Goal: Information Seeking & Learning: Learn about a topic

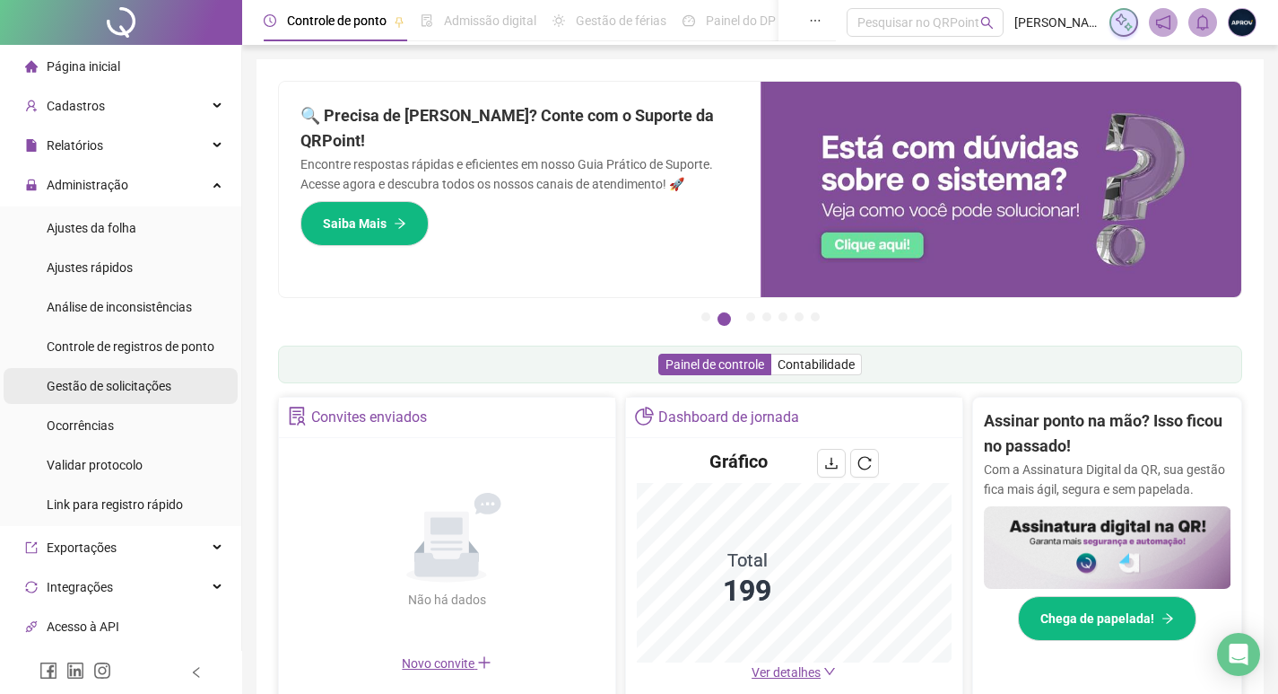
drag, startPoint x: 124, startPoint y: 388, endPoint x: 114, endPoint y: 201, distance: 186.9
click at [124, 384] on span "Gestão de solicitações" at bounding box center [109, 386] width 125 height 14
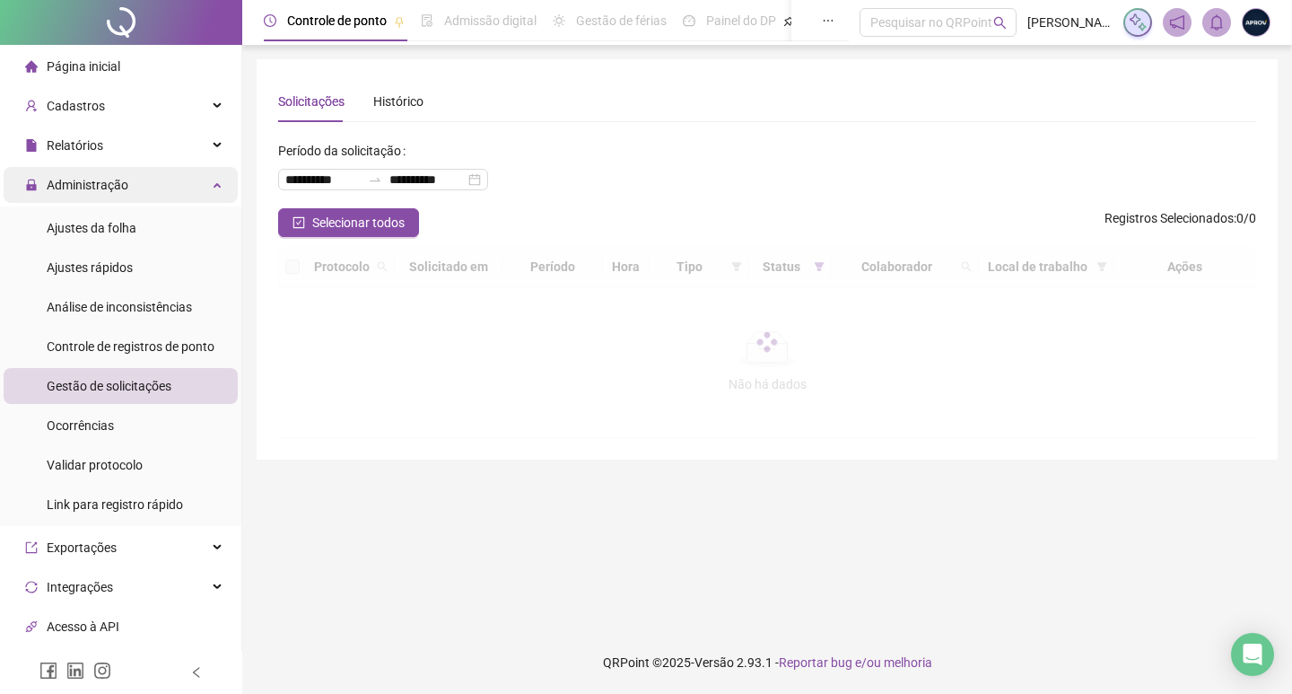
click at [108, 184] on span "Administração" at bounding box center [88, 185] width 82 height 14
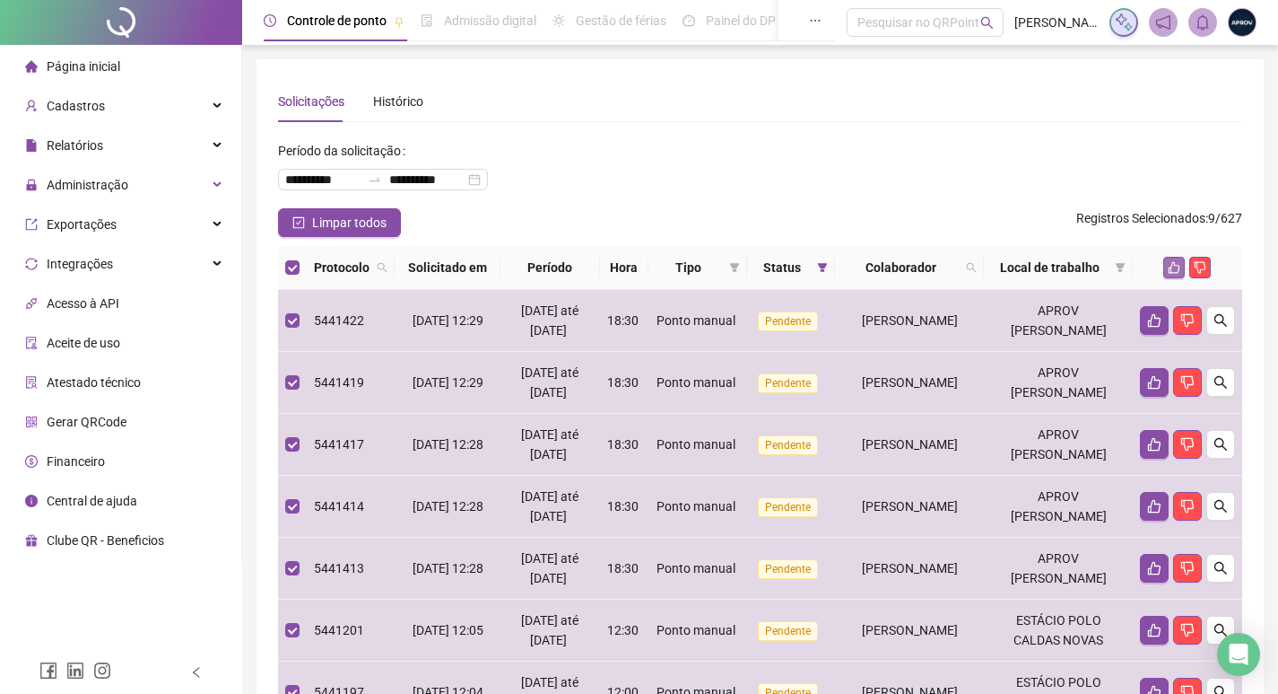
click at [1170, 271] on icon "like" at bounding box center [1174, 267] width 13 height 13
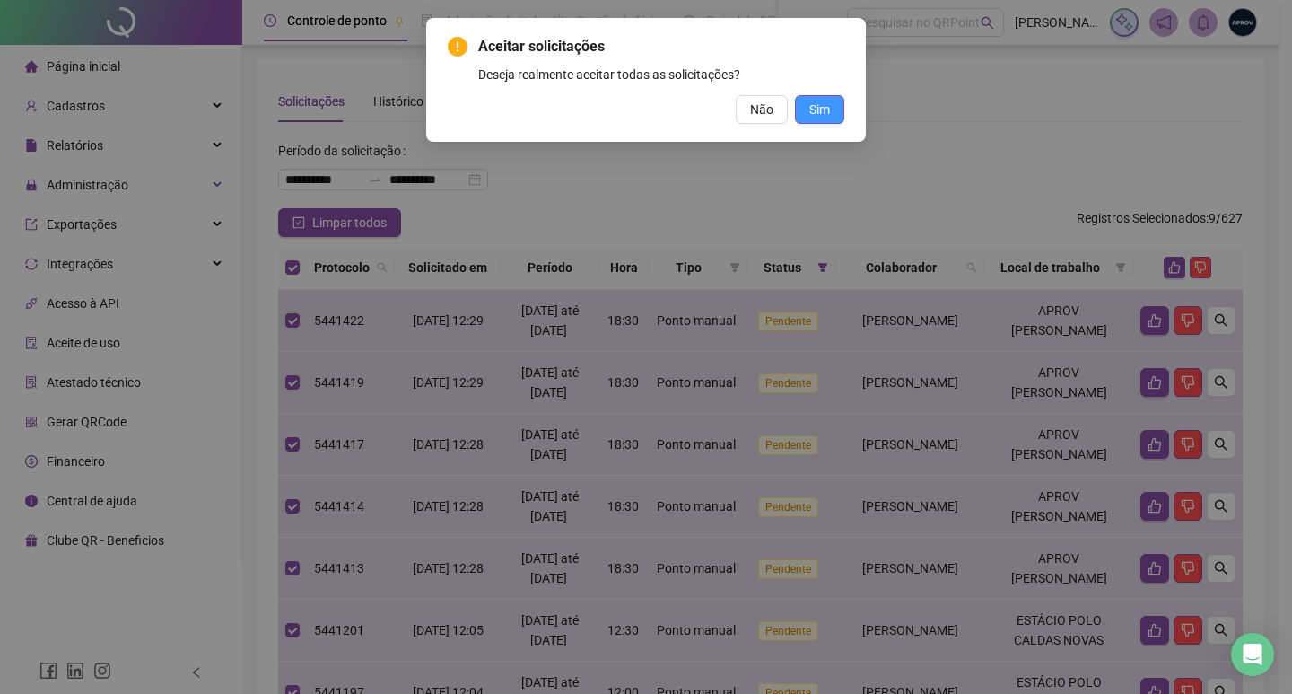
click at [809, 106] on span "Sim" at bounding box center [819, 110] width 21 height 20
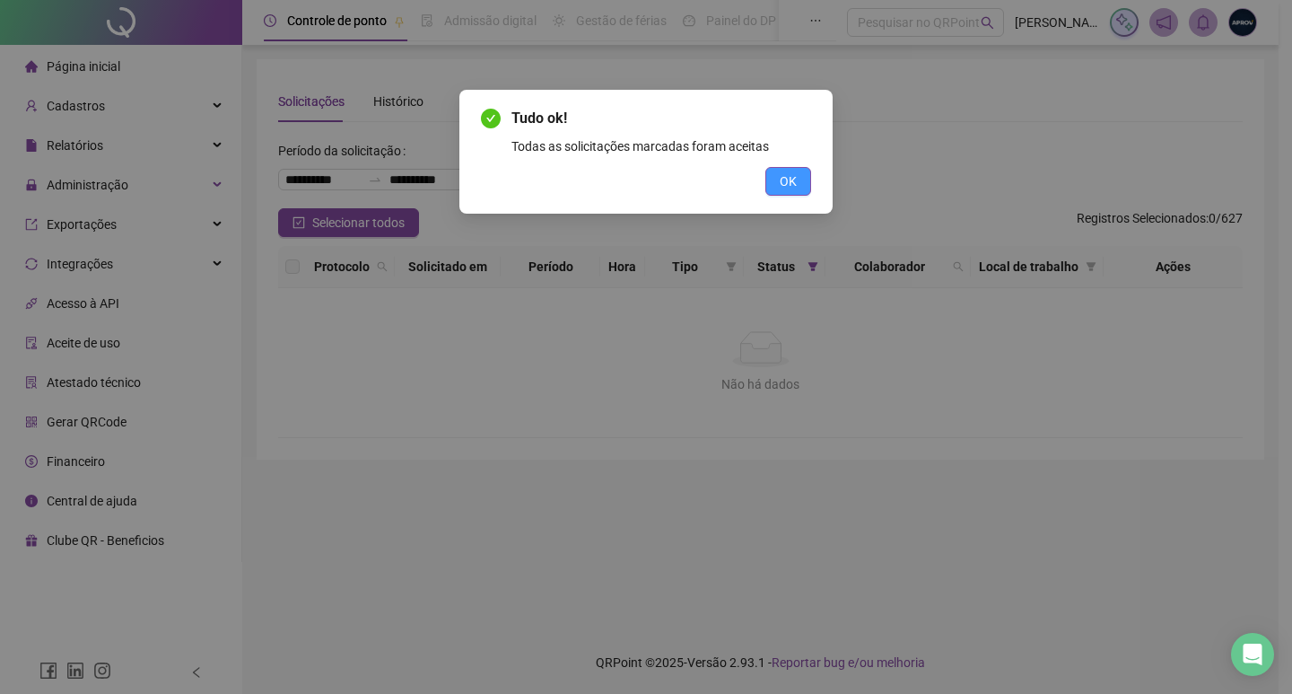
click at [784, 185] on span "OK" at bounding box center [788, 181] width 17 height 20
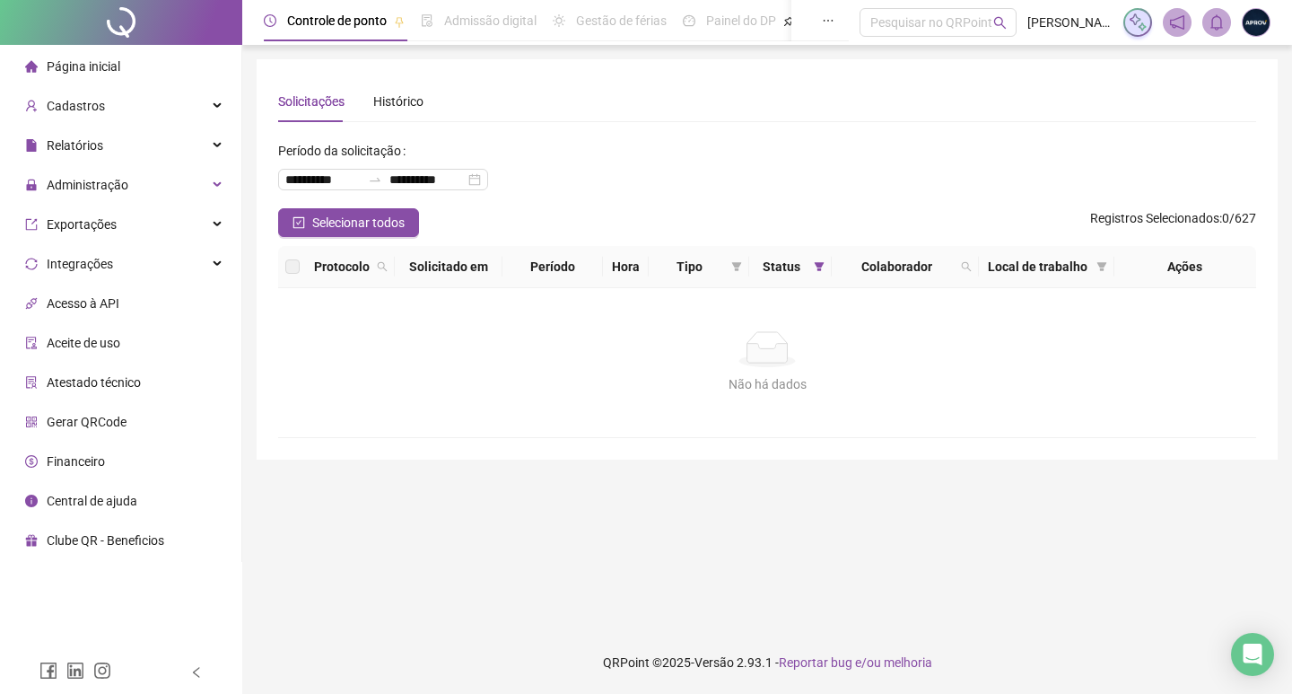
click at [126, 70] on li "Página inicial" at bounding box center [121, 66] width 234 height 36
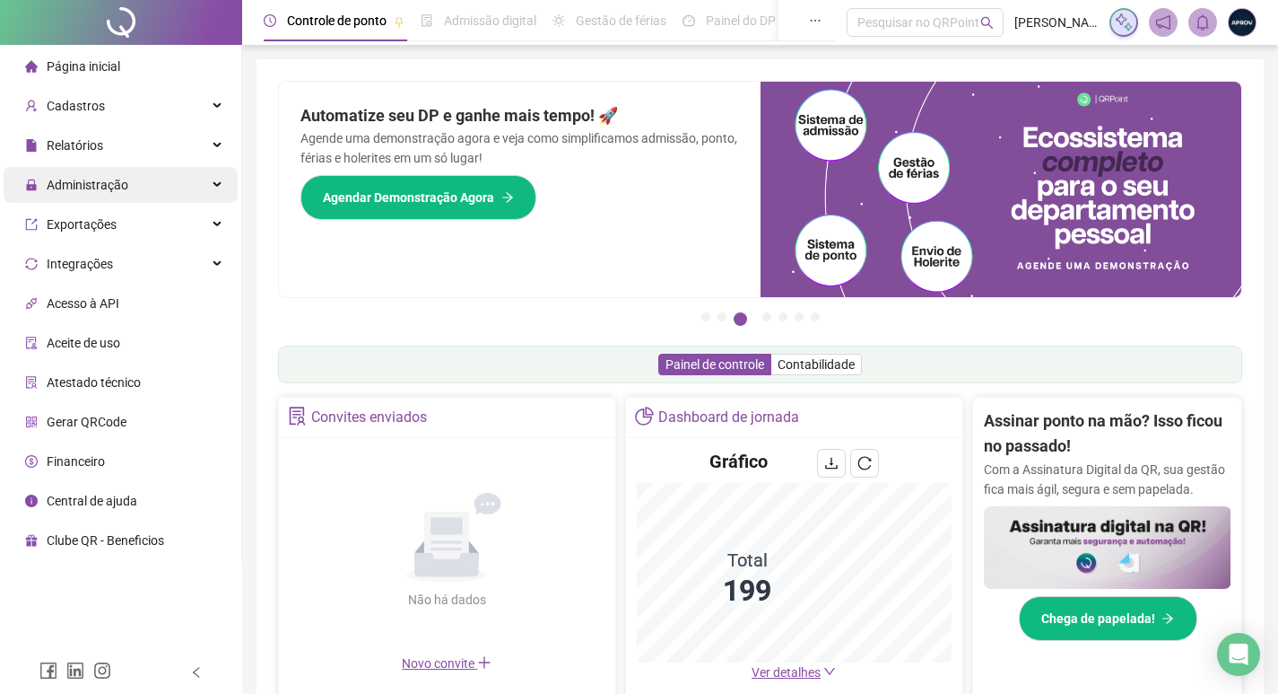
click at [107, 178] on span "Administração" at bounding box center [88, 185] width 82 height 14
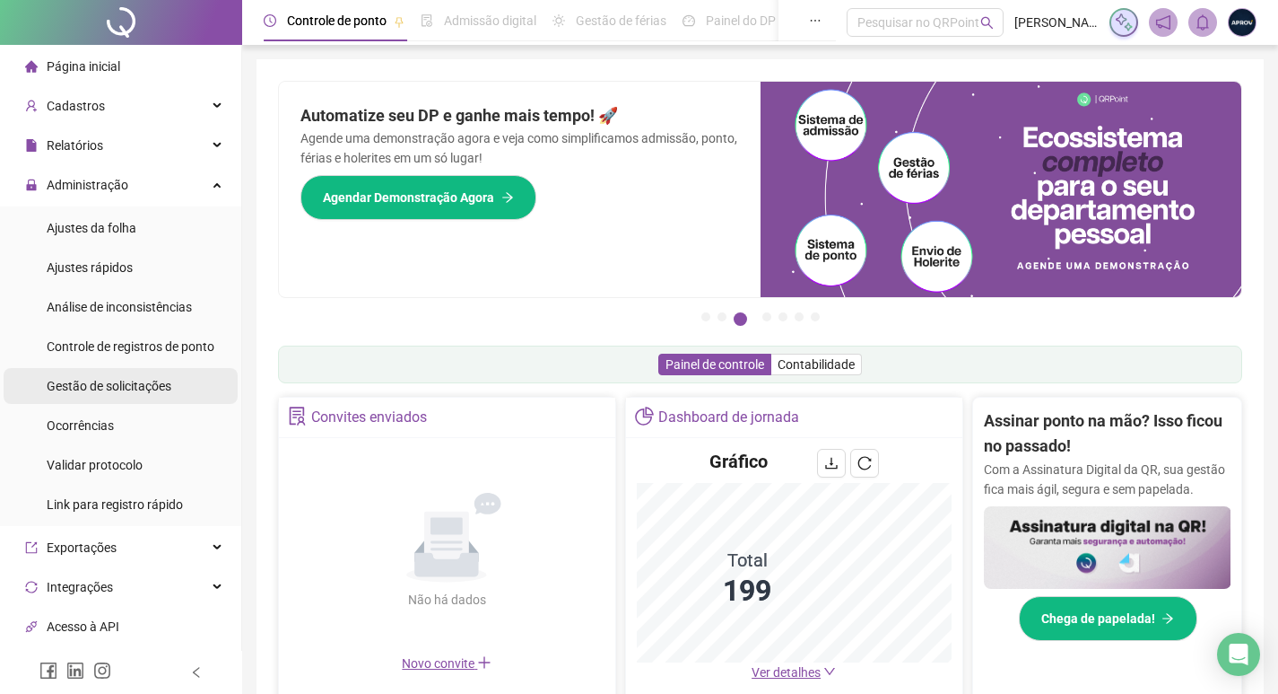
click at [157, 388] on span "Gestão de solicitações" at bounding box center [109, 386] width 125 height 14
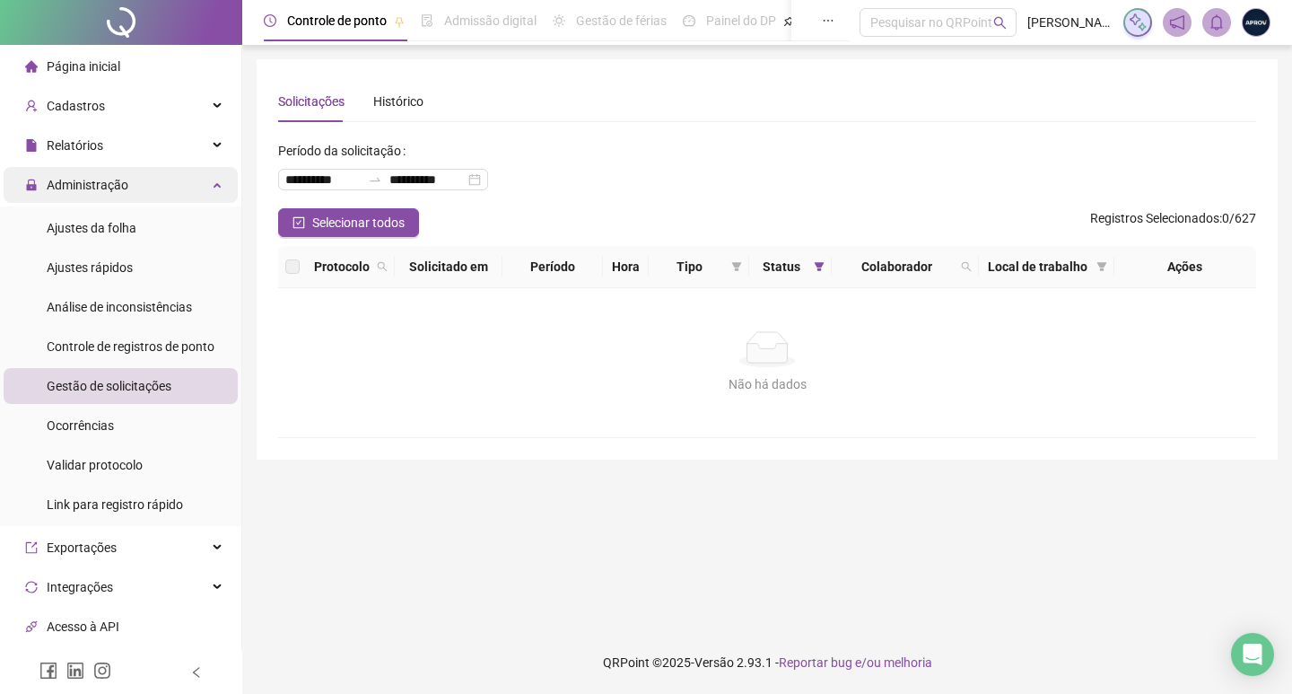
click at [74, 196] on span "Administração" at bounding box center [76, 185] width 103 height 36
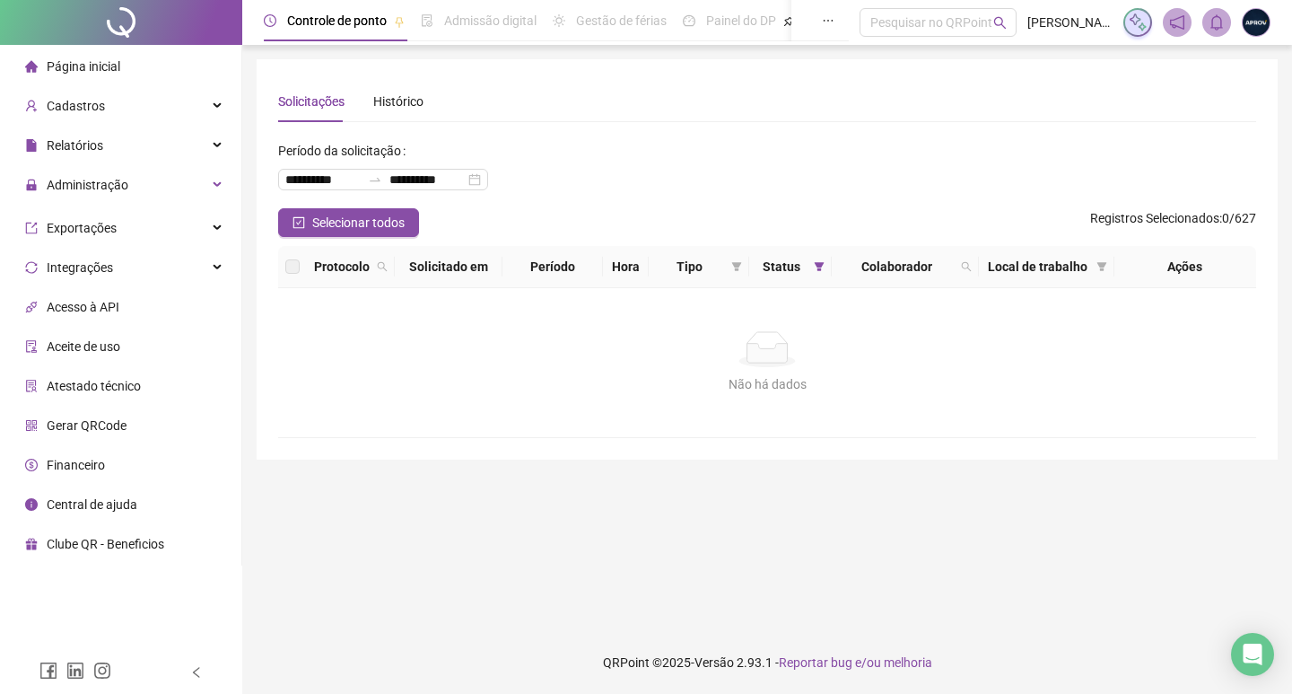
click at [107, 64] on span "Página inicial" at bounding box center [84, 66] width 74 height 14
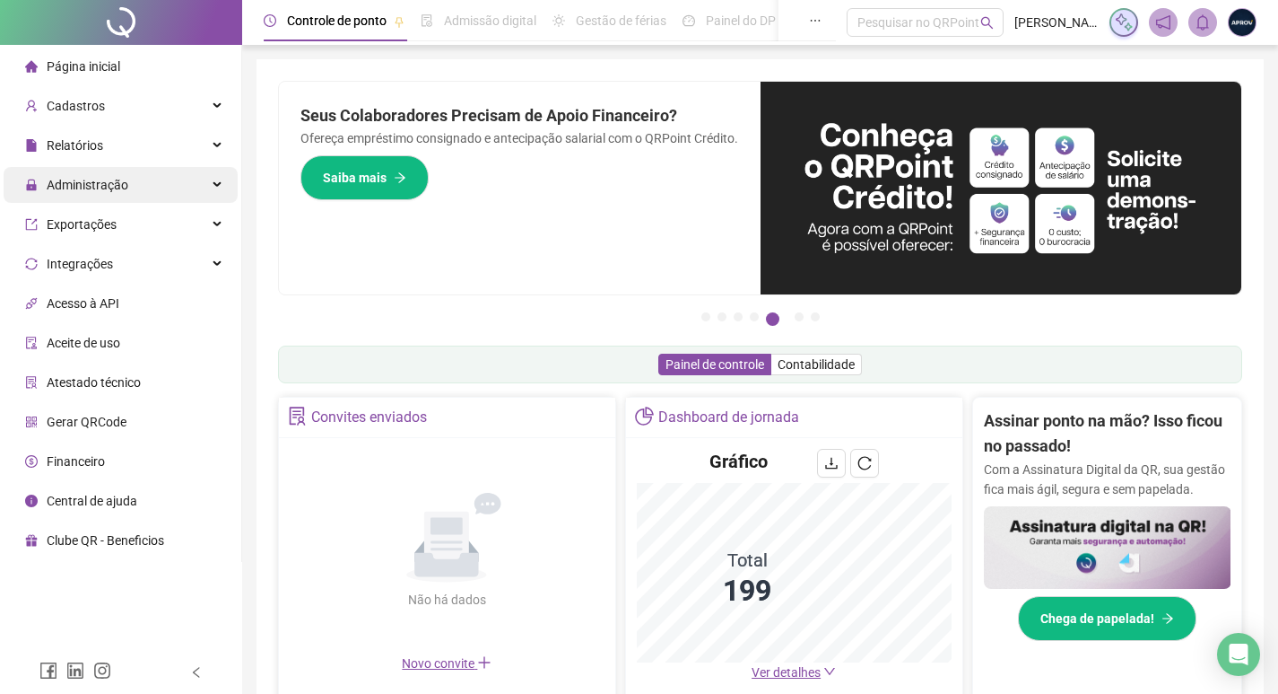
click at [88, 181] on span "Administração" at bounding box center [88, 185] width 82 height 14
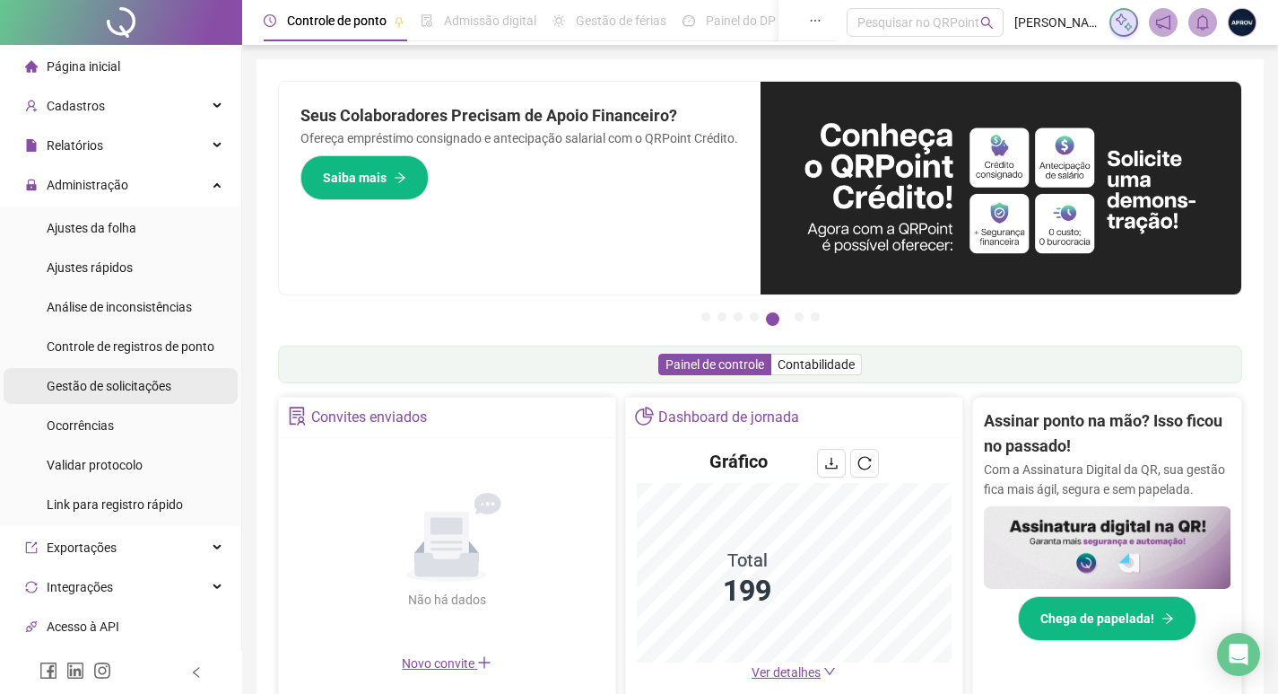
click at [104, 380] on span "Gestão de solicitações" at bounding box center [109, 386] width 125 height 14
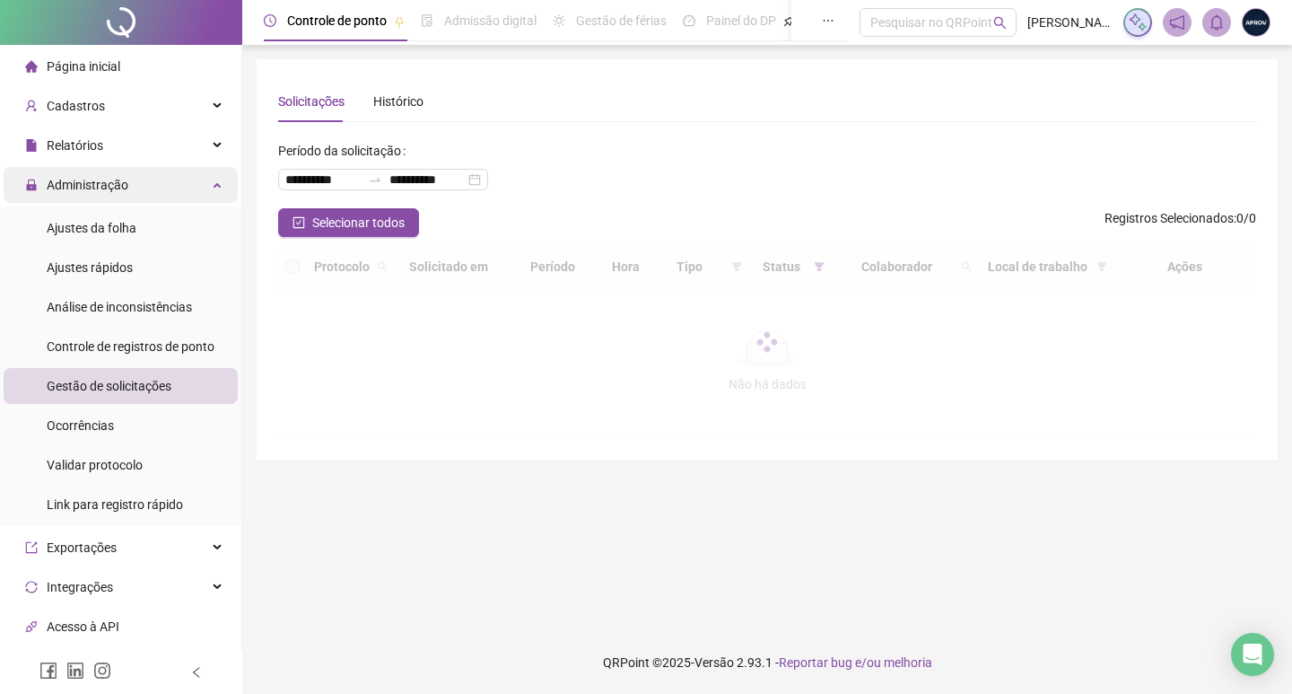
click at [102, 175] on span "Administração" at bounding box center [76, 185] width 103 height 36
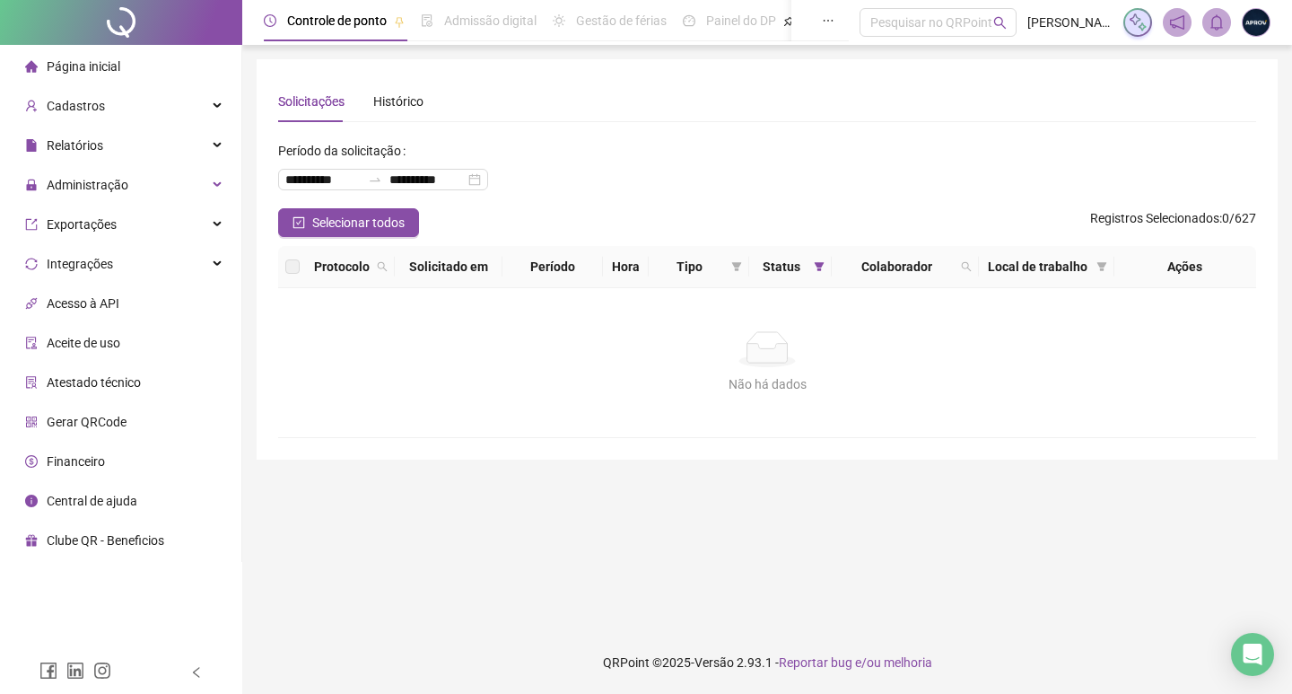
click at [116, 65] on span "Página inicial" at bounding box center [84, 66] width 74 height 14
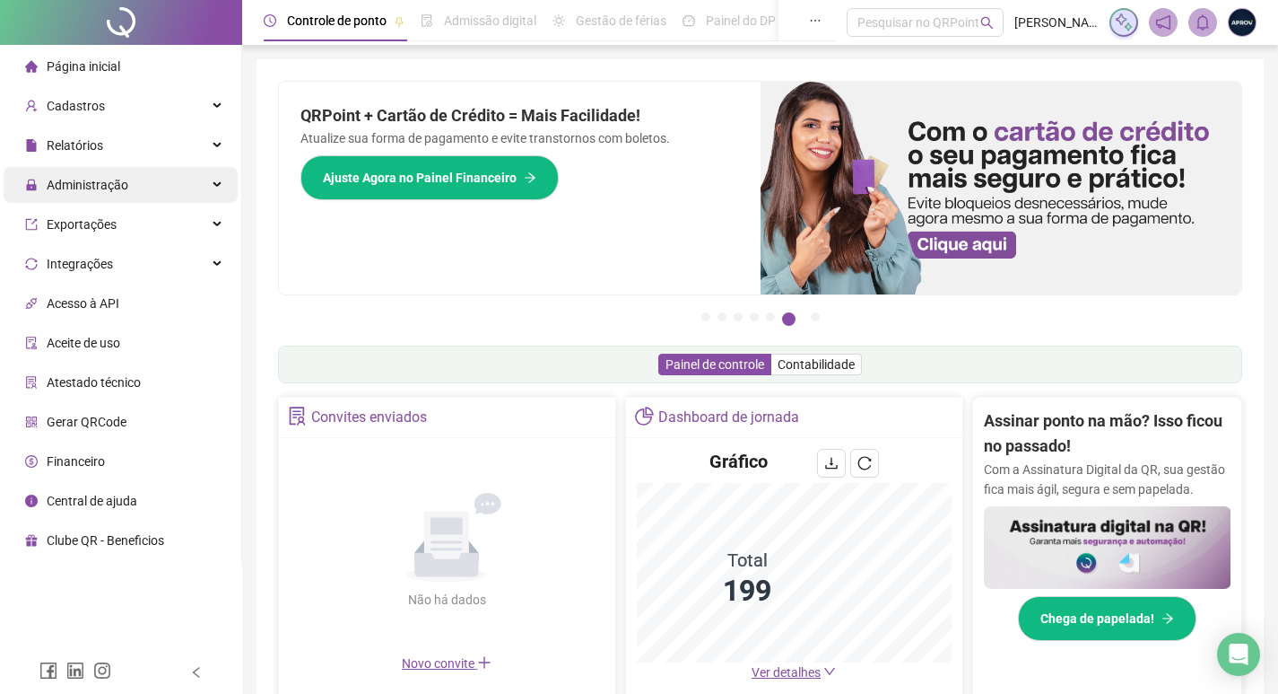
click at [134, 177] on div "Administração" at bounding box center [121, 185] width 234 height 36
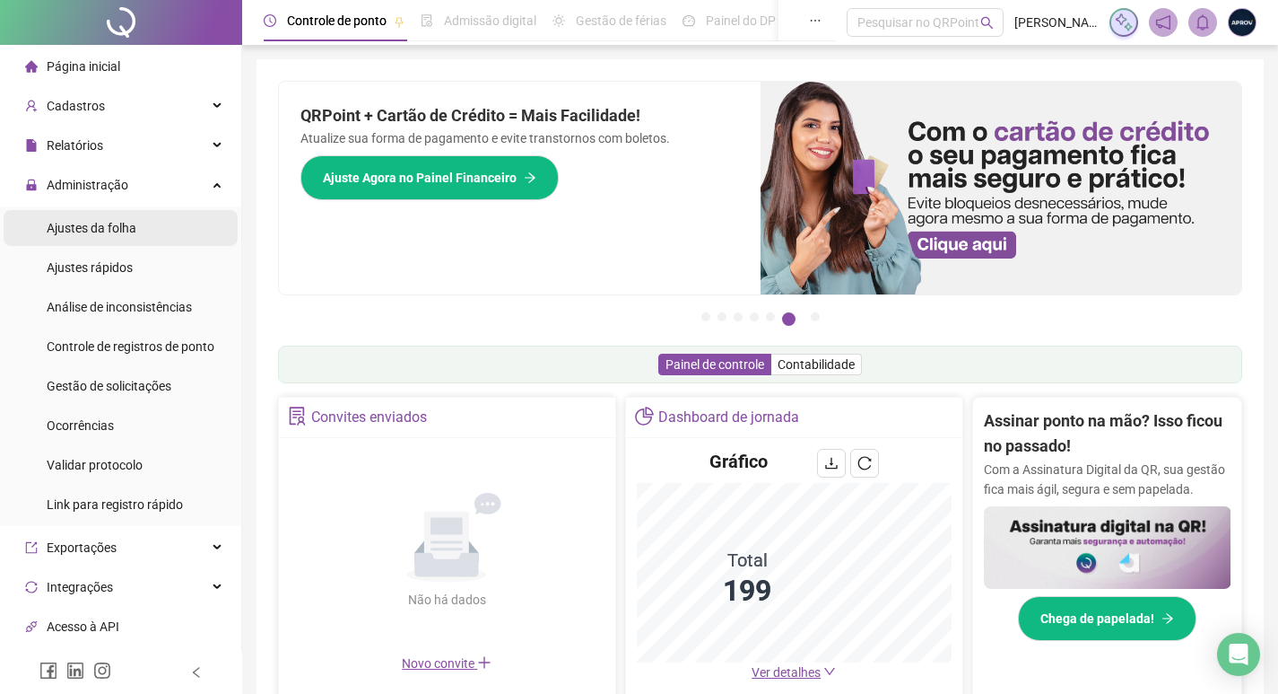
click at [135, 219] on li "Ajustes da folha" at bounding box center [121, 228] width 234 height 36
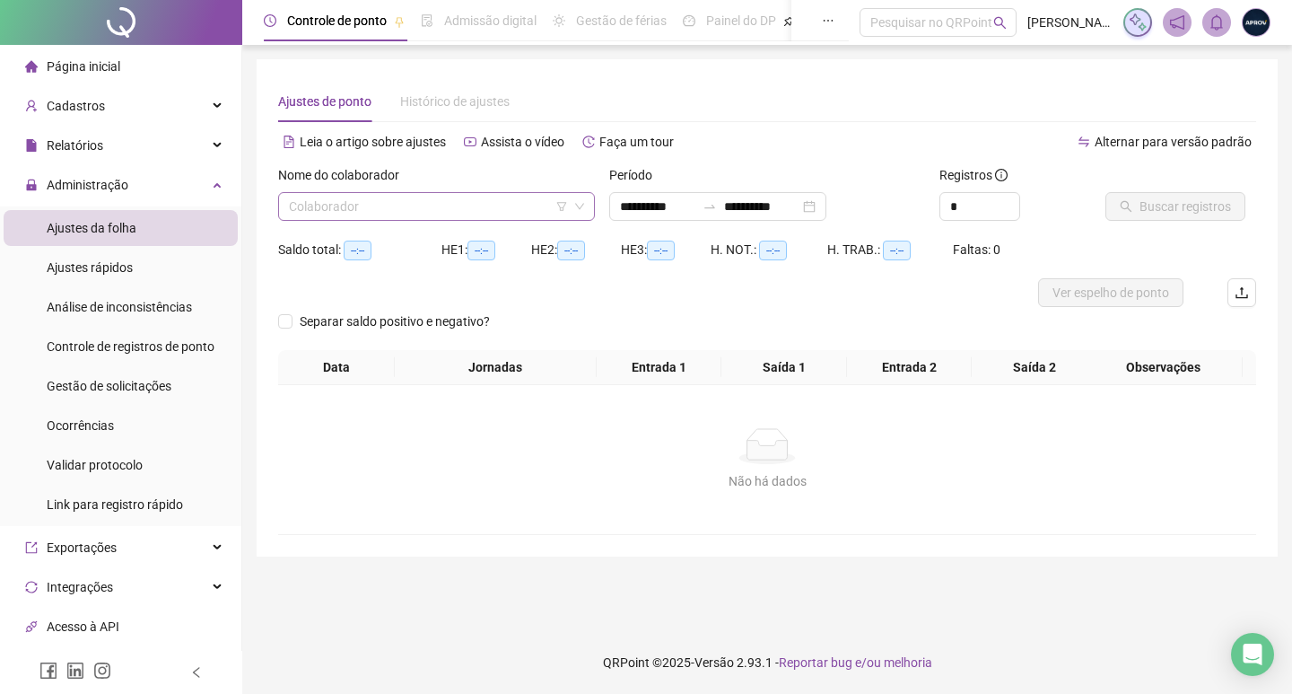
click at [356, 194] on input "search" at bounding box center [428, 206] width 279 height 27
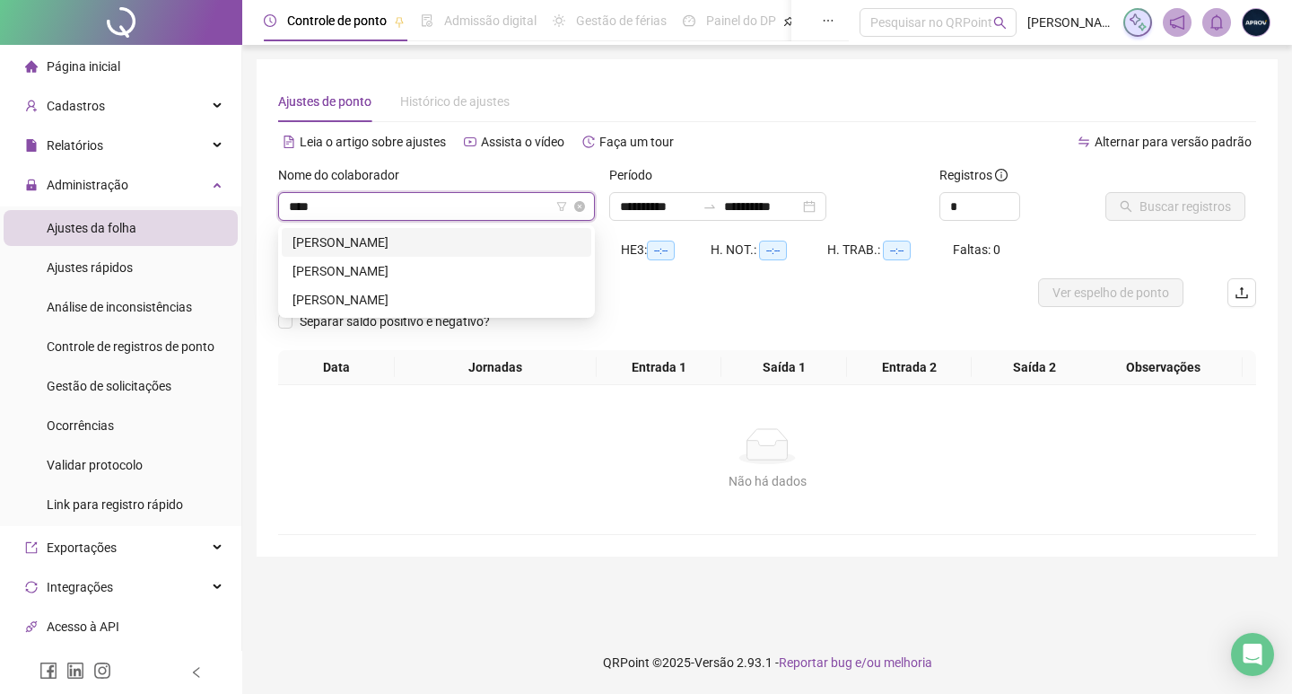
type input "*****"
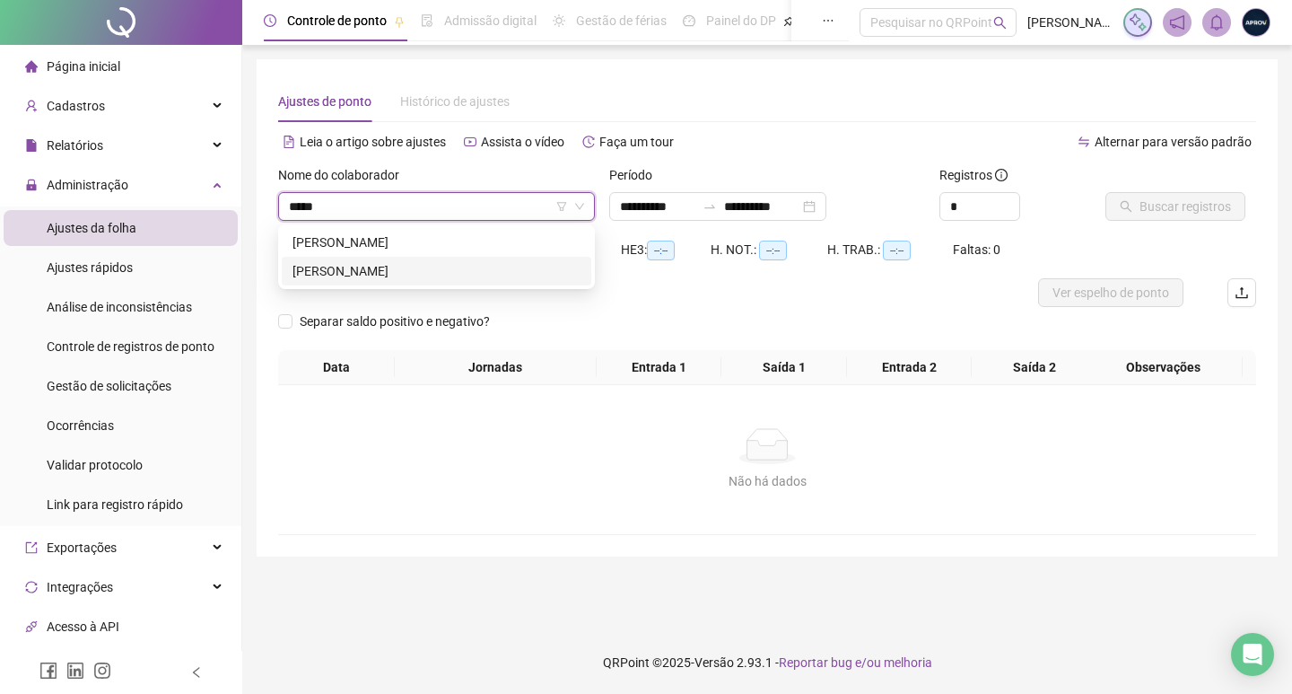
click at [389, 266] on div "[PERSON_NAME]" at bounding box center [436, 271] width 288 height 20
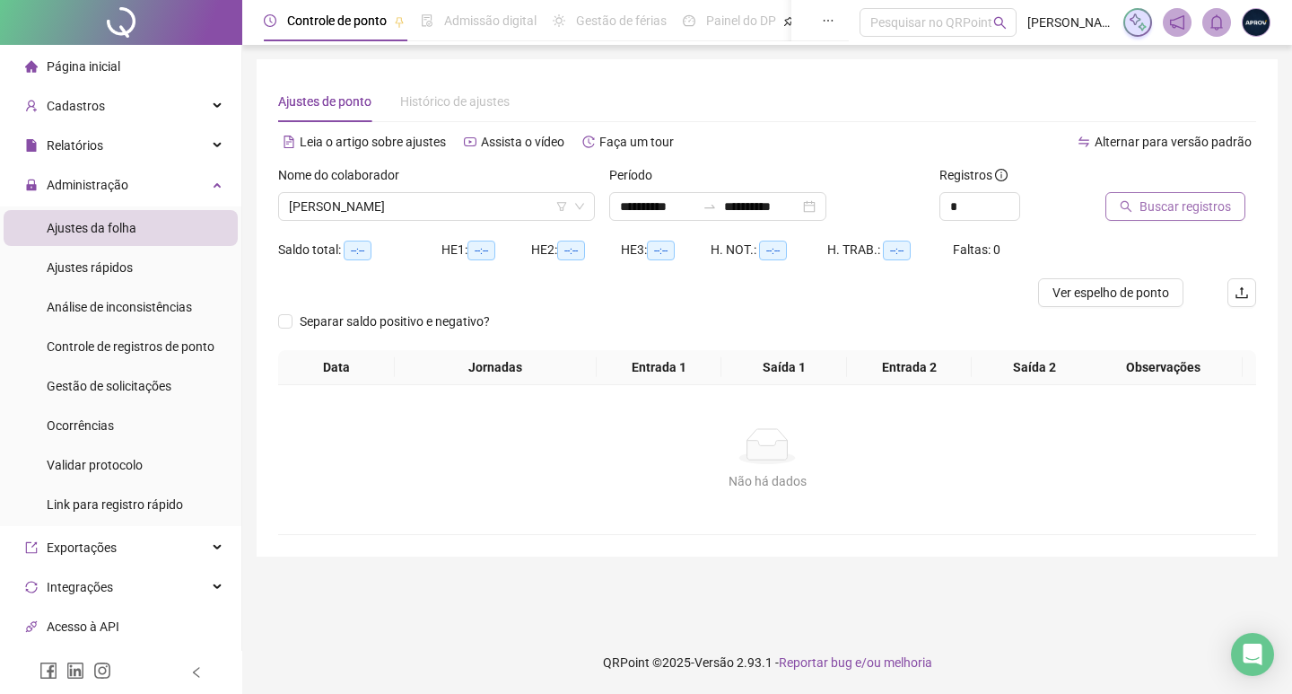
click at [1203, 214] on span "Buscar registros" at bounding box center [1185, 206] width 92 height 20
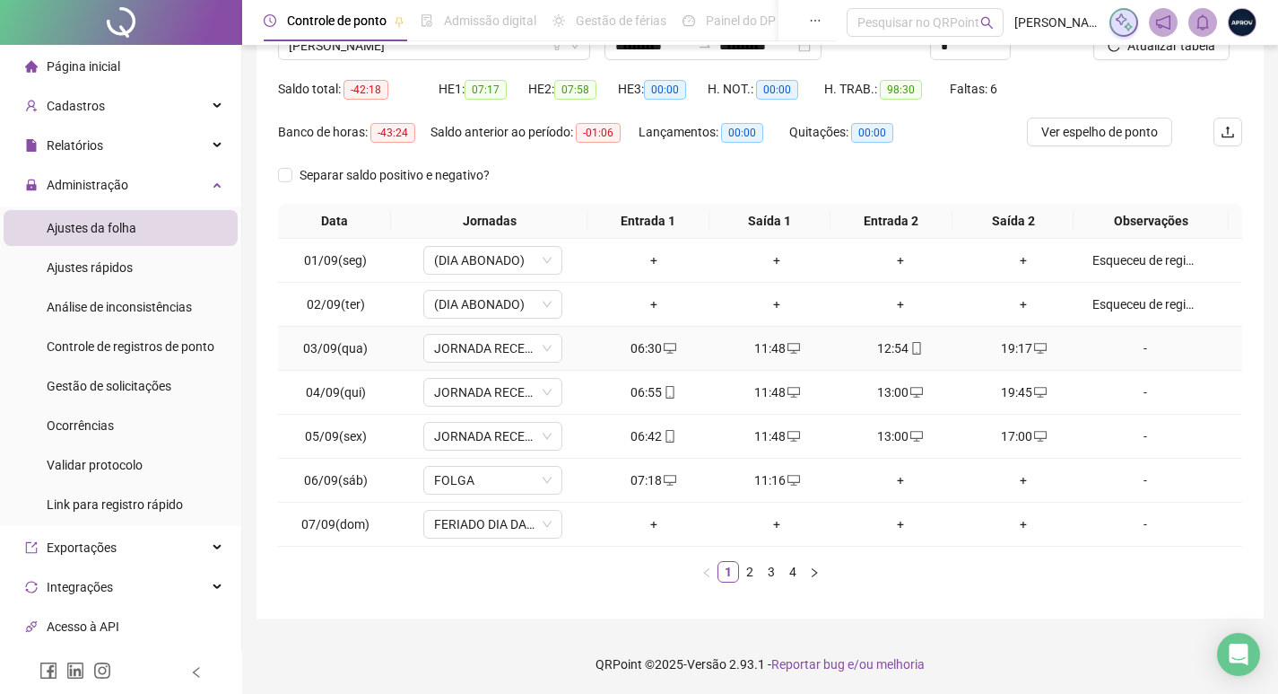
scroll to position [162, 0]
click at [746, 564] on link "2" at bounding box center [750, 570] width 20 height 20
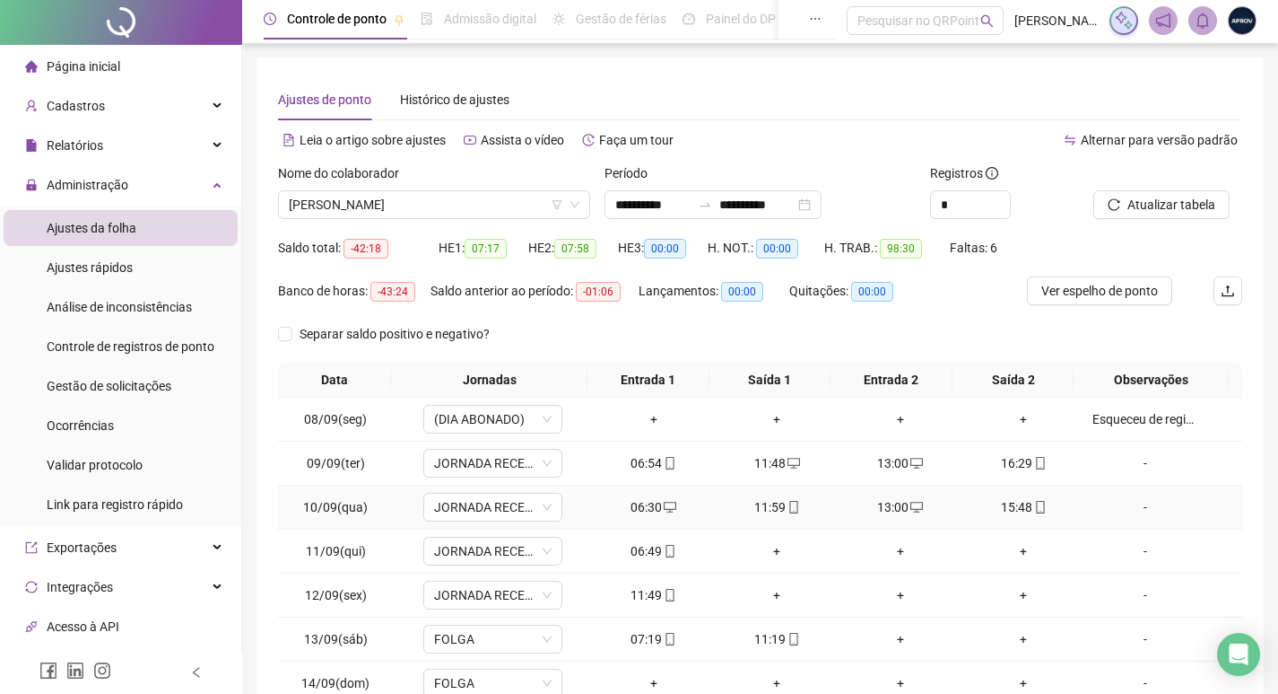
scroll to position [0, 0]
click at [769, 554] on div "+" at bounding box center [776, 553] width 109 height 20
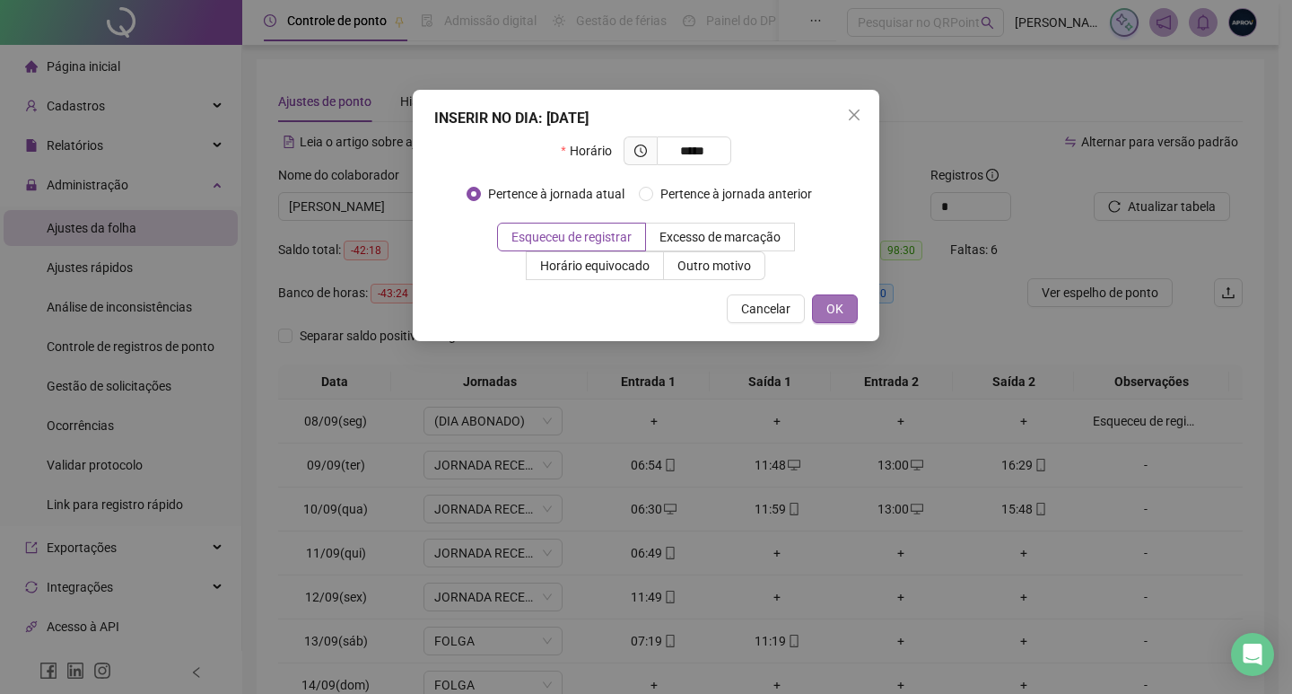
type input "*****"
click at [852, 294] on button "OK" at bounding box center [835, 308] width 46 height 29
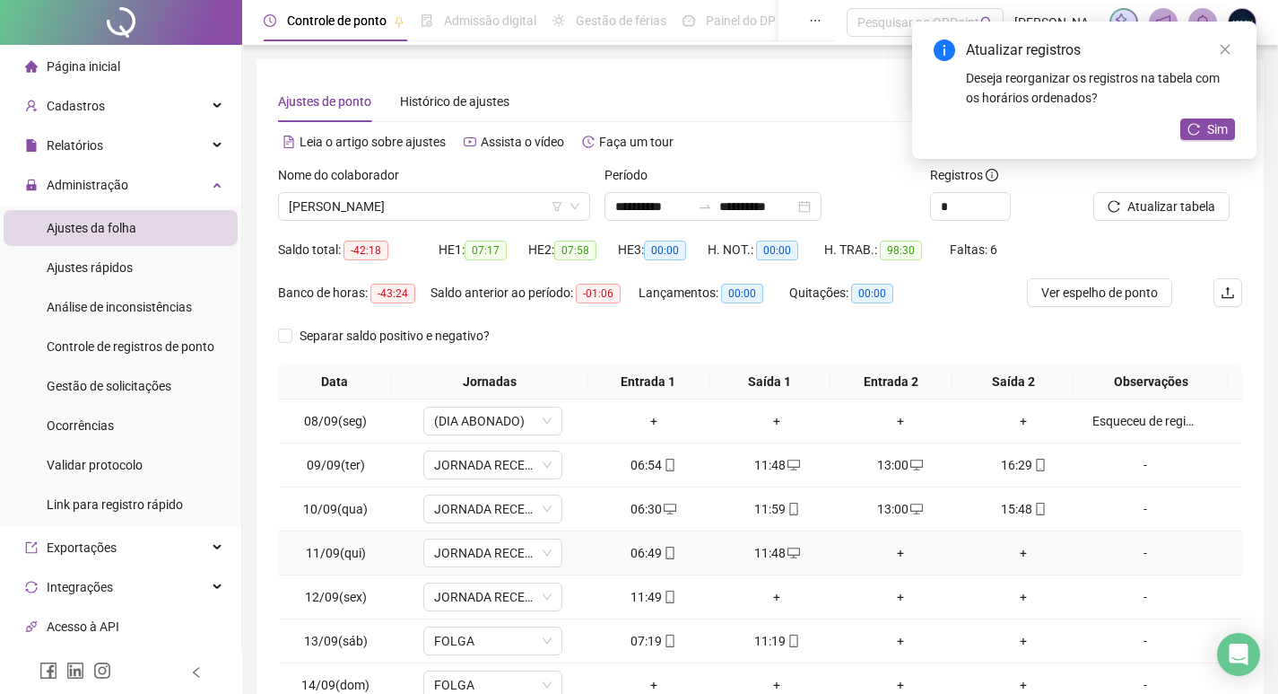
click at [902, 552] on div "+" at bounding box center [900, 553] width 109 height 20
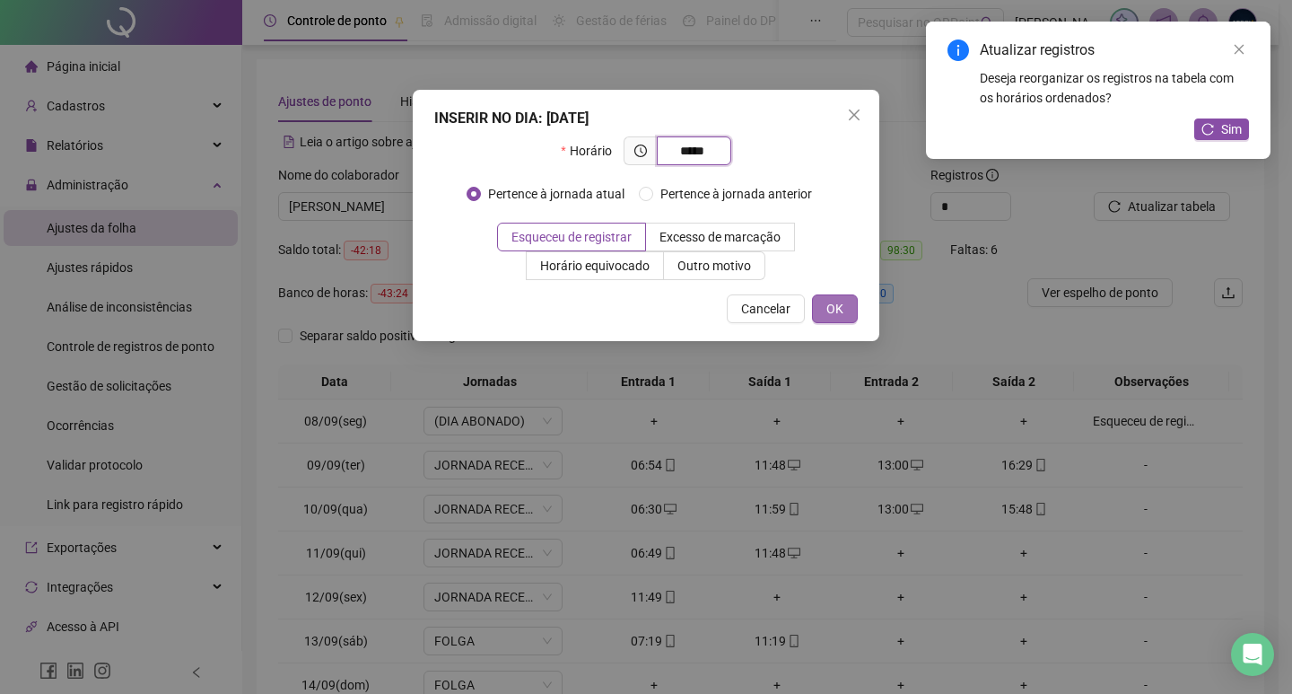
type input "*****"
click at [850, 306] on button "OK" at bounding box center [835, 308] width 46 height 29
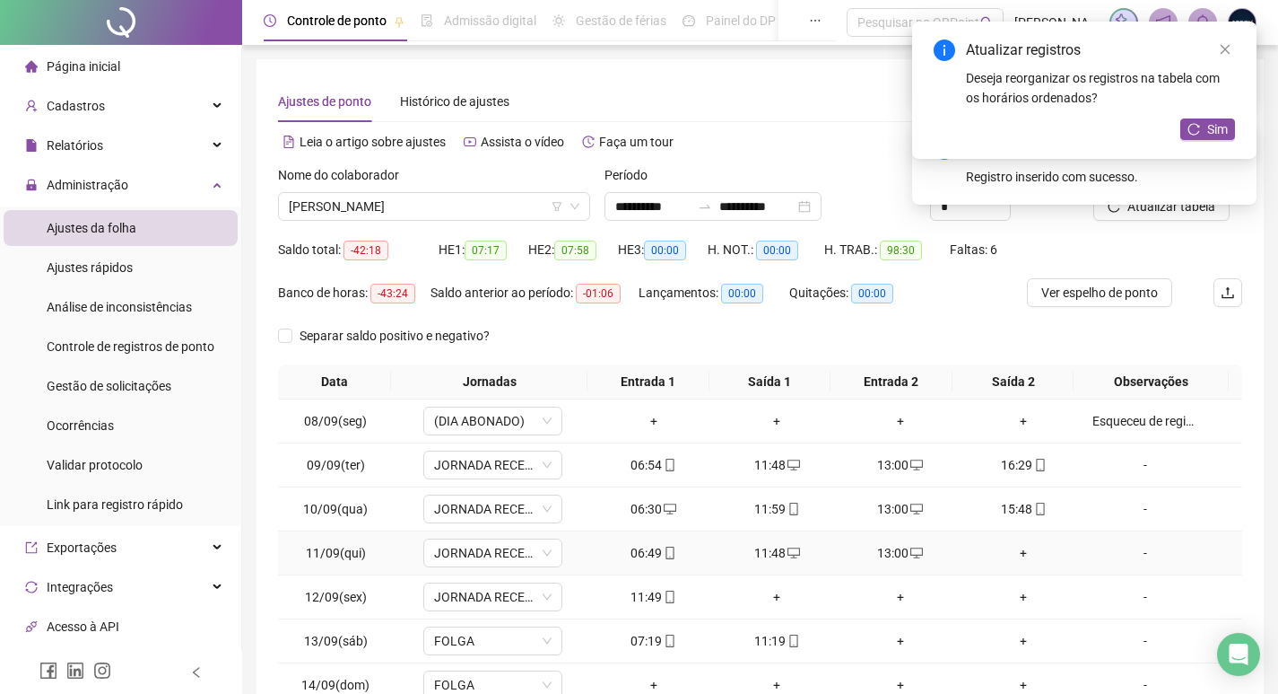
click at [1018, 545] on div "+" at bounding box center [1024, 553] width 109 height 20
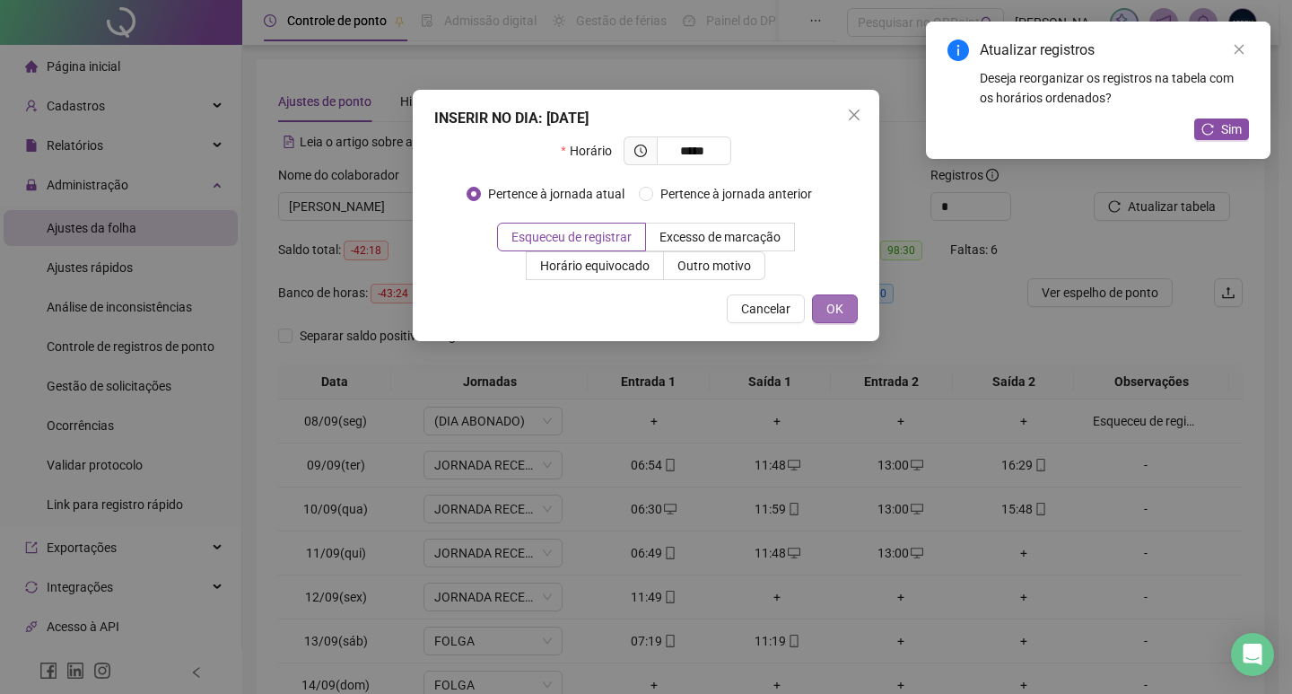
type input "*****"
click at [842, 319] on button "OK" at bounding box center [835, 308] width 46 height 29
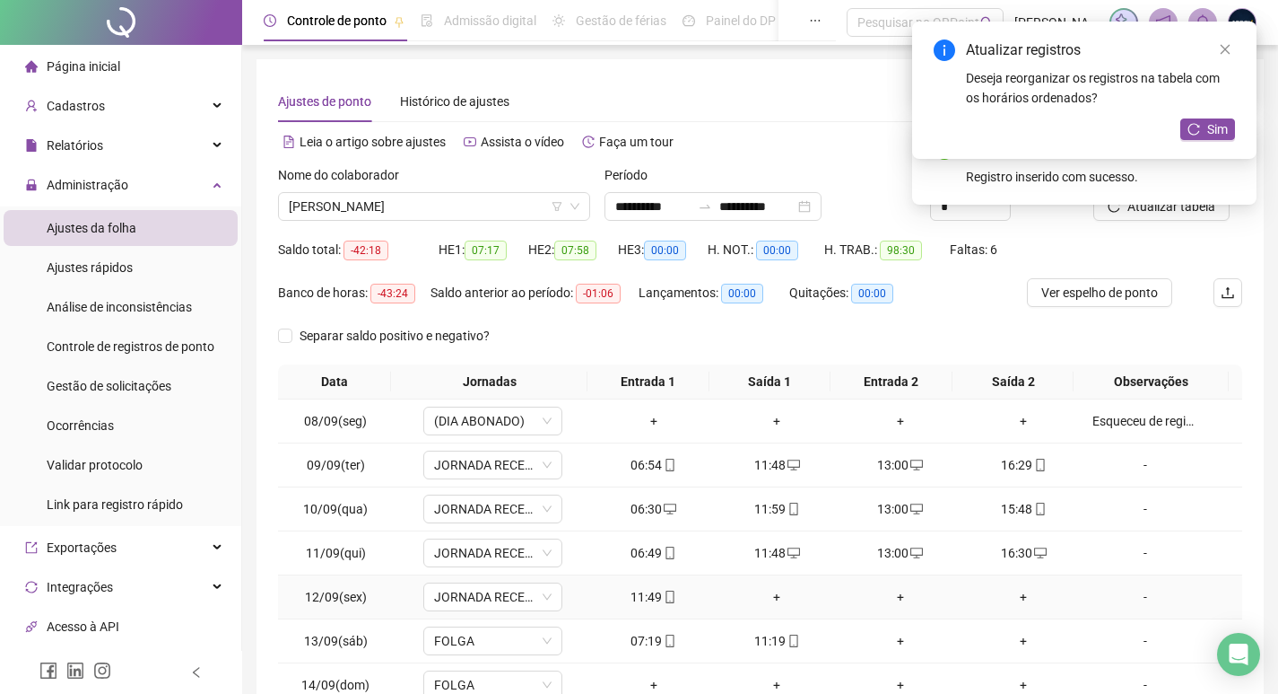
click at [771, 598] on div "+" at bounding box center [776, 597] width 109 height 20
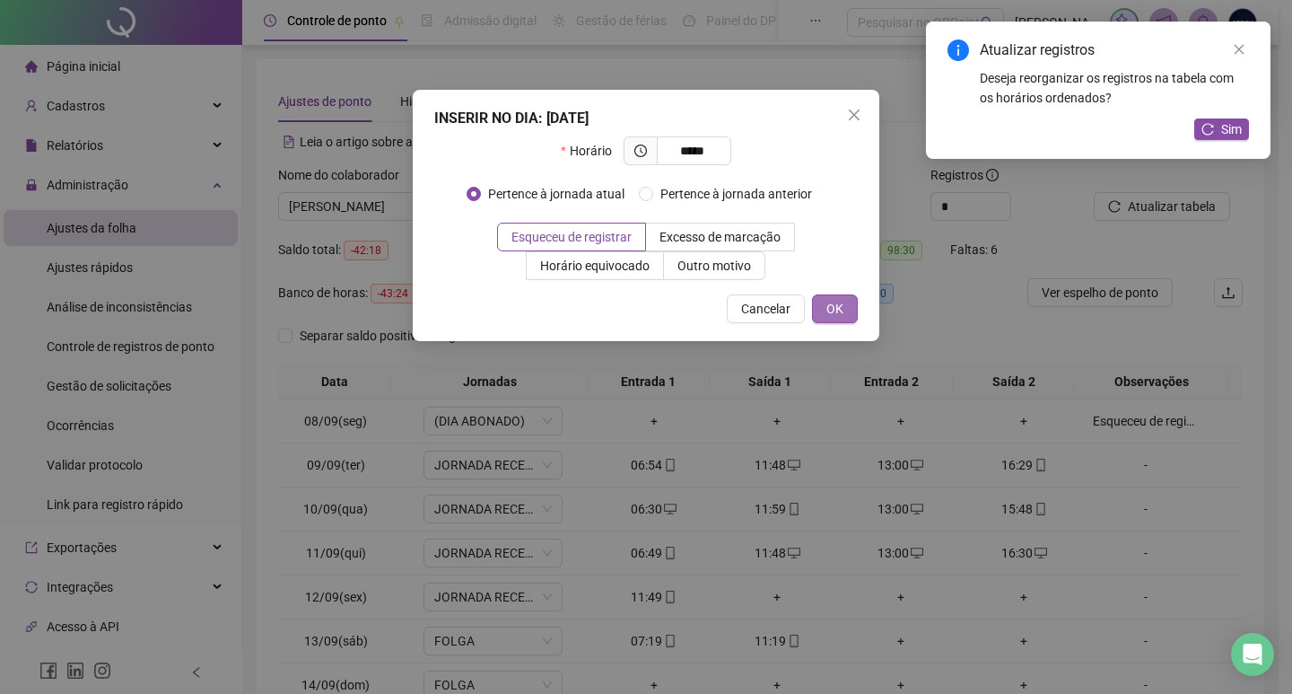
type input "*****"
click at [846, 311] on button "OK" at bounding box center [835, 308] width 46 height 29
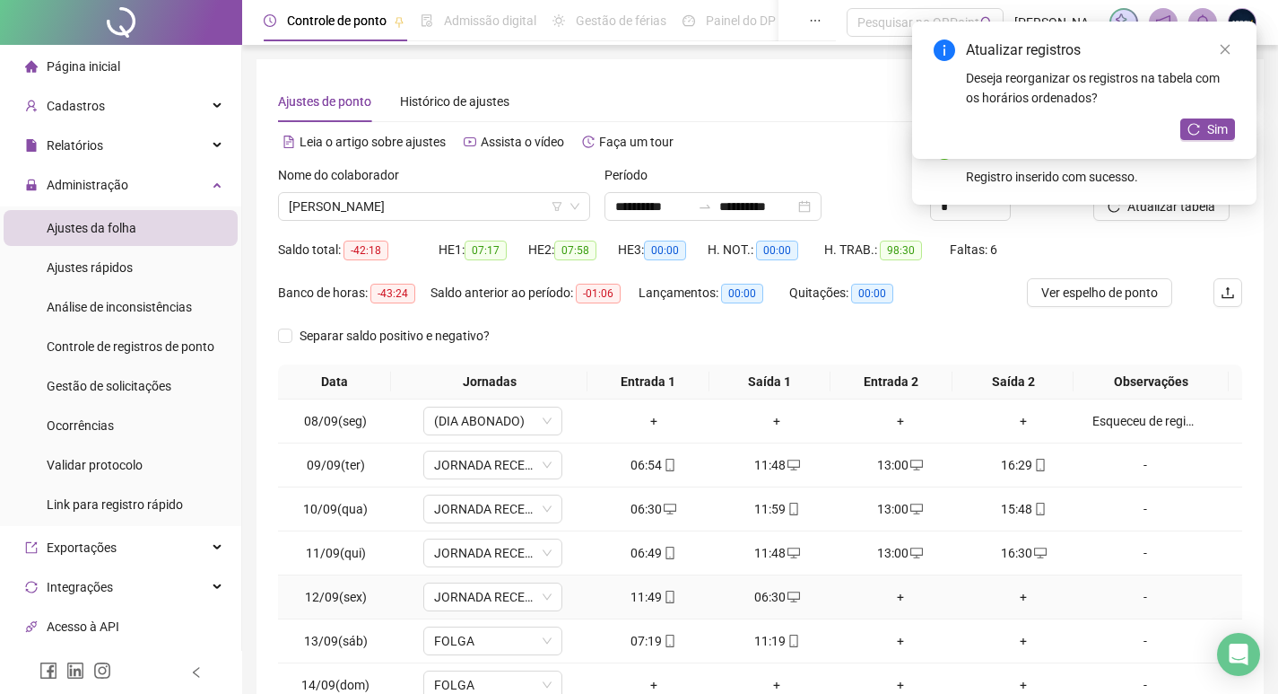
click at [890, 598] on div "+" at bounding box center [900, 597] width 109 height 20
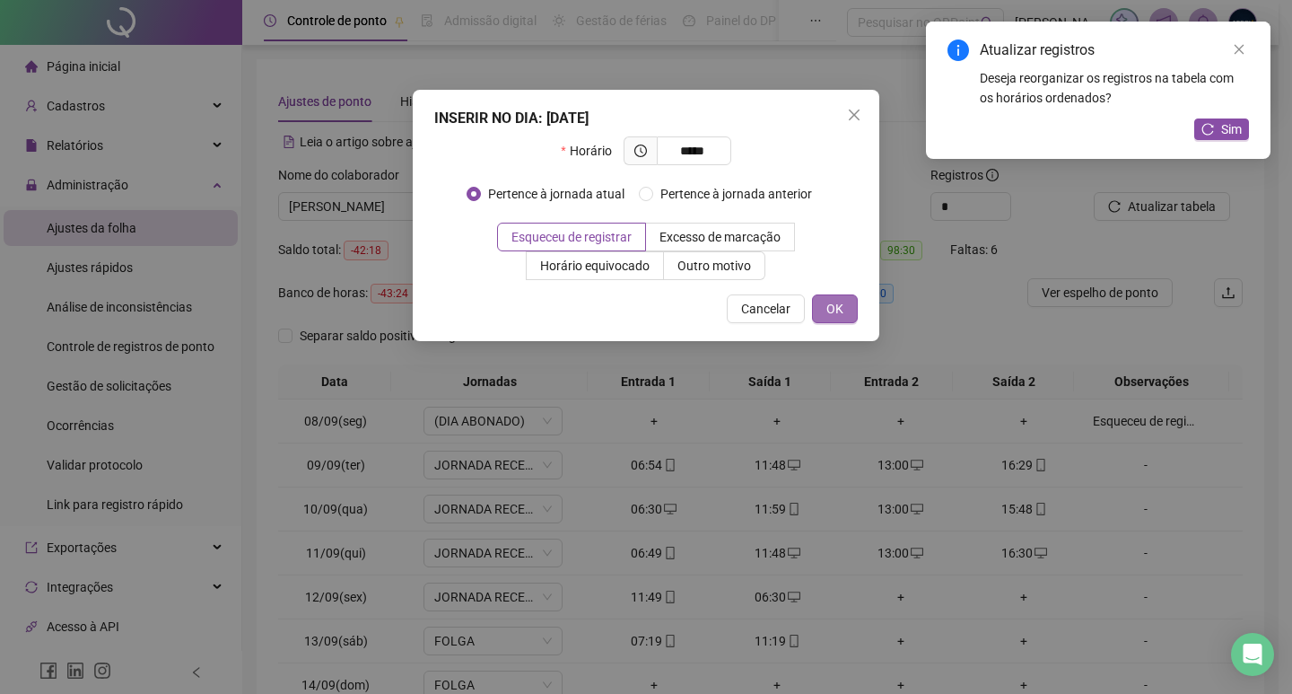
type input "*****"
click at [854, 313] on button "OK" at bounding box center [835, 308] width 46 height 29
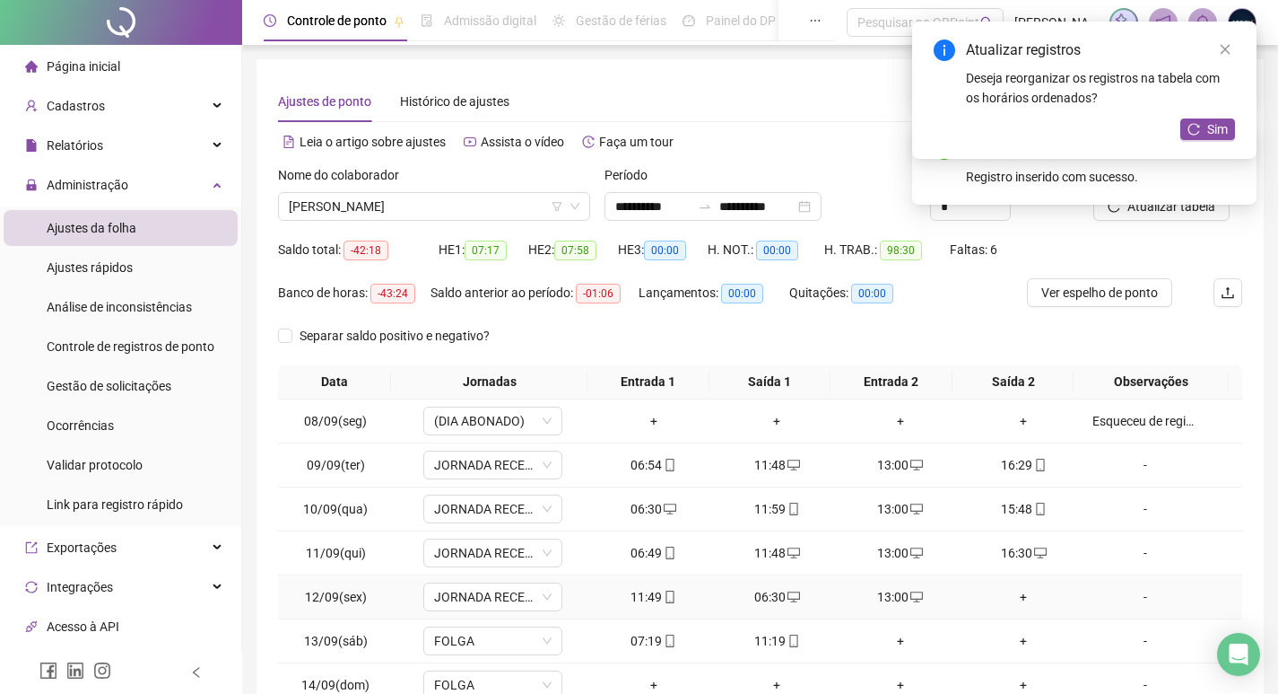
click at [1014, 597] on div "+" at bounding box center [1024, 597] width 109 height 20
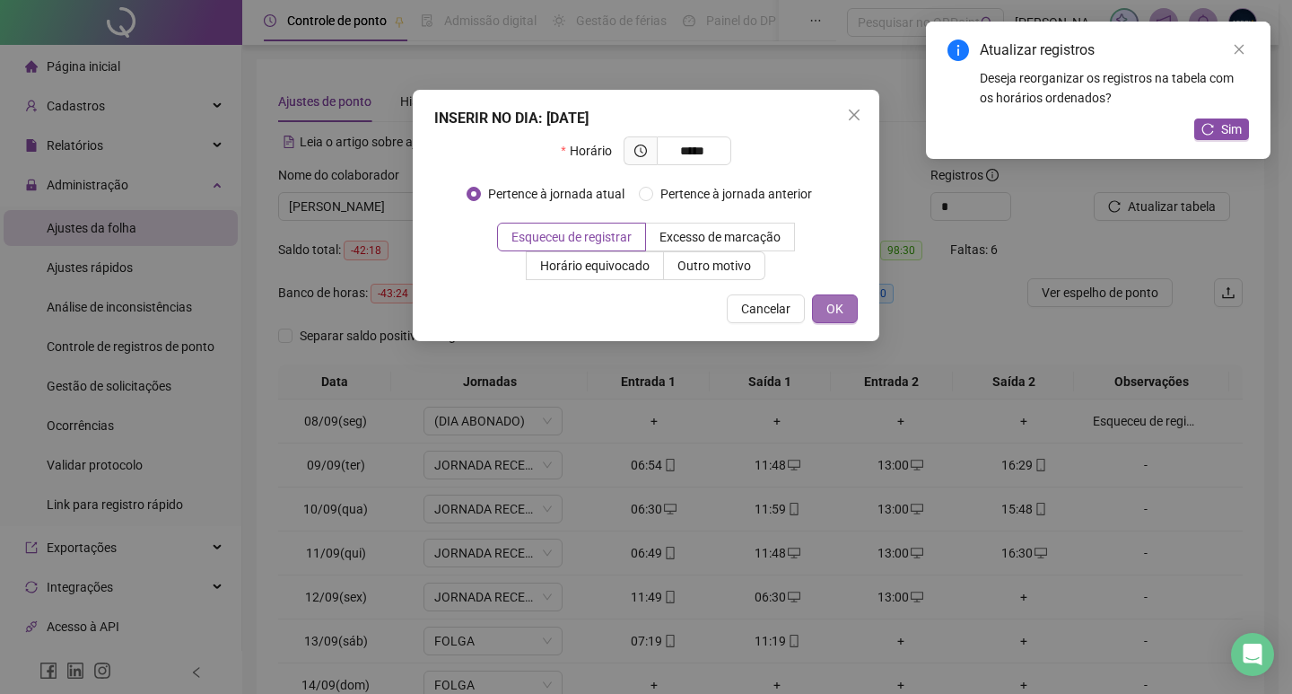
type input "*****"
click at [842, 310] on span "OK" at bounding box center [834, 309] width 17 height 20
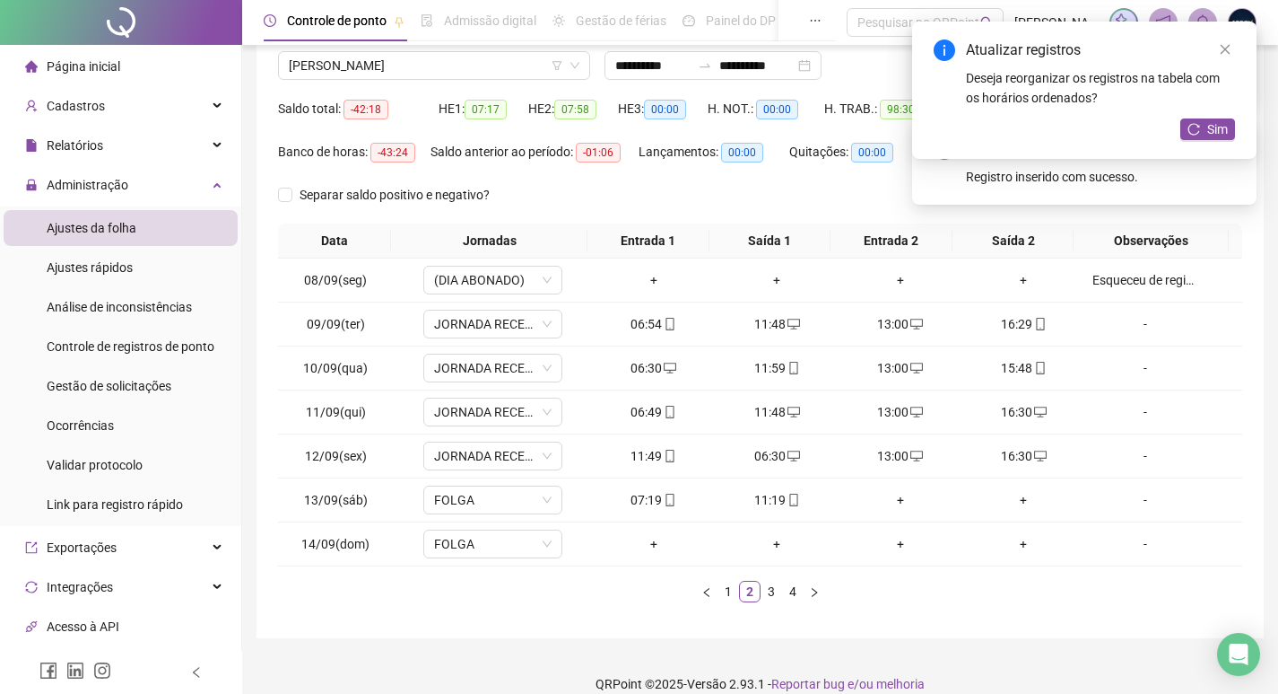
scroll to position [162, 0]
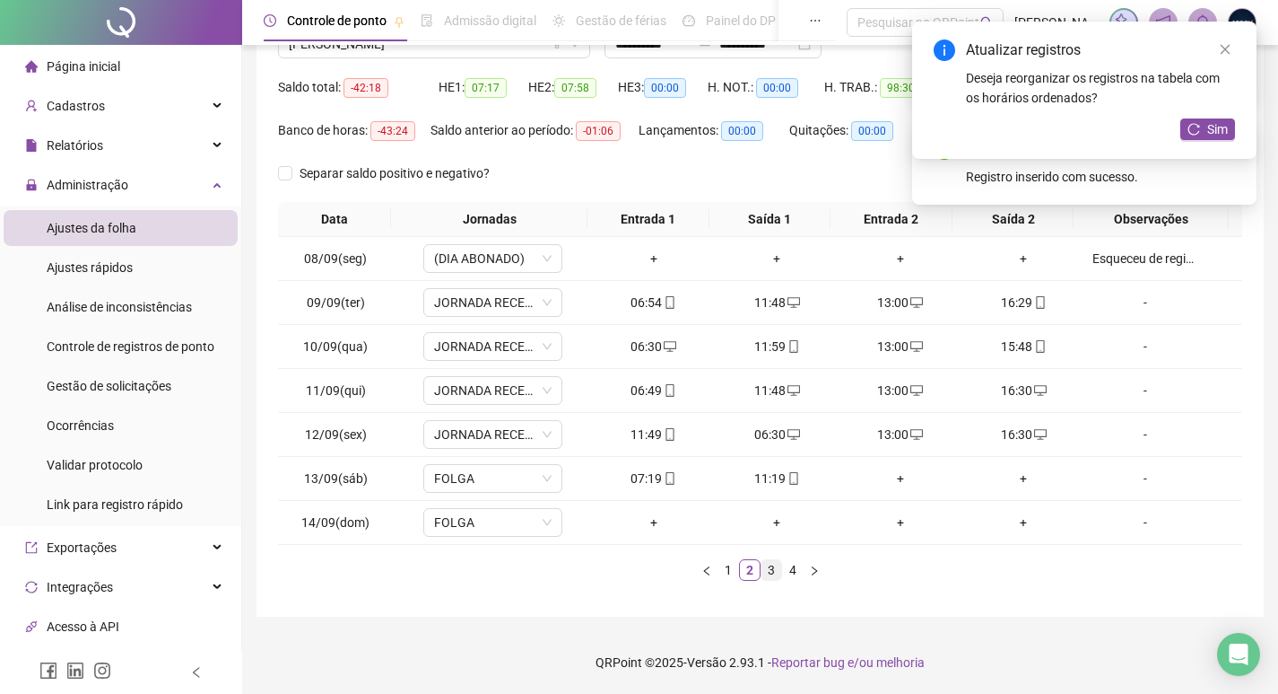
click at [768, 563] on link "3" at bounding box center [772, 570] width 20 height 20
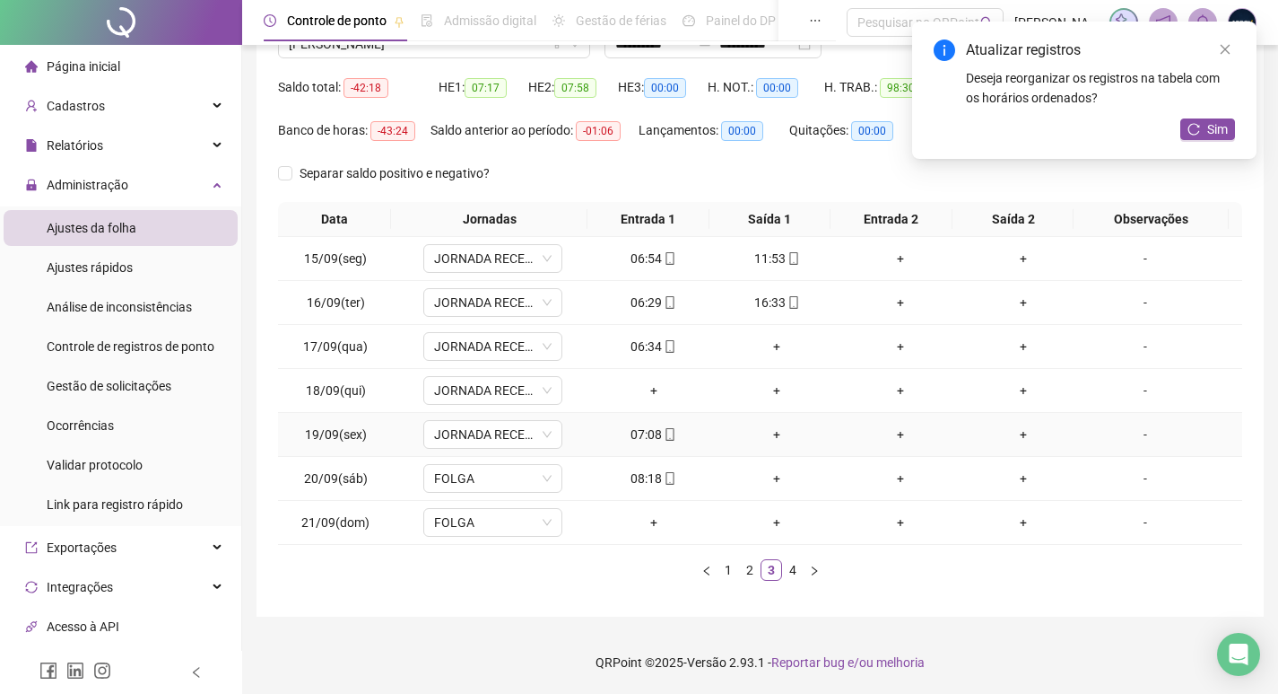
click at [771, 436] on div "+" at bounding box center [776, 434] width 109 height 20
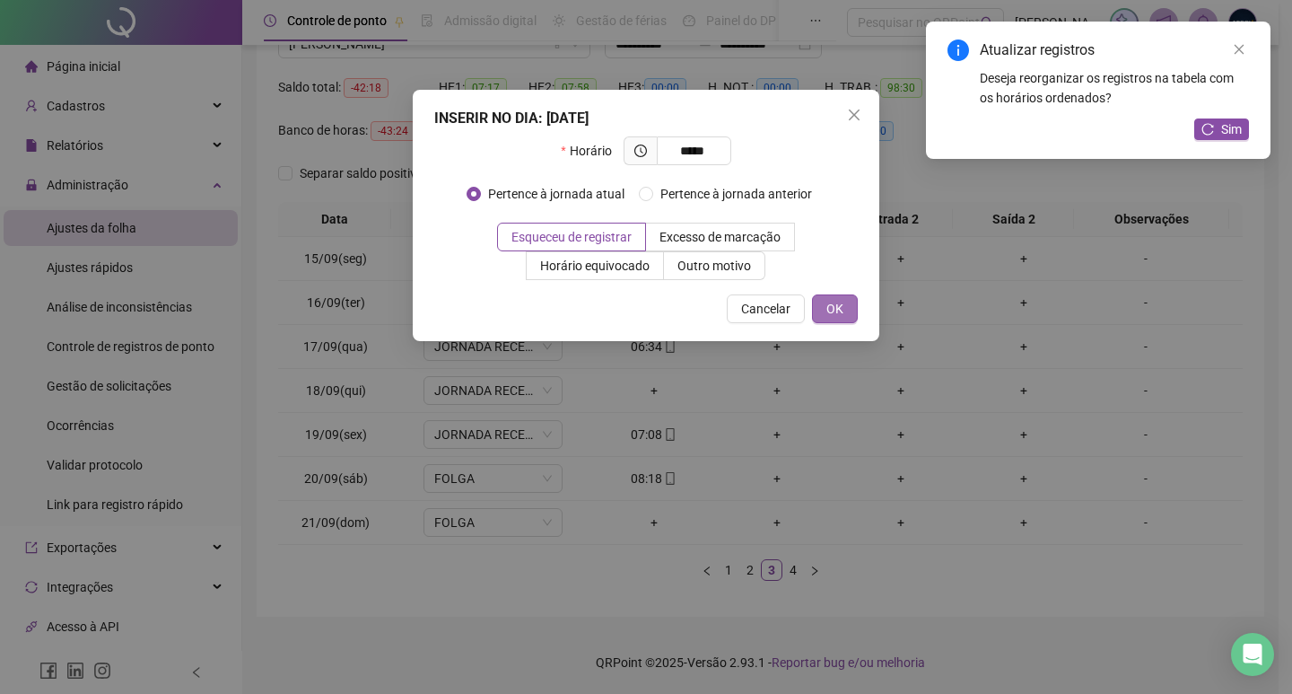
type input "*****"
click at [837, 302] on span "OK" at bounding box center [834, 309] width 17 height 20
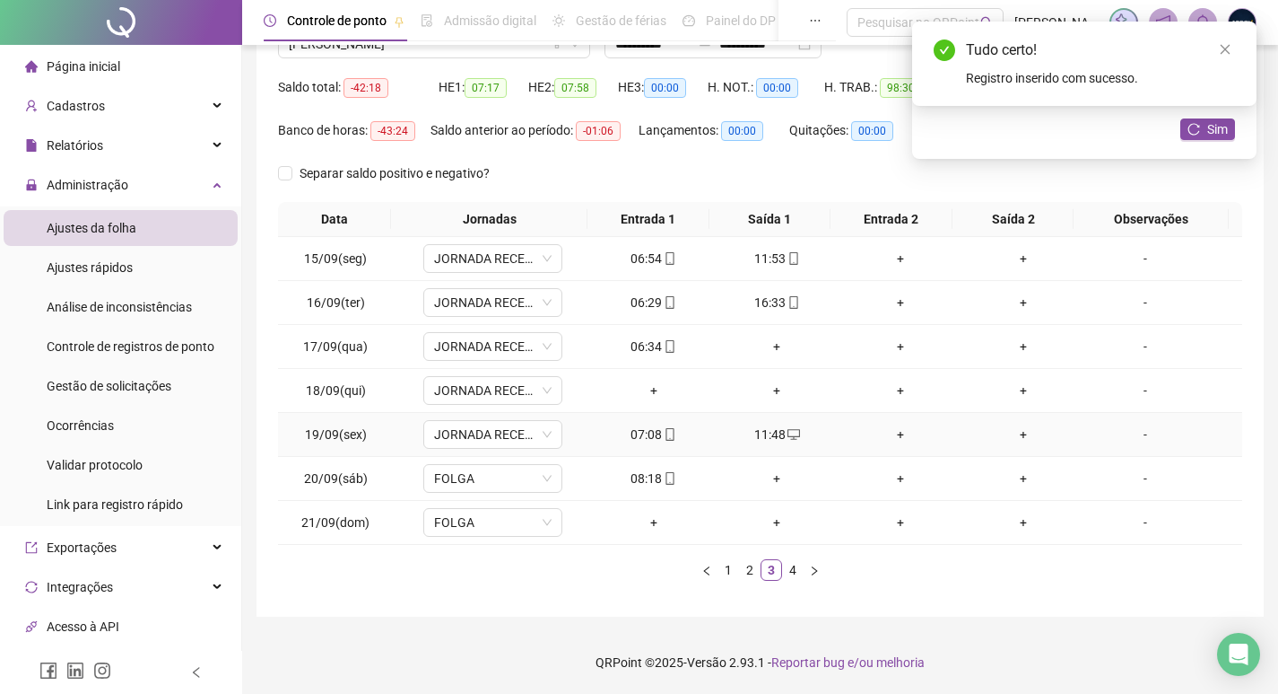
click at [869, 435] on div "+" at bounding box center [900, 434] width 109 height 20
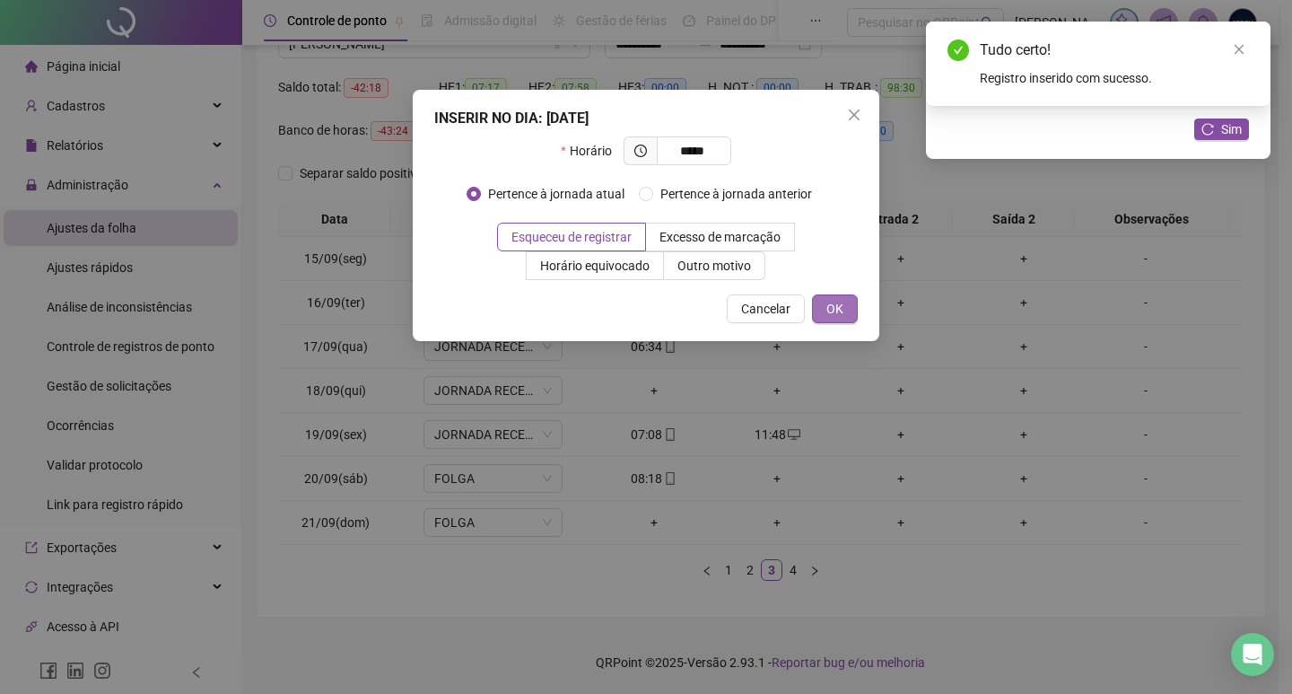
type input "*****"
click at [829, 296] on button "OK" at bounding box center [835, 308] width 46 height 29
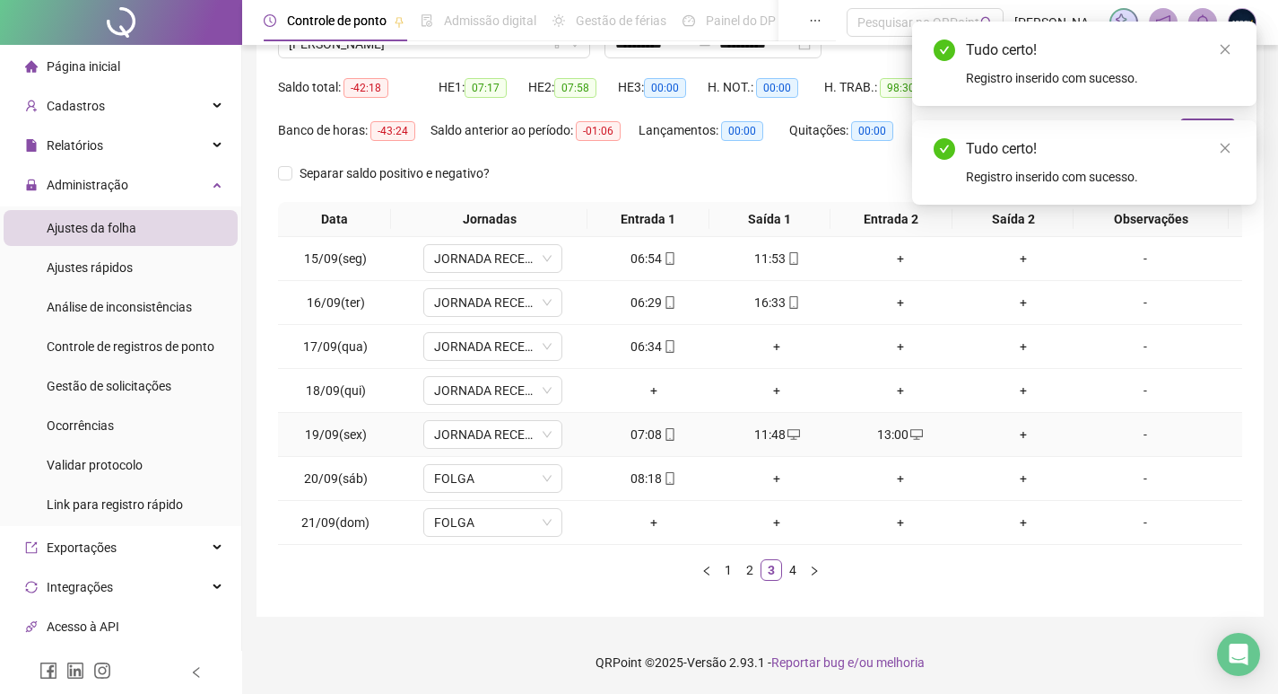
click at [1016, 433] on div "+" at bounding box center [1024, 434] width 109 height 20
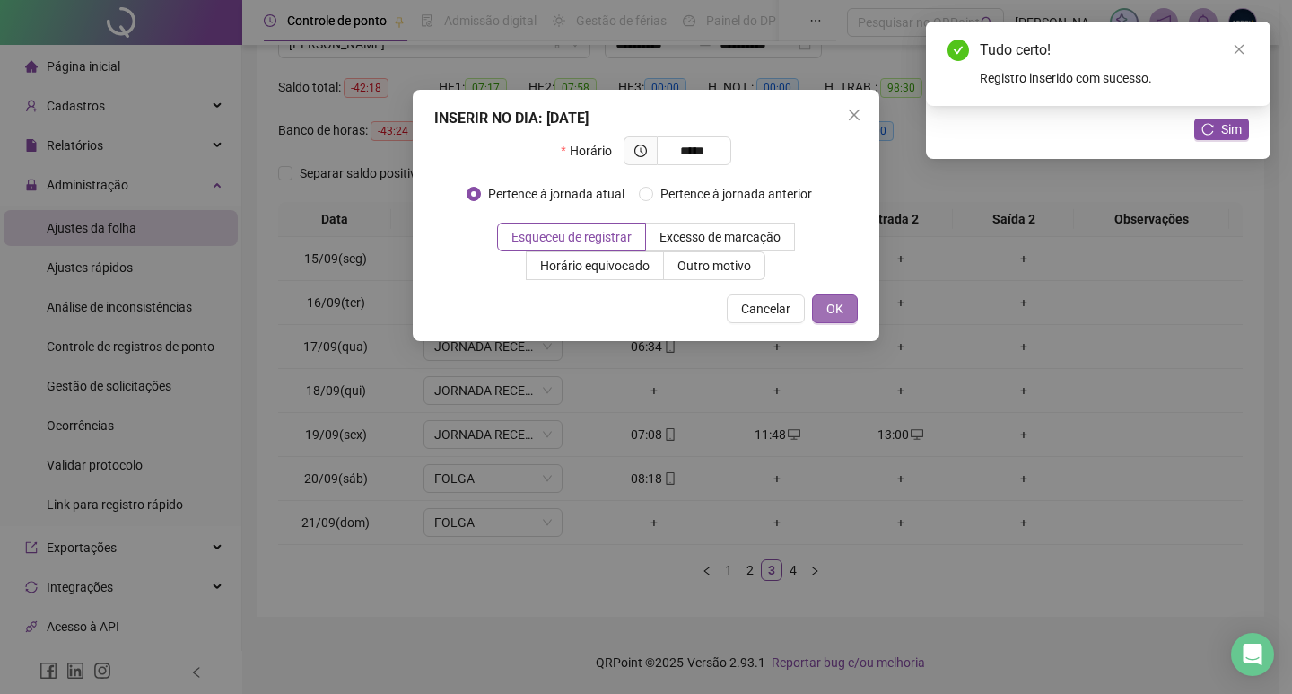
type input "*****"
click at [844, 314] on button "OK" at bounding box center [835, 308] width 46 height 29
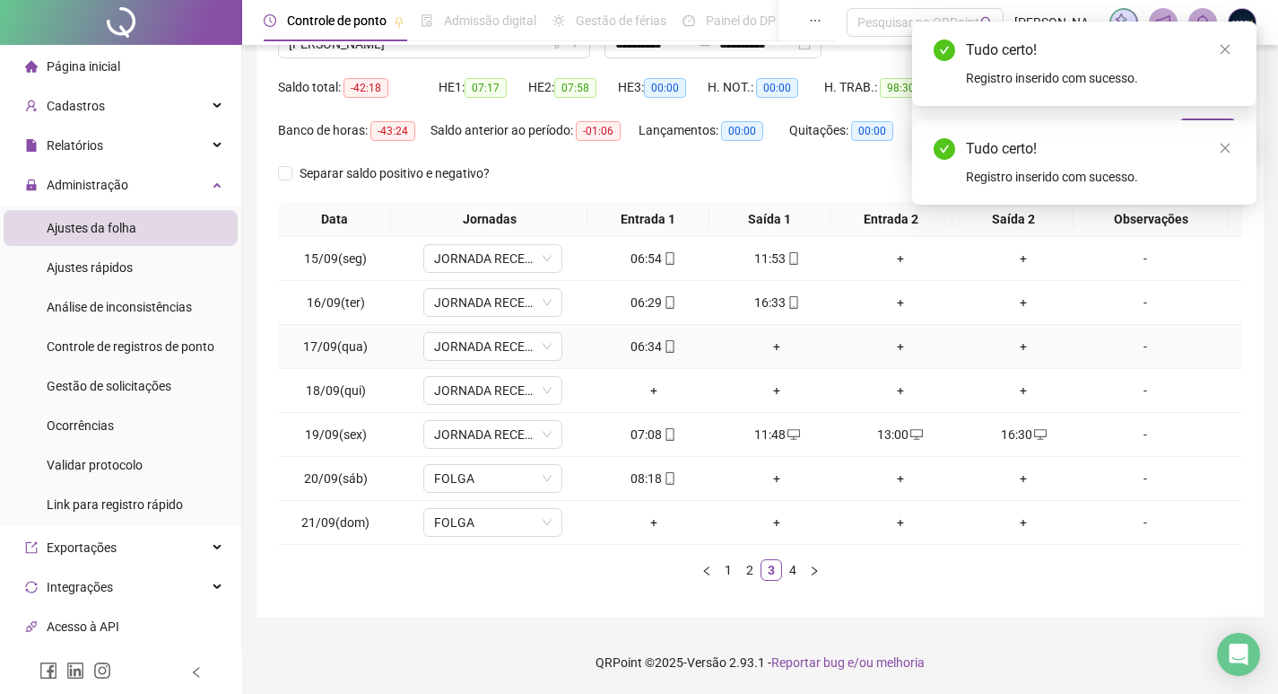
click at [775, 348] on div "+" at bounding box center [776, 346] width 109 height 20
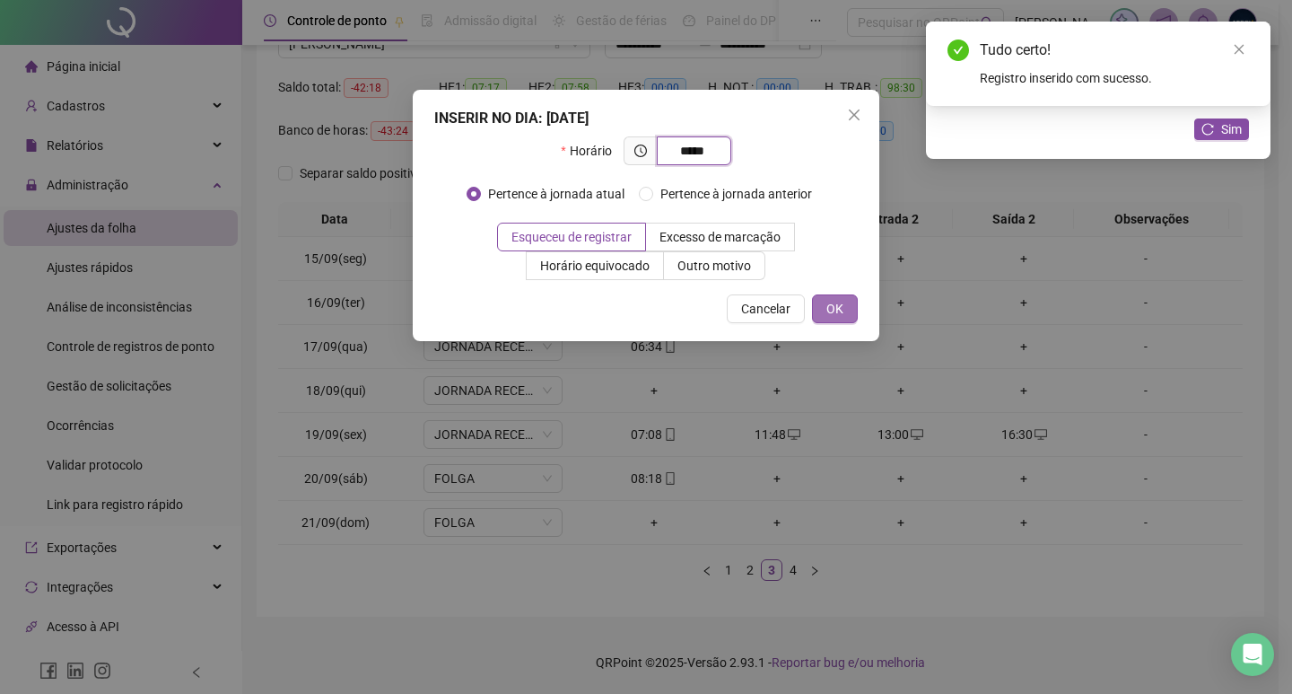
type input "*****"
click at [830, 307] on span "OK" at bounding box center [834, 309] width 17 height 20
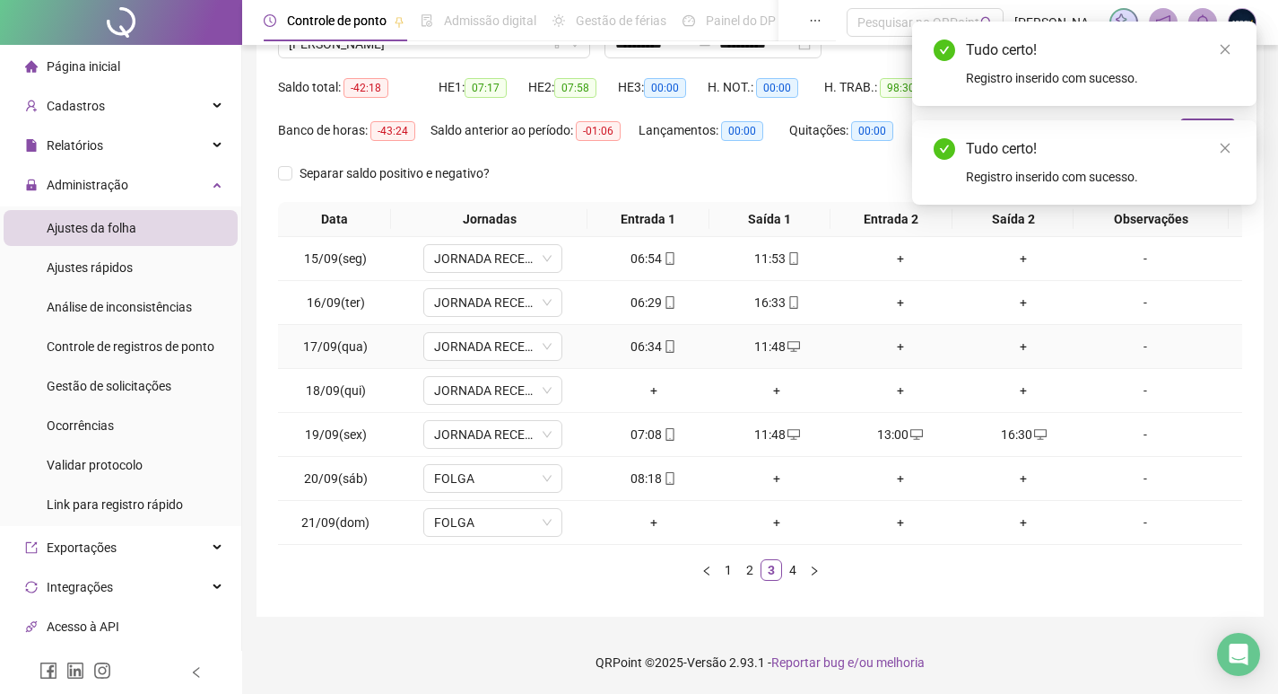
click at [888, 349] on div "+" at bounding box center [900, 346] width 109 height 20
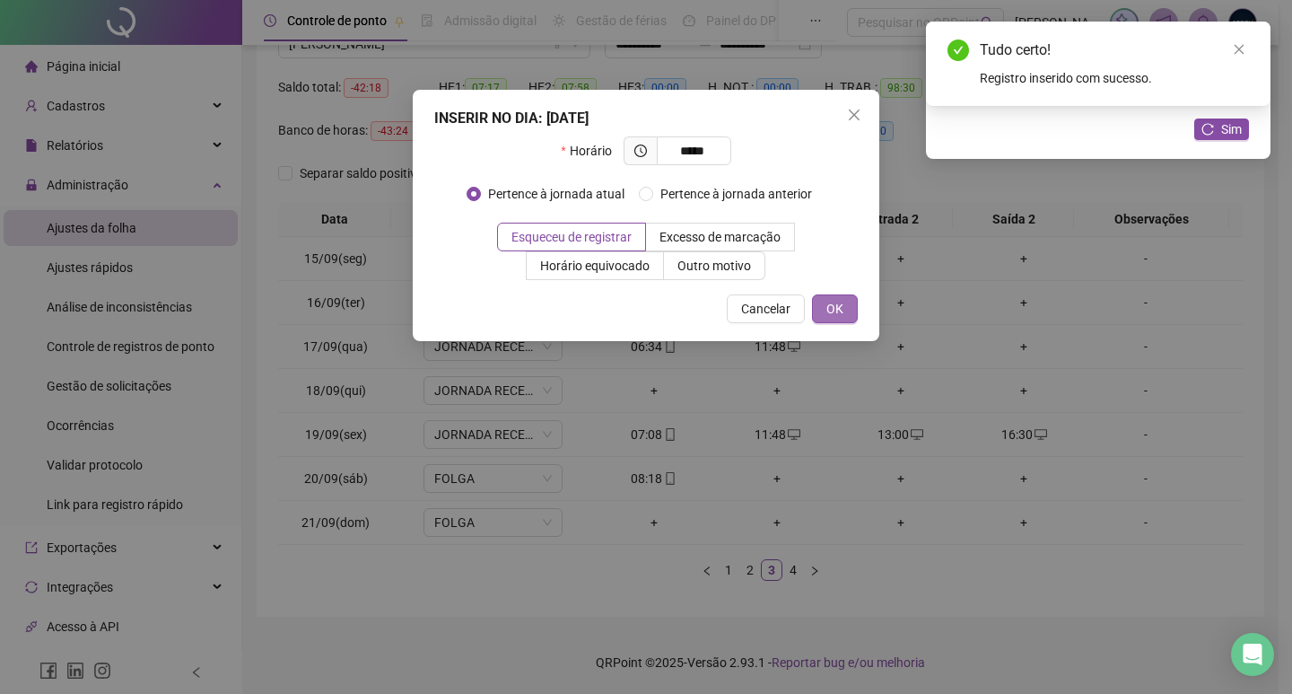
type input "*****"
click at [845, 303] on button "OK" at bounding box center [835, 308] width 46 height 29
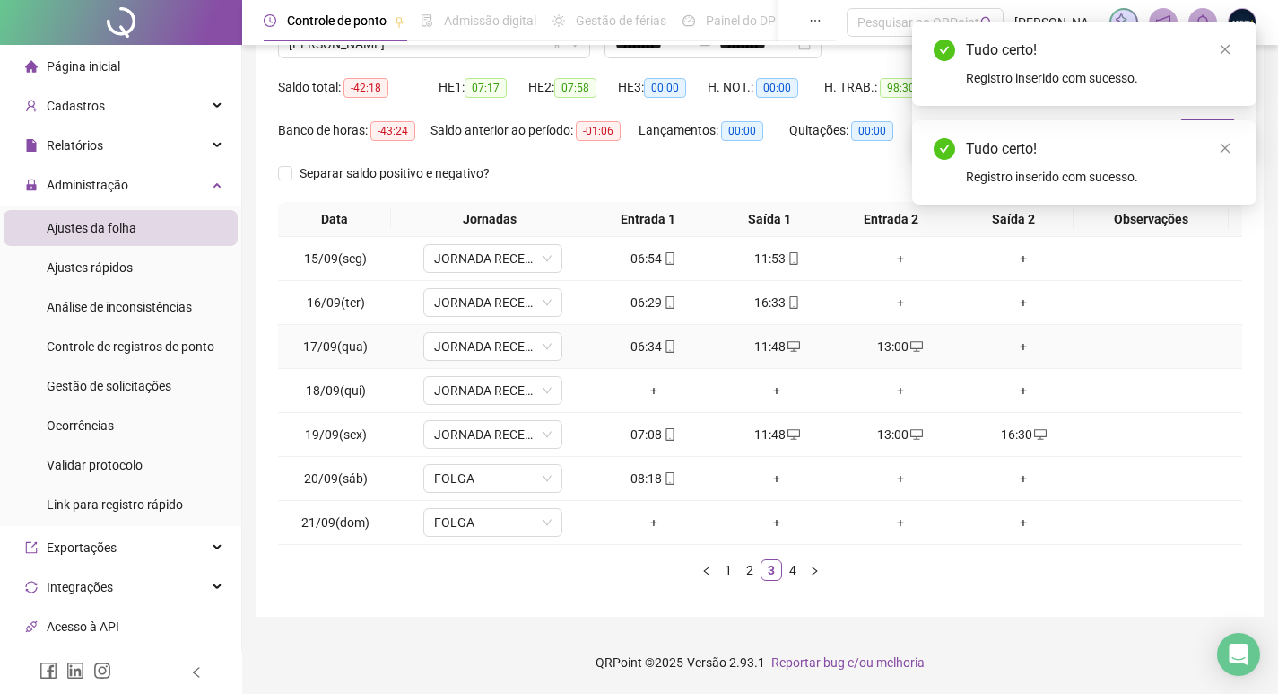
click at [1018, 347] on div "+" at bounding box center [1024, 346] width 109 height 20
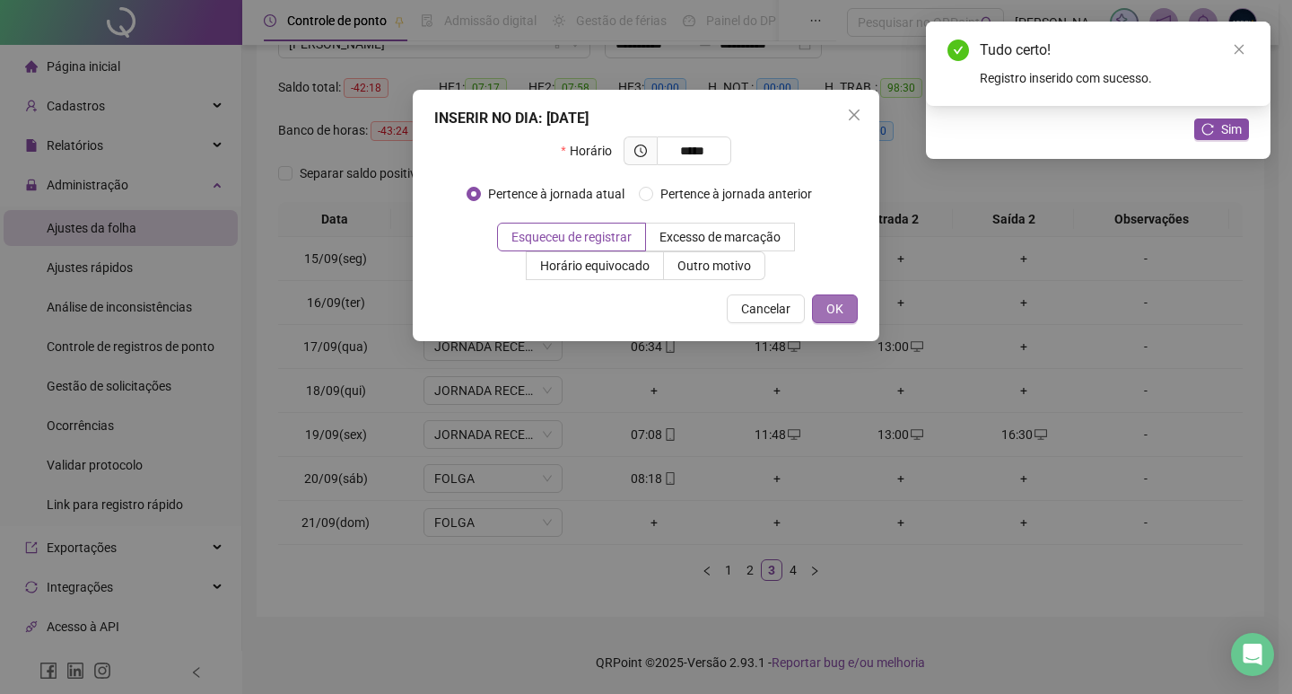
type input "*****"
click at [827, 306] on span "OK" at bounding box center [834, 309] width 17 height 20
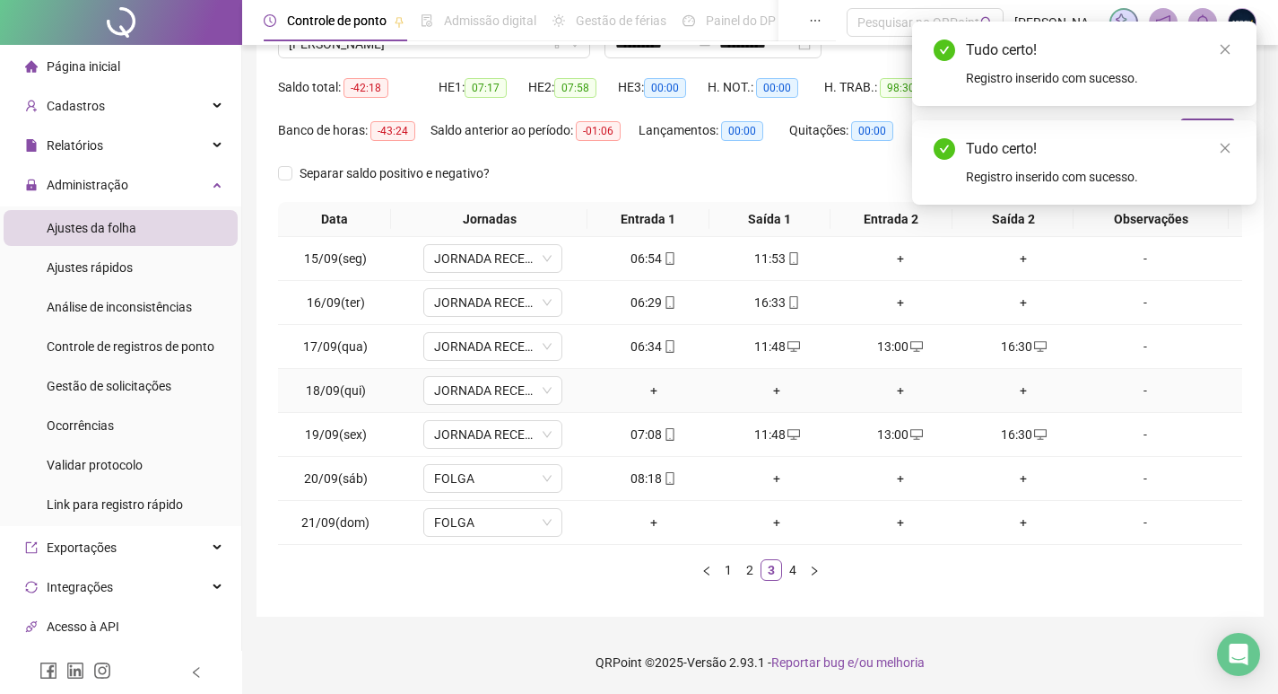
click at [1161, 388] on div "-" at bounding box center [1146, 390] width 106 height 20
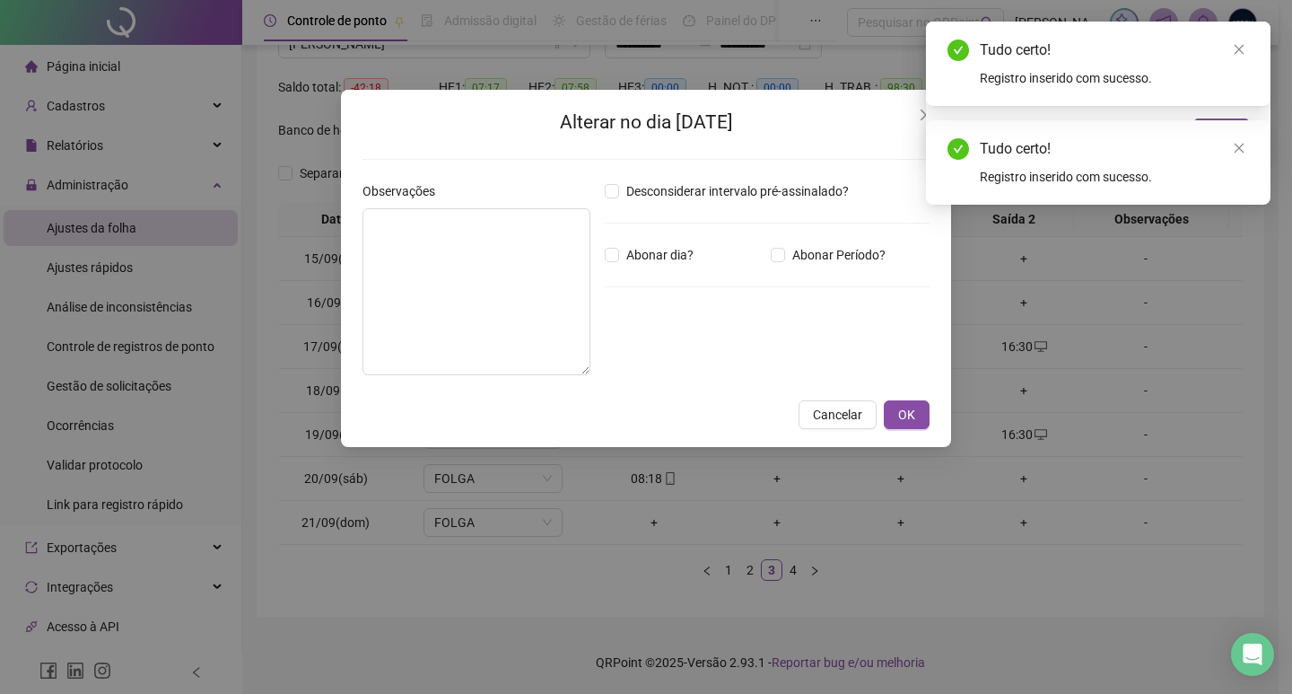
click at [593, 311] on div "Observações" at bounding box center [476, 285] width 242 height 208
click at [532, 307] on textarea at bounding box center [476, 291] width 228 height 167
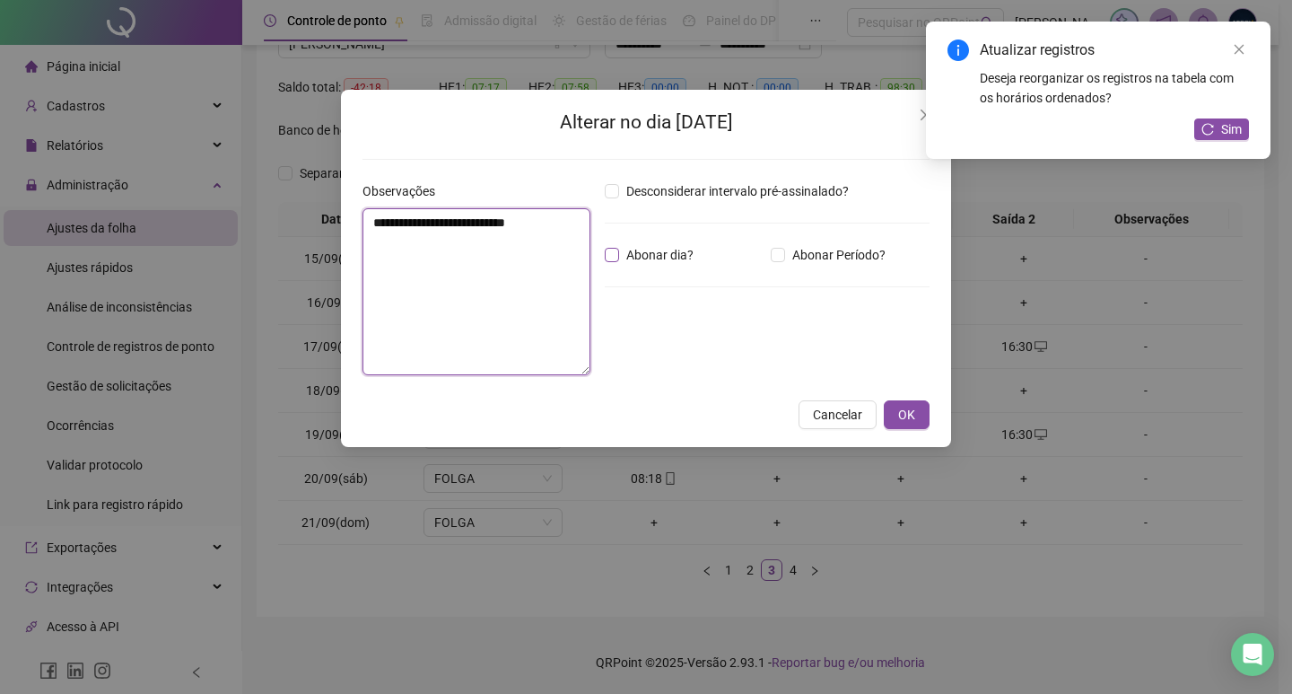
type textarea "**********"
click at [649, 249] on span "Abonar dia?" at bounding box center [660, 255] width 82 height 20
click at [920, 402] on button "OK" at bounding box center [907, 414] width 46 height 29
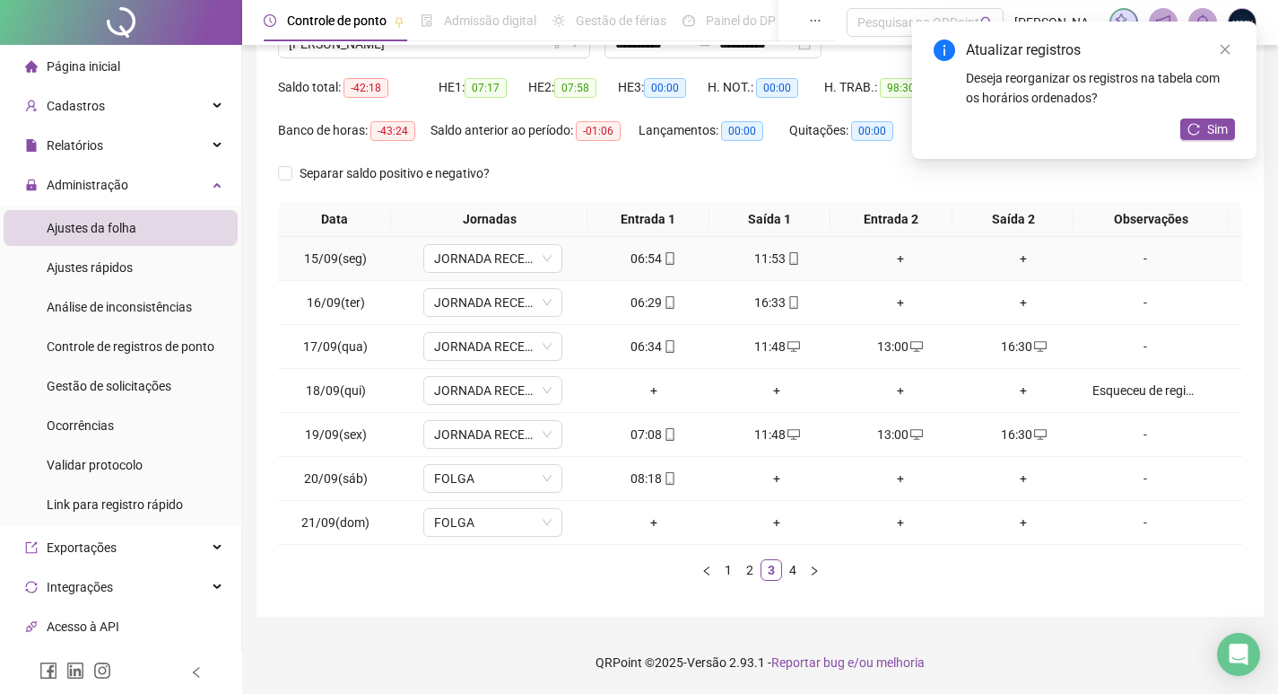
click at [903, 252] on div "+" at bounding box center [900, 259] width 109 height 20
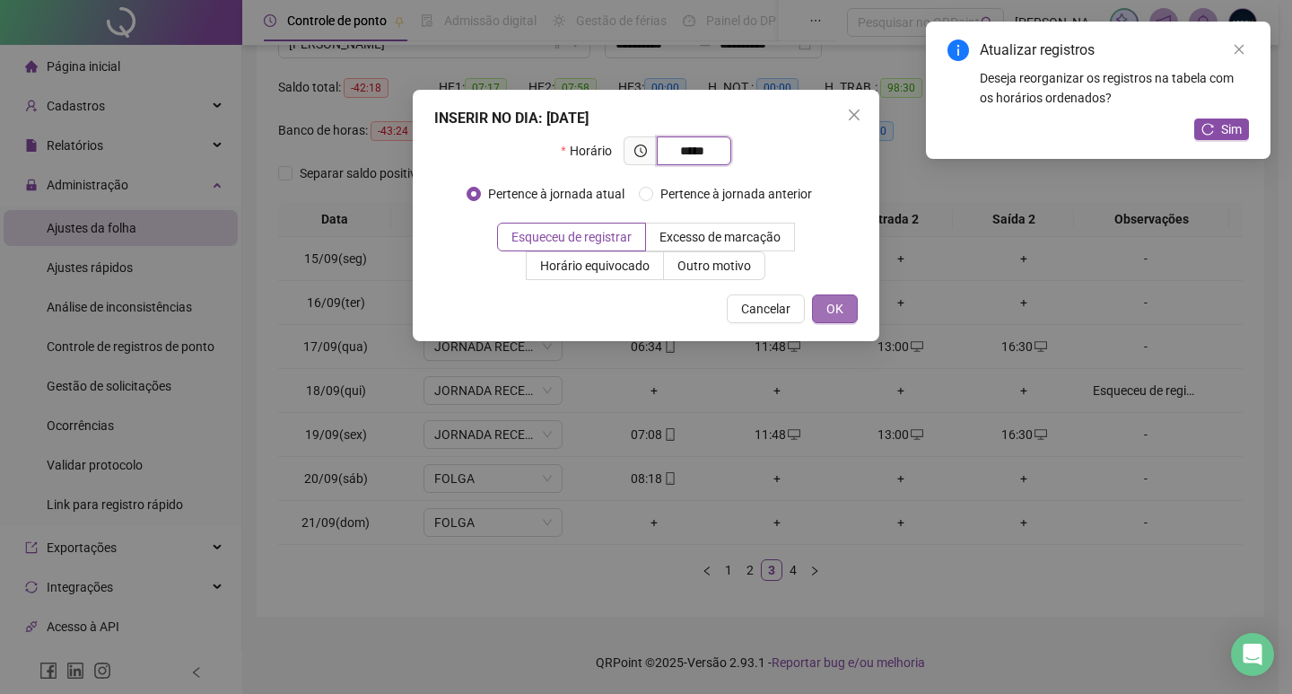
type input "*****"
drag, startPoint x: 842, startPoint y: 303, endPoint x: 1003, endPoint y: 258, distance: 166.7
click at [842, 304] on span "OK" at bounding box center [834, 309] width 17 height 20
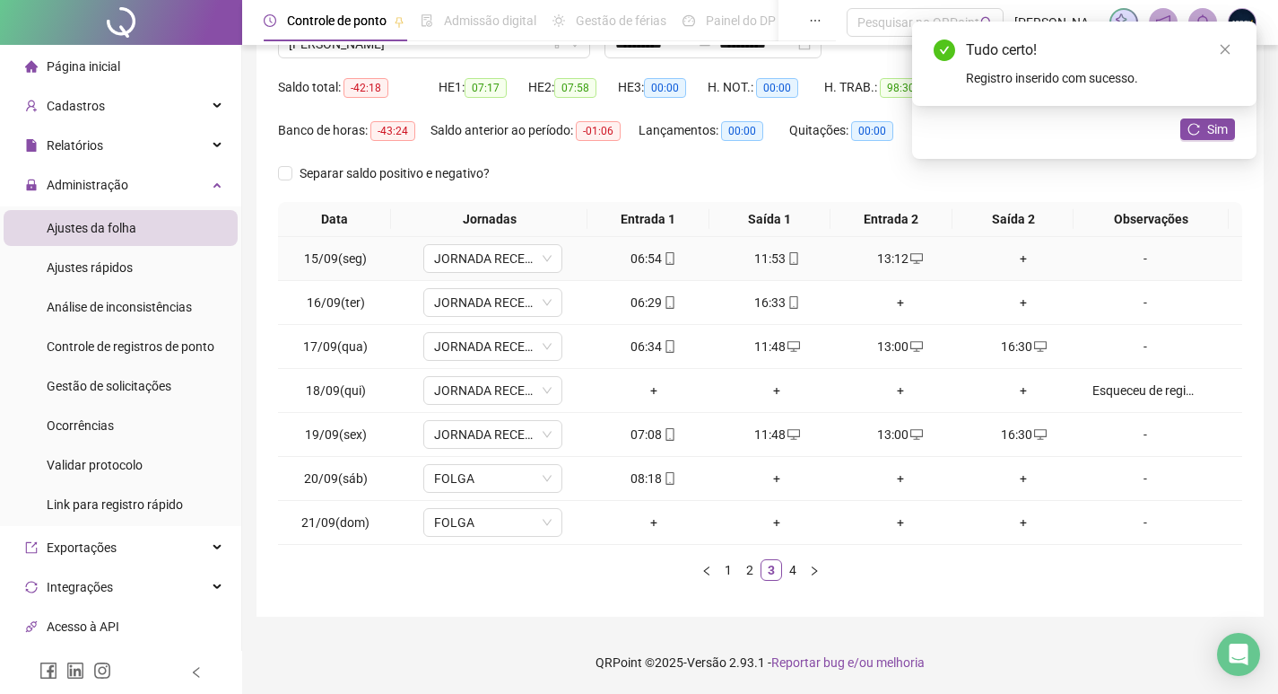
click at [1013, 258] on div "+" at bounding box center [1024, 259] width 109 height 20
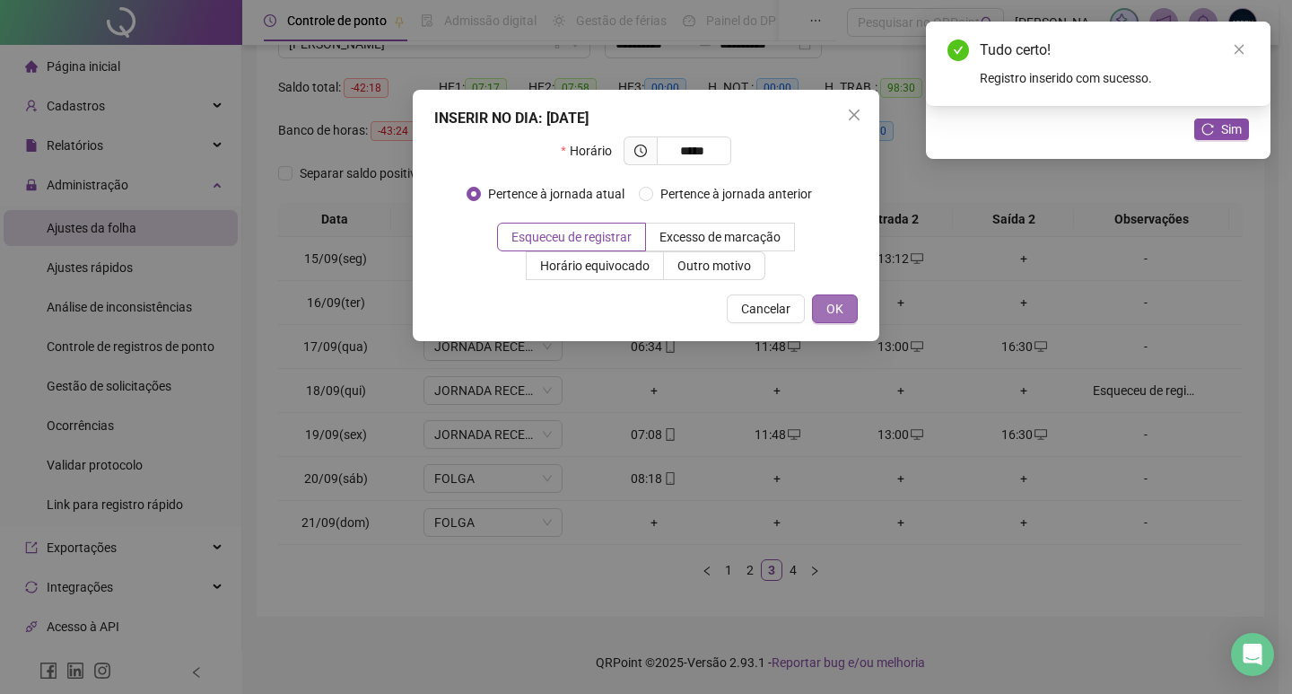
type input "*****"
click at [824, 314] on button "OK" at bounding box center [835, 308] width 46 height 29
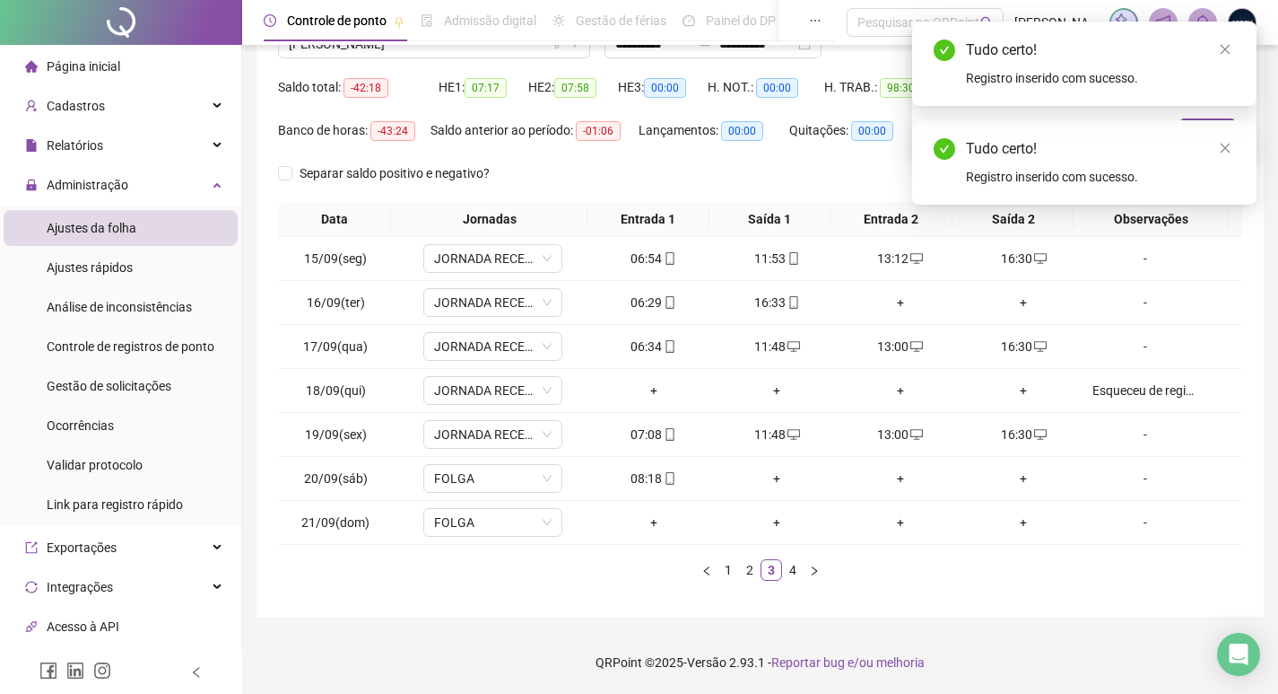
click at [885, 304] on div "+" at bounding box center [900, 302] width 109 height 20
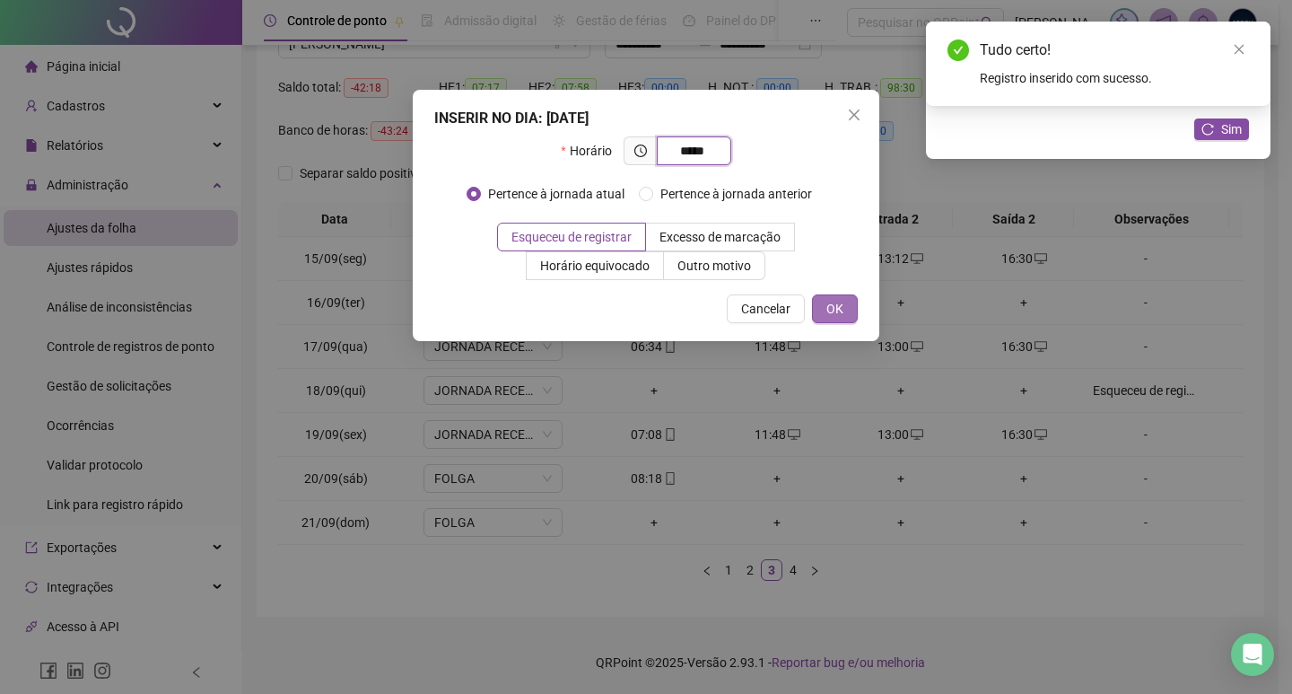
type input "*****"
click at [832, 306] on span "OK" at bounding box center [834, 309] width 17 height 20
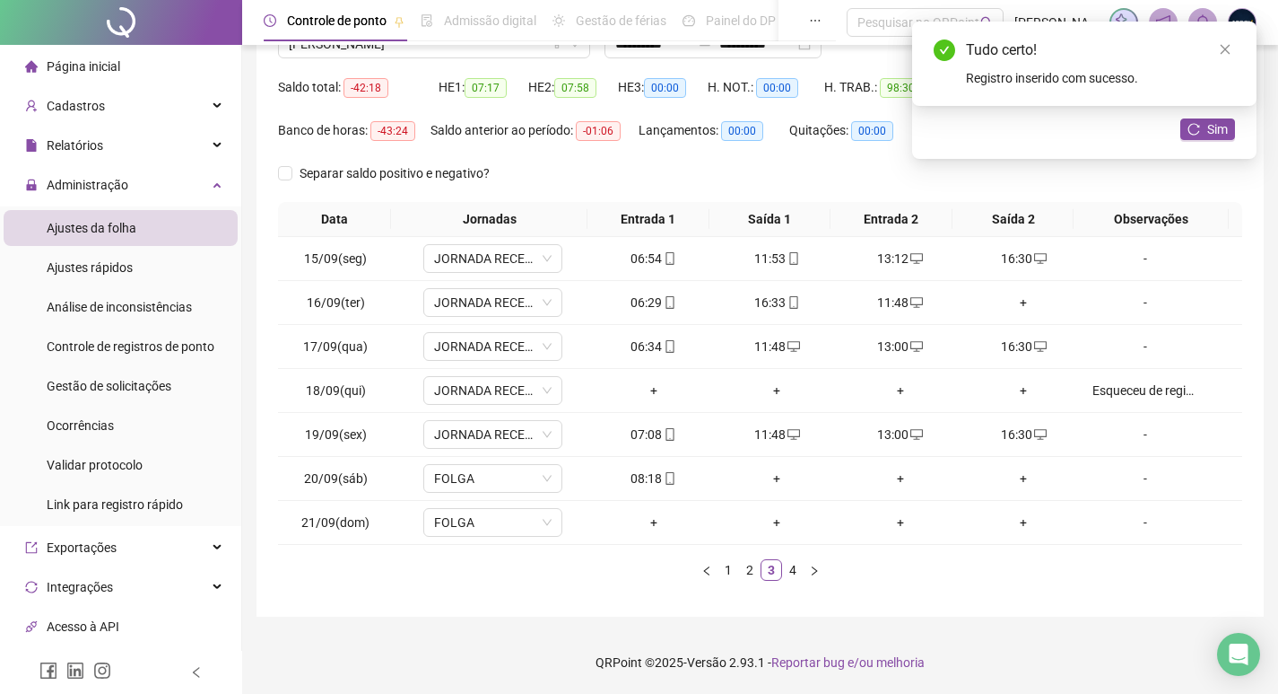
click at [1016, 303] on div "+" at bounding box center [1024, 302] width 109 height 20
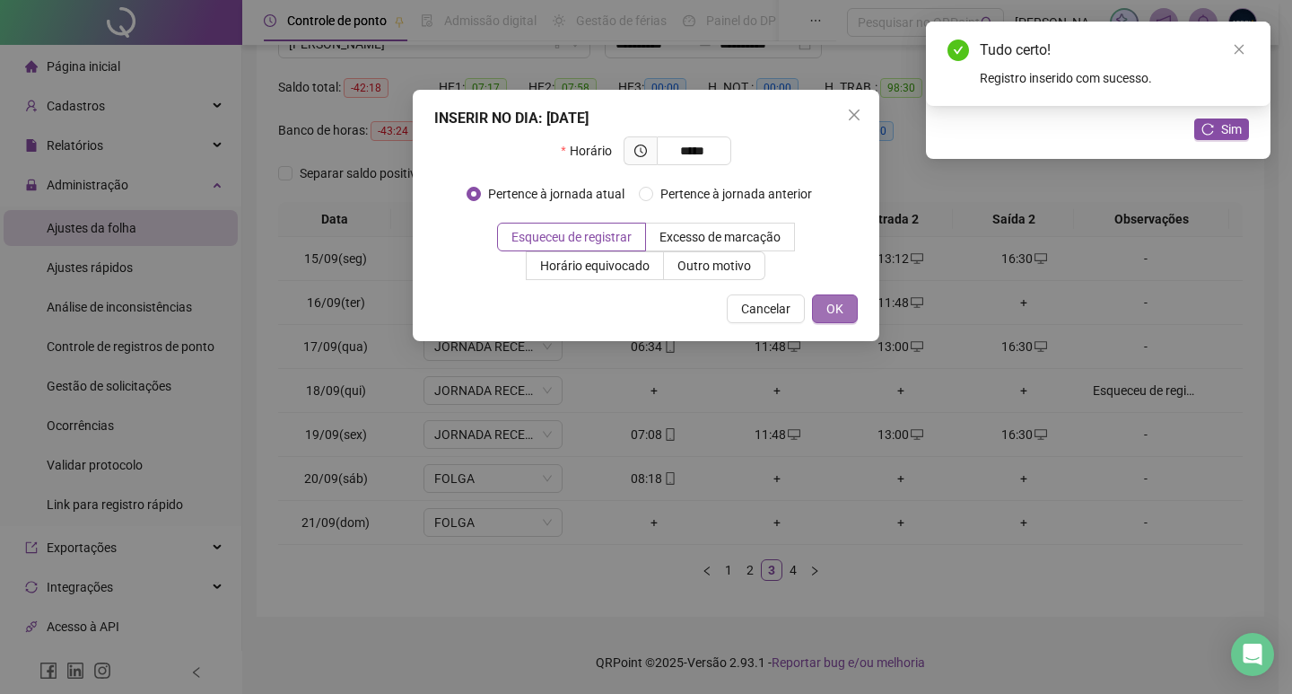
type input "*****"
click at [845, 313] on button "OK" at bounding box center [835, 308] width 46 height 29
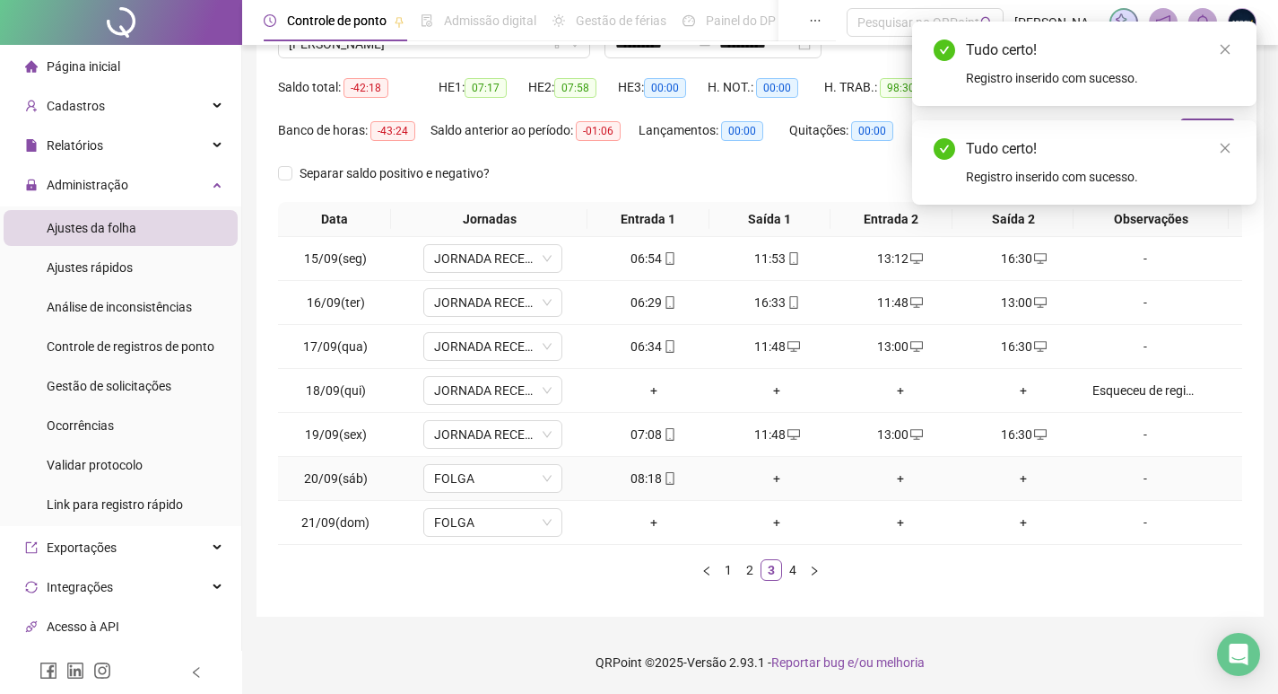
click at [770, 477] on div "+" at bounding box center [776, 478] width 109 height 20
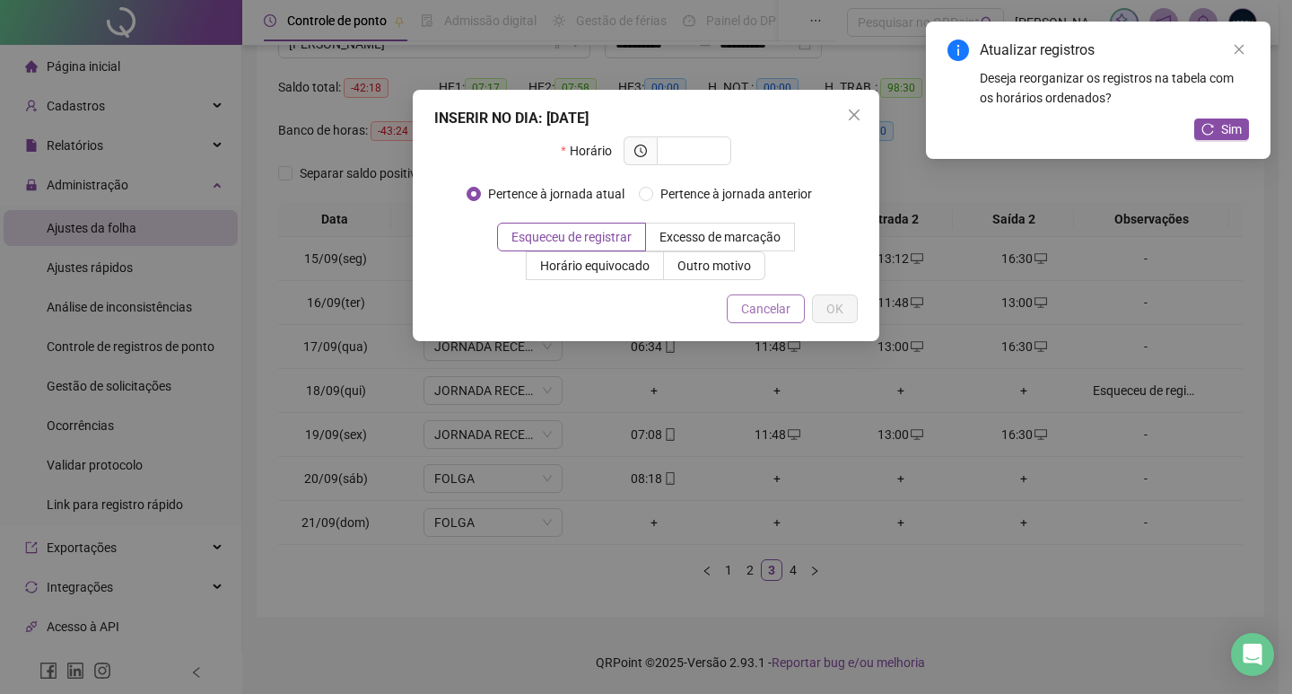
click at [772, 321] on button "Cancelar" at bounding box center [766, 308] width 78 height 29
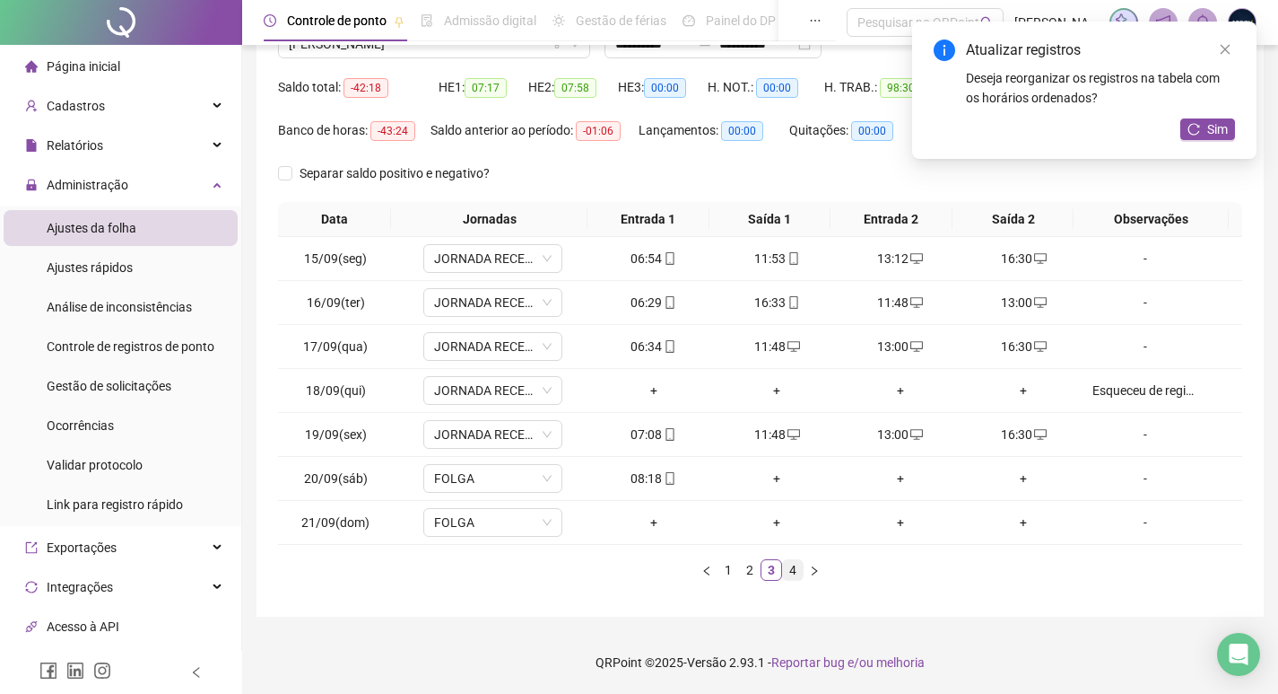
click at [788, 567] on link "4" at bounding box center [793, 570] width 20 height 20
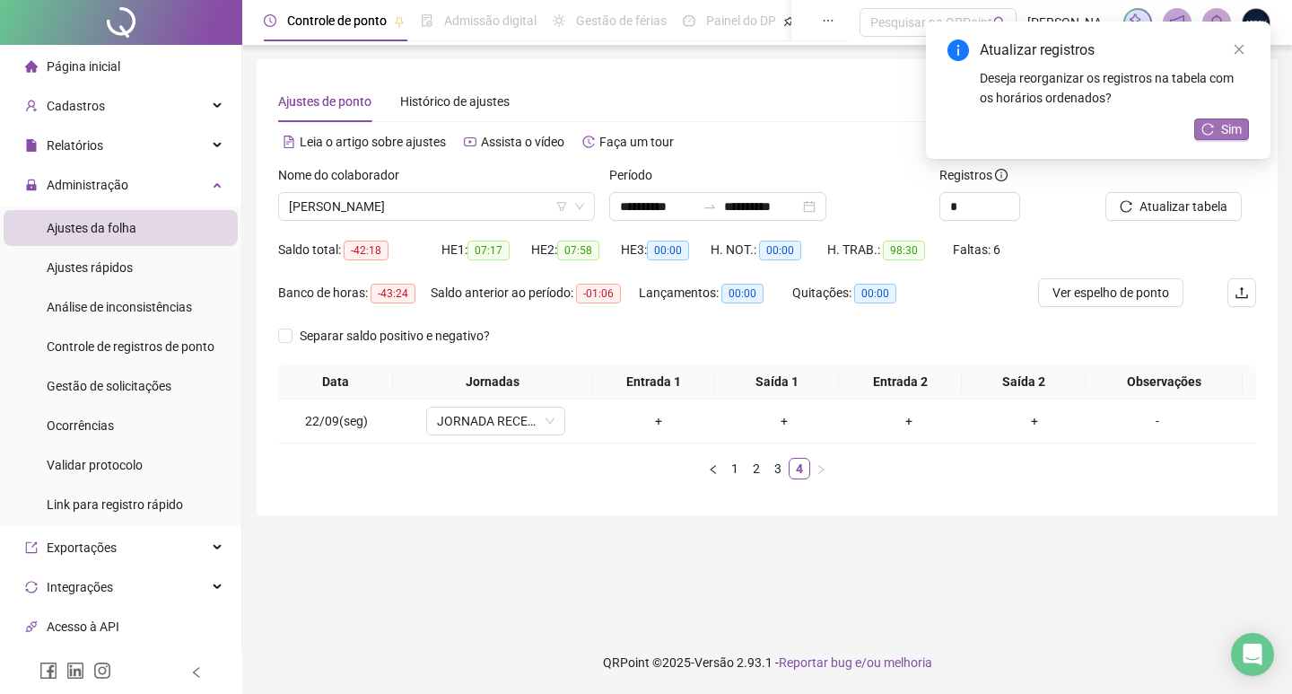
click at [1231, 132] on span "Sim" at bounding box center [1231, 129] width 21 height 20
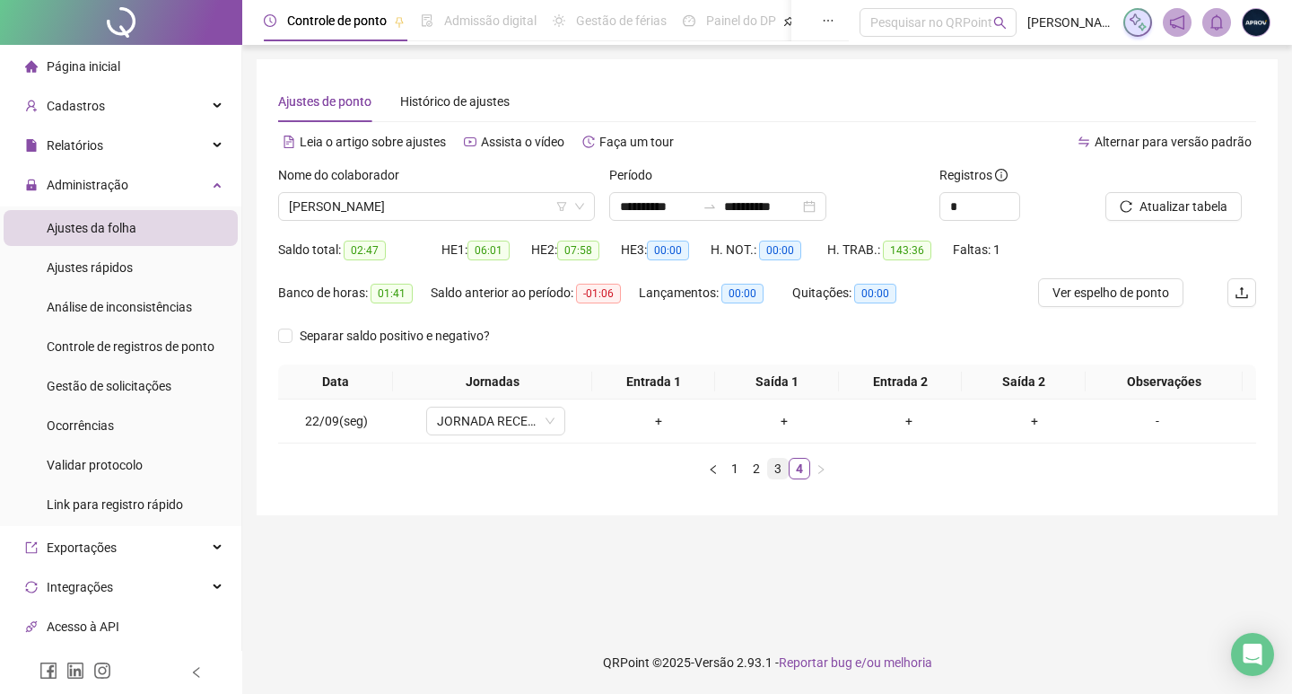
click at [782, 466] on link "3" at bounding box center [778, 468] width 20 height 20
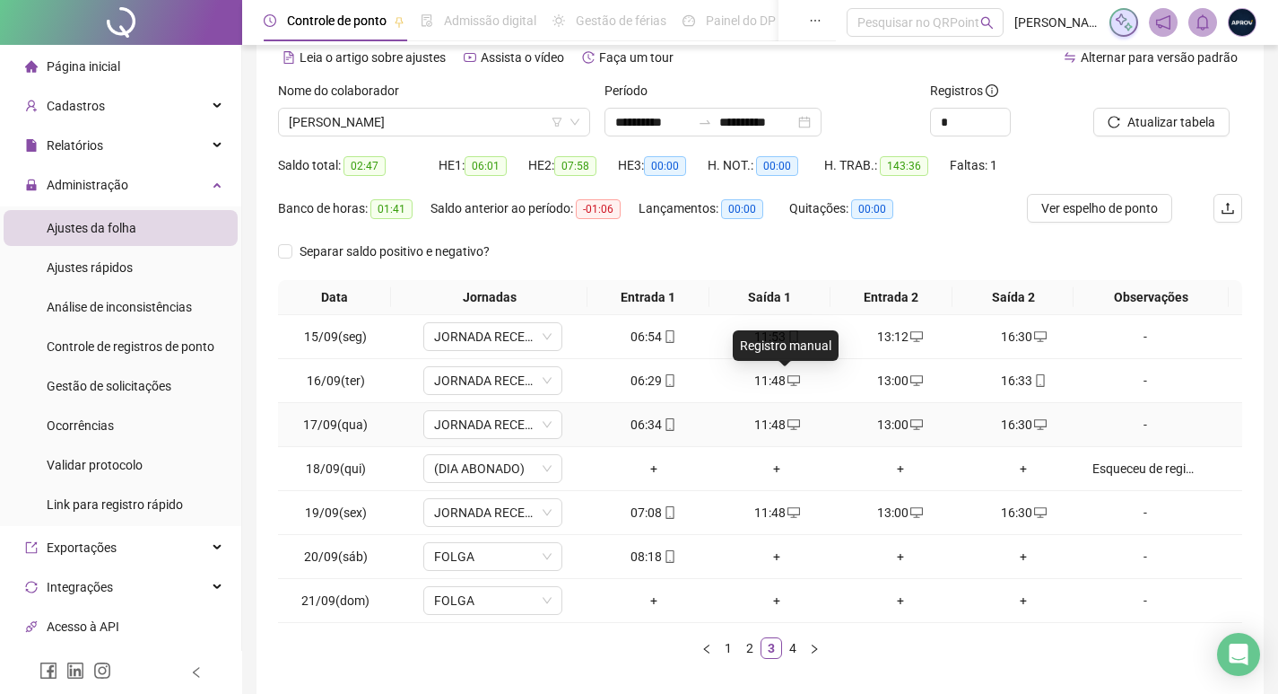
scroll to position [162, 0]
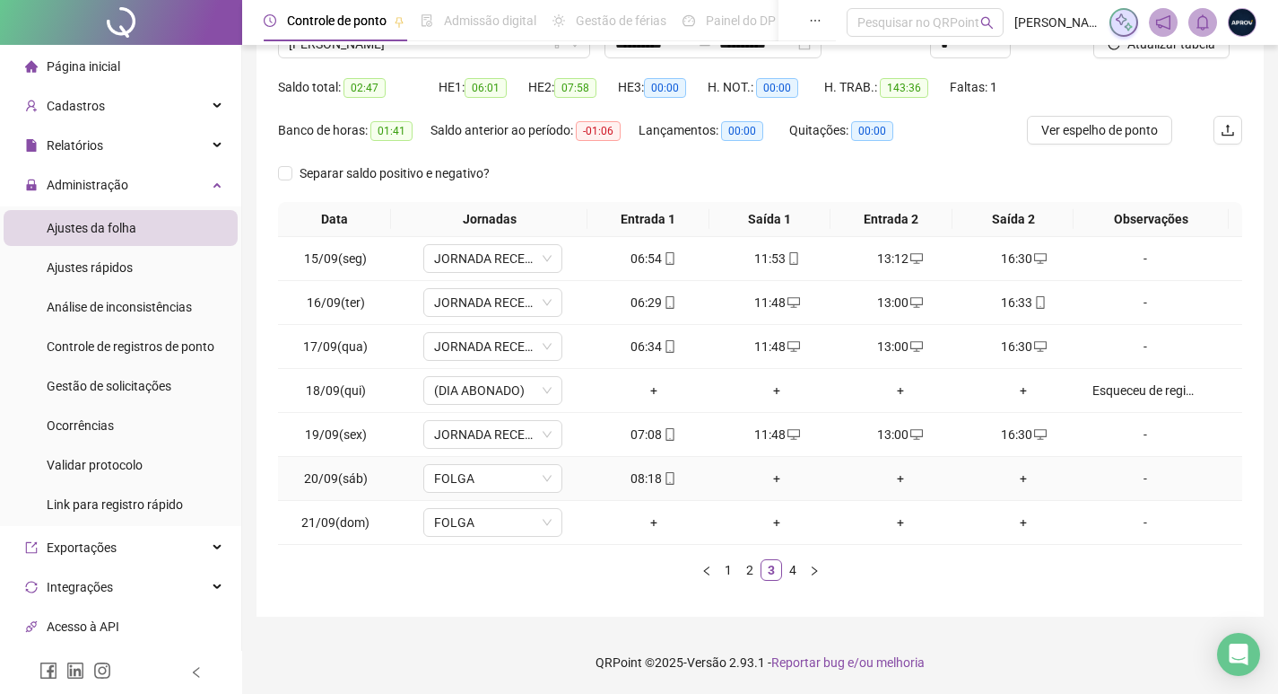
click at [763, 484] on div "+" at bounding box center [776, 478] width 109 height 20
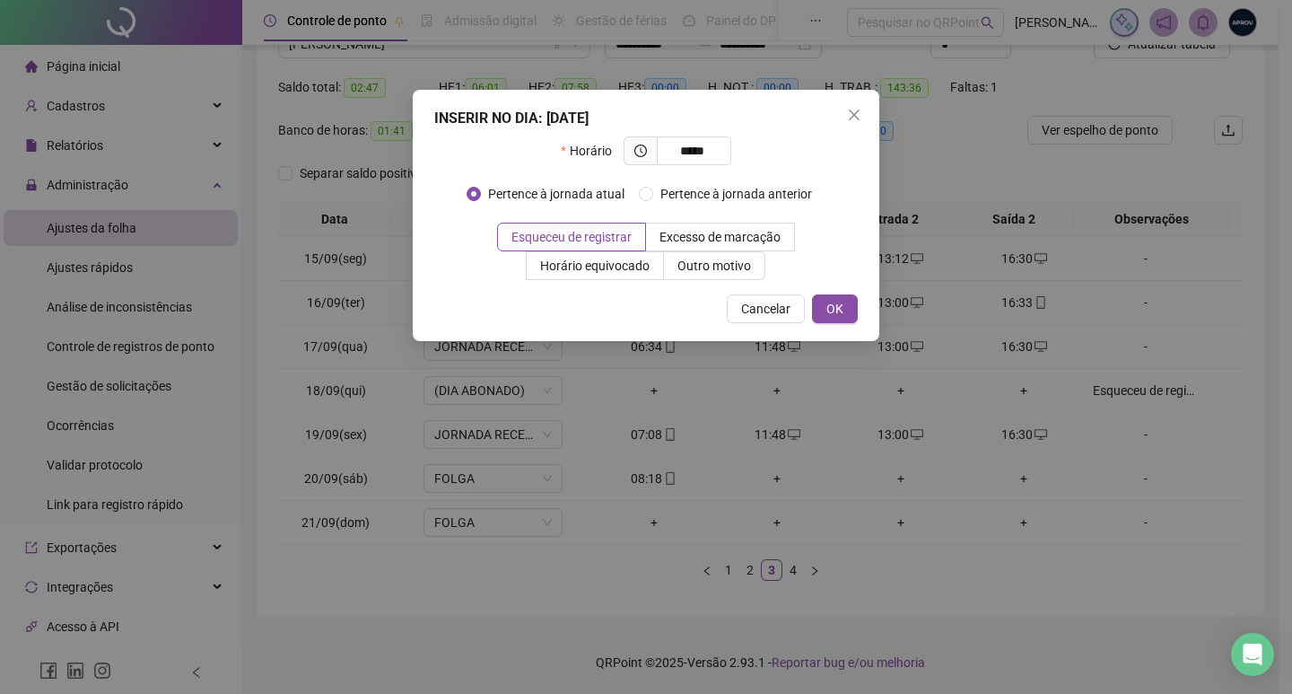
type input "*****"
click at [818, 292] on div "INSERIR NO DIA : [DATE] Horário ***** Pertence à jornada atual Pertence à jorna…" at bounding box center [646, 215] width 467 height 251
click at [826, 300] on span "OK" at bounding box center [834, 309] width 17 height 20
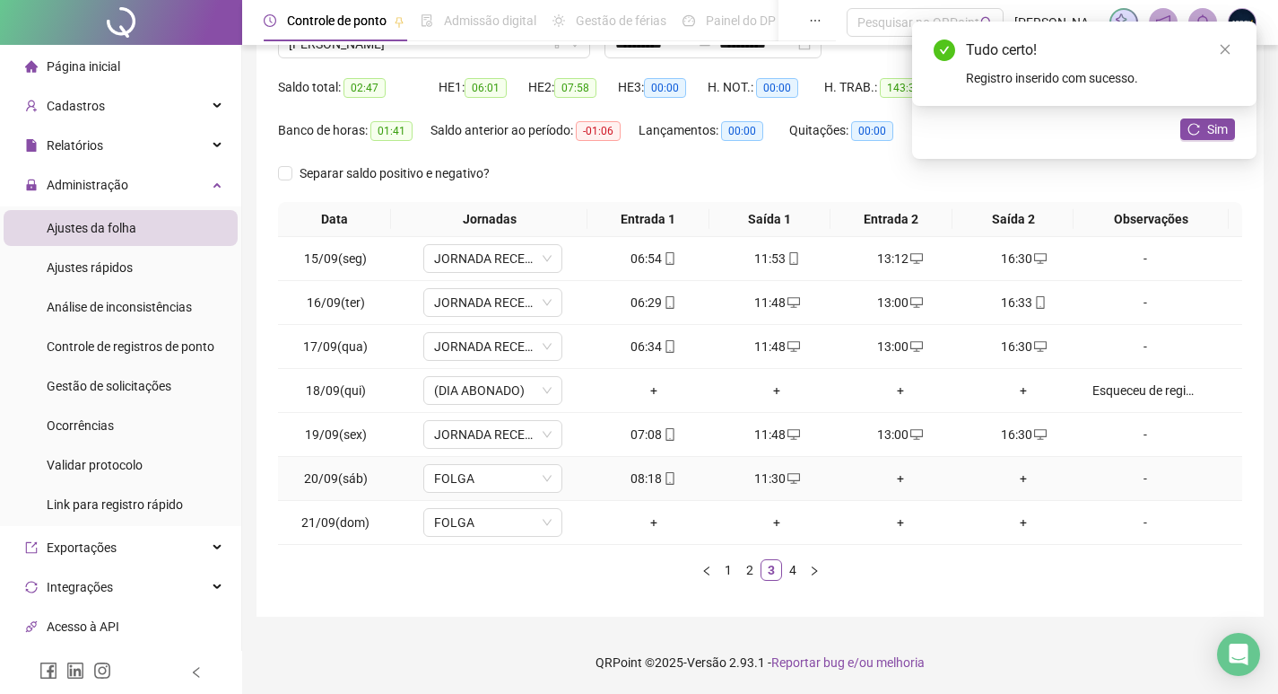
click at [641, 473] on div "08:18" at bounding box center [653, 478] width 109 height 20
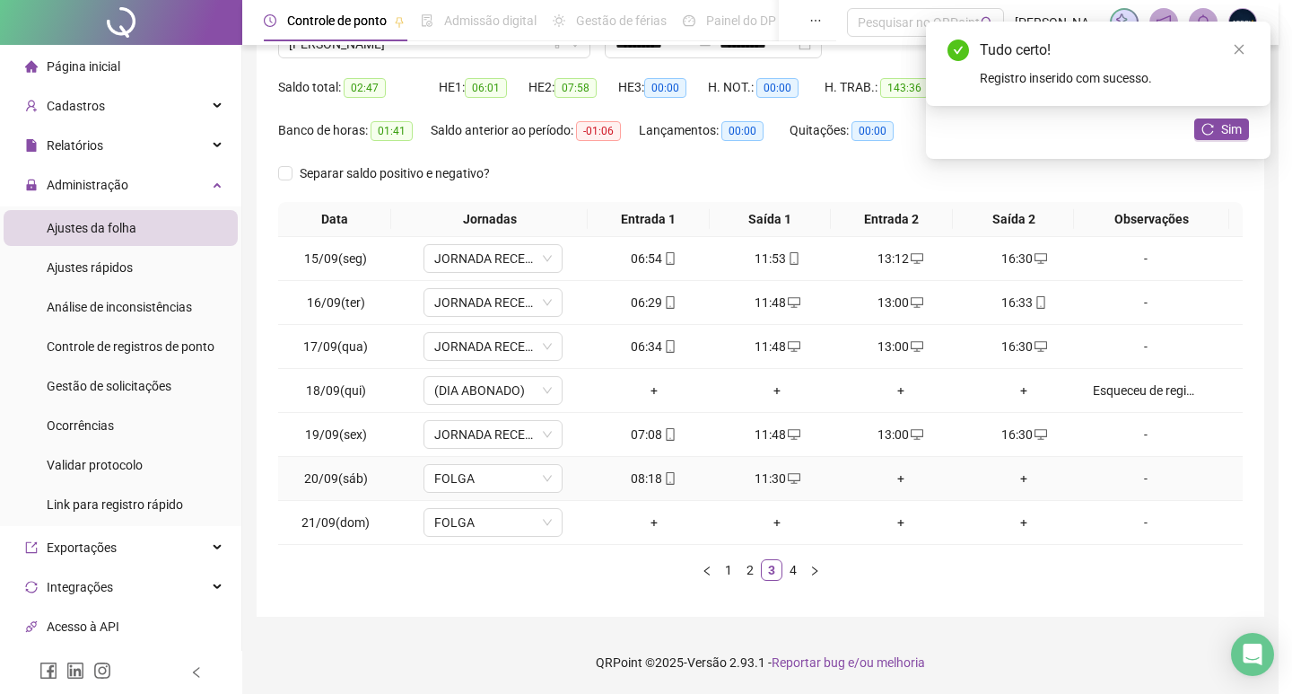
type input "**********"
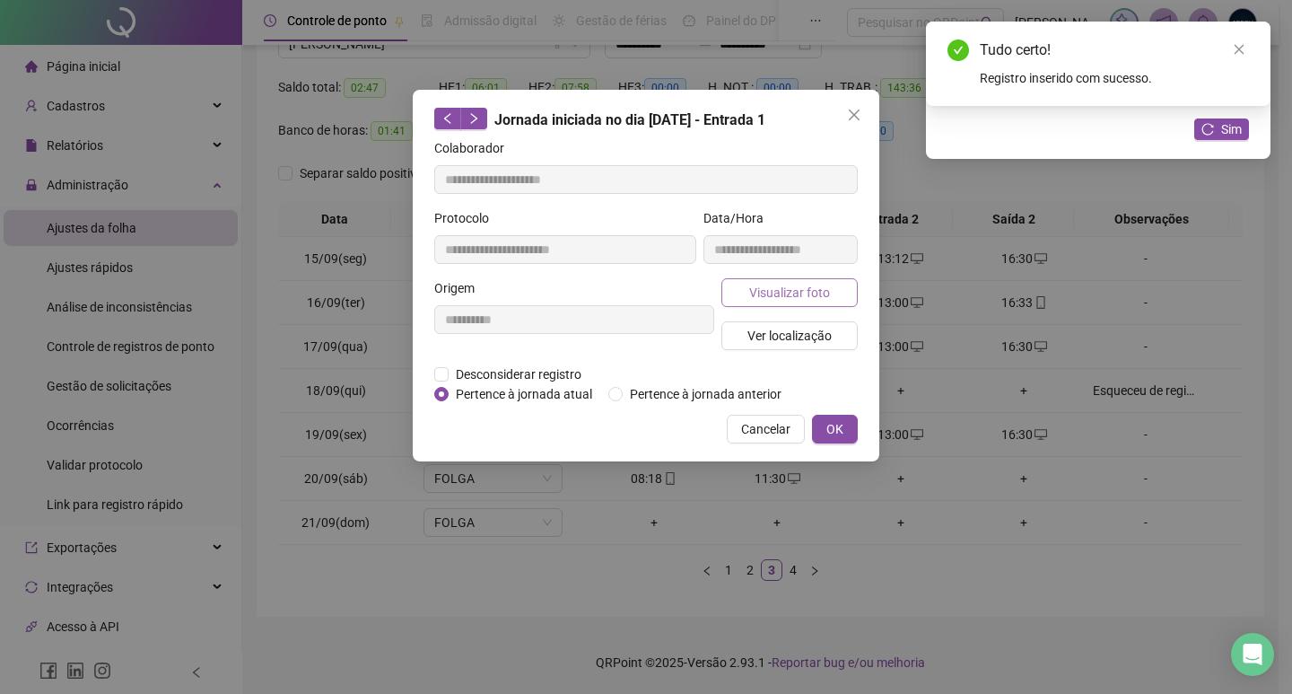
click at [788, 280] on button "Visualizar foto" at bounding box center [789, 292] width 136 height 29
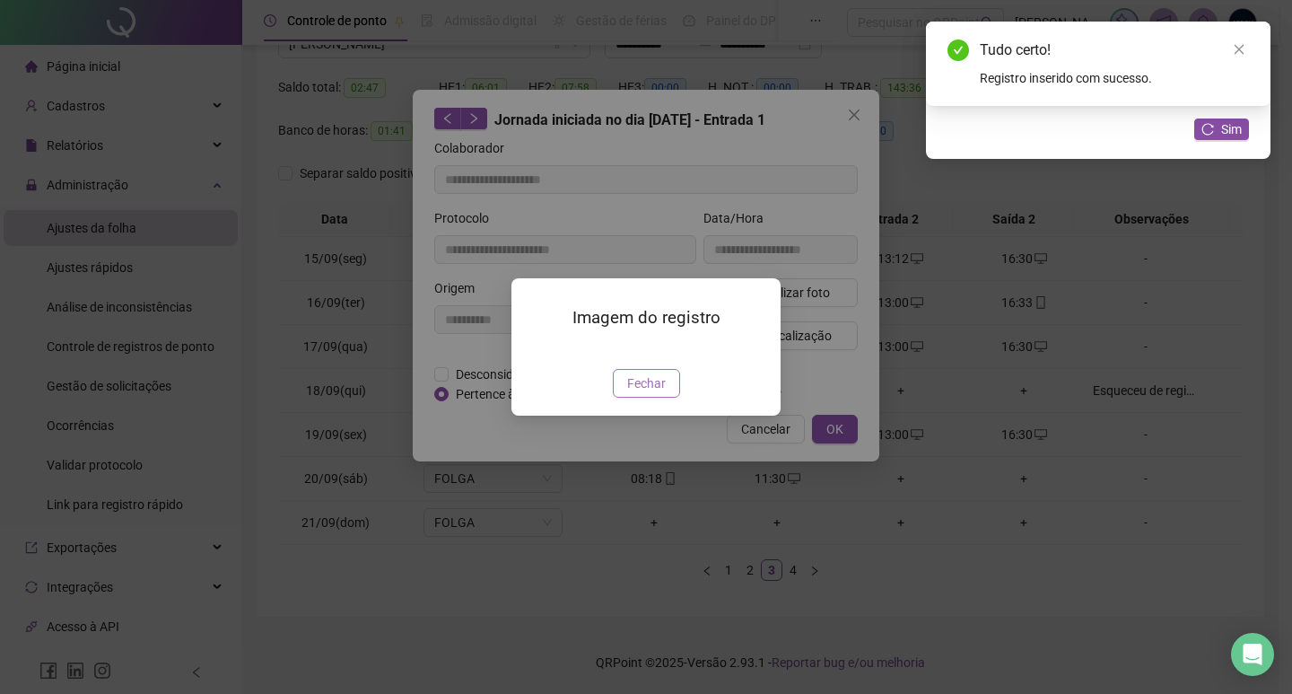
click at [642, 393] on span "Fechar" at bounding box center [646, 383] width 39 height 20
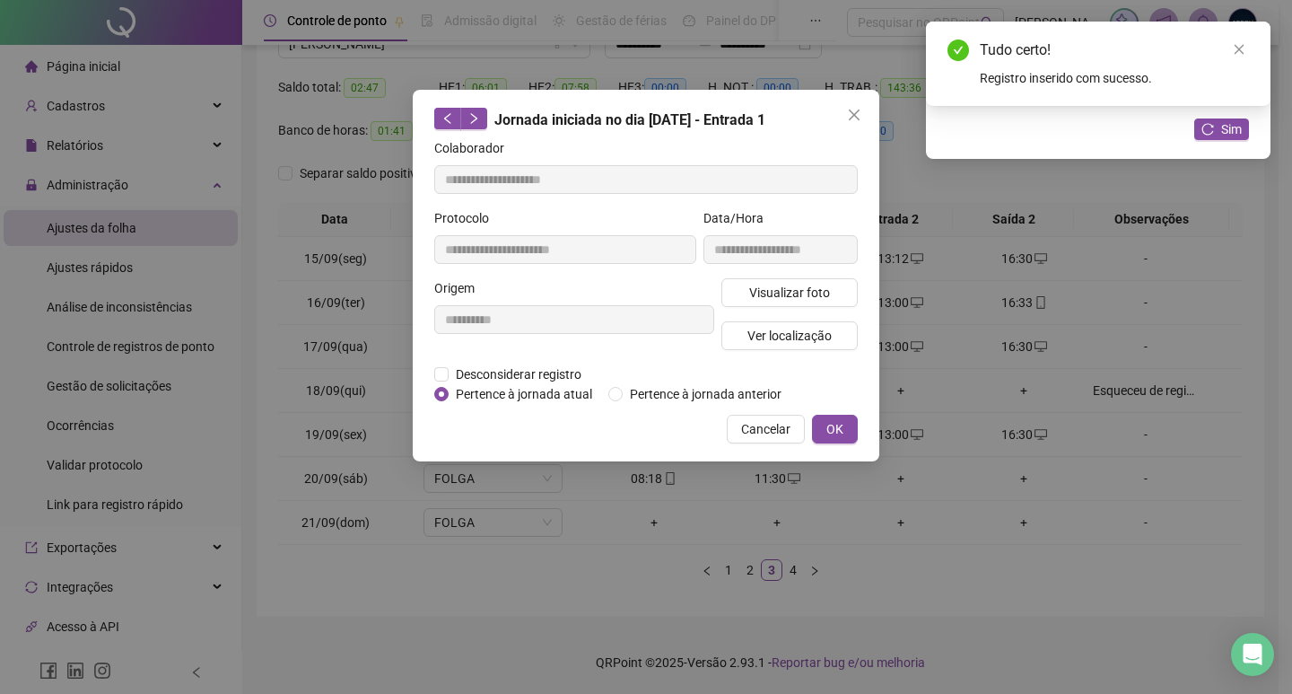
click at [738, 447] on div "**********" at bounding box center [646, 275] width 467 height 371
click at [745, 436] on span "Cancelar" at bounding box center [765, 429] width 49 height 20
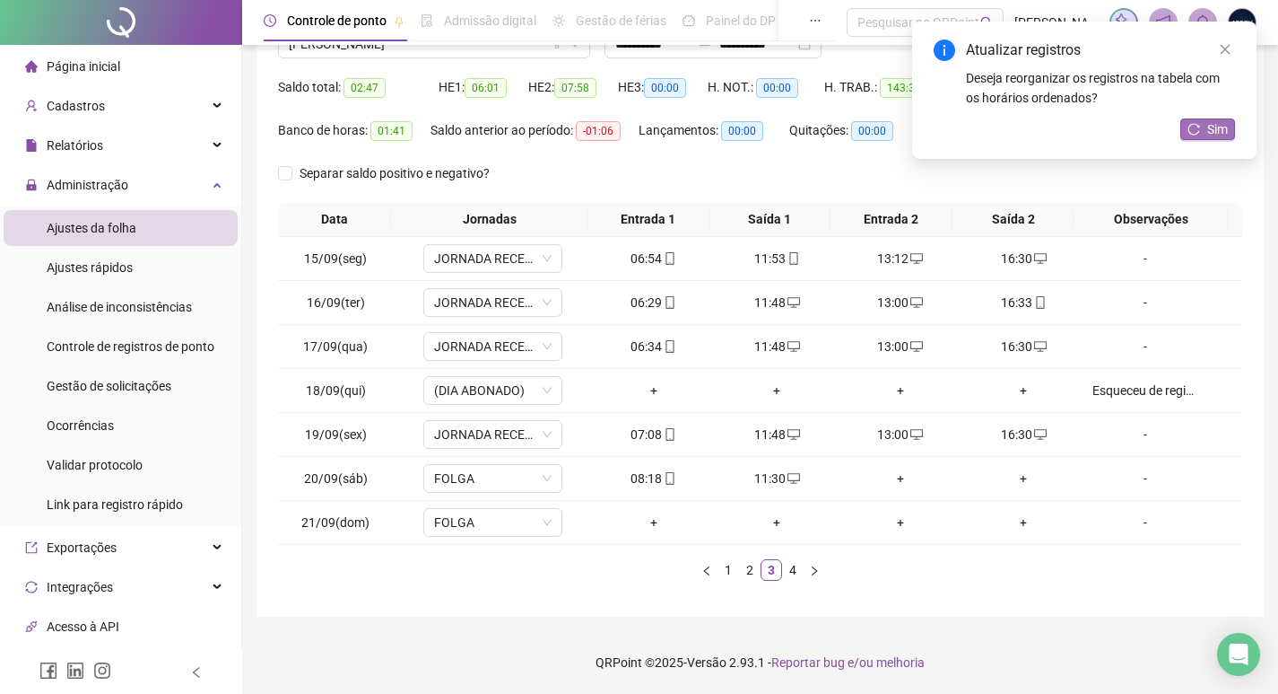
click at [1210, 133] on span "Sim" at bounding box center [1218, 129] width 21 height 20
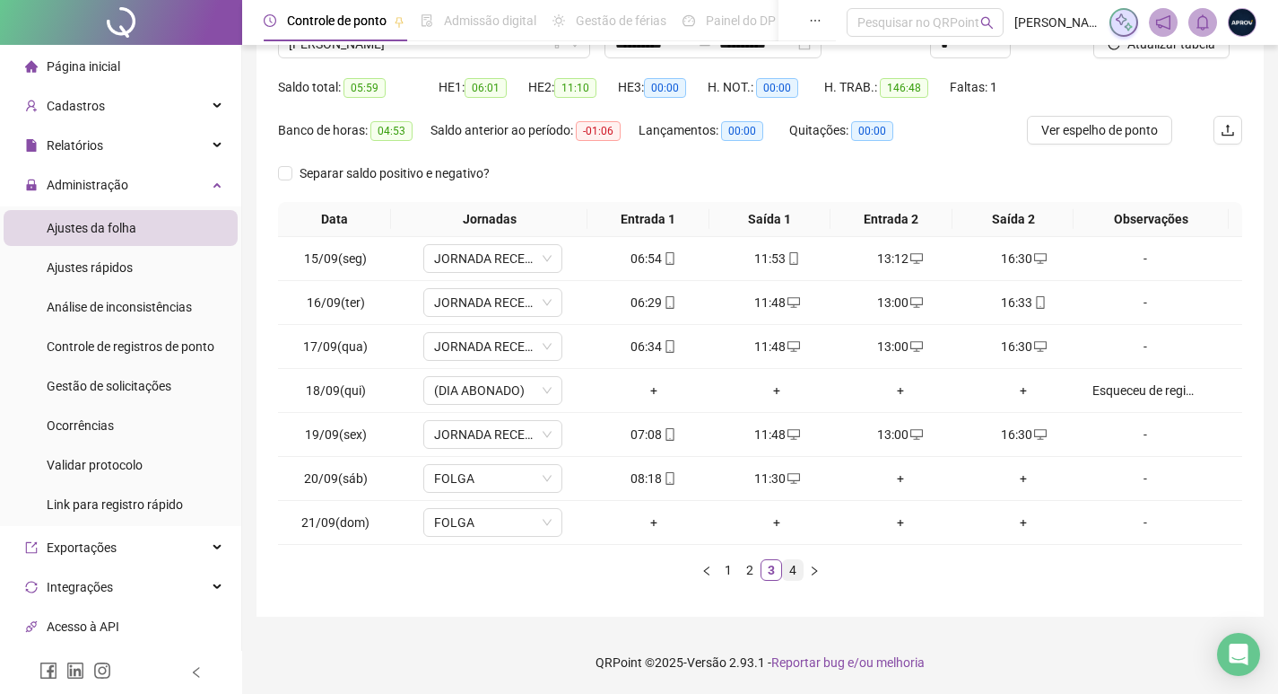
click at [797, 578] on link "4" at bounding box center [793, 570] width 20 height 20
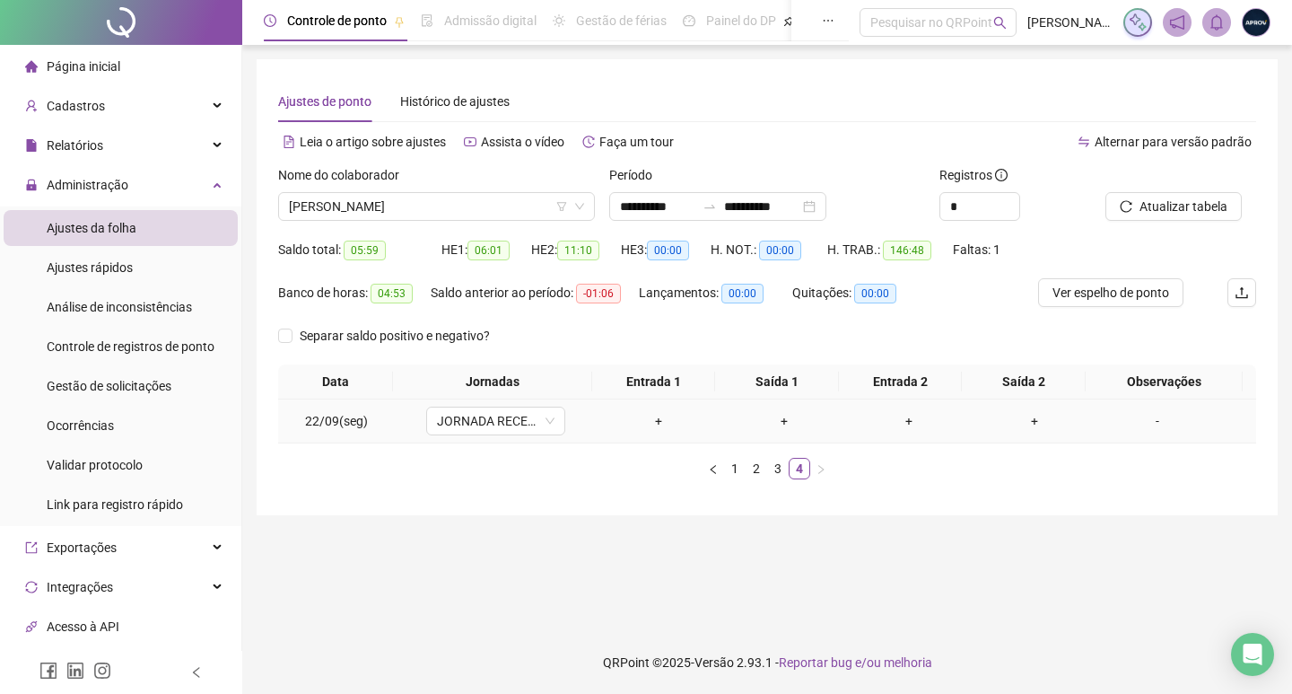
click at [650, 423] on div "+" at bounding box center [659, 421] width 111 height 20
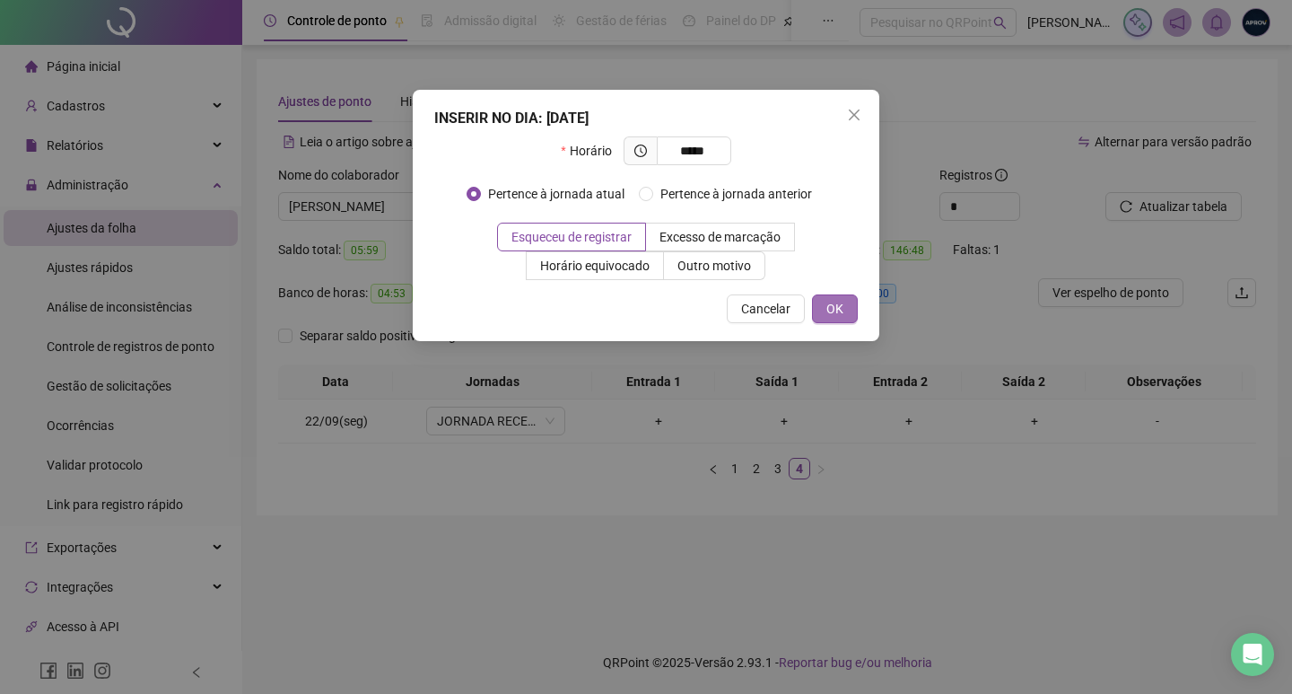
type input "*****"
click at [830, 312] on span "OK" at bounding box center [834, 309] width 17 height 20
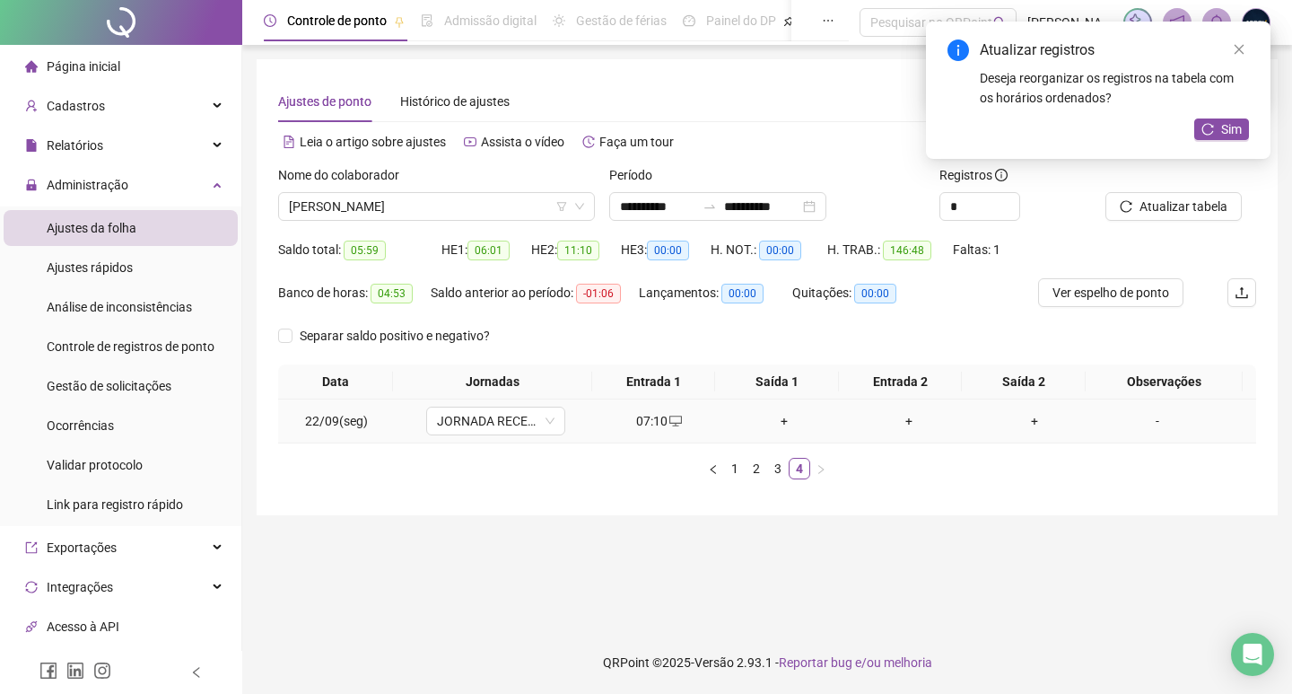
click at [772, 424] on div "+" at bounding box center [783, 421] width 111 height 20
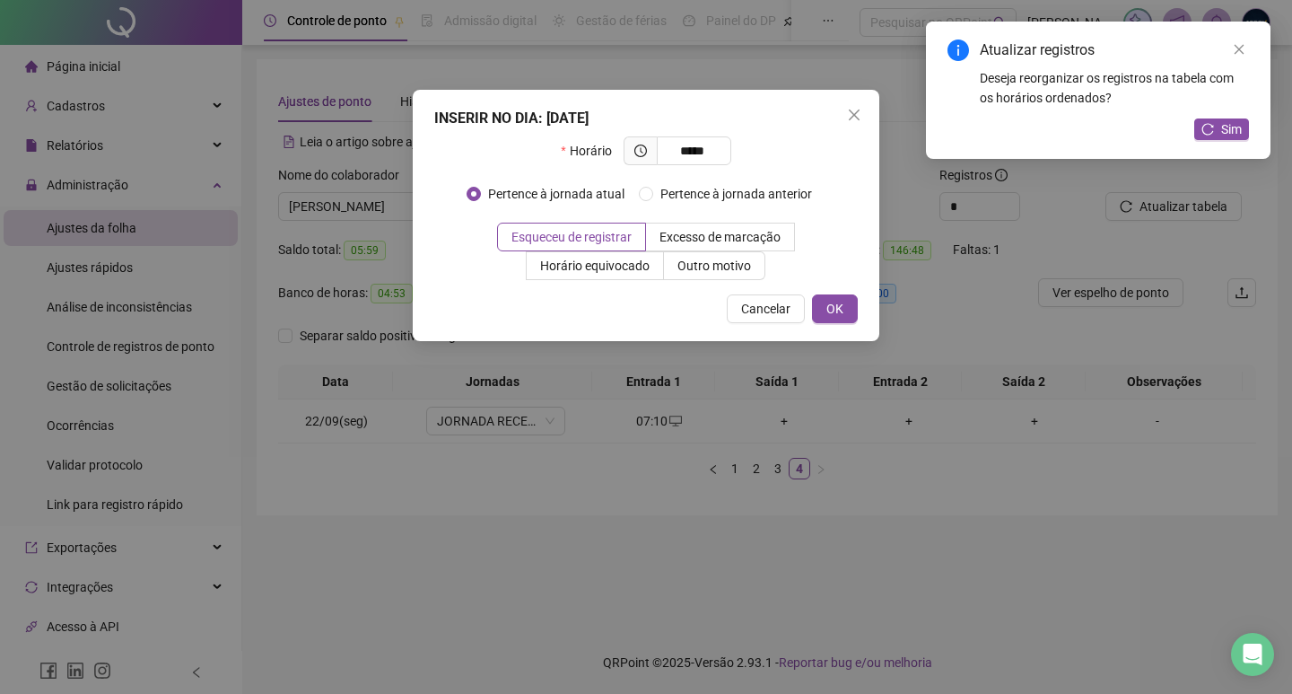
type input "*****"
click at [822, 292] on div "INSERIR NO DIA : [DATE] Horário ***** Pertence à jornada atual Pertence à jorna…" at bounding box center [646, 215] width 467 height 251
click at [824, 295] on button "OK" at bounding box center [835, 308] width 46 height 29
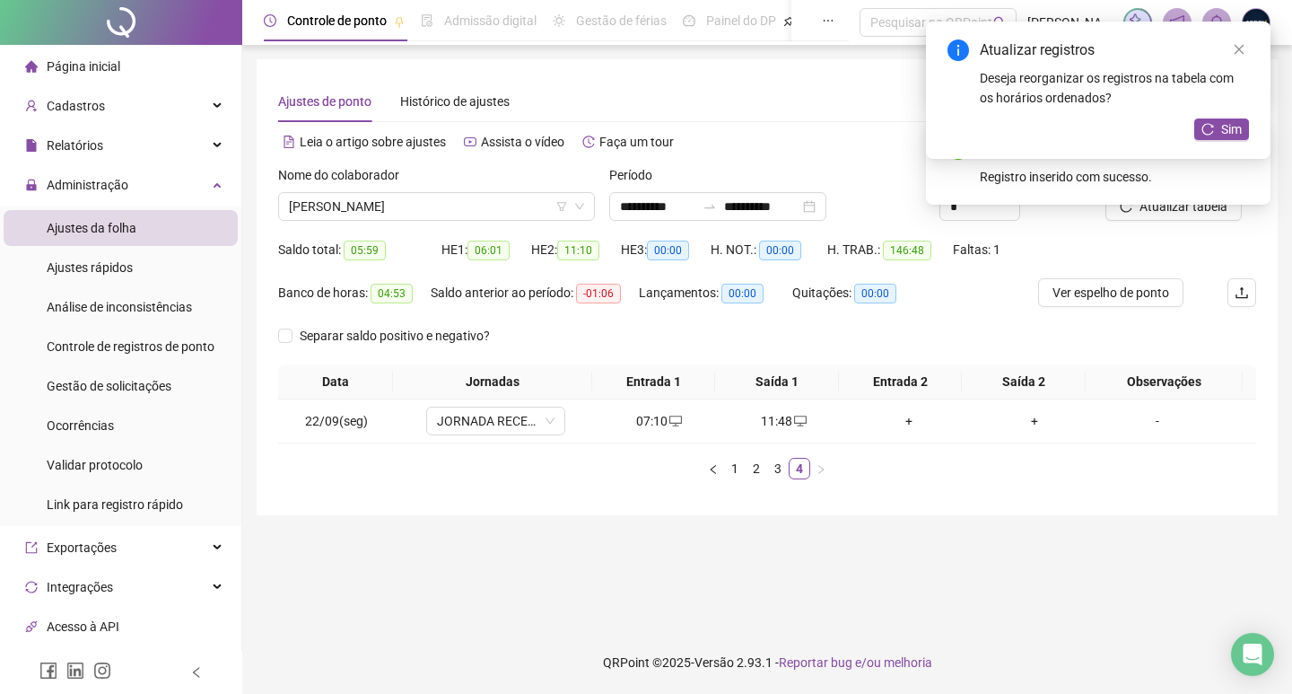
click at [895, 423] on div "+" at bounding box center [909, 421] width 111 height 20
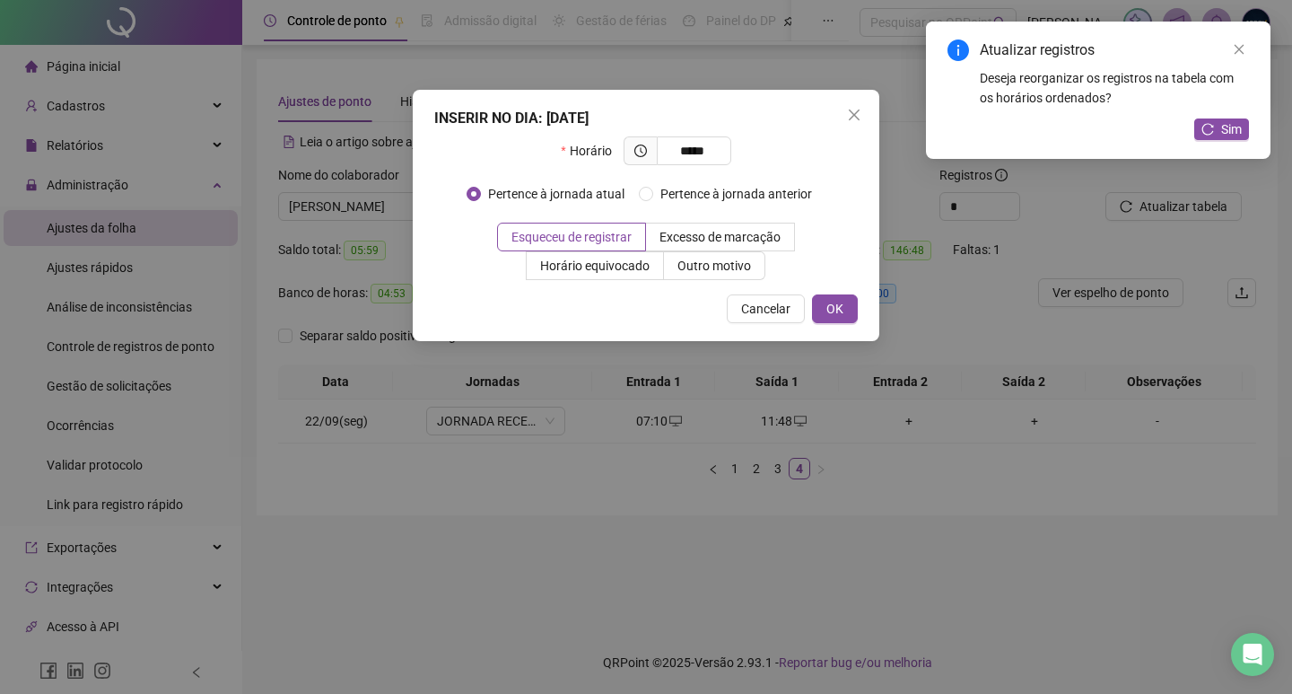
type input "*****"
click at [848, 285] on div "INSERIR NO DIA : [DATE] Horário ***** Pertence à jornada atual Pertence à jorna…" at bounding box center [646, 215] width 467 height 251
click at [824, 304] on button "OK" at bounding box center [835, 308] width 46 height 29
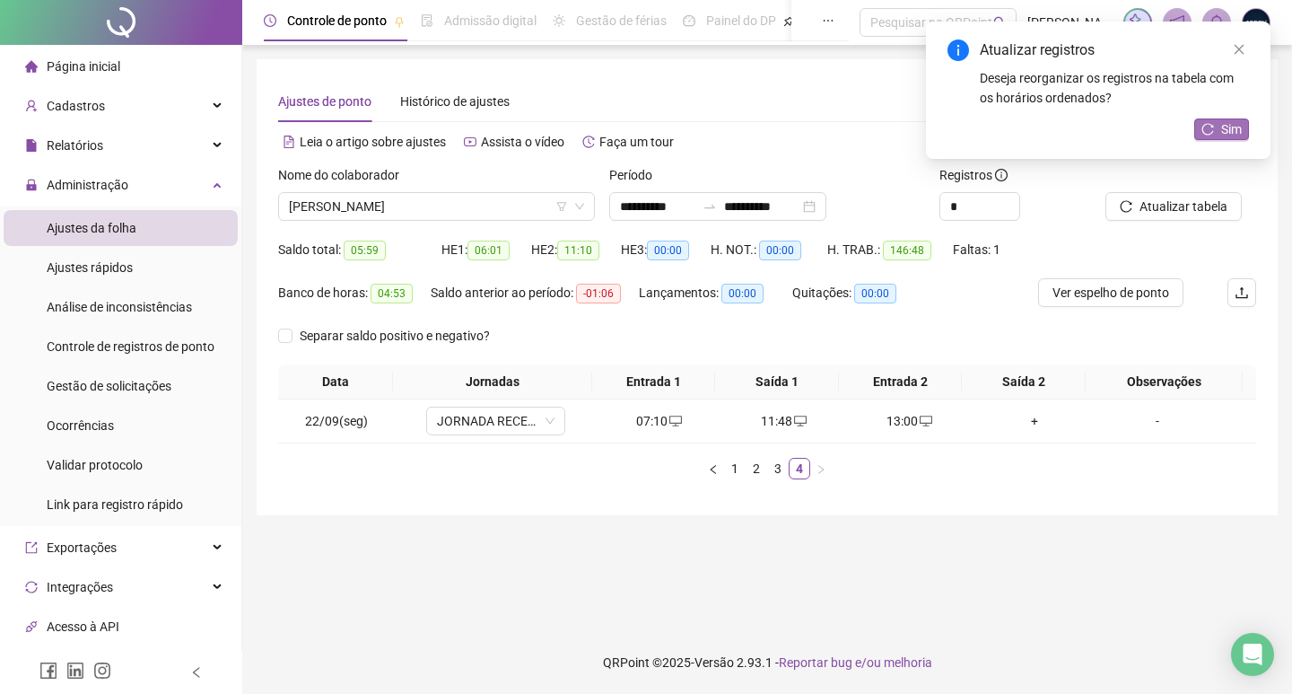
click at [1209, 123] on icon "reload" at bounding box center [1207, 129] width 13 height 13
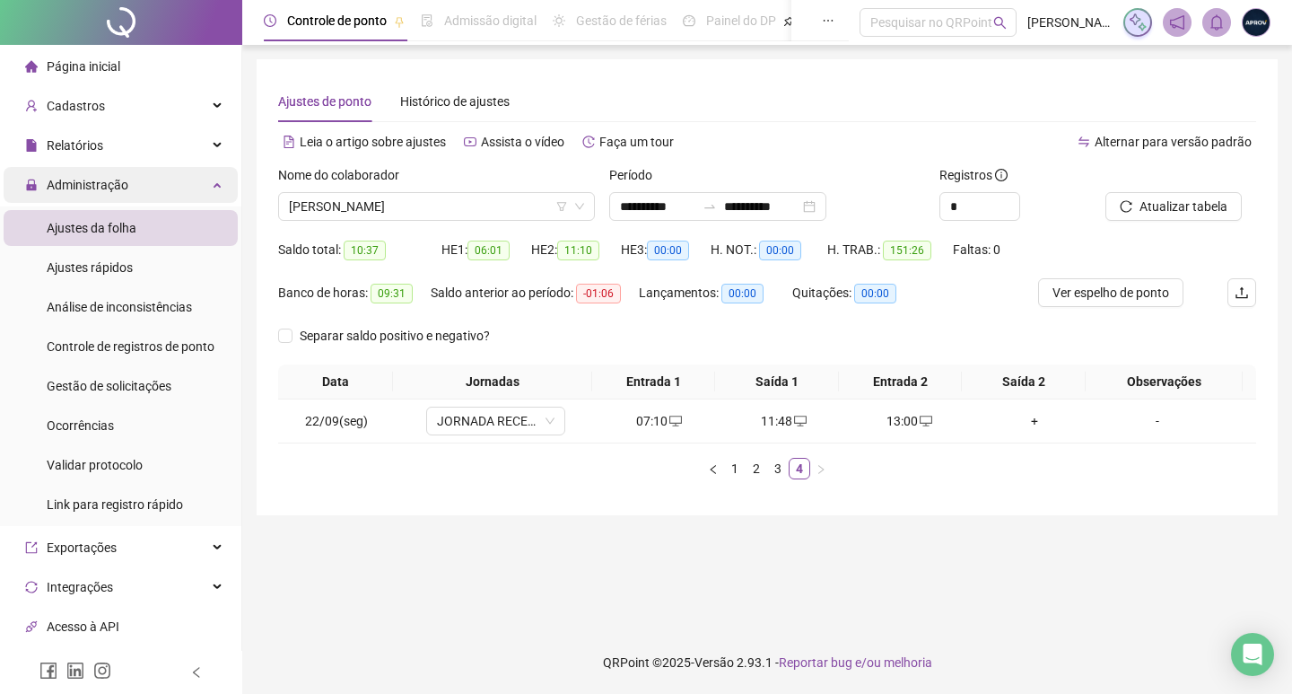
drag, startPoint x: 138, startPoint y: 373, endPoint x: 103, endPoint y: 184, distance: 192.5
click at [133, 371] on div "Gestão de solicitações" at bounding box center [109, 386] width 125 height 36
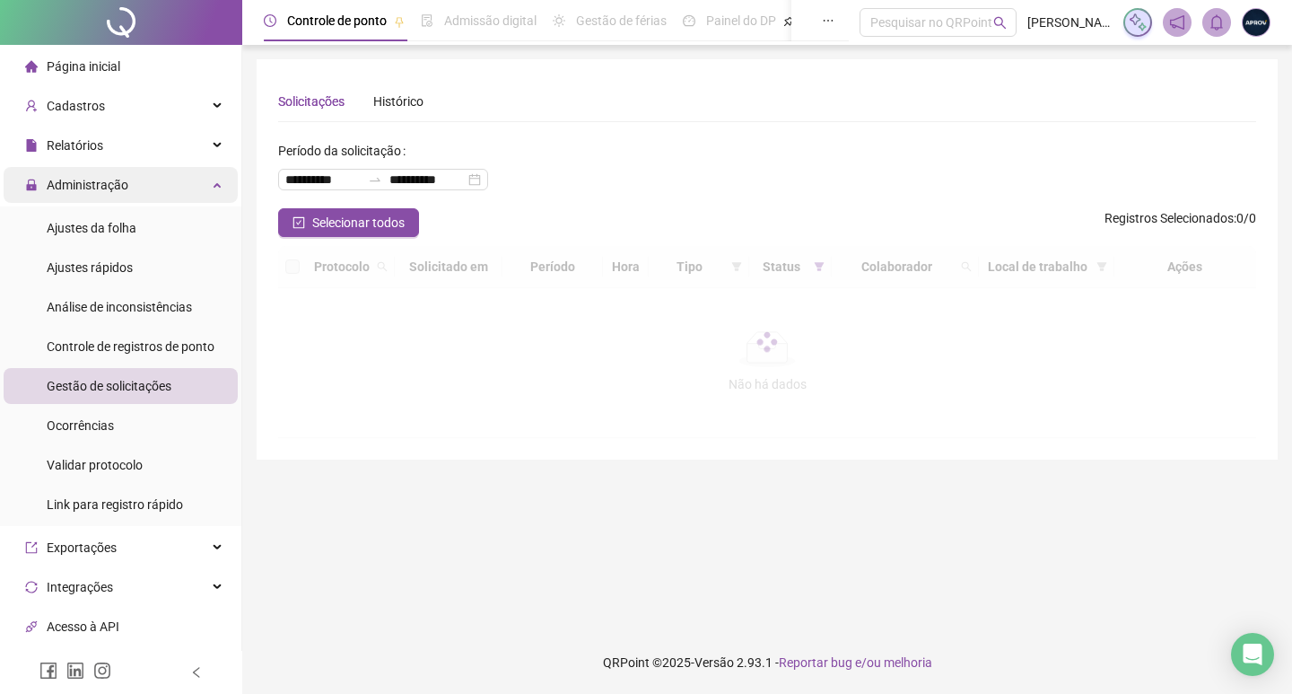
click at [103, 184] on span "Administração" at bounding box center [88, 185] width 82 height 14
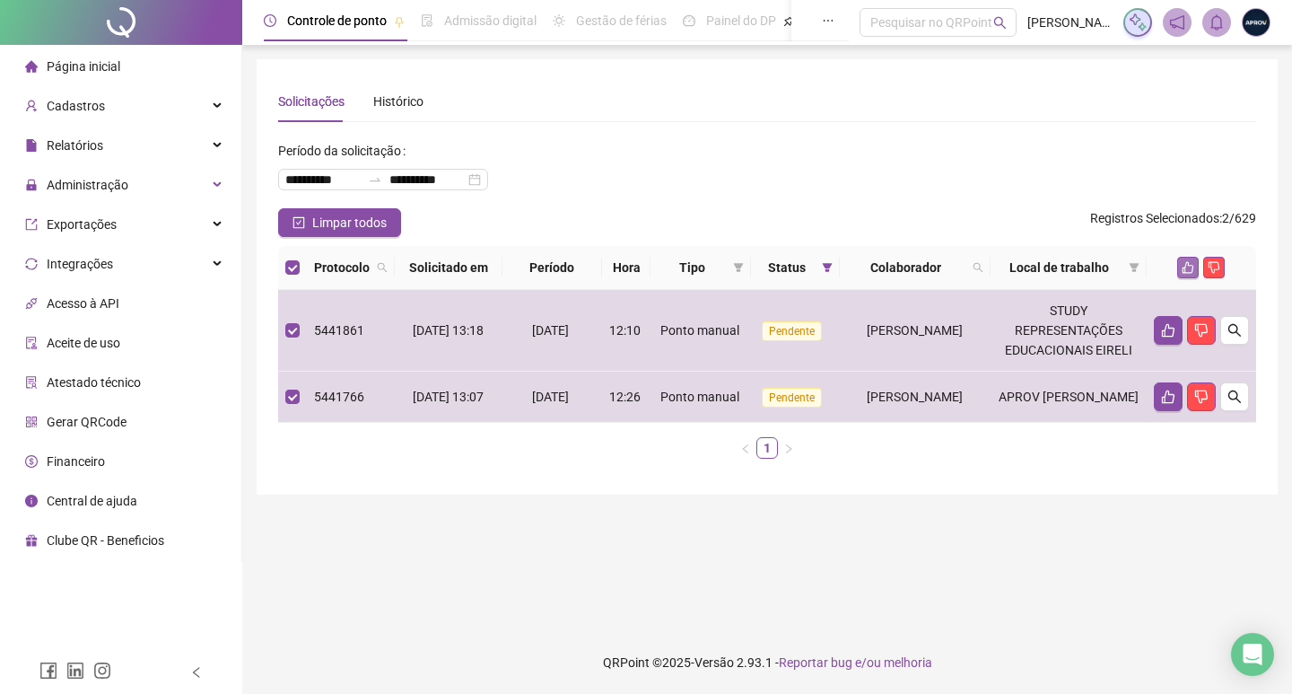
click at [1189, 269] on icon "like" at bounding box center [1188, 267] width 13 height 13
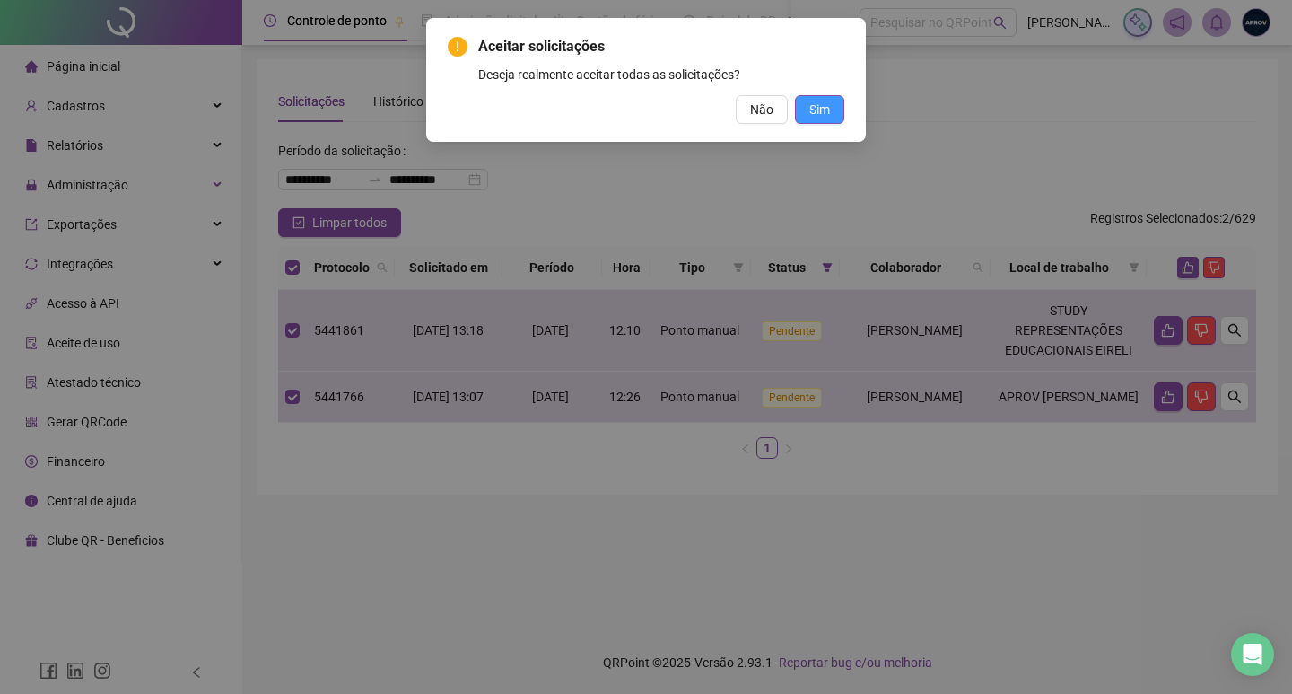
click at [821, 112] on span "Sim" at bounding box center [819, 110] width 21 height 20
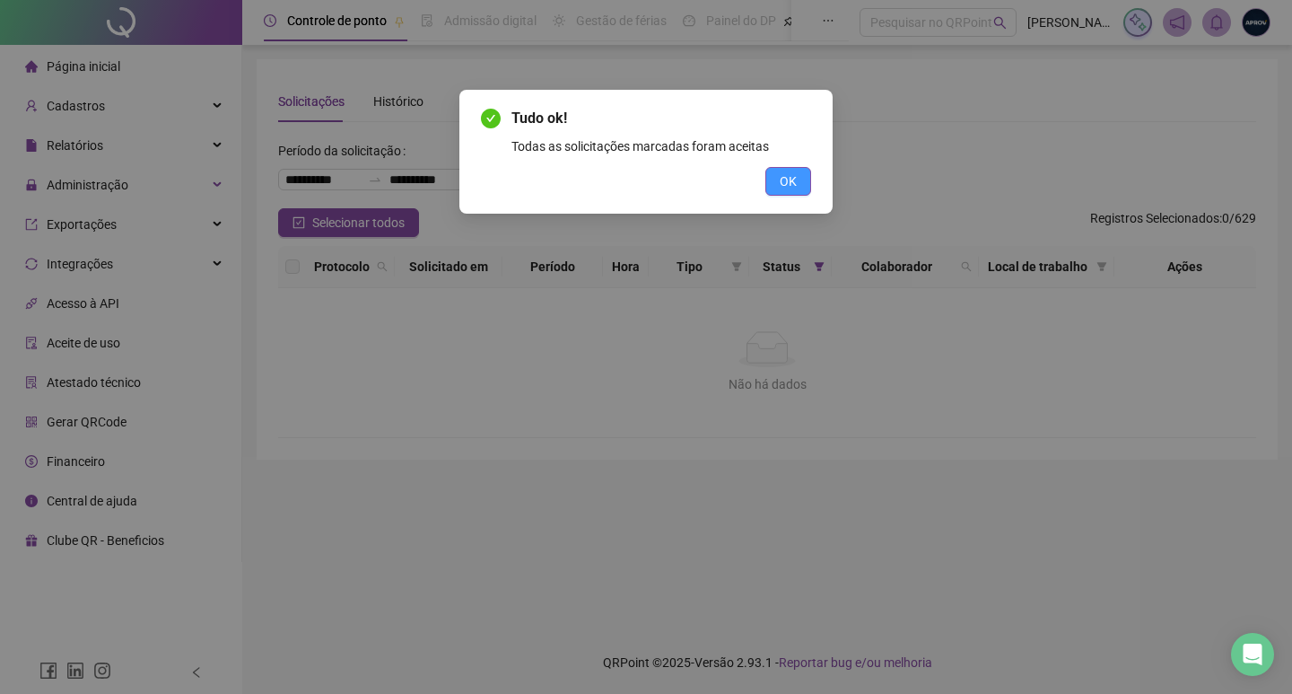
drag, startPoint x: 793, startPoint y: 161, endPoint x: 797, endPoint y: 172, distance: 11.3
click at [795, 167] on div "Tudo ok! Todas as solicitações marcadas foram aceitas OK" at bounding box center [646, 152] width 330 height 88
click at [797, 172] on button "OK" at bounding box center [788, 181] width 46 height 29
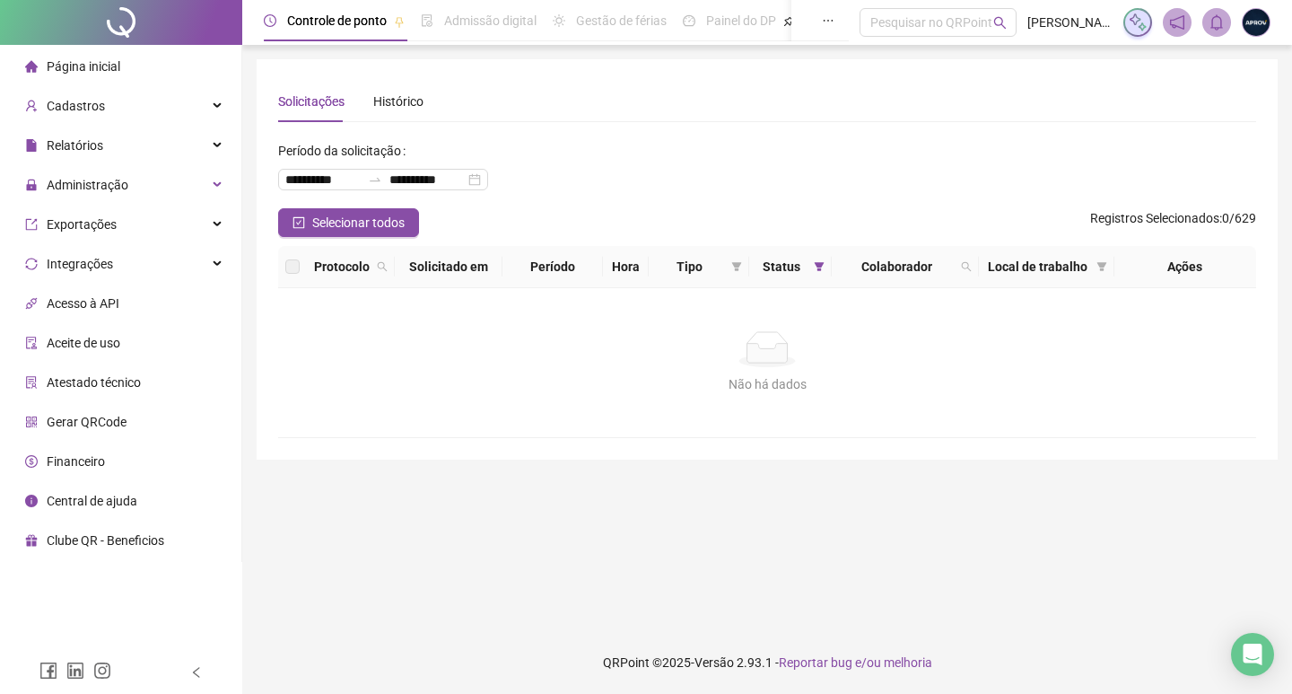
click at [100, 71] on span "Página inicial" at bounding box center [84, 66] width 74 height 14
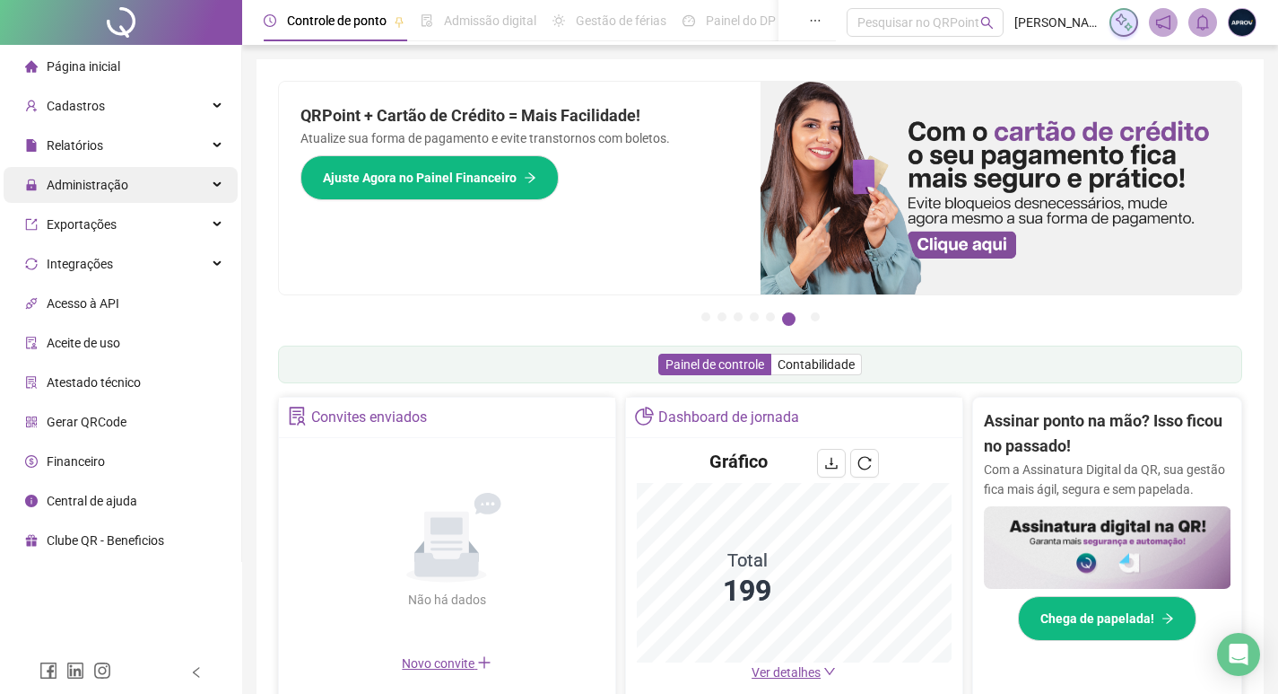
click at [139, 179] on div "Administração" at bounding box center [121, 185] width 234 height 36
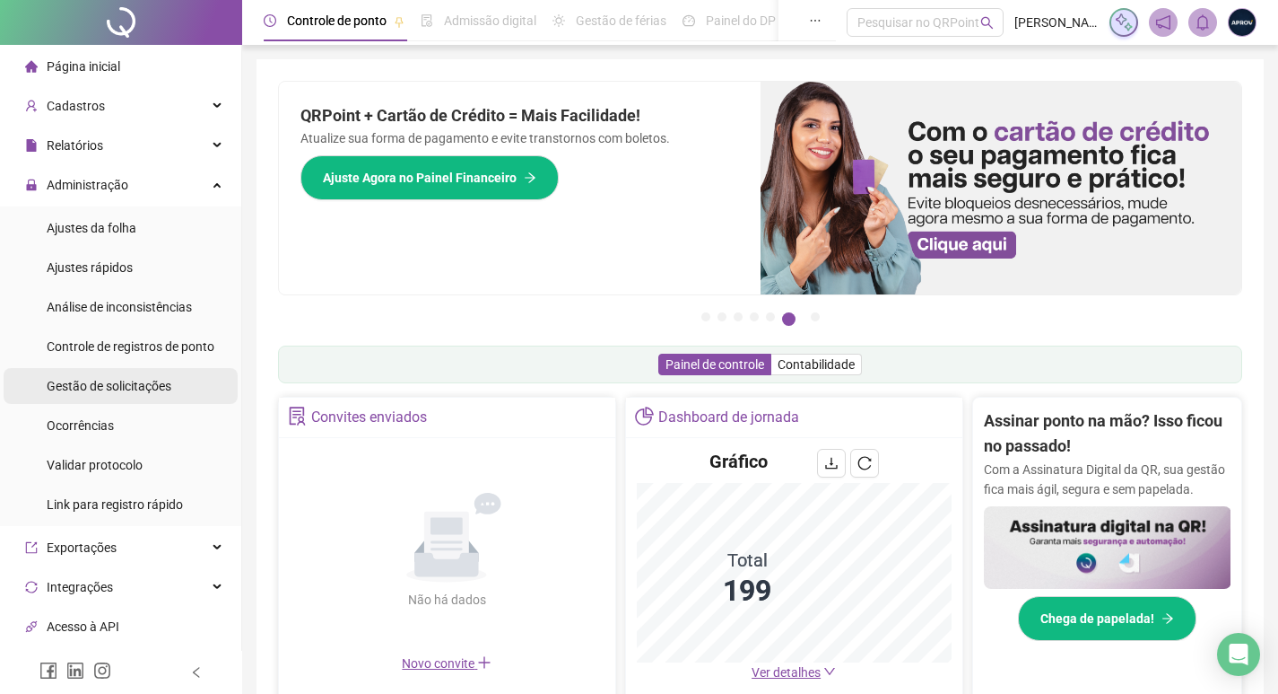
click at [123, 374] on div "Gestão de solicitações" at bounding box center [109, 386] width 125 height 36
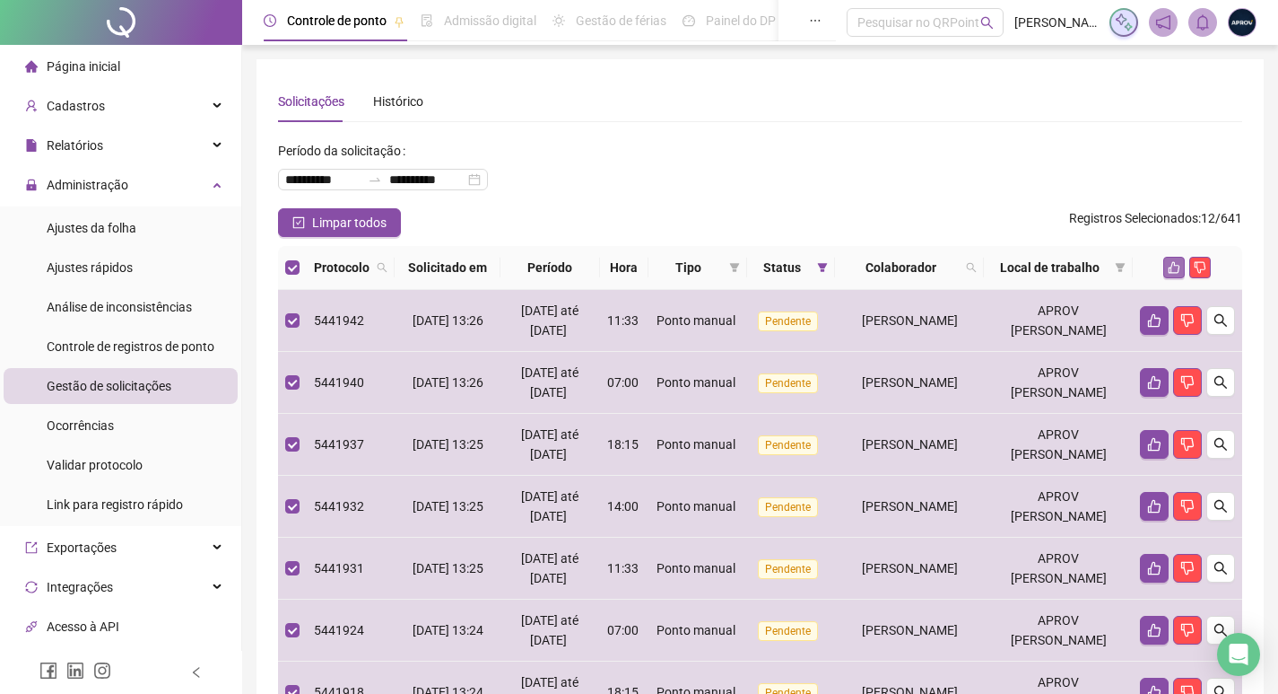
click at [1178, 274] on icon "like" at bounding box center [1174, 267] width 13 height 13
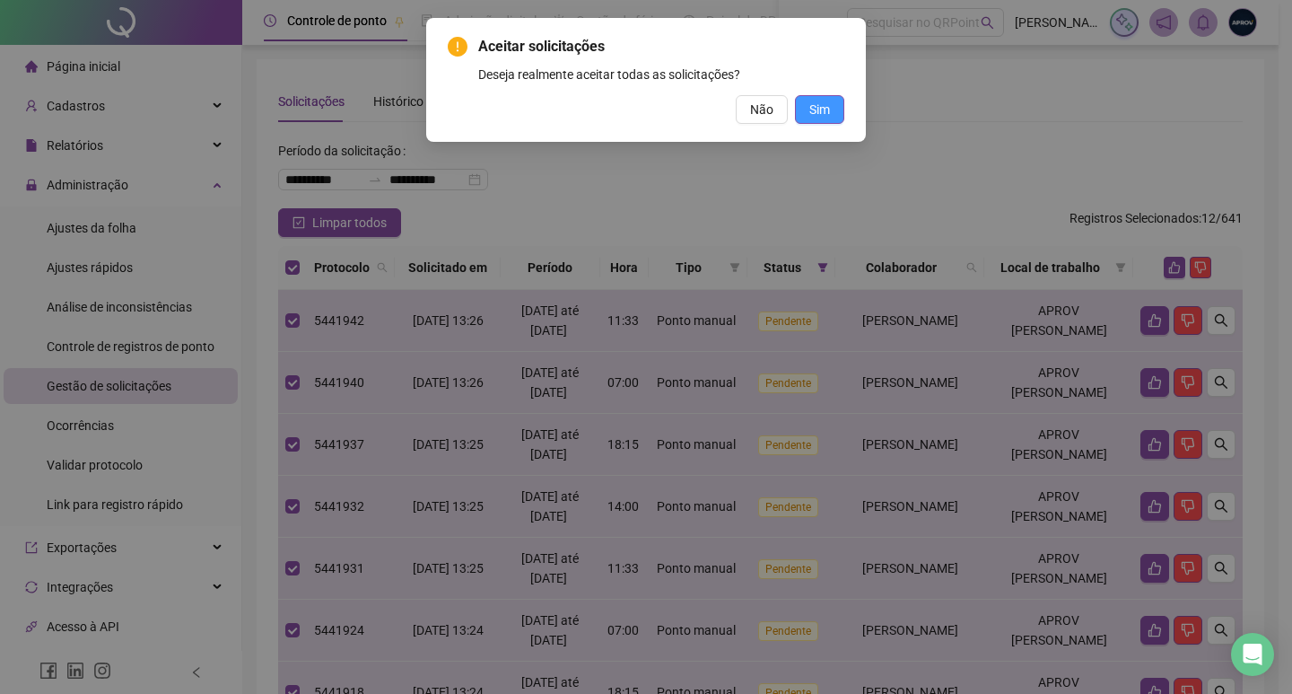
click at [816, 109] on span "Sim" at bounding box center [819, 110] width 21 height 20
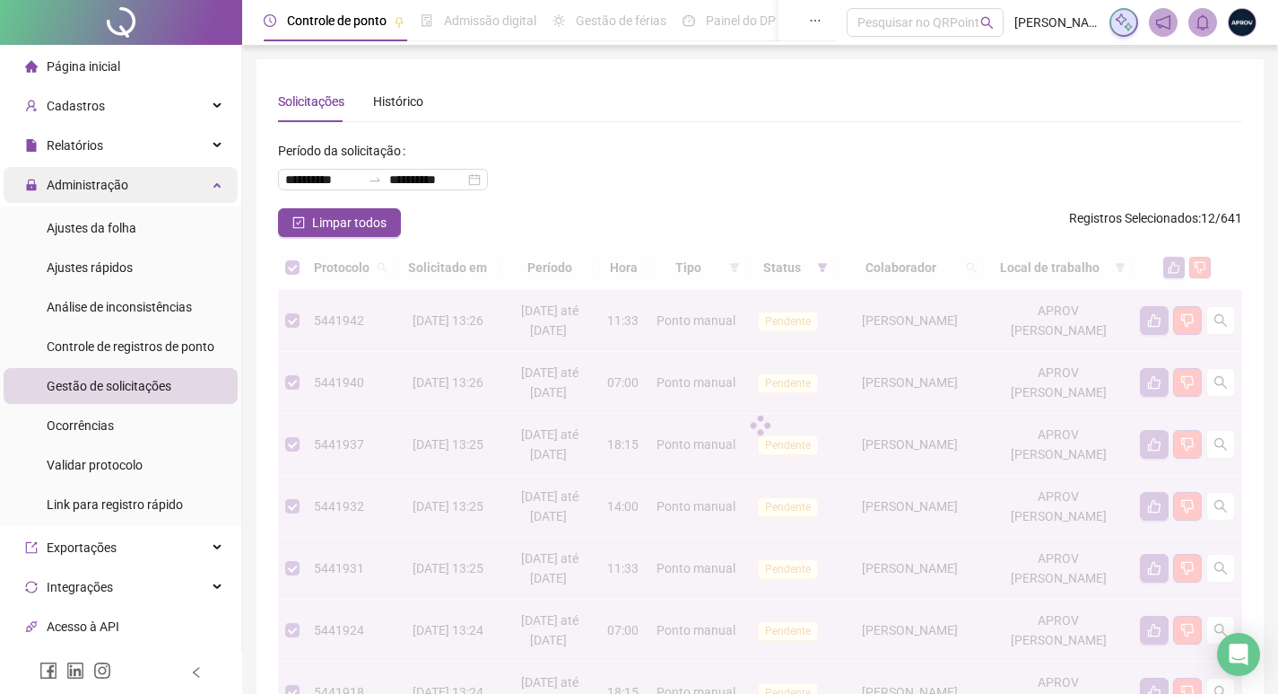
click at [171, 174] on div "Administração" at bounding box center [121, 185] width 234 height 36
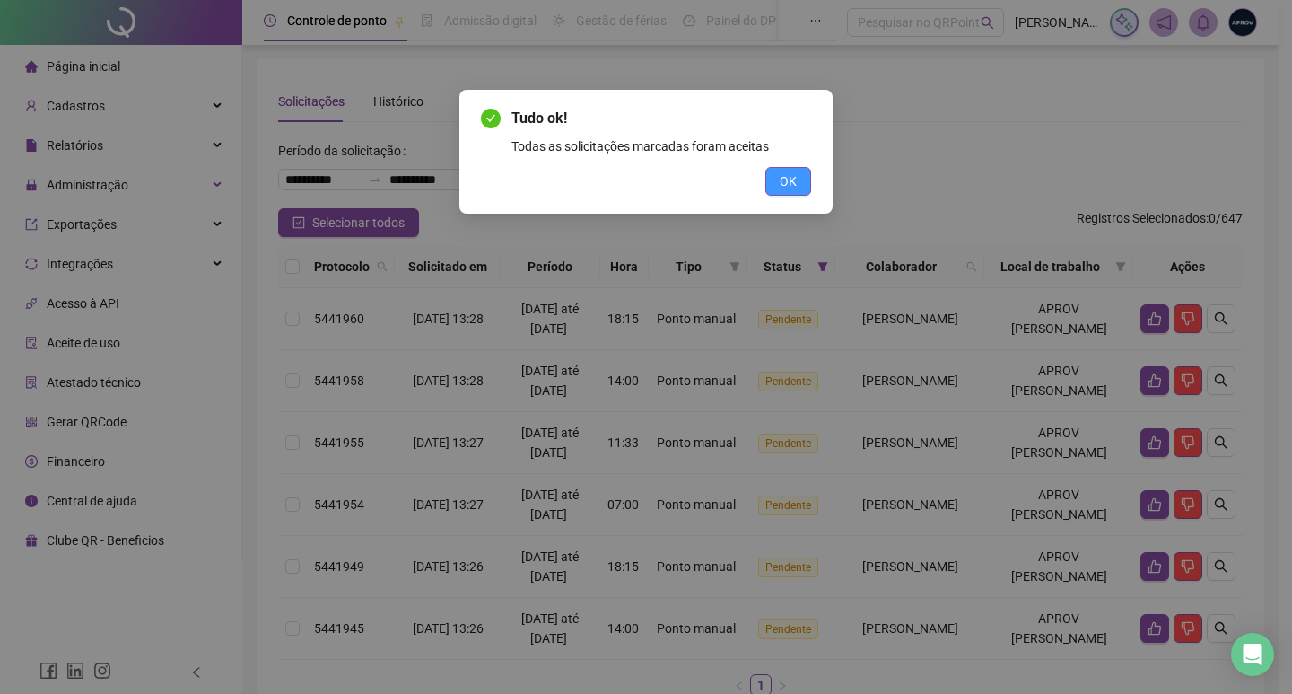
click at [789, 179] on span "OK" at bounding box center [788, 181] width 17 height 20
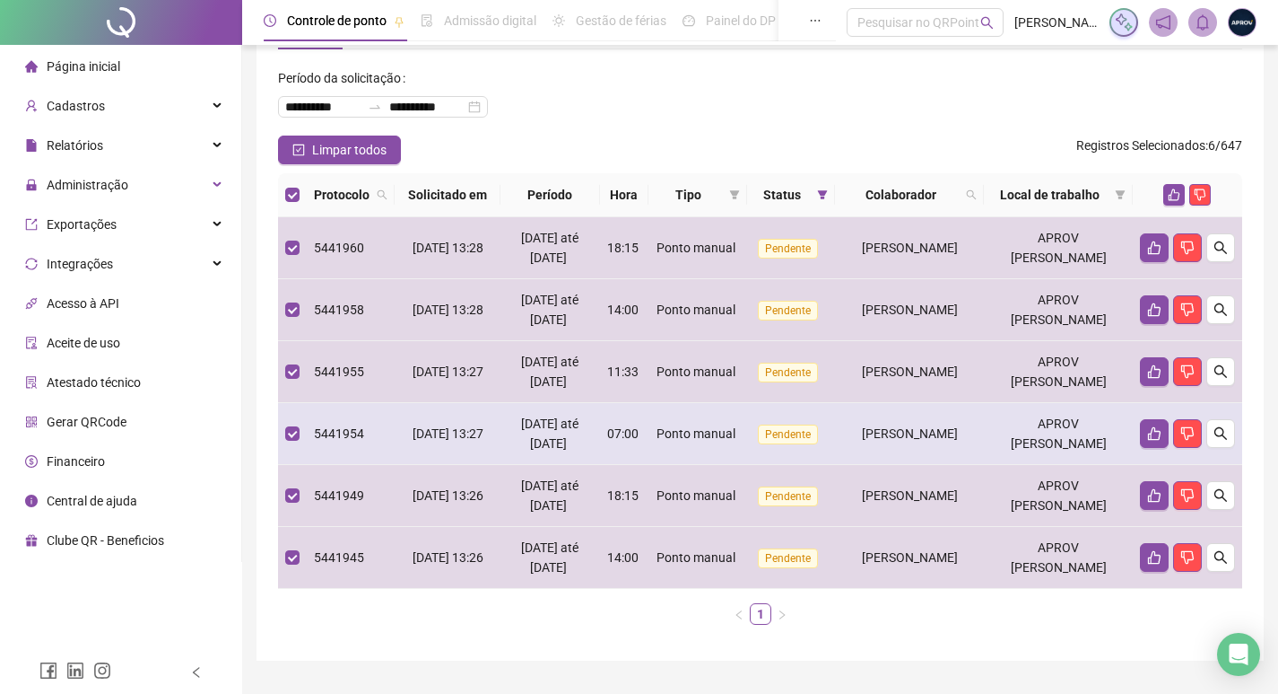
scroll to position [135, 0]
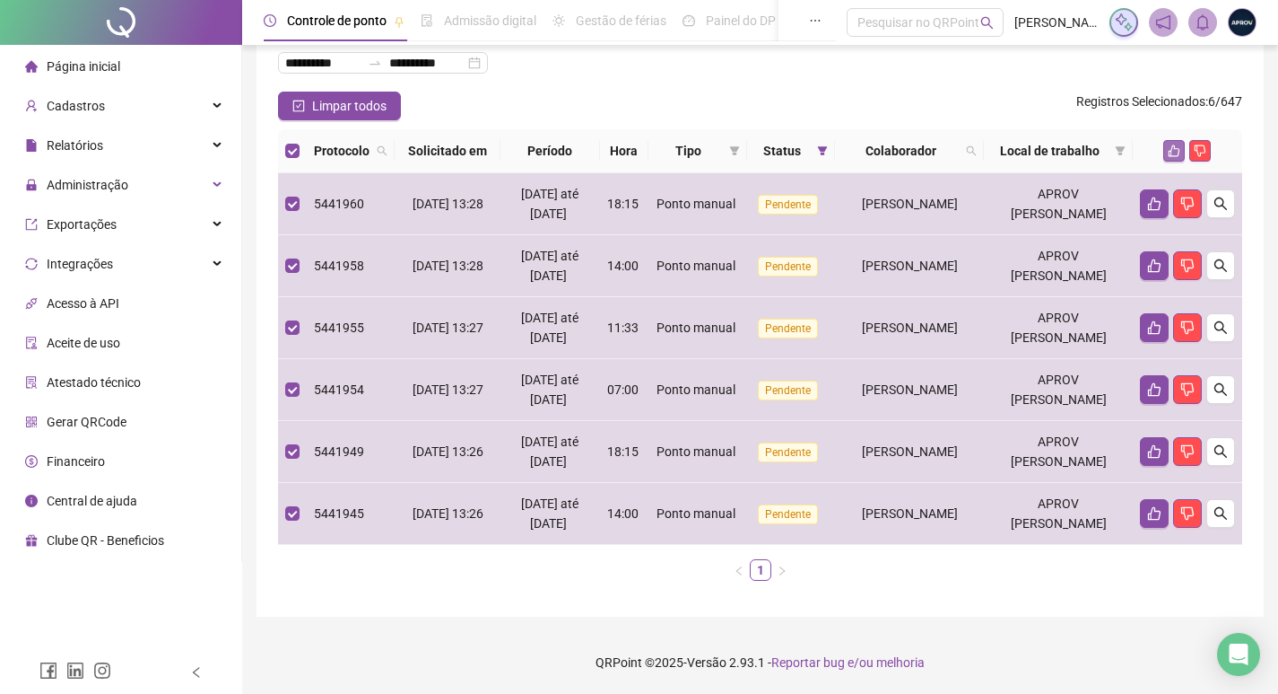
click at [1166, 144] on button "button" at bounding box center [1175, 151] width 22 height 22
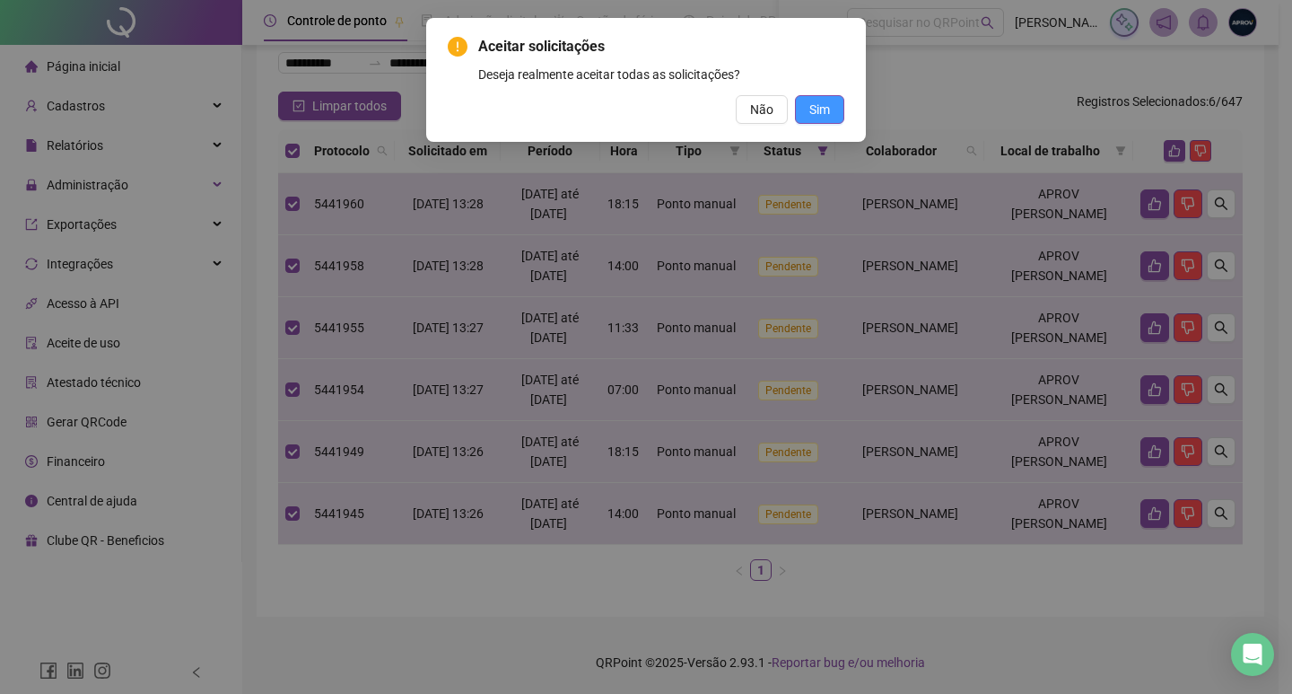
click at [827, 96] on button "Sim" at bounding box center [819, 109] width 49 height 29
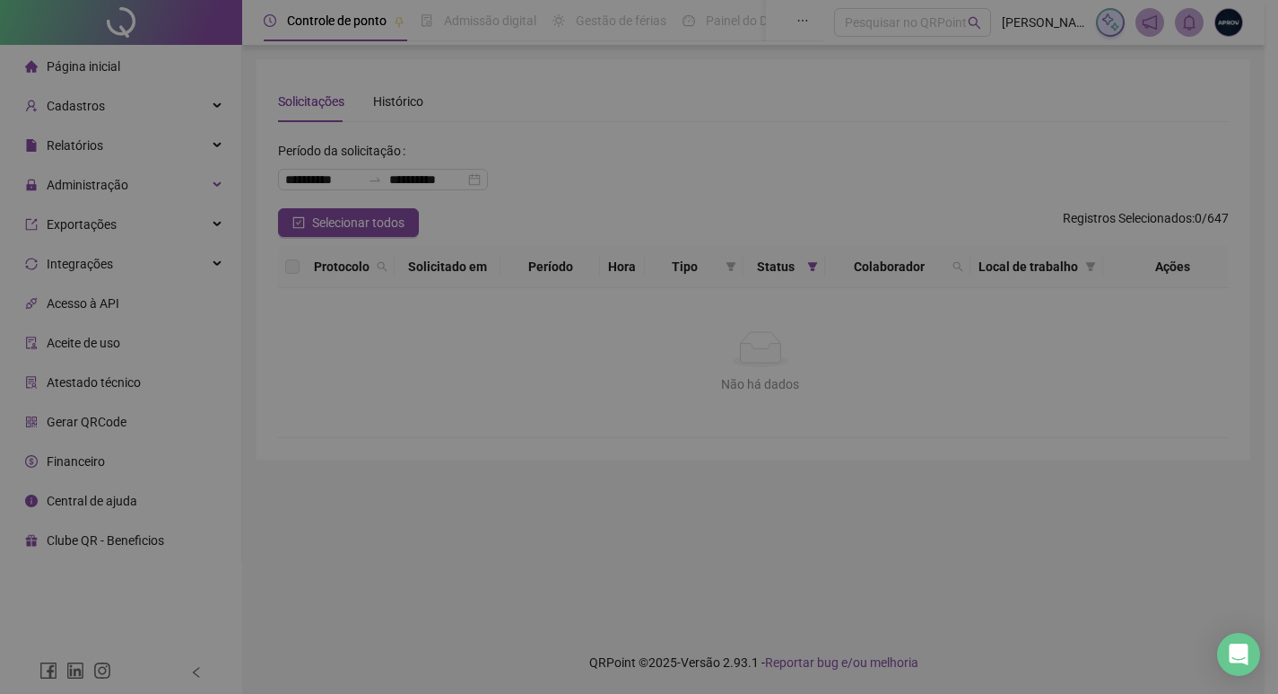
scroll to position [0, 0]
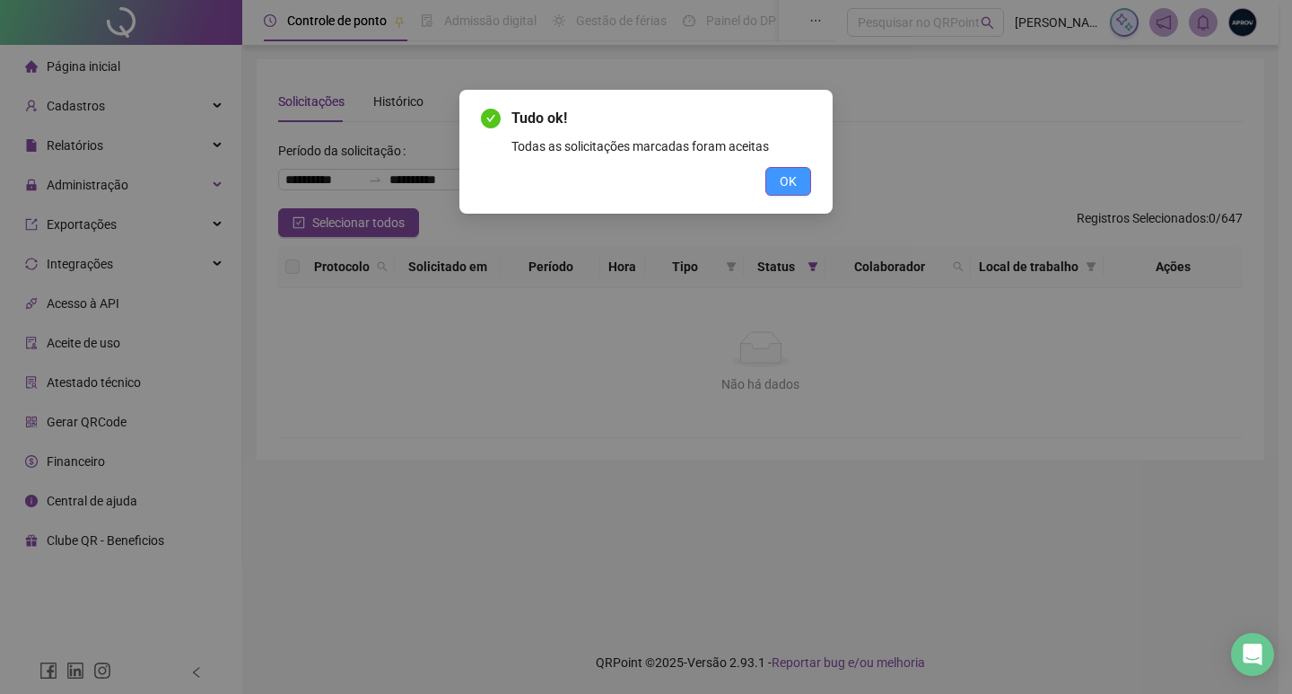
click at [789, 179] on span "OK" at bounding box center [788, 181] width 17 height 20
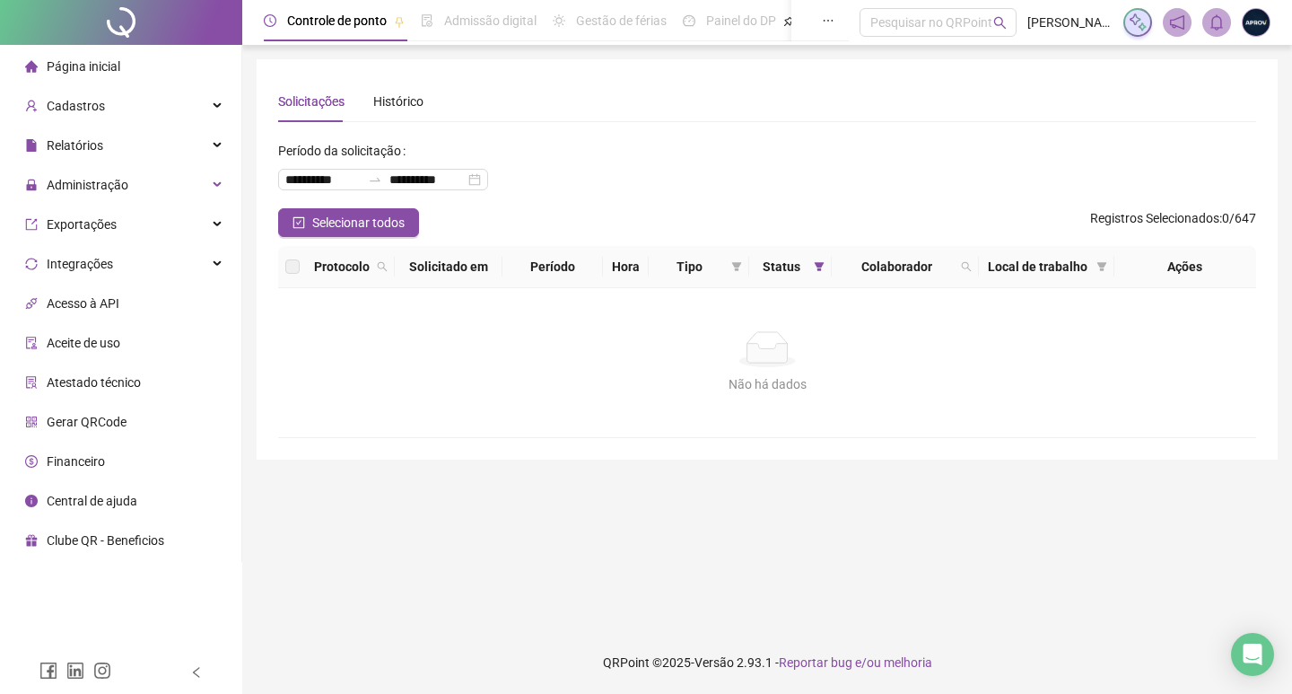
click at [151, 48] on li "Página inicial" at bounding box center [121, 66] width 234 height 36
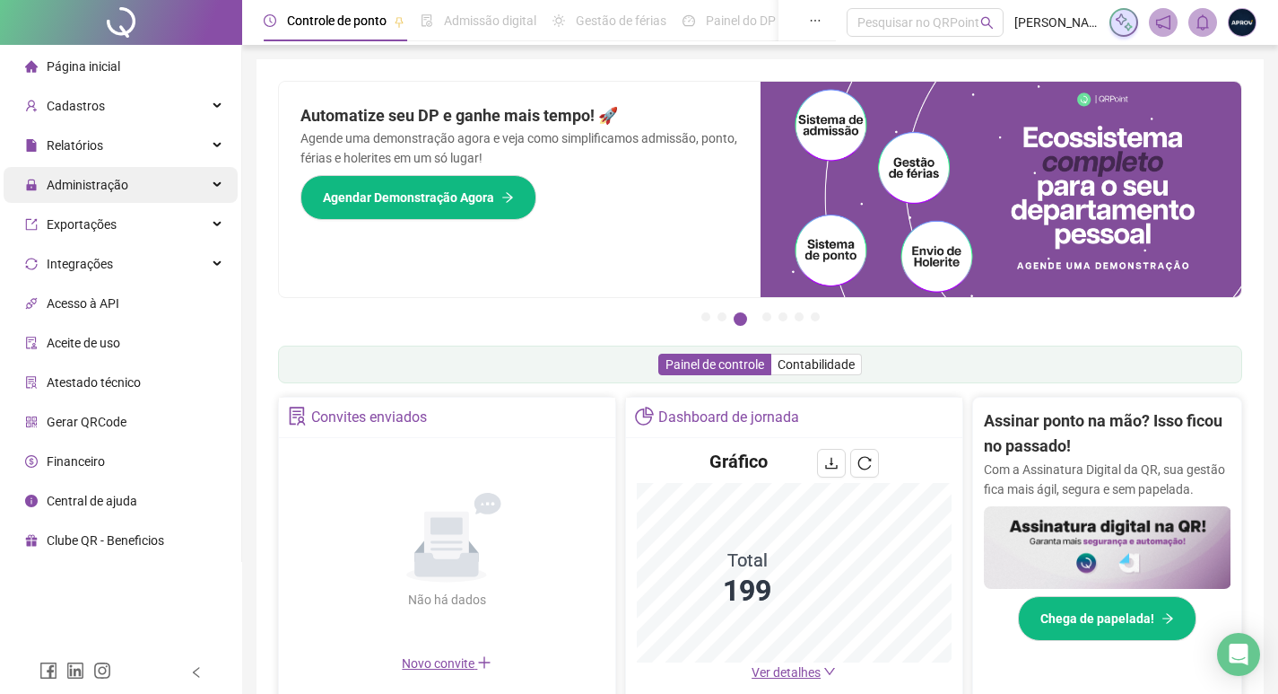
click at [103, 178] on span "Administração" at bounding box center [88, 185] width 82 height 14
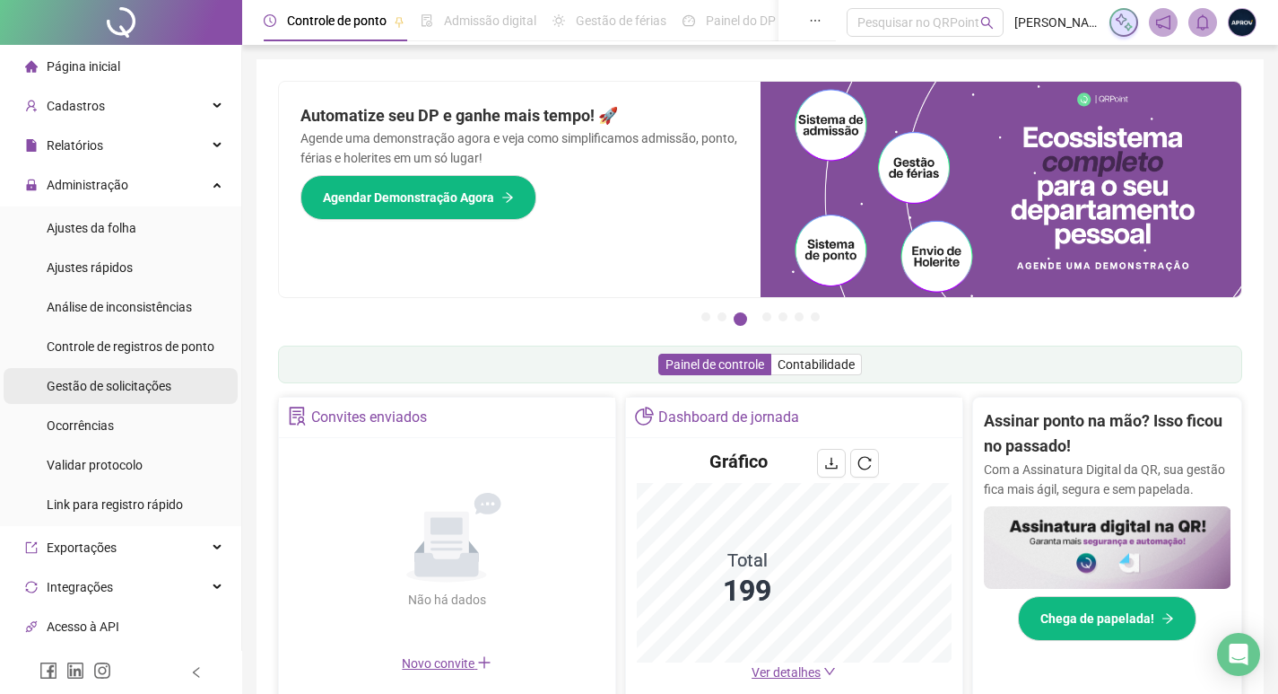
click at [149, 388] on span "Gestão de solicitações" at bounding box center [109, 386] width 125 height 14
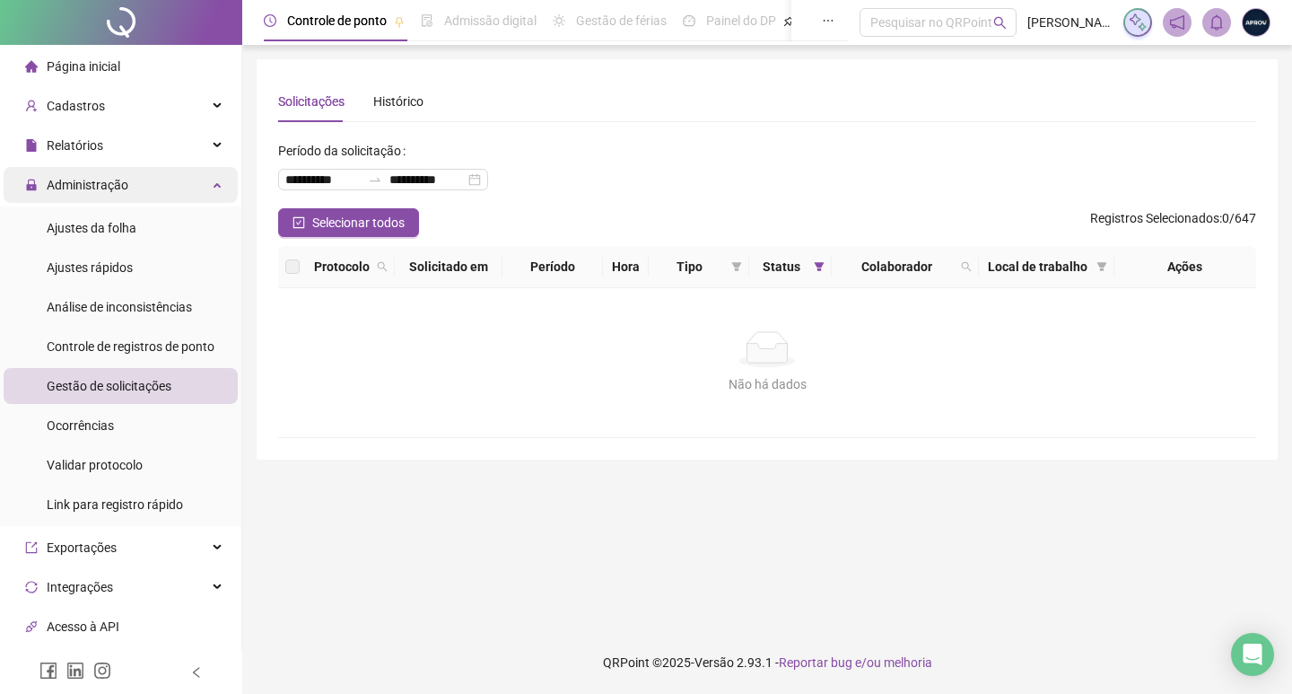
click at [118, 182] on span "Administração" at bounding box center [88, 185] width 82 height 14
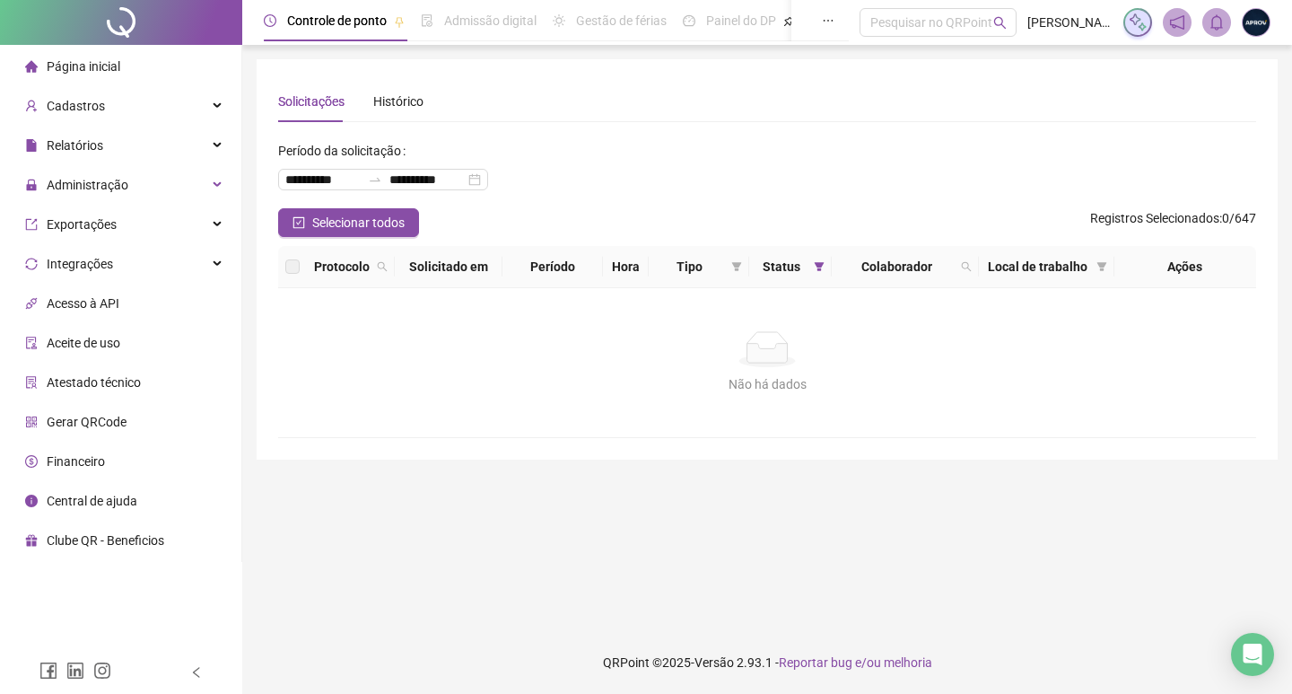
click at [117, 72] on span "Página inicial" at bounding box center [84, 66] width 74 height 14
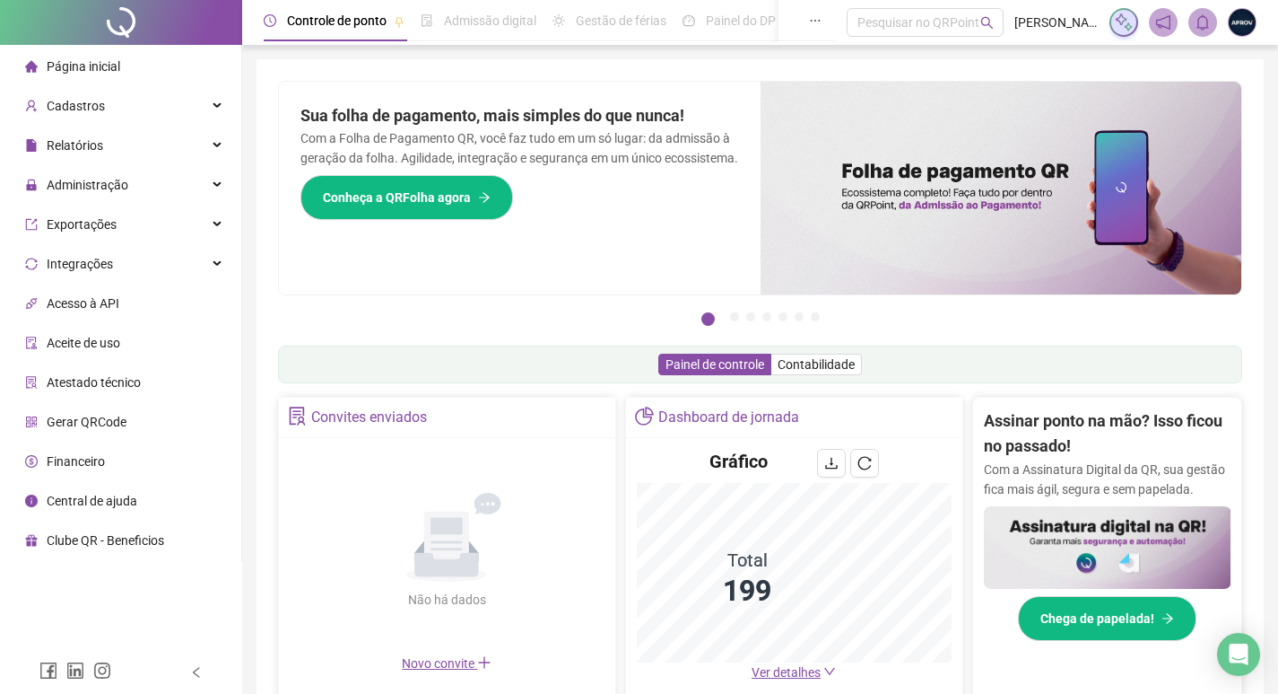
scroll to position [90, 0]
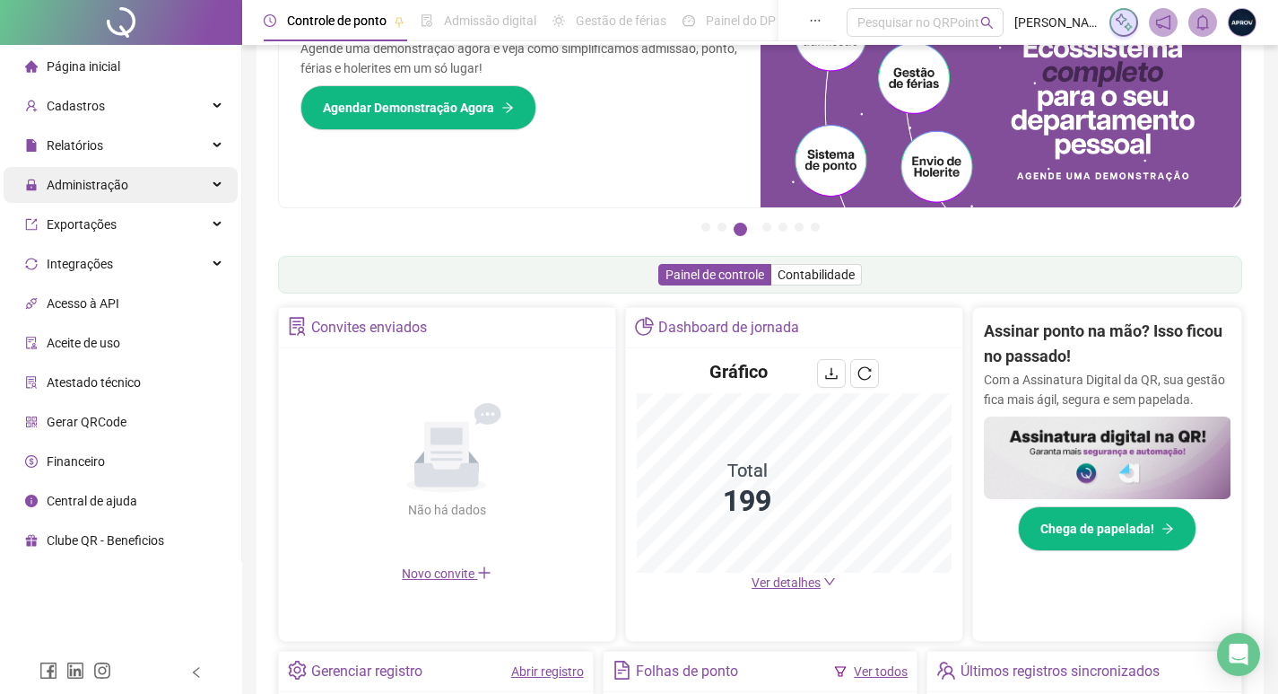
click at [87, 200] on span "Administração" at bounding box center [76, 185] width 103 height 36
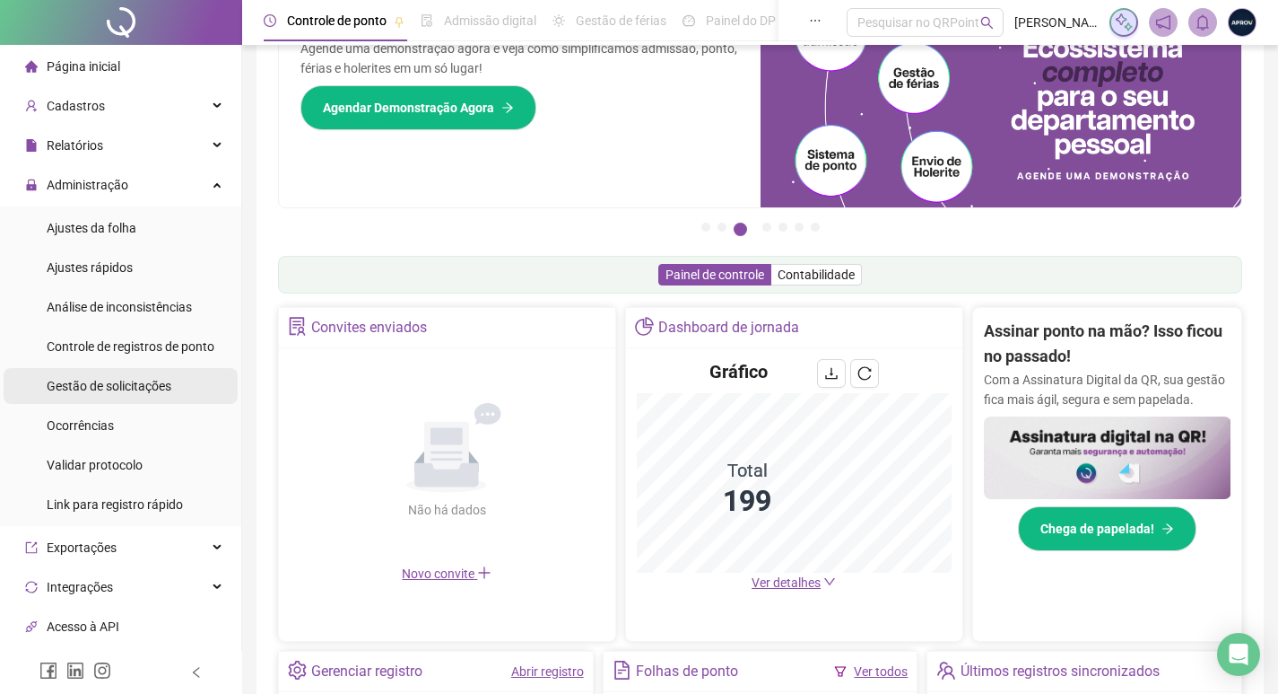
click at [151, 385] on span "Gestão de solicitações" at bounding box center [109, 386] width 125 height 14
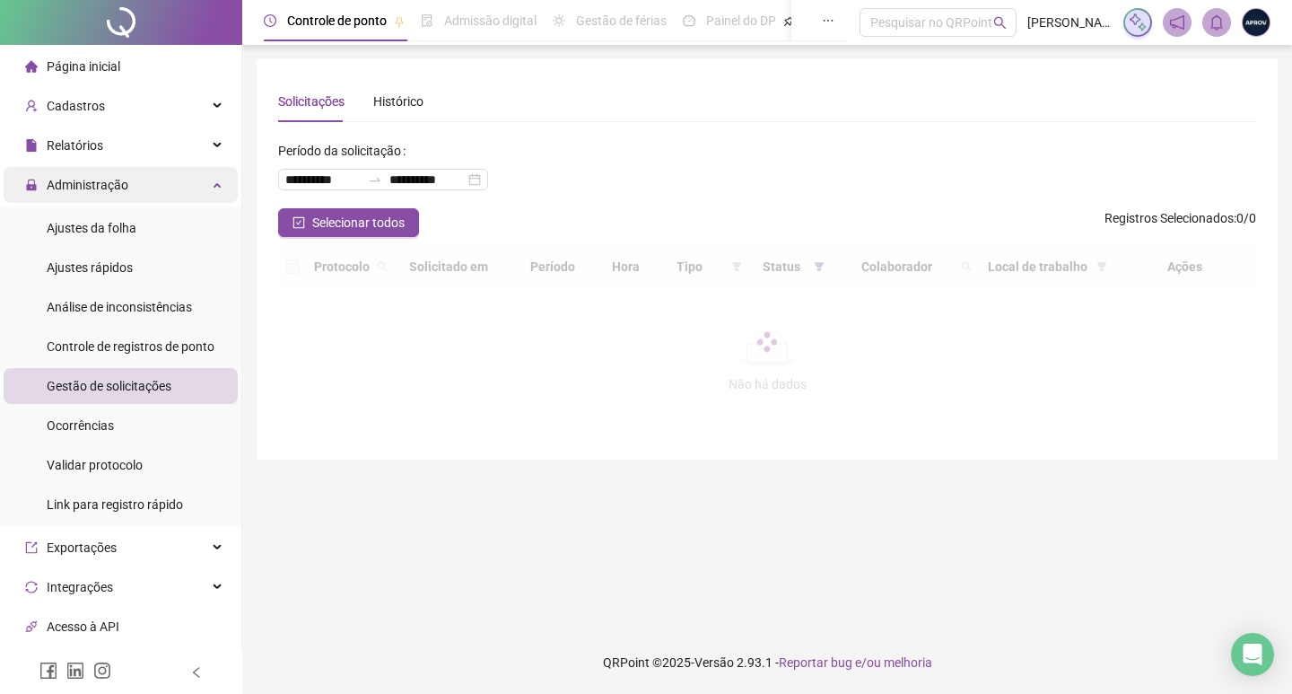
click at [123, 181] on span "Administração" at bounding box center [88, 185] width 82 height 14
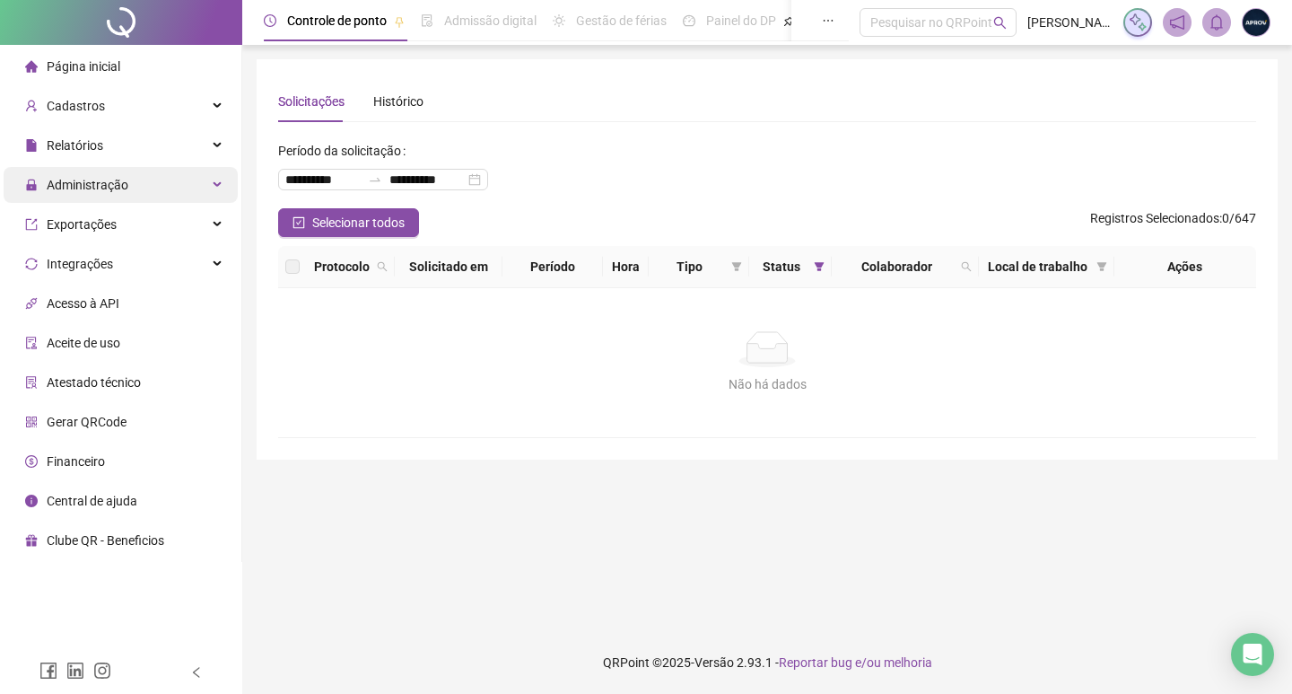
click at [74, 192] on span "Administração" at bounding box center [88, 185] width 82 height 14
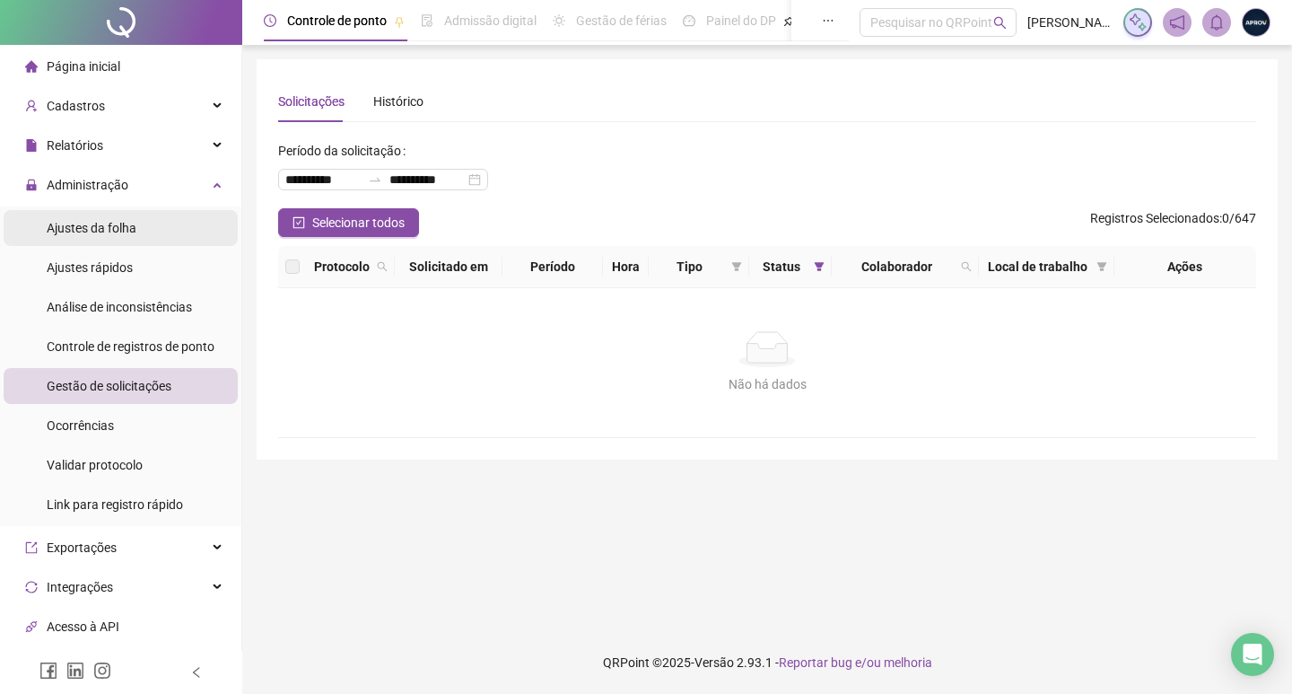
click at [90, 221] on span "Ajustes da folha" at bounding box center [92, 228] width 90 height 14
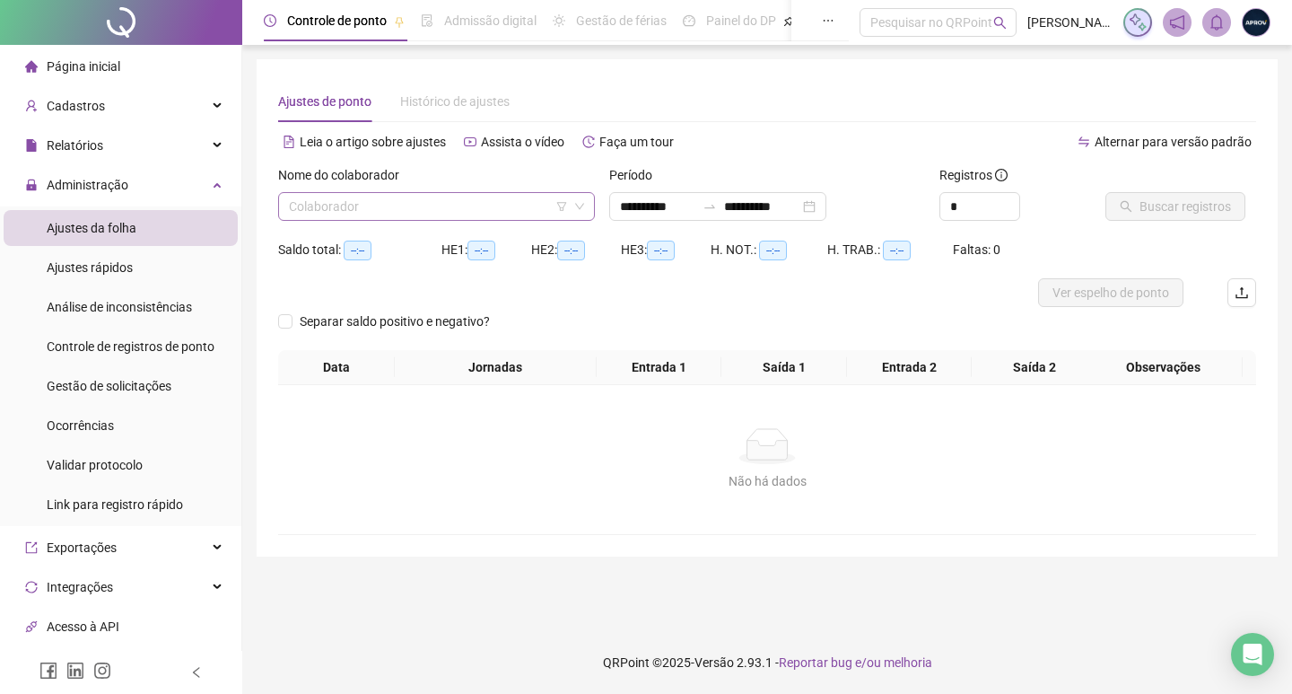
click at [441, 211] on input "search" at bounding box center [428, 206] width 279 height 27
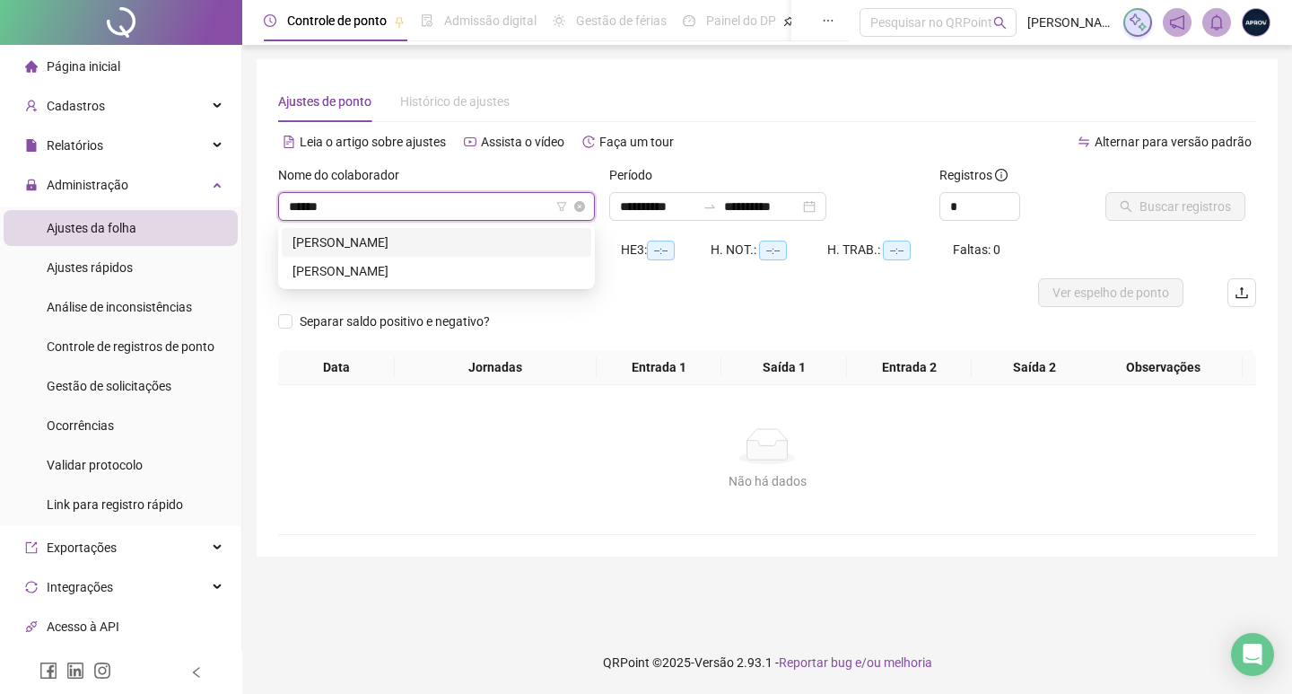
type input "*******"
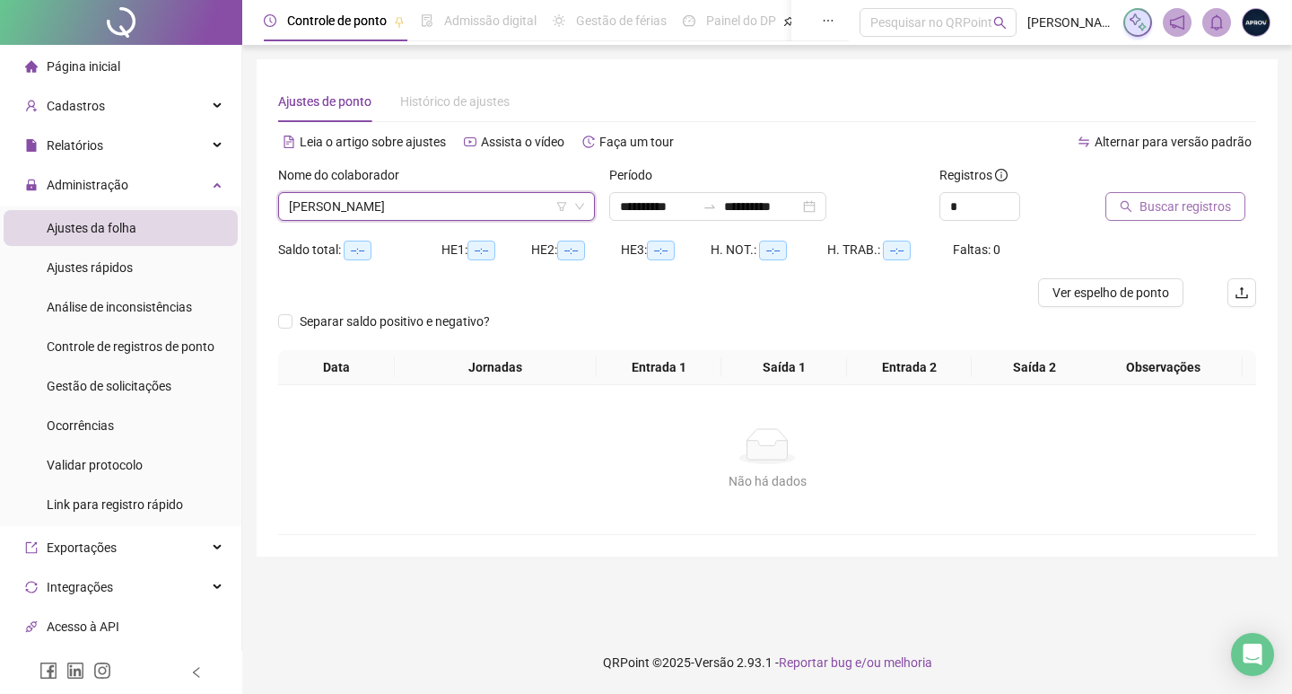
click at [1147, 211] on span "Buscar registros" at bounding box center [1185, 206] width 92 height 20
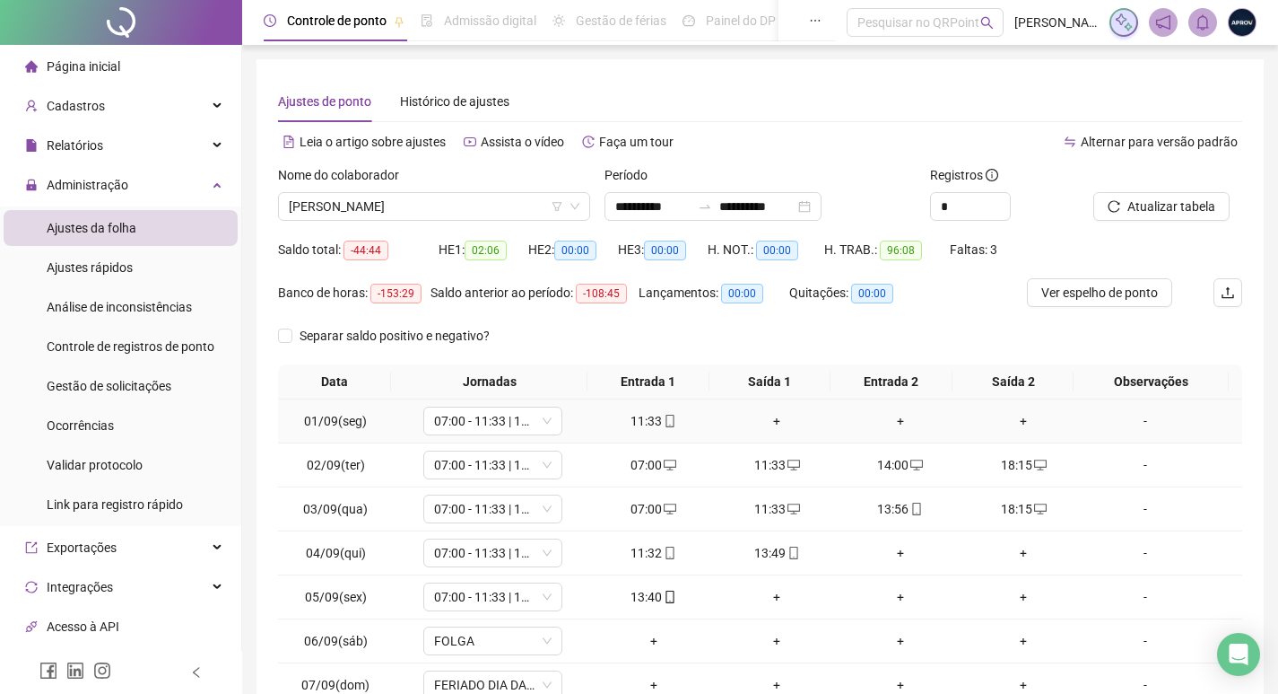
click at [747, 415] on div "+" at bounding box center [776, 421] width 109 height 20
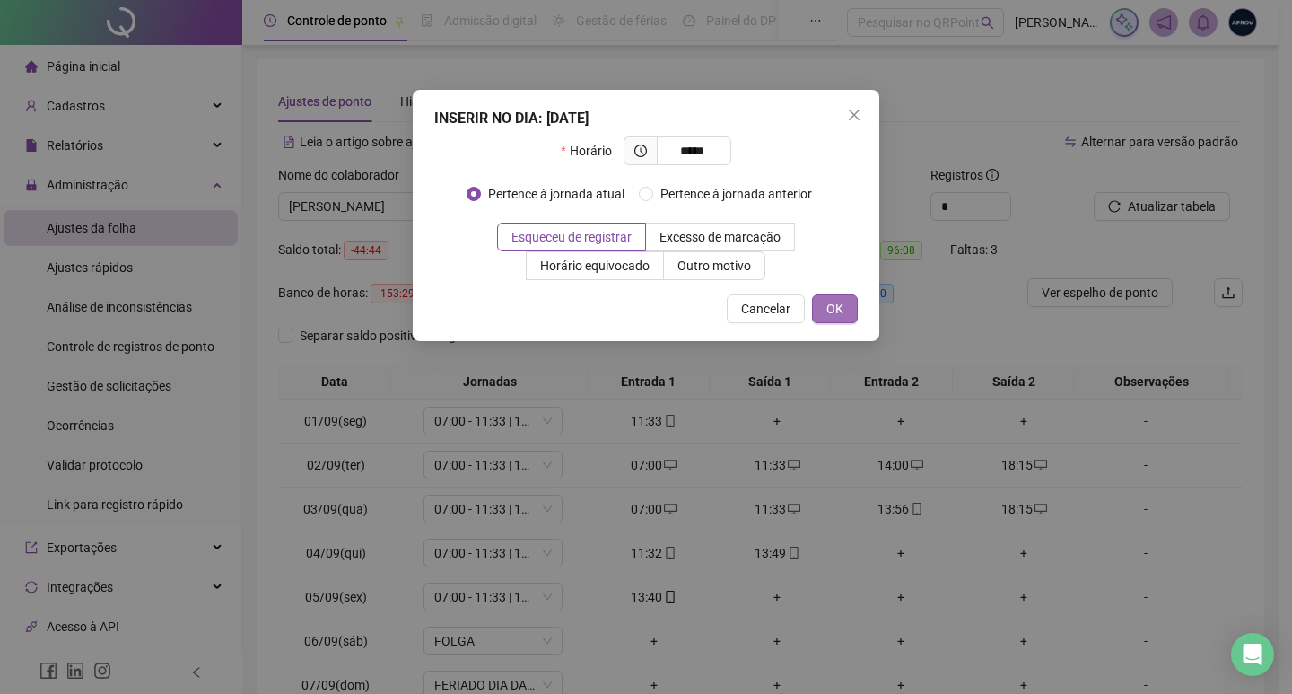
type input "*****"
click at [833, 309] on span "OK" at bounding box center [834, 309] width 17 height 20
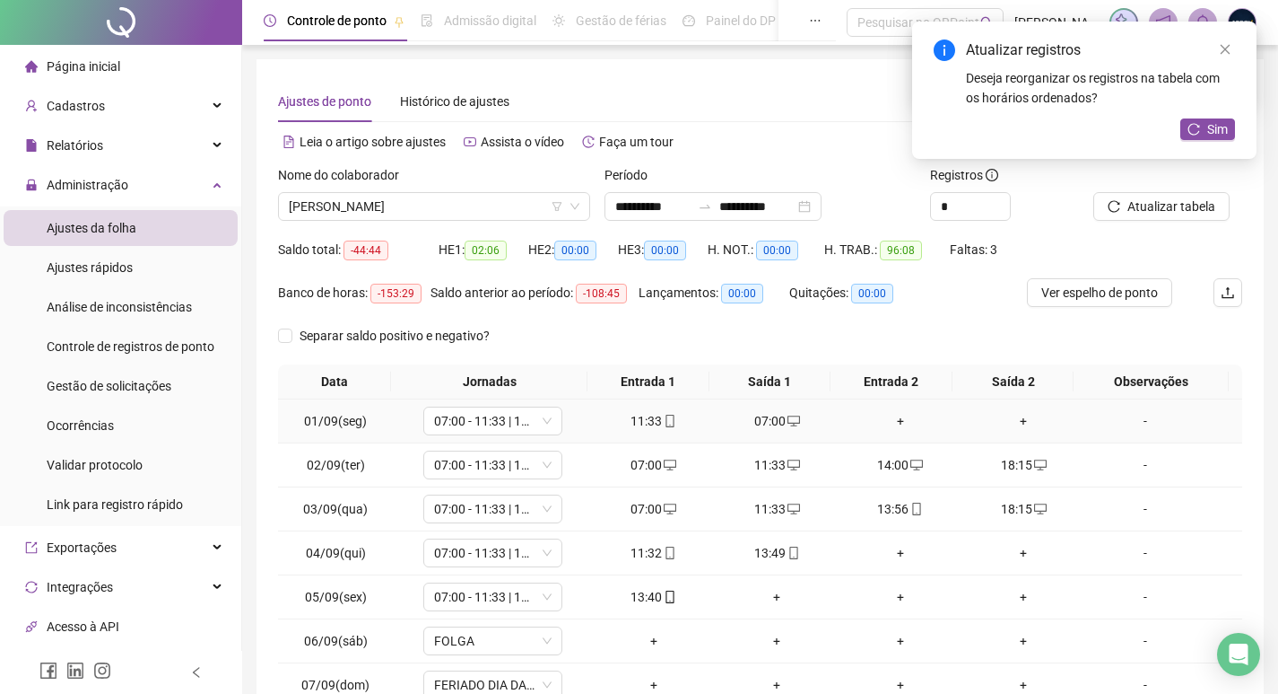
click at [893, 421] on div "+" at bounding box center [900, 421] width 109 height 20
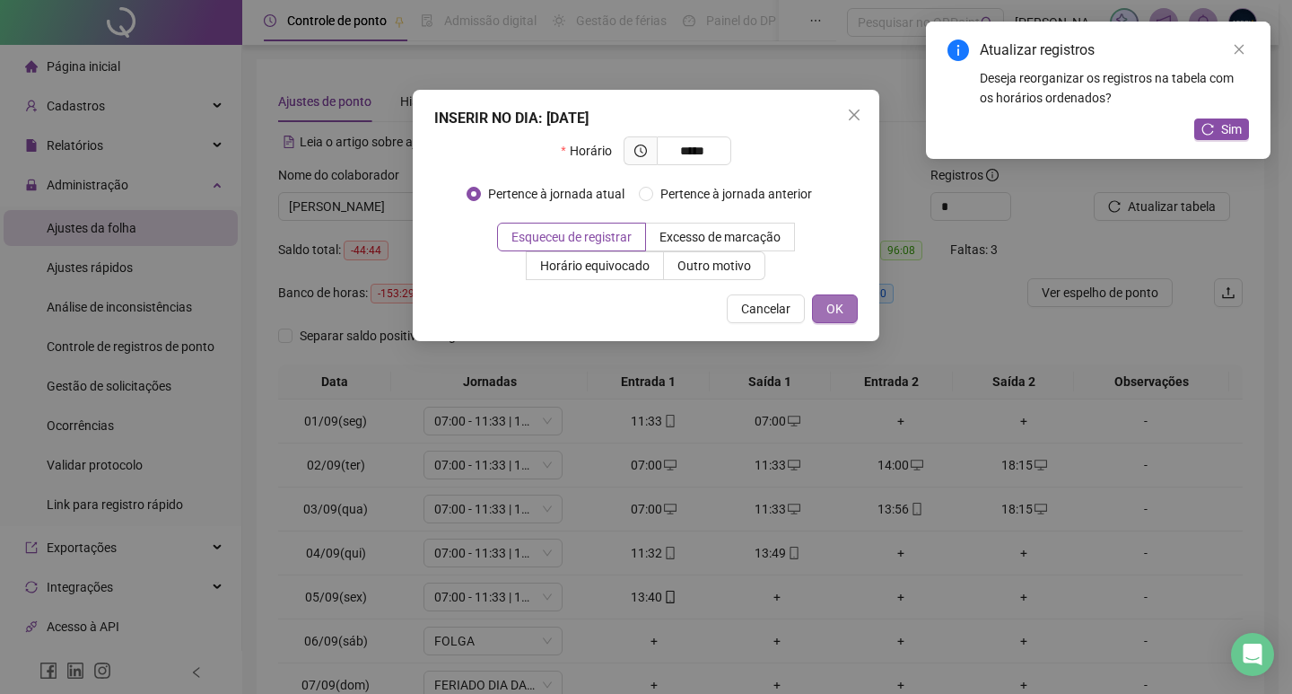
type input "*****"
click at [845, 301] on button "OK" at bounding box center [835, 308] width 46 height 29
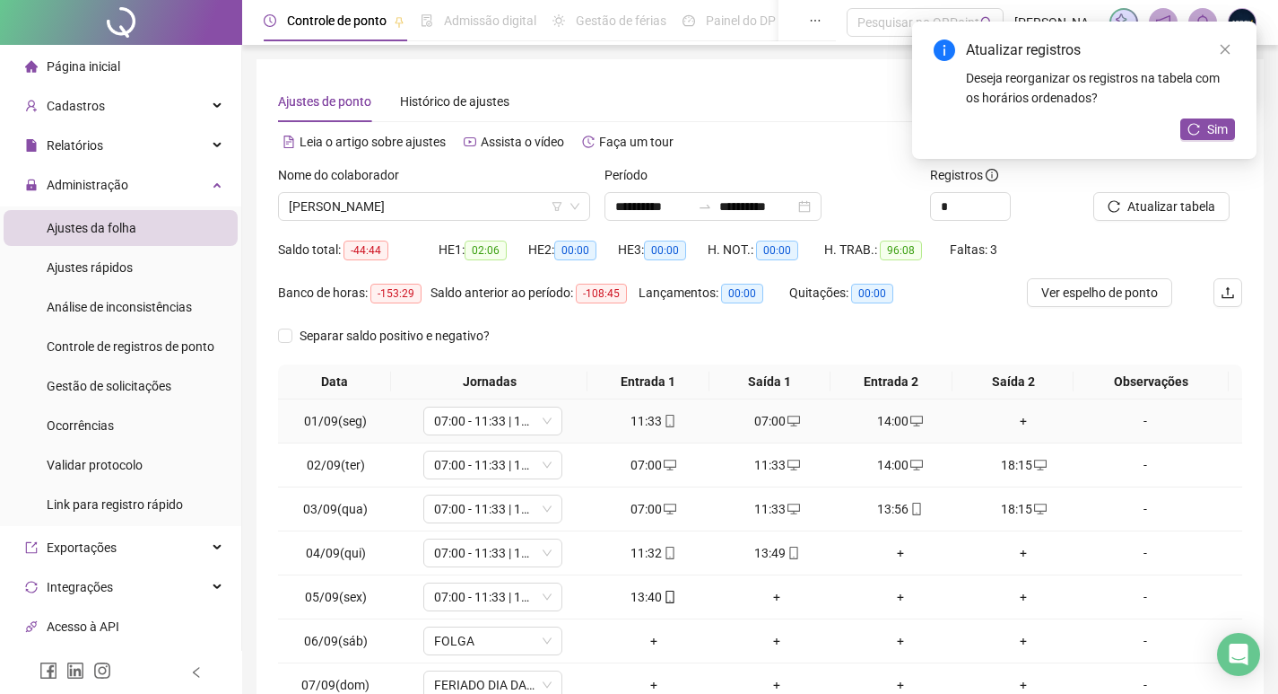
click at [1016, 420] on div "+" at bounding box center [1024, 421] width 109 height 20
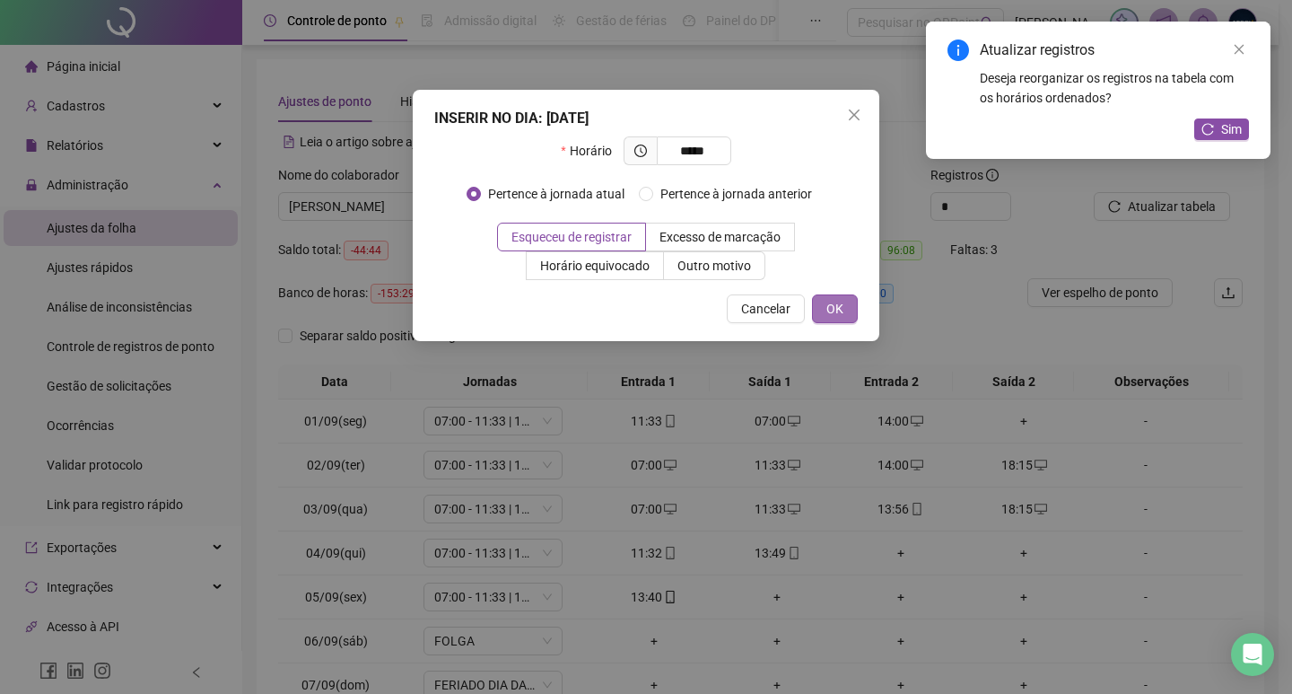
type input "*****"
click at [835, 308] on span "OK" at bounding box center [834, 309] width 17 height 20
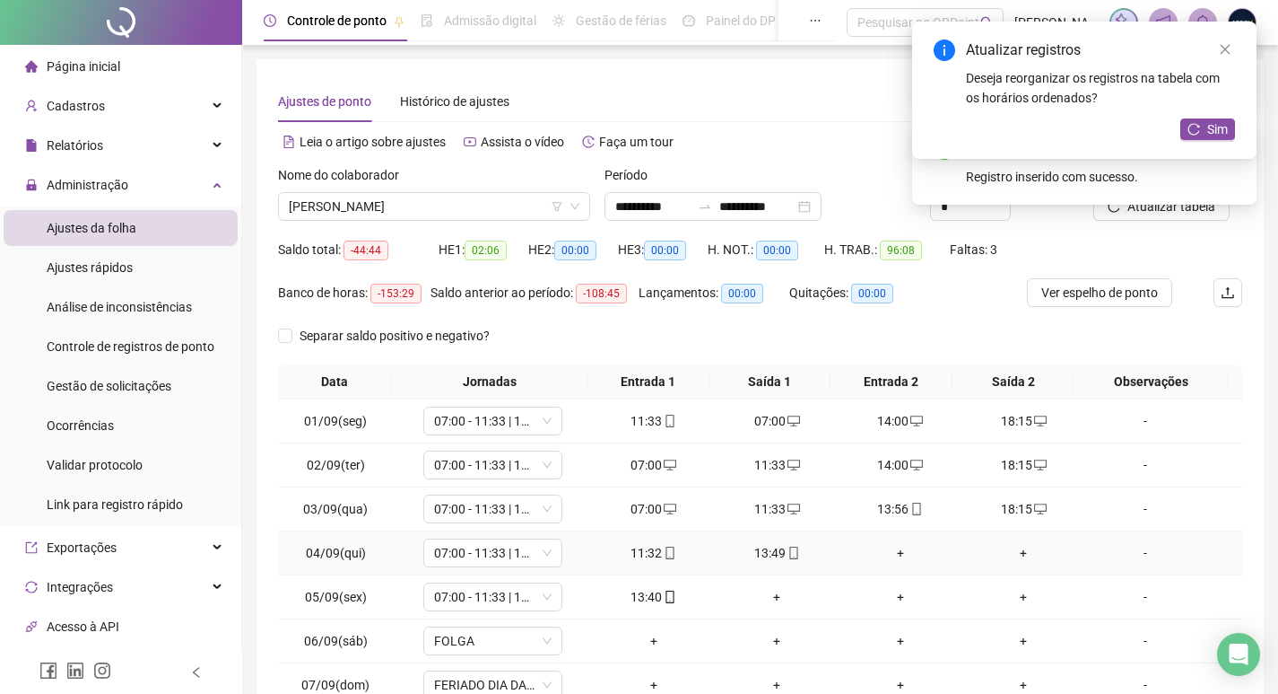
click at [878, 559] on div "+" at bounding box center [900, 553] width 109 height 20
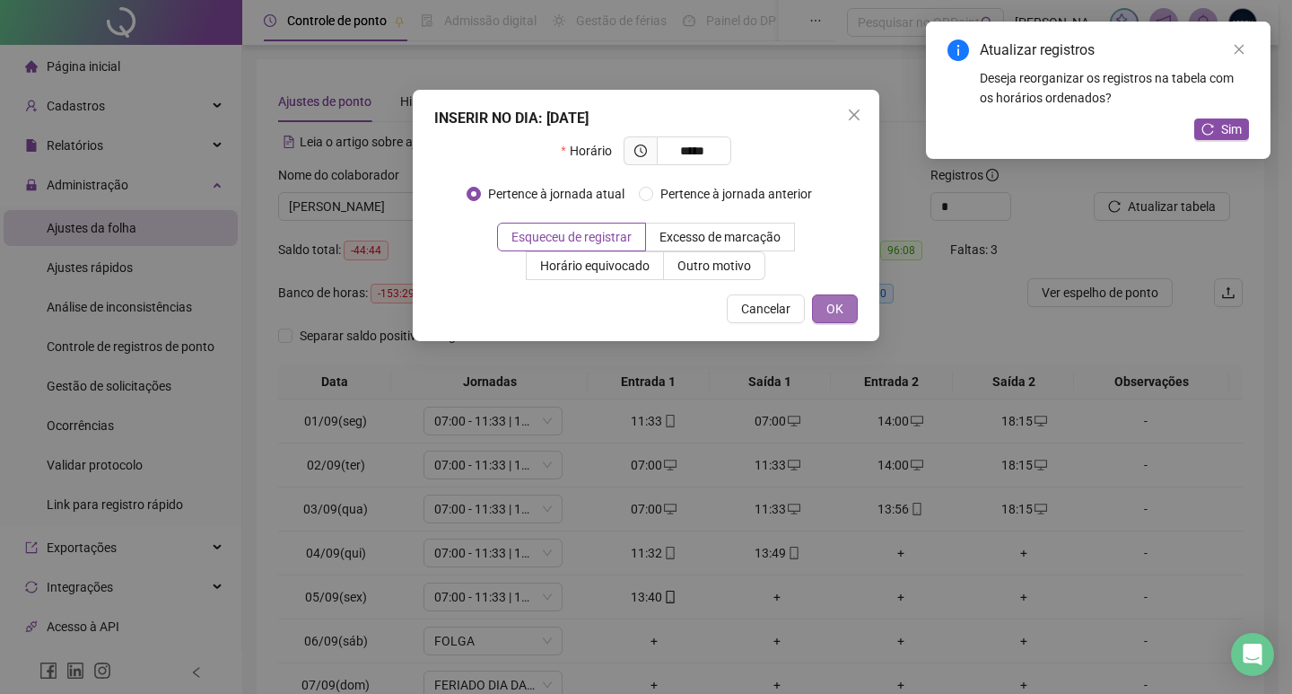
type input "*****"
click at [848, 316] on button "OK" at bounding box center [835, 308] width 46 height 29
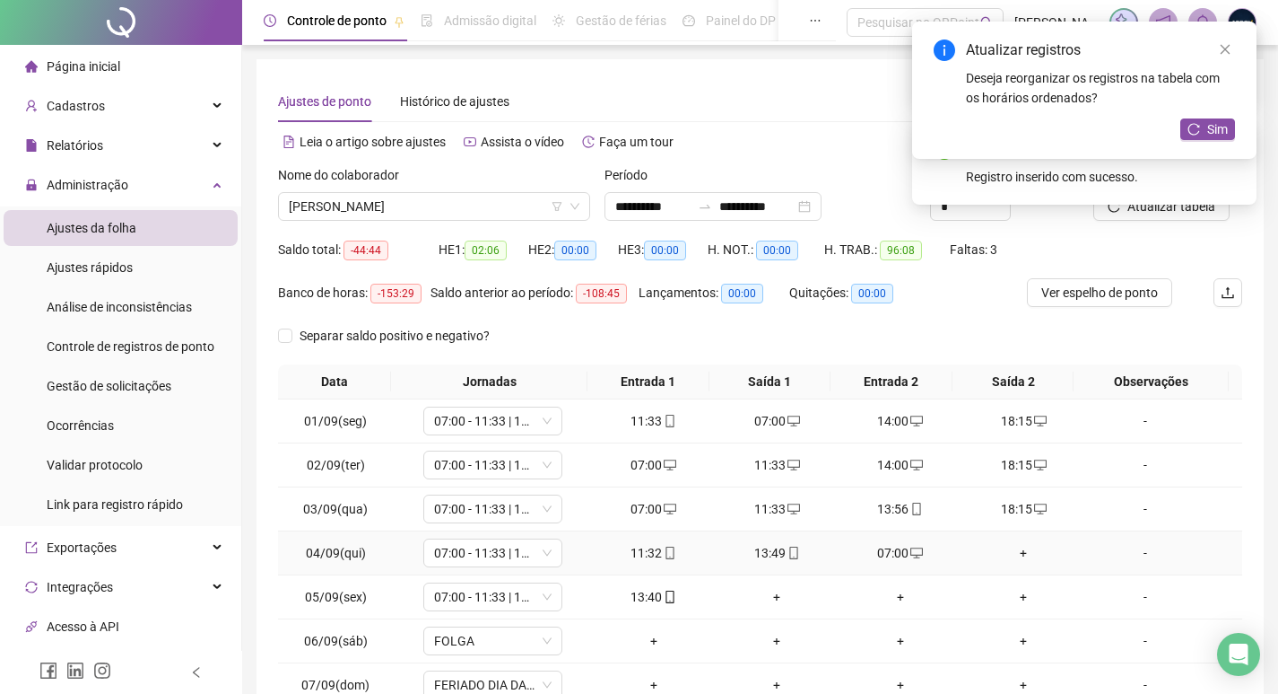
click at [1016, 548] on div "+" at bounding box center [1024, 553] width 109 height 20
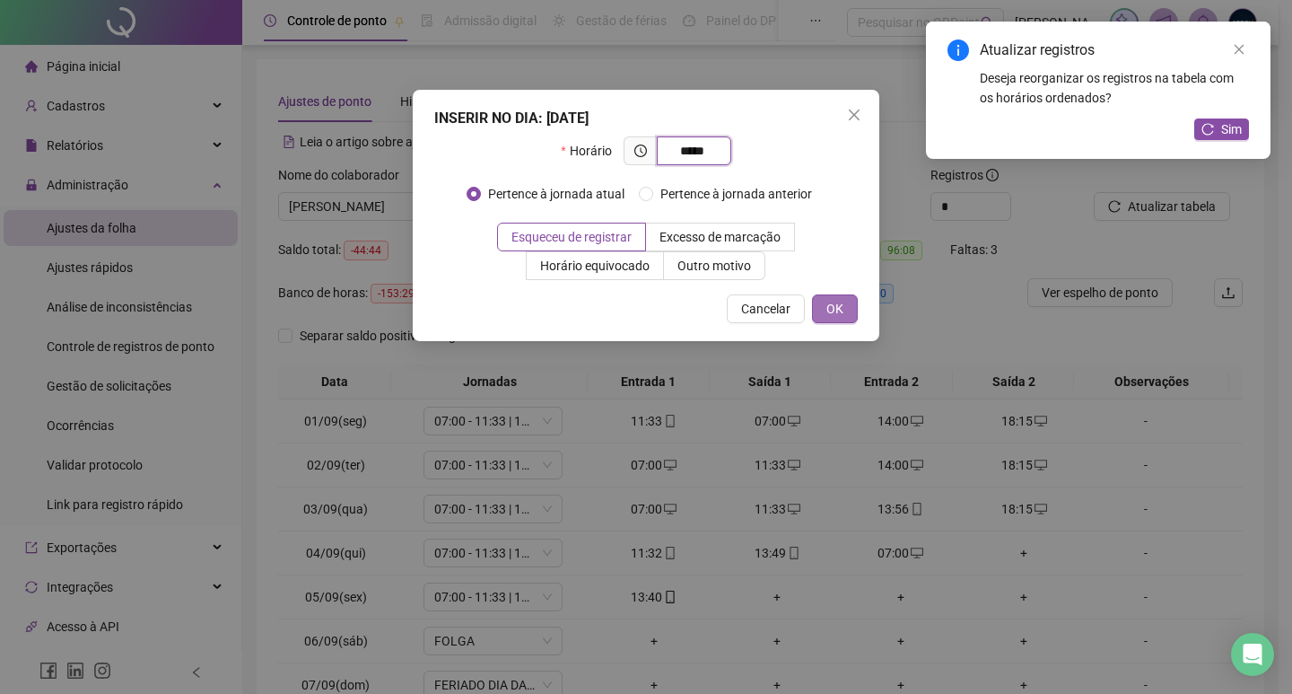
type input "*****"
click at [829, 296] on button "OK" at bounding box center [835, 308] width 46 height 29
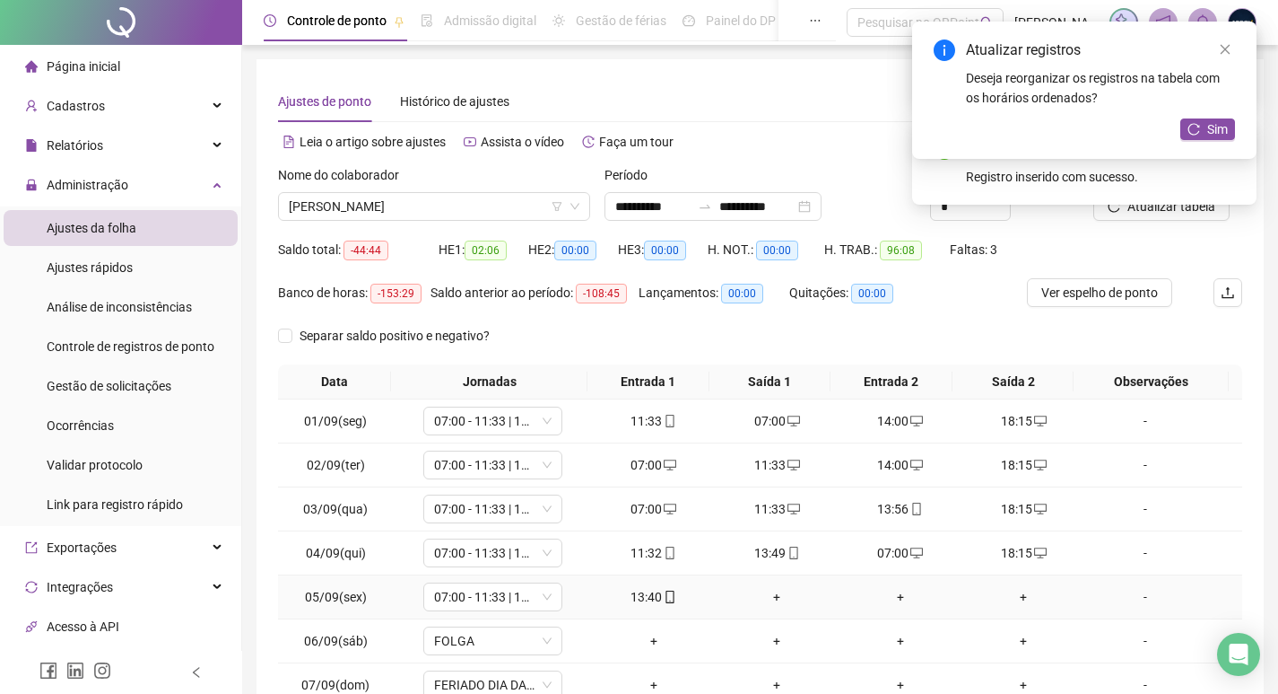
click at [767, 593] on div "+" at bounding box center [776, 597] width 109 height 20
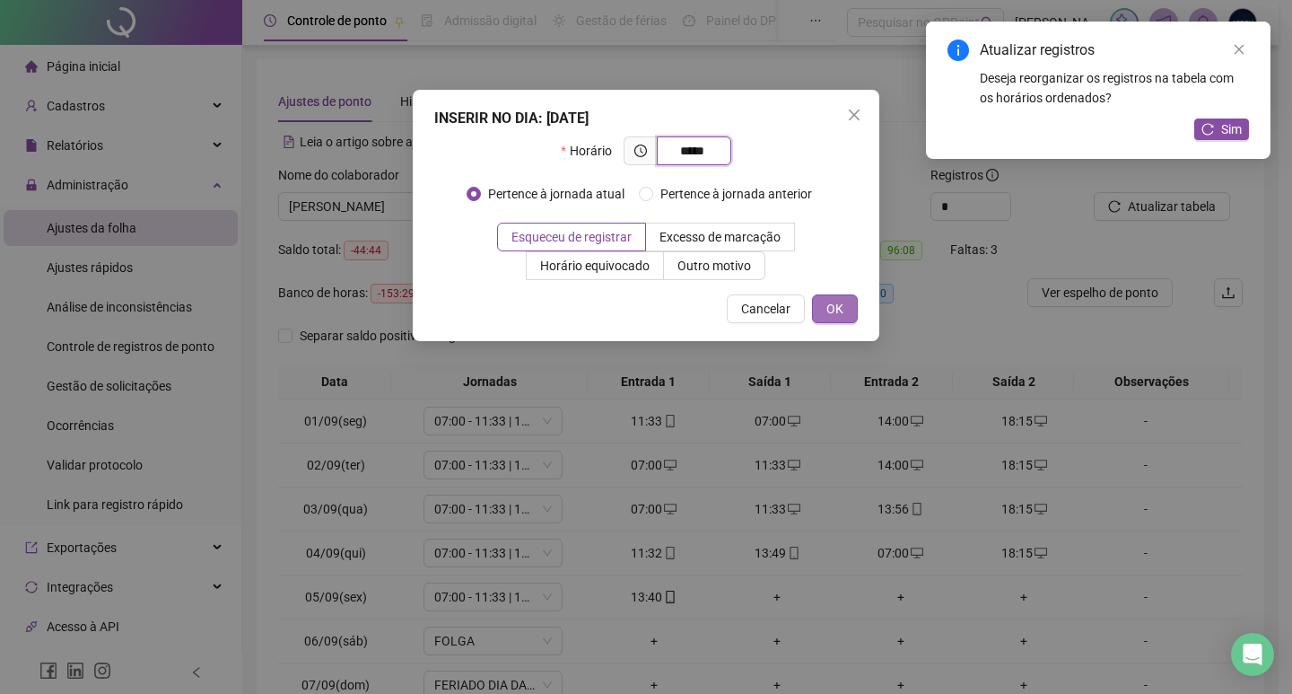
type input "*****"
click at [824, 310] on button "OK" at bounding box center [835, 308] width 46 height 29
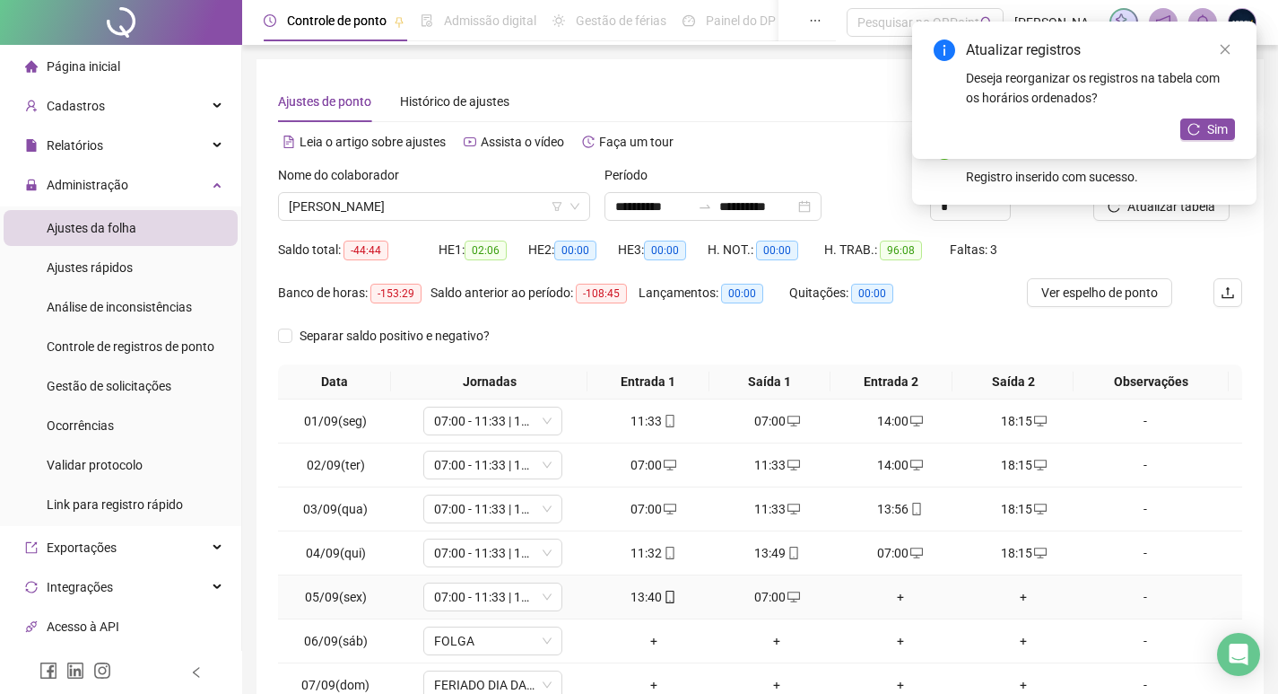
click at [894, 597] on div "+" at bounding box center [900, 597] width 109 height 20
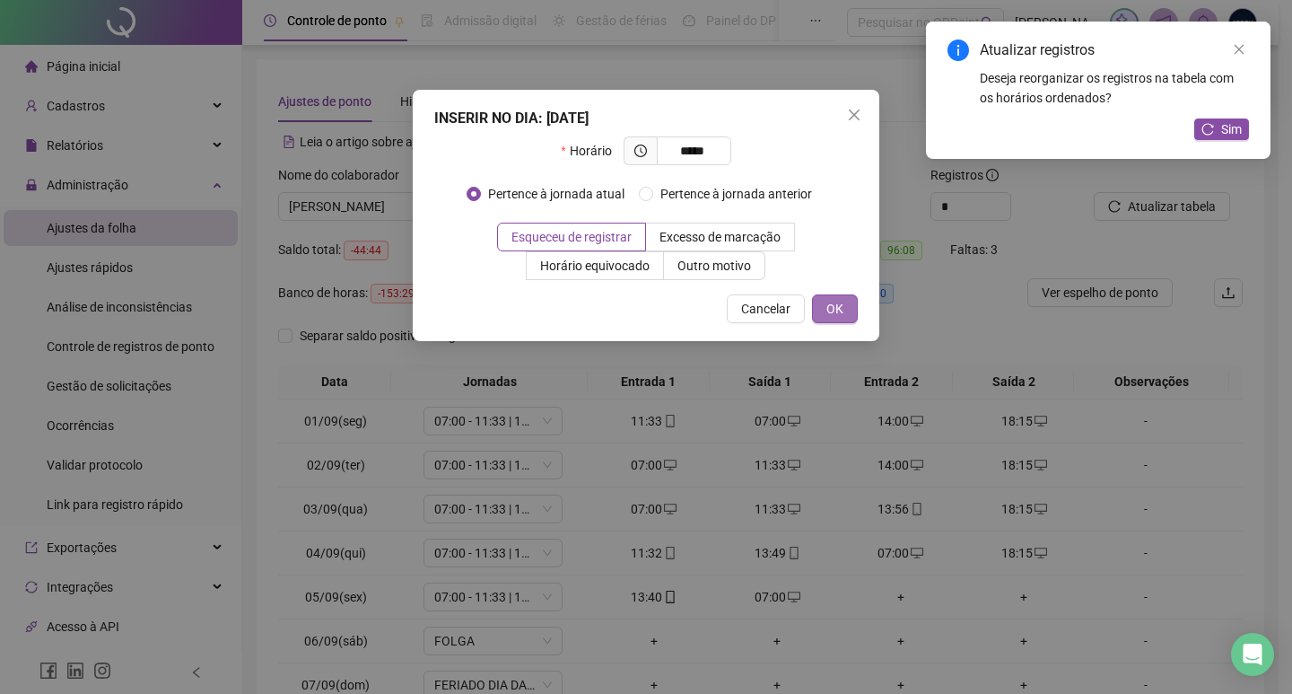
type input "*****"
click at [828, 297] on button "OK" at bounding box center [835, 308] width 46 height 29
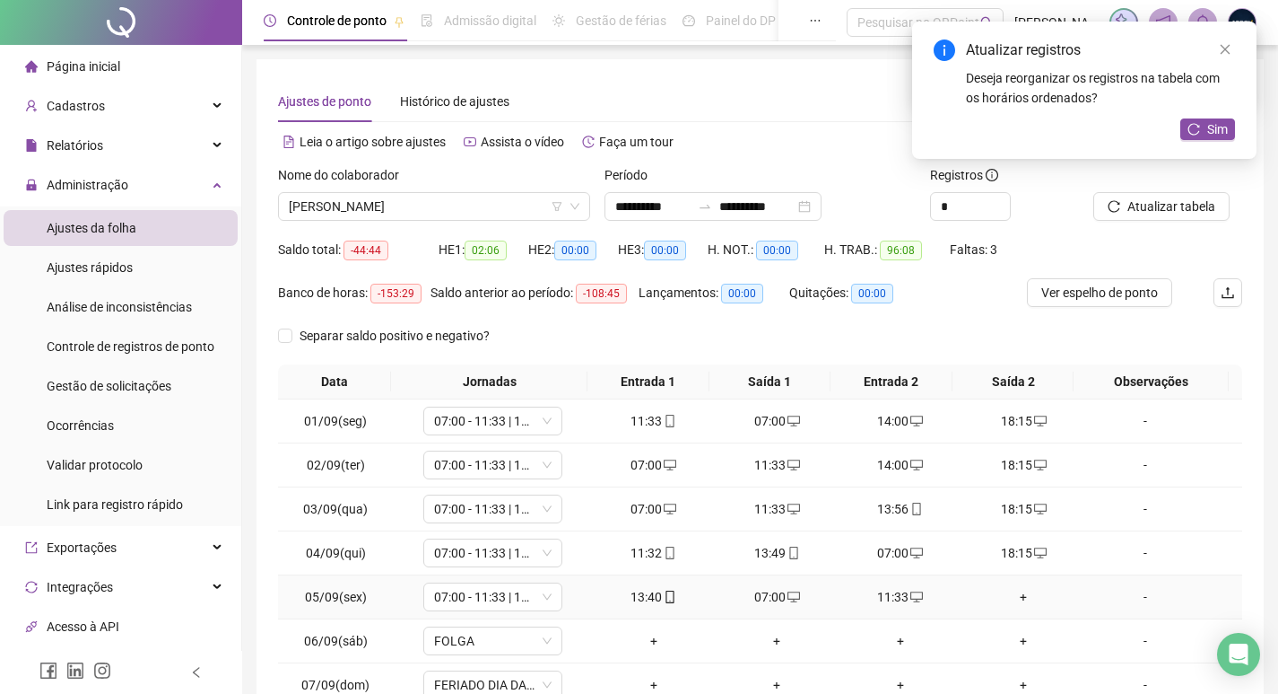
click at [1011, 596] on div "+" at bounding box center [1024, 597] width 109 height 20
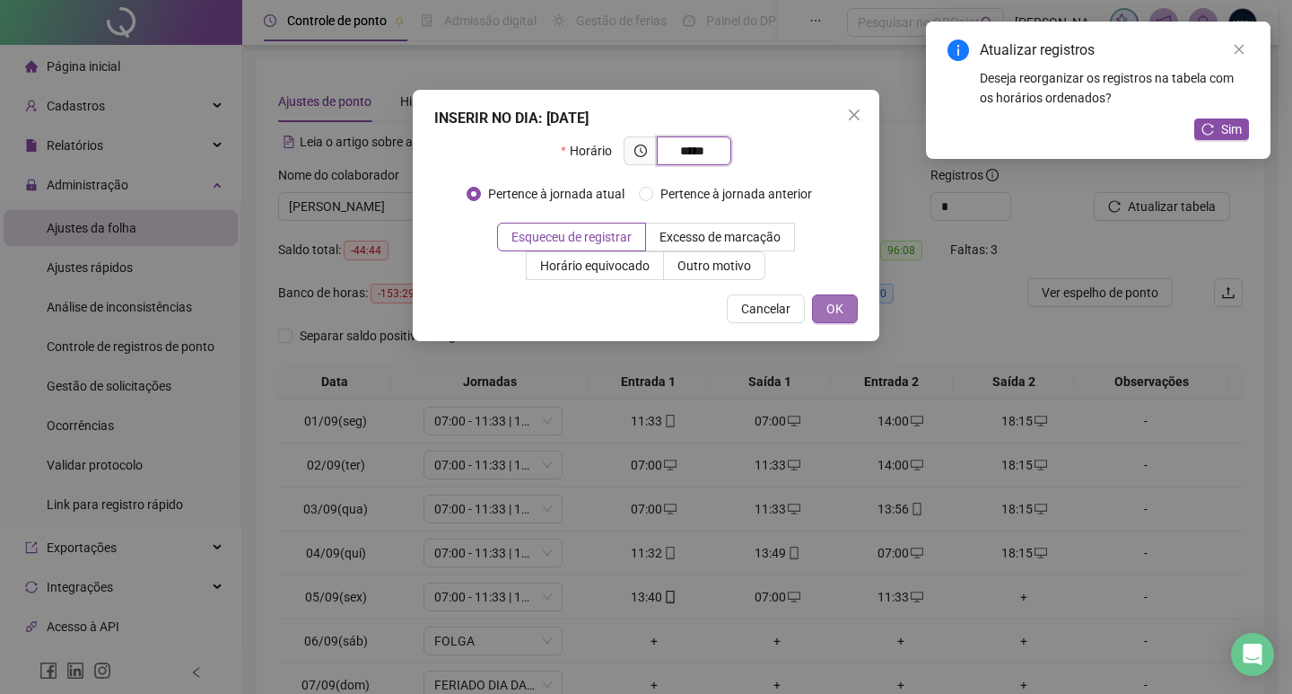
type input "*****"
click at [849, 319] on button "OK" at bounding box center [835, 308] width 46 height 29
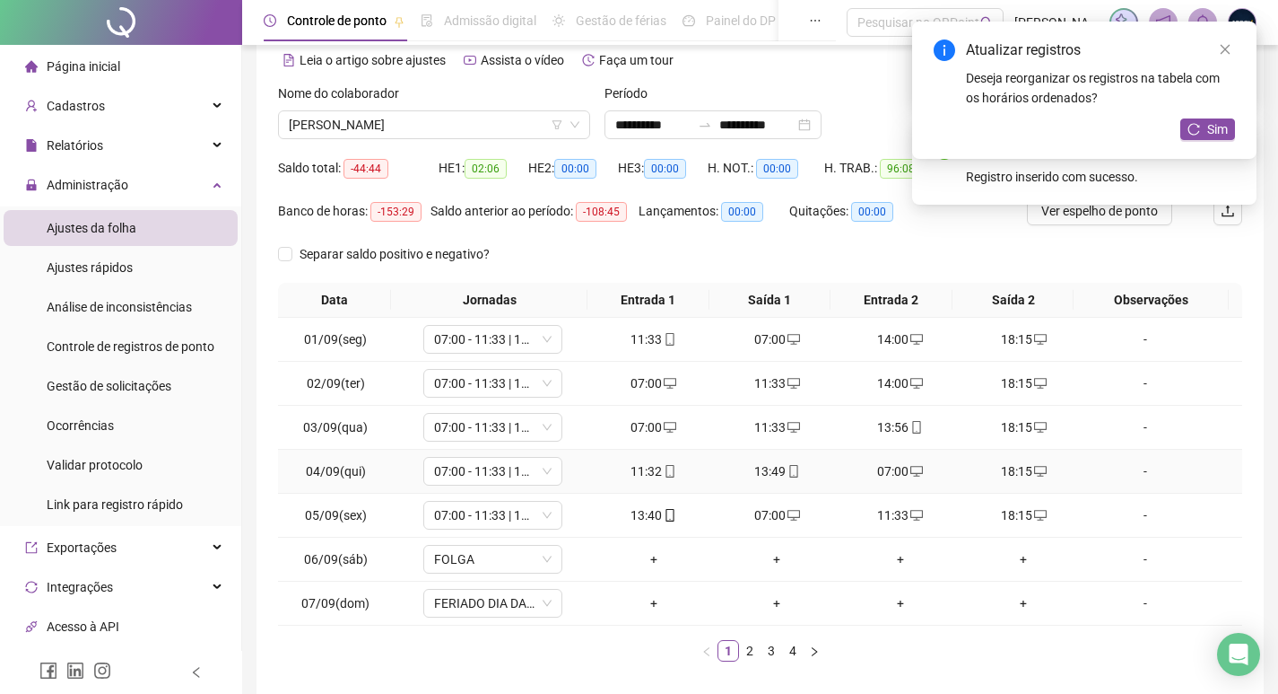
scroll to position [162, 0]
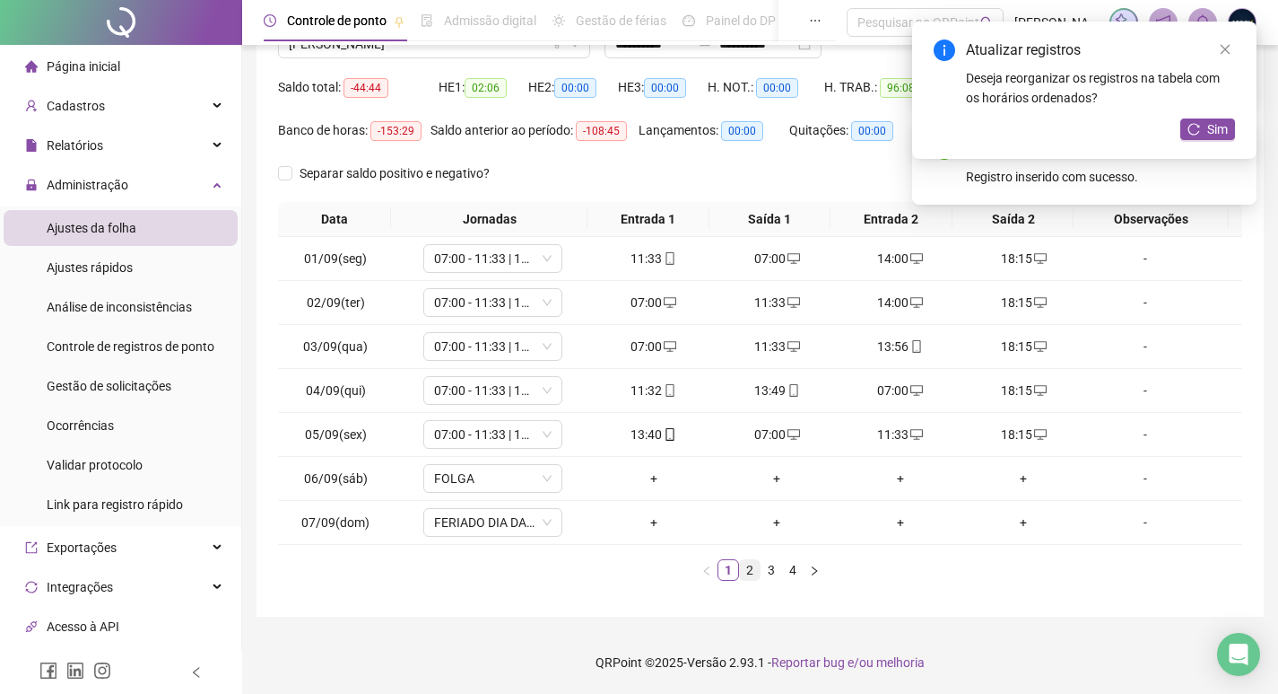
click at [753, 562] on link "2" at bounding box center [750, 570] width 20 height 20
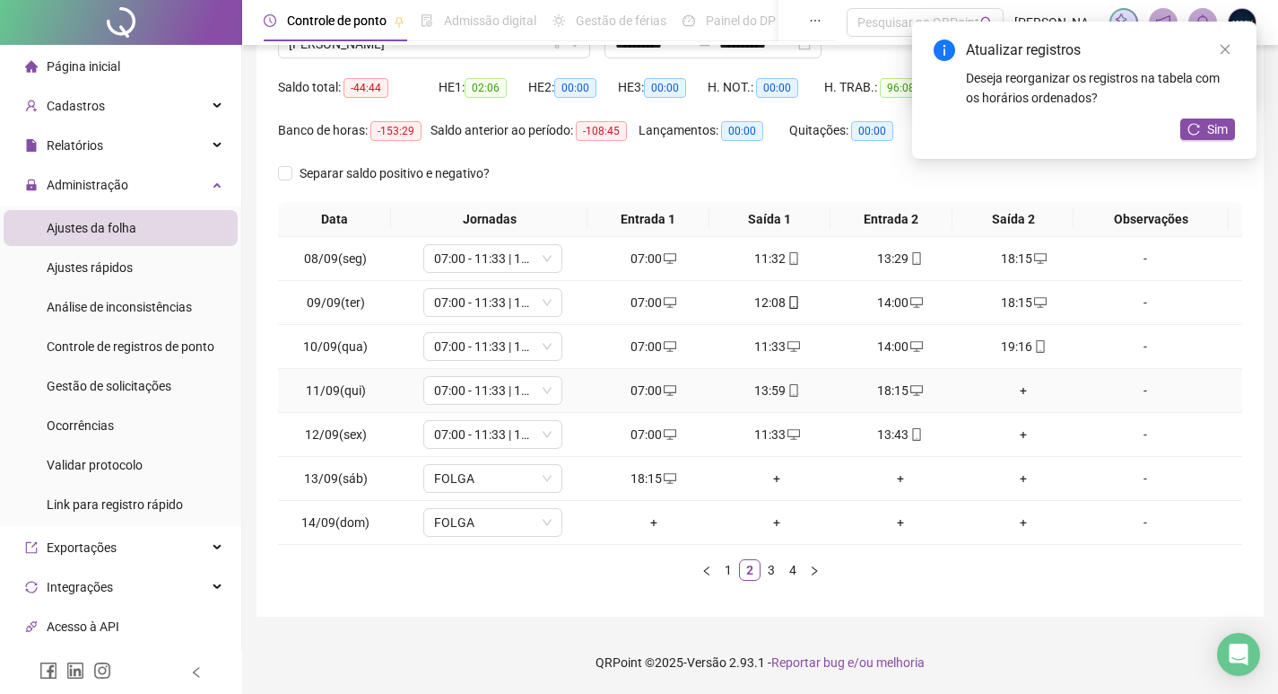
click at [1003, 389] on div "+" at bounding box center [1024, 390] width 109 height 20
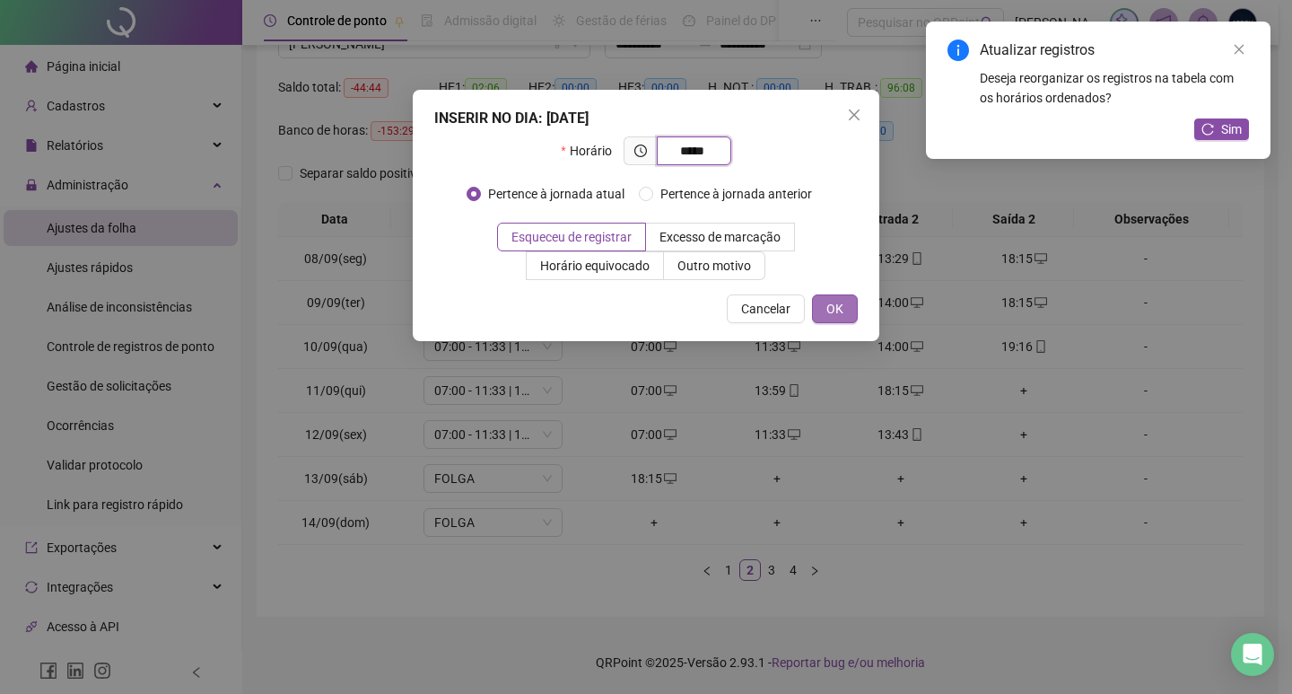
type input "*****"
click at [855, 313] on button "OK" at bounding box center [835, 308] width 46 height 29
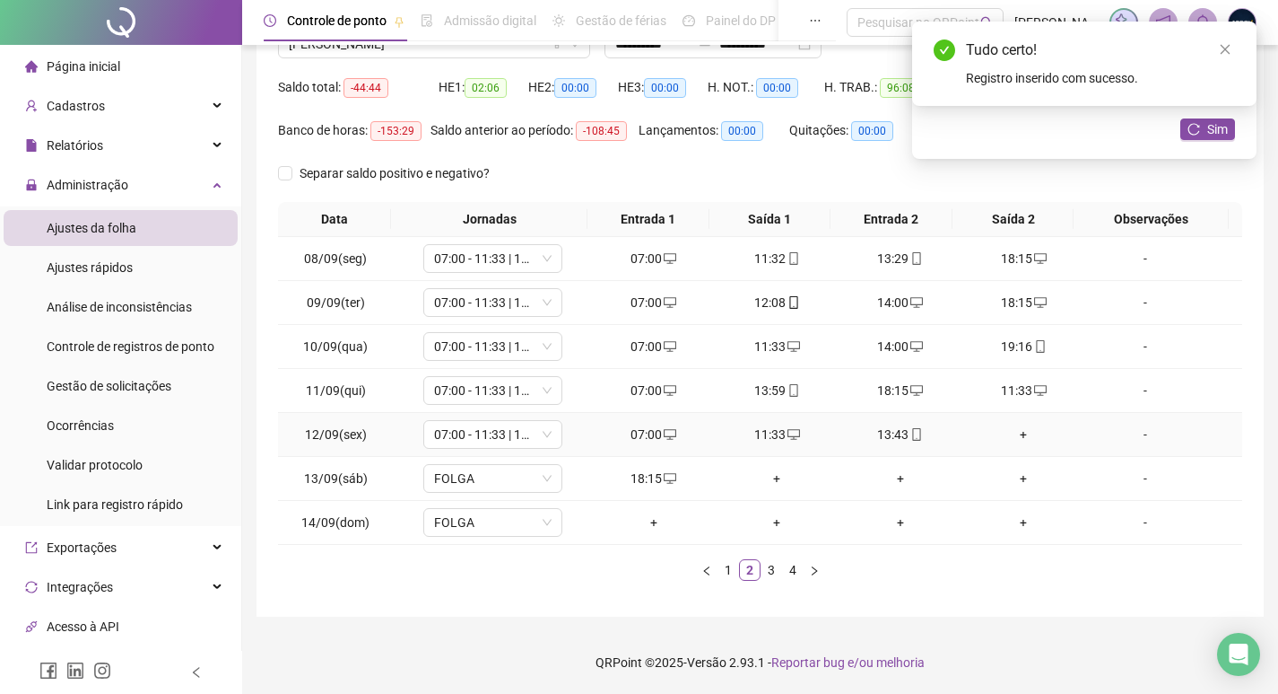
click at [1016, 435] on div "+" at bounding box center [1024, 434] width 109 height 20
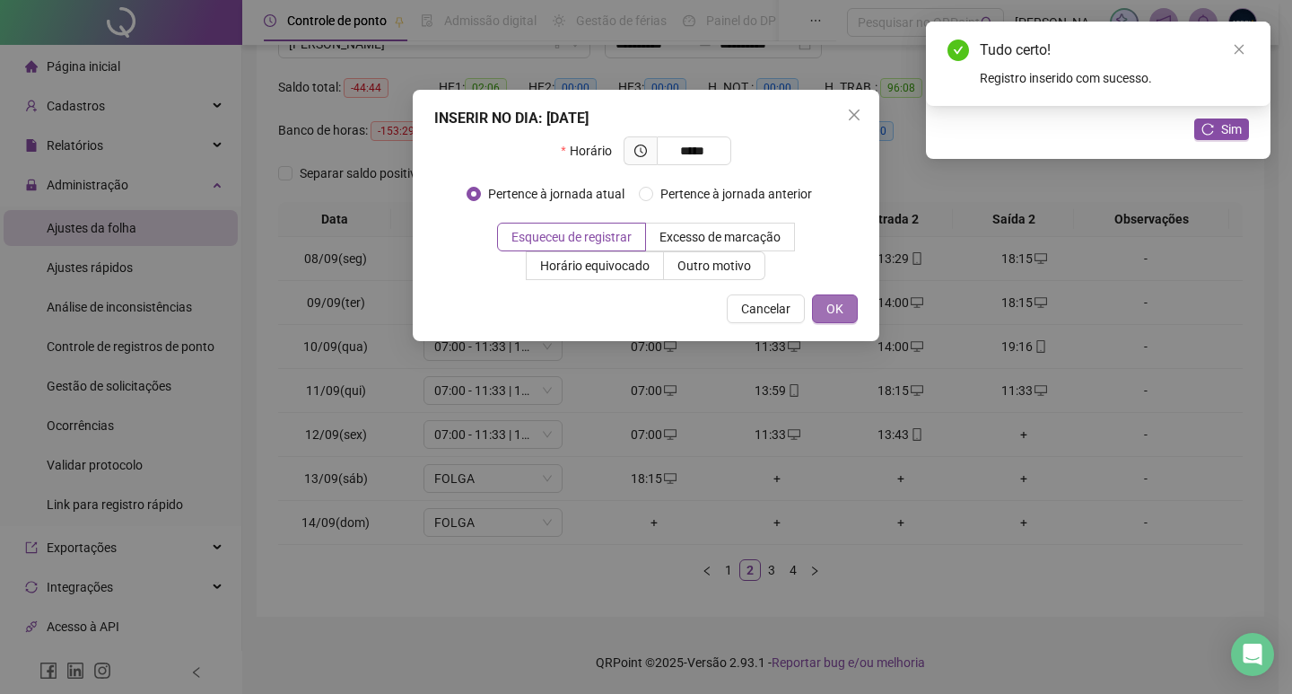
type input "*****"
click at [828, 296] on button "OK" at bounding box center [835, 308] width 46 height 29
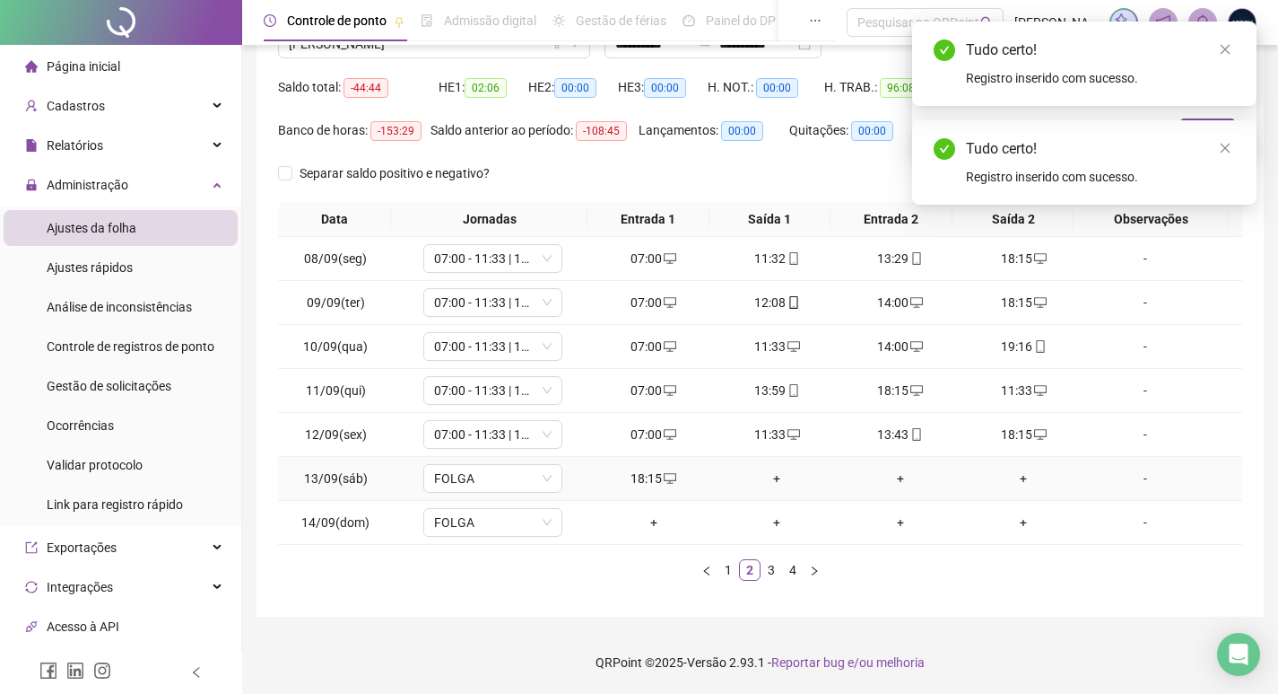
click at [664, 476] on icon "desktop" at bounding box center [670, 478] width 13 height 13
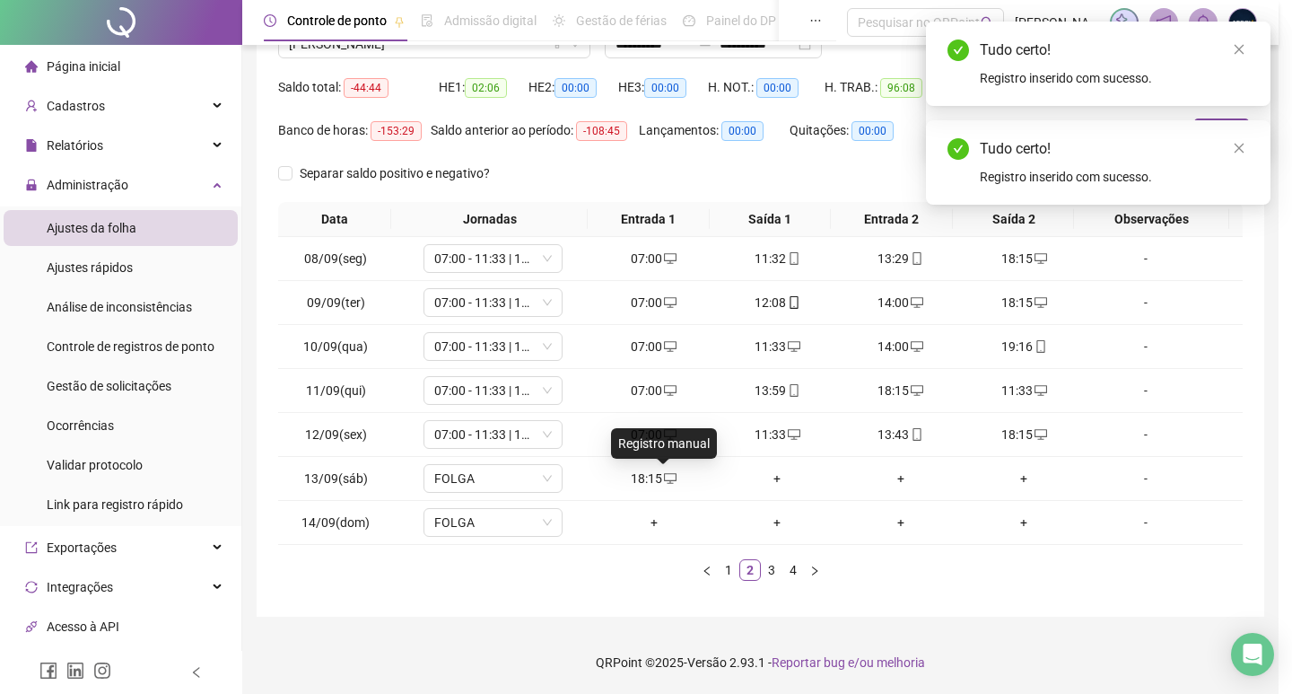
type input "**********"
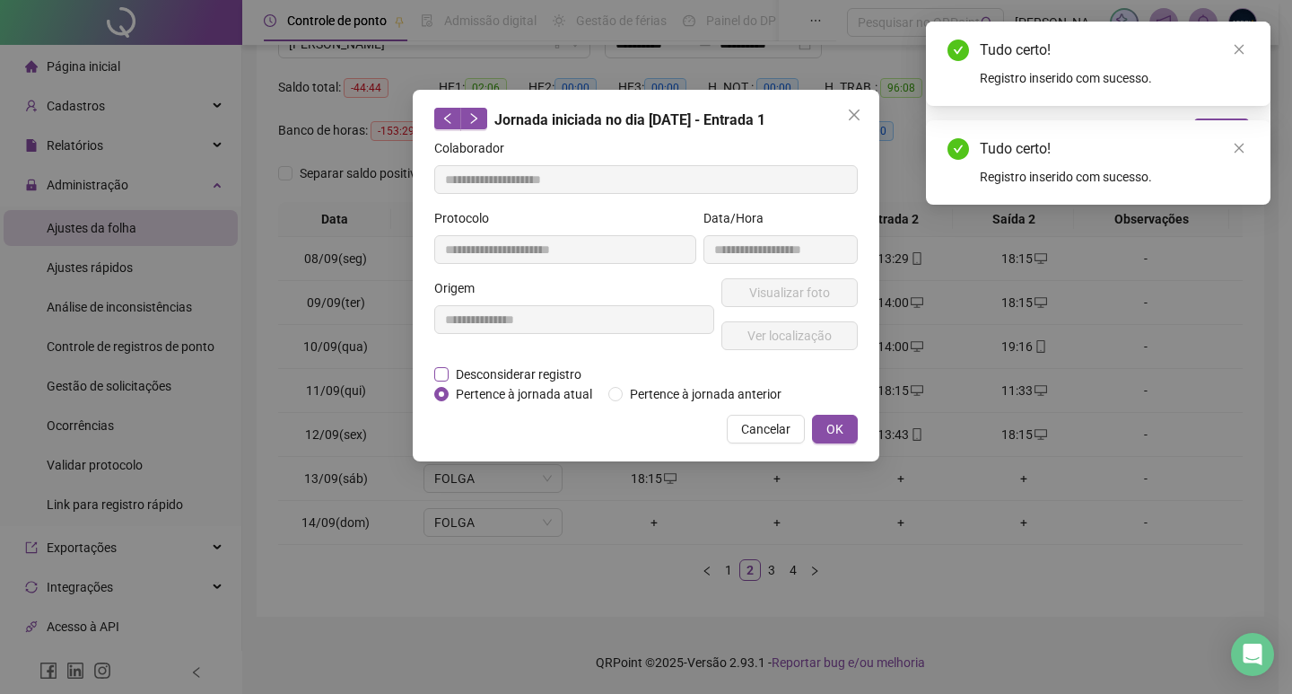
click at [526, 367] on span "Desconsiderar registro" at bounding box center [519, 374] width 140 height 20
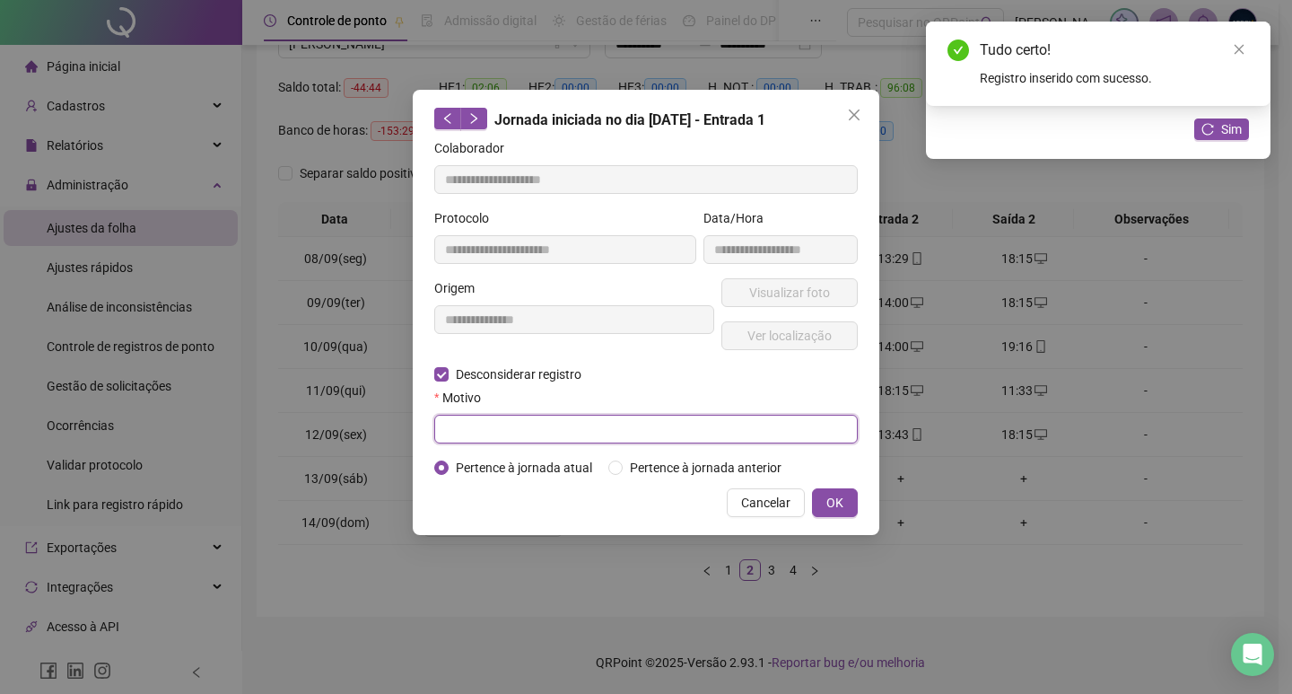
click at [539, 415] on input "text" at bounding box center [645, 428] width 423 height 29
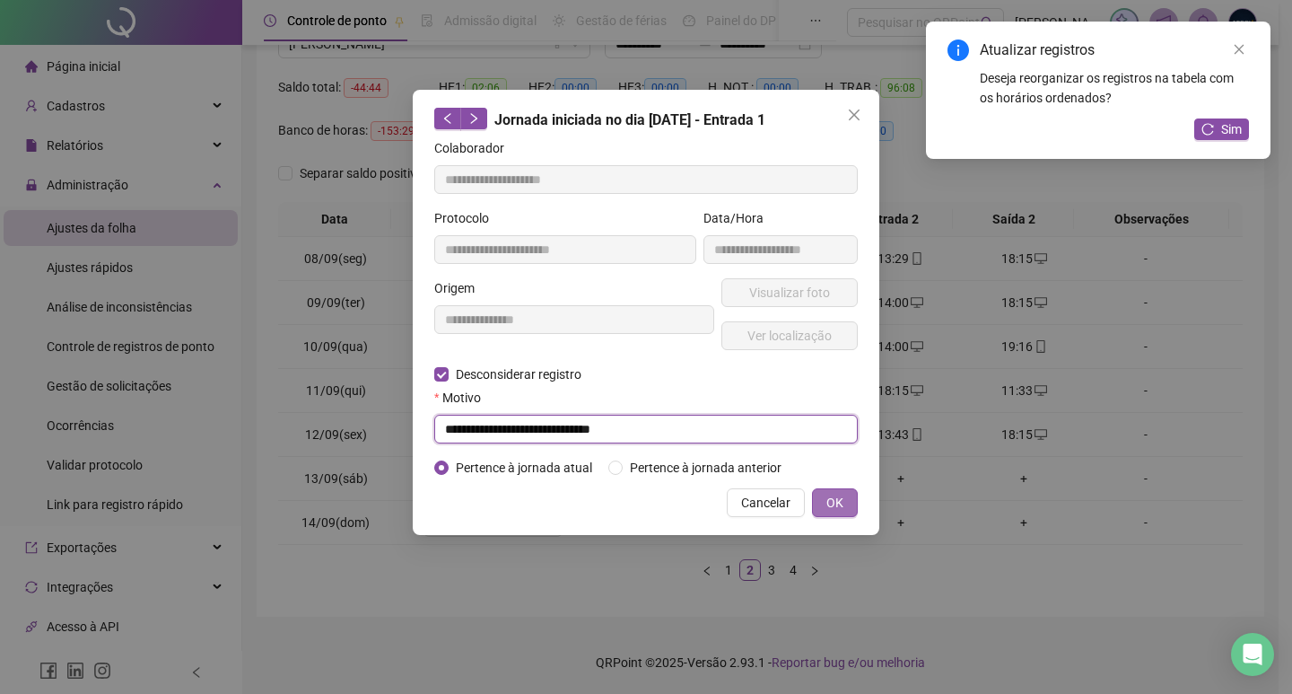
type input "**********"
click at [822, 493] on button "OK" at bounding box center [835, 502] width 46 height 29
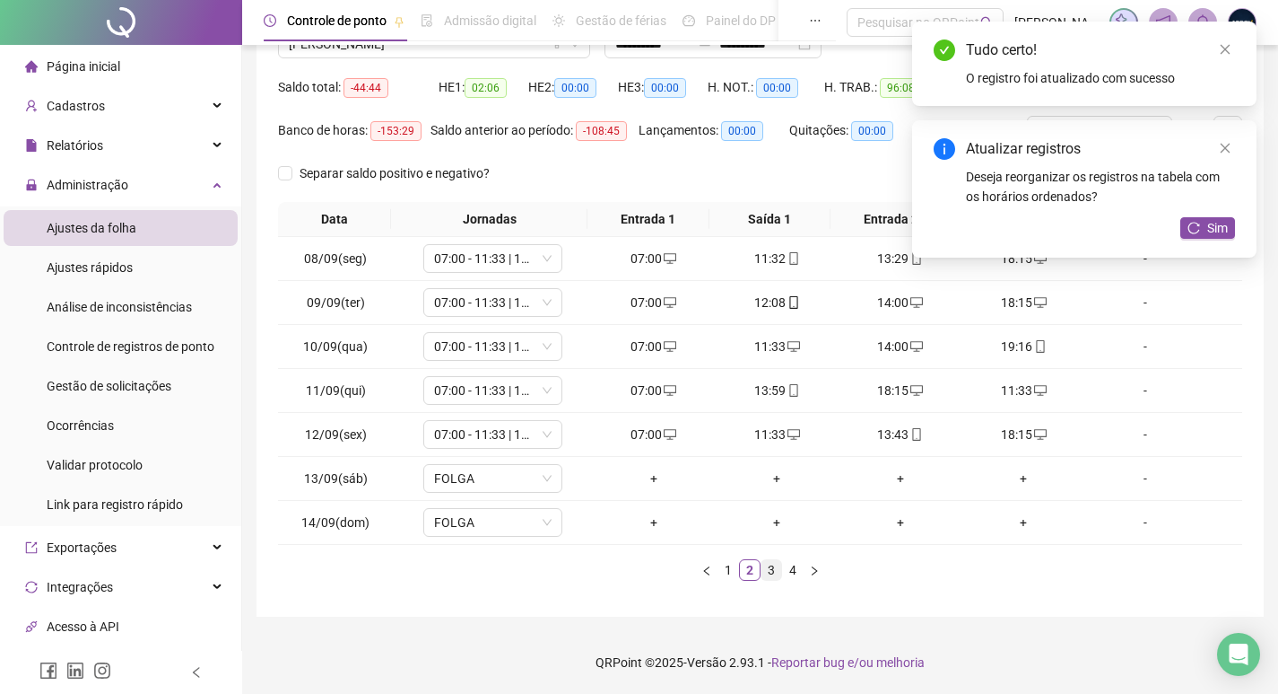
click at [772, 565] on link "3" at bounding box center [772, 570] width 20 height 20
click at [993, 296] on div "+" at bounding box center [1024, 302] width 109 height 20
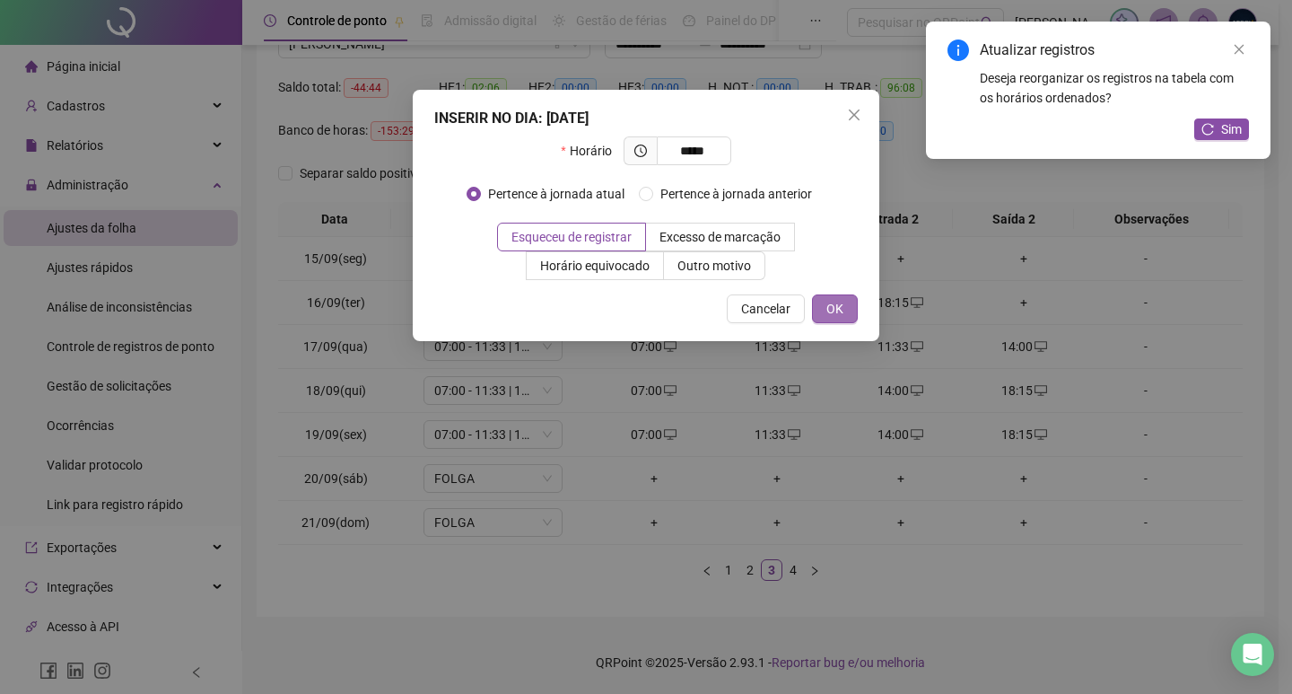
type input "*****"
click at [840, 294] on button "OK" at bounding box center [835, 308] width 46 height 29
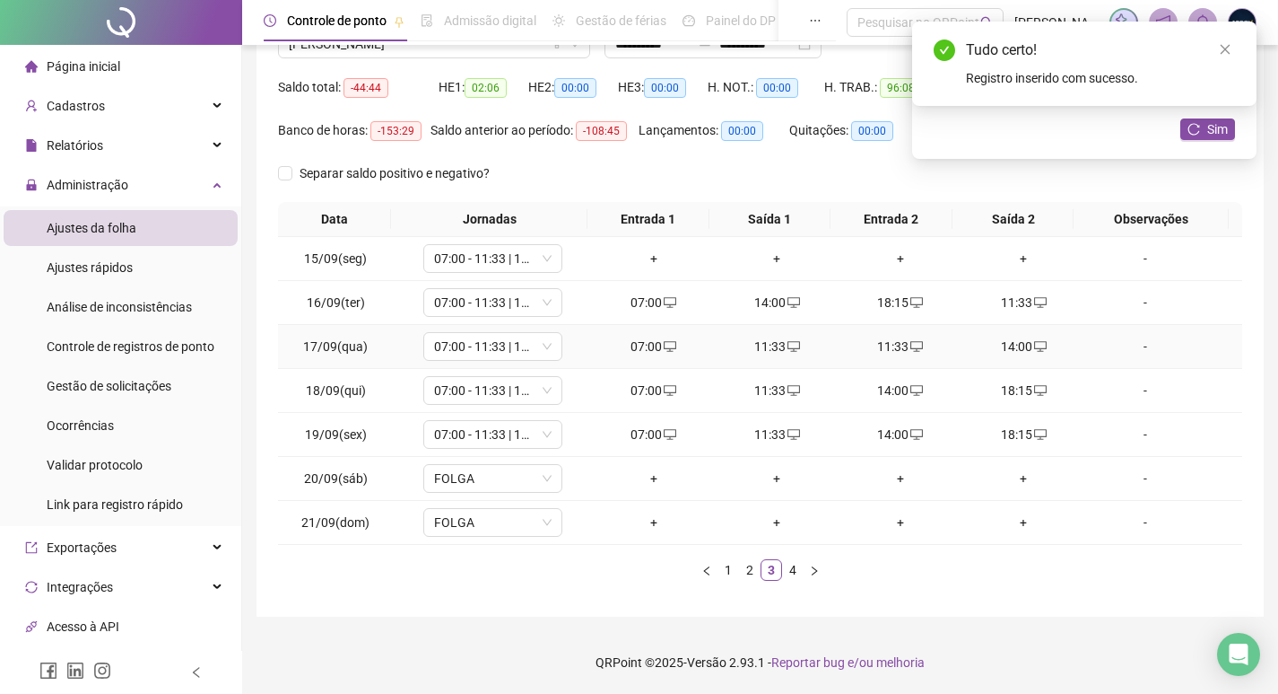
click at [798, 342] on div "11:33" at bounding box center [776, 346] width 109 height 20
type input "**********"
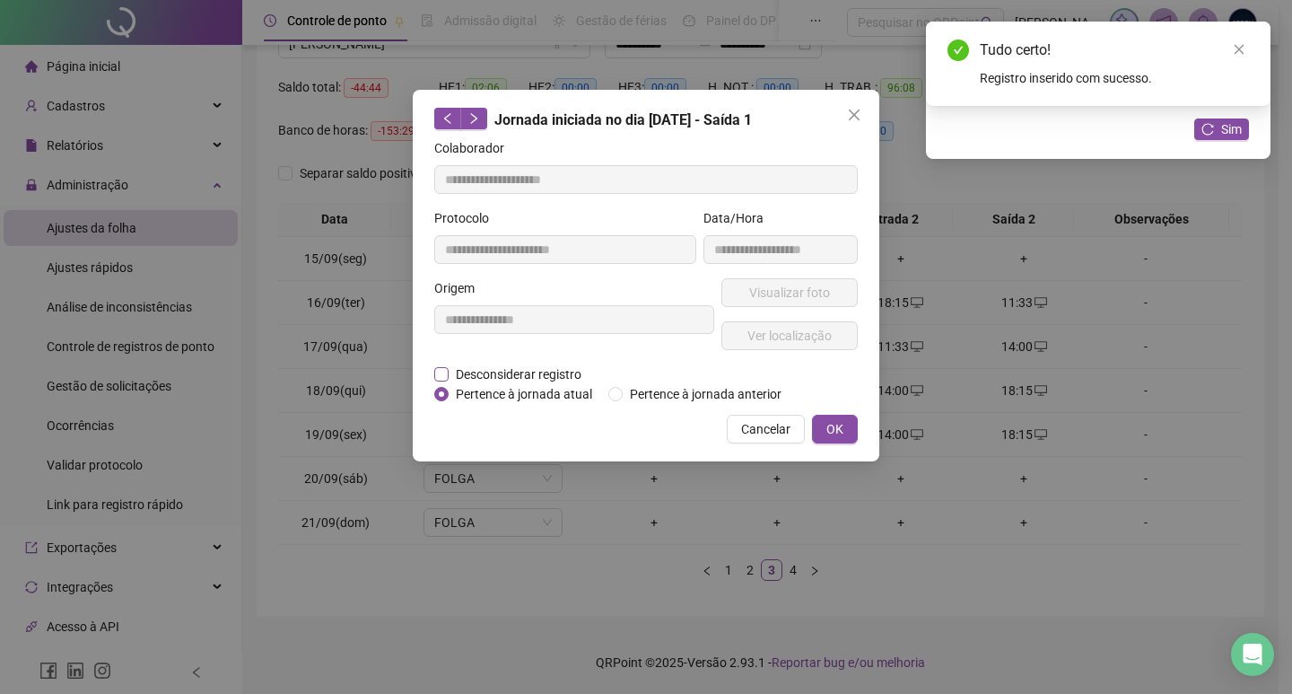
click at [534, 369] on span "Desconsiderar registro" at bounding box center [519, 374] width 140 height 20
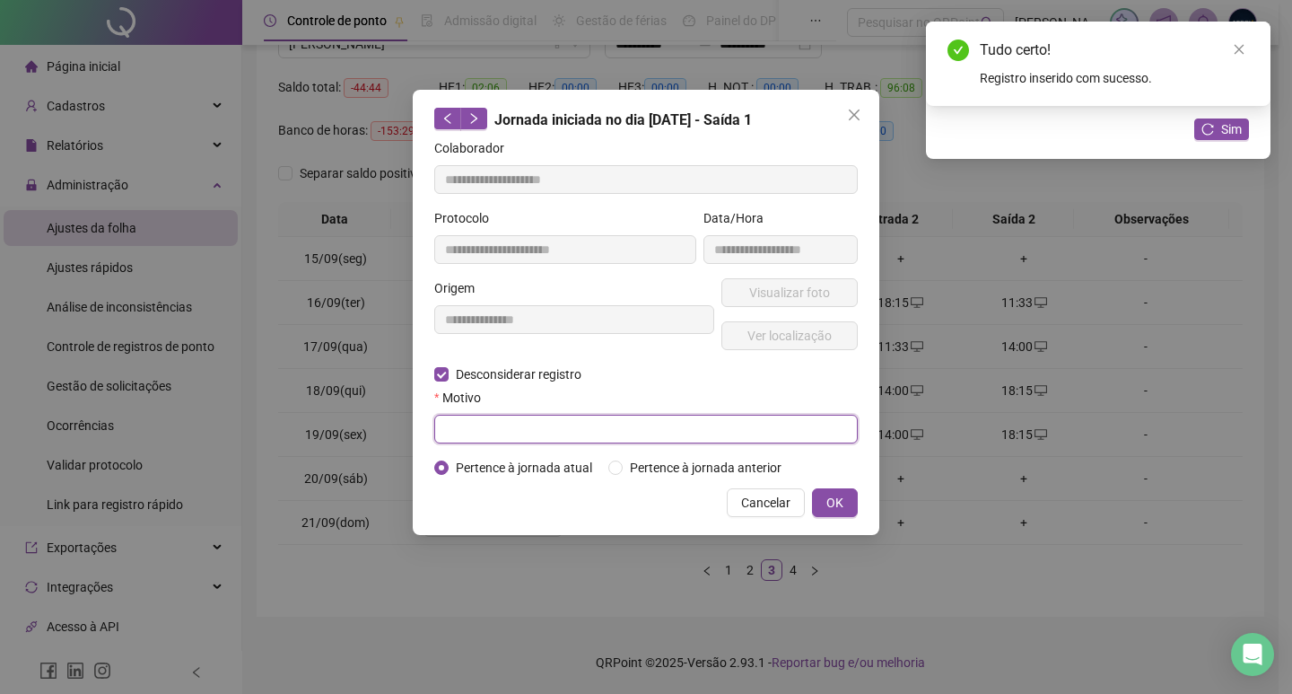
click at [554, 432] on input "text" at bounding box center [645, 428] width 423 height 29
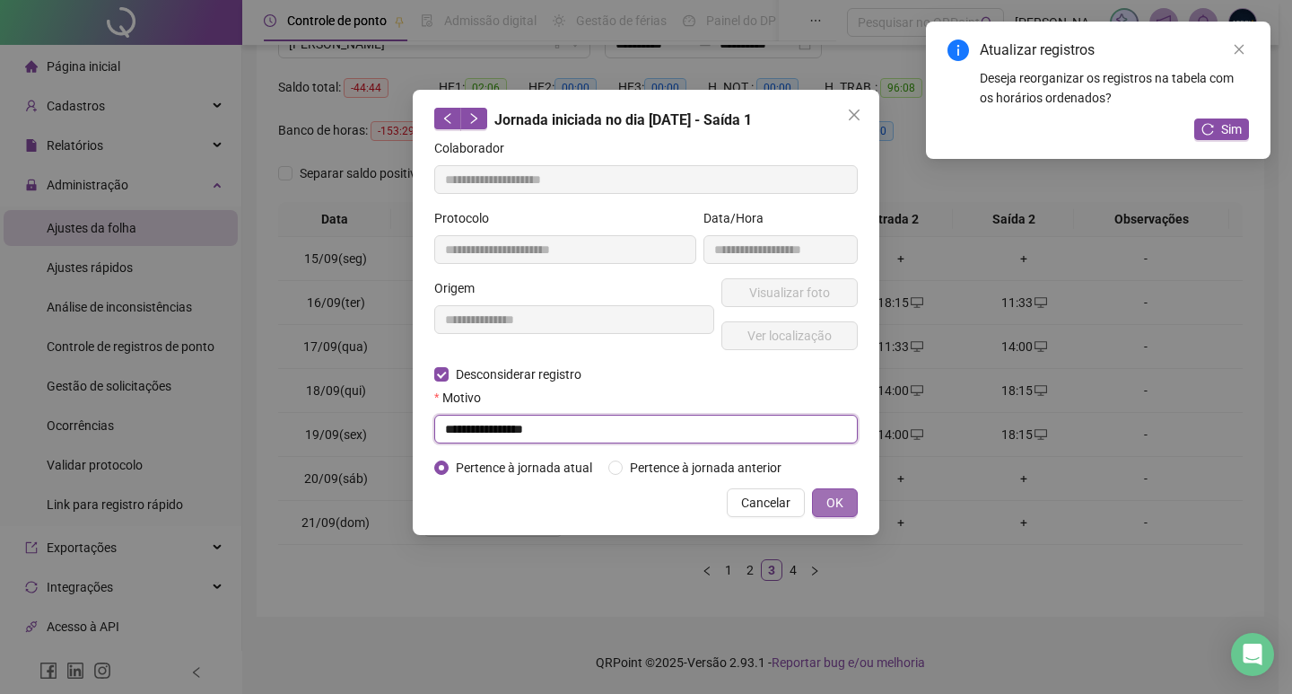
type input "**********"
click at [822, 492] on button "OK" at bounding box center [835, 502] width 46 height 29
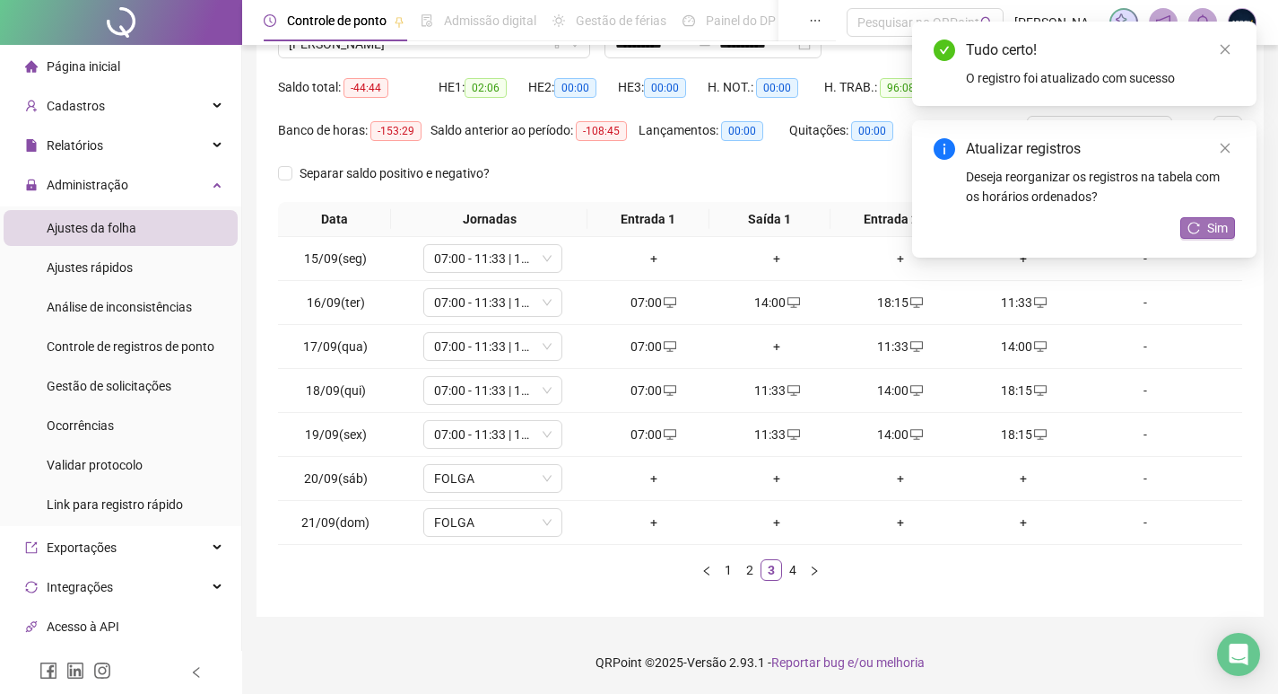
click at [1191, 235] on button "Sim" at bounding box center [1208, 228] width 55 height 22
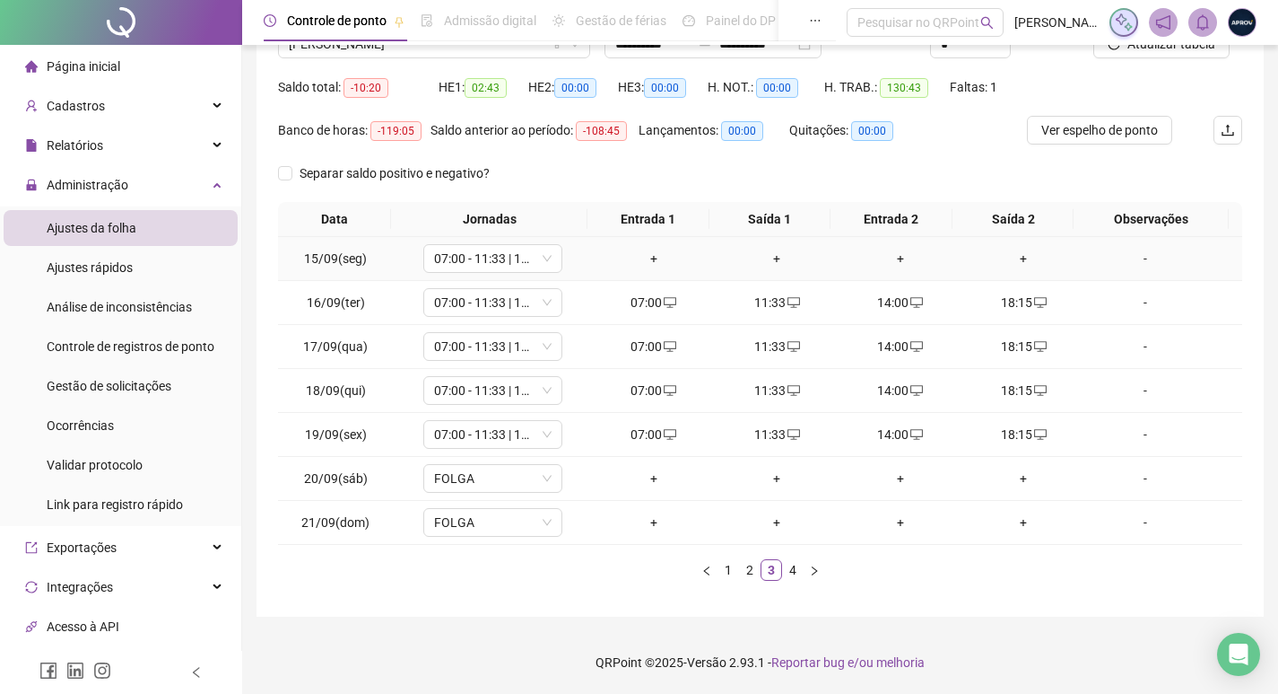
click at [1140, 261] on div "-" at bounding box center [1146, 259] width 106 height 20
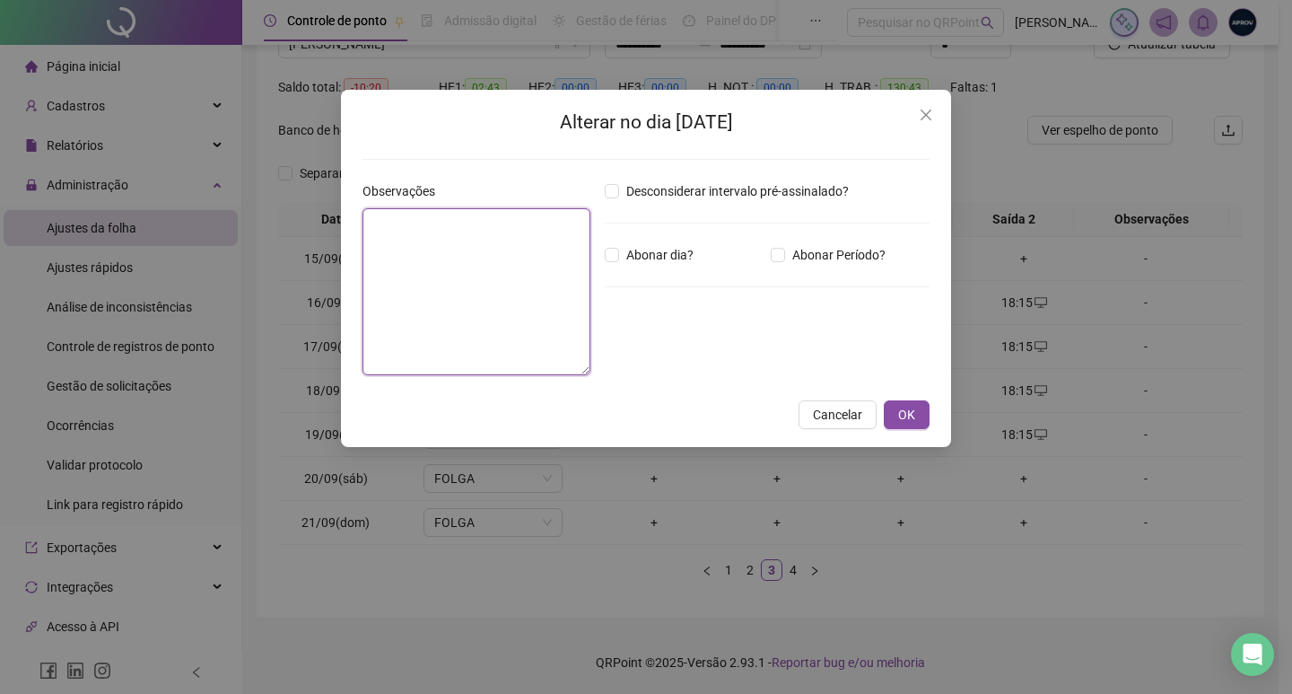
click at [489, 266] on textarea at bounding box center [476, 291] width 228 height 167
type textarea "**********"
click at [663, 263] on span "Abonar dia?" at bounding box center [660, 255] width 82 height 20
click at [906, 413] on span "OK" at bounding box center [906, 415] width 17 height 20
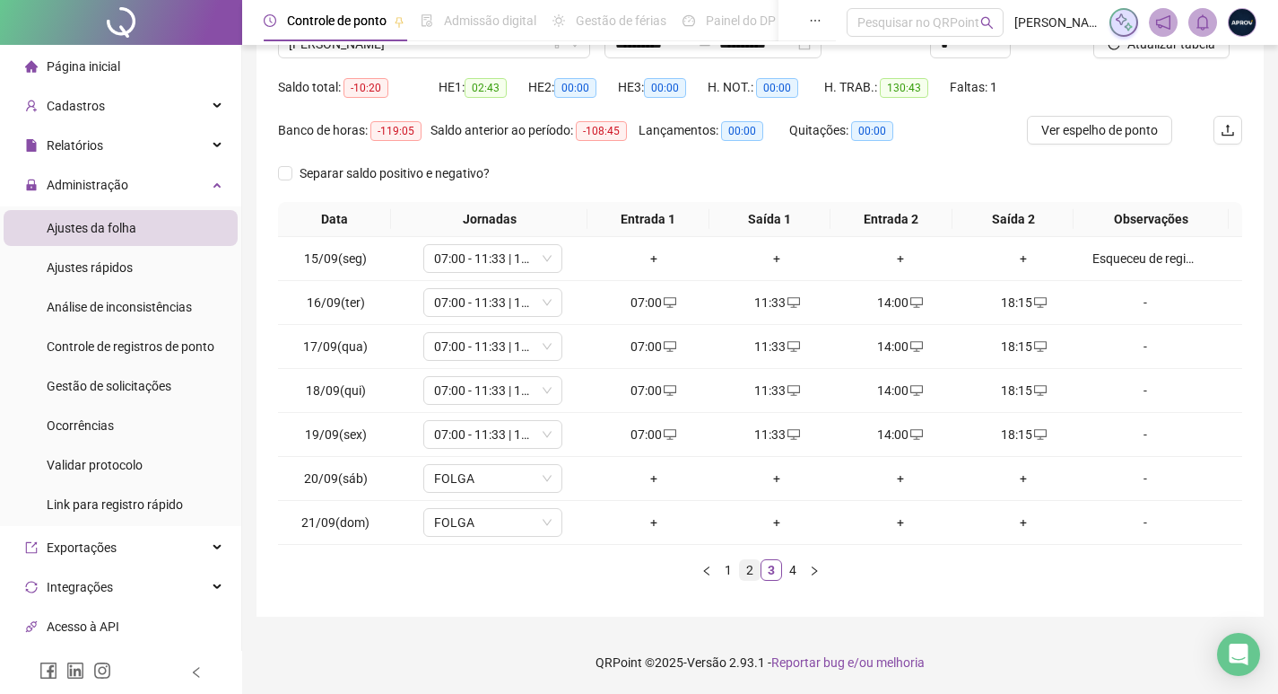
click at [746, 571] on link "2" at bounding box center [750, 570] width 20 height 20
click at [737, 570] on link "1" at bounding box center [729, 570] width 20 height 20
click at [747, 569] on link "2" at bounding box center [750, 570] width 20 height 20
click at [768, 570] on link "3" at bounding box center [772, 570] width 20 height 20
click at [789, 571] on link "4" at bounding box center [793, 570] width 20 height 20
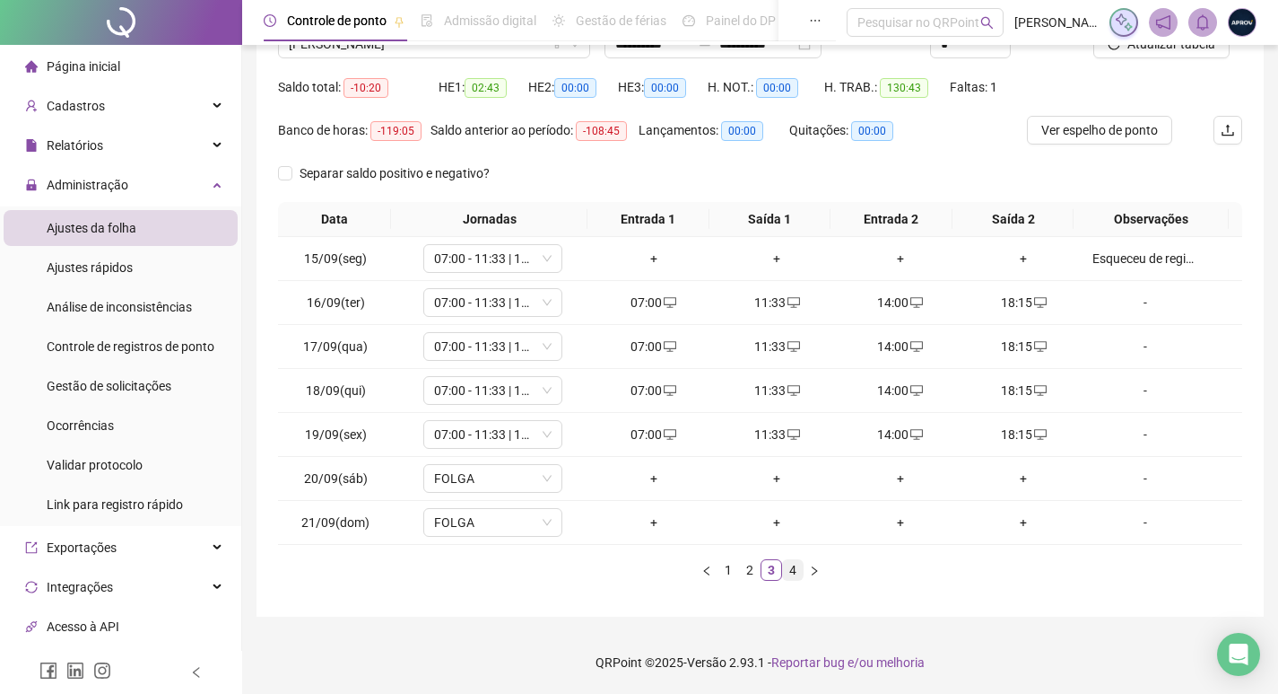
scroll to position [0, 0]
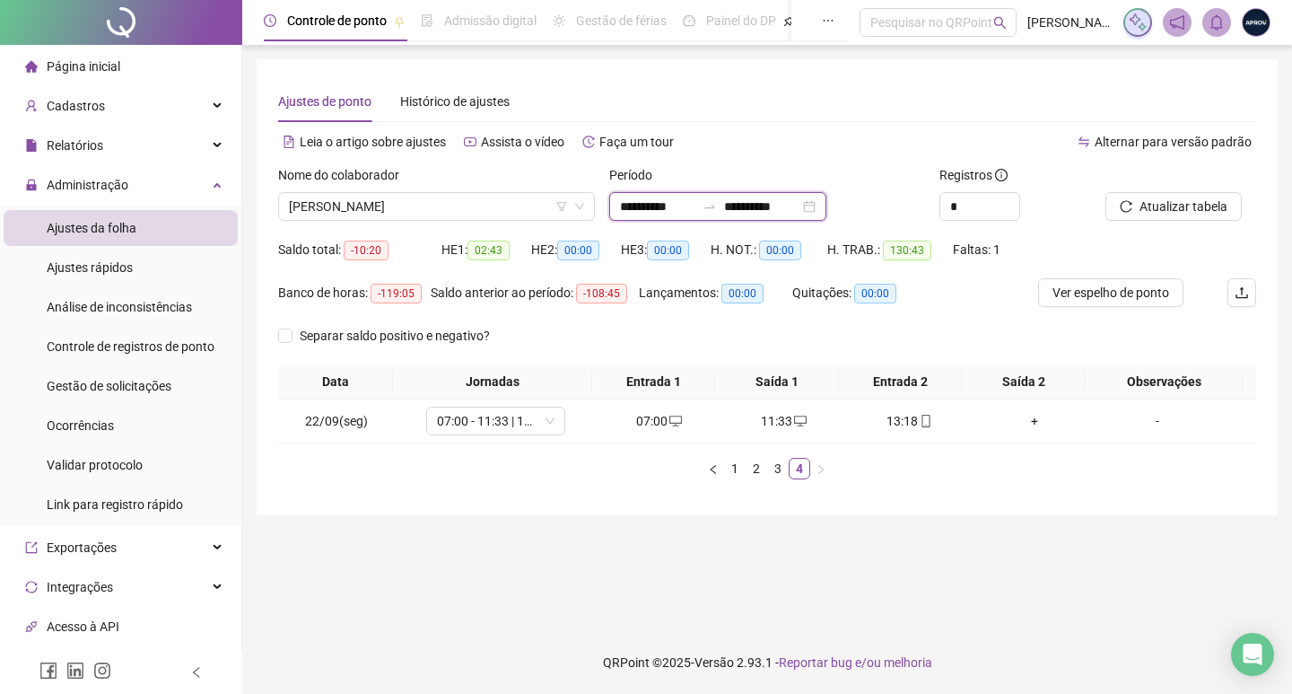
click at [662, 214] on input "**********" at bounding box center [657, 206] width 75 height 20
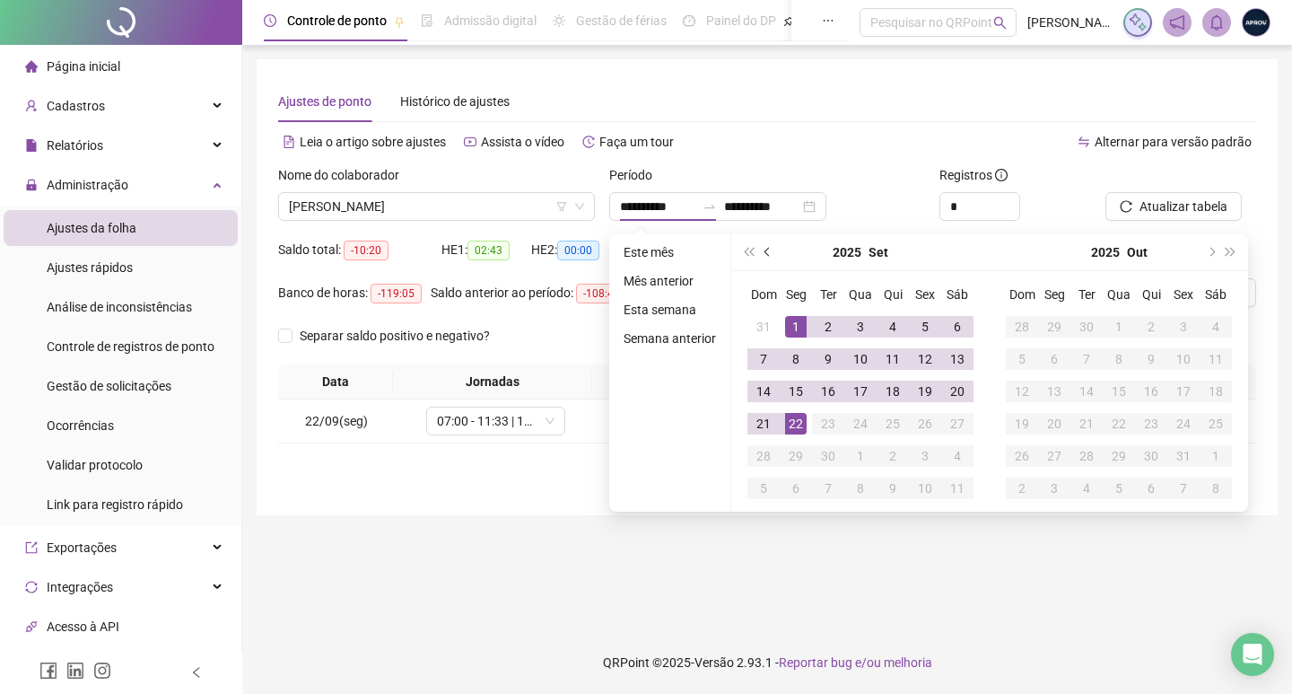
click at [765, 250] on span "prev-year" at bounding box center [768, 252] width 9 height 9
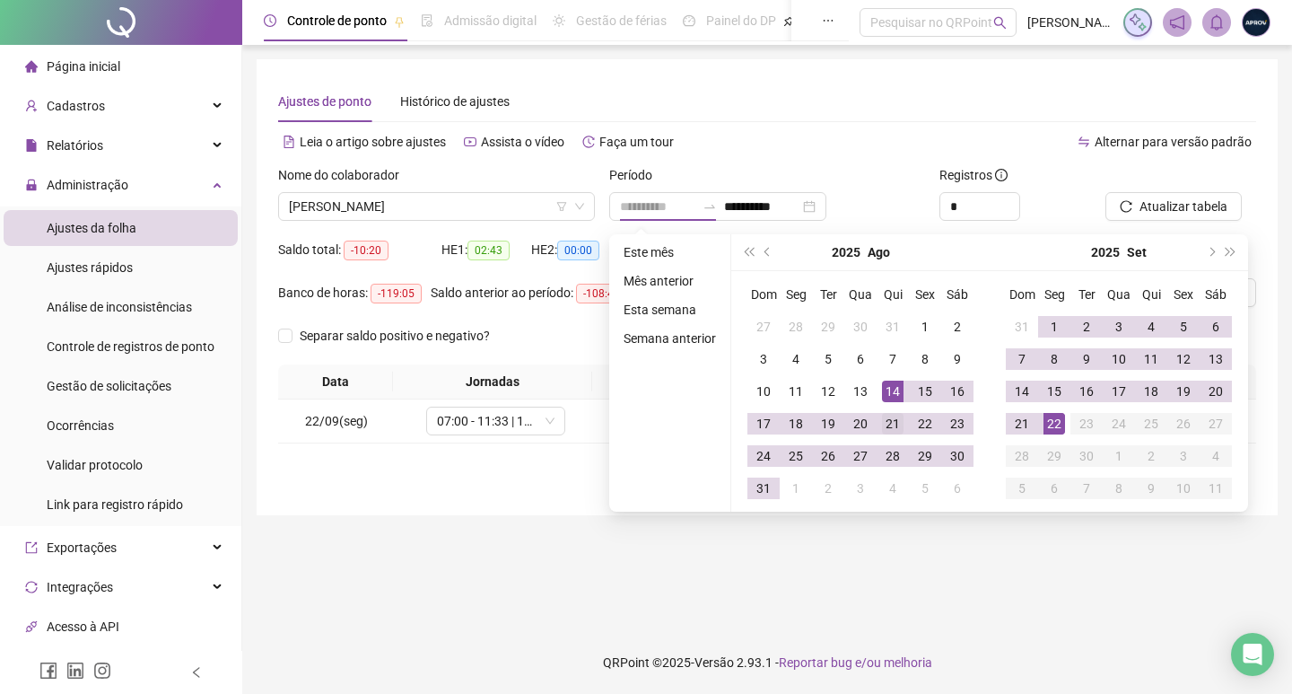
type input "**********"
click at [884, 431] on div "21" at bounding box center [893, 424] width 22 height 22
click at [745, 487] on div "Dom Seg Ter Qua Qui Sex Sáb 27 28 29 30 31 1 2 3 4 5 6 7 8 9 10 11 12 13 14 15 …" at bounding box center [860, 391] width 258 height 240
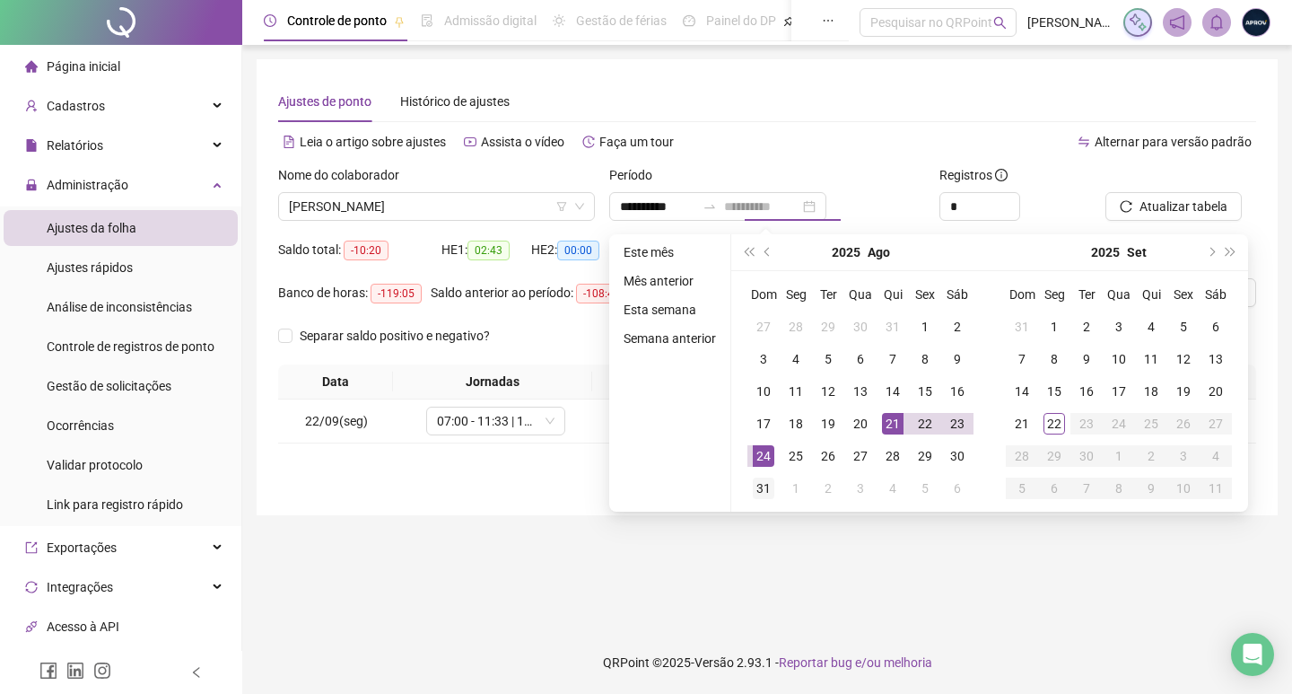
type input "**********"
click at [753, 484] on div "31" at bounding box center [764, 488] width 22 height 22
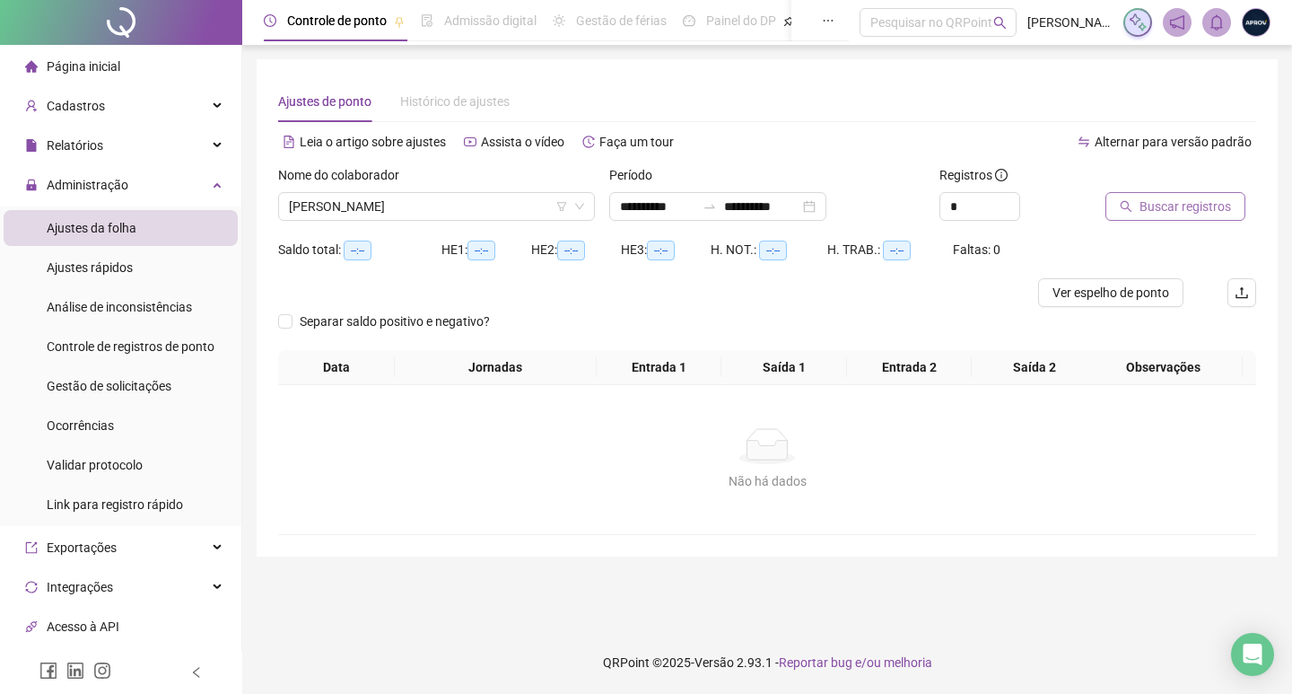
click at [1165, 205] on span "Buscar registros" at bounding box center [1185, 206] width 92 height 20
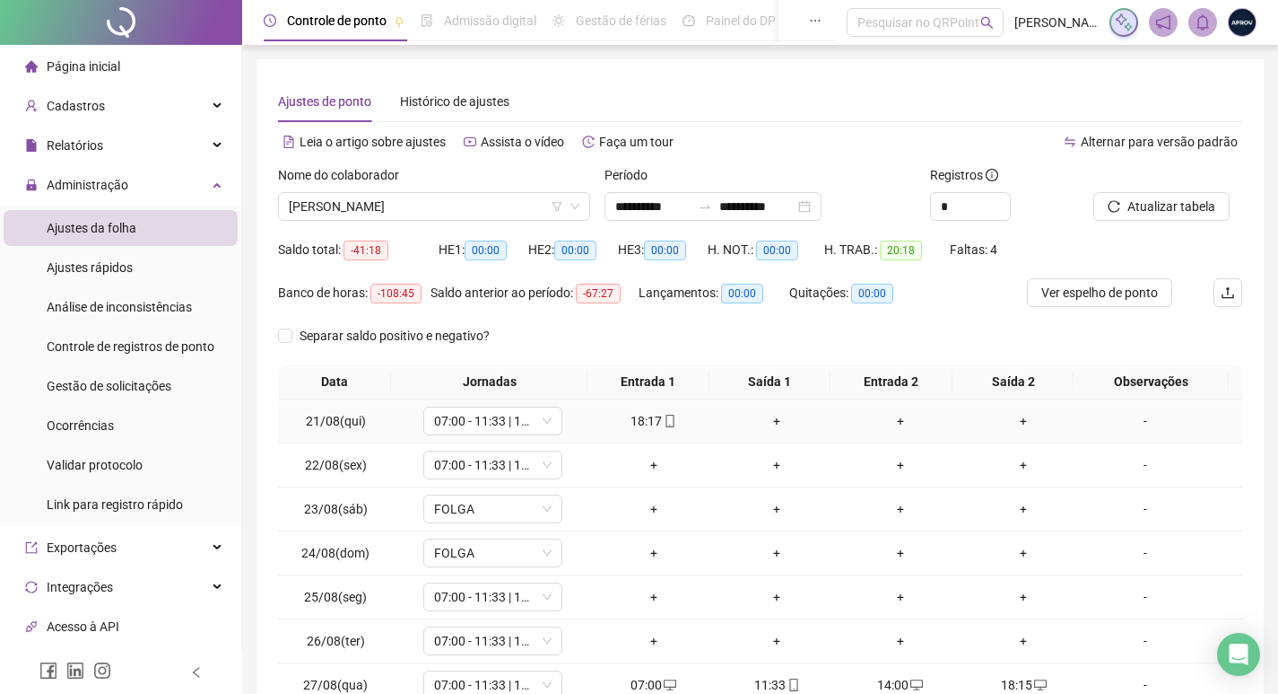
click at [778, 423] on div "+" at bounding box center [776, 421] width 109 height 20
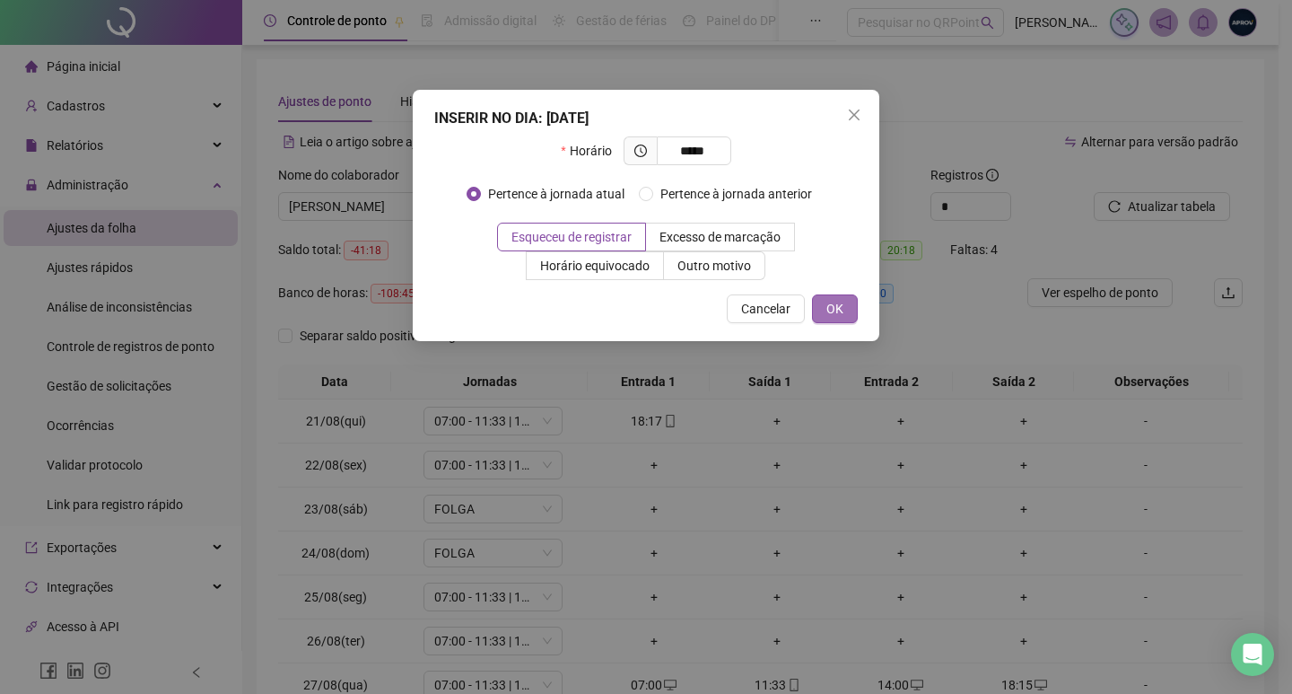
type input "*****"
click at [819, 307] on button "OK" at bounding box center [835, 308] width 46 height 29
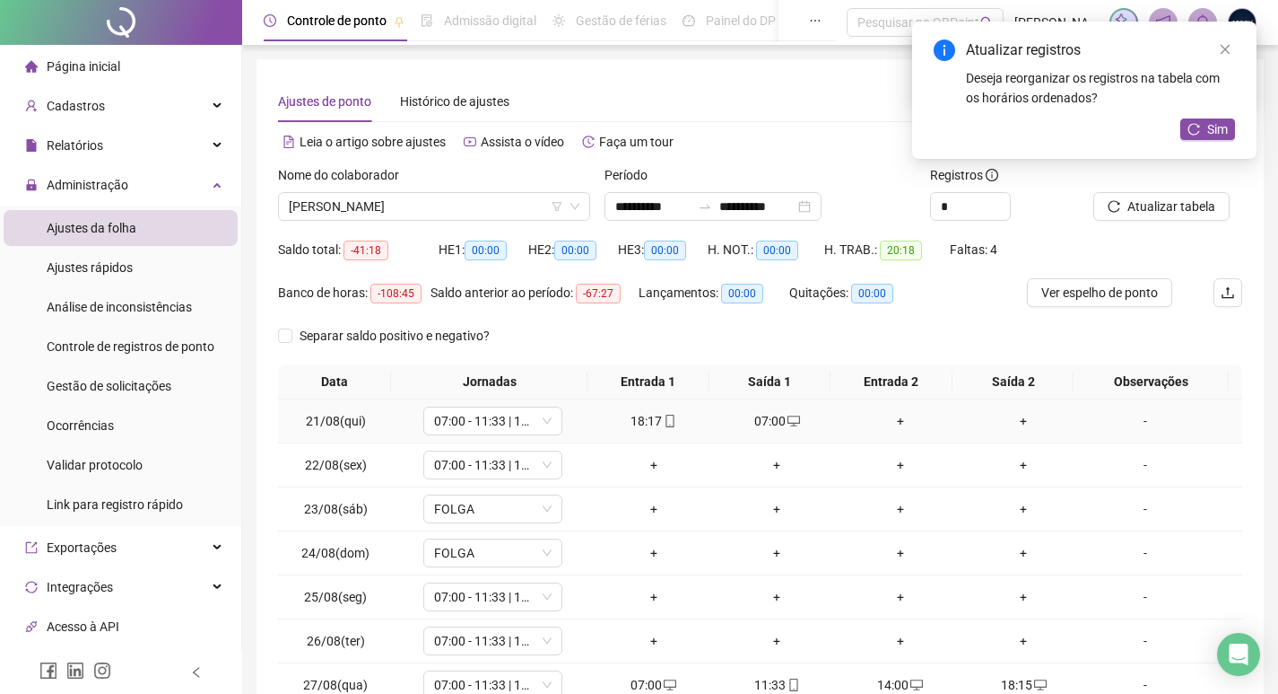
click at [882, 415] on div "+" at bounding box center [900, 421] width 109 height 20
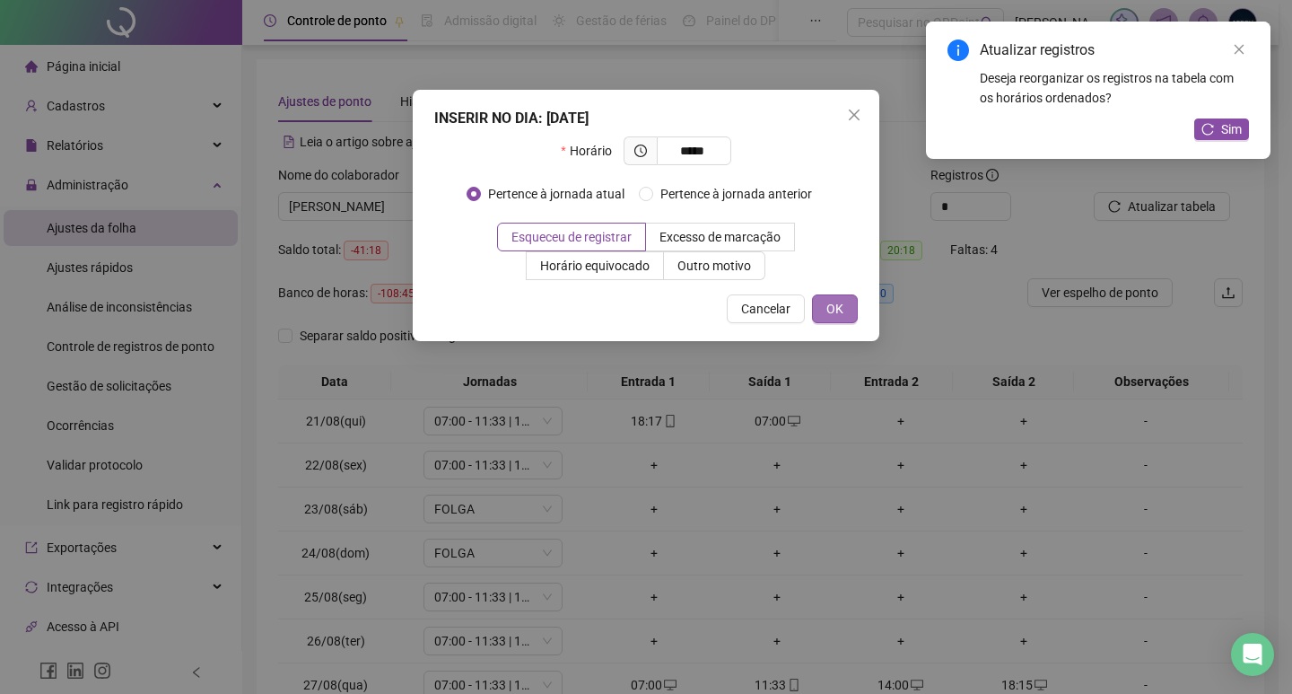
type input "*****"
click at [846, 301] on button "OK" at bounding box center [835, 308] width 46 height 29
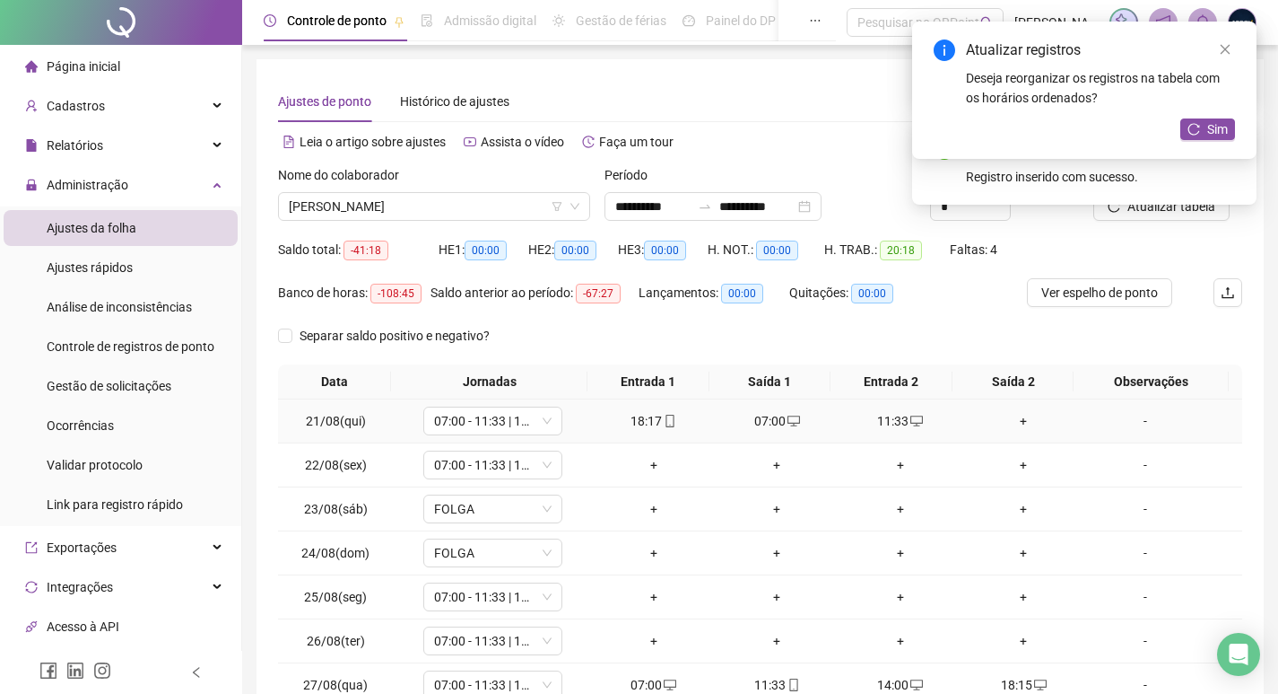
click at [1016, 417] on div "+" at bounding box center [1024, 421] width 109 height 20
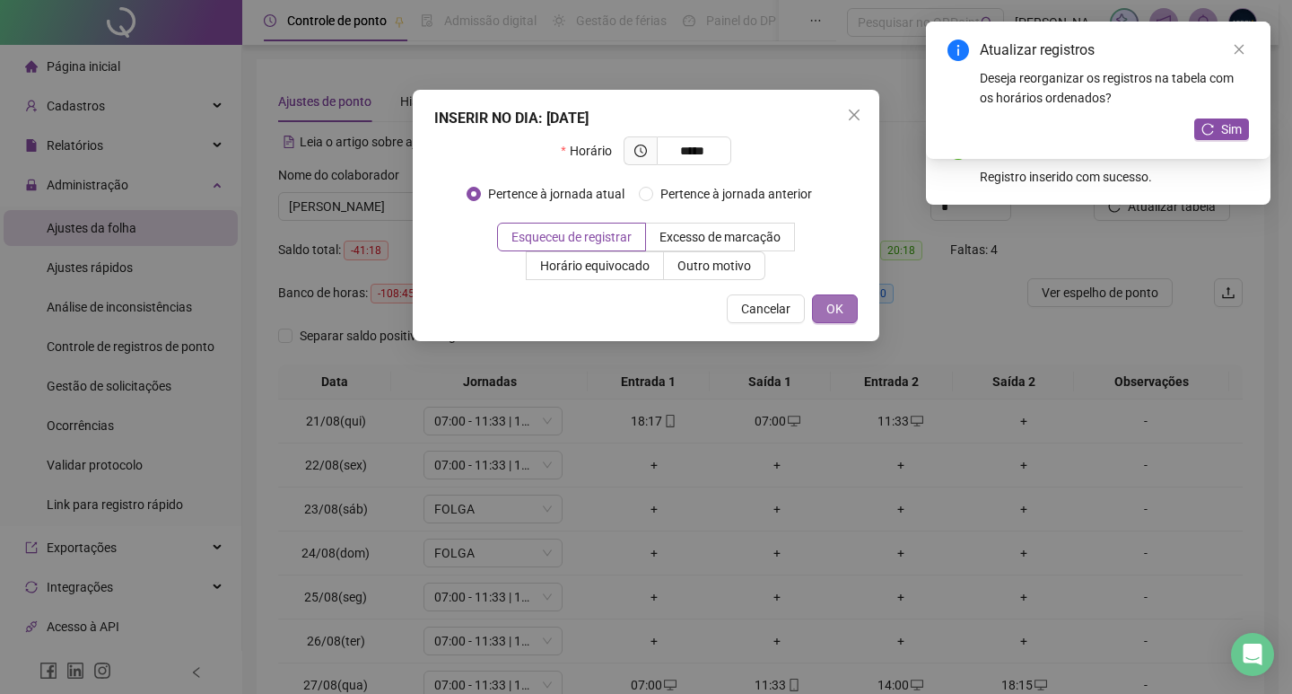
type input "*****"
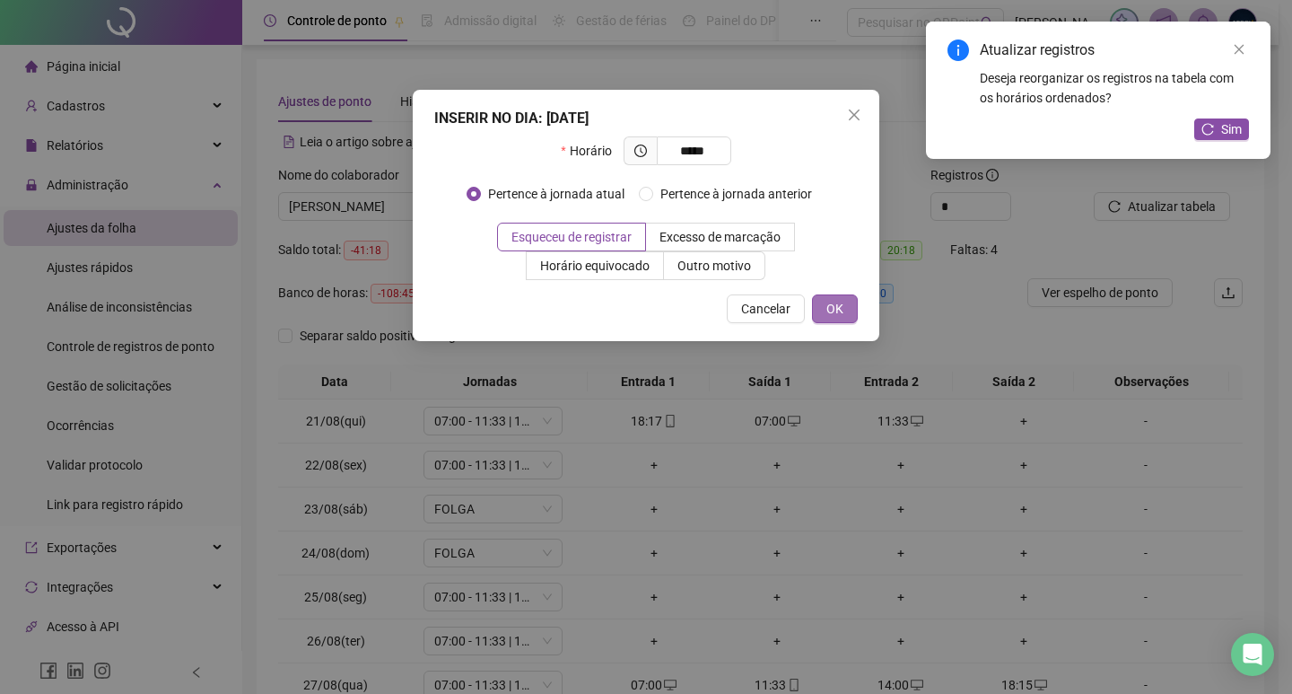
click at [828, 310] on span "OK" at bounding box center [834, 309] width 17 height 20
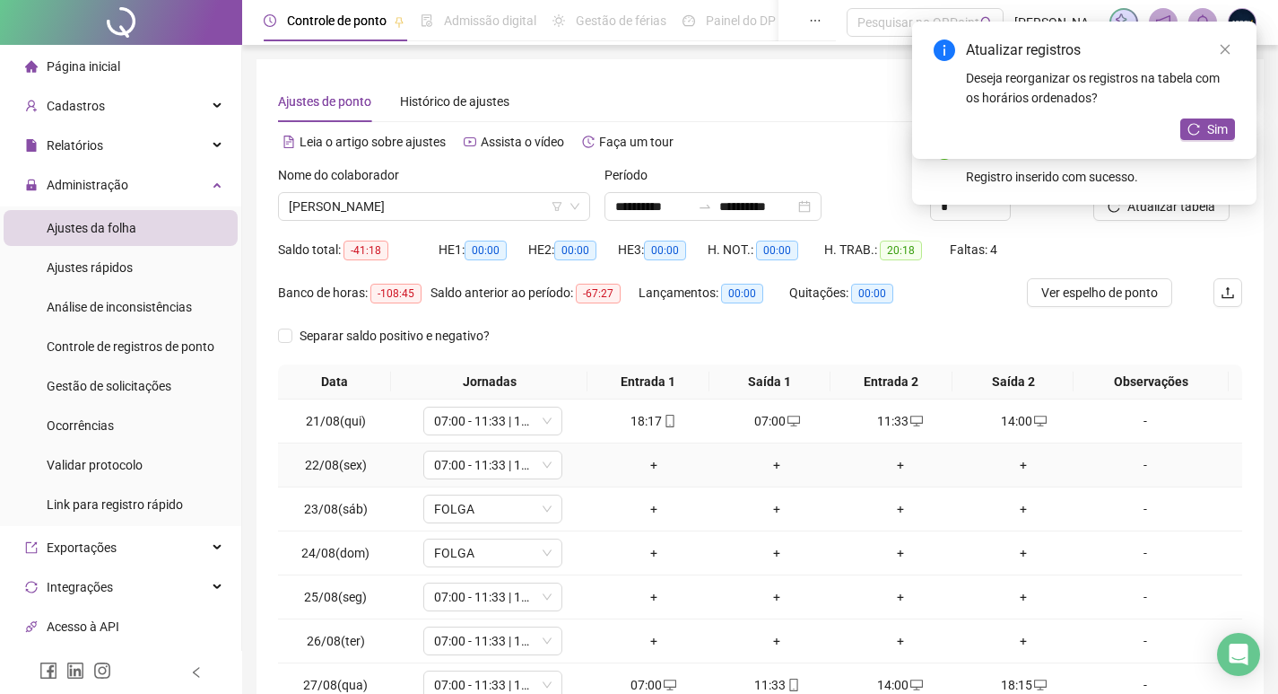
click at [1147, 473] on div "-" at bounding box center [1146, 465] width 106 height 20
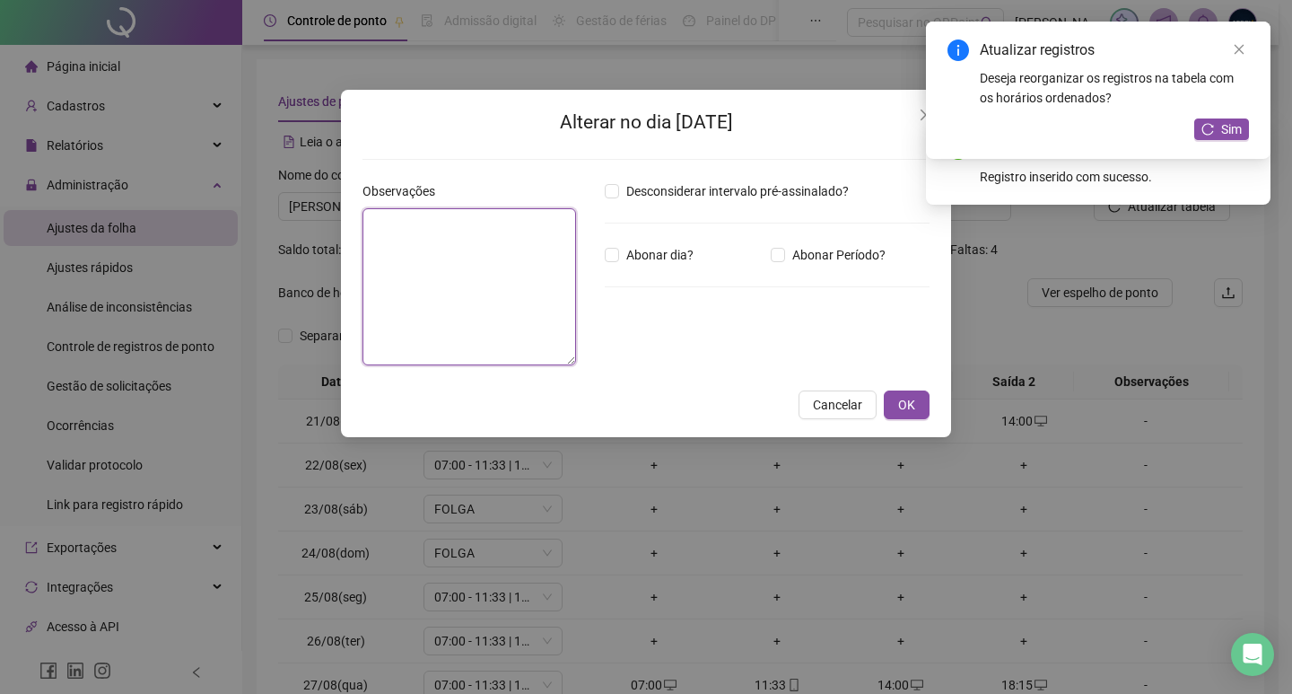
click at [460, 278] on textarea at bounding box center [469, 286] width 214 height 157
paste textarea "**********"
click at [675, 257] on span "Abonar dia?" at bounding box center [660, 255] width 82 height 20
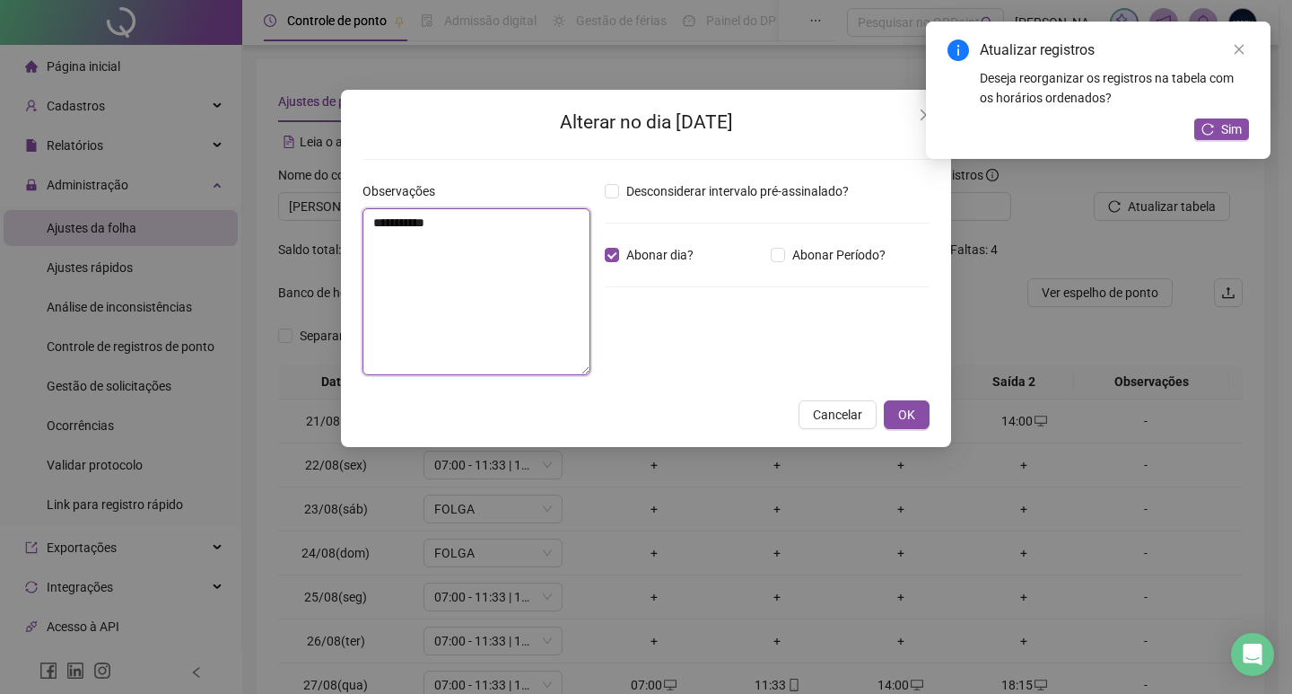
click at [461, 249] on textarea "**********" at bounding box center [476, 291] width 228 height 167
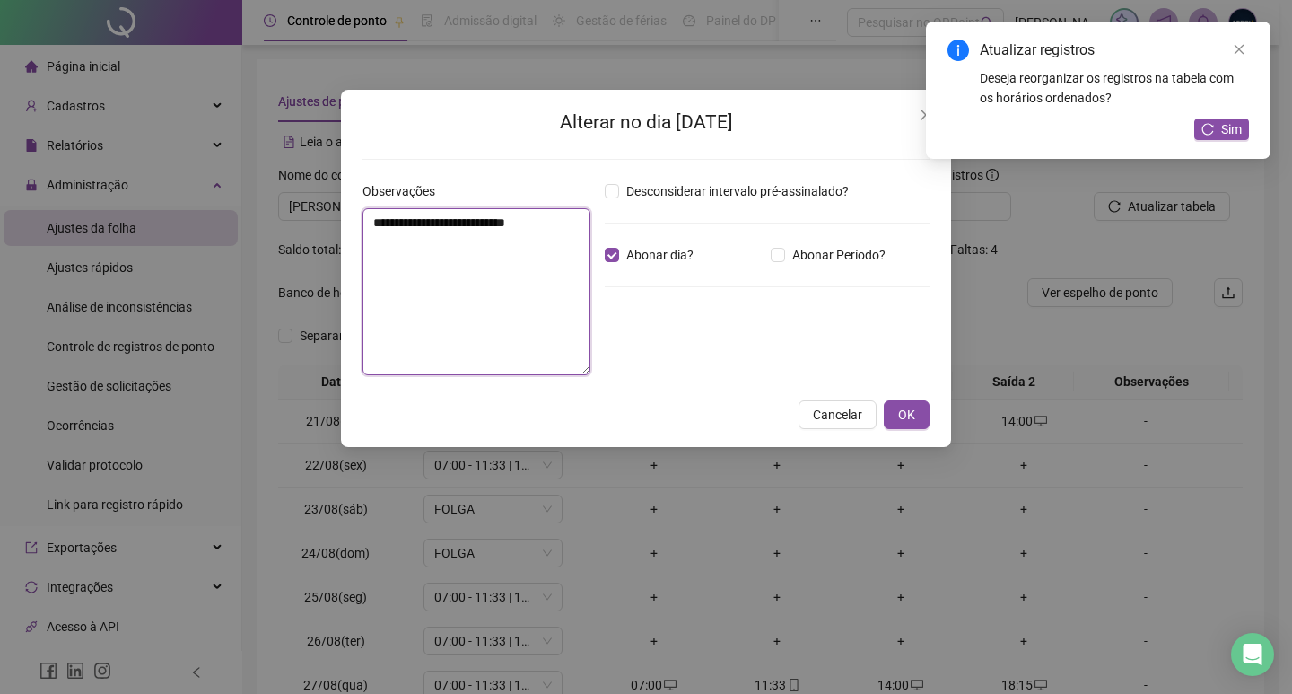
click at [461, 249] on textarea "**********" at bounding box center [476, 291] width 228 height 167
type textarea "**********"
click at [912, 401] on button "OK" at bounding box center [907, 414] width 46 height 29
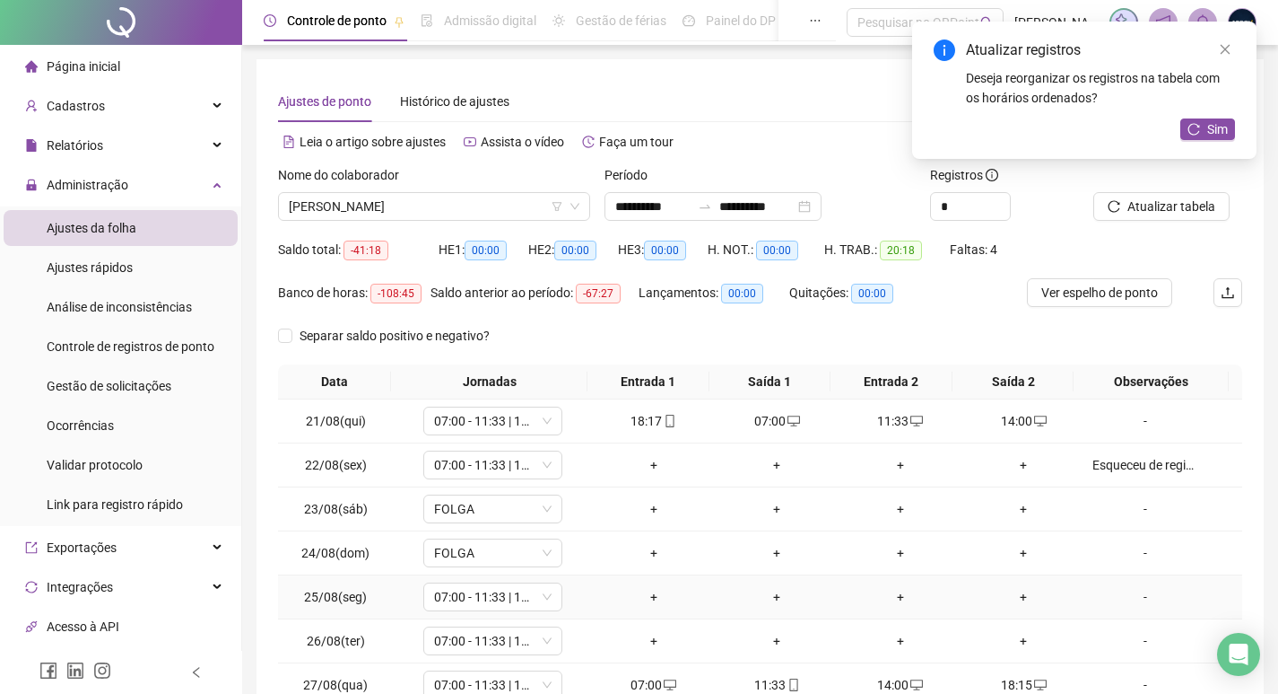
click at [1121, 590] on div "-" at bounding box center [1146, 597] width 106 height 20
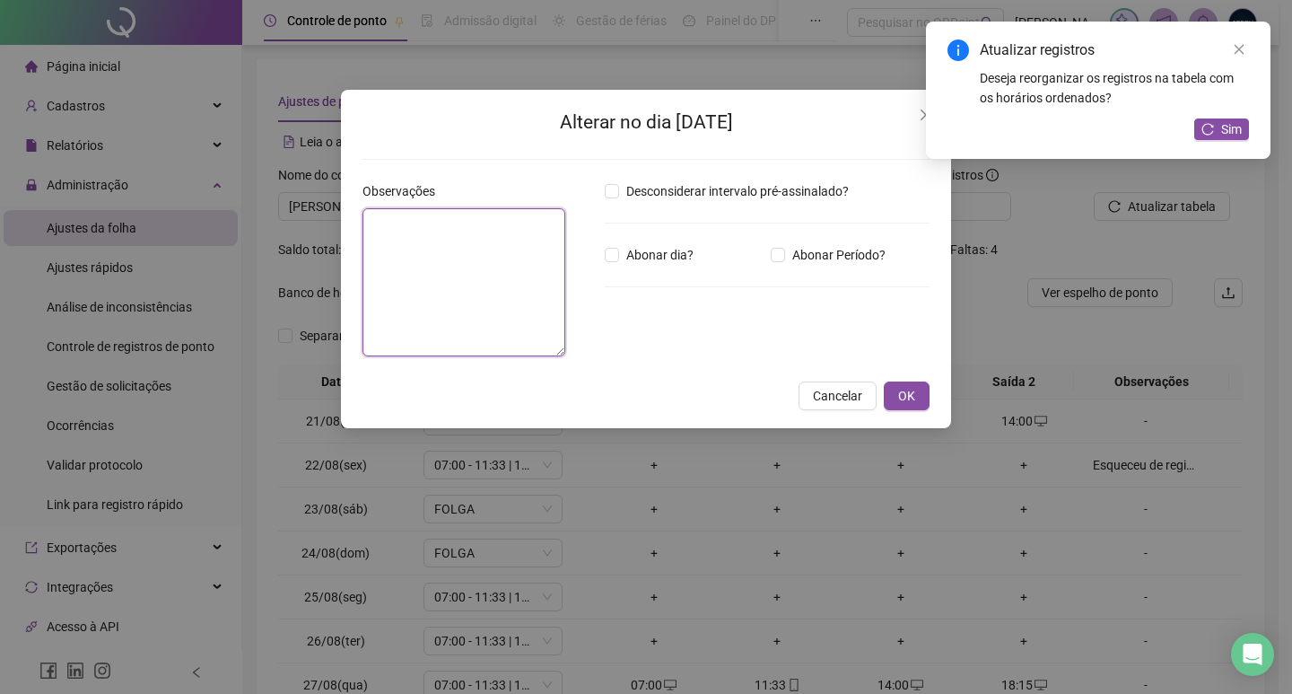
click at [483, 339] on textarea at bounding box center [463, 282] width 203 height 148
paste textarea "**********"
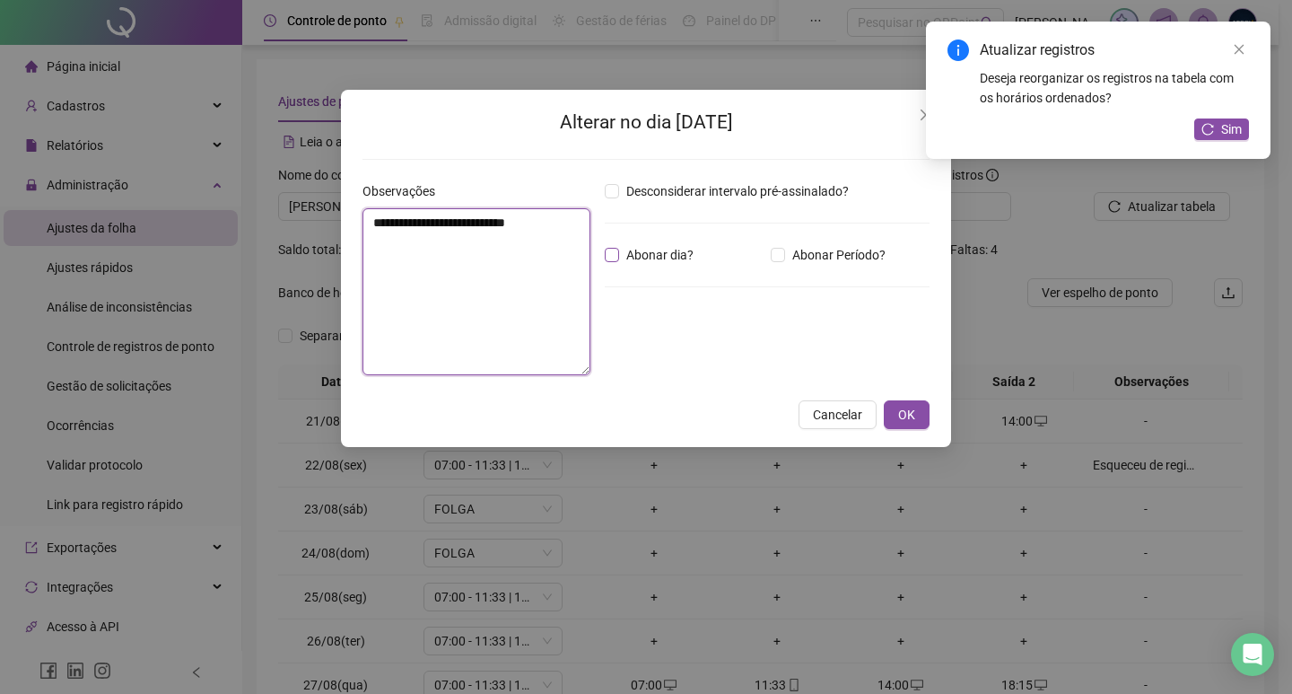
type textarea "**********"
click at [633, 257] on span "Abonar dia?" at bounding box center [660, 255] width 82 height 20
click at [920, 411] on button "OK" at bounding box center [907, 414] width 46 height 29
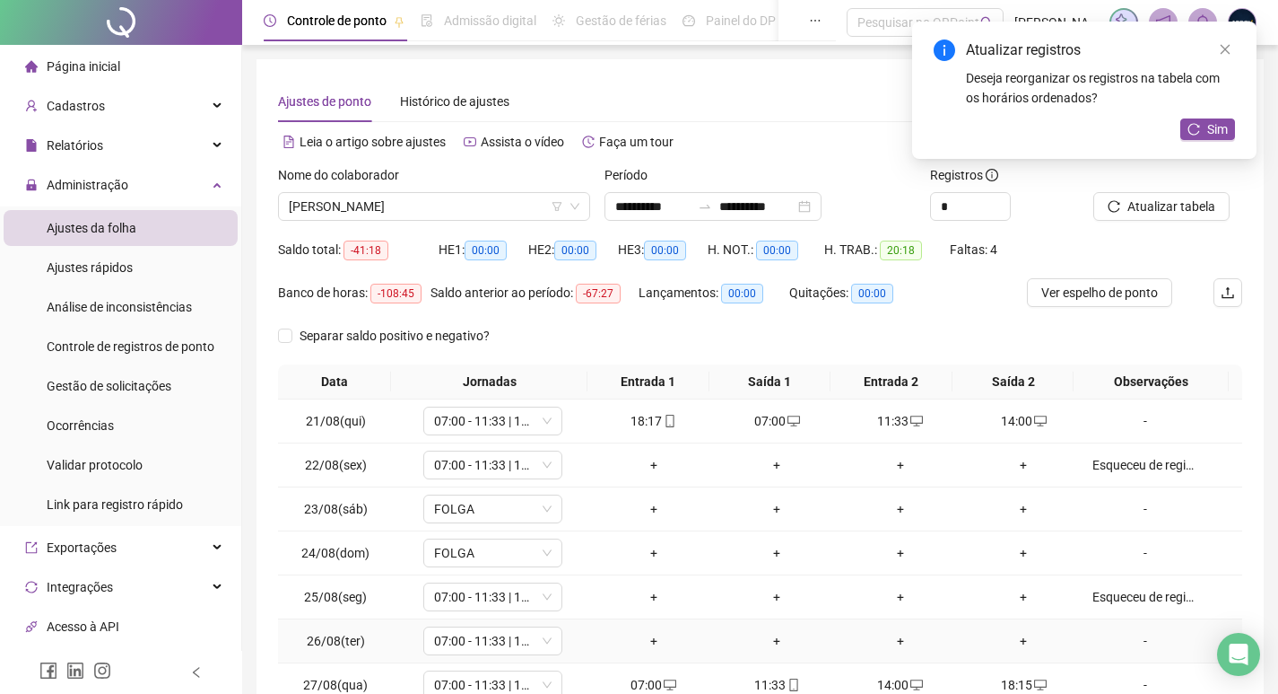
click at [1139, 635] on div "-" at bounding box center [1146, 641] width 106 height 20
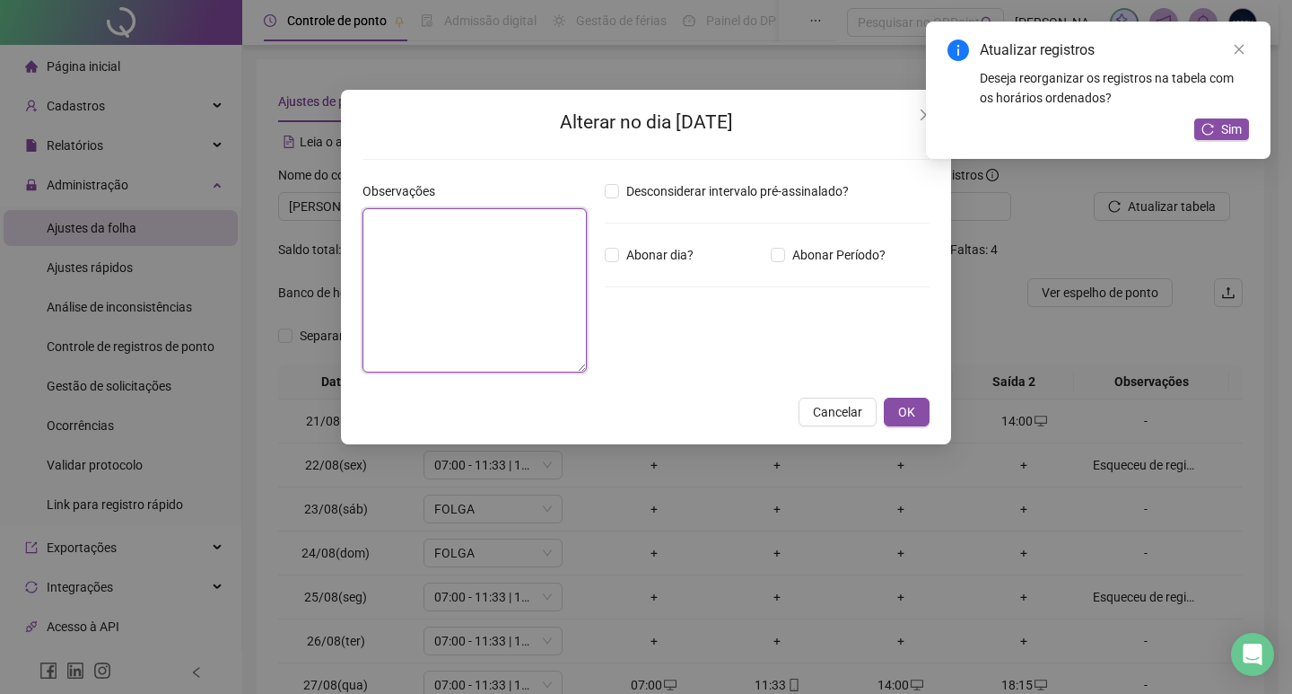
click at [571, 334] on textarea at bounding box center [474, 290] width 224 height 164
paste textarea "**********"
type textarea "**********"
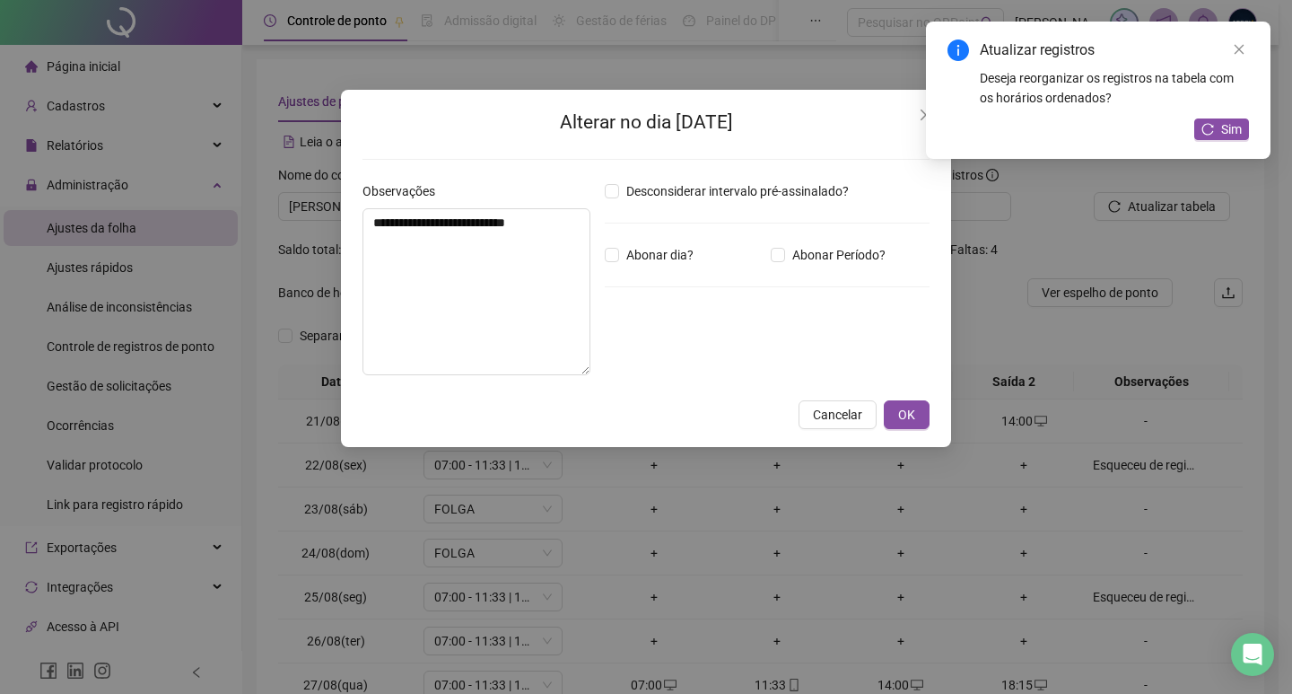
click at [635, 238] on div "Desconsiderar intervalo pré-assinalado? Abonar dia? Abonar Período? Horas a abo…" at bounding box center [767, 285] width 339 height 208
click at [685, 265] on div "Desconsiderar intervalo pré-assinalado? Abonar dia? Abonar Período? Horas a abo…" at bounding box center [767, 285] width 339 height 208
click at [652, 243] on div "Desconsiderar intervalo pré-assinalado? Abonar dia? Abonar Período? Horas a abo…" at bounding box center [767, 285] width 339 height 208
click at [665, 255] on span "Abonar dia?" at bounding box center [660, 255] width 82 height 20
click at [913, 417] on span "OK" at bounding box center [906, 415] width 17 height 20
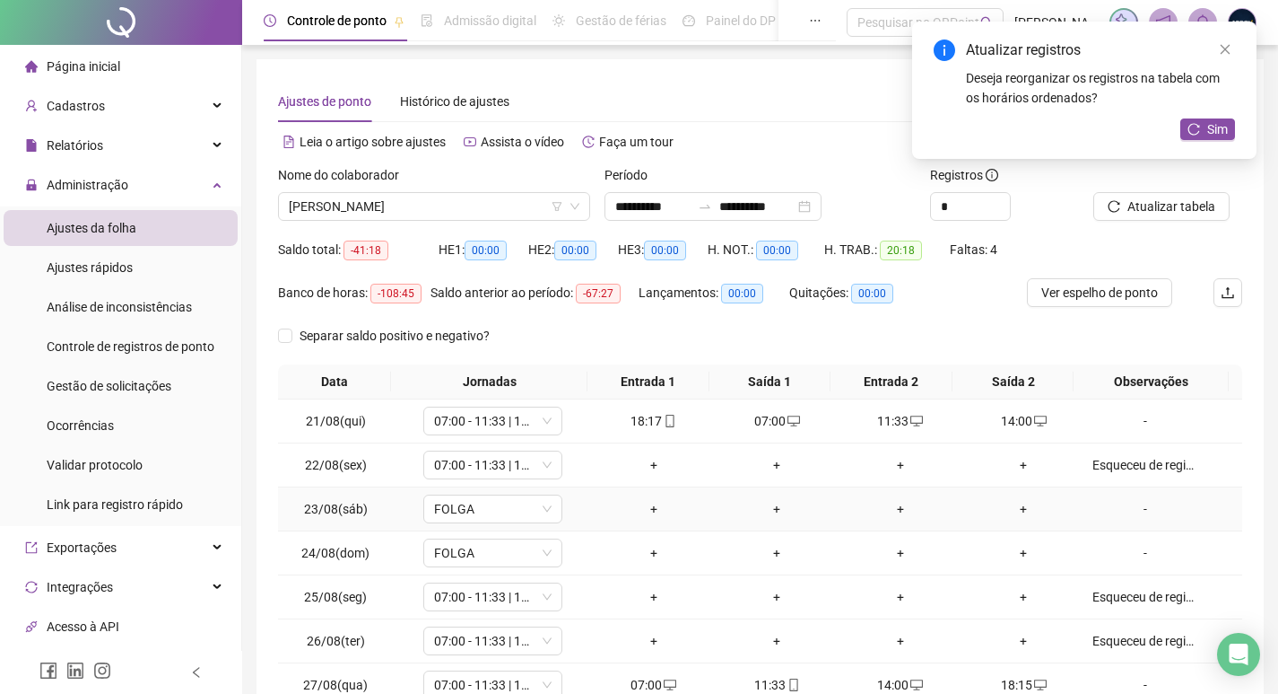
scroll to position [90, 0]
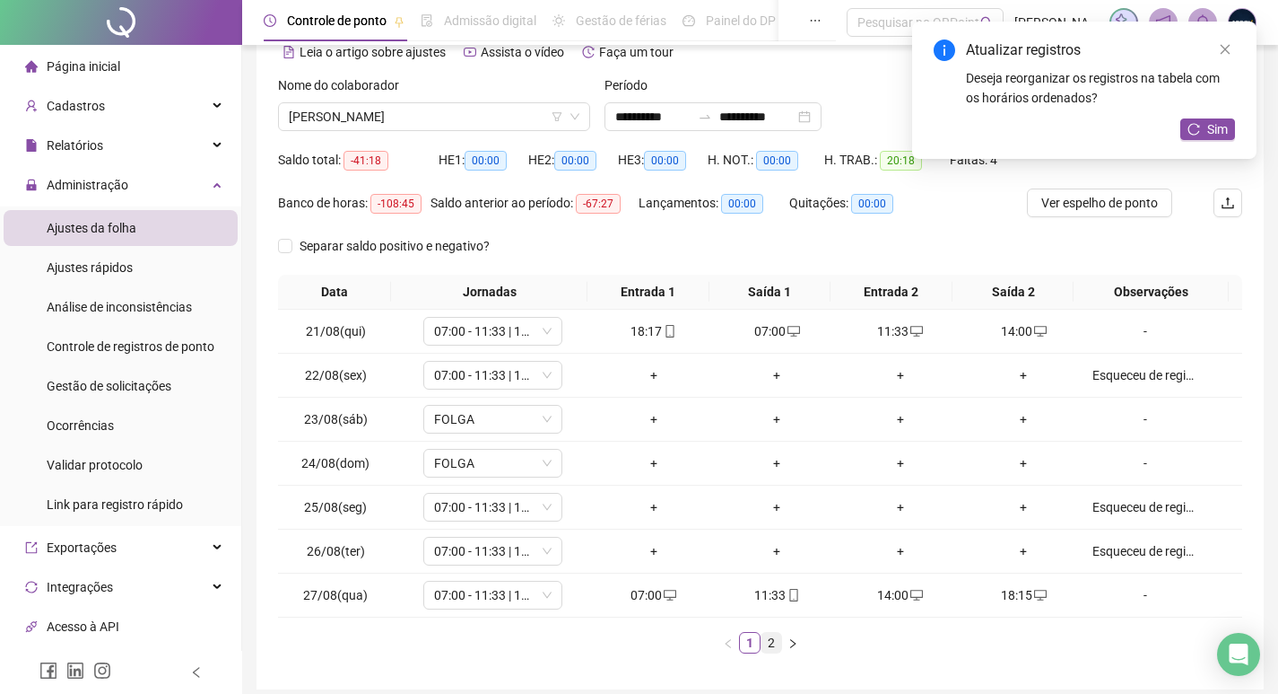
click at [765, 644] on link "2" at bounding box center [772, 642] width 20 height 20
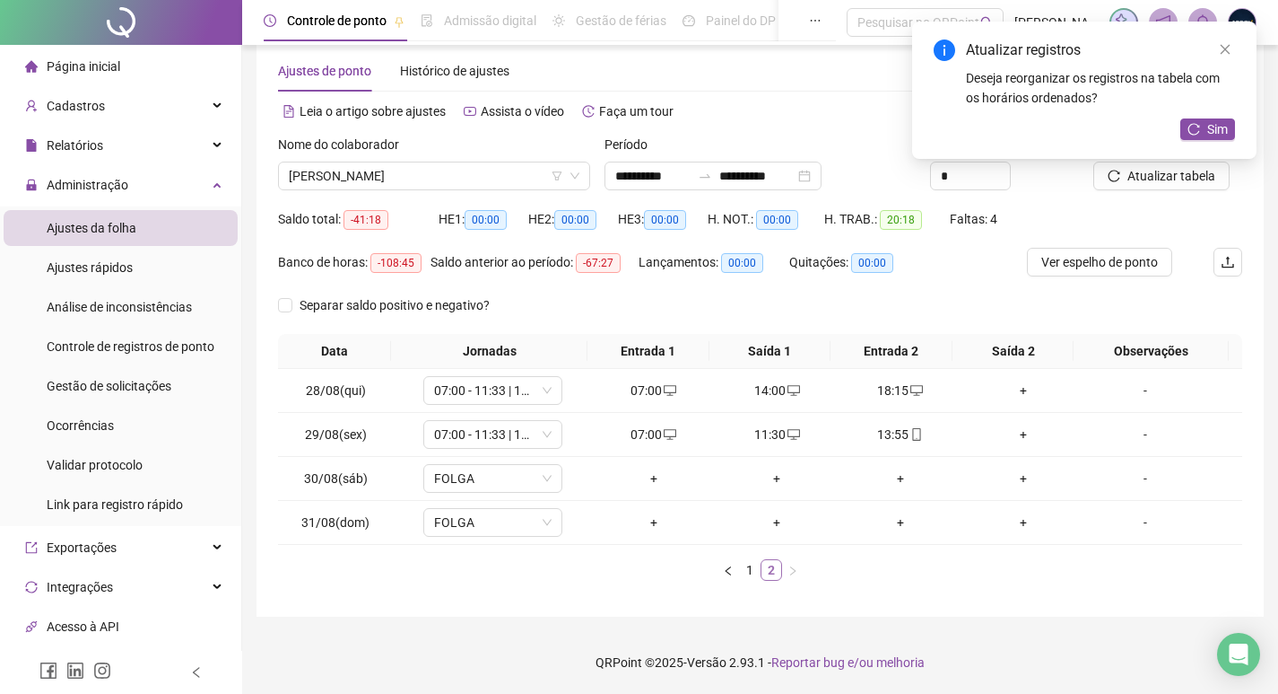
scroll to position [31, 0]
click at [1007, 387] on div "+" at bounding box center [1024, 390] width 109 height 20
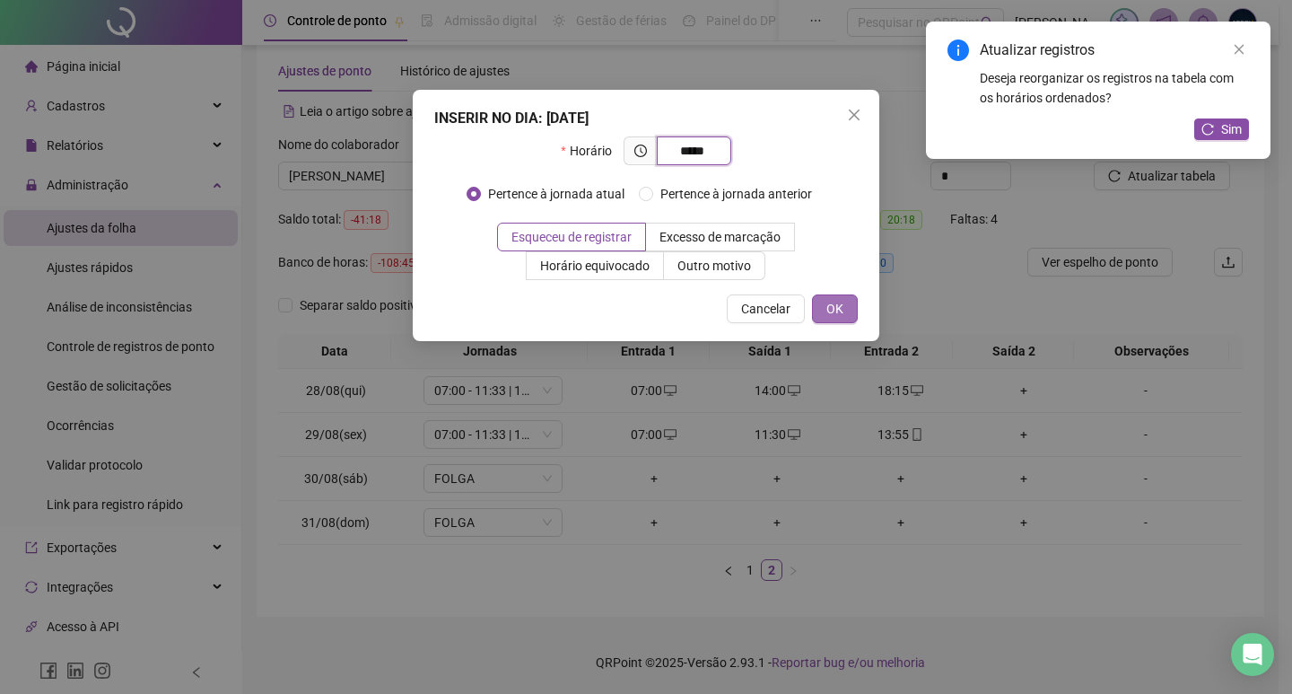
type input "*****"
click at [822, 310] on button "OK" at bounding box center [835, 308] width 46 height 29
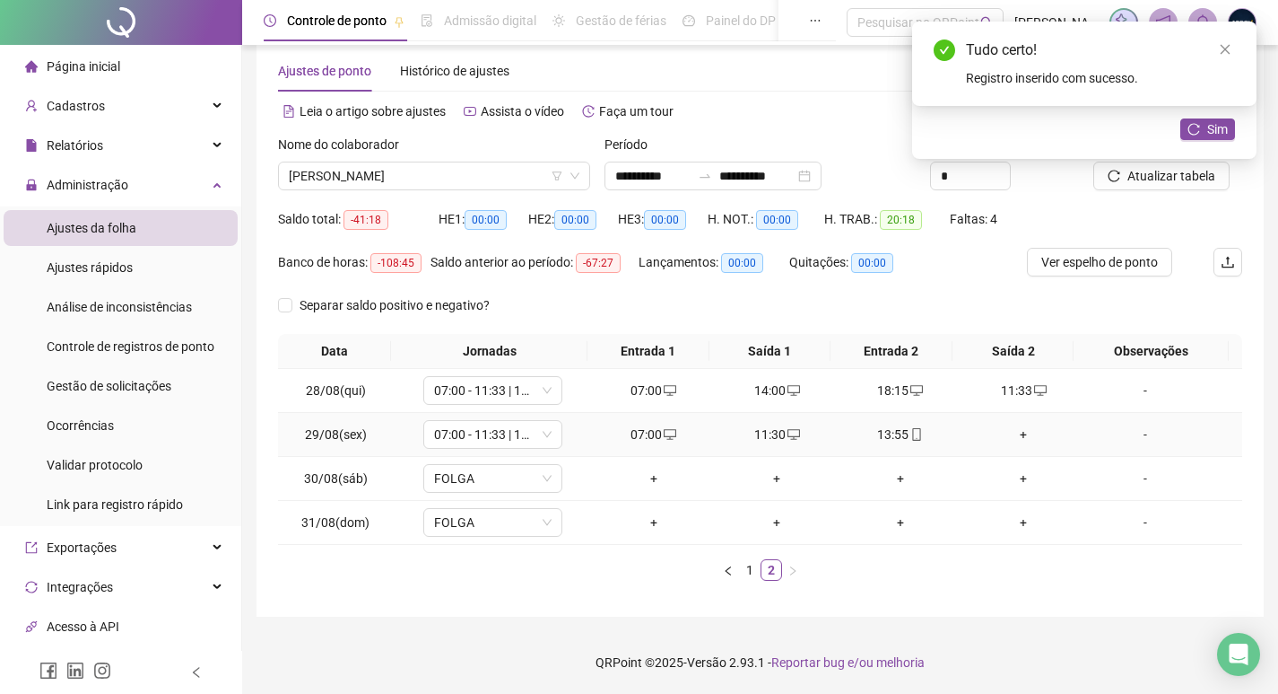
click at [1023, 436] on div "+" at bounding box center [1024, 434] width 109 height 20
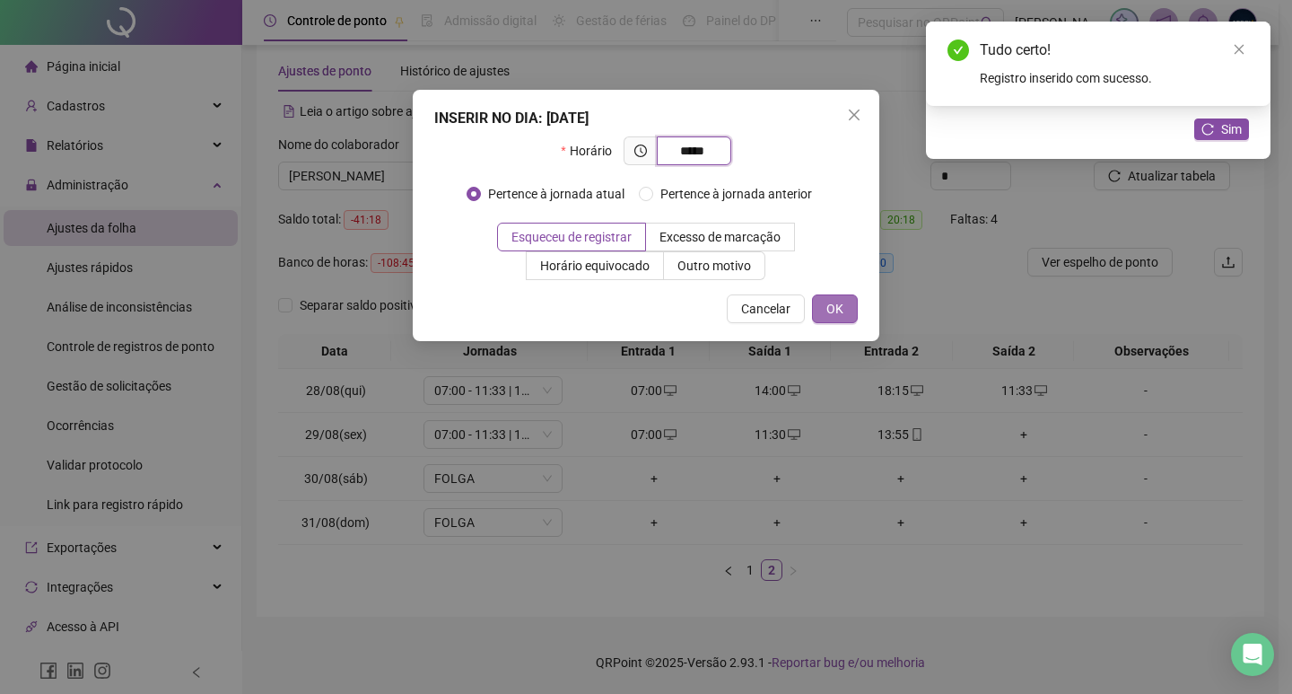
type input "*****"
click at [839, 321] on button "OK" at bounding box center [835, 308] width 46 height 29
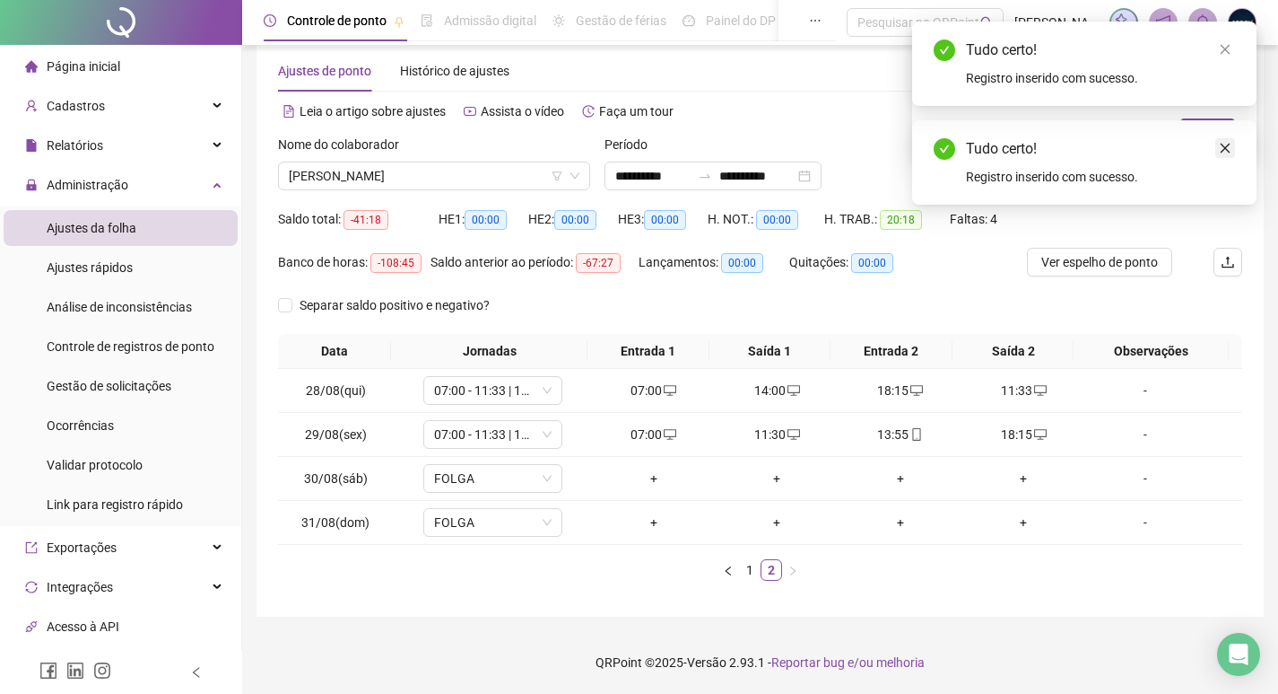
click at [1223, 147] on icon "close" at bounding box center [1225, 148] width 13 height 13
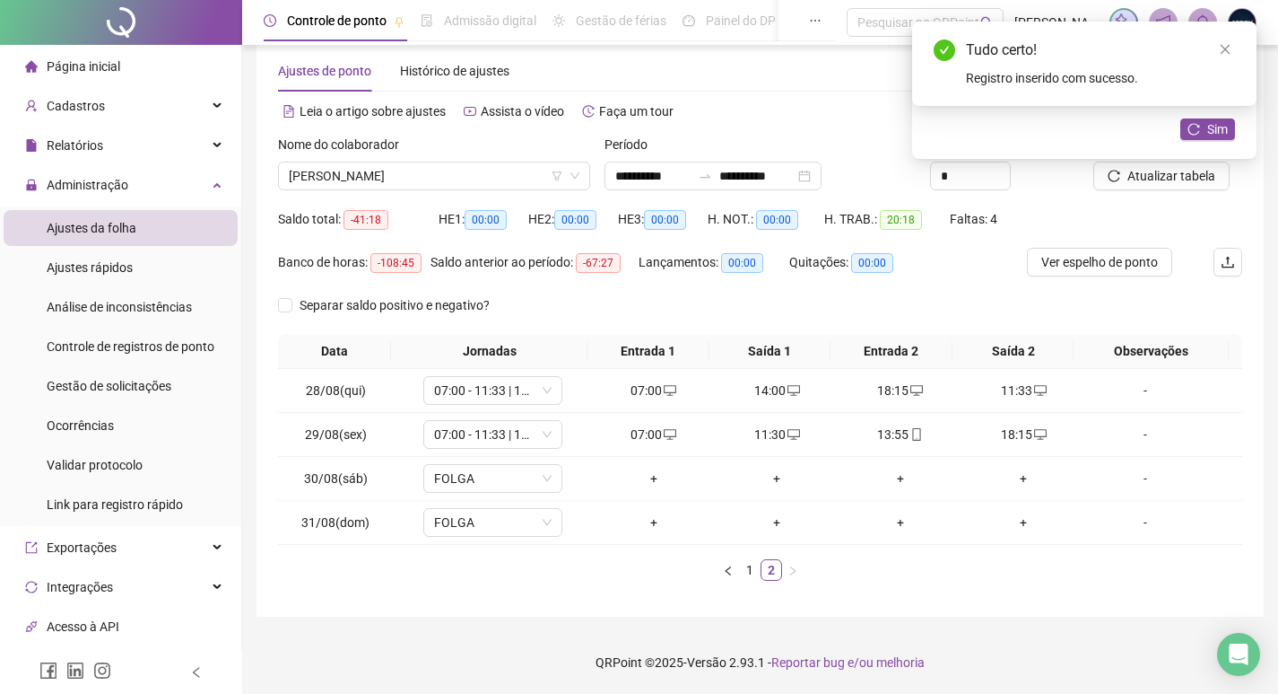
click at [1206, 132] on button "Sim" at bounding box center [1208, 129] width 55 height 22
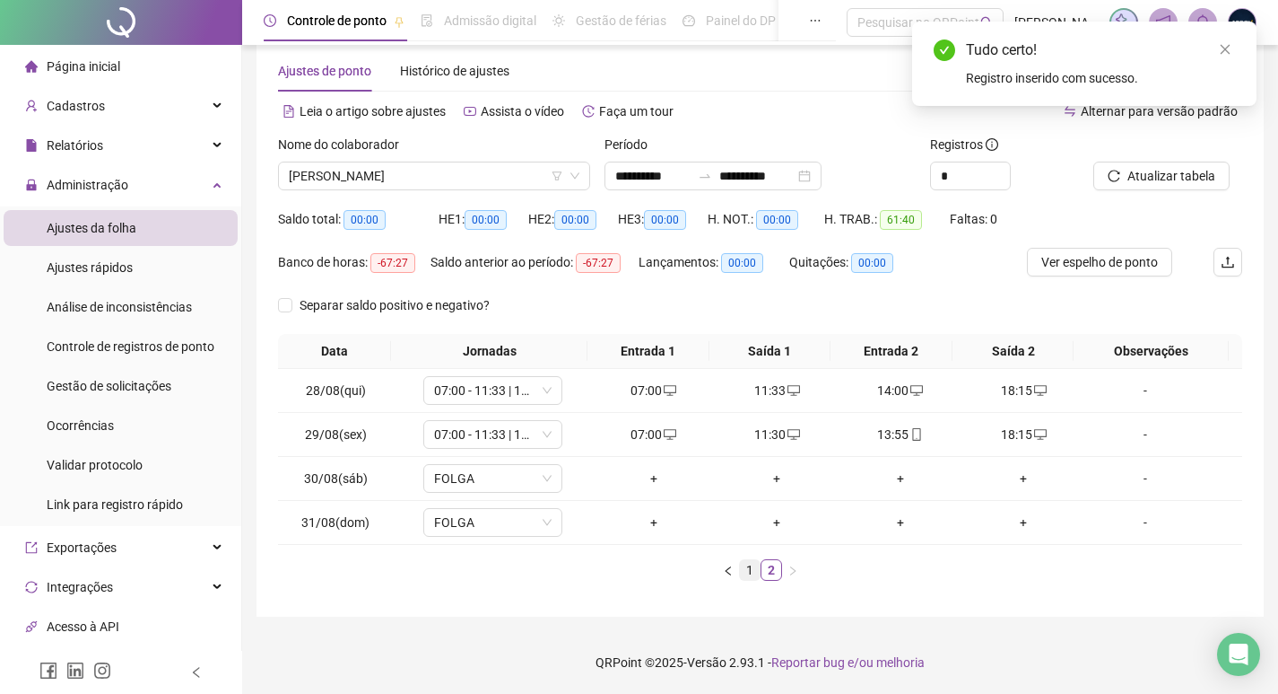
click at [746, 564] on link "1" at bounding box center [750, 570] width 20 height 20
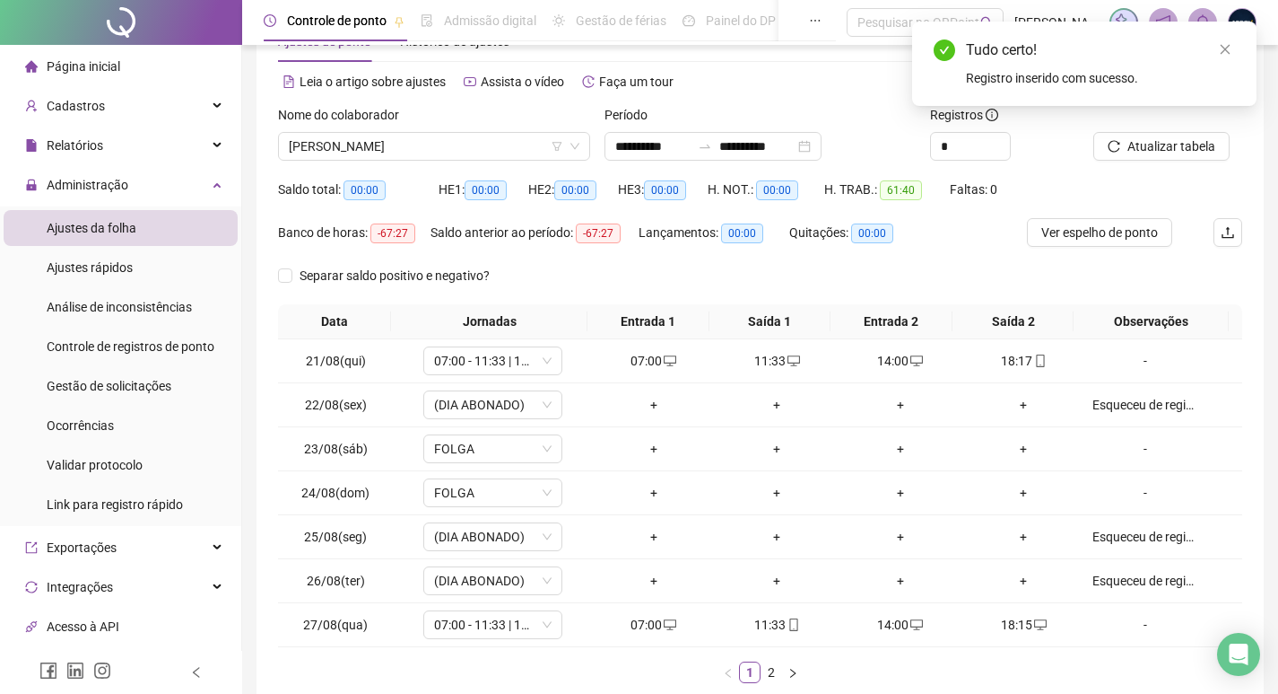
scroll to position [162, 0]
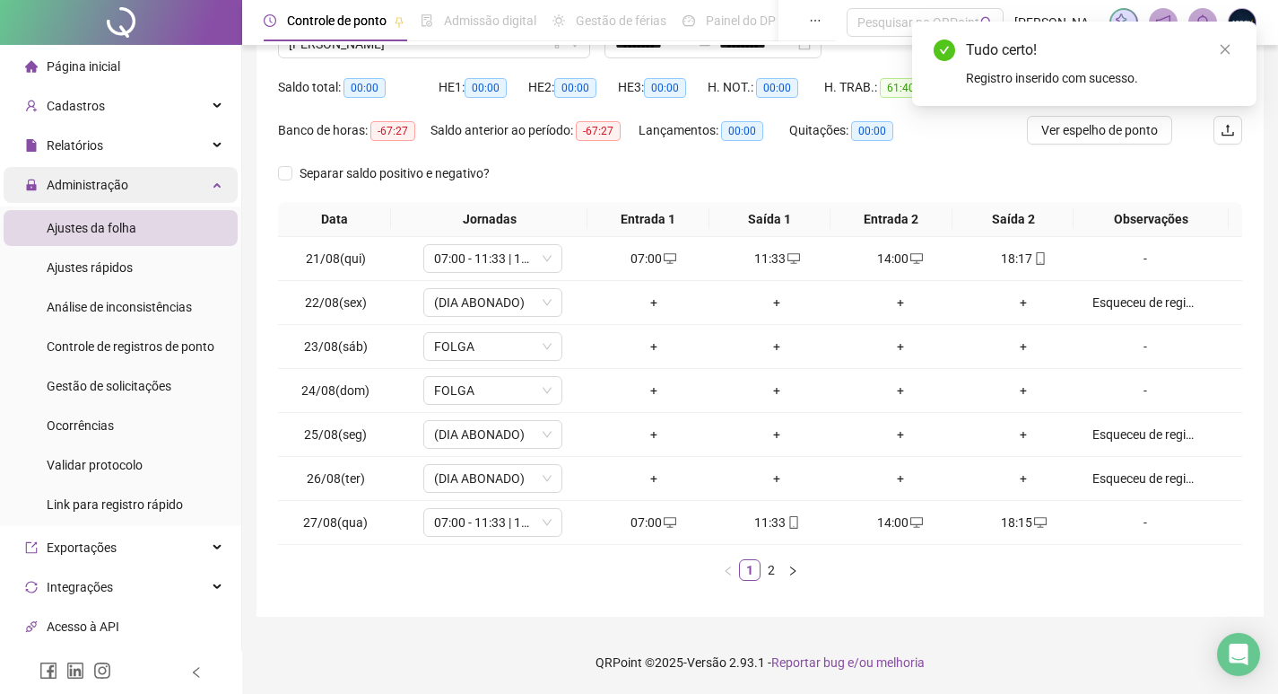
click at [137, 180] on div "Administração" at bounding box center [121, 185] width 234 height 36
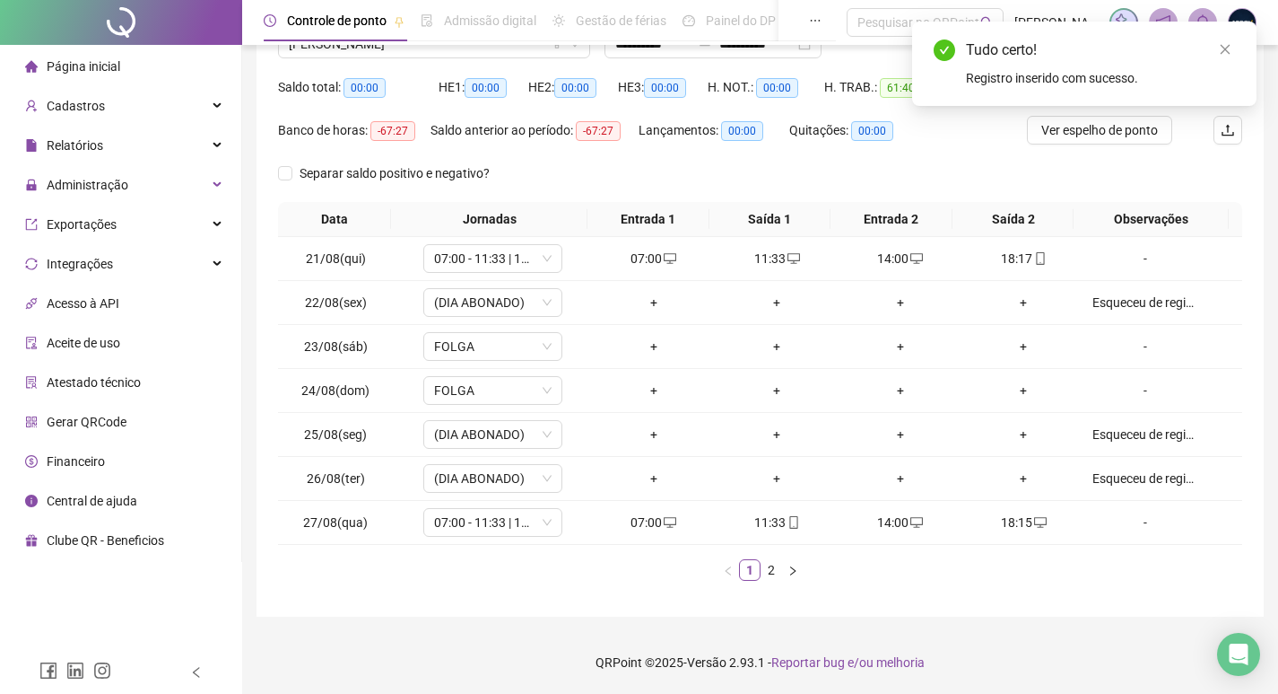
click at [97, 48] on ul "Página inicial Cadastros Empregadores Locais de trabalho Escalas Colaboradores …" at bounding box center [121, 303] width 242 height 517
click at [100, 62] on span "Página inicial" at bounding box center [84, 66] width 74 height 14
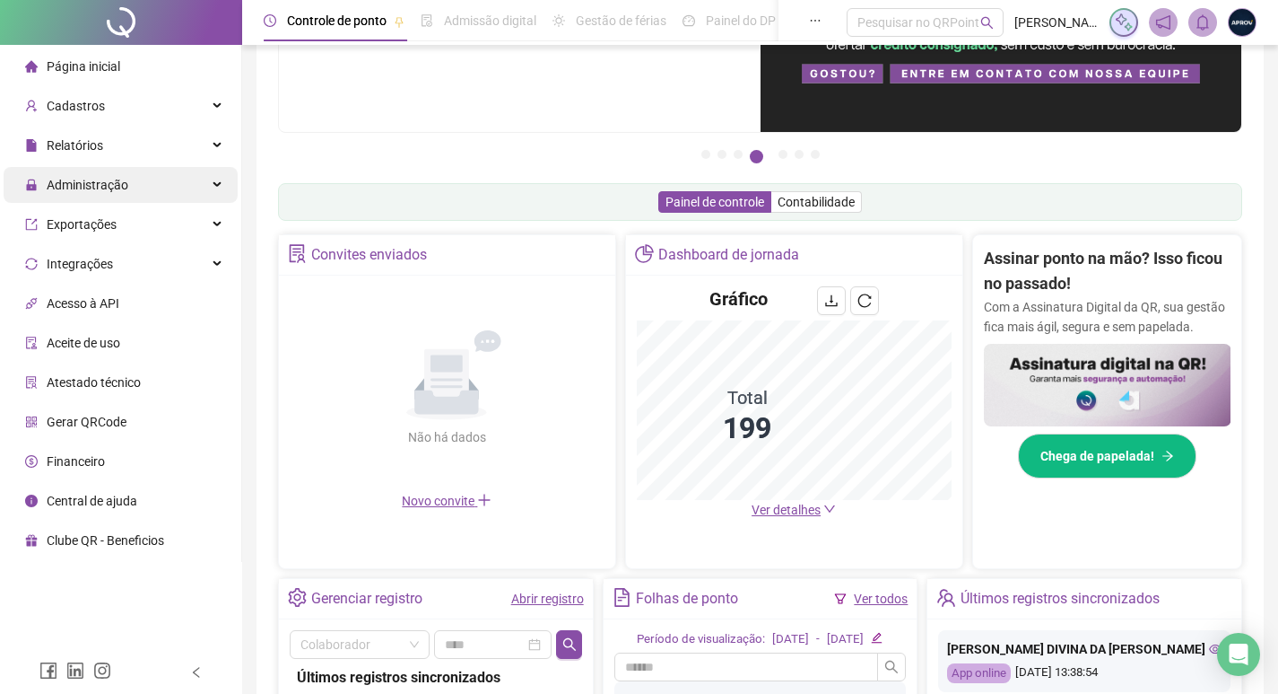
click at [35, 182] on icon "lock" at bounding box center [31, 185] width 13 height 13
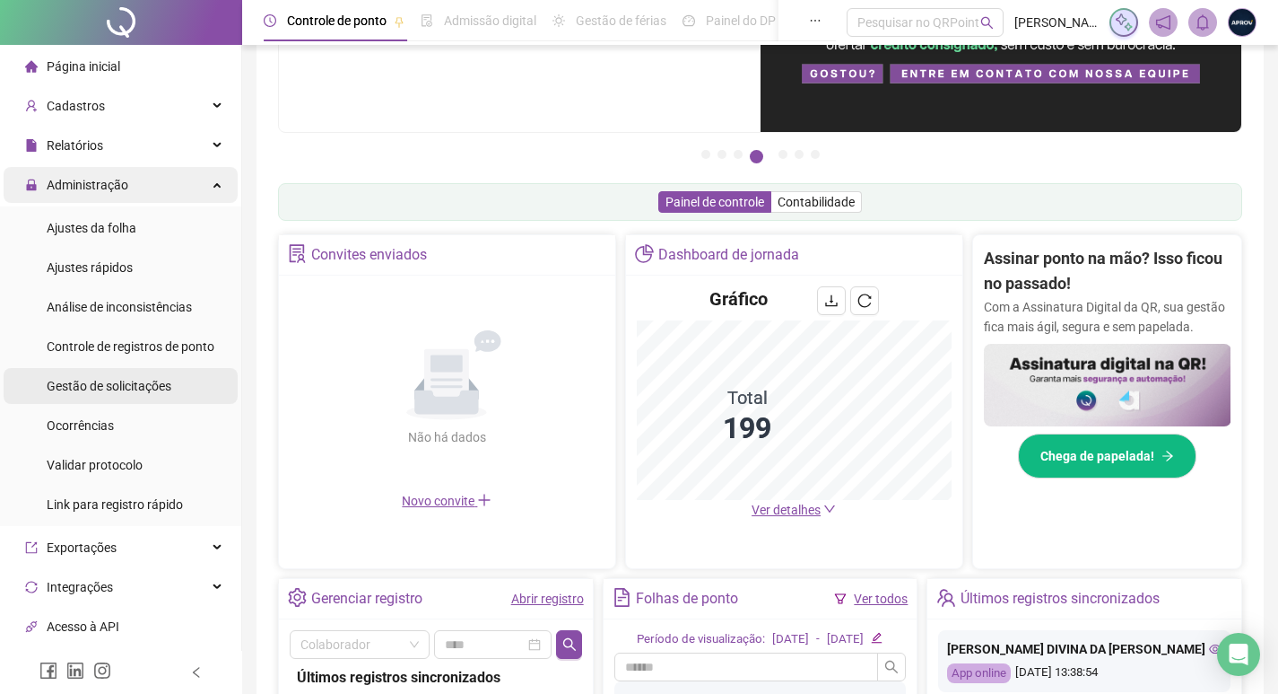
click at [101, 379] on span "Gestão de solicitações" at bounding box center [109, 386] width 125 height 14
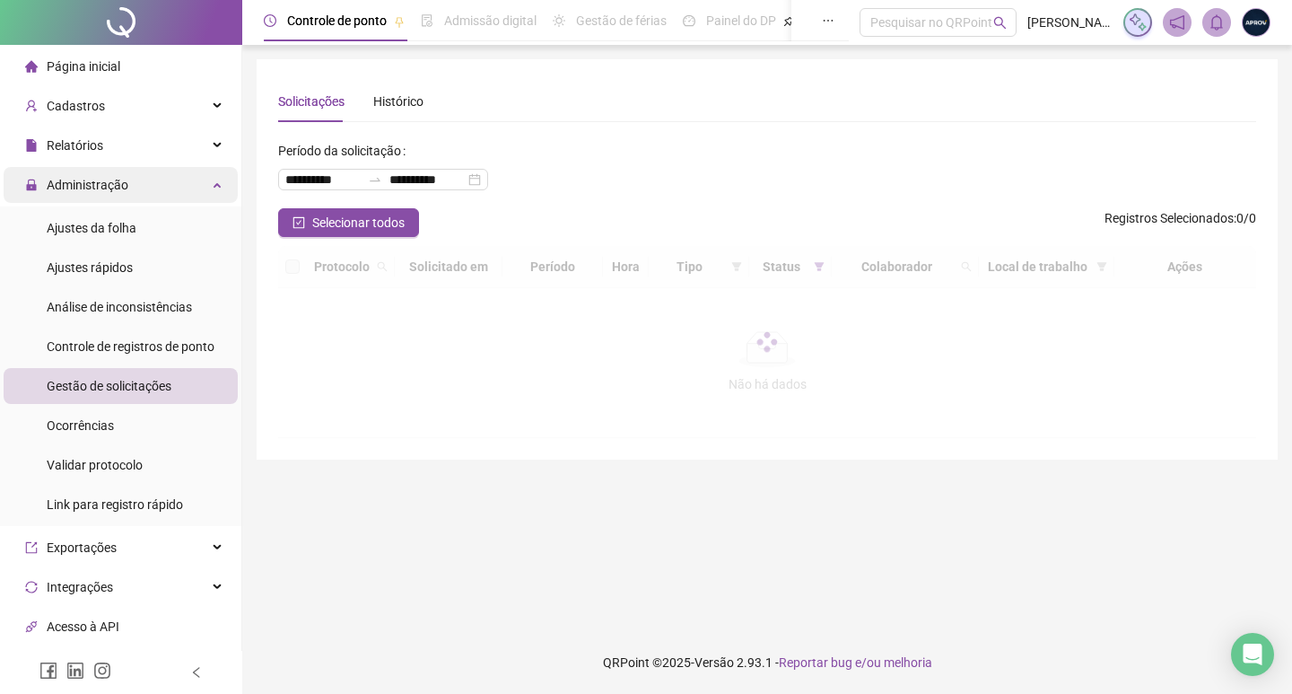
click at [86, 175] on span "Administração" at bounding box center [76, 185] width 103 height 36
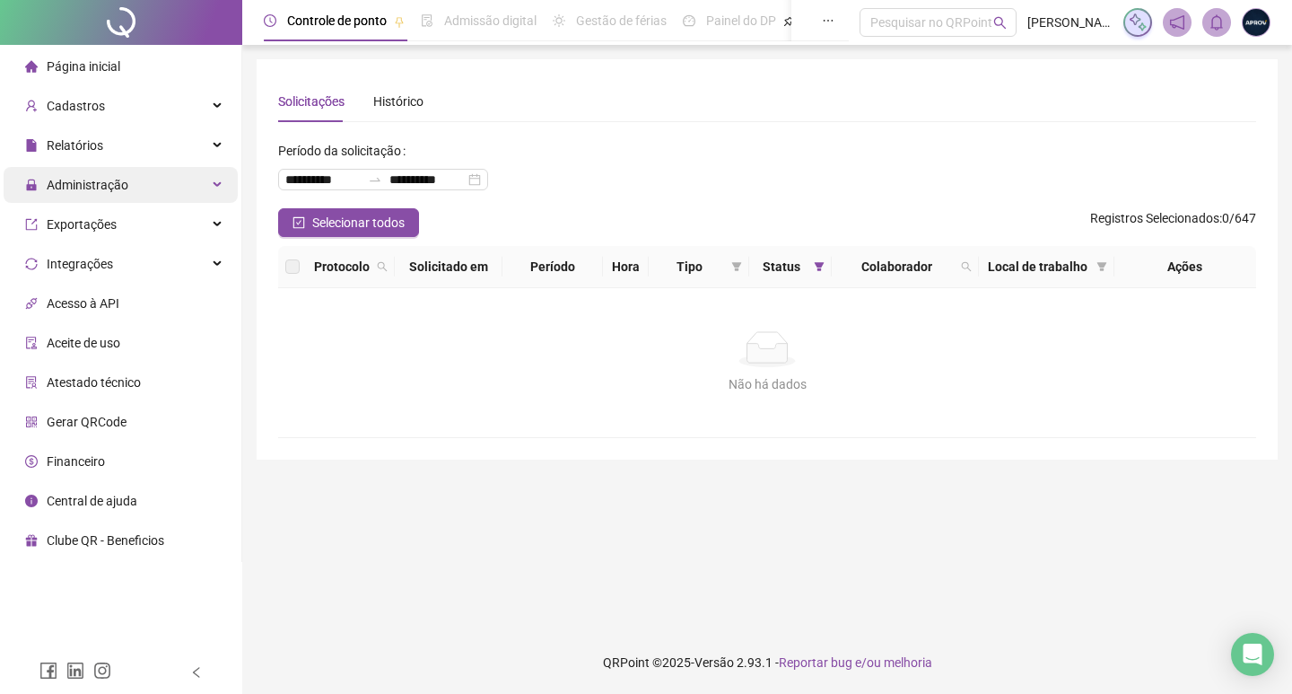
click at [150, 180] on div "Administração" at bounding box center [121, 185] width 234 height 36
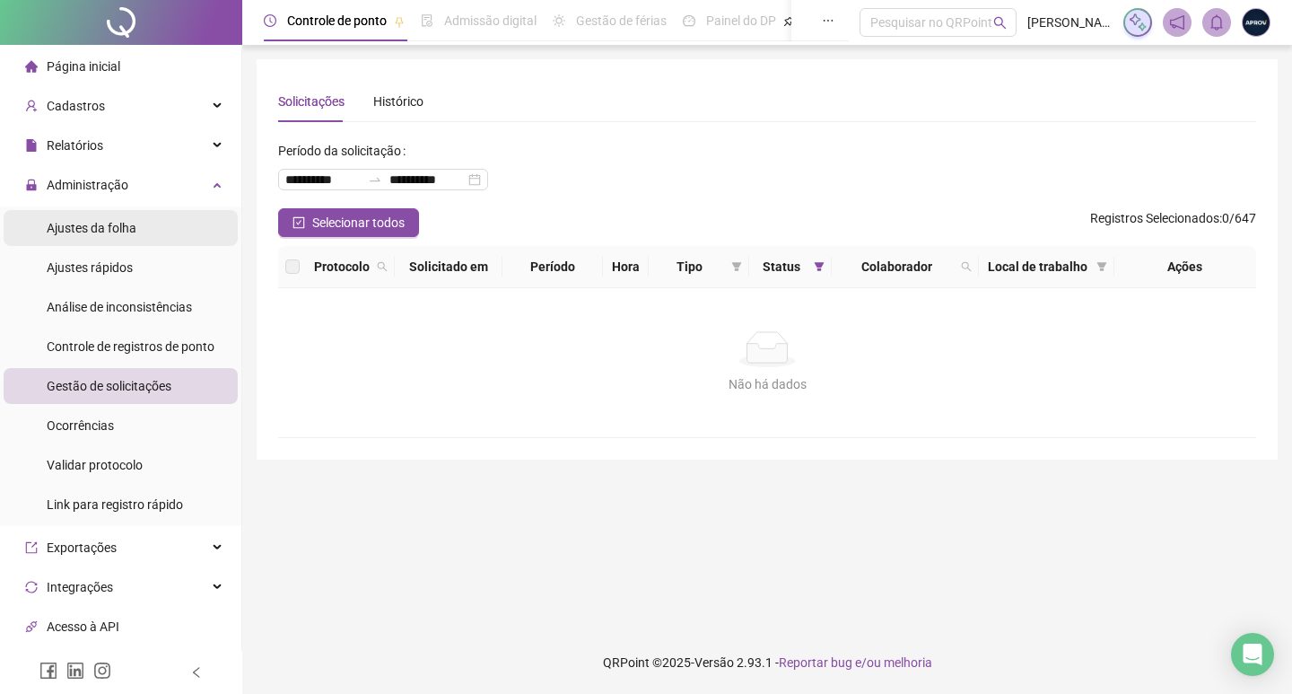
click at [162, 231] on li "Ajustes da folha" at bounding box center [121, 228] width 234 height 36
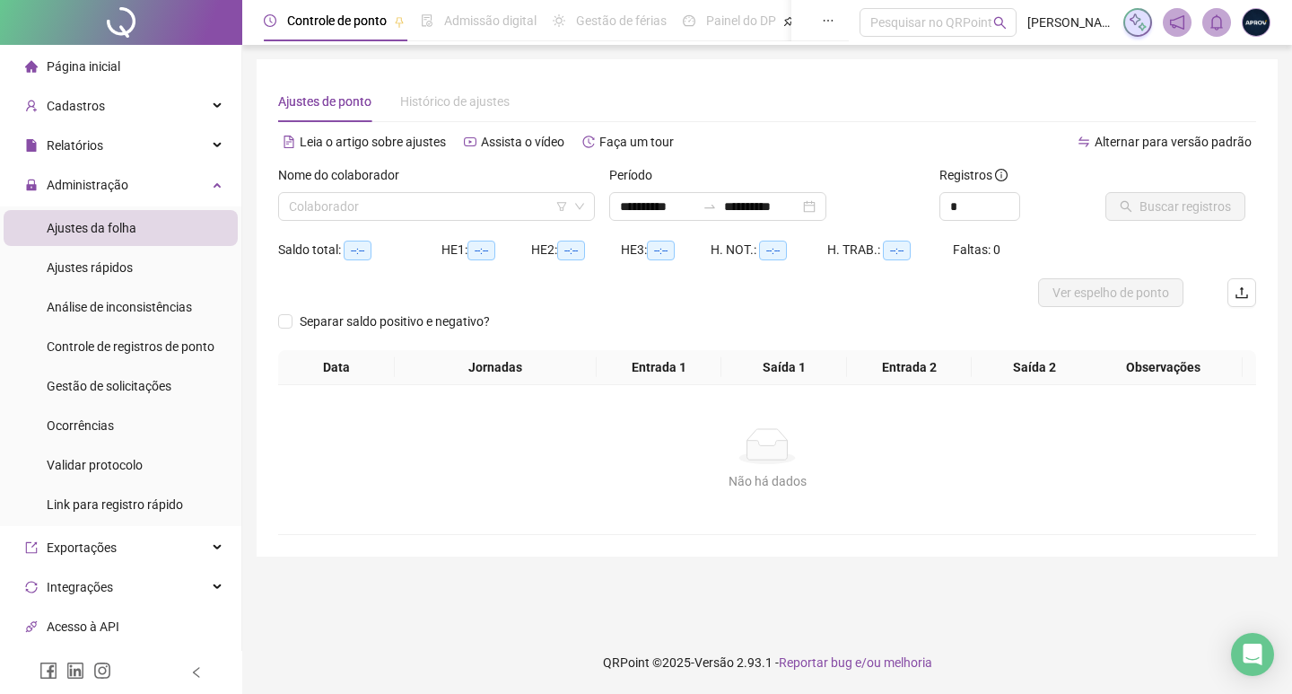
click at [352, 196] on input "search" at bounding box center [428, 206] width 279 height 27
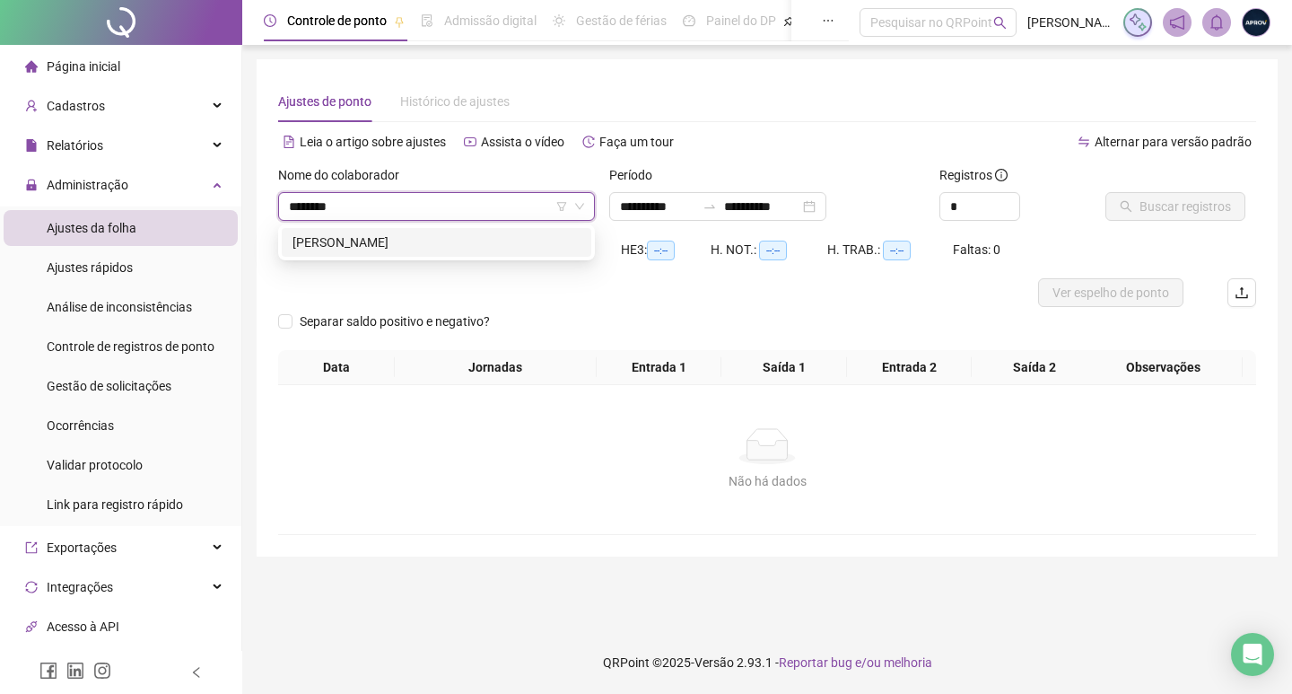
type input "*********"
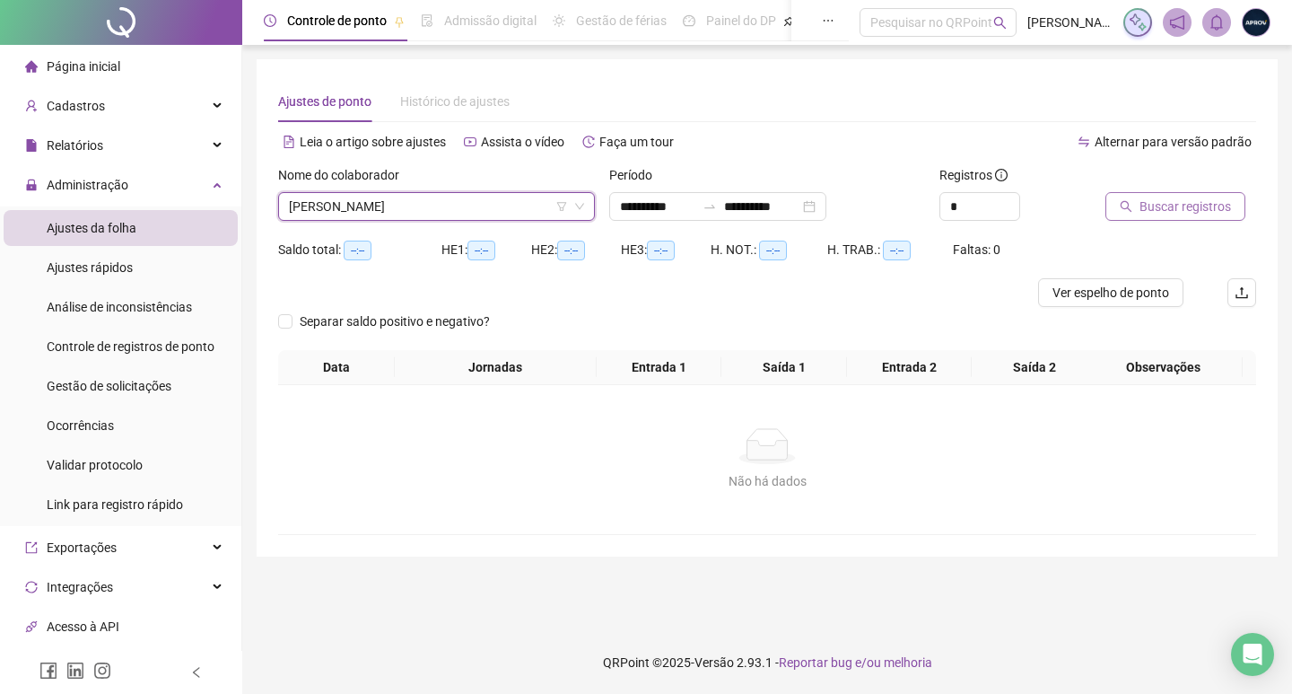
click at [1192, 210] on span "Buscar registros" at bounding box center [1185, 206] width 92 height 20
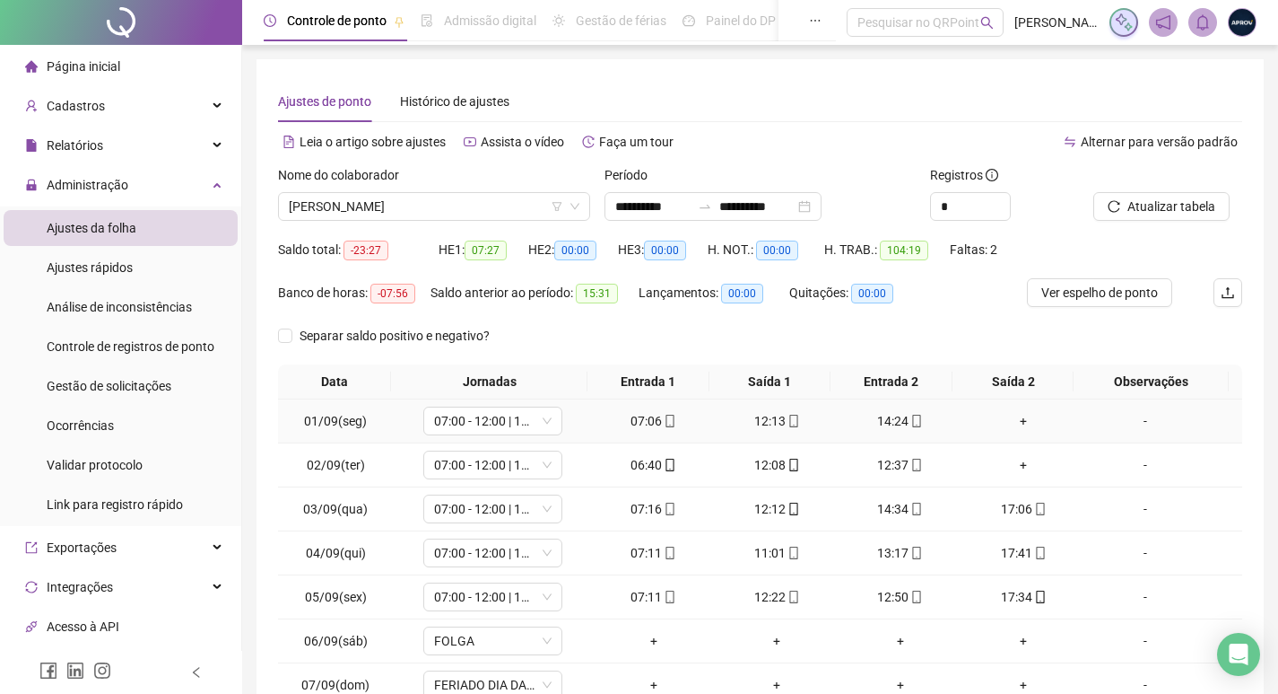
click at [1014, 422] on div "+" at bounding box center [1024, 421] width 109 height 20
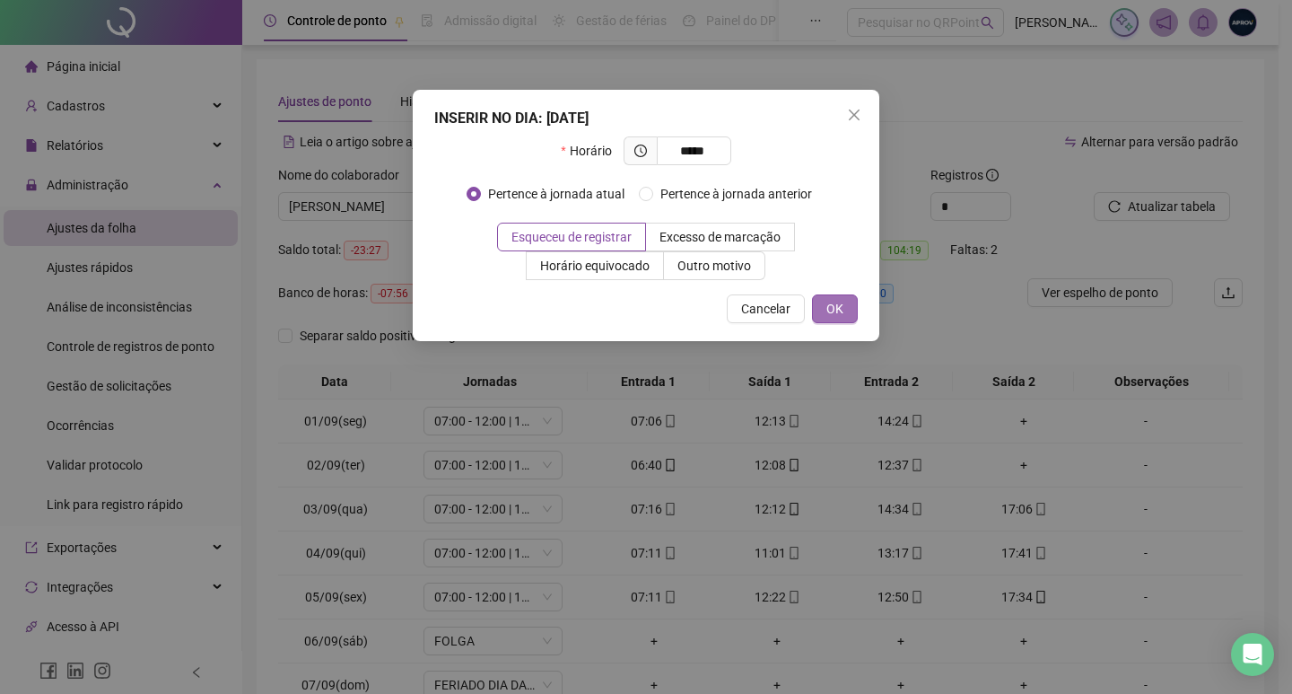
type input "*****"
click at [828, 315] on span "OK" at bounding box center [834, 309] width 17 height 20
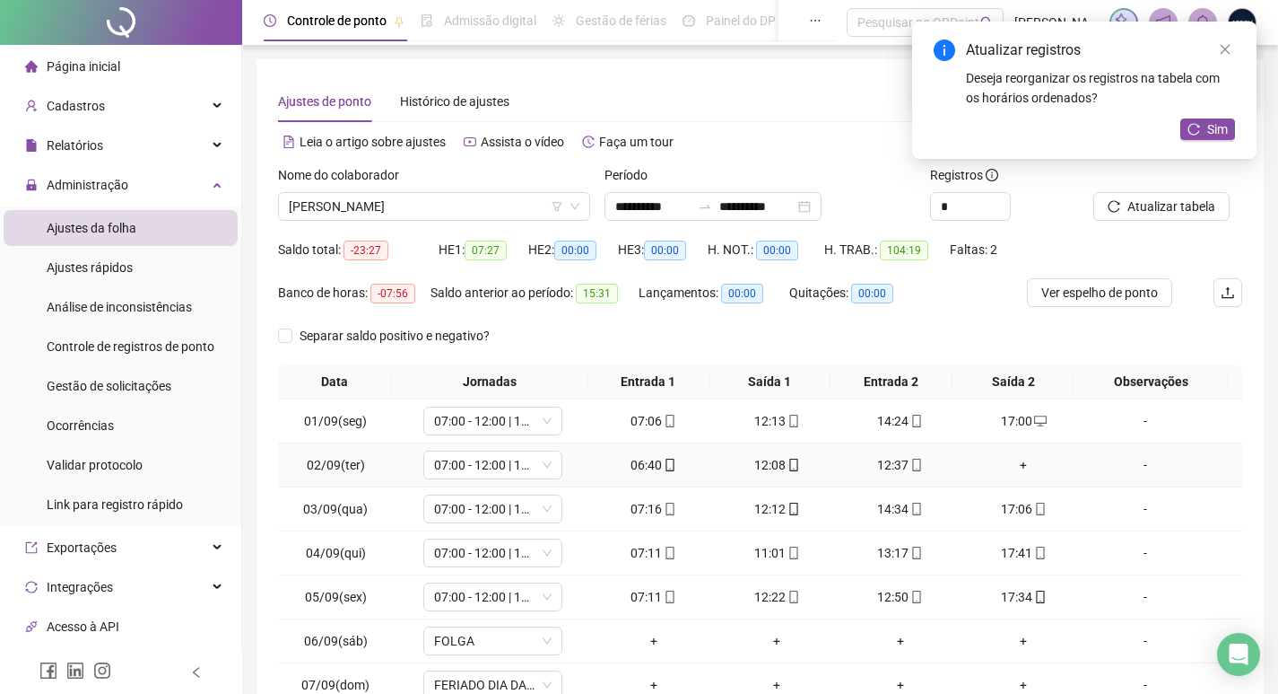
click at [1015, 466] on div "+" at bounding box center [1024, 465] width 109 height 20
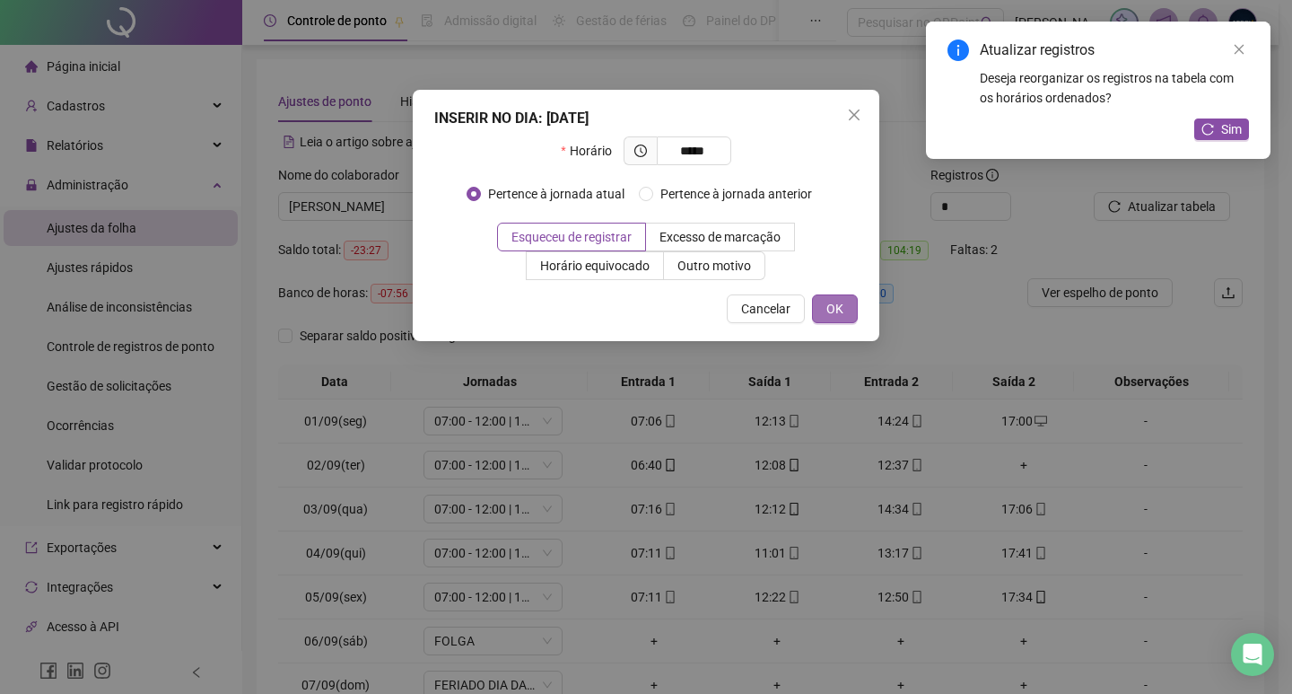
type input "*****"
click at [829, 304] on span "OK" at bounding box center [834, 309] width 17 height 20
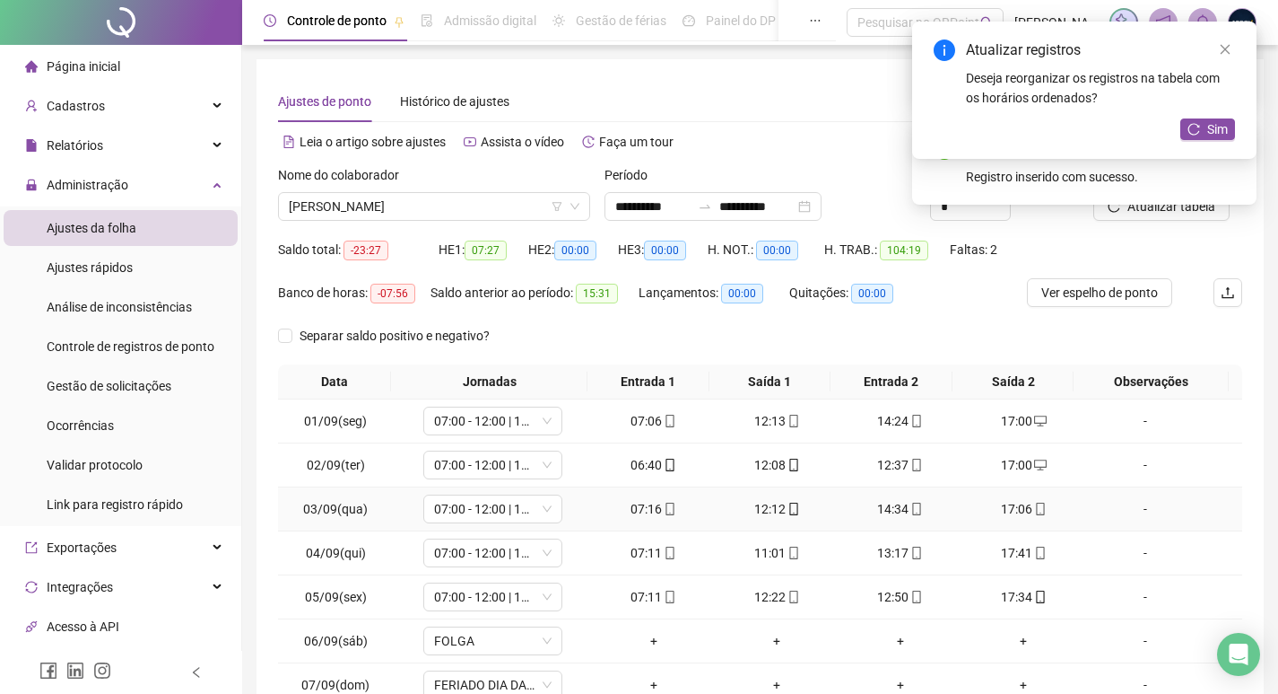
scroll to position [162, 0]
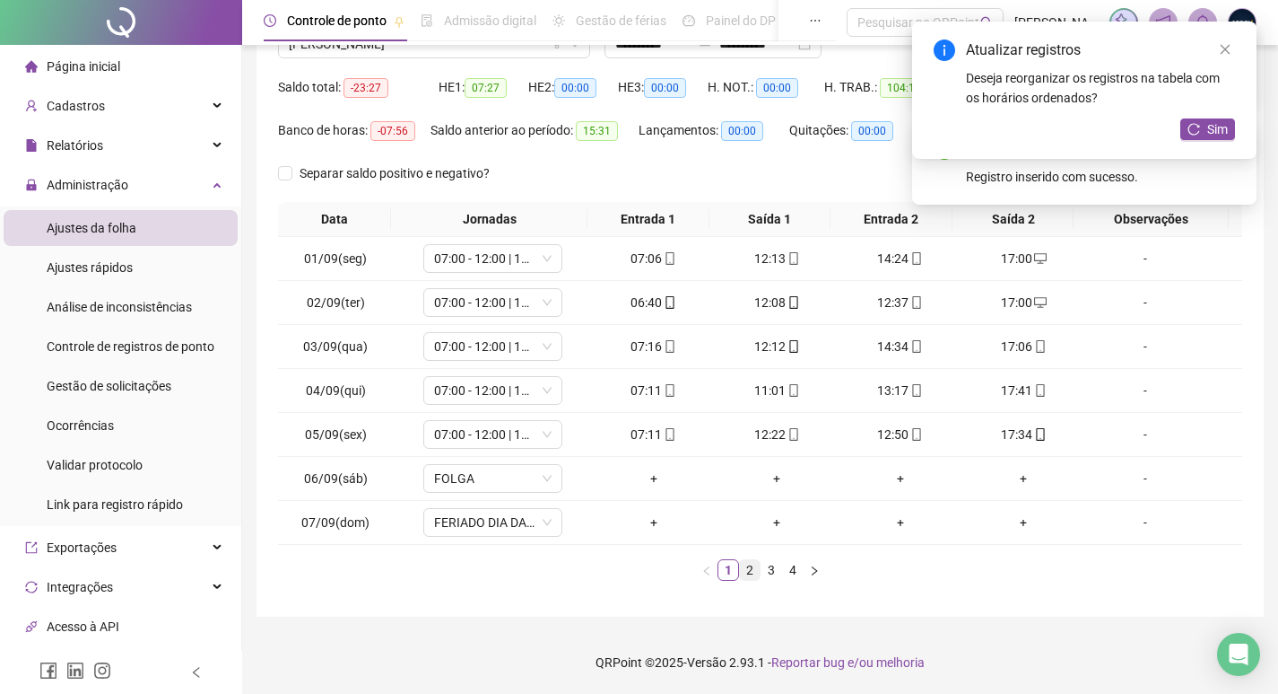
click at [748, 563] on link "2" at bounding box center [750, 570] width 20 height 20
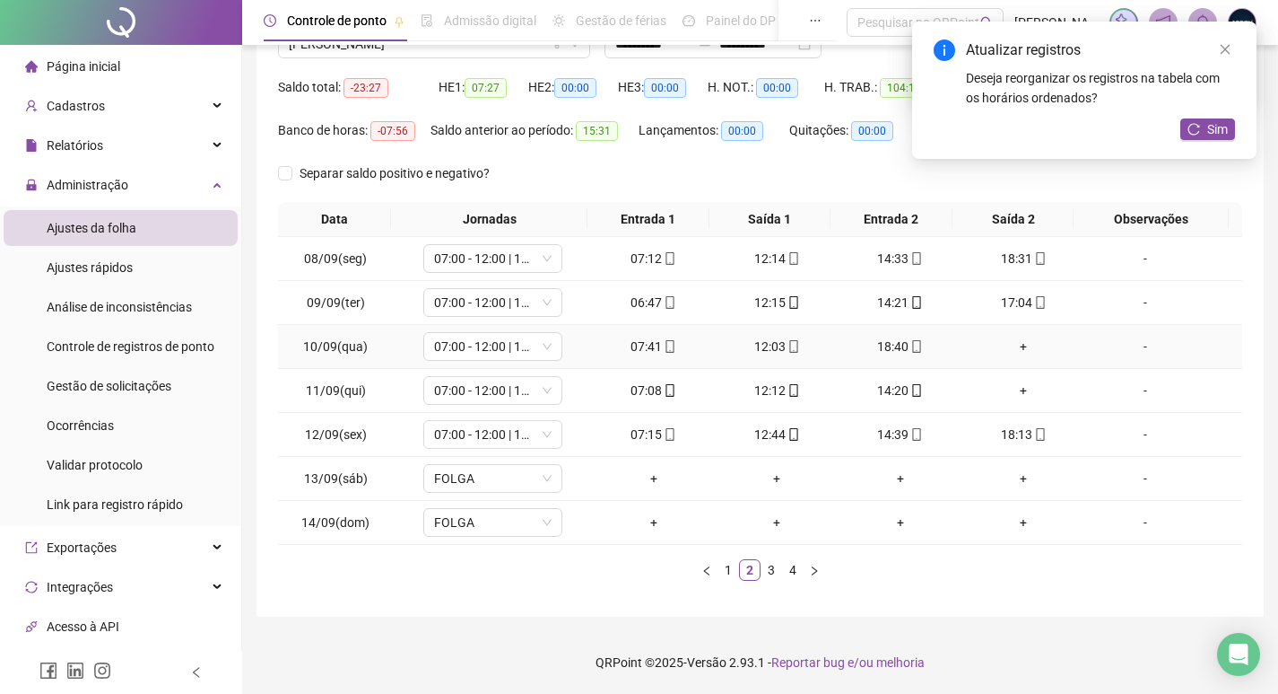
click at [1010, 349] on div "+" at bounding box center [1024, 346] width 109 height 20
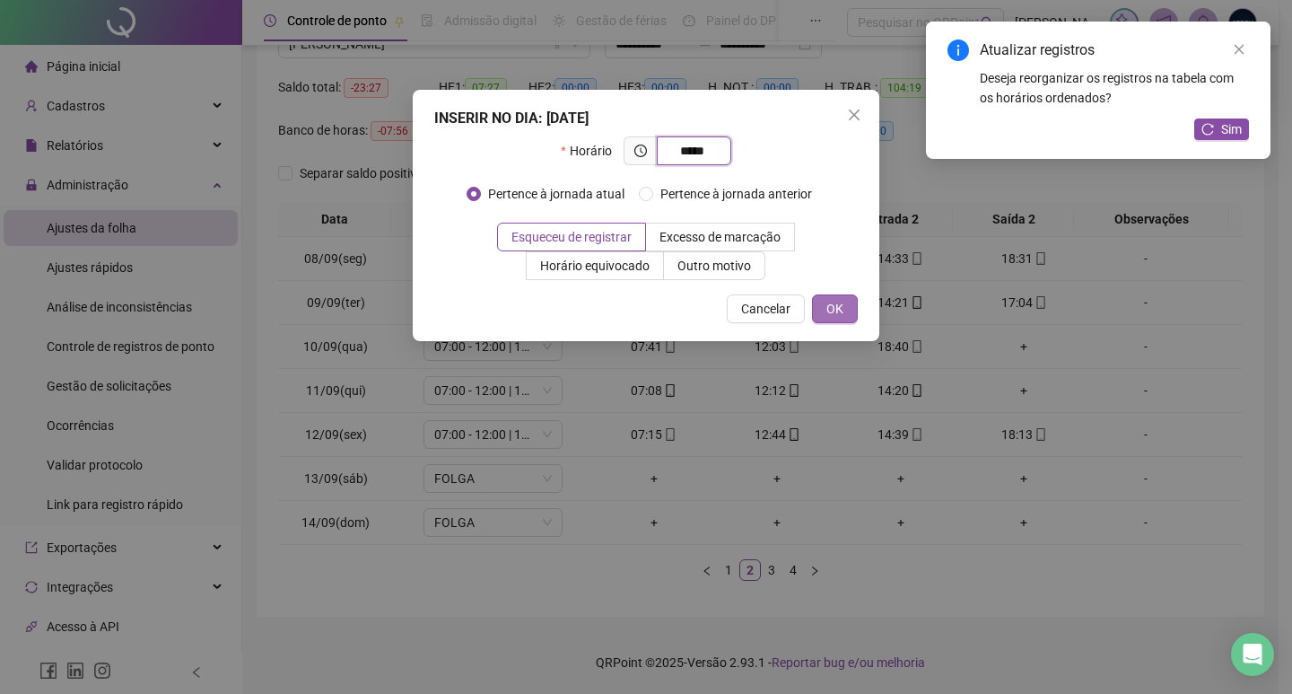
type input "*****"
click at [824, 306] on button "OK" at bounding box center [835, 308] width 46 height 29
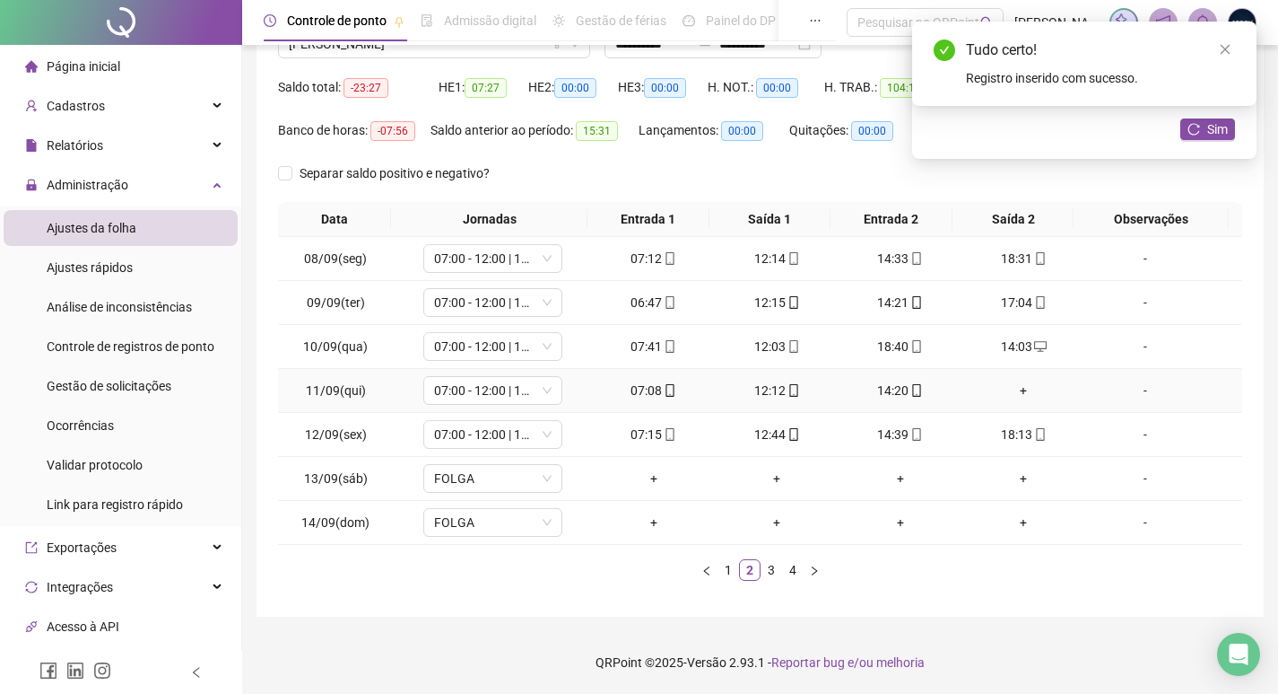
click at [1013, 389] on div "+" at bounding box center [1024, 390] width 109 height 20
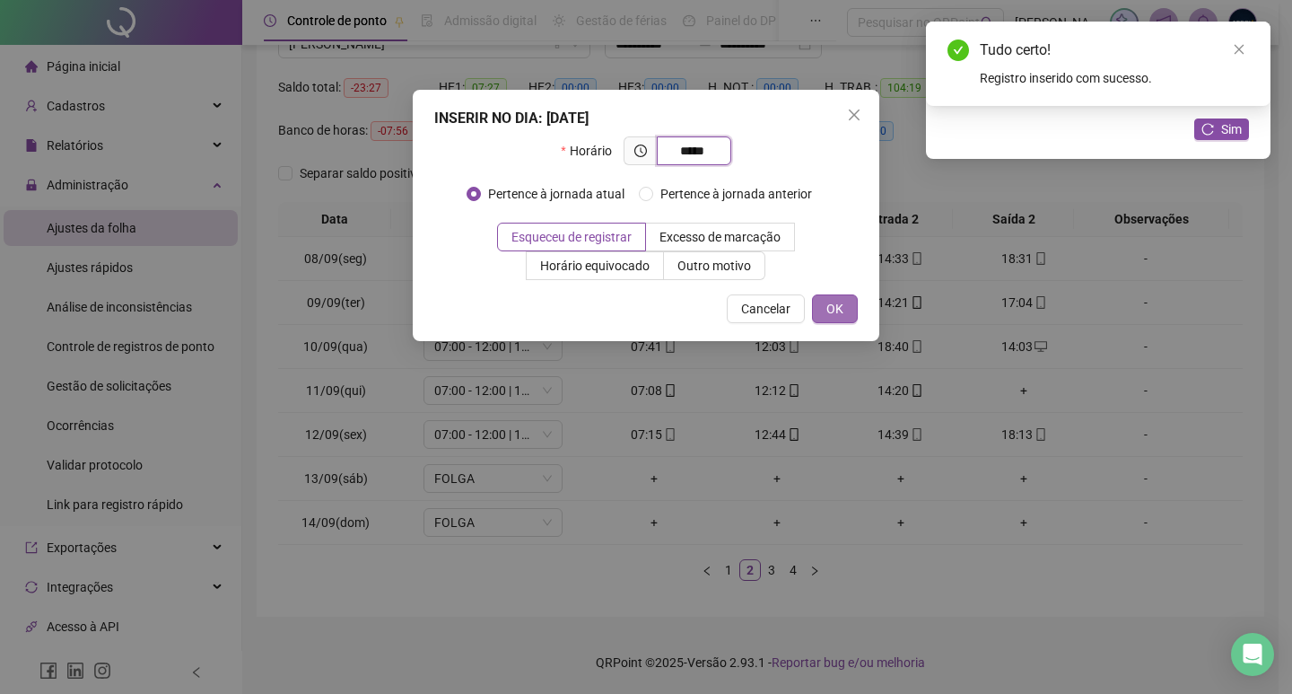
type input "*****"
click at [834, 315] on span "OK" at bounding box center [834, 309] width 17 height 20
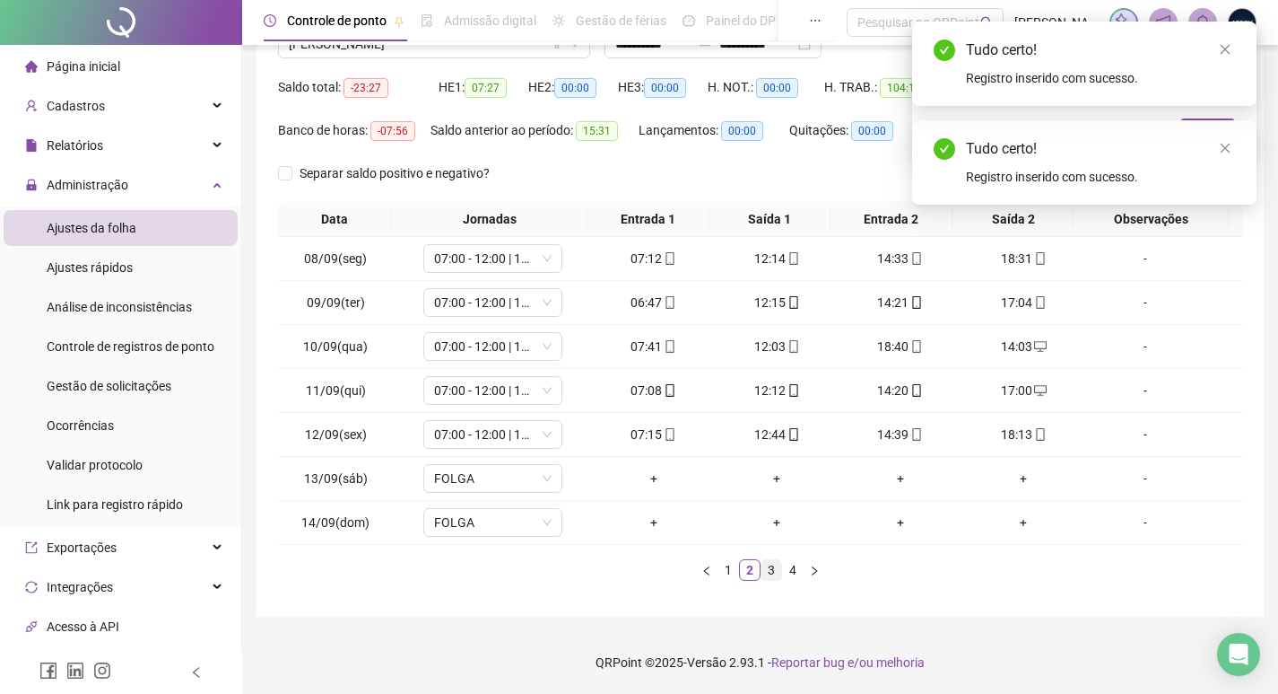
click at [772, 571] on link "3" at bounding box center [772, 570] width 20 height 20
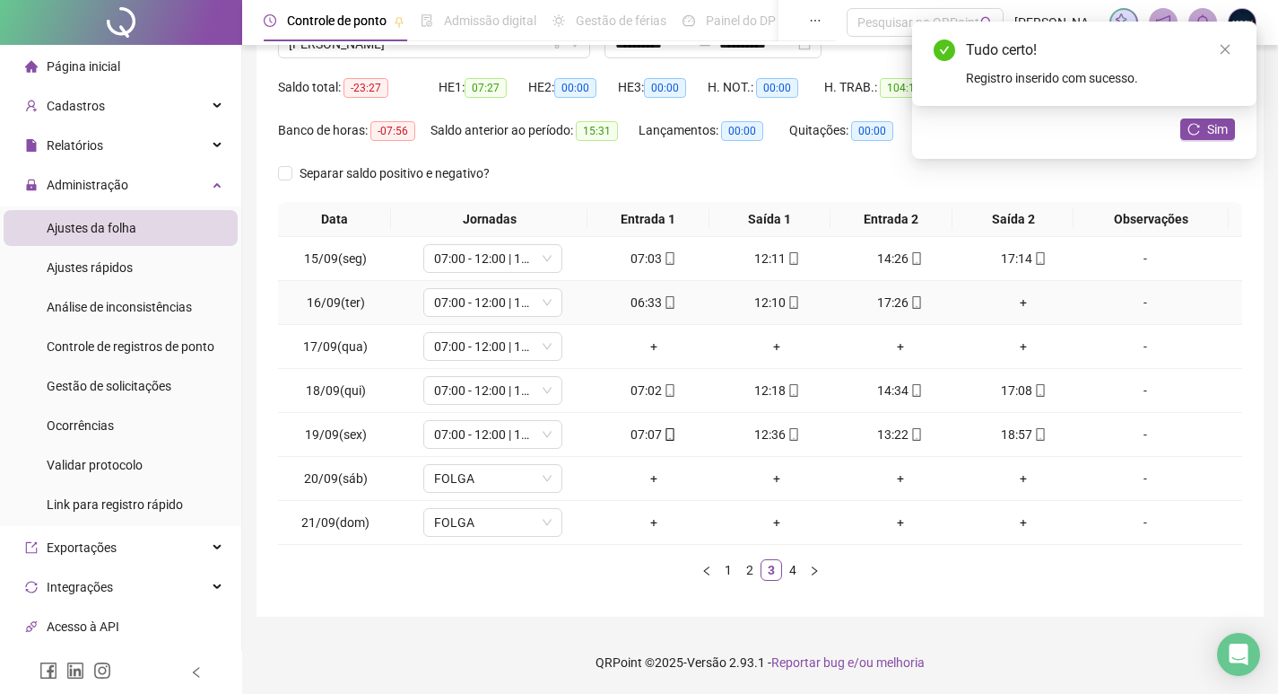
click at [1015, 302] on div "+" at bounding box center [1024, 302] width 109 height 20
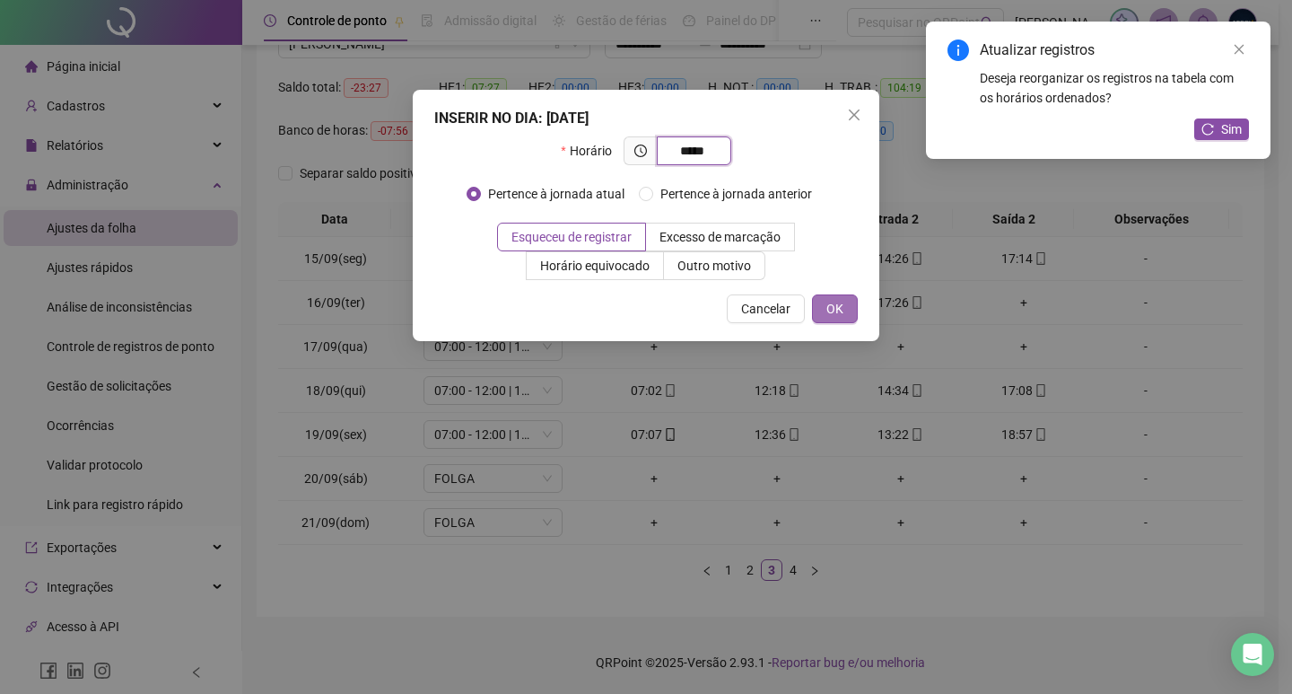
type input "*****"
click at [835, 308] on span "OK" at bounding box center [834, 309] width 17 height 20
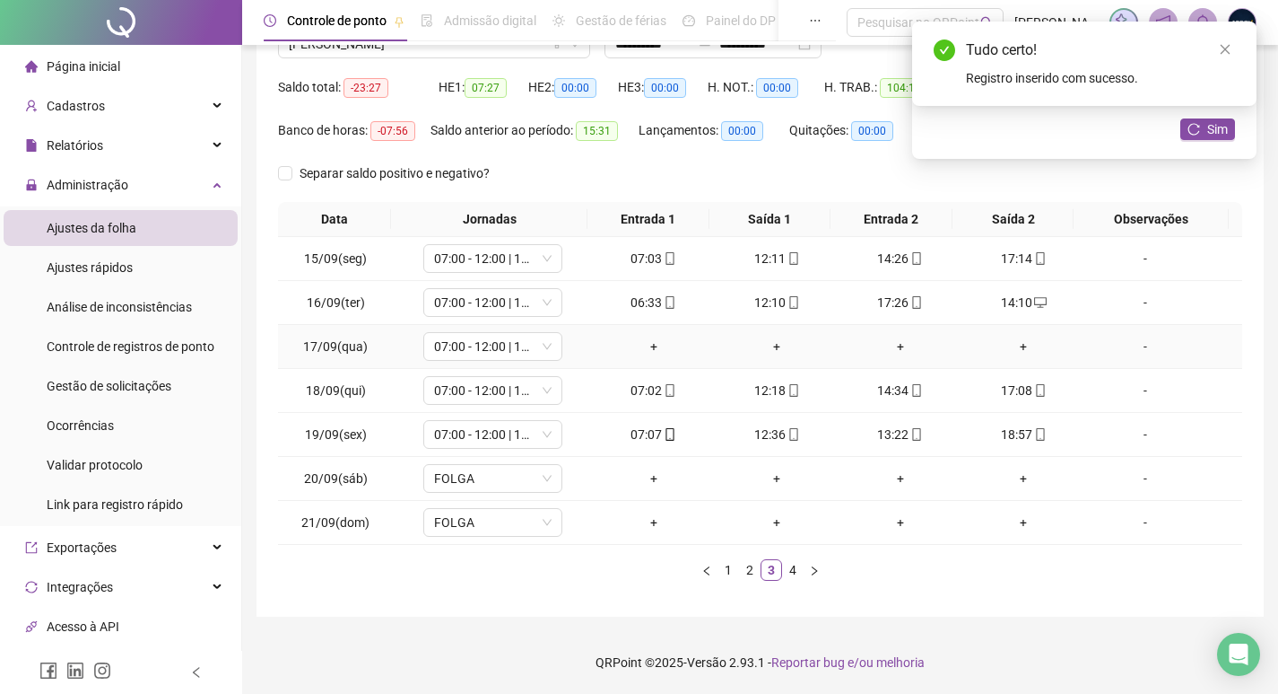
click at [1144, 344] on div "-" at bounding box center [1146, 346] width 106 height 20
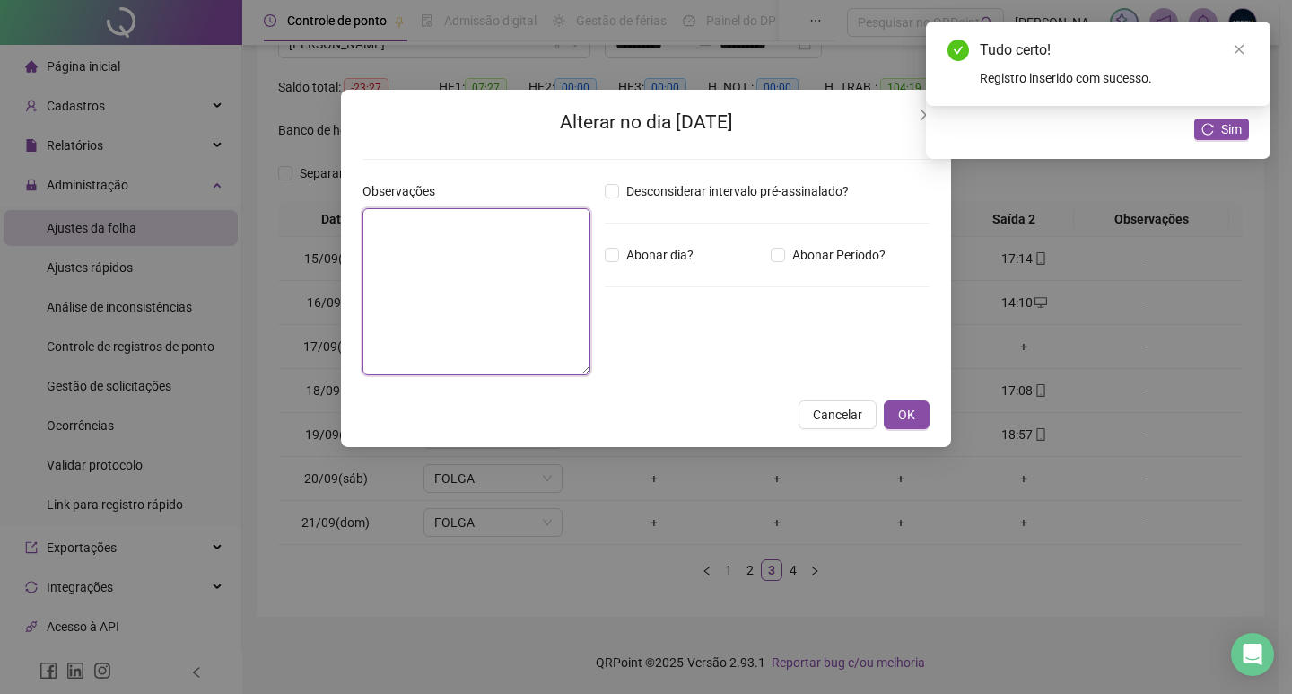
click at [545, 266] on textarea at bounding box center [476, 291] width 228 height 167
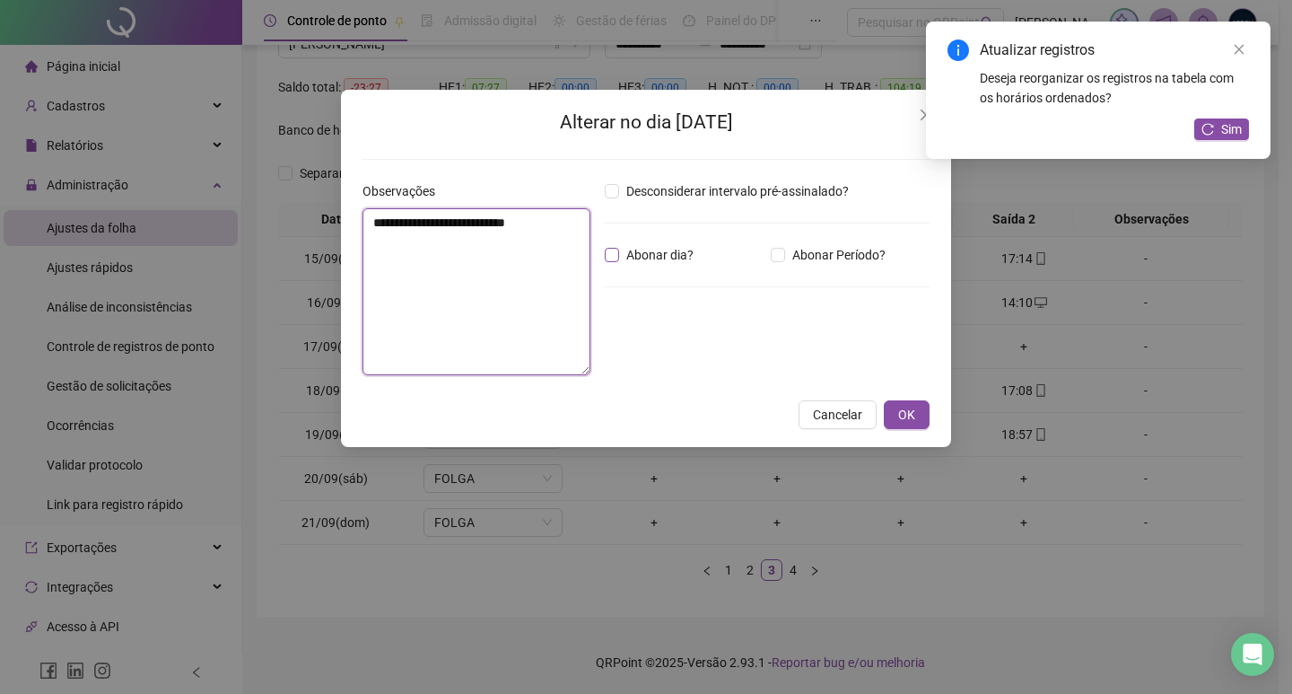
type textarea "**********"
drag, startPoint x: 651, startPoint y: 249, endPoint x: 824, endPoint y: 327, distance: 189.6
click at [652, 249] on span "Abonar dia?" at bounding box center [660, 255] width 82 height 20
click at [911, 411] on span "OK" at bounding box center [906, 415] width 17 height 20
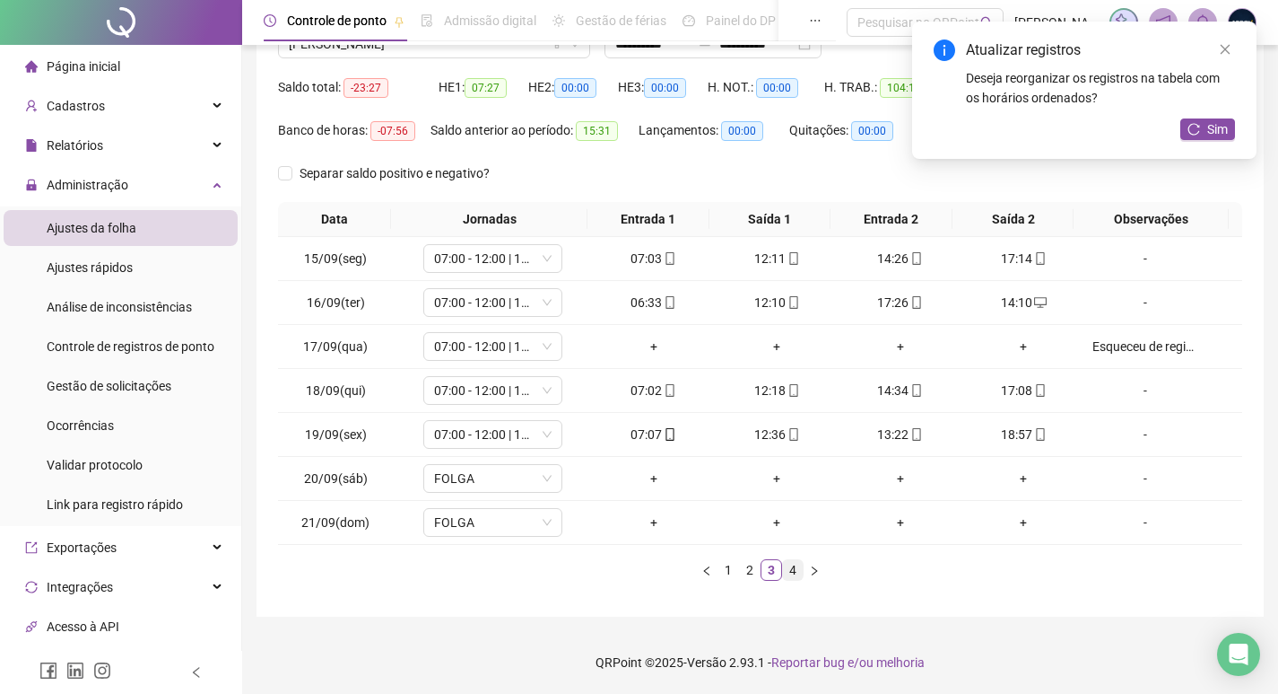
click at [788, 567] on link "4" at bounding box center [793, 570] width 20 height 20
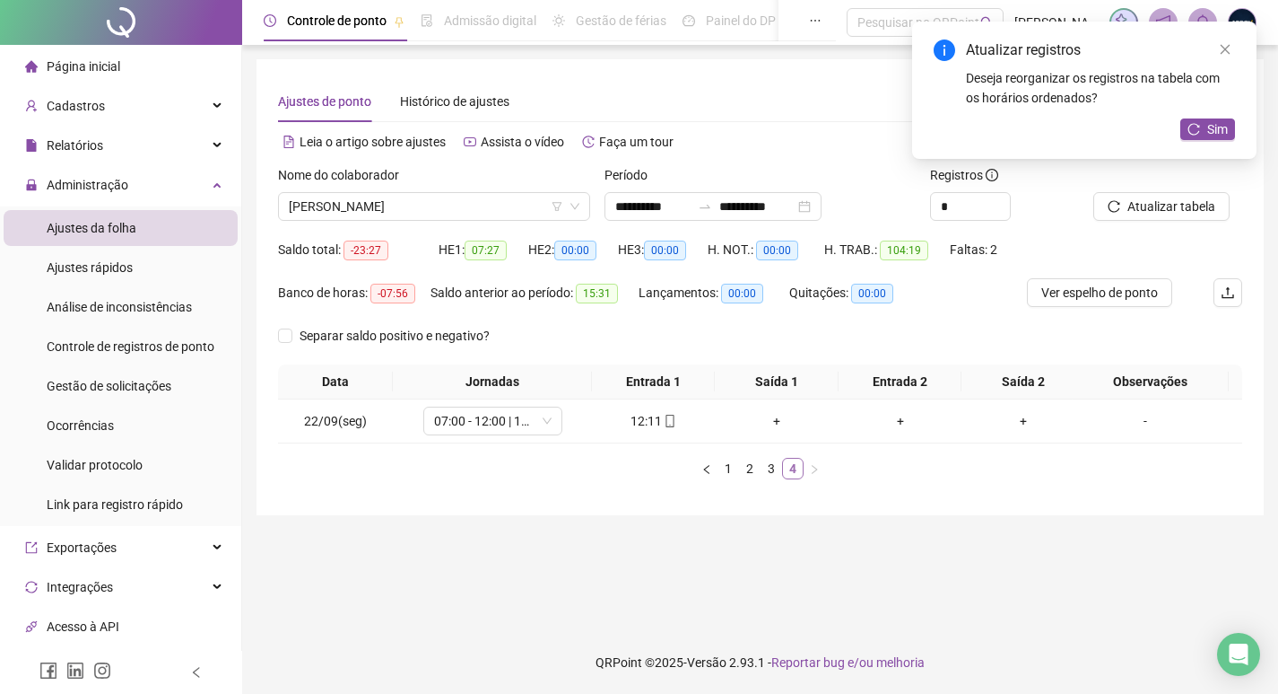
scroll to position [0, 0]
click at [785, 414] on div "+" at bounding box center [783, 421] width 111 height 20
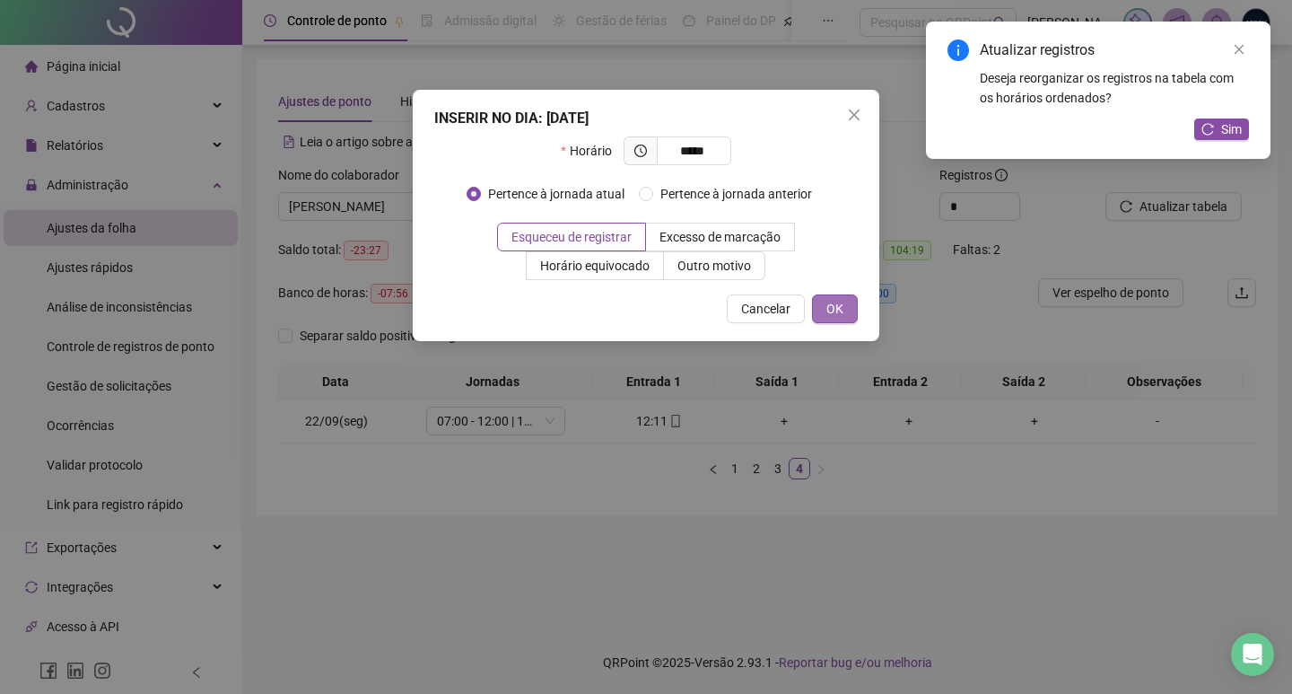
type input "*****"
click at [835, 294] on button "OK" at bounding box center [835, 308] width 46 height 29
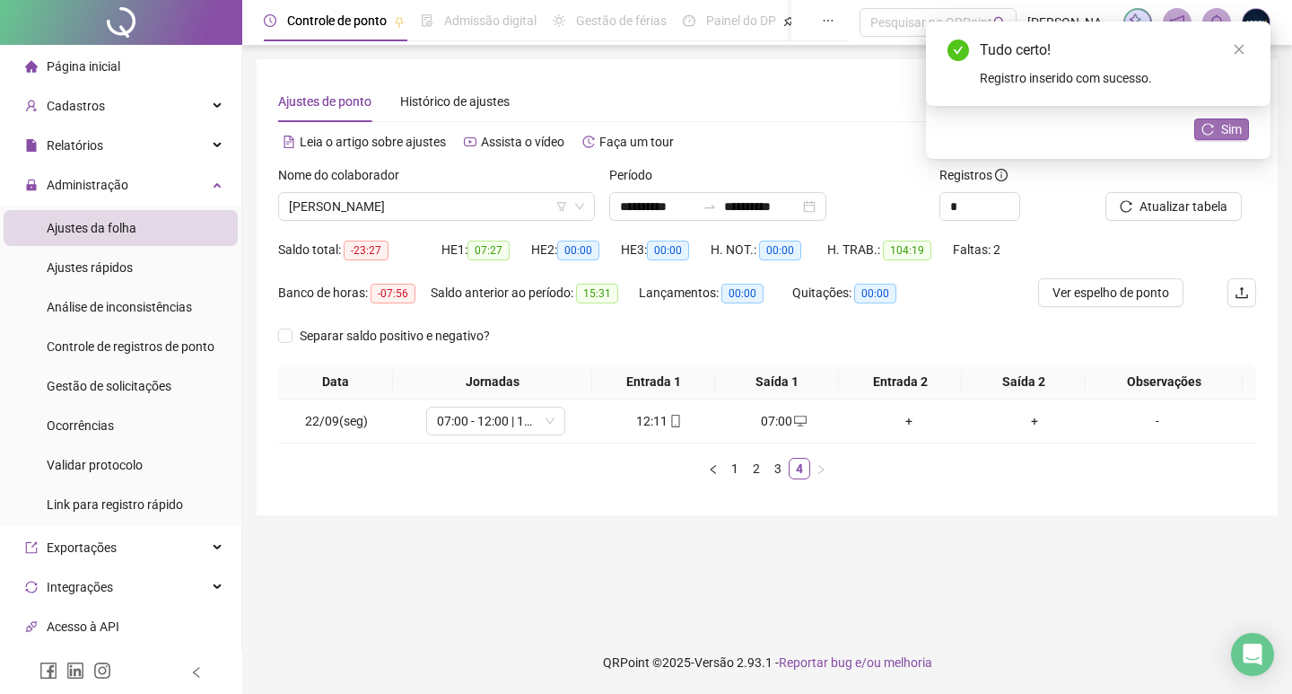
click at [1228, 135] on span "Sim" at bounding box center [1231, 129] width 21 height 20
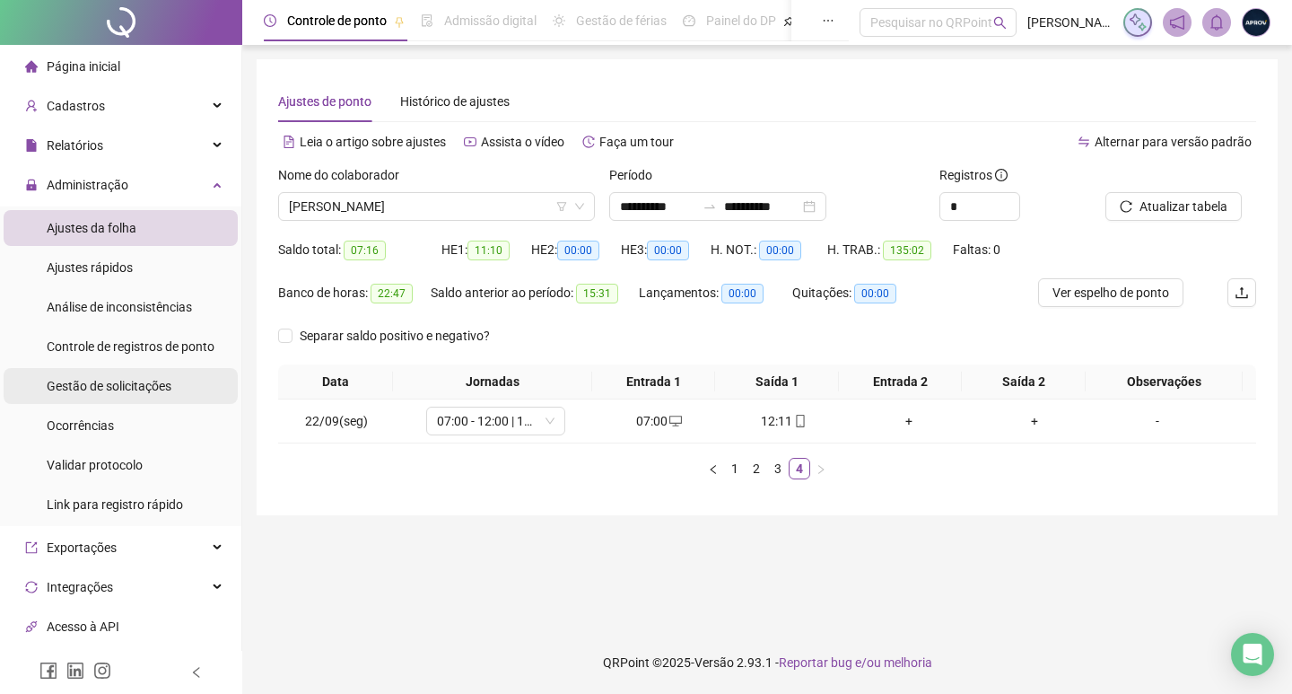
click at [121, 389] on span "Gestão de solicitações" at bounding box center [109, 386] width 125 height 14
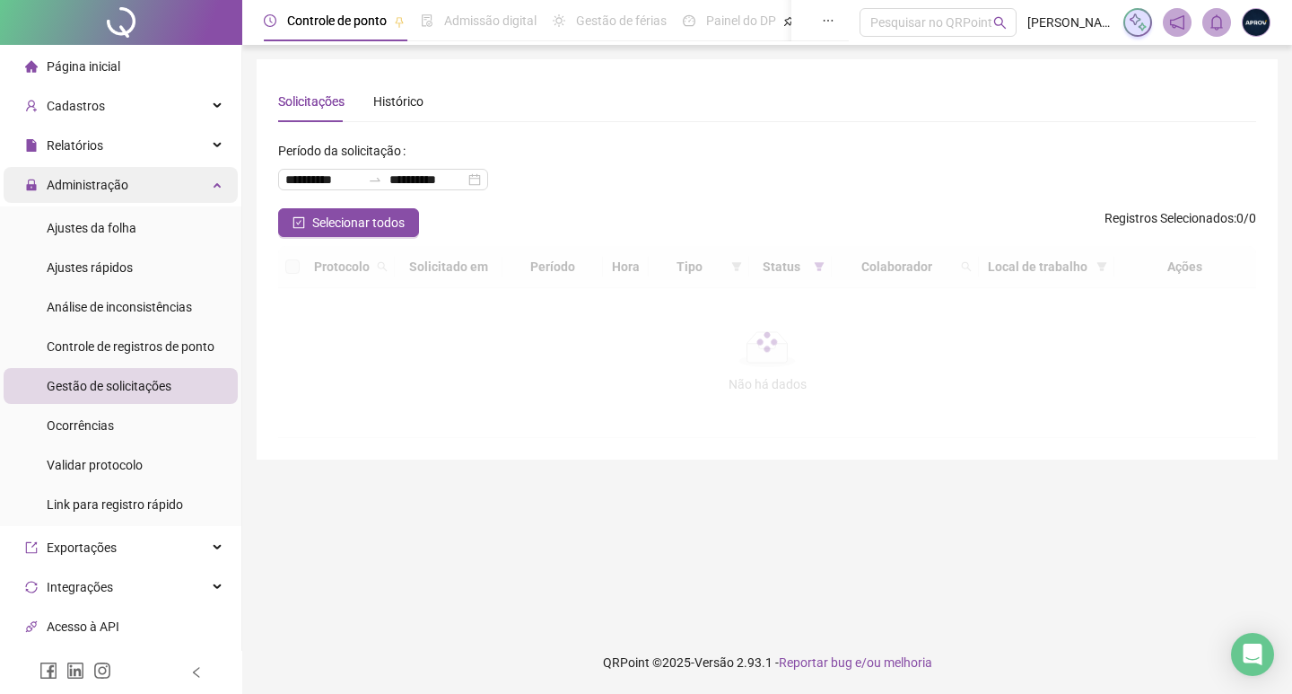
click at [113, 189] on span "Administração" at bounding box center [88, 185] width 82 height 14
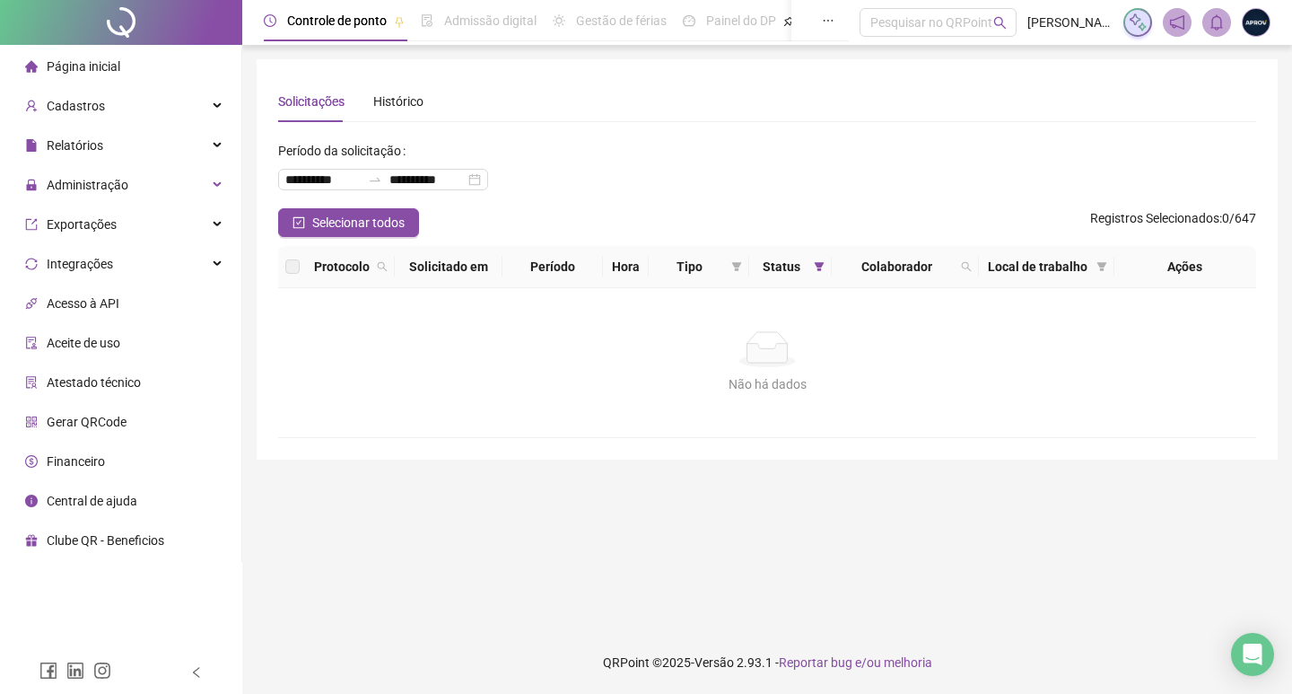
click at [92, 55] on div "Página inicial" at bounding box center [72, 66] width 95 height 36
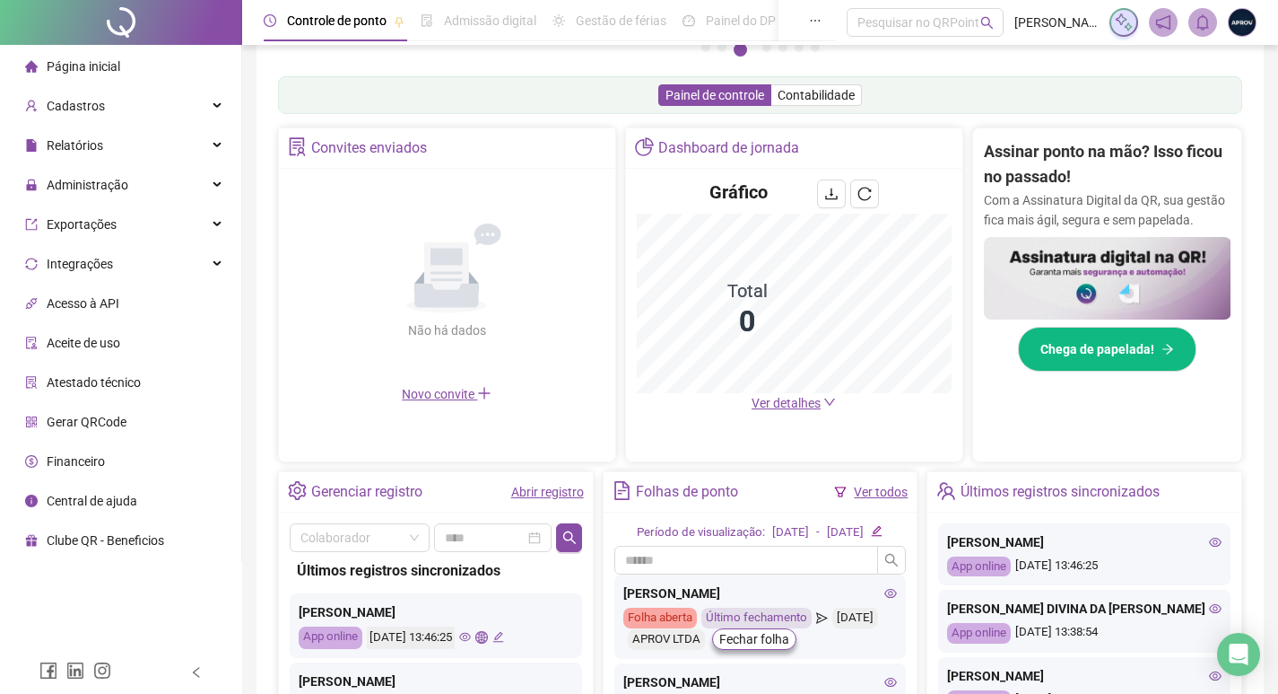
click at [1209, 541] on icon "eye" at bounding box center [1215, 542] width 13 height 13
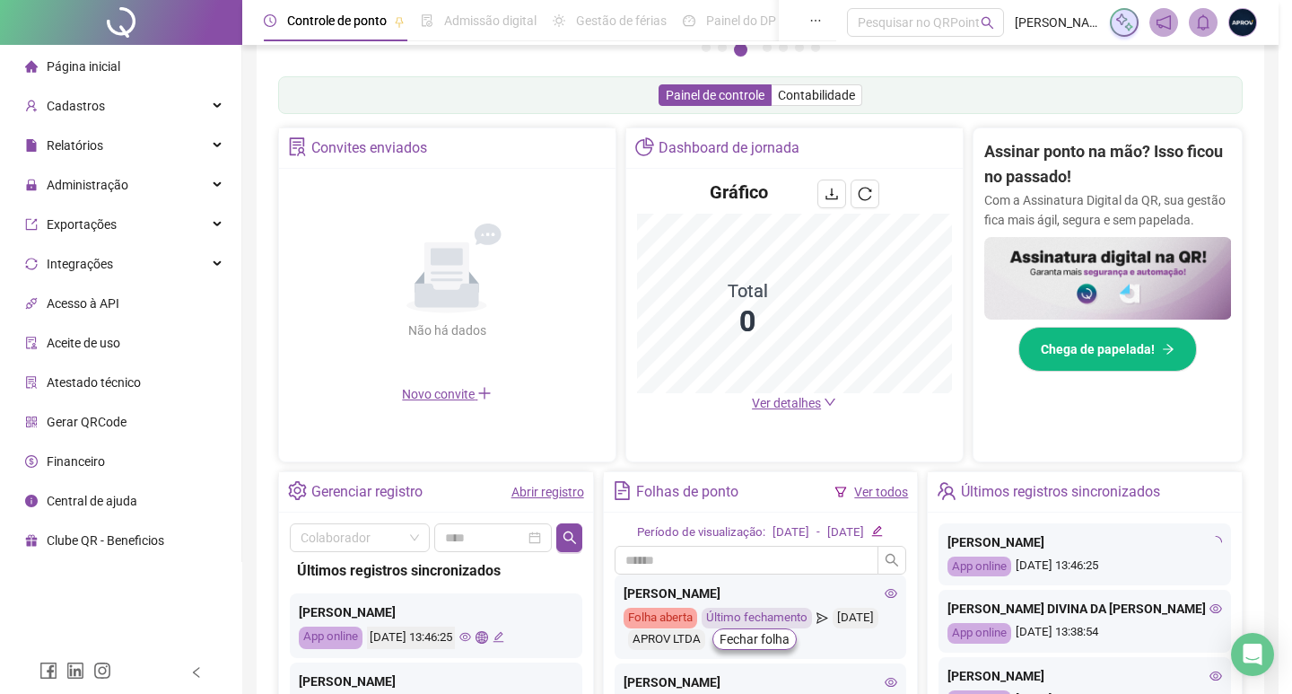
type input "**********"
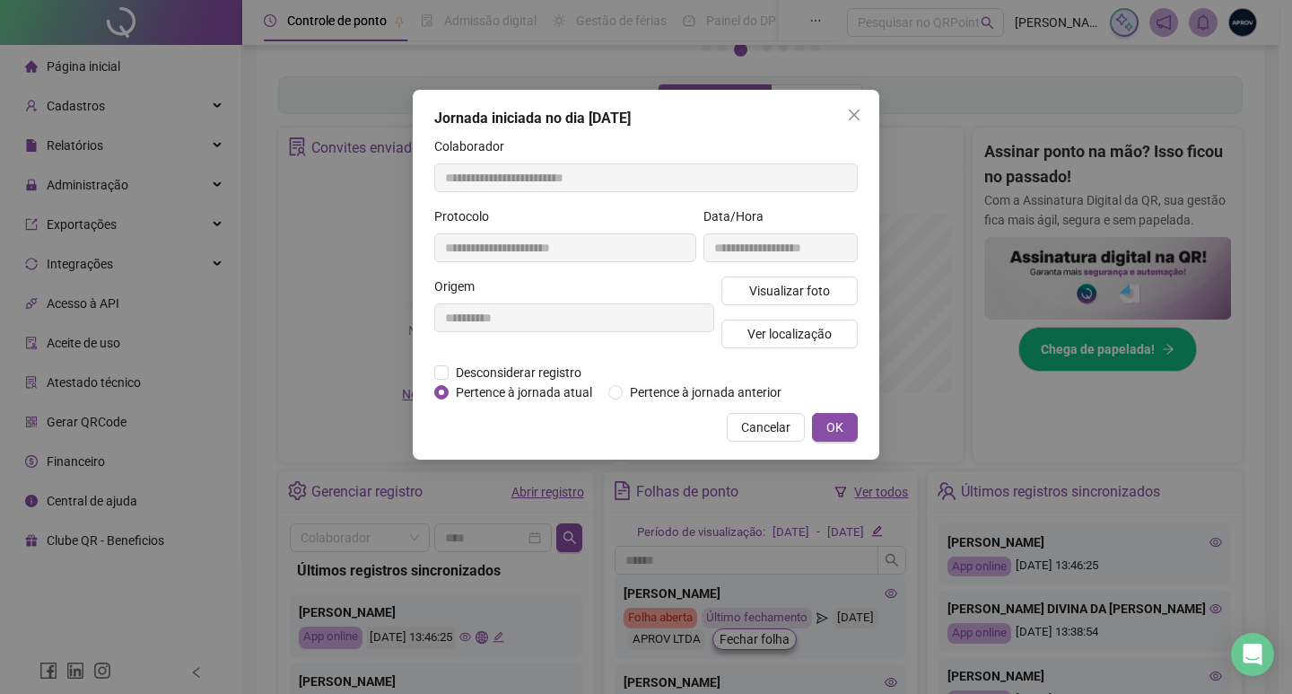
click at [752, 498] on div "**********" at bounding box center [646, 347] width 1292 height 694
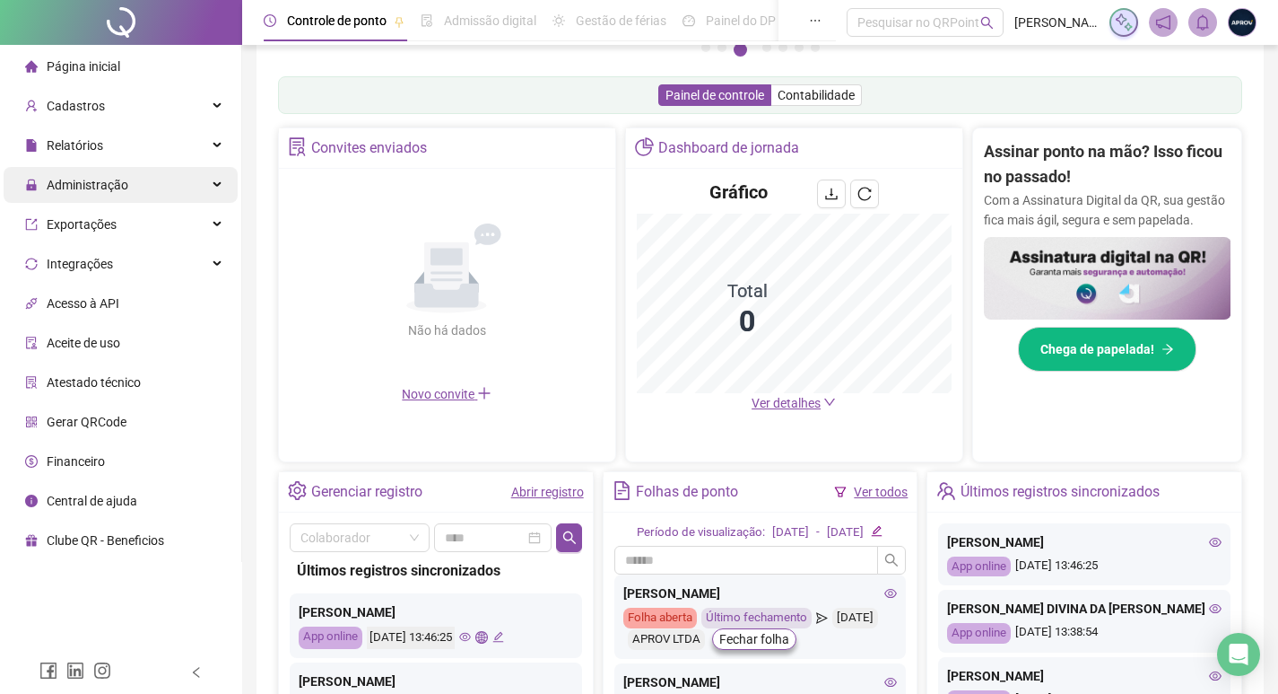
click at [120, 198] on span "Administração" at bounding box center [76, 185] width 103 height 36
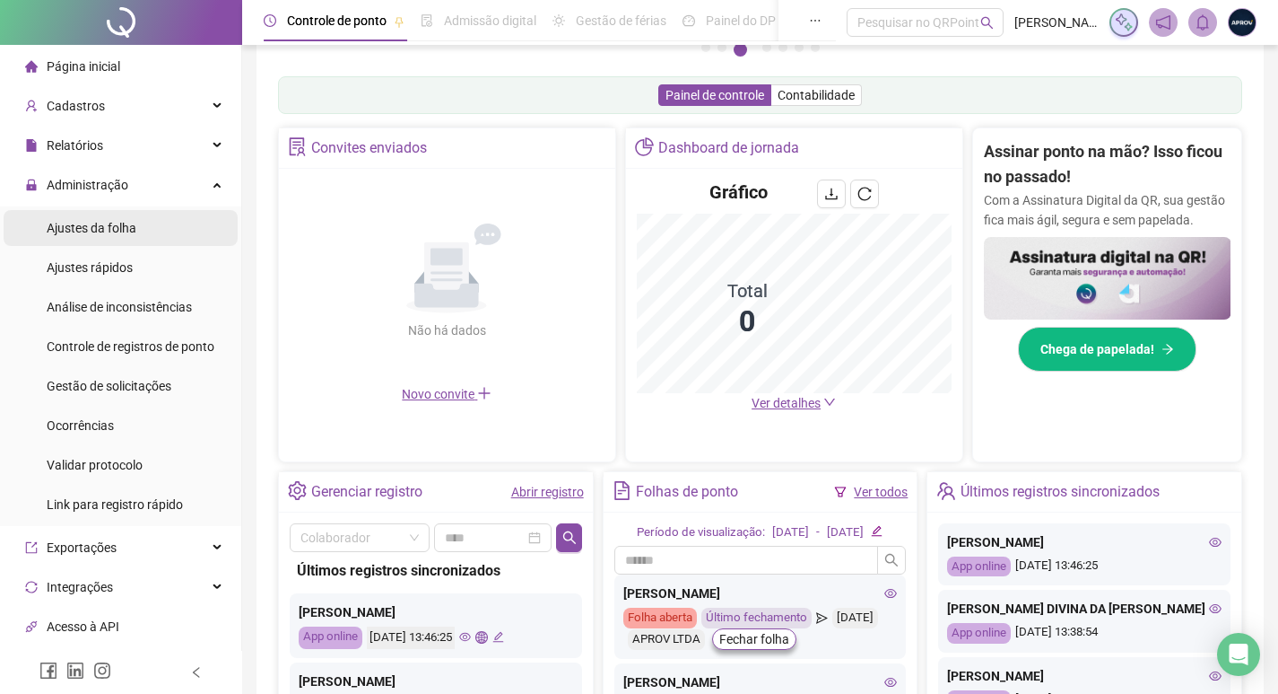
click at [132, 223] on span "Ajustes da folha" at bounding box center [92, 228] width 90 height 14
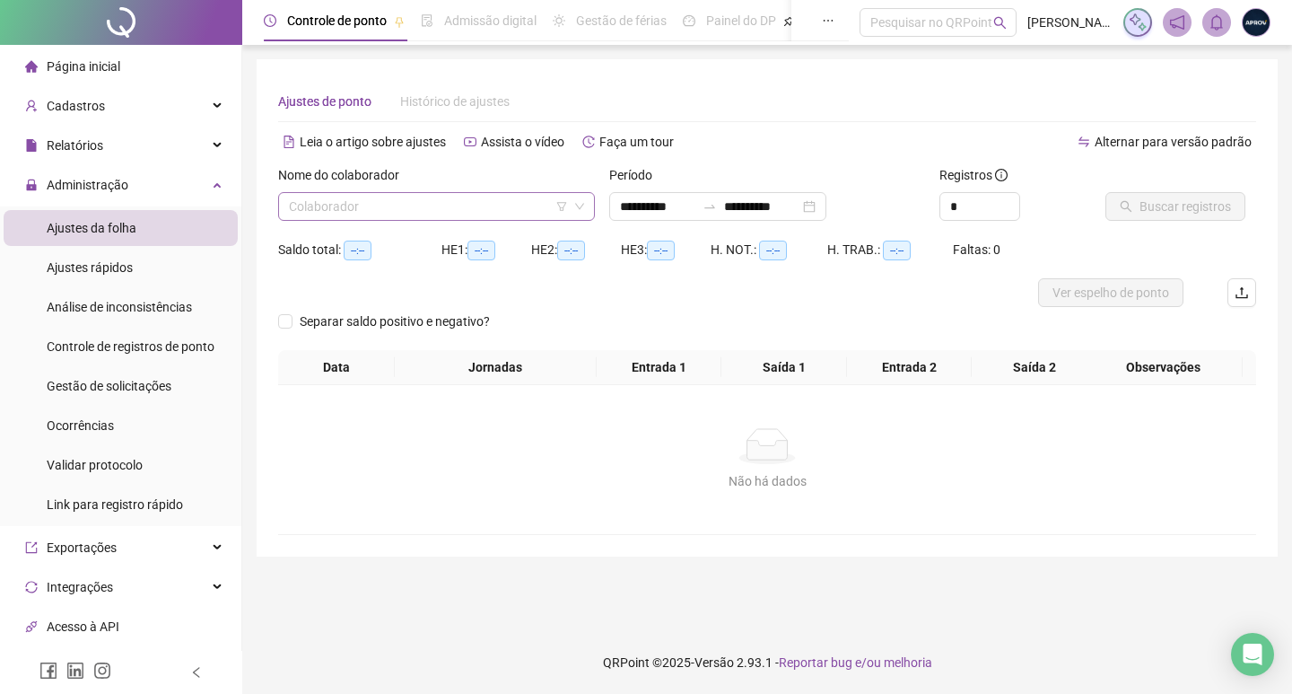
click at [382, 194] on input "search" at bounding box center [428, 206] width 279 height 27
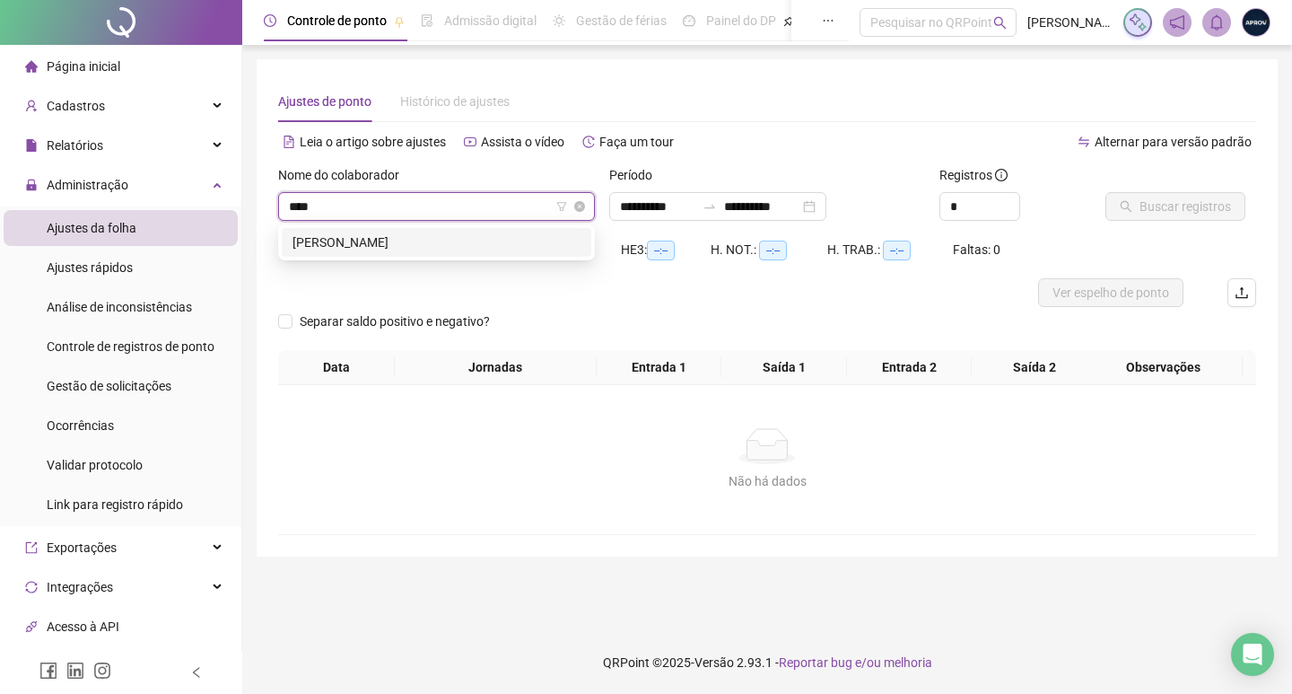
type input "*****"
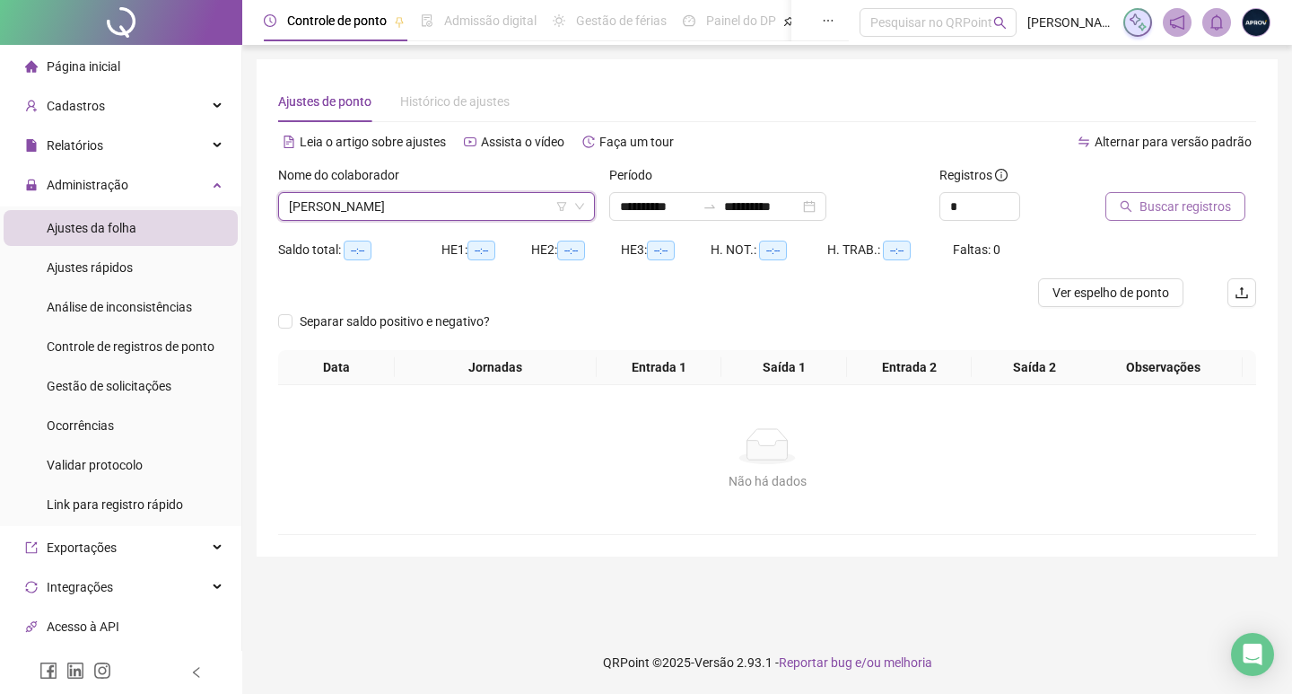
click at [1184, 199] on span "Buscar registros" at bounding box center [1185, 206] width 92 height 20
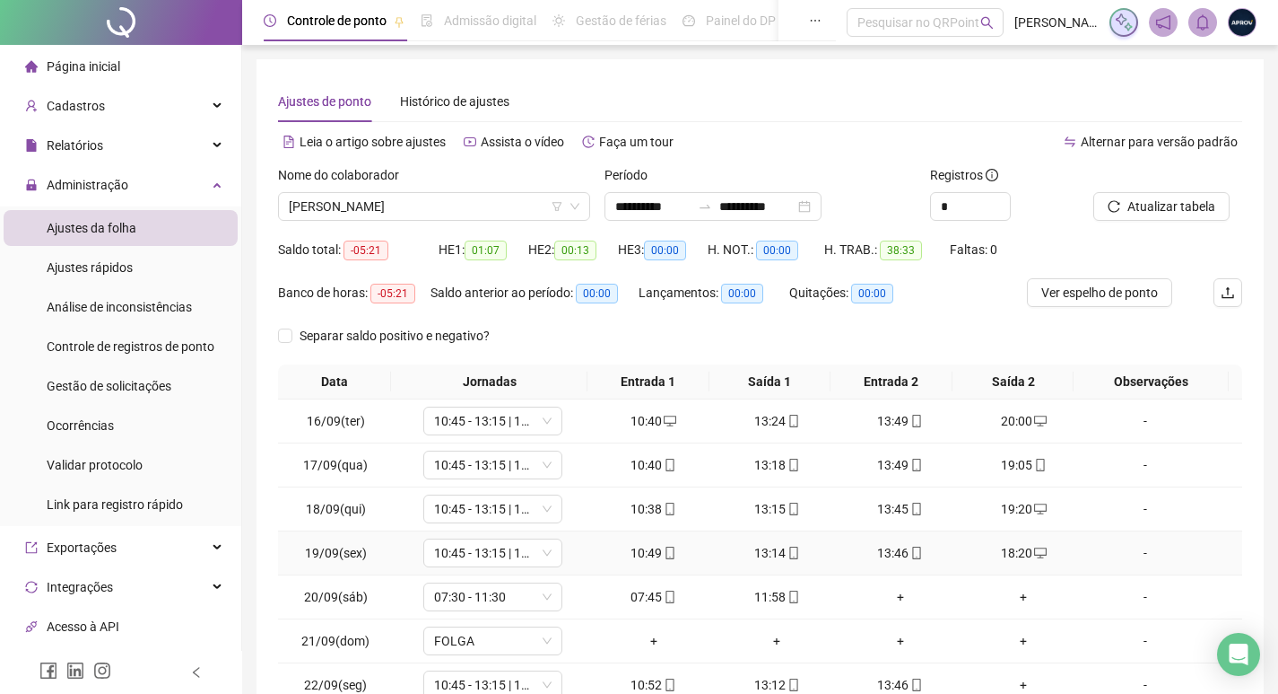
scroll to position [90, 0]
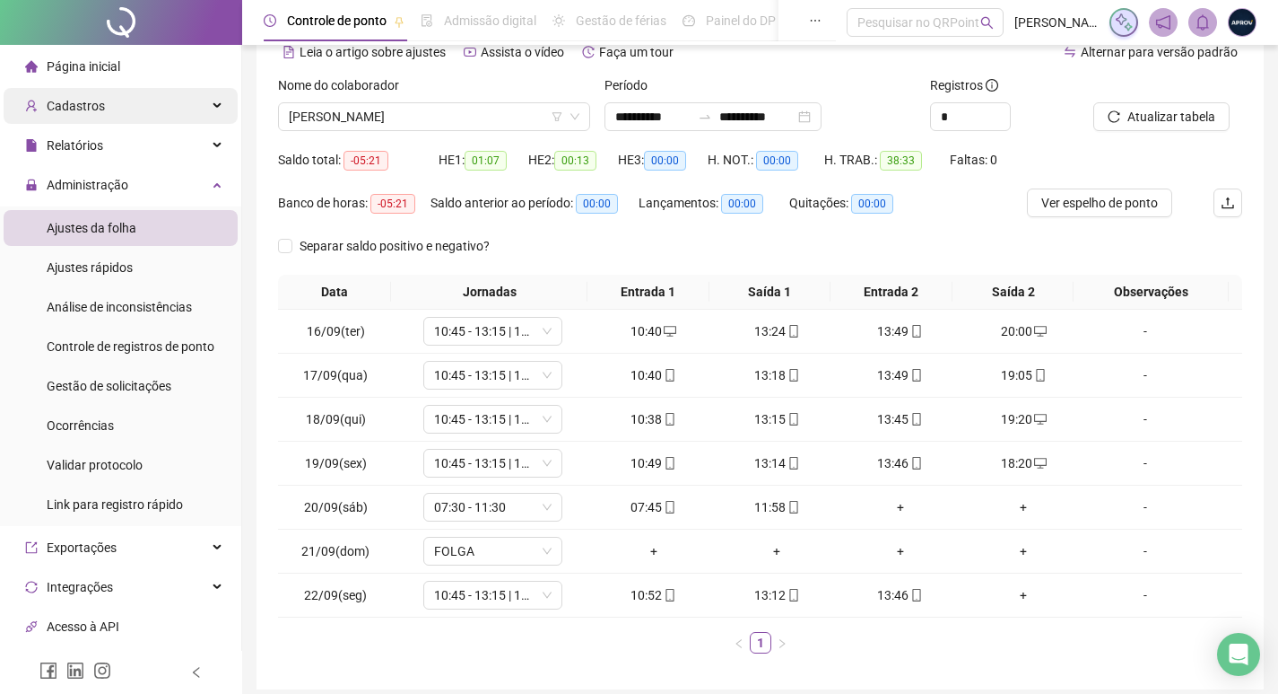
drag, startPoint x: 133, startPoint y: 187, endPoint x: 128, endPoint y: 97, distance: 89.8
click at [133, 184] on div "Administração" at bounding box center [121, 185] width 234 height 36
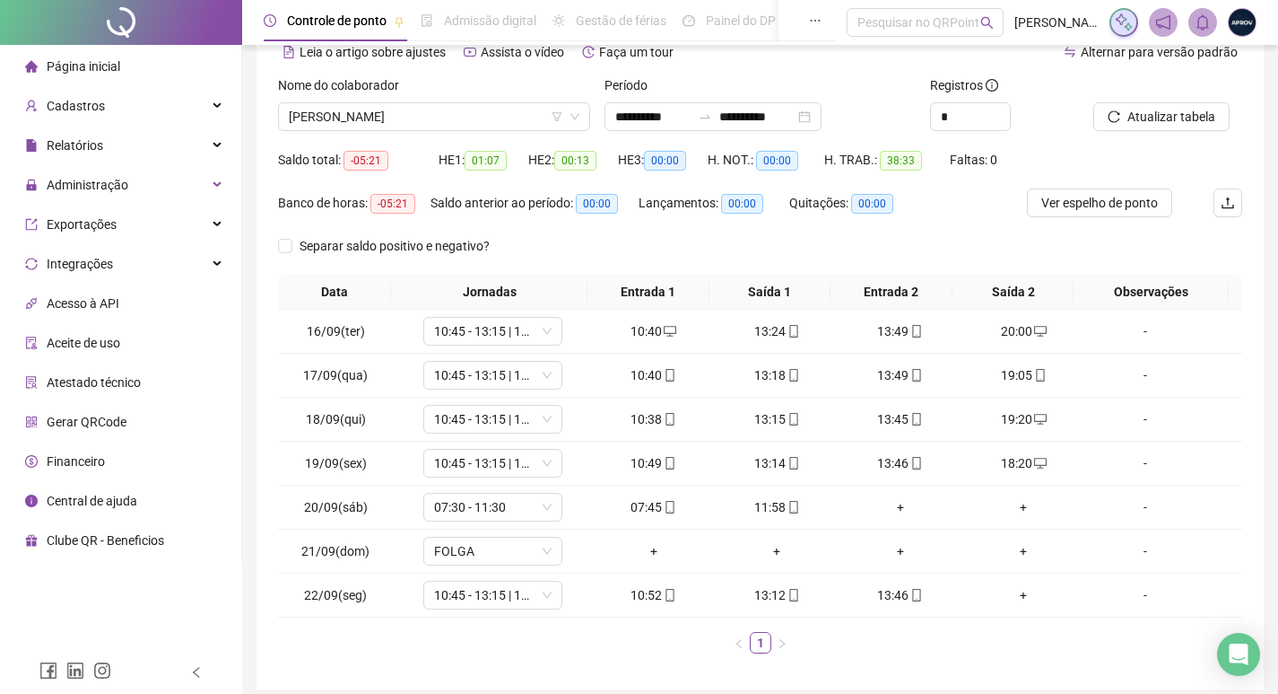
click at [126, 72] on li "Página inicial" at bounding box center [121, 66] width 234 height 36
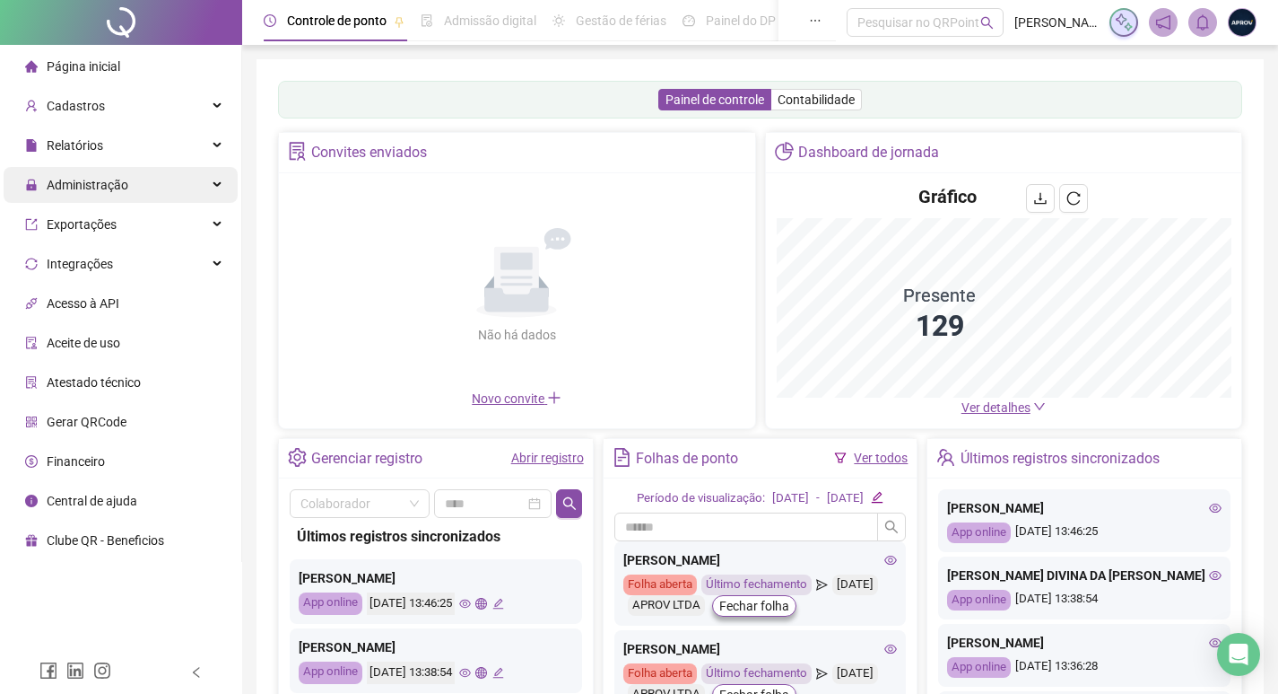
click at [73, 185] on span "Administração" at bounding box center [88, 185] width 82 height 14
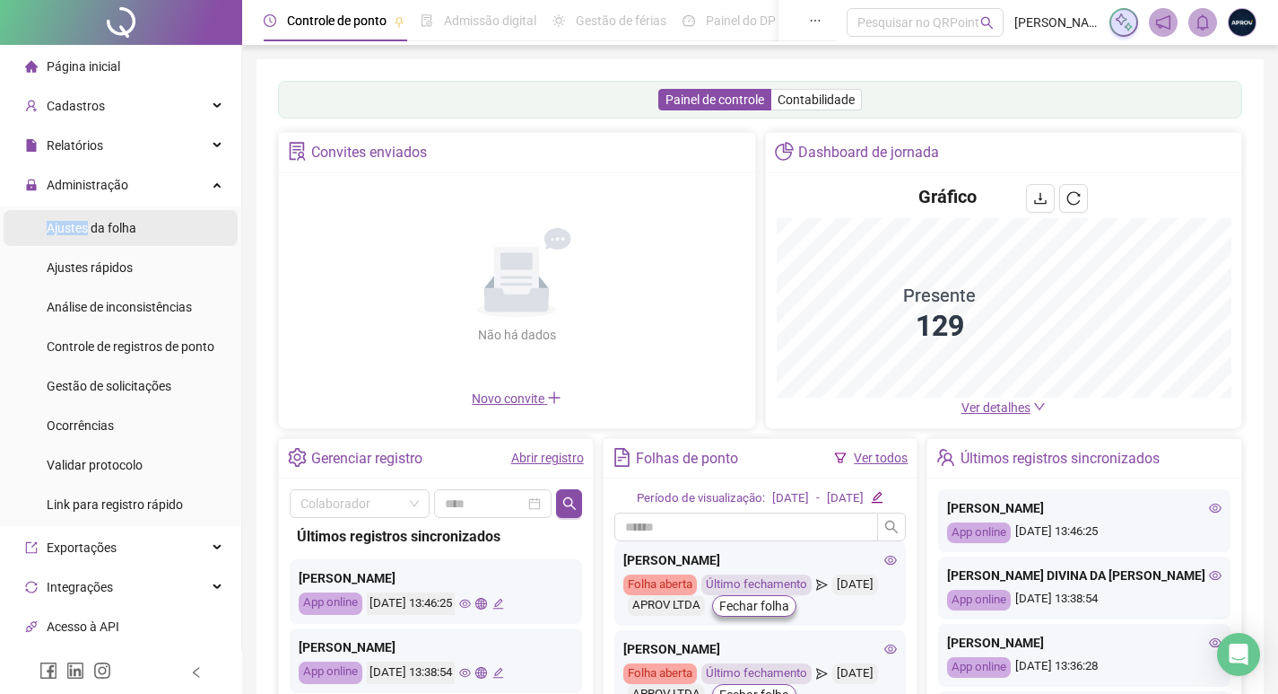
click at [88, 219] on div "Ajustes da folha" at bounding box center [92, 228] width 90 height 36
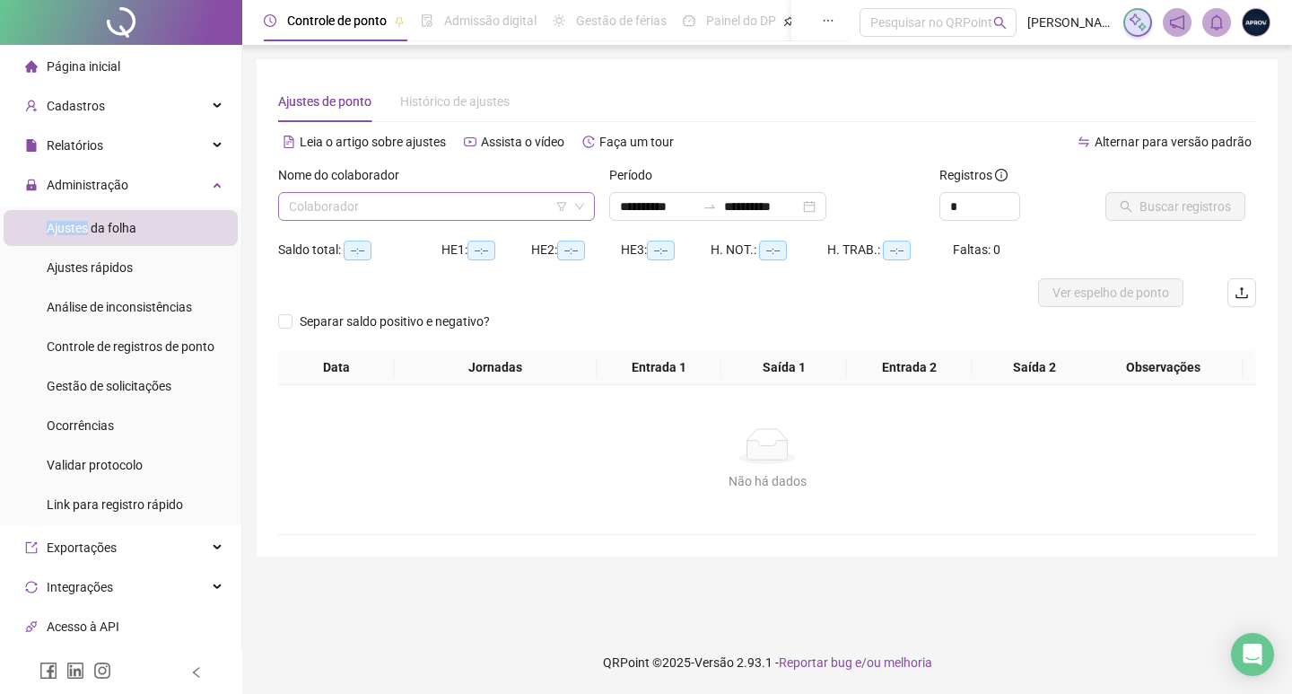
click at [366, 201] on input "search" at bounding box center [428, 206] width 279 height 27
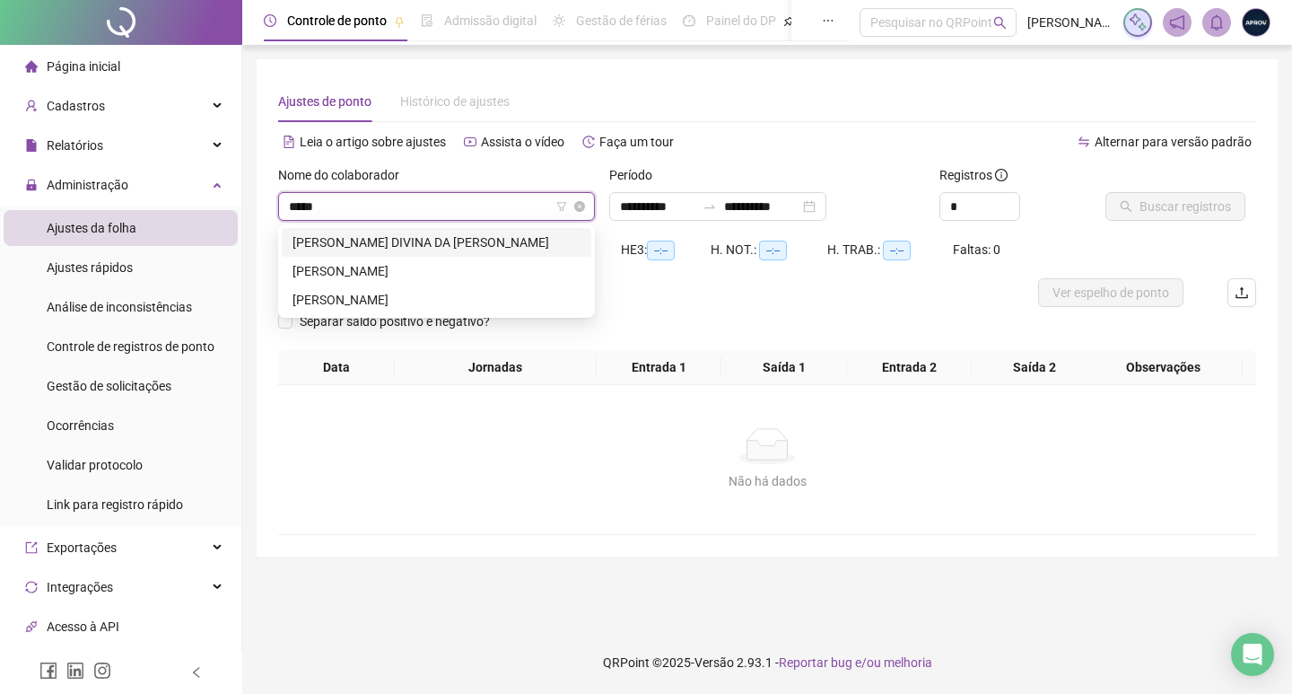
type input "******"
click at [388, 238] on div "[PERSON_NAME] DIVINA DA [PERSON_NAME]" at bounding box center [436, 242] width 288 height 20
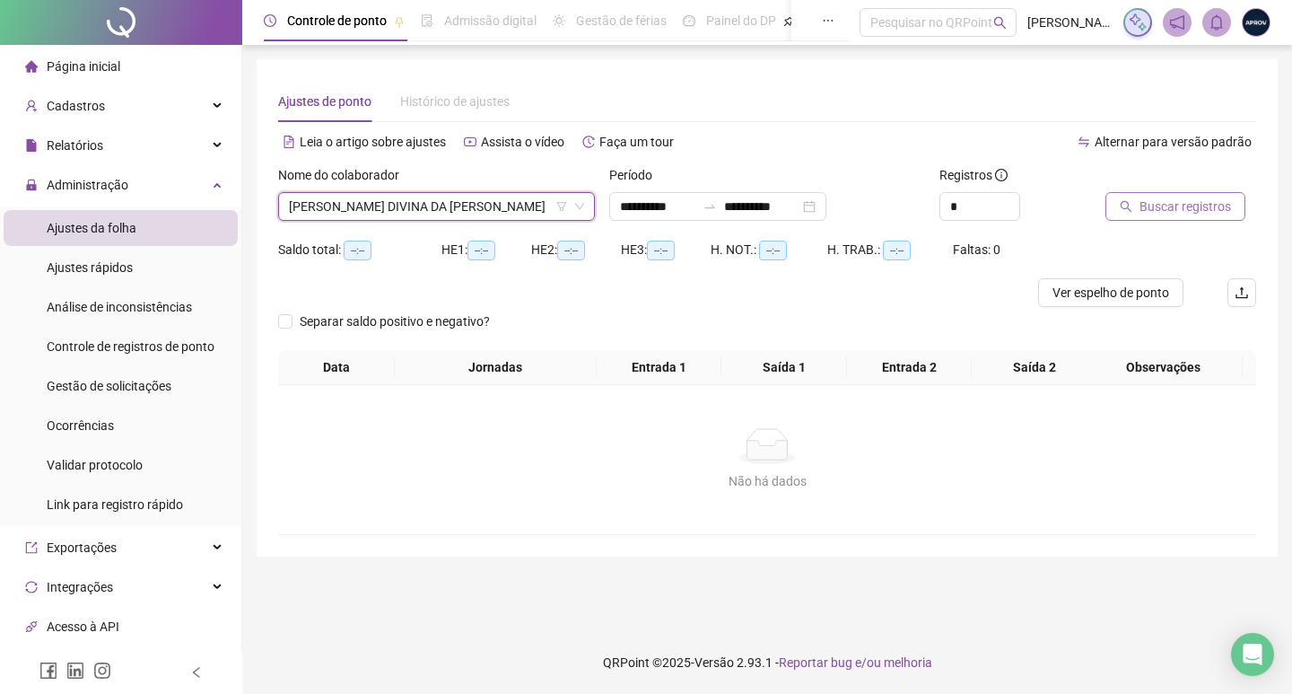
click at [1171, 201] on span "Buscar registros" at bounding box center [1185, 206] width 92 height 20
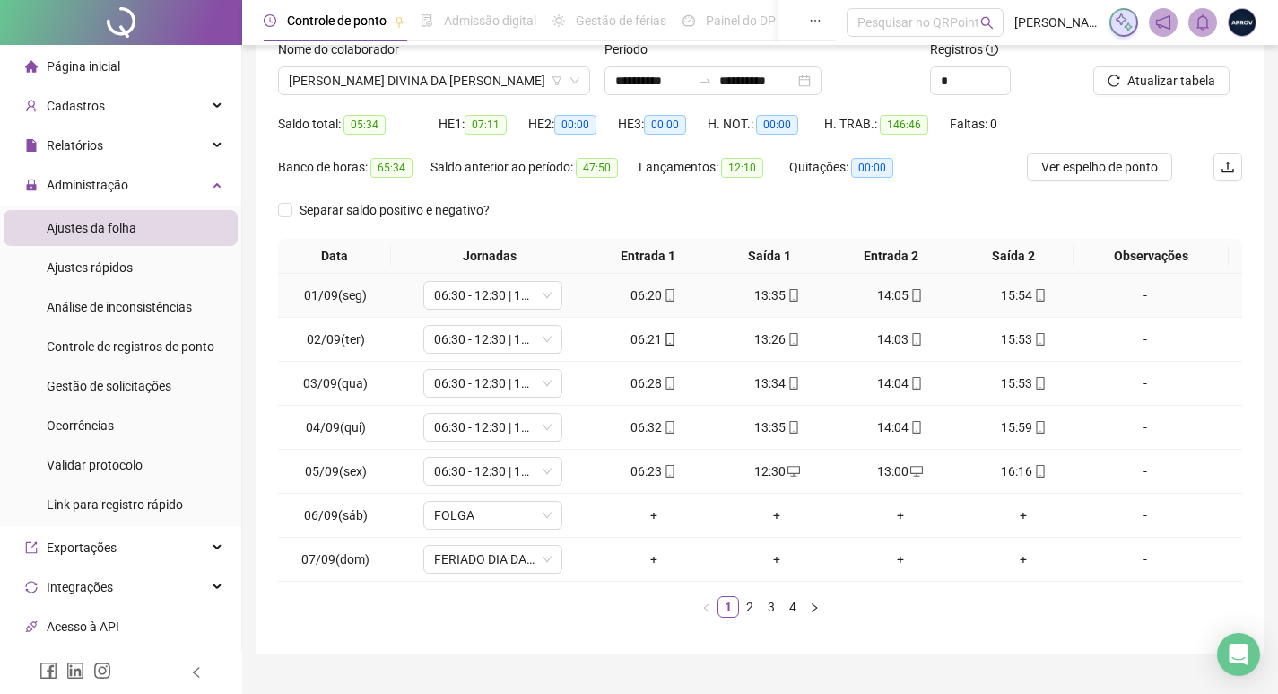
scroll to position [162, 0]
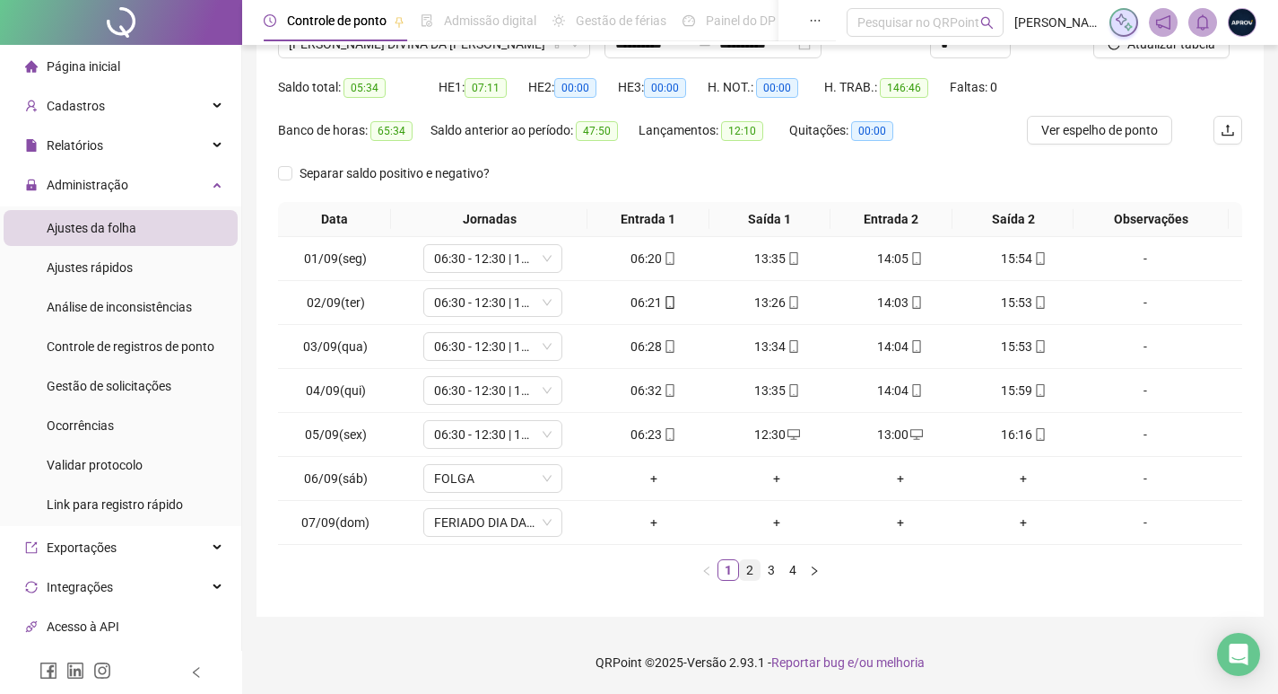
click at [740, 568] on link "2" at bounding box center [750, 570] width 20 height 20
click at [764, 571] on link "3" at bounding box center [772, 570] width 20 height 20
click at [795, 564] on link "4" at bounding box center [793, 570] width 20 height 20
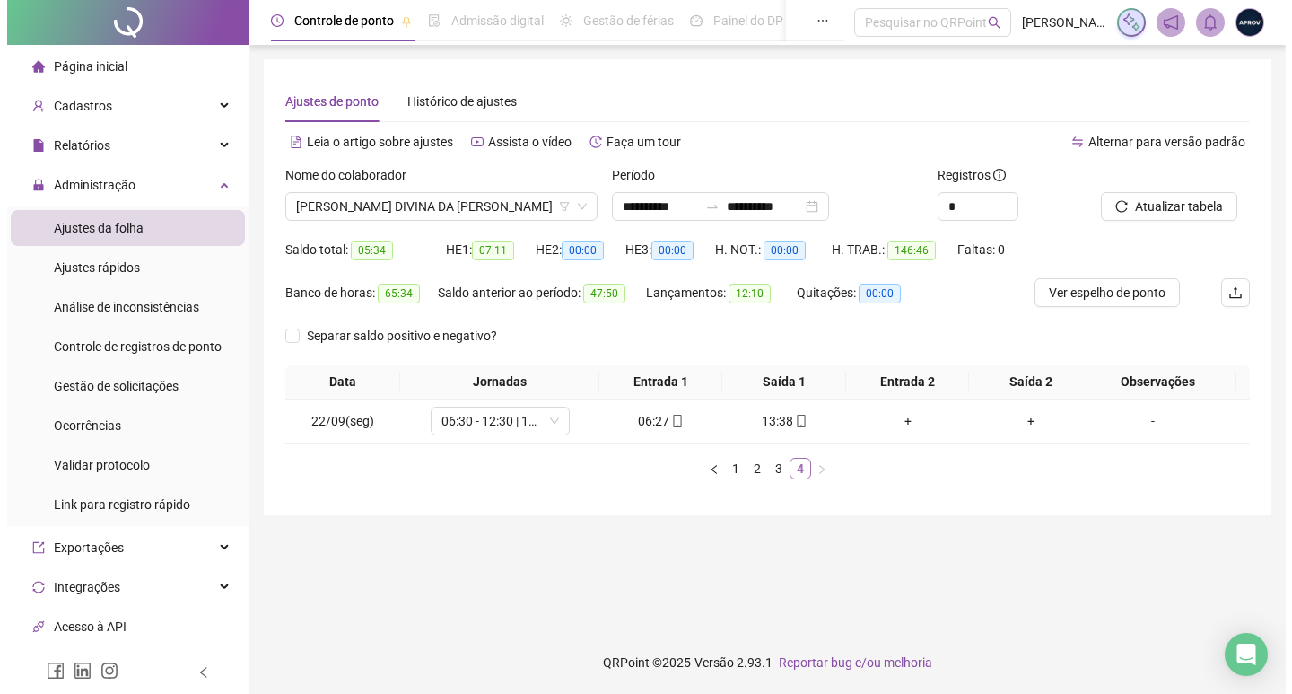
scroll to position [0, 0]
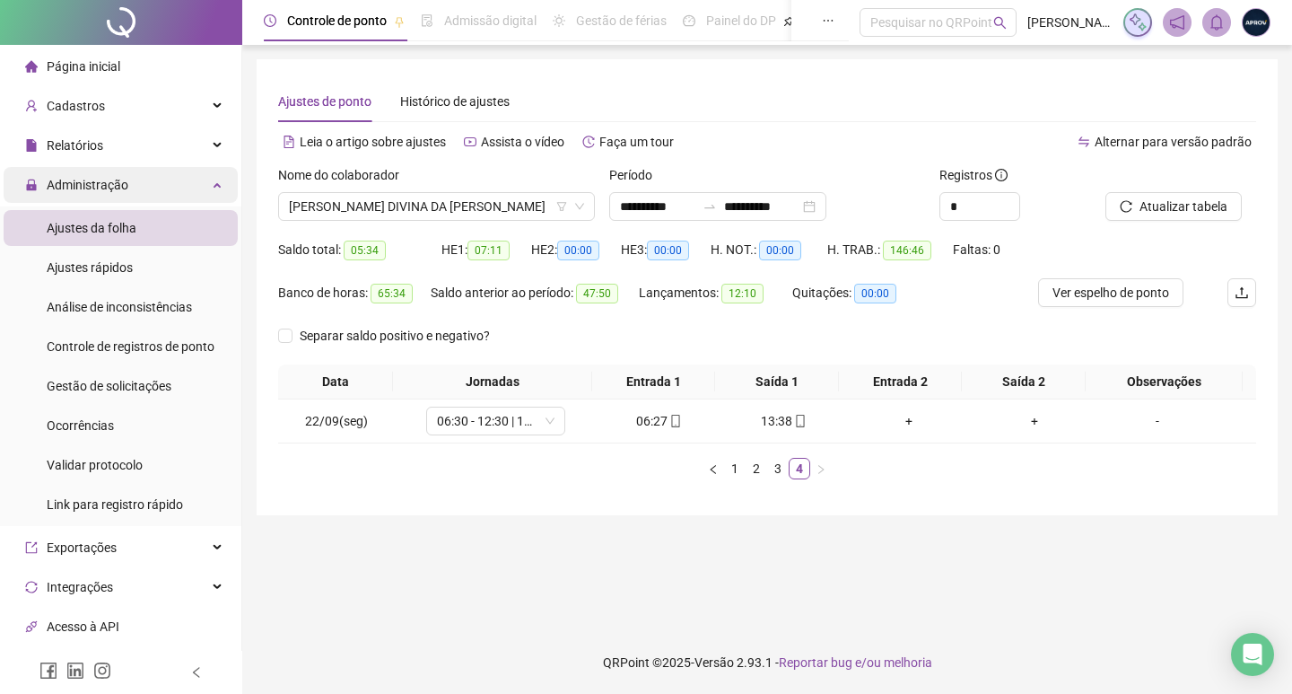
click at [134, 170] on div "Administração" at bounding box center [121, 185] width 234 height 36
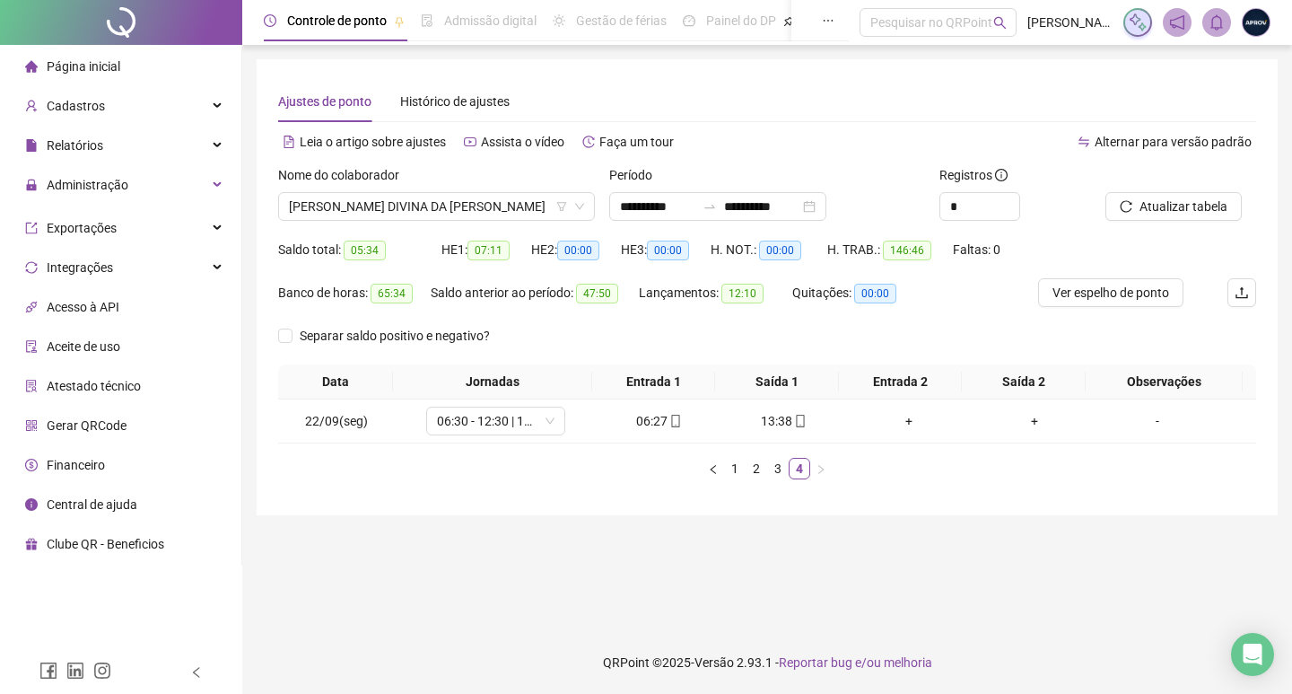
click at [99, 71] on span "Página inicial" at bounding box center [84, 66] width 74 height 14
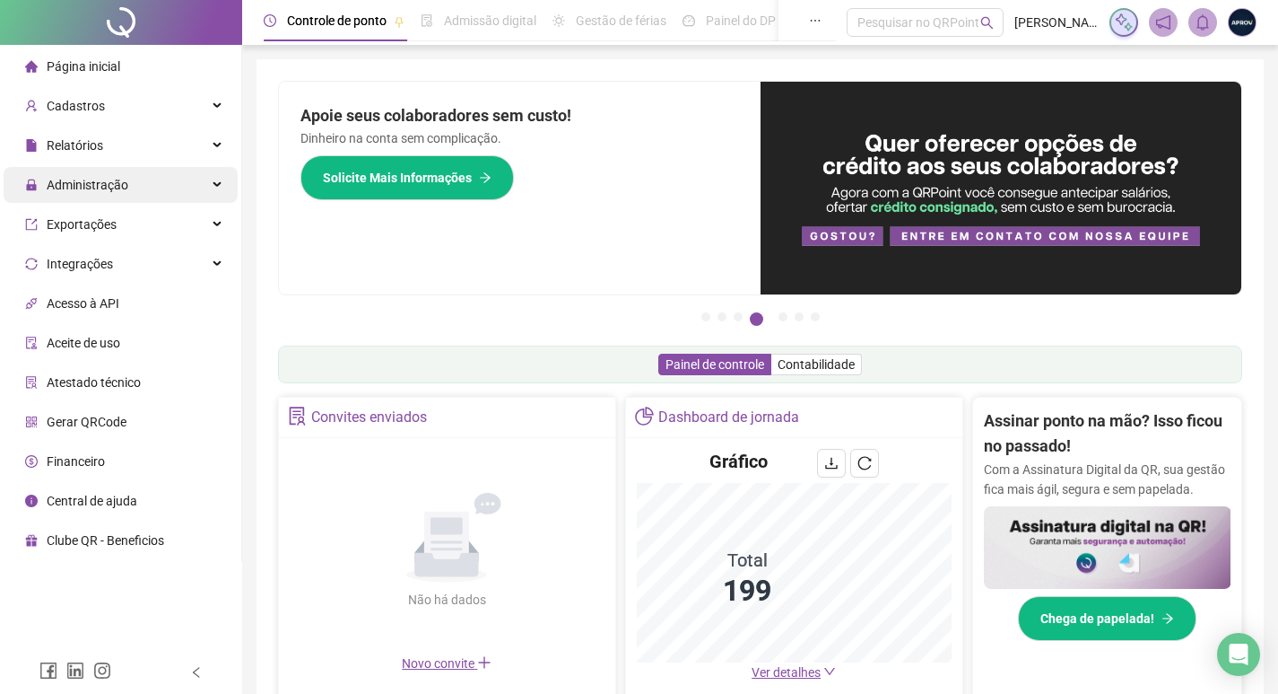
click at [110, 186] on span "Administração" at bounding box center [88, 185] width 82 height 14
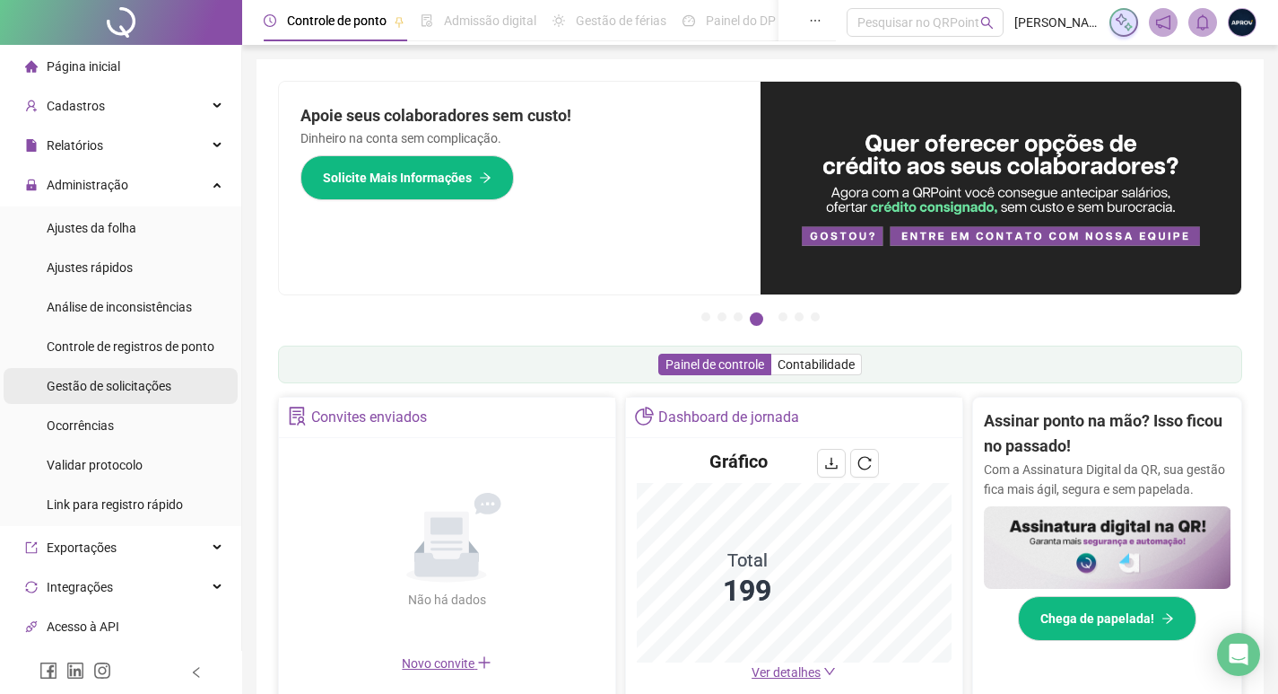
click at [155, 389] on span "Gestão de solicitações" at bounding box center [109, 386] width 125 height 14
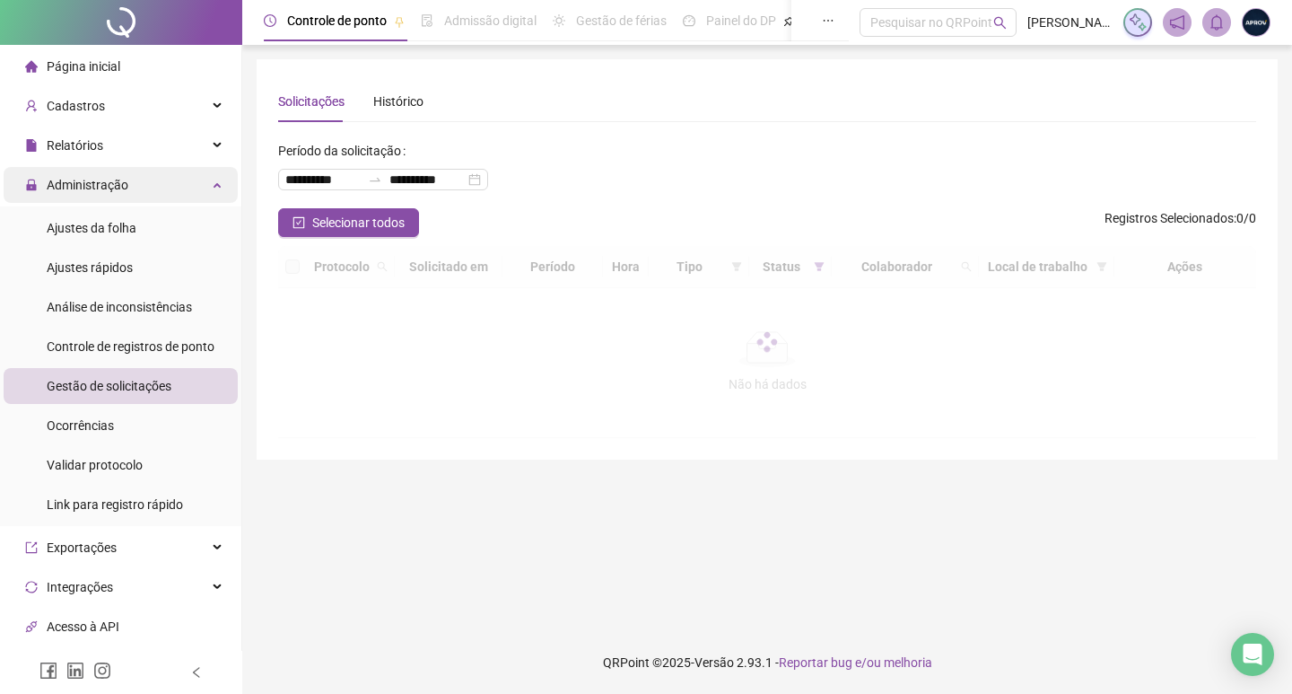
click at [113, 178] on span "Administração" at bounding box center [88, 185] width 82 height 14
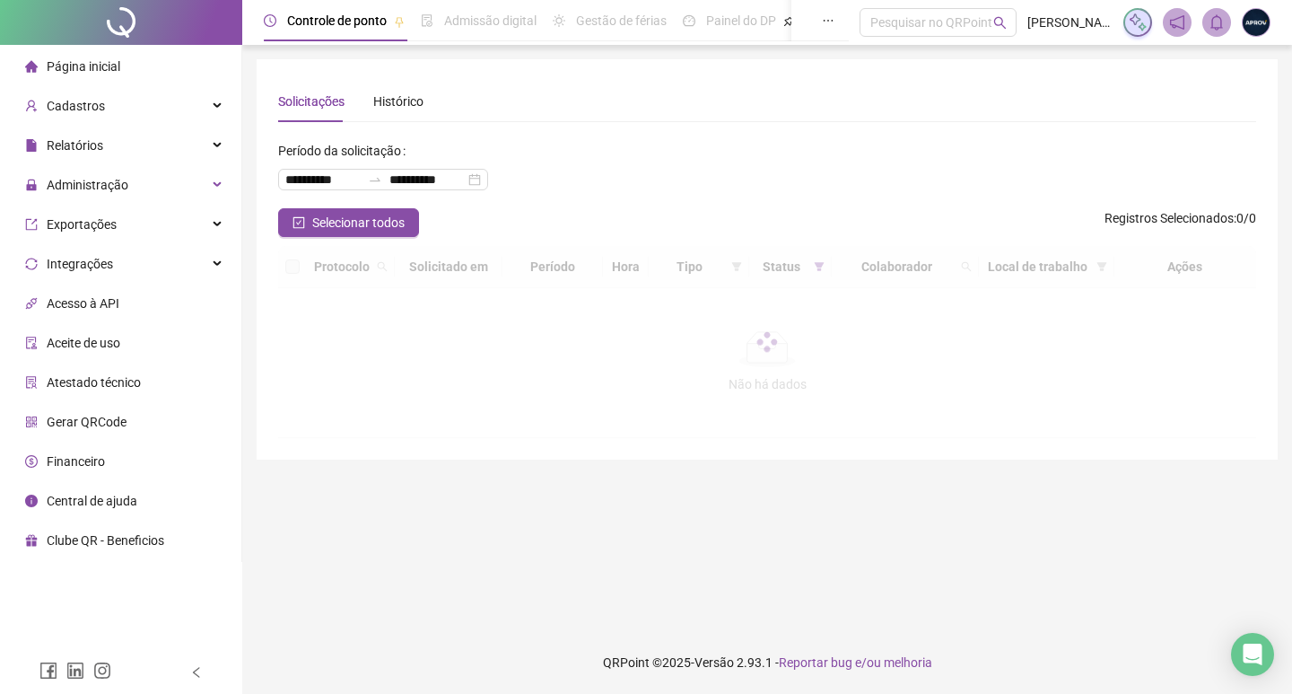
click at [1207, 218] on span "Registros Selecionados" at bounding box center [1168, 218] width 129 height 14
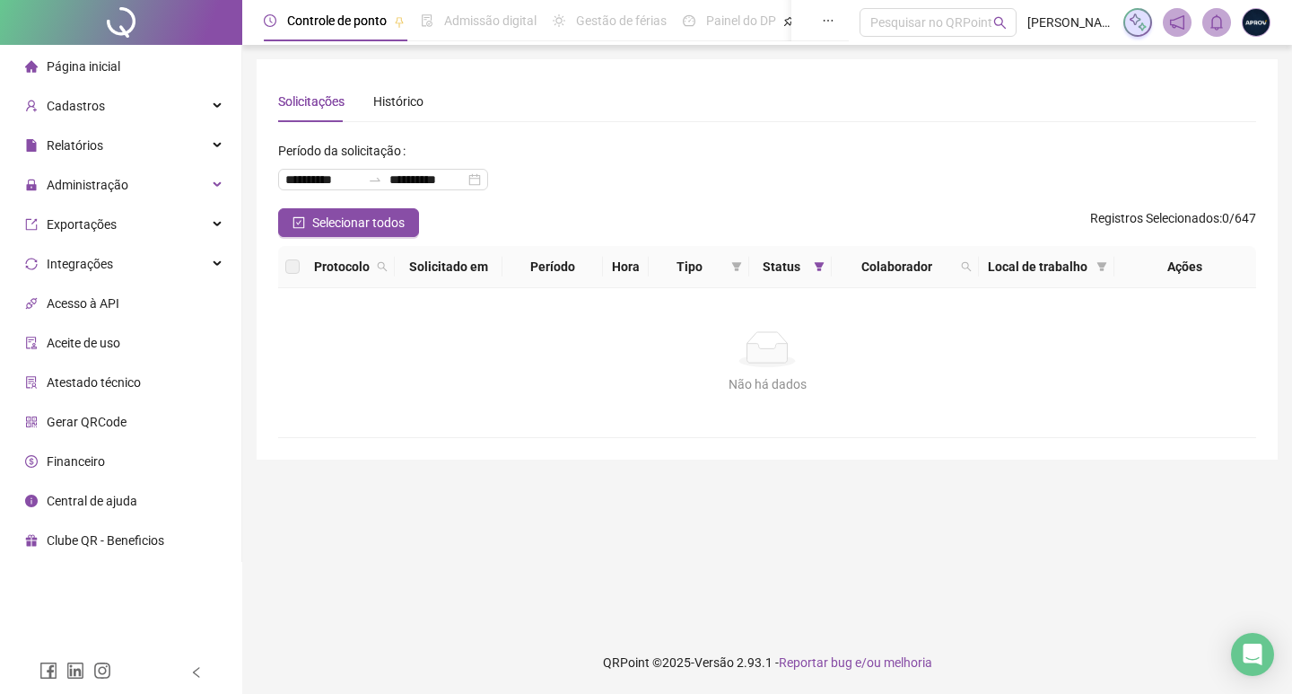
click at [91, 65] on span "Página inicial" at bounding box center [84, 66] width 74 height 14
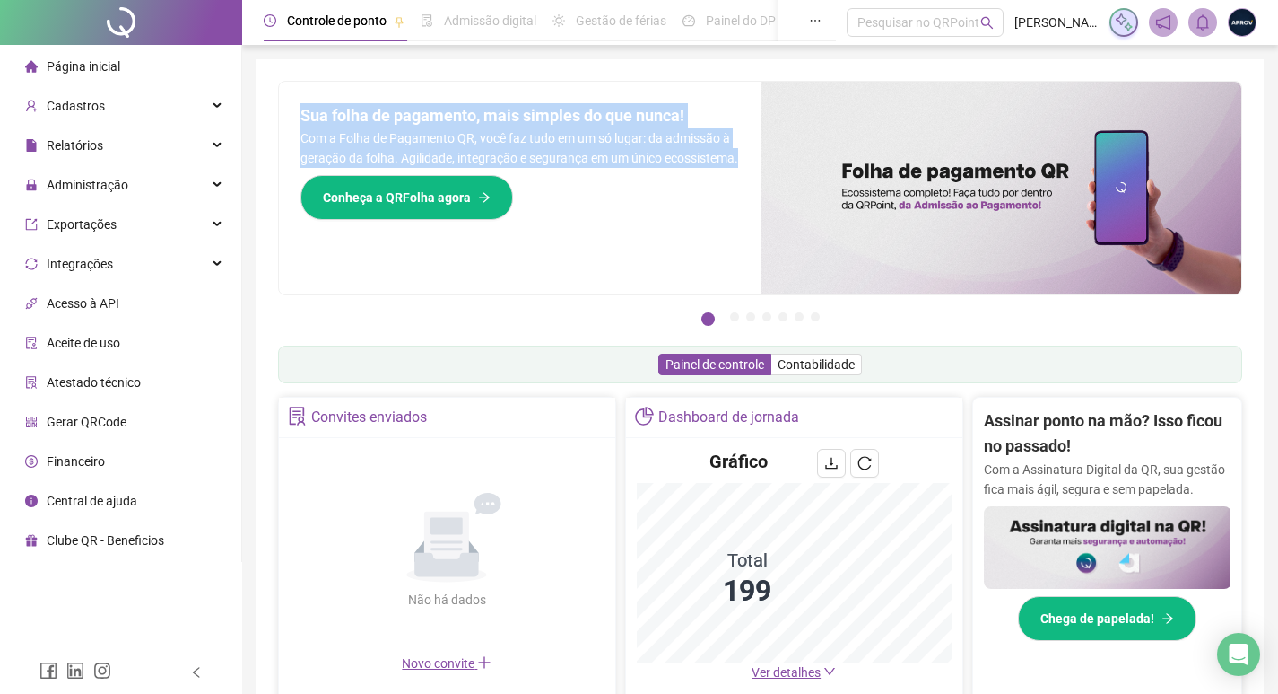
drag, startPoint x: 301, startPoint y: 113, endPoint x: 743, endPoint y: 156, distance: 444.4
click at [743, 156] on div "Sua folha de pagamento, mais simples do que nunca! Com a Folha de Pagamento QR,…" at bounding box center [520, 188] width 482 height 213
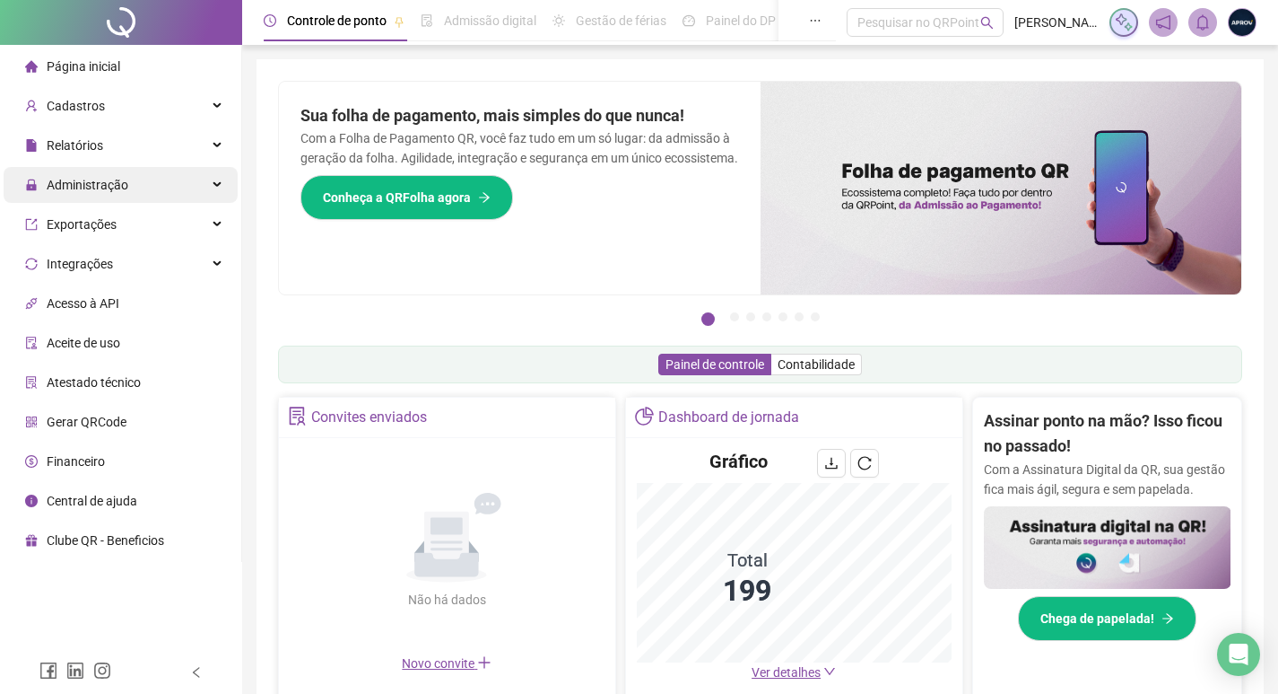
click at [110, 187] on span "Administração" at bounding box center [88, 185] width 82 height 14
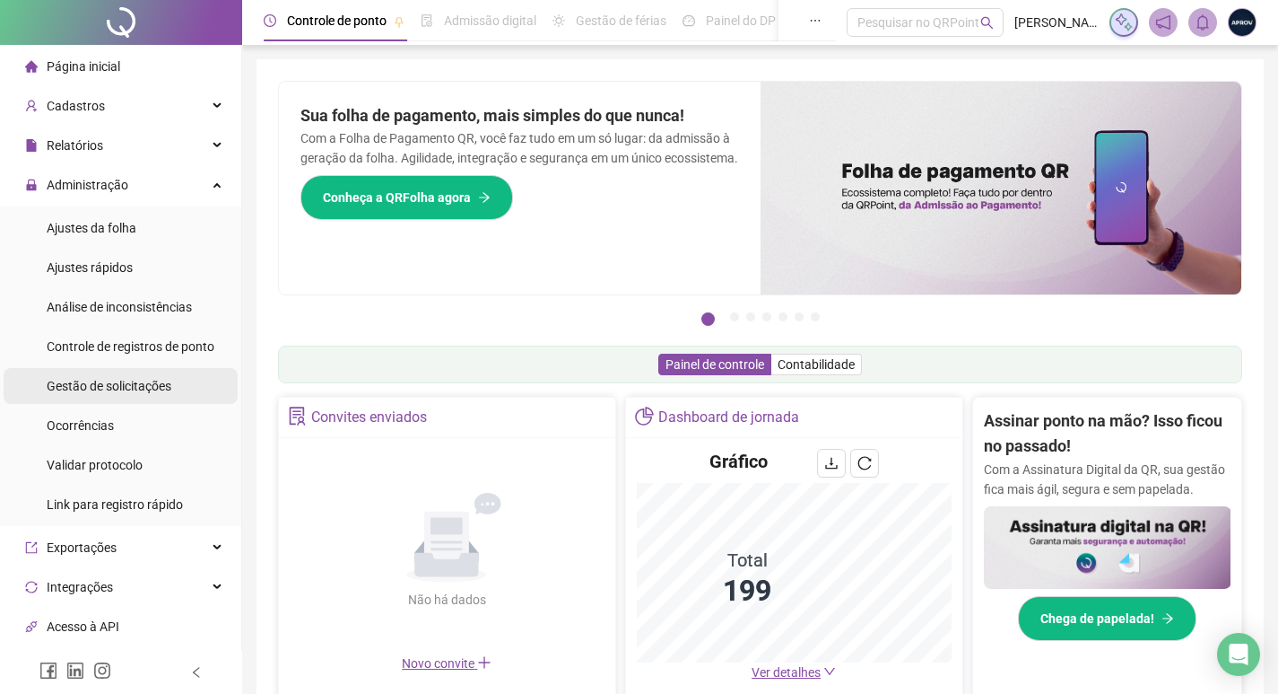
click at [147, 399] on div "Gestão de solicitações" at bounding box center [109, 386] width 125 height 36
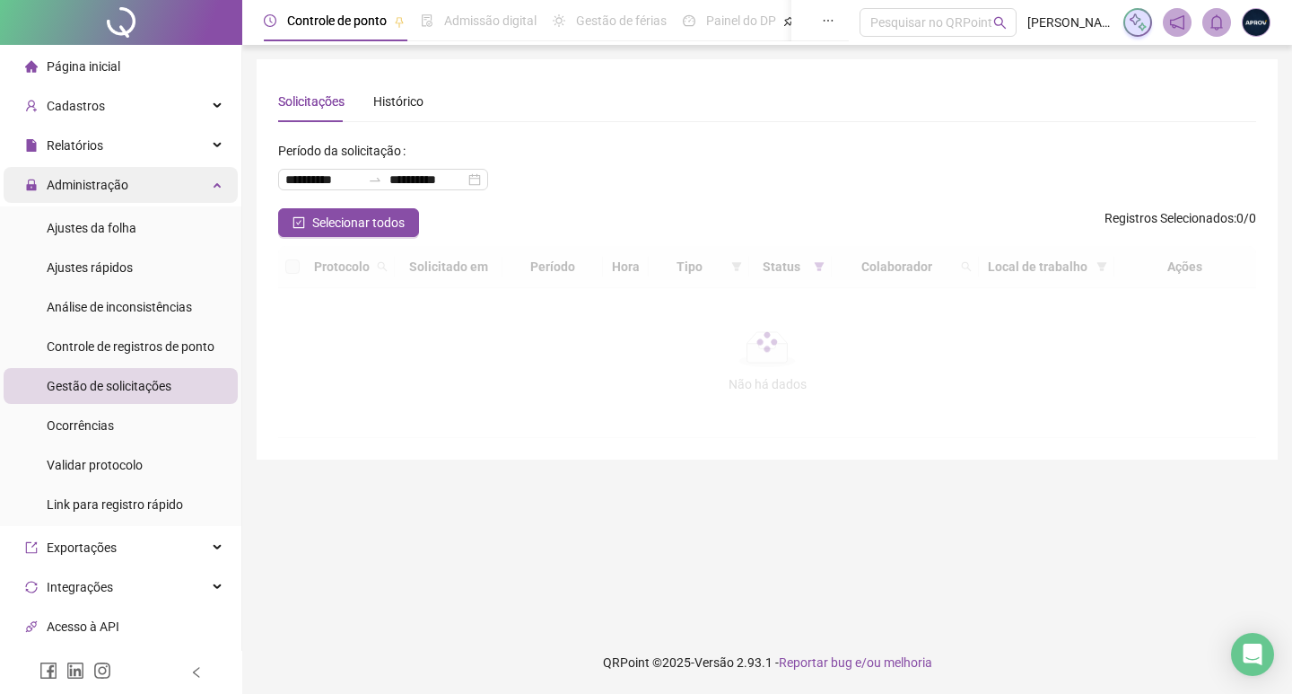
click at [142, 178] on div "Administração" at bounding box center [121, 185] width 234 height 36
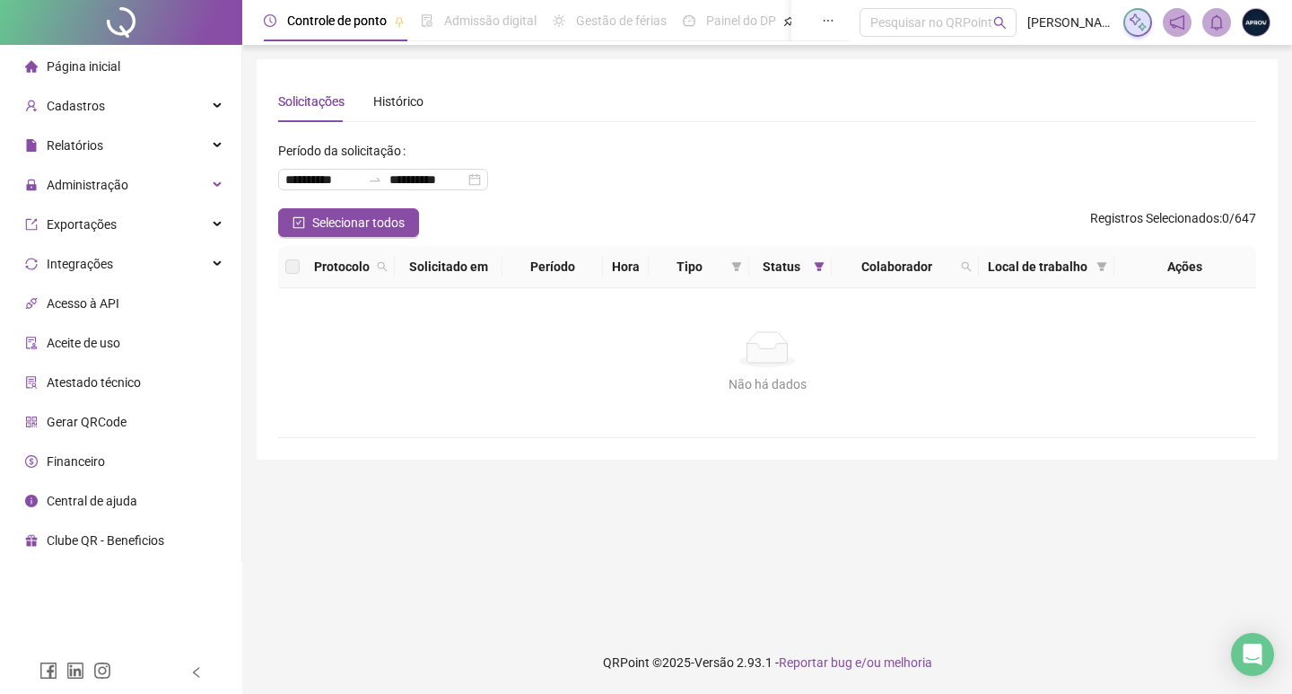
click at [95, 83] on div "Página inicial" at bounding box center [72, 66] width 95 height 36
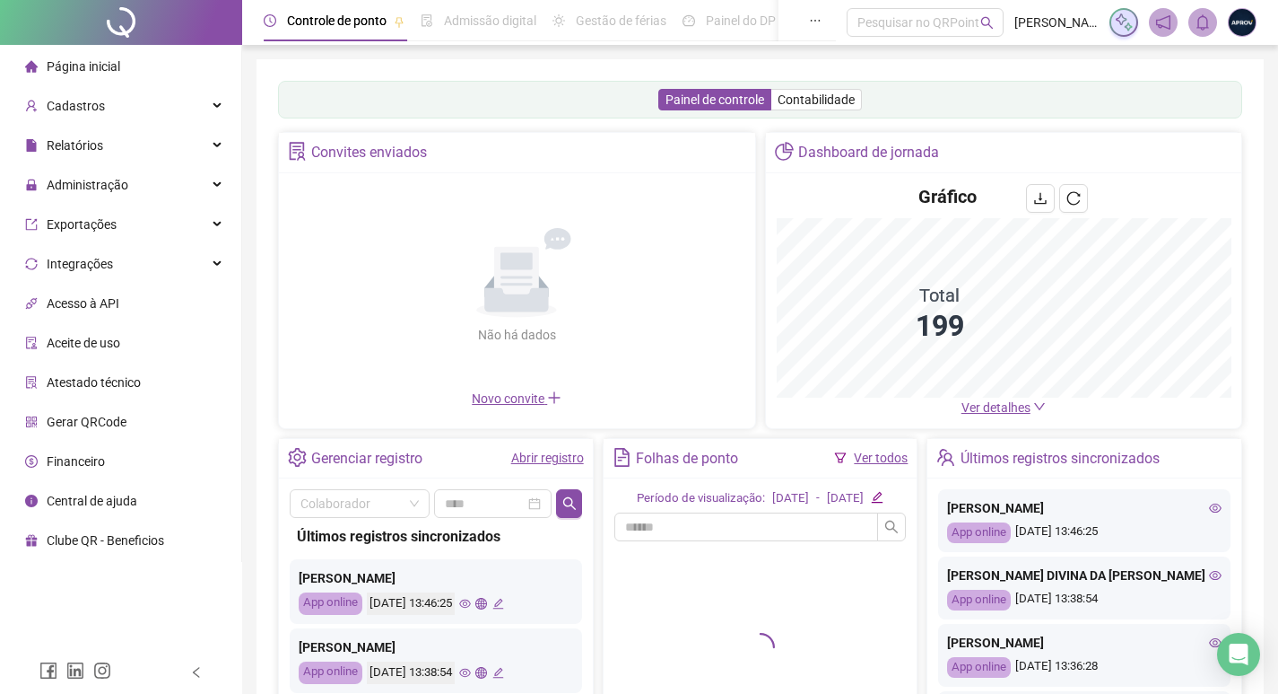
click at [863, 453] on link "Ver todos" at bounding box center [881, 457] width 54 height 14
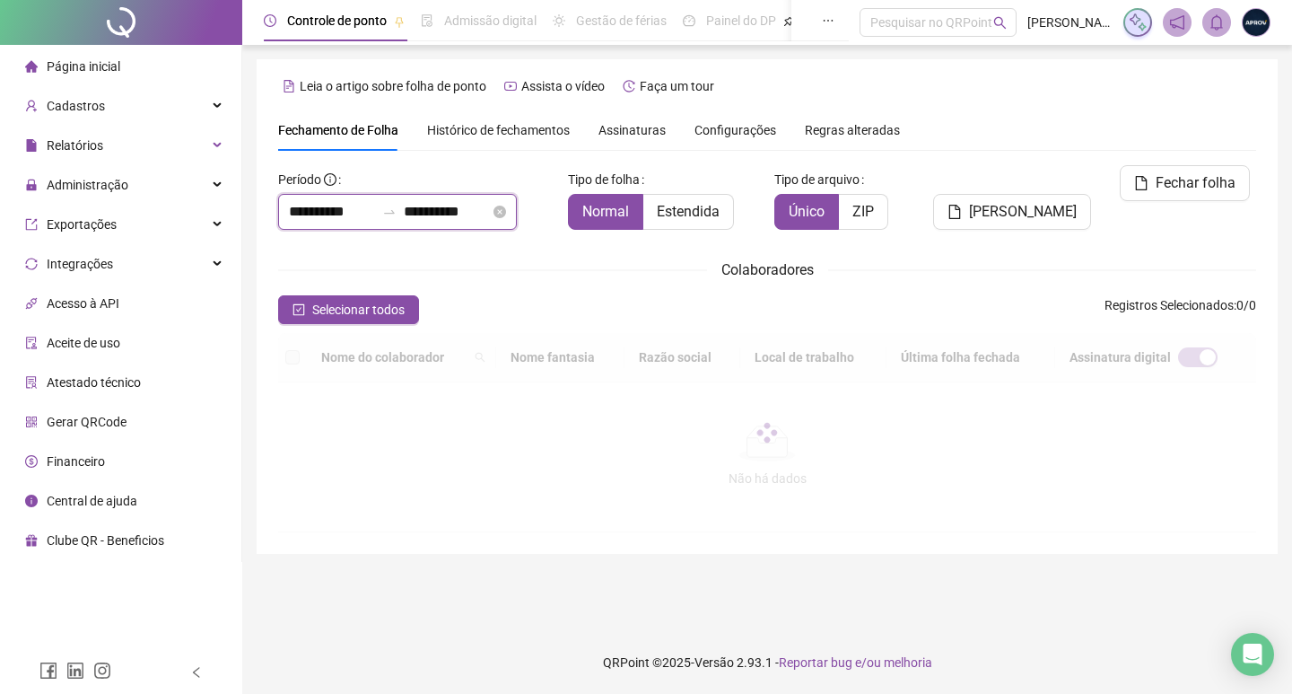
click at [321, 204] on input "**********" at bounding box center [332, 212] width 86 height 22
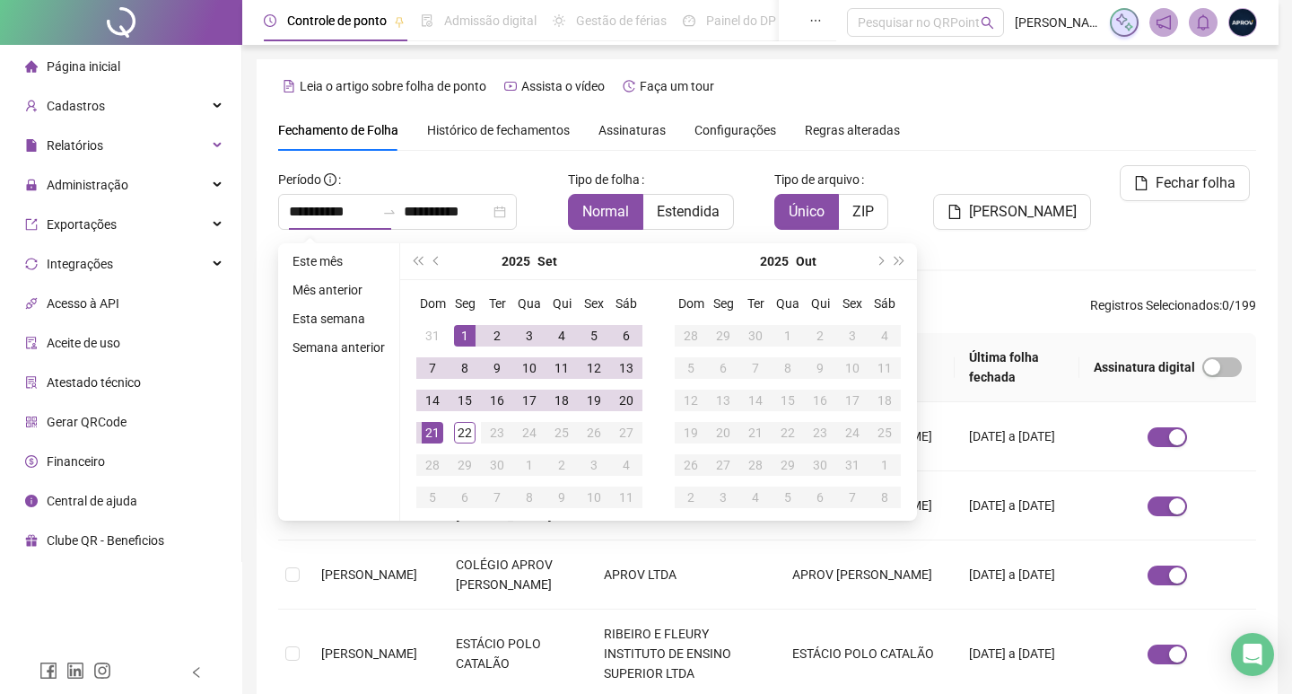
click at [438, 280] on div "Dom Seg Ter Qua Qui Sex Sáb 31 1 2 3 4 5 6 7 8 9 10 11 12 13 14 15 16 17 18 19 …" at bounding box center [529, 400] width 258 height 240
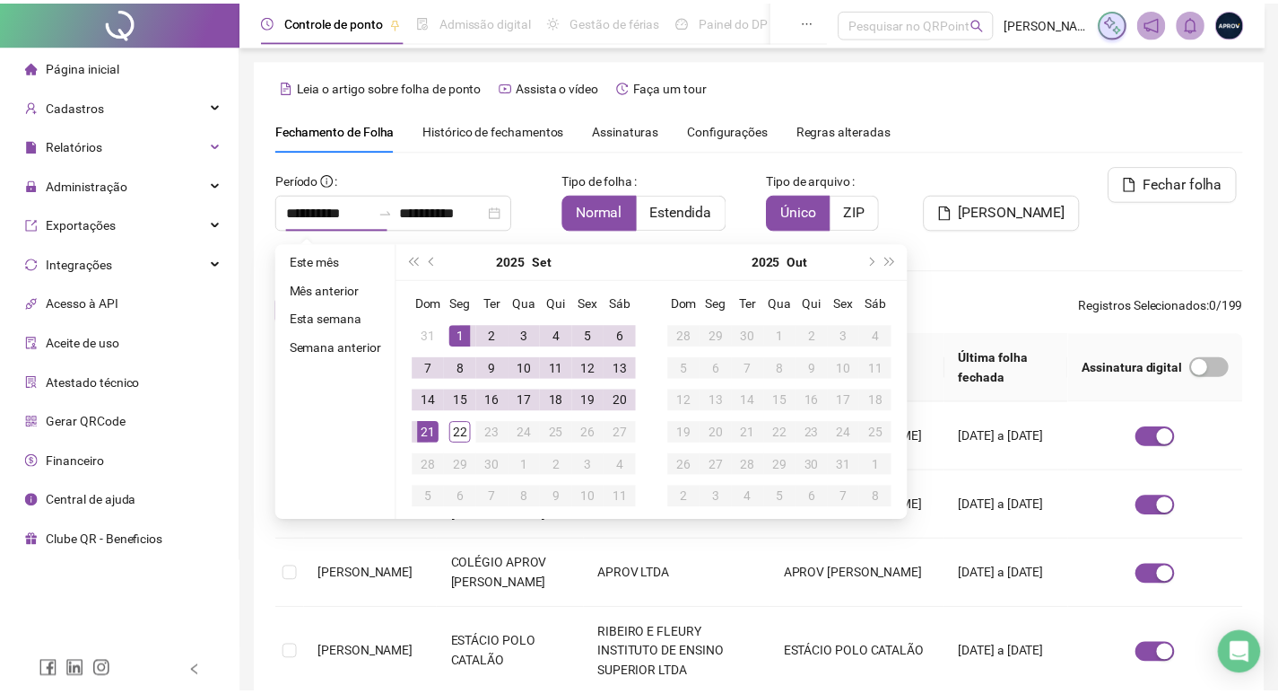
scroll to position [21, 0]
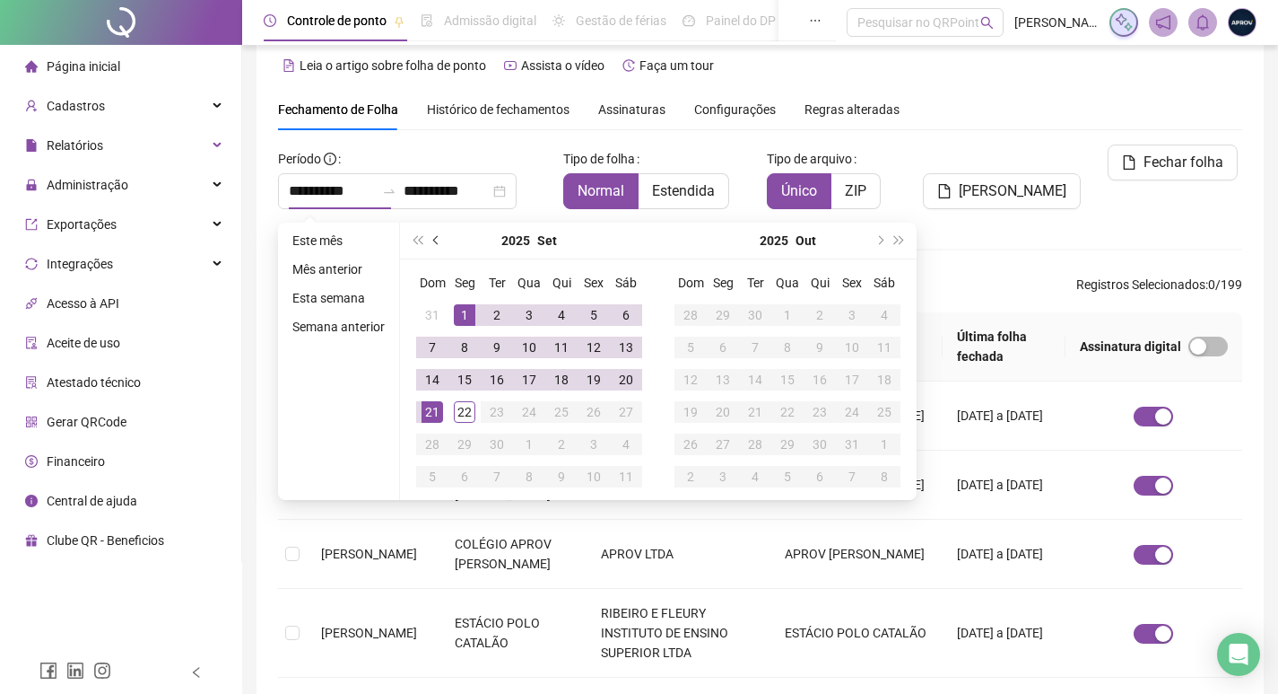
click at [438, 242] on button "prev-year" at bounding box center [437, 240] width 20 height 36
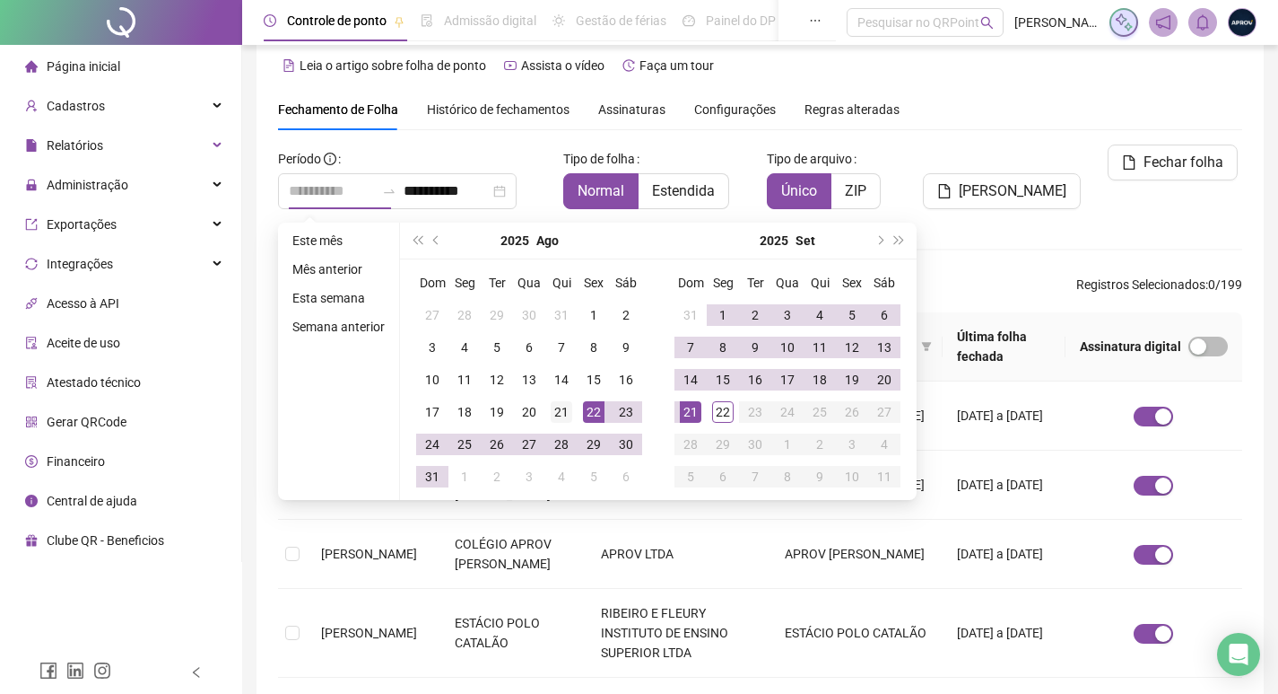
type input "**********"
click at [565, 412] on div "21" at bounding box center [562, 412] width 22 height 22
type input "**********"
click at [885, 382] on div "20" at bounding box center [885, 380] width 22 height 22
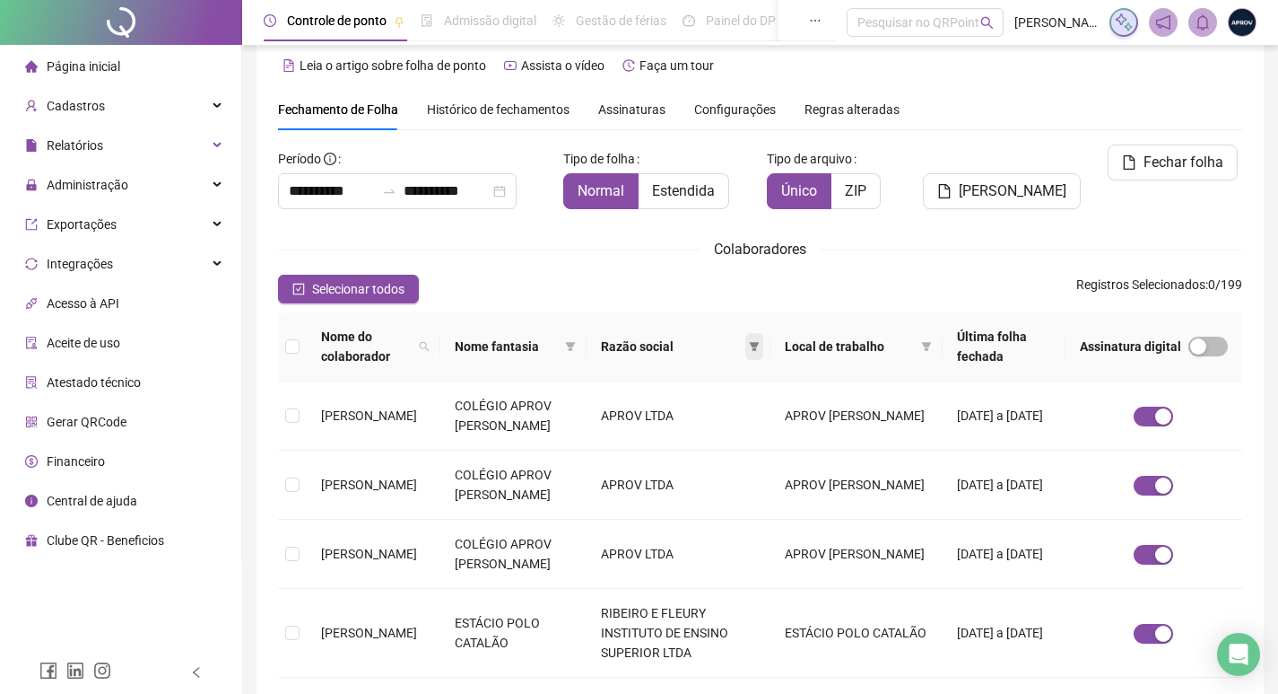
click at [753, 342] on span at bounding box center [755, 346] width 18 height 27
click at [565, 341] on icon "filter" at bounding box center [570, 346] width 11 height 11
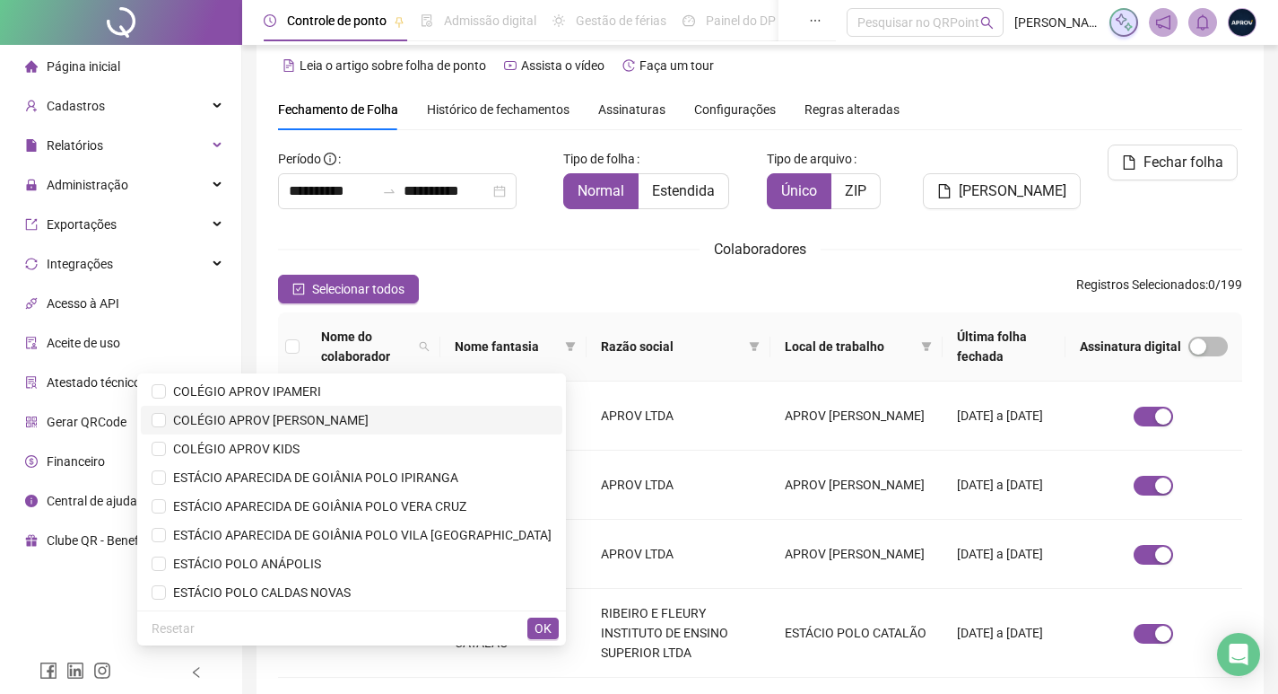
click at [362, 425] on span "COLÉGIO APROV [PERSON_NAME]" at bounding box center [267, 420] width 203 height 14
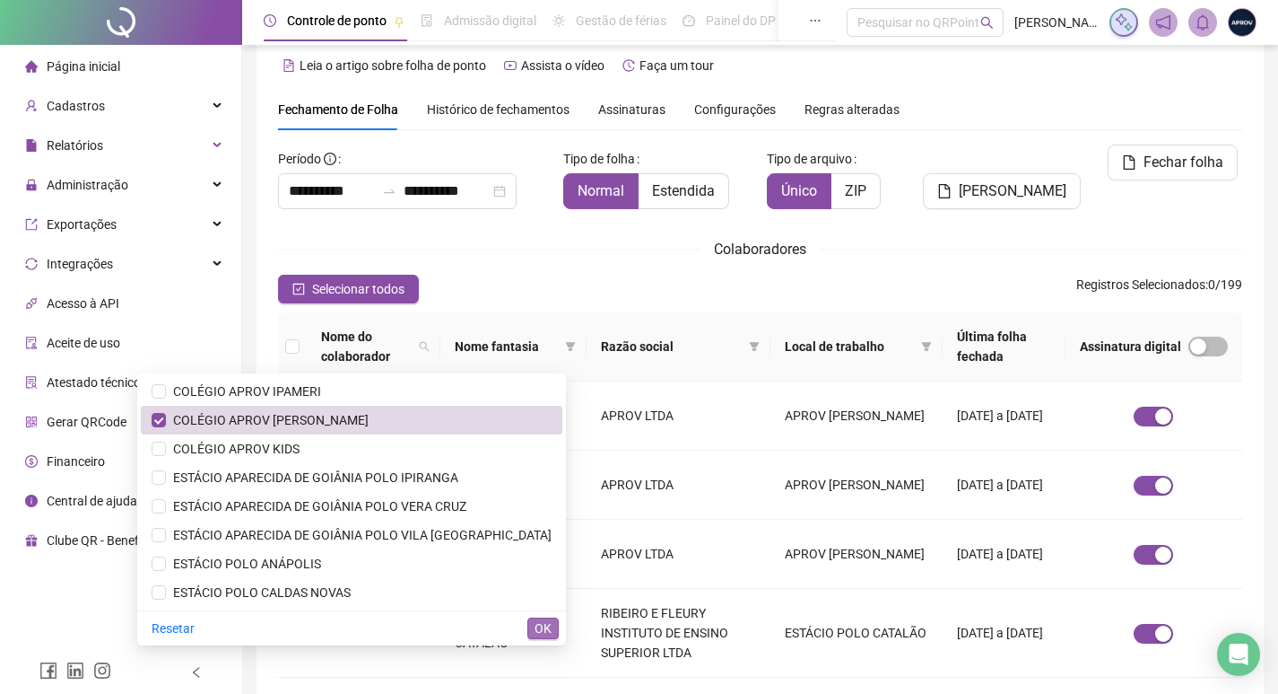
click at [552, 621] on button "OK" at bounding box center [543, 628] width 31 height 22
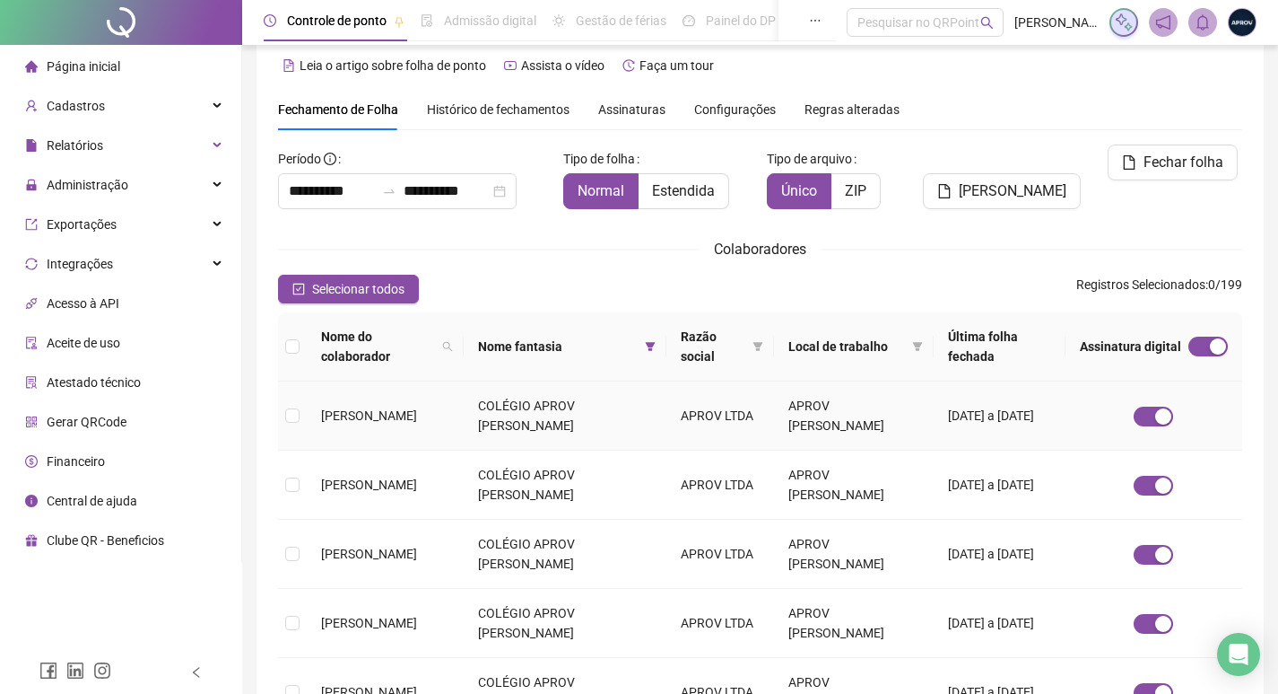
click at [417, 415] on span "[PERSON_NAME]" at bounding box center [369, 415] width 96 height 14
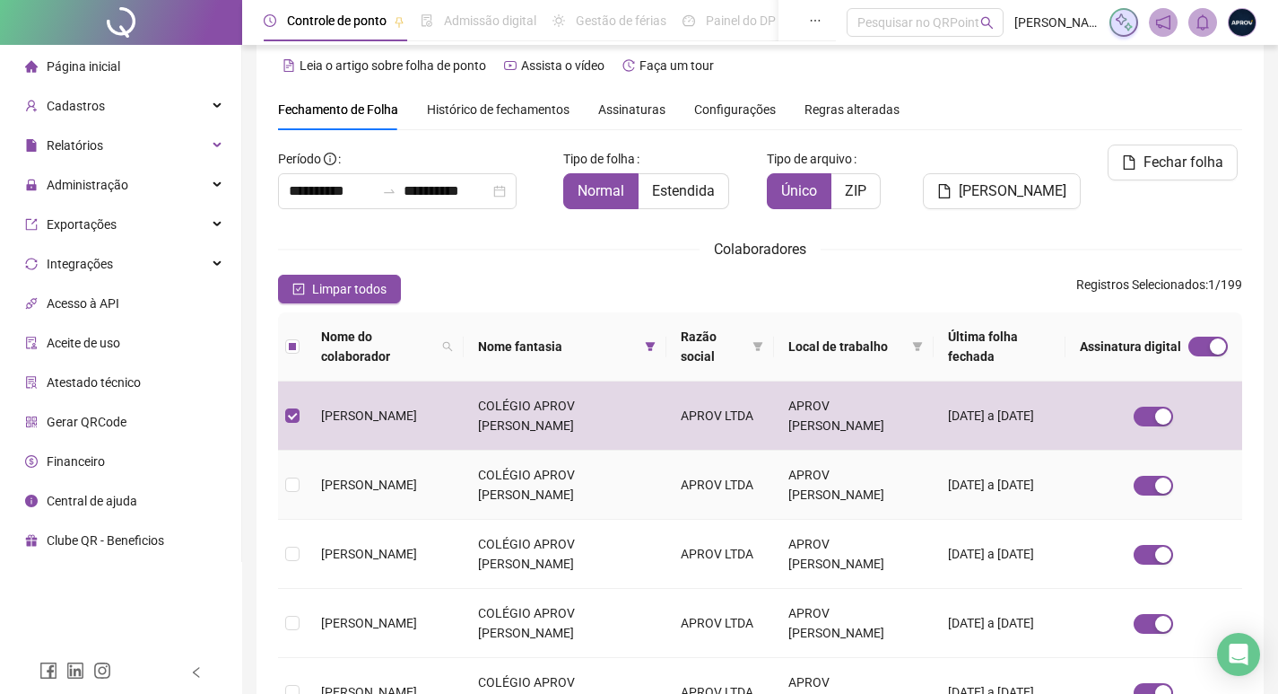
click at [430, 472] on td "[PERSON_NAME]" at bounding box center [385, 484] width 157 height 69
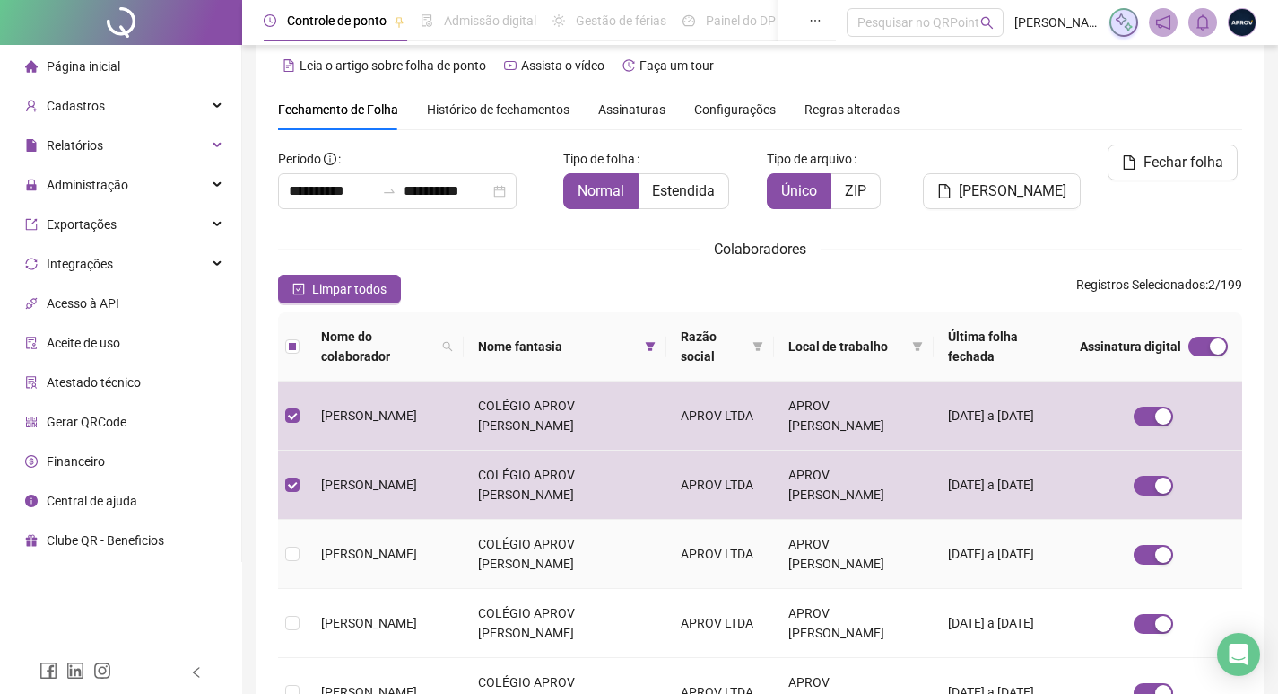
click at [408, 548] on span "[PERSON_NAME]" at bounding box center [369, 553] width 96 height 14
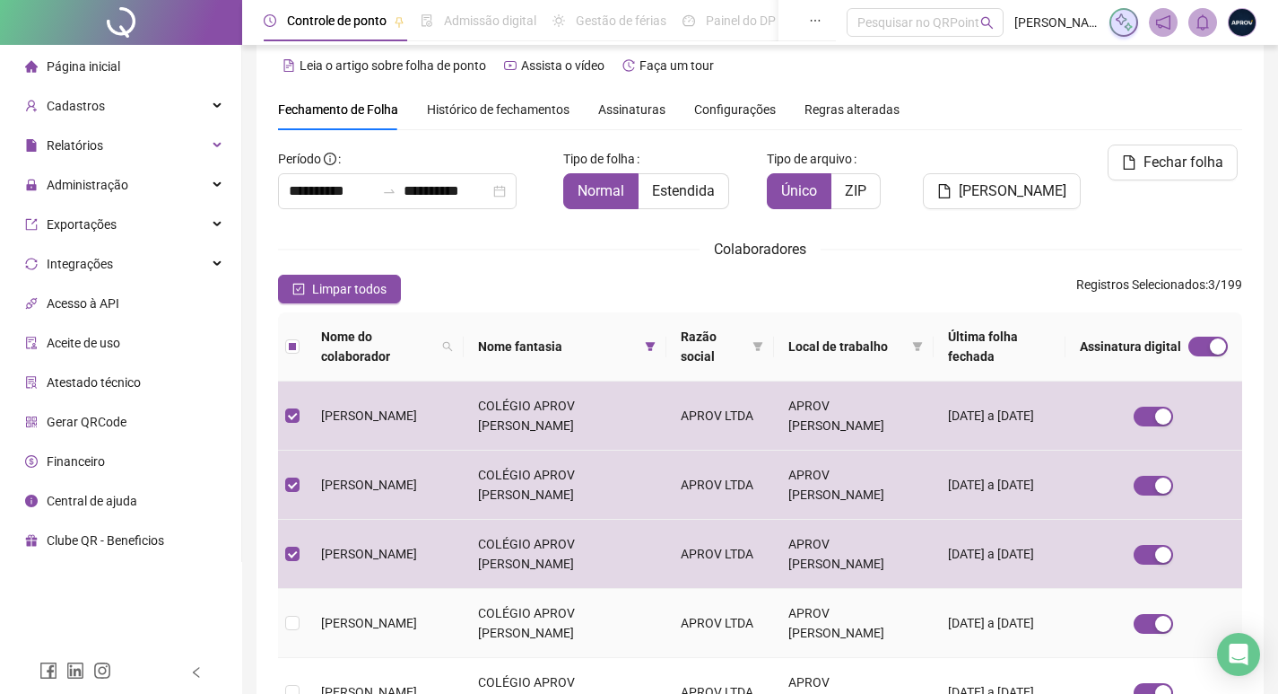
click at [377, 637] on td "[PERSON_NAME]" at bounding box center [385, 623] width 157 height 69
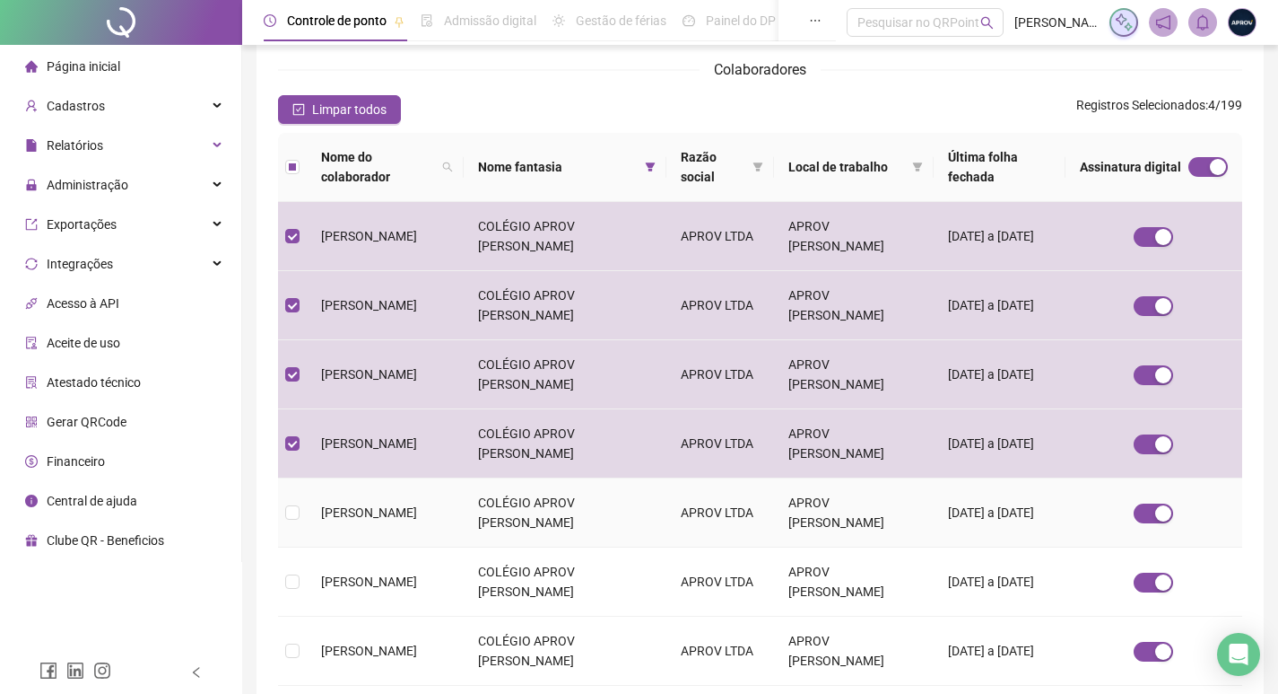
click at [405, 519] on span "[PERSON_NAME]" at bounding box center [369, 512] width 96 height 14
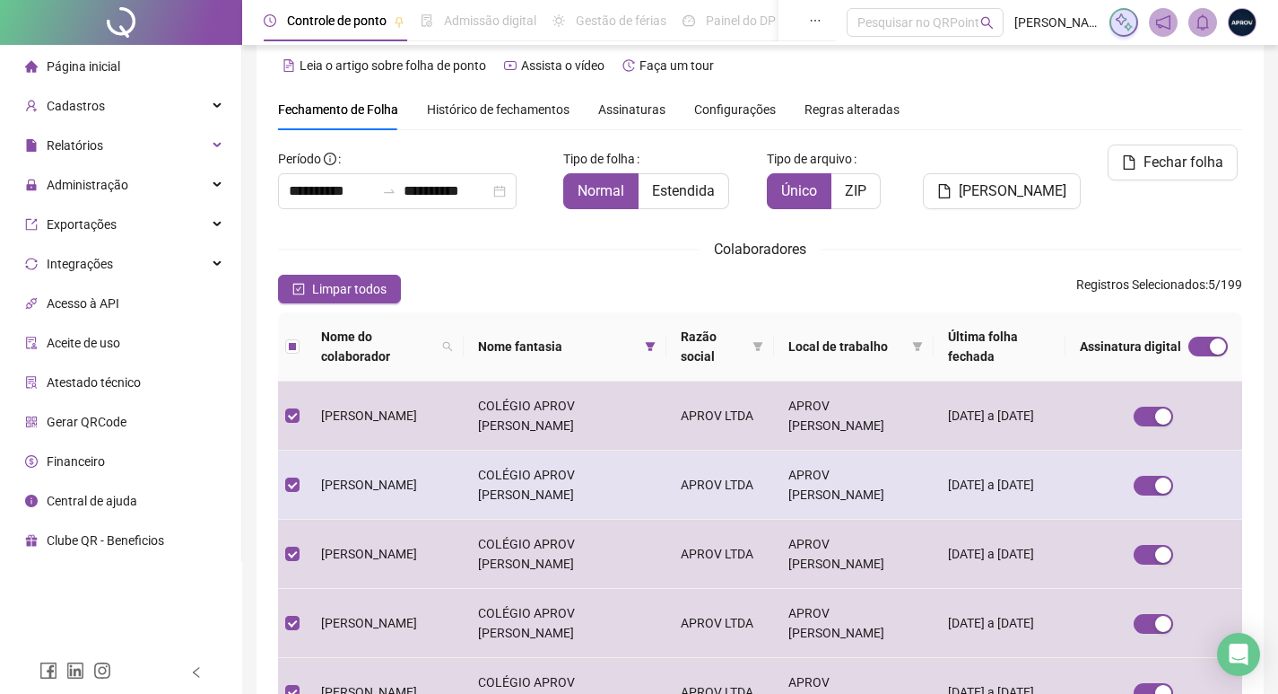
scroll to position [555, 0]
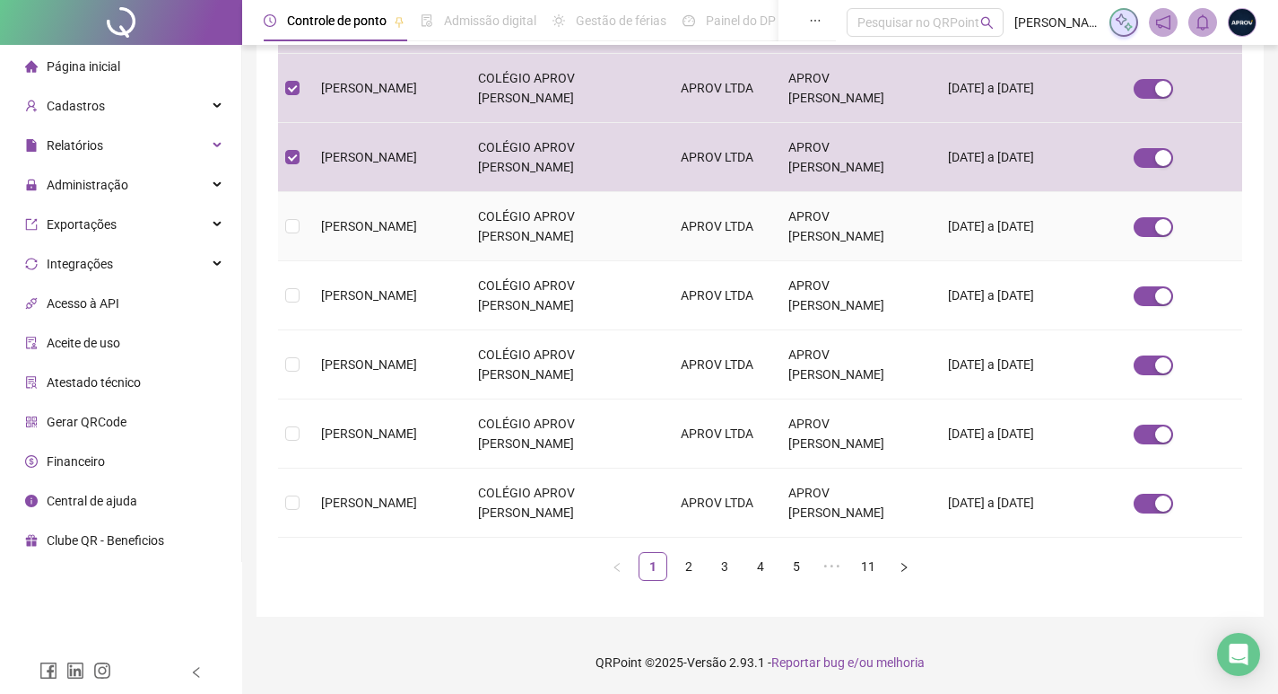
click at [407, 225] on span "[PERSON_NAME]" at bounding box center [369, 226] width 96 height 14
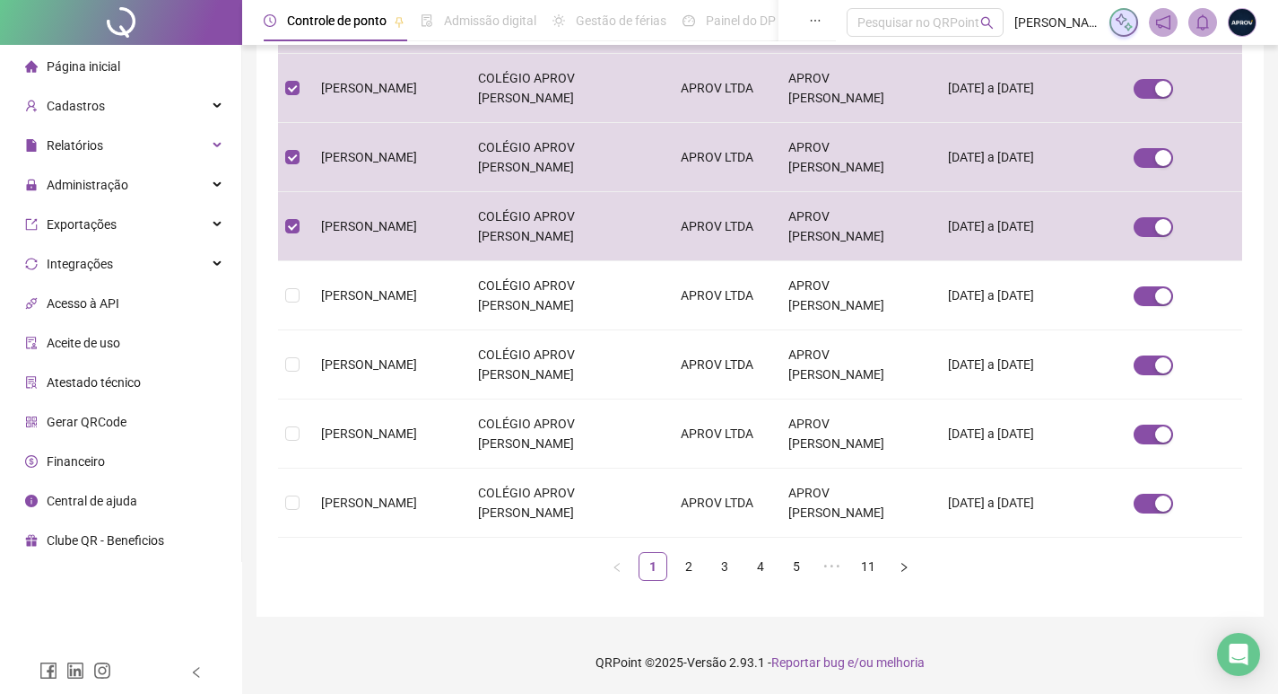
scroll to position [21, 0]
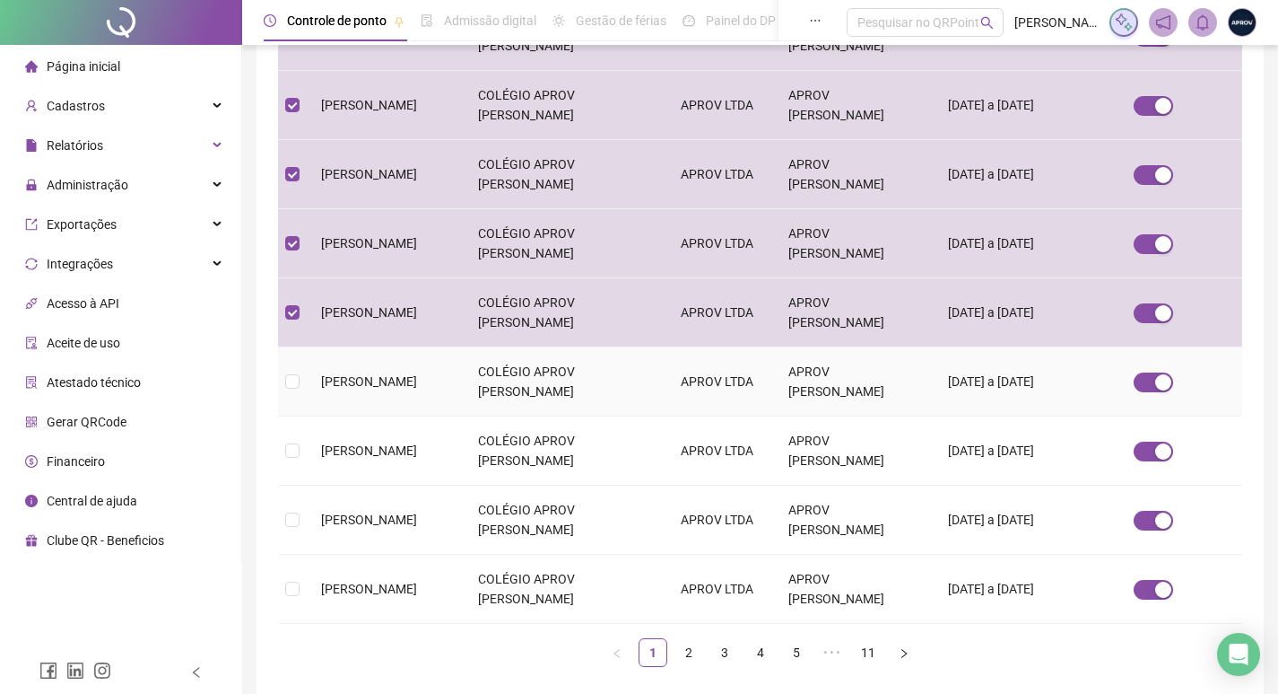
click at [389, 376] on span "[PERSON_NAME]" at bounding box center [369, 381] width 96 height 14
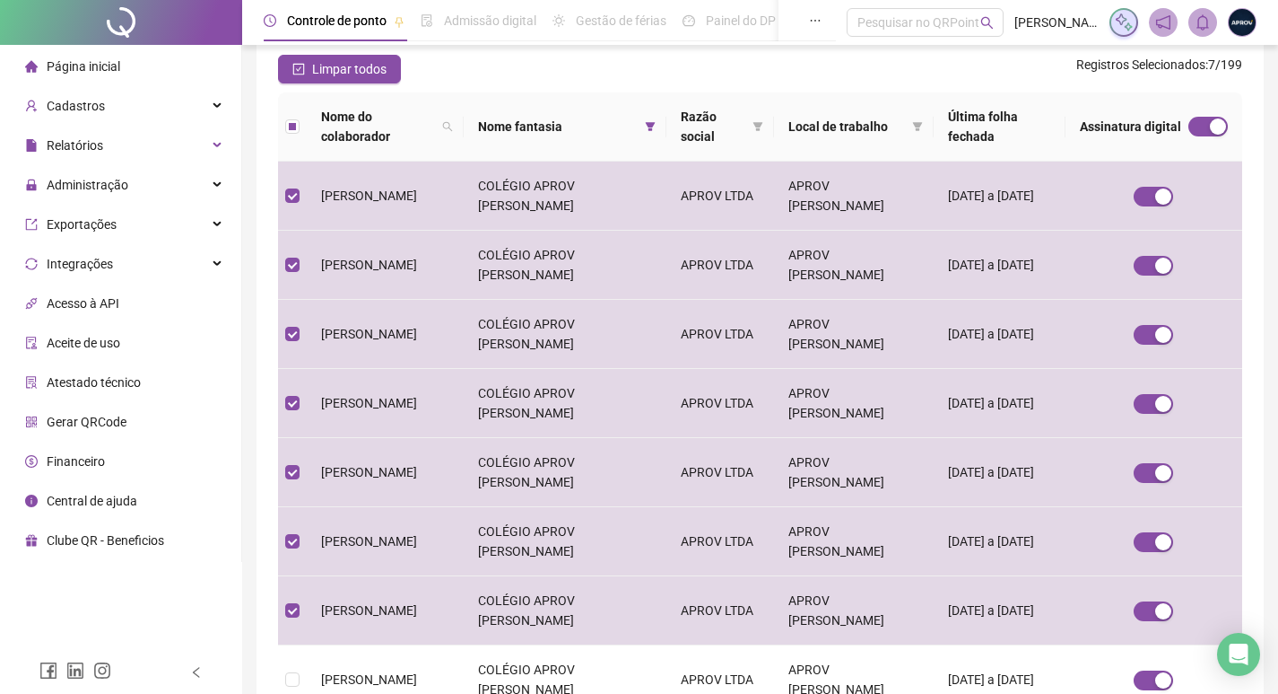
scroll to position [555, 0]
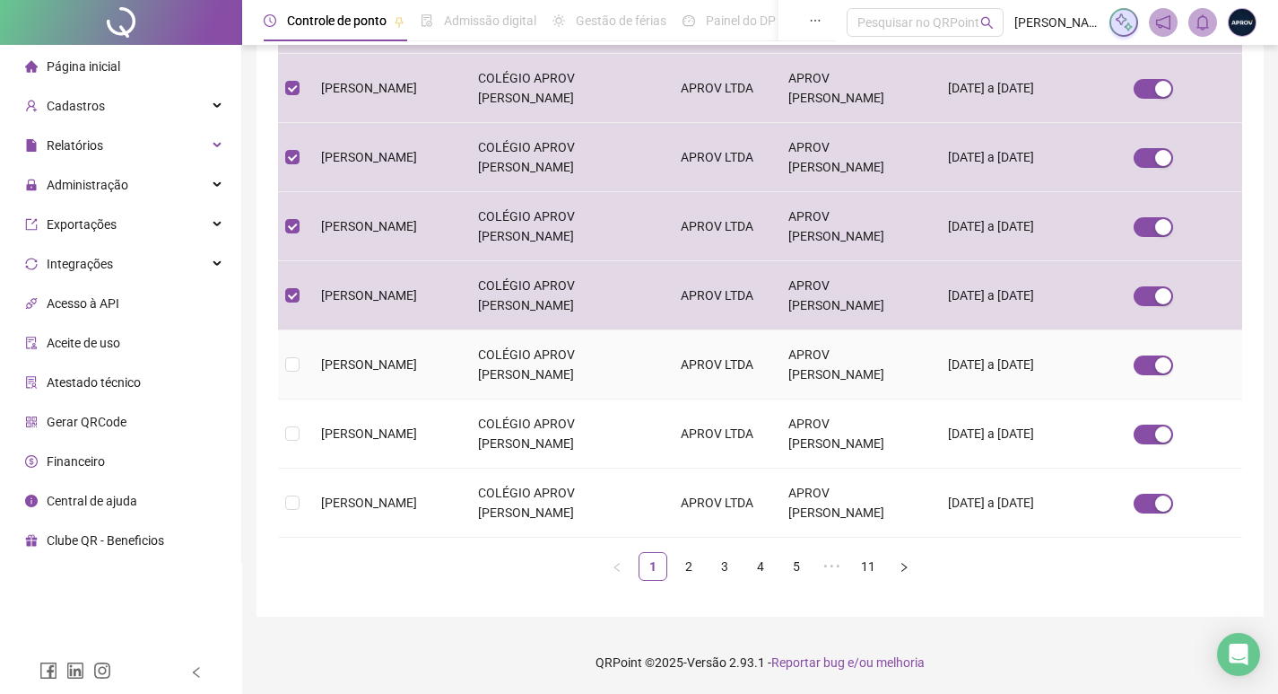
click at [438, 375] on td "[PERSON_NAME]" at bounding box center [385, 364] width 157 height 69
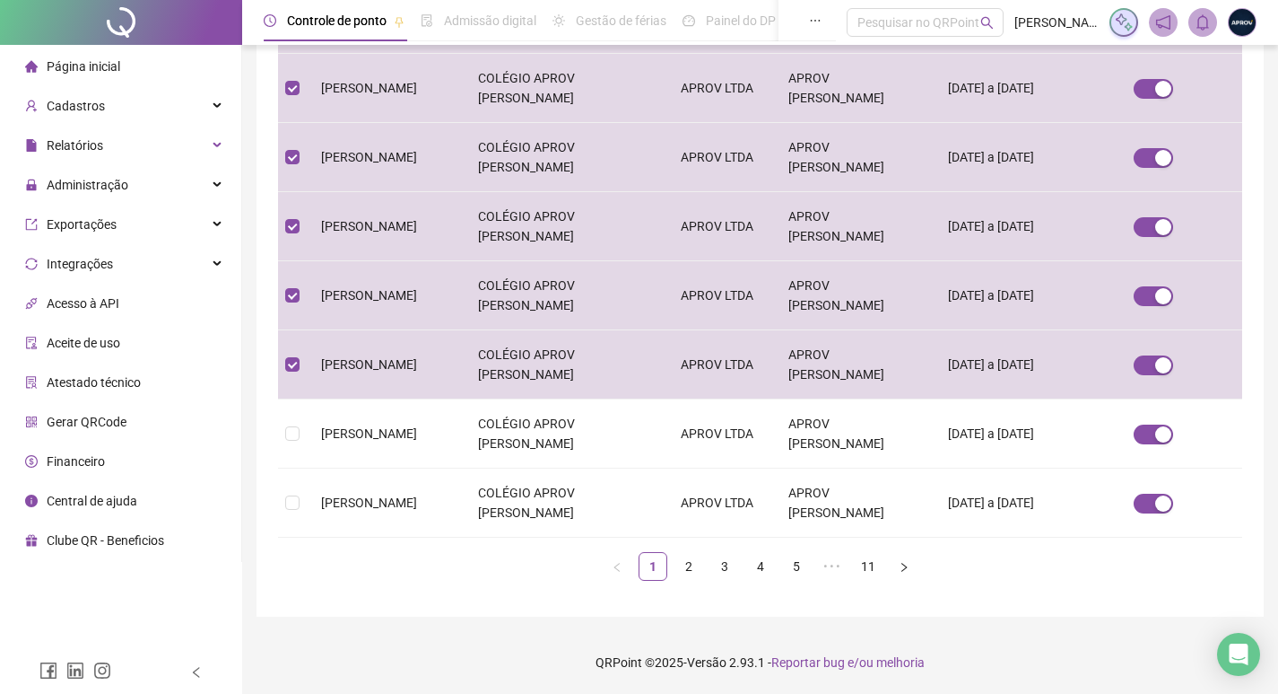
scroll to position [21, 0]
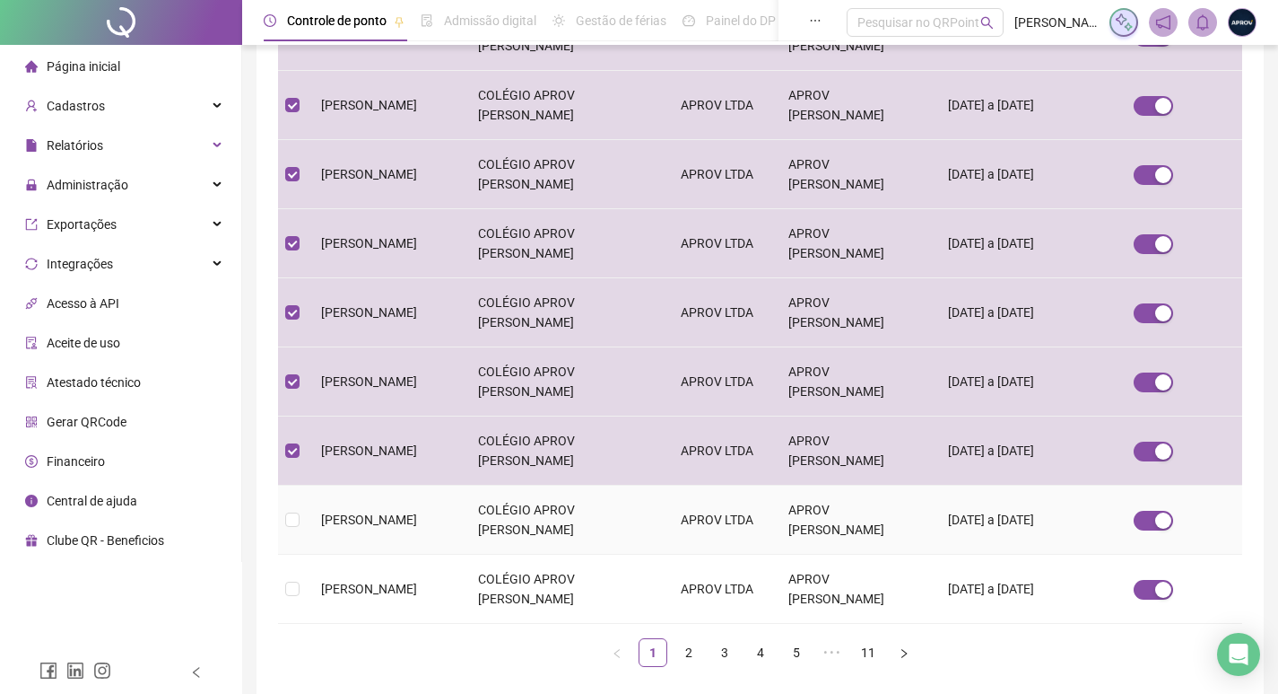
click at [417, 512] on span "[PERSON_NAME]" at bounding box center [369, 519] width 96 height 14
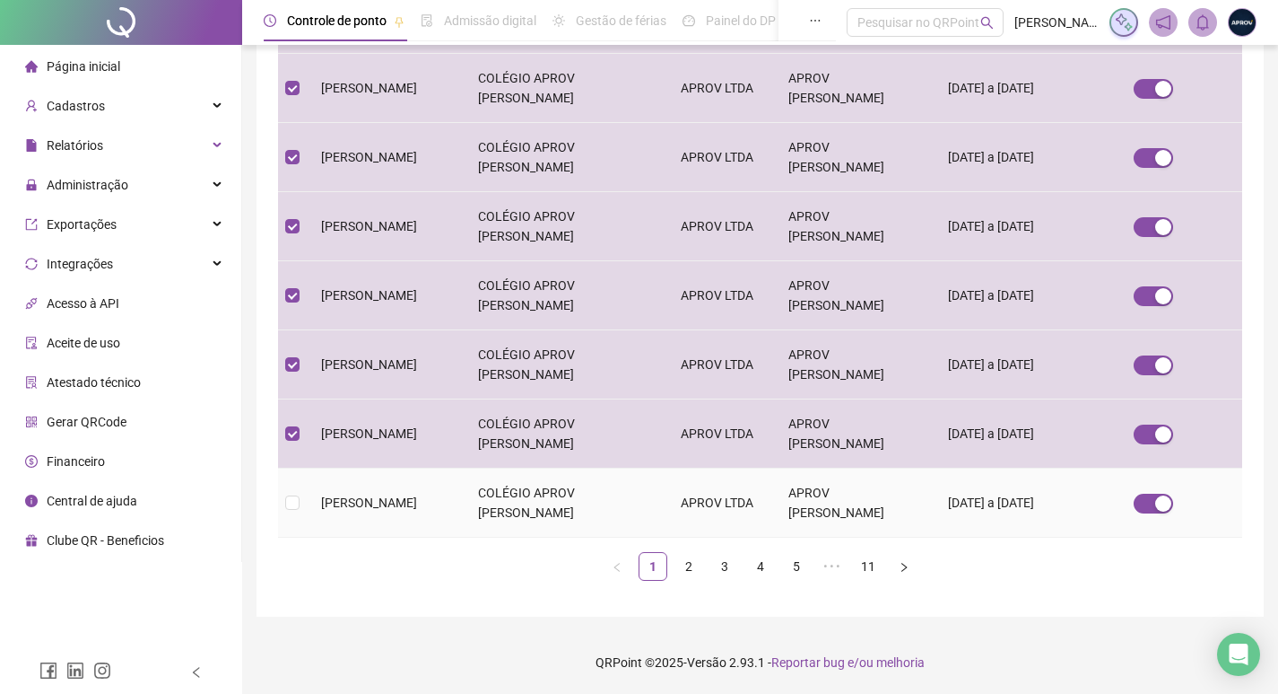
click at [384, 495] on span "[PERSON_NAME]" at bounding box center [369, 502] width 96 height 14
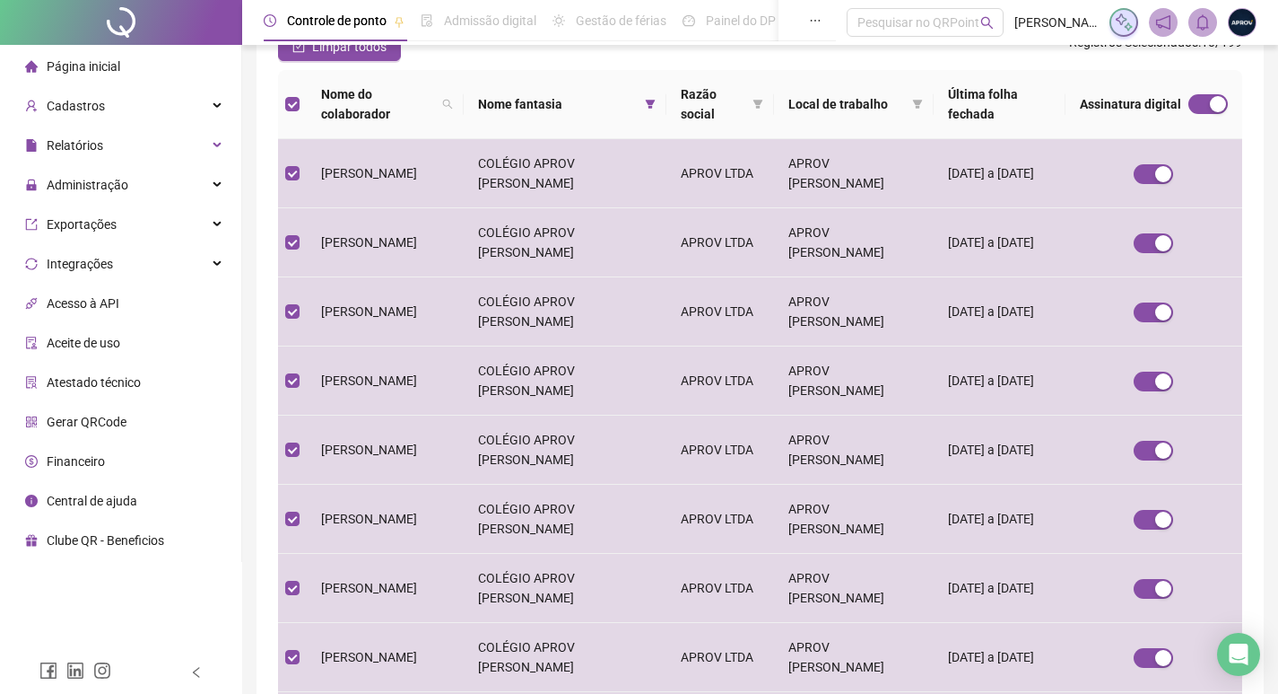
scroll to position [555, 0]
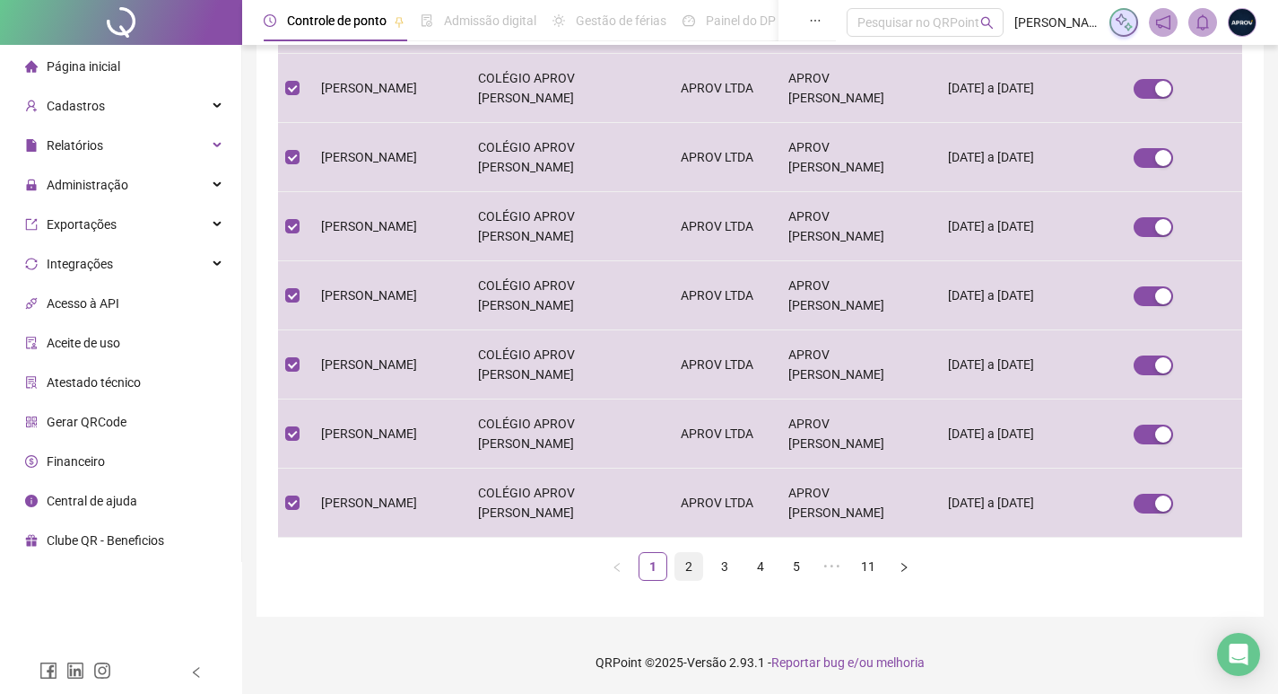
click at [690, 570] on link "2" at bounding box center [689, 566] width 27 height 27
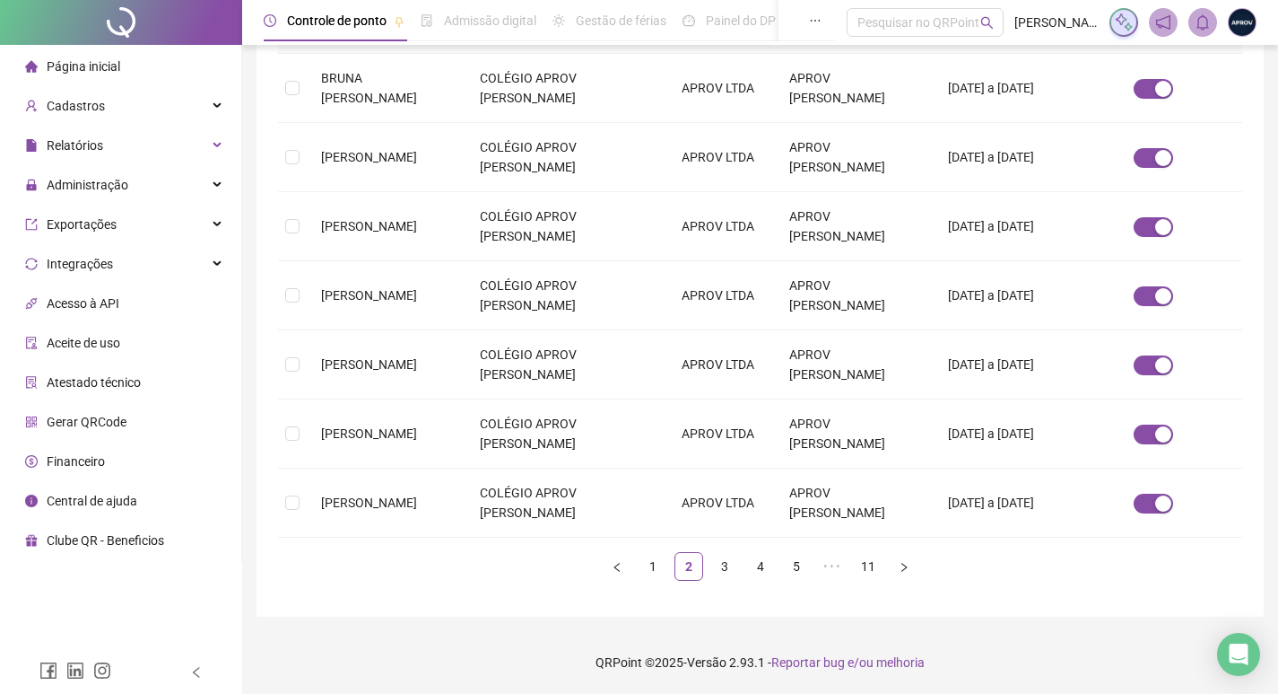
scroll to position [21, 0]
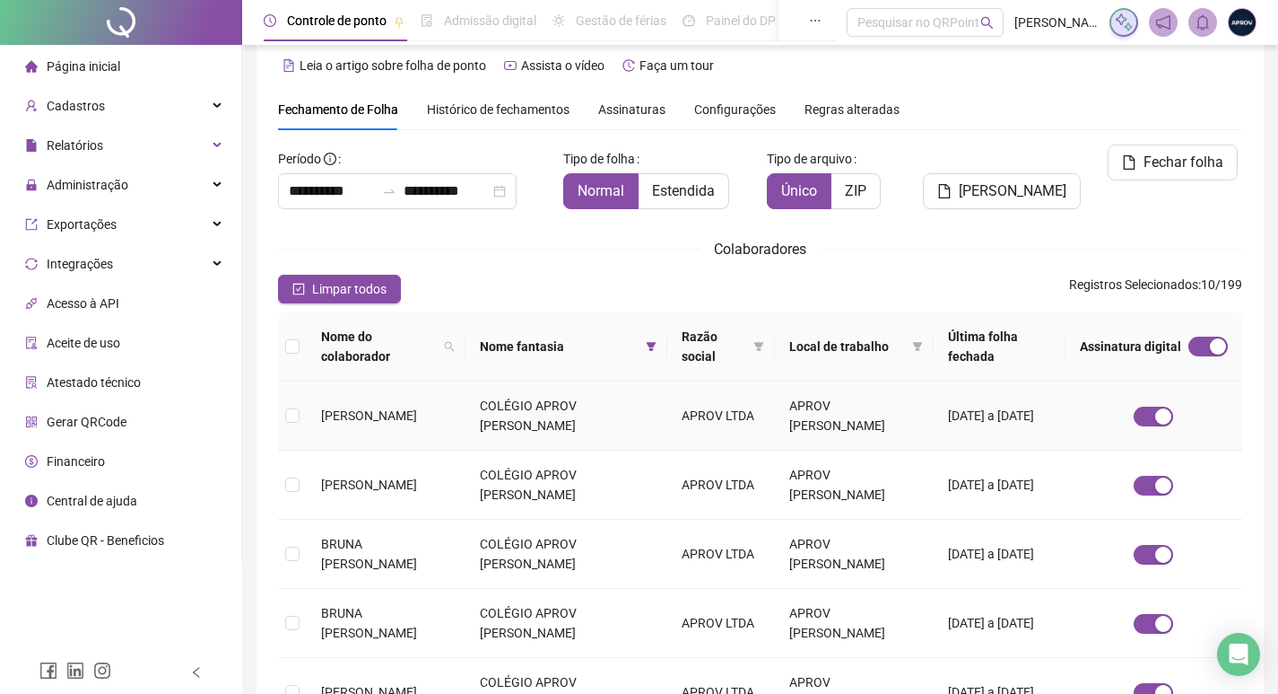
click at [440, 438] on td "[PERSON_NAME]" at bounding box center [386, 415] width 159 height 69
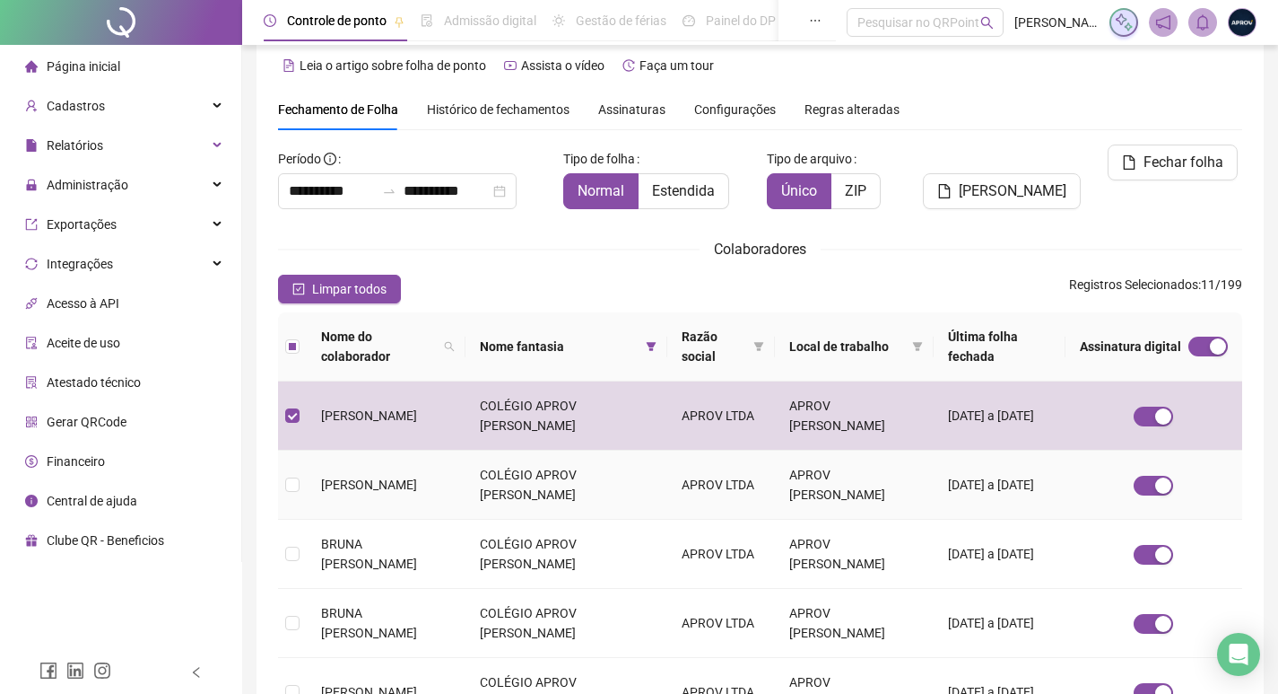
click at [417, 478] on span "[PERSON_NAME]" at bounding box center [369, 484] width 96 height 14
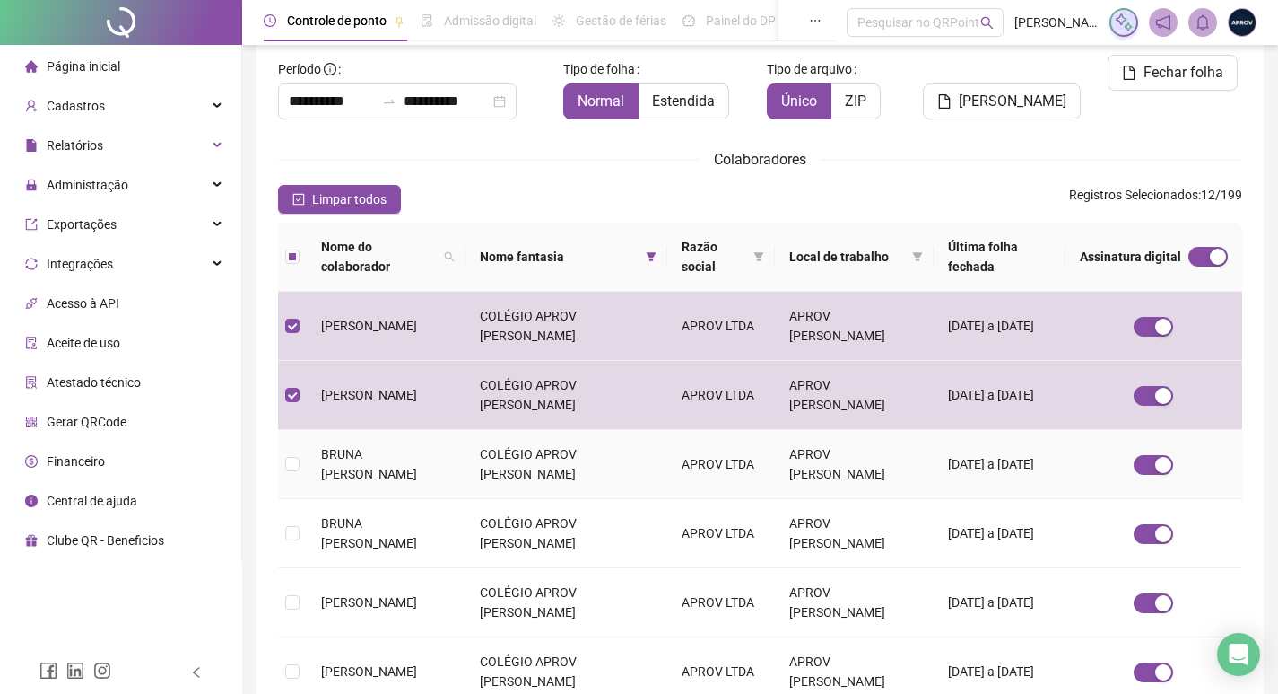
click at [417, 472] on span "BRUNA [PERSON_NAME]" at bounding box center [369, 464] width 96 height 34
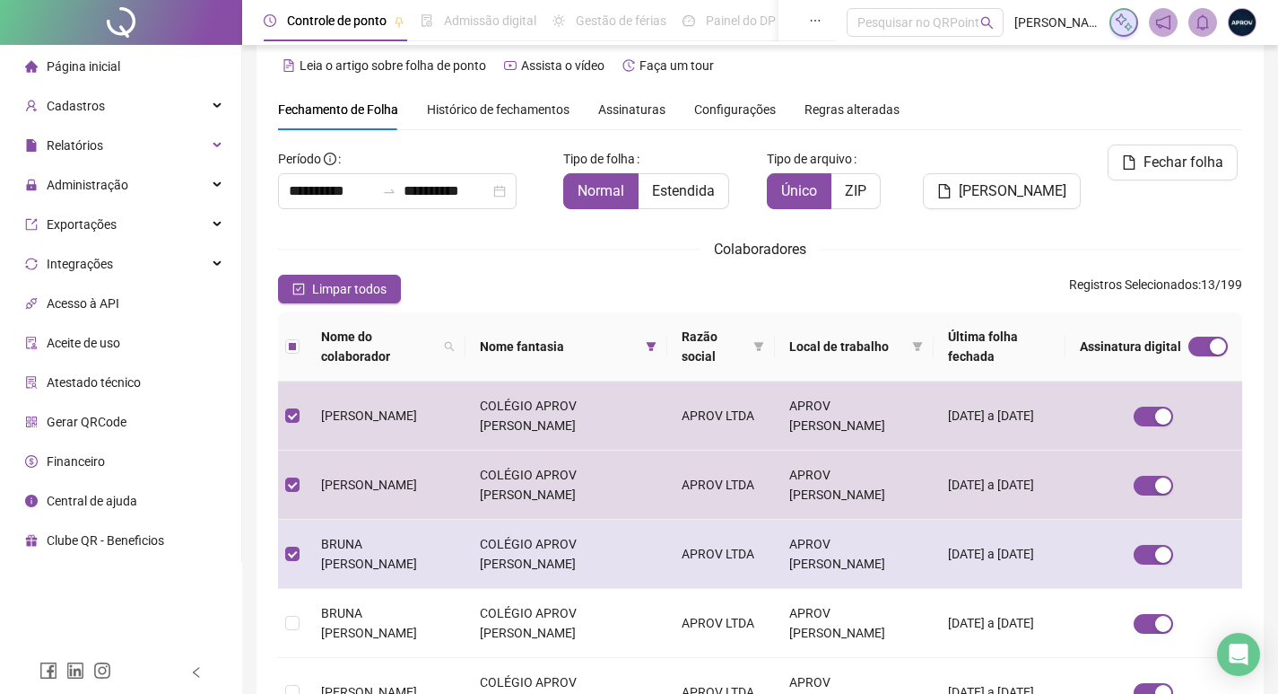
click at [440, 568] on td "BRUNA [PERSON_NAME]" at bounding box center [386, 553] width 159 height 69
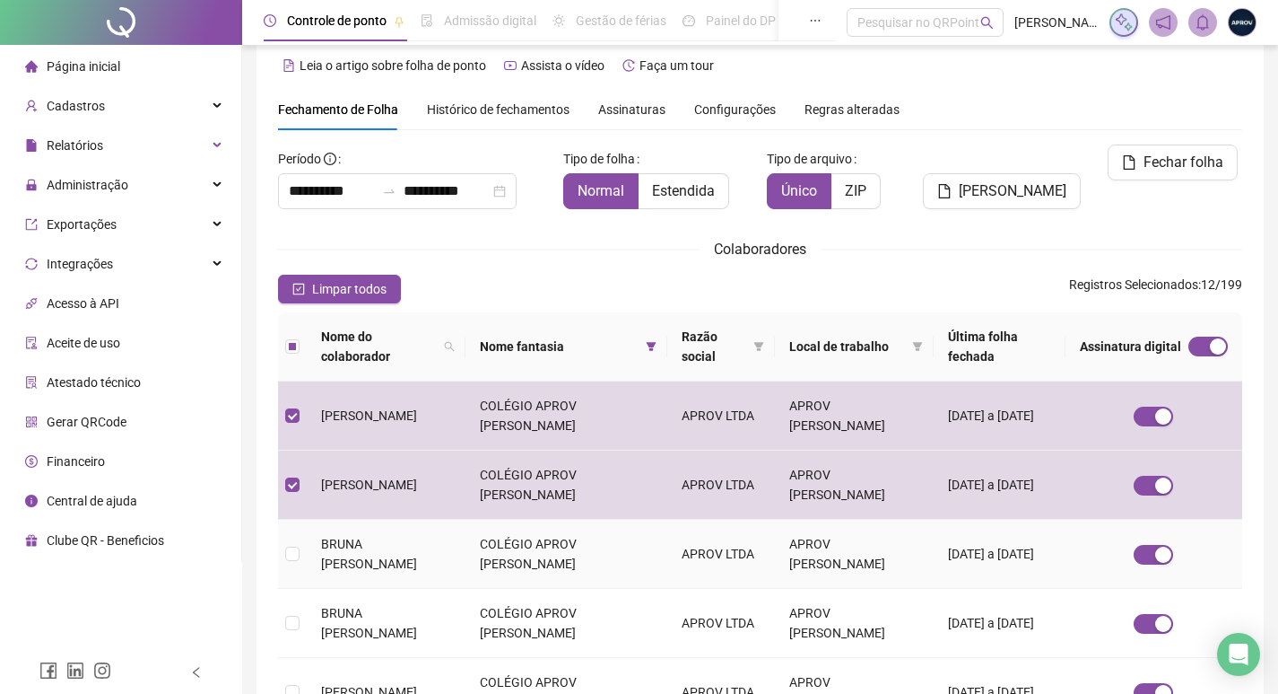
scroll to position [110, 0]
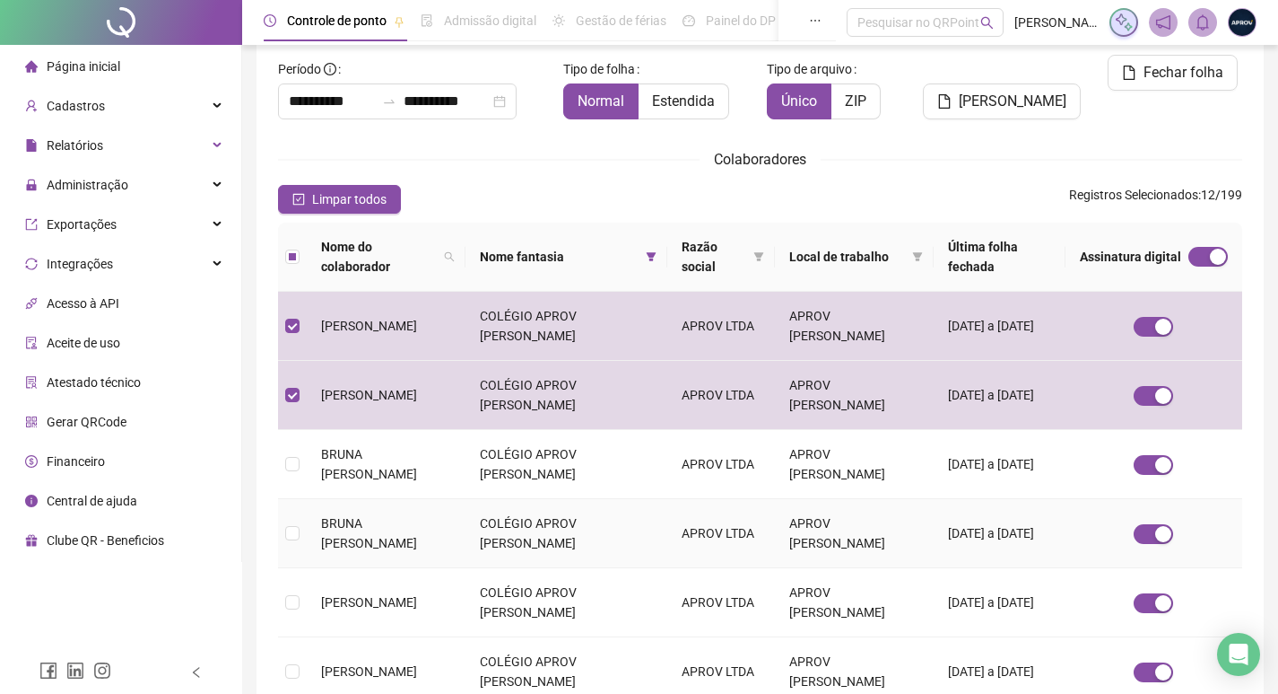
click at [417, 538] on span "BRUNA [PERSON_NAME]" at bounding box center [369, 533] width 96 height 34
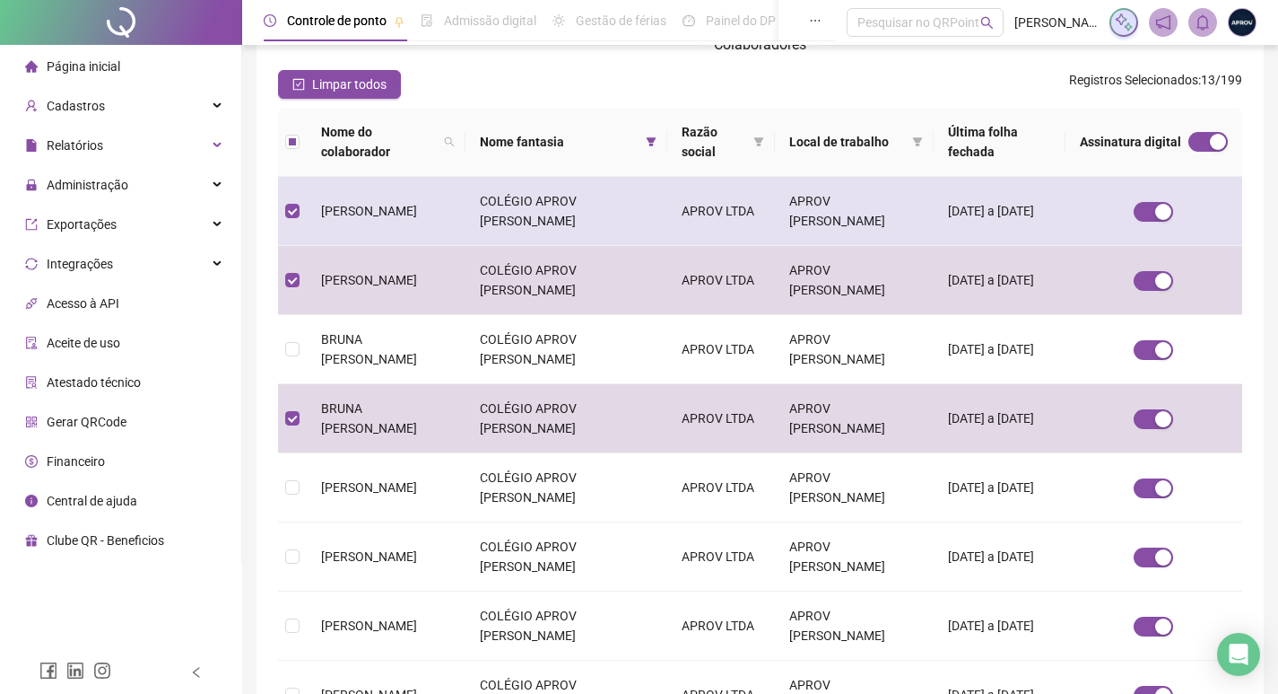
scroll to position [469, 0]
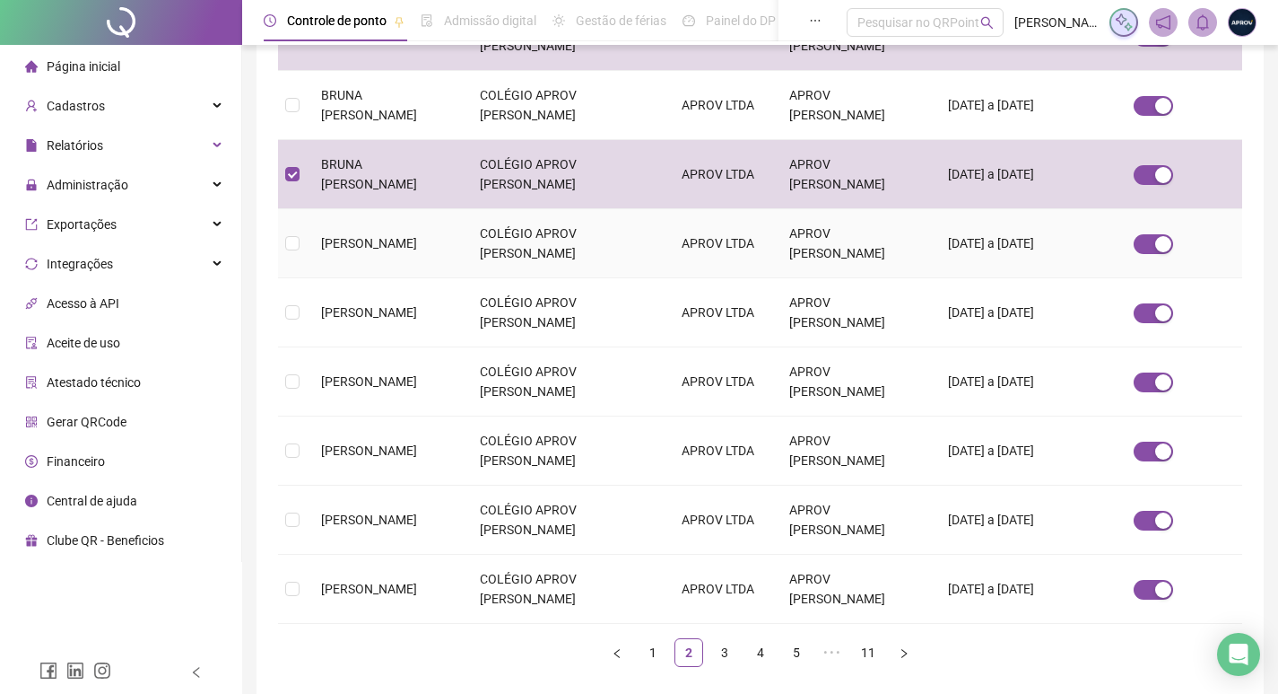
click at [417, 250] on span "[PERSON_NAME]" at bounding box center [369, 243] width 96 height 14
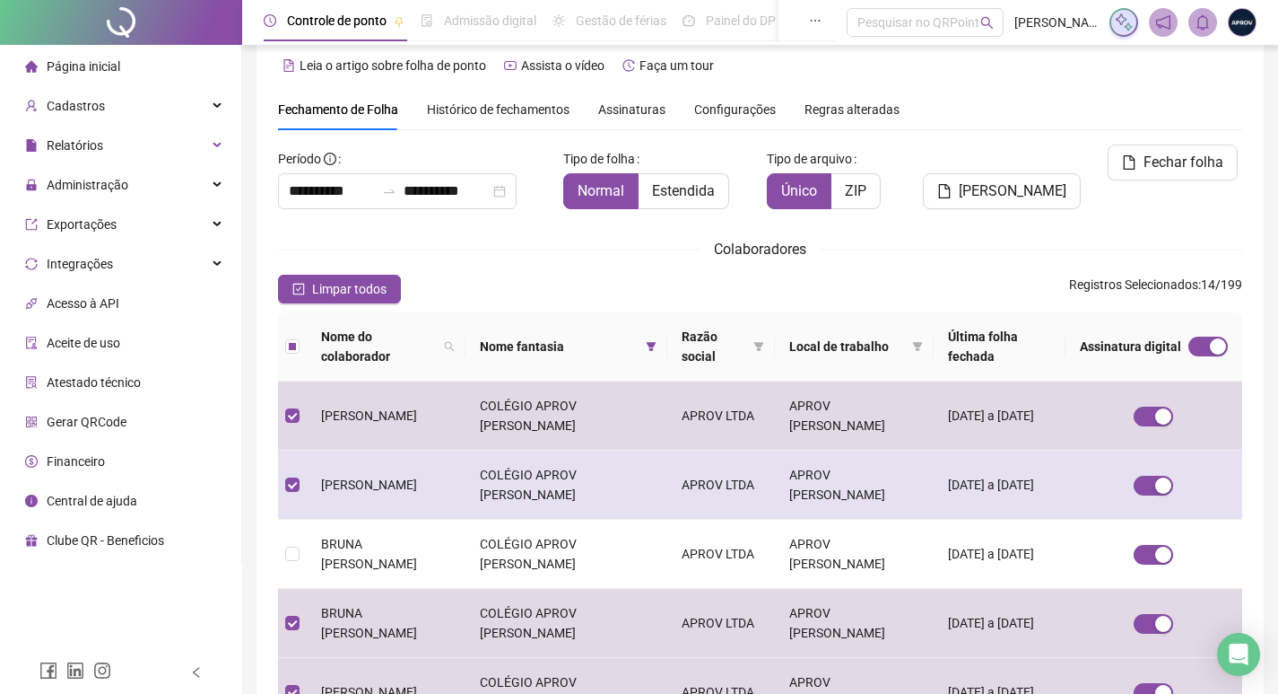
scroll to position [290, 0]
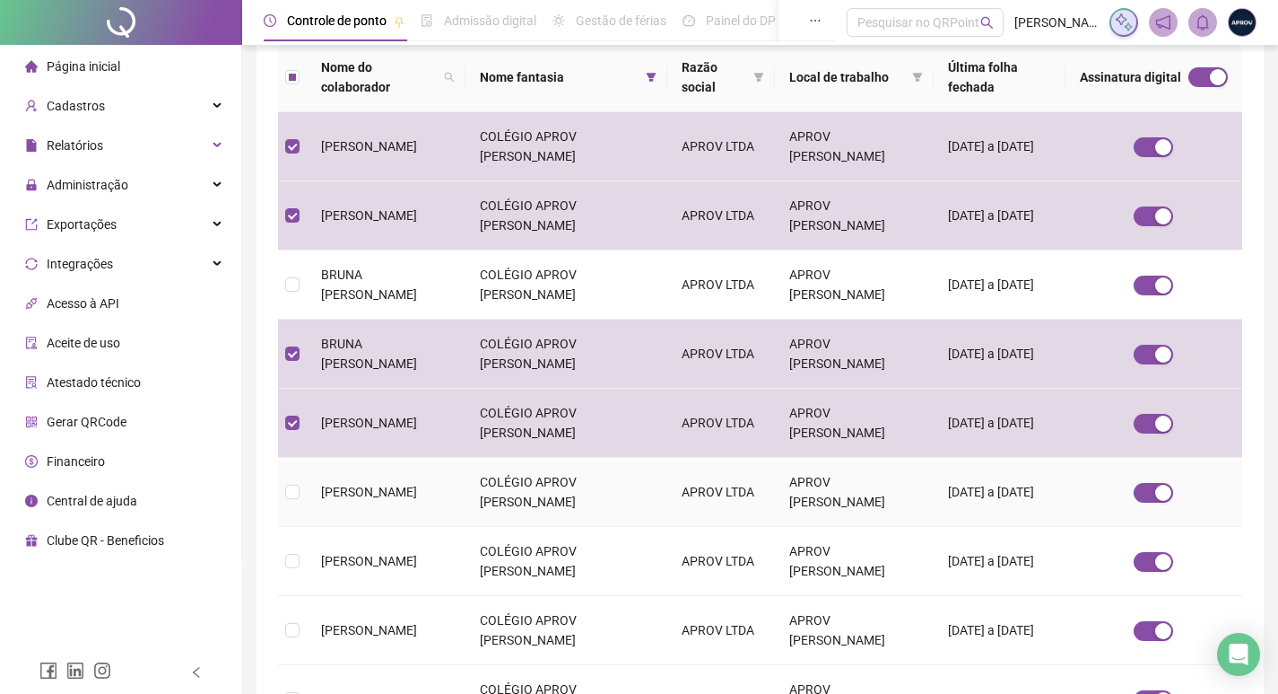
click at [417, 497] on span "[PERSON_NAME]" at bounding box center [369, 491] width 96 height 14
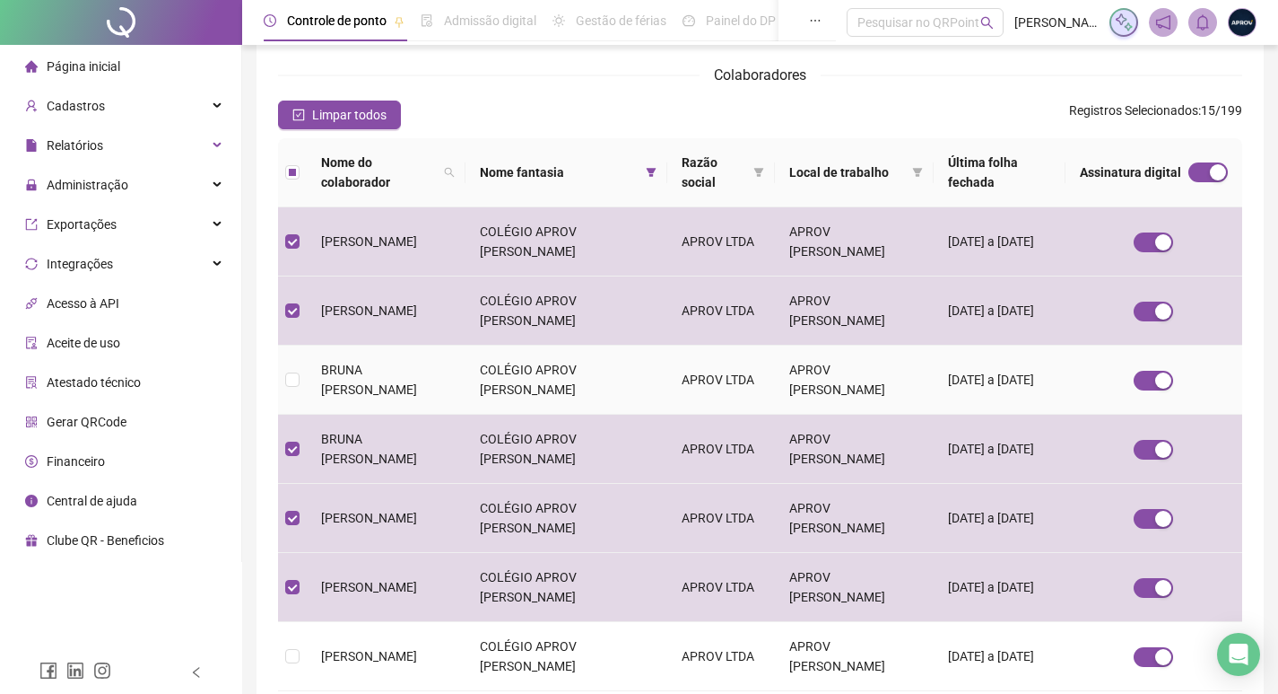
scroll to position [555, 0]
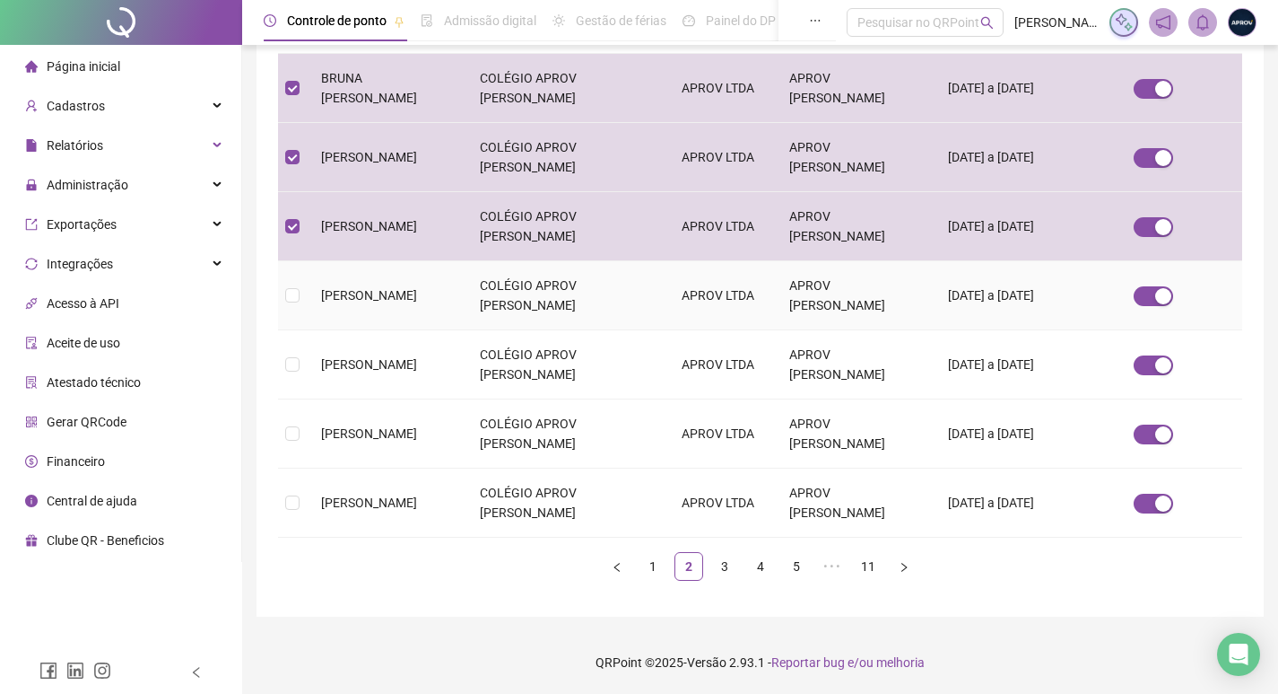
click at [417, 292] on span "[PERSON_NAME]" at bounding box center [369, 295] width 96 height 14
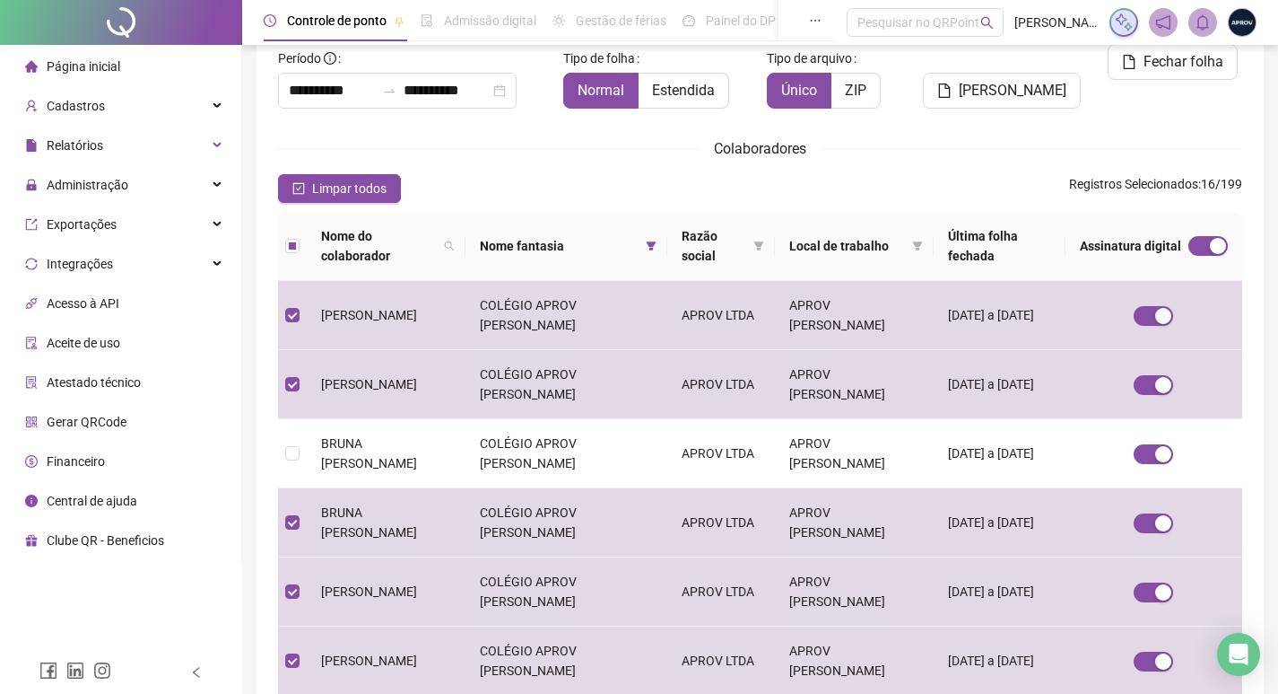
scroll to position [379, 0]
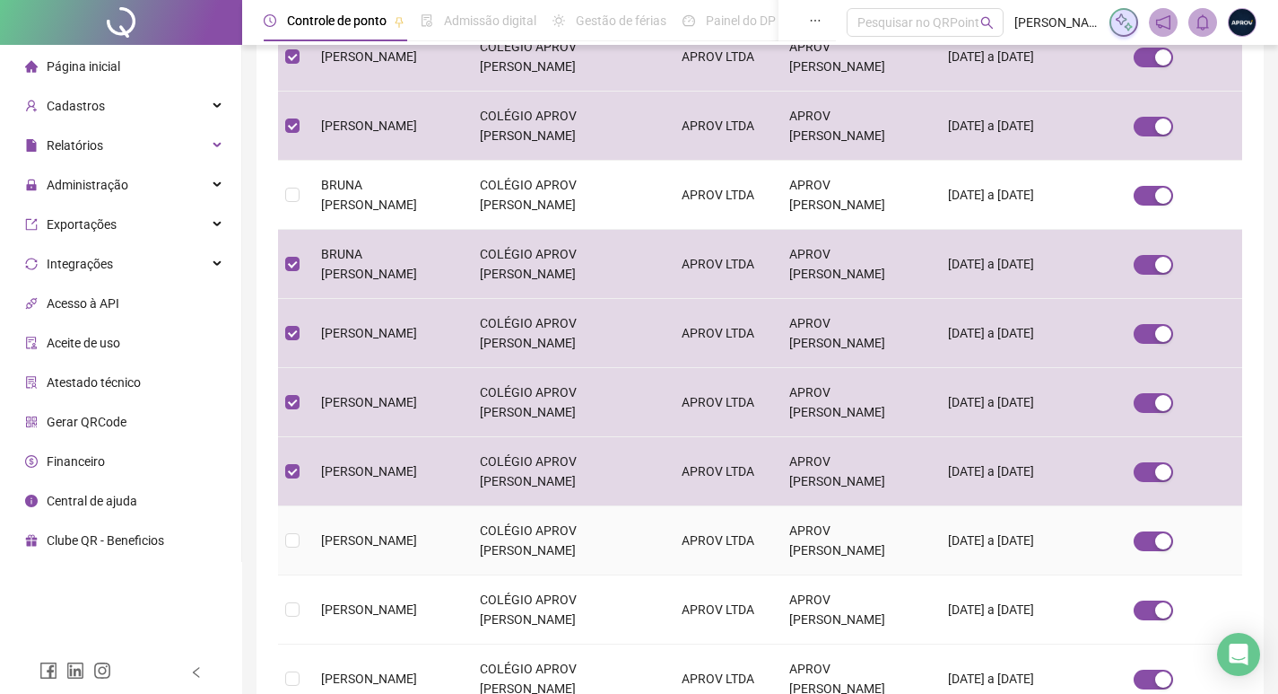
drag, startPoint x: 450, startPoint y: 537, endPoint x: 640, endPoint y: 21, distance: 549.5
click at [417, 536] on span "[PERSON_NAME]" at bounding box center [369, 540] width 96 height 14
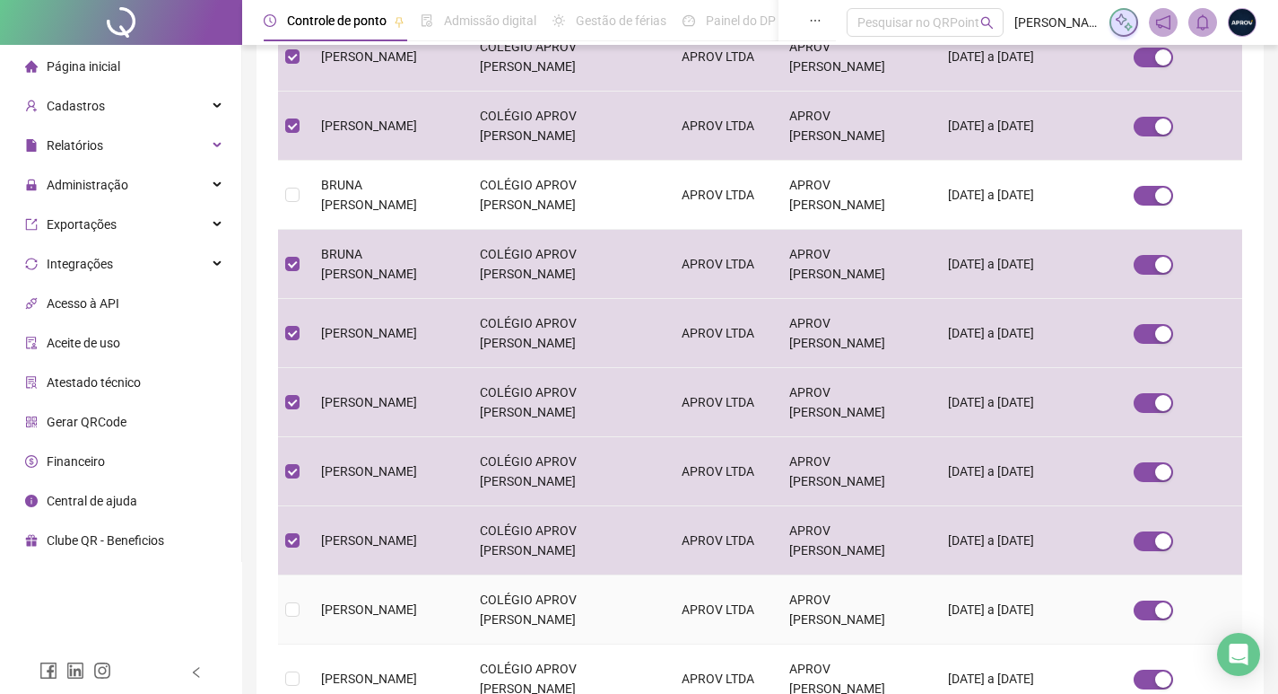
click at [417, 615] on span "[PERSON_NAME]" at bounding box center [369, 609] width 96 height 14
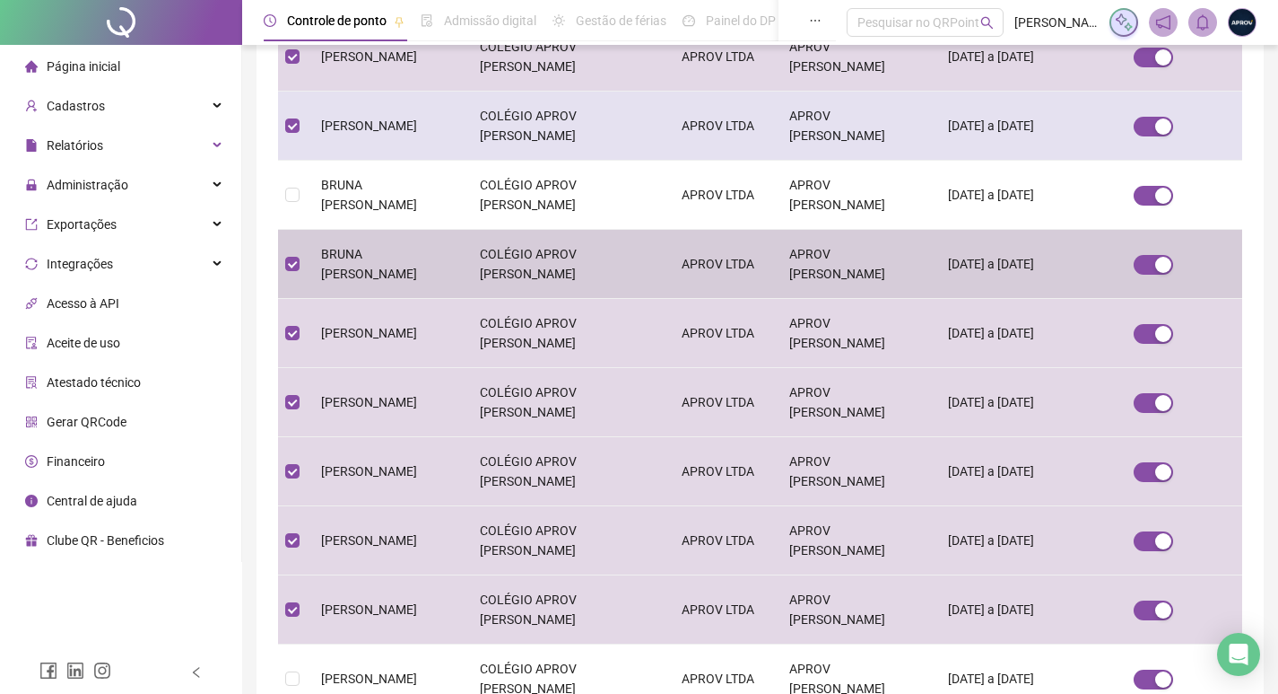
scroll to position [21, 0]
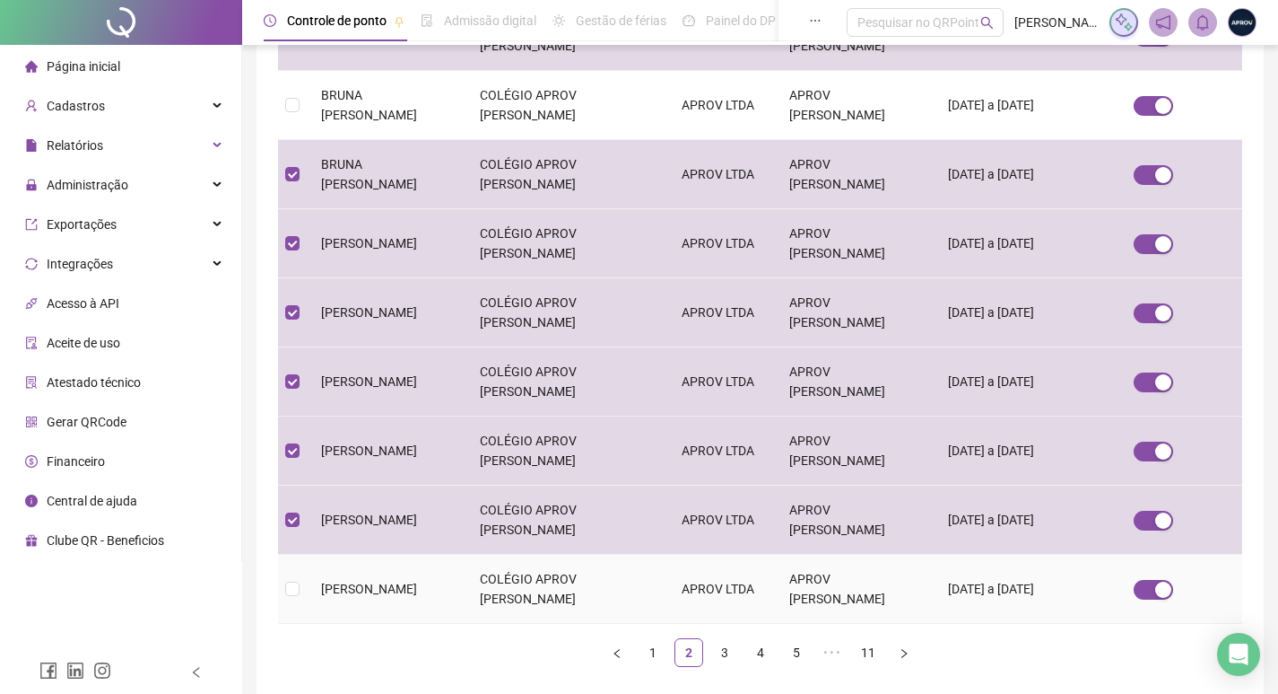
click at [417, 581] on span "[PERSON_NAME]" at bounding box center [369, 588] width 96 height 14
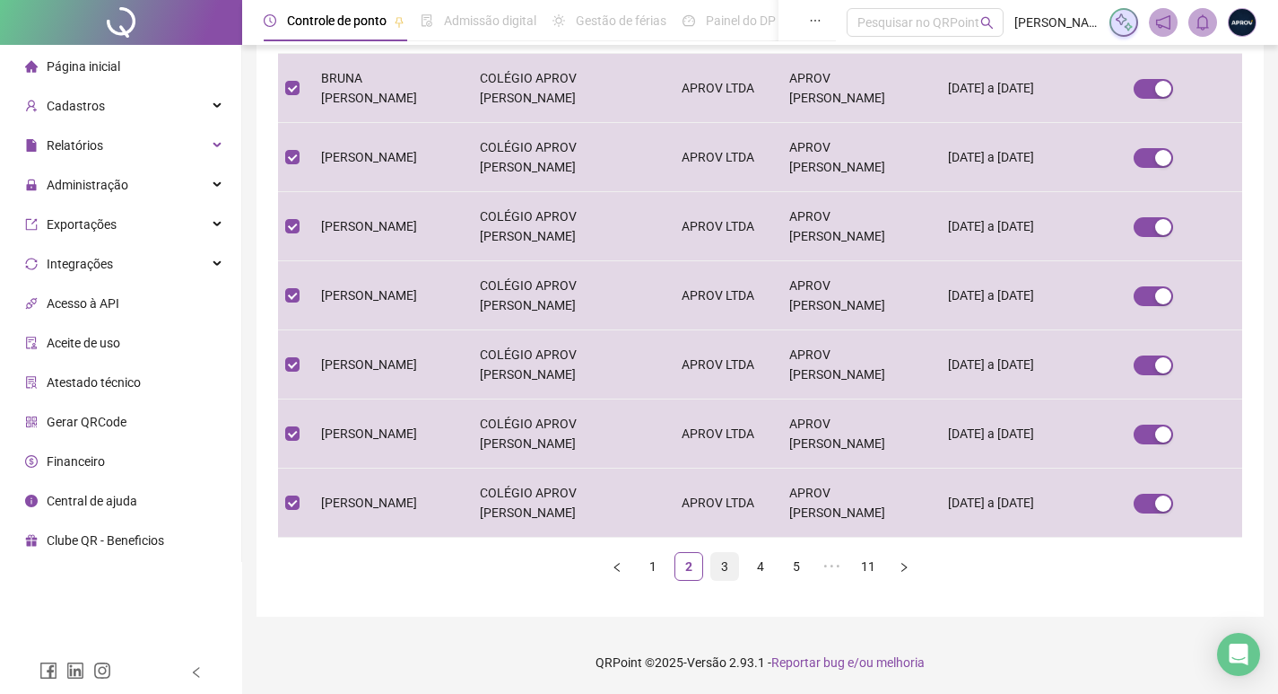
click at [728, 564] on link "3" at bounding box center [724, 566] width 27 height 27
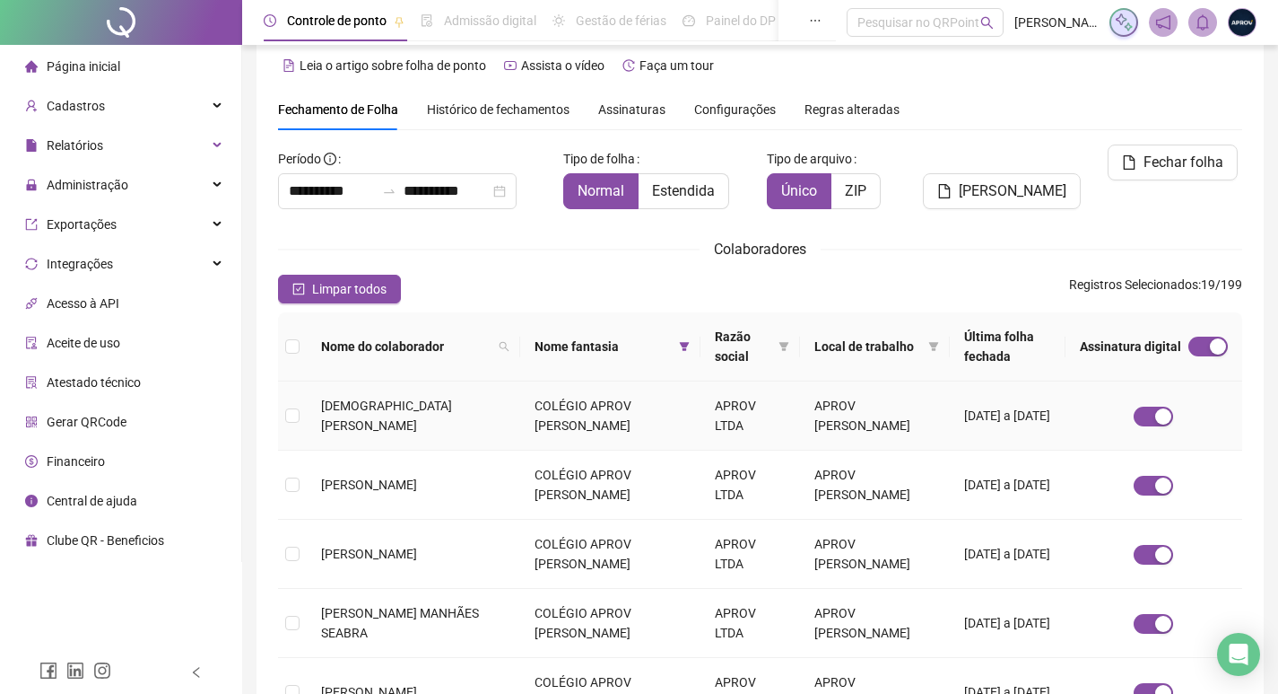
click at [428, 398] on span "[DEMOGRAPHIC_DATA][PERSON_NAME]" at bounding box center [386, 415] width 131 height 34
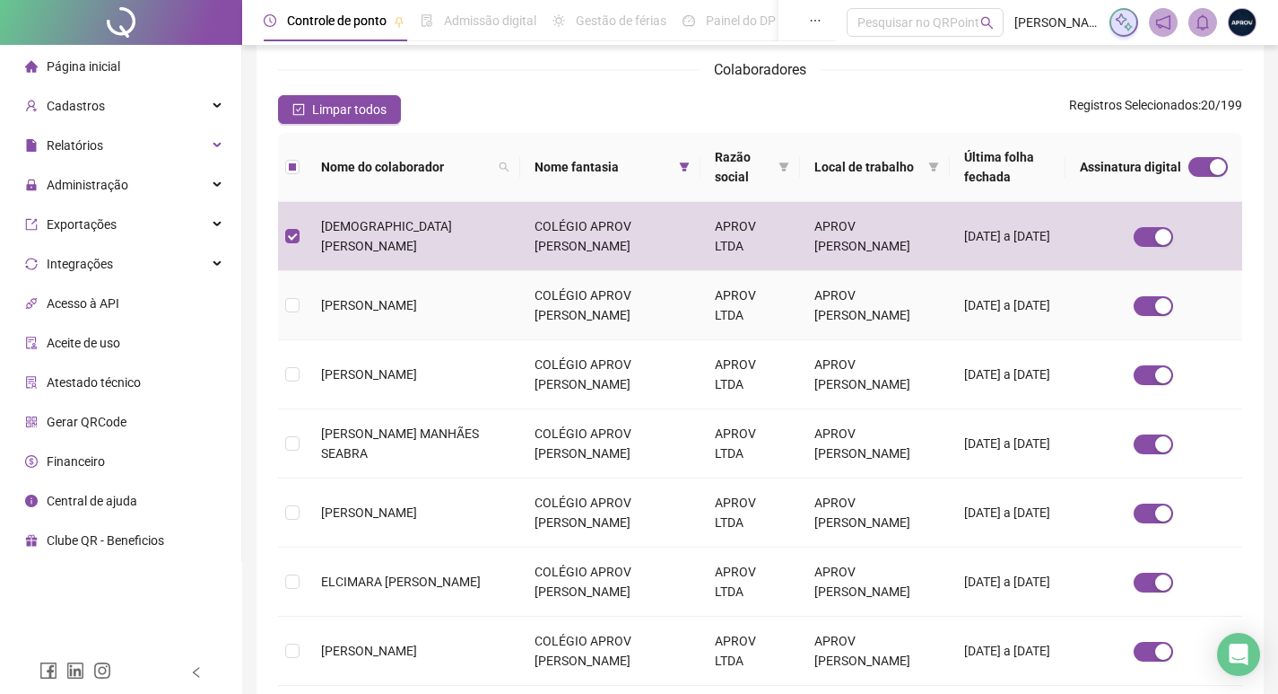
click at [437, 316] on td "[PERSON_NAME]" at bounding box center [414, 305] width 214 height 69
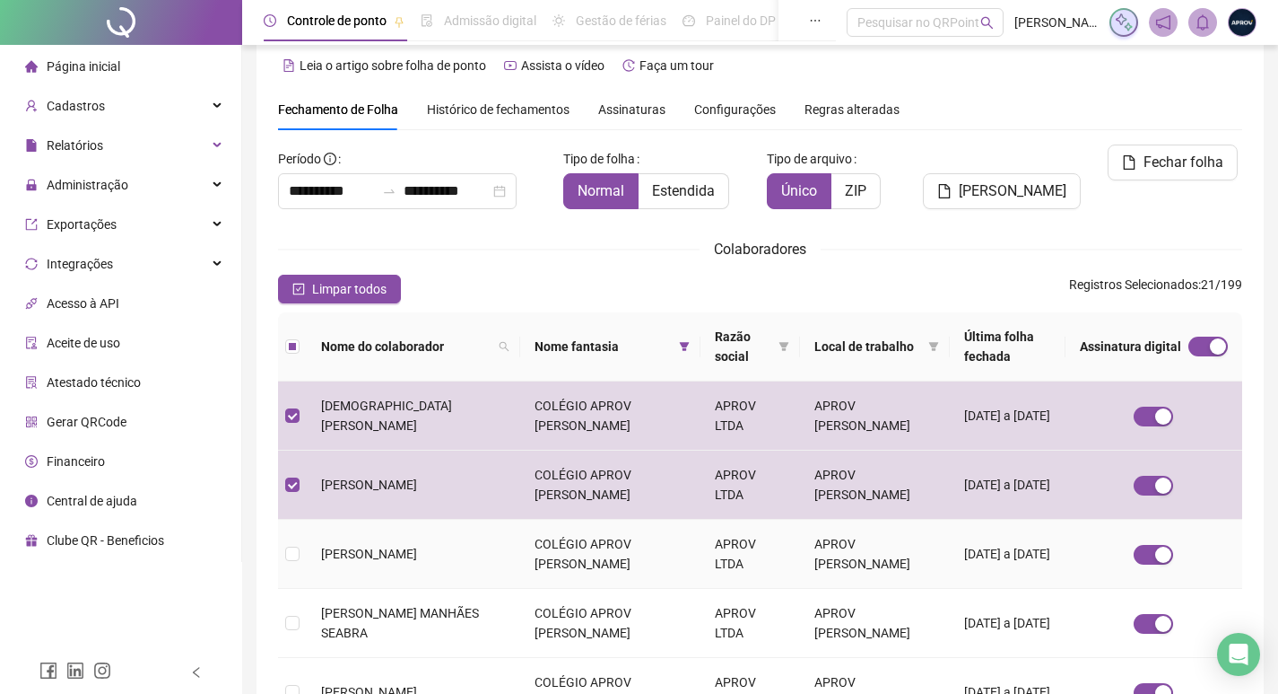
click at [417, 546] on span "[PERSON_NAME]" at bounding box center [369, 553] width 96 height 14
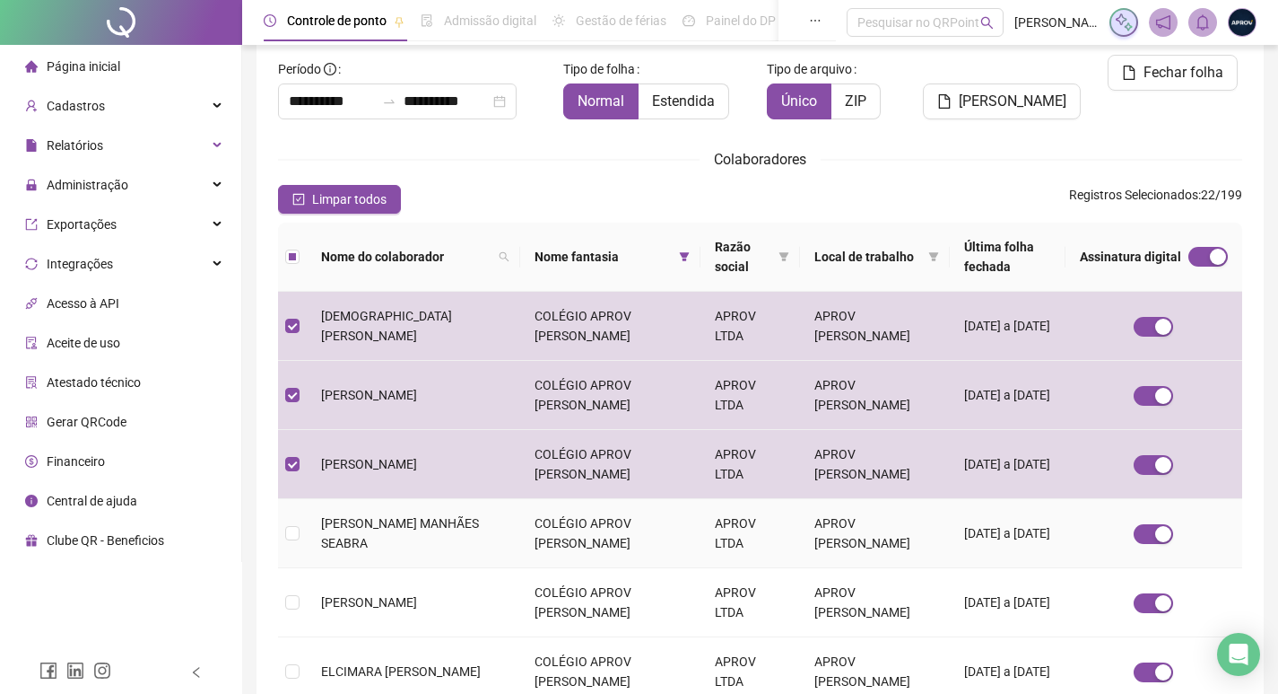
click at [458, 544] on td "[PERSON_NAME] MANHÃES SEABRA" at bounding box center [414, 533] width 214 height 69
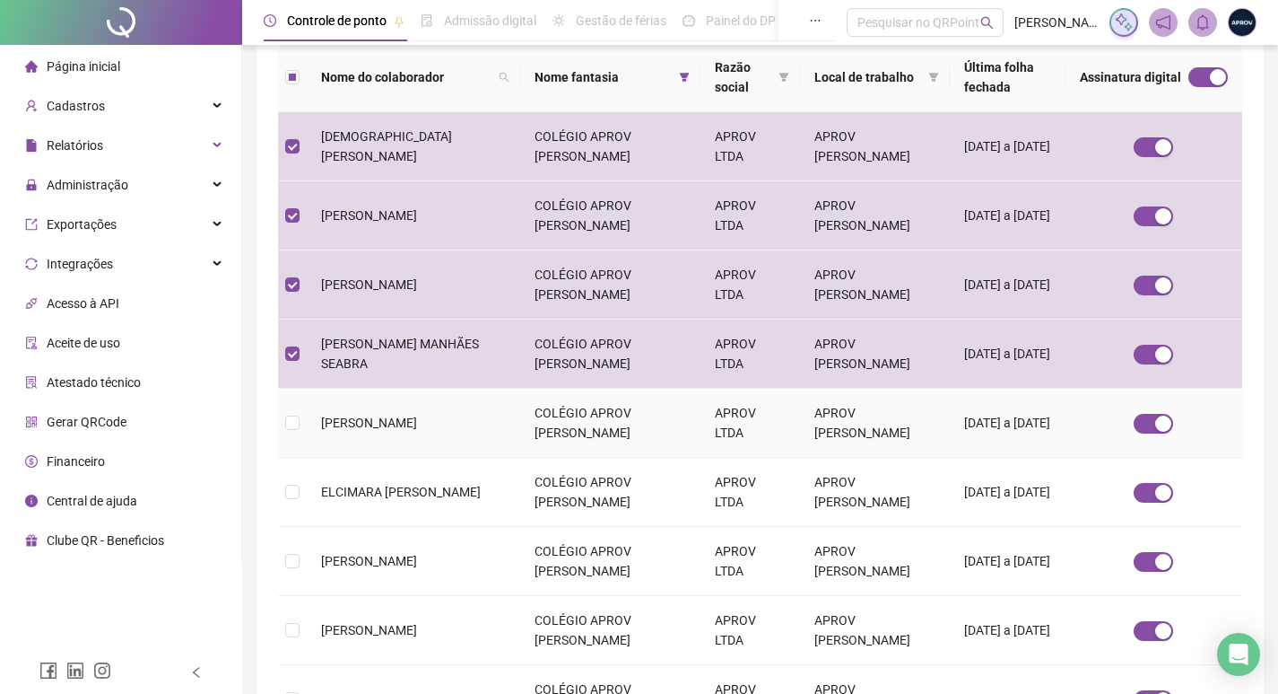
click at [395, 421] on span "[PERSON_NAME]" at bounding box center [369, 422] width 96 height 14
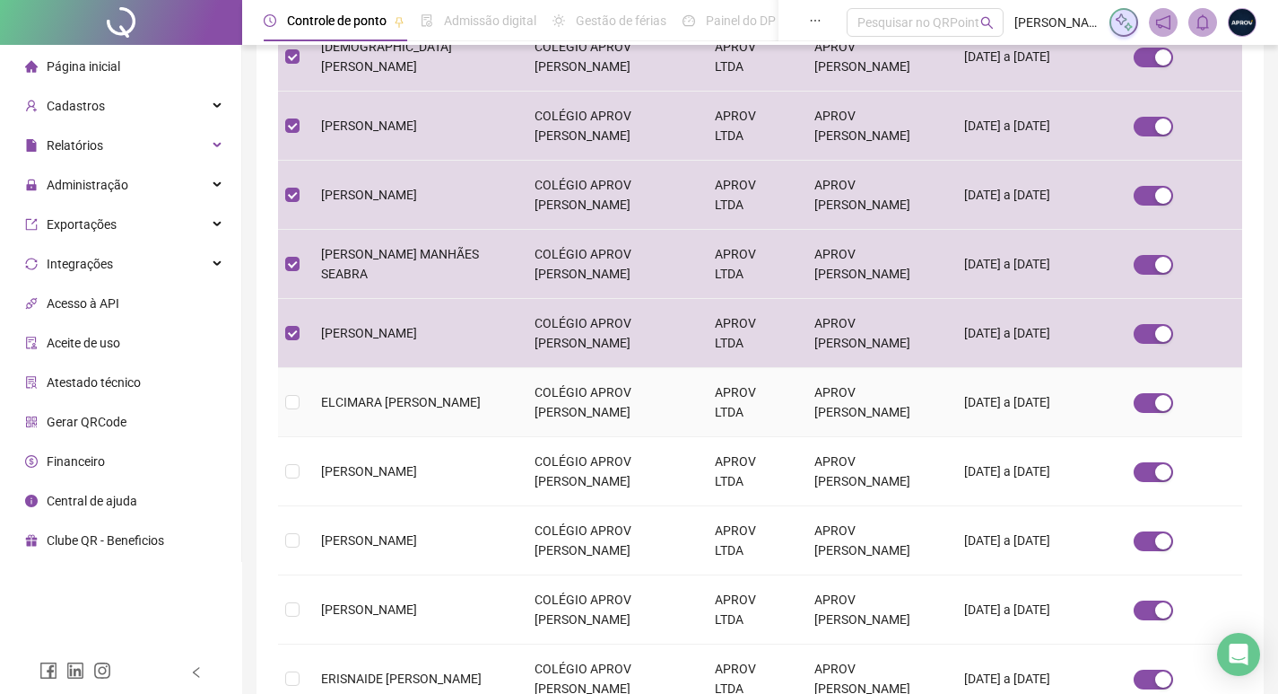
click at [467, 409] on span "ELCIMARA [PERSON_NAME]" at bounding box center [401, 402] width 160 height 14
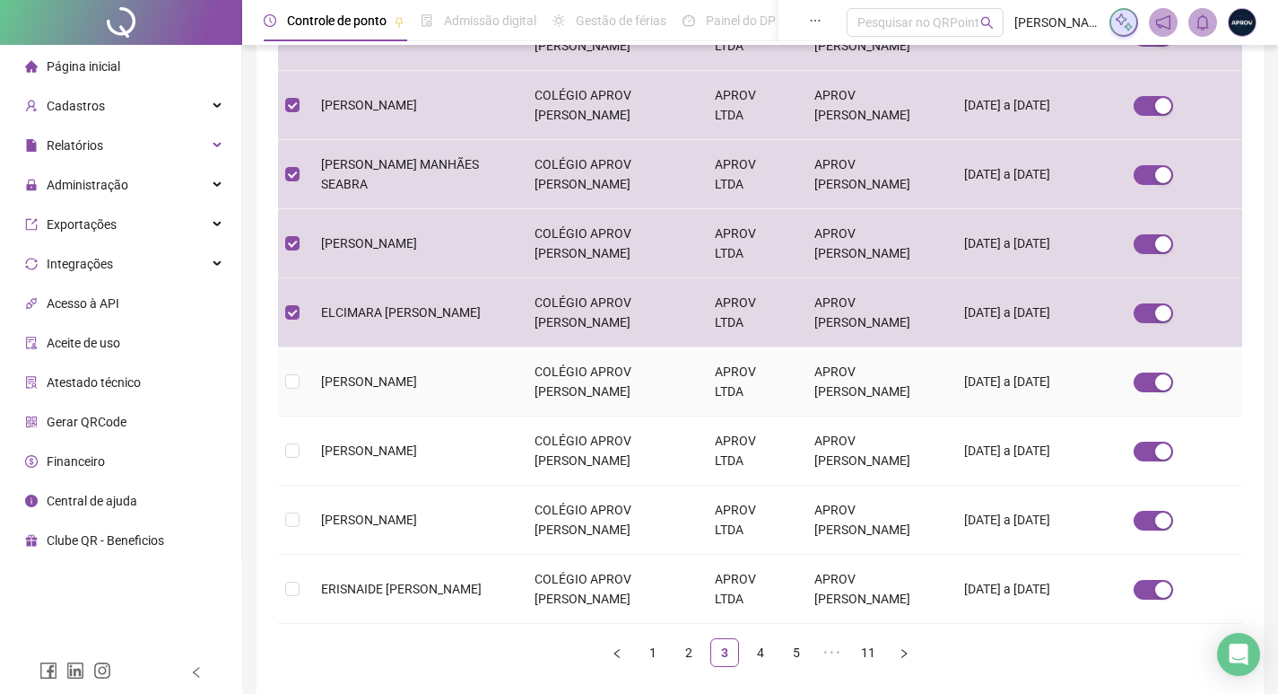
click at [453, 382] on td "[PERSON_NAME]" at bounding box center [414, 381] width 214 height 69
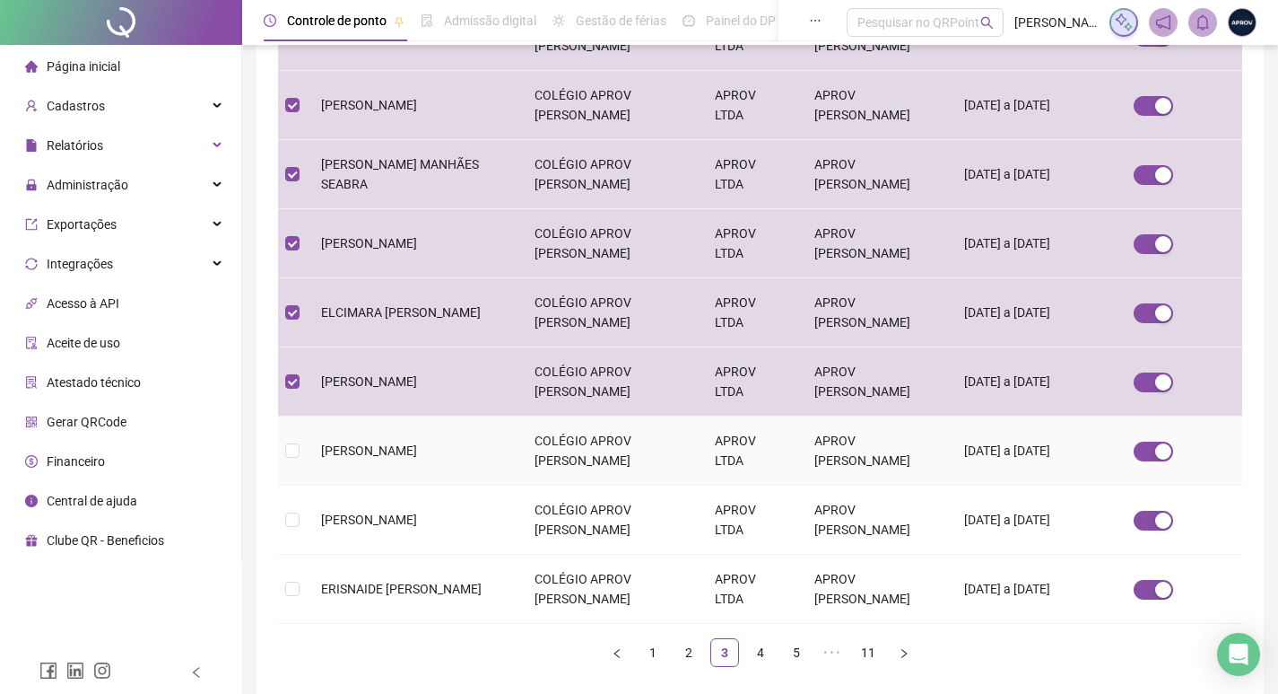
click at [417, 446] on span "[PERSON_NAME]" at bounding box center [369, 450] width 96 height 14
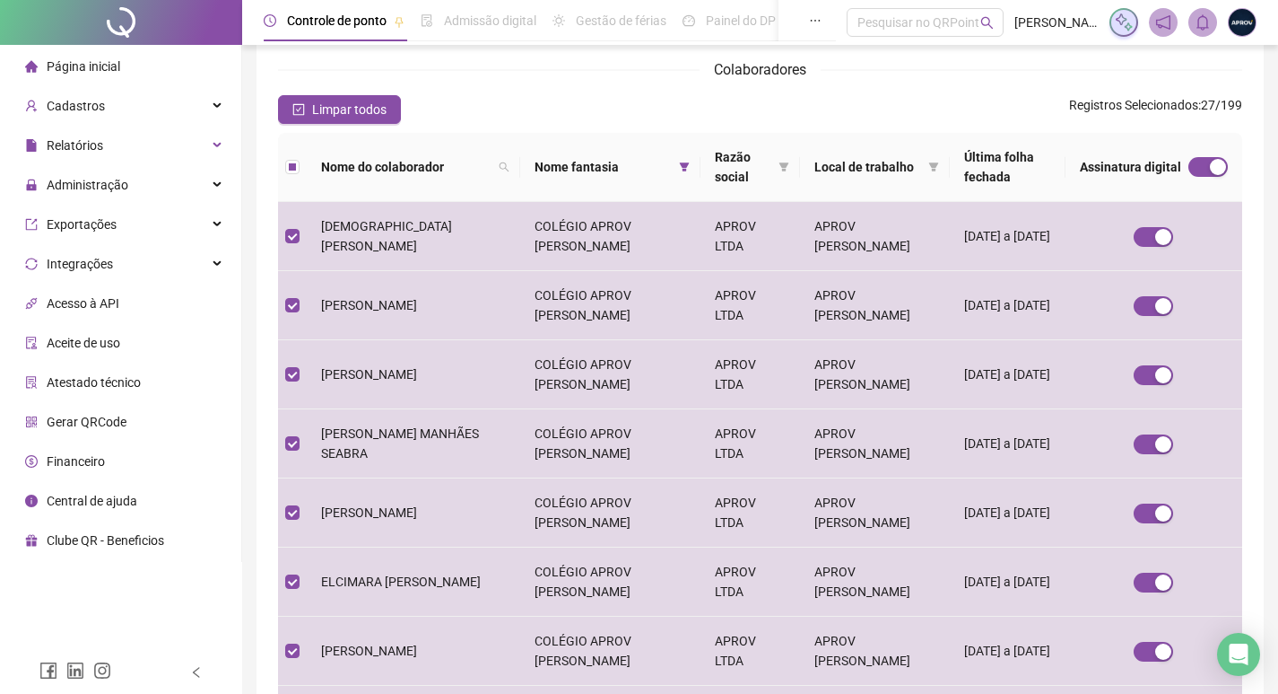
scroll to position [555, 0]
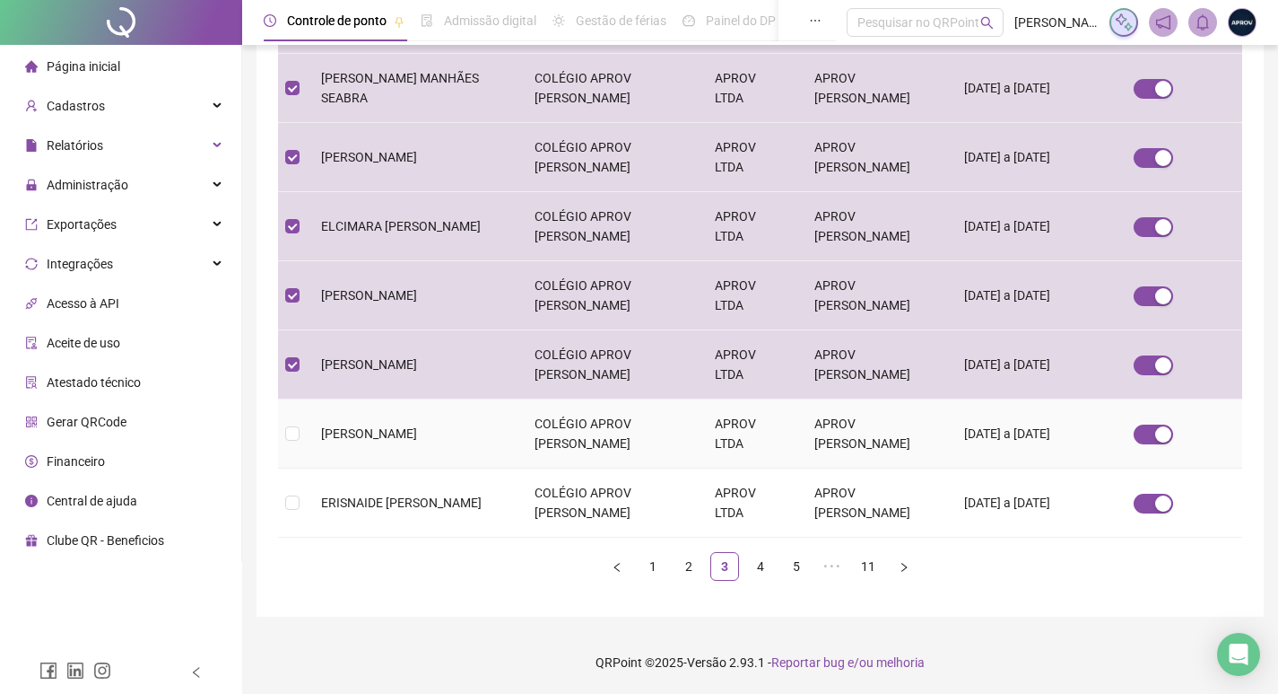
click at [461, 443] on td "[PERSON_NAME]" at bounding box center [414, 433] width 214 height 69
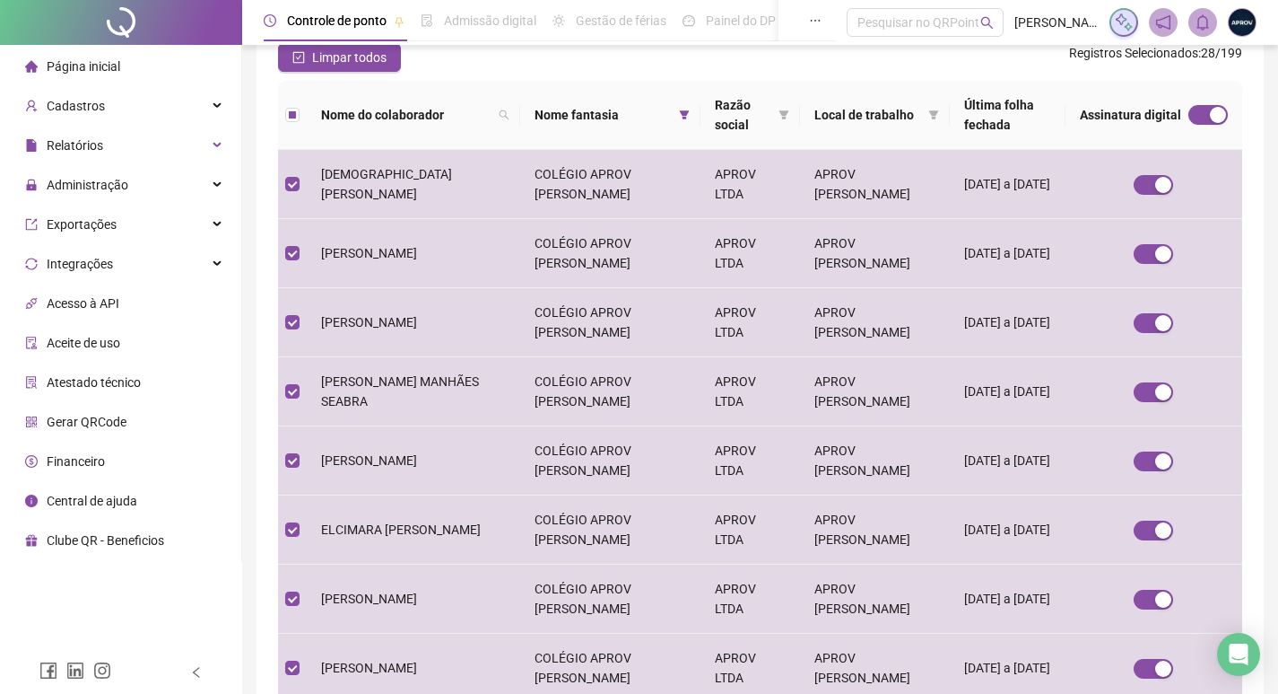
scroll to position [469, 0]
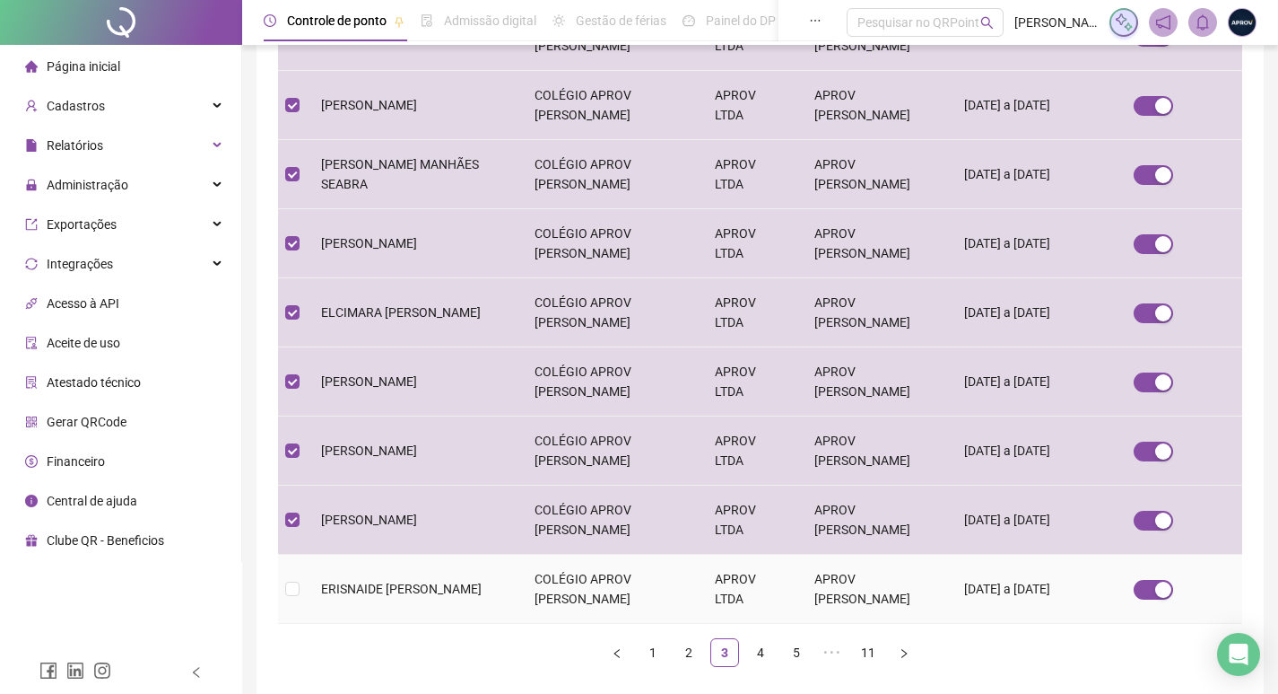
click at [482, 596] on span "ERISNAIDE [PERSON_NAME]" at bounding box center [401, 588] width 161 height 14
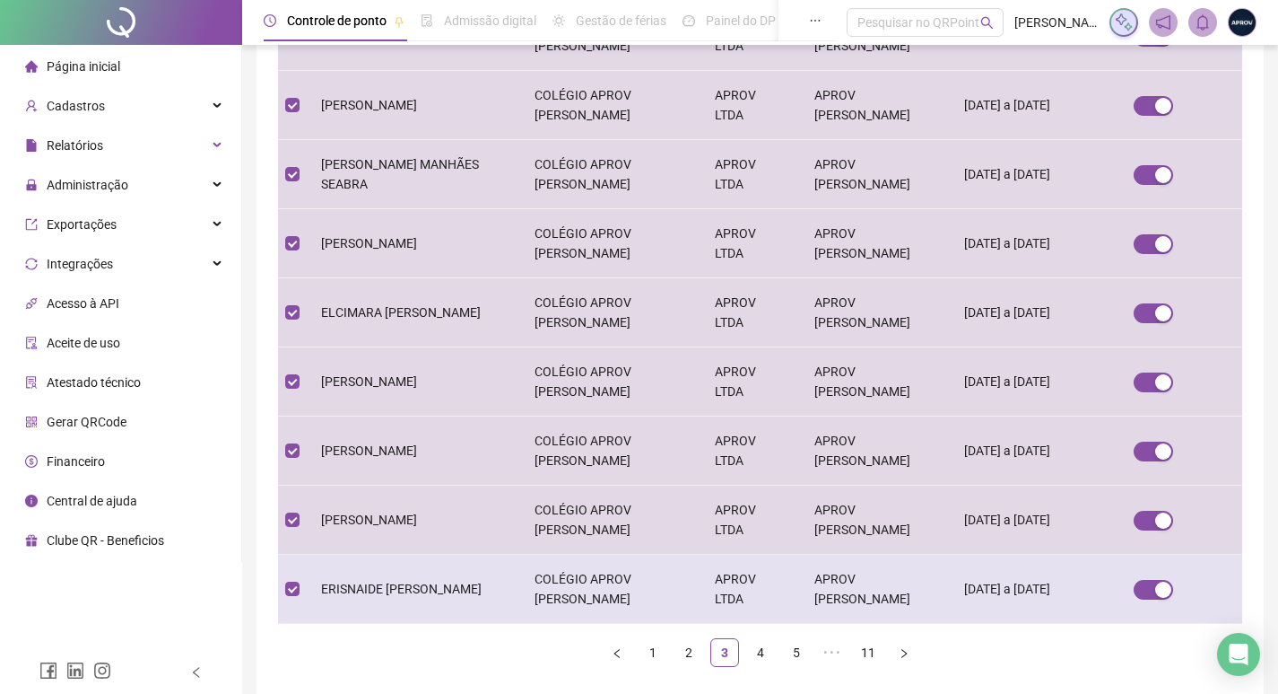
click at [373, 598] on td "ERISNAIDE [PERSON_NAME]" at bounding box center [414, 588] width 214 height 69
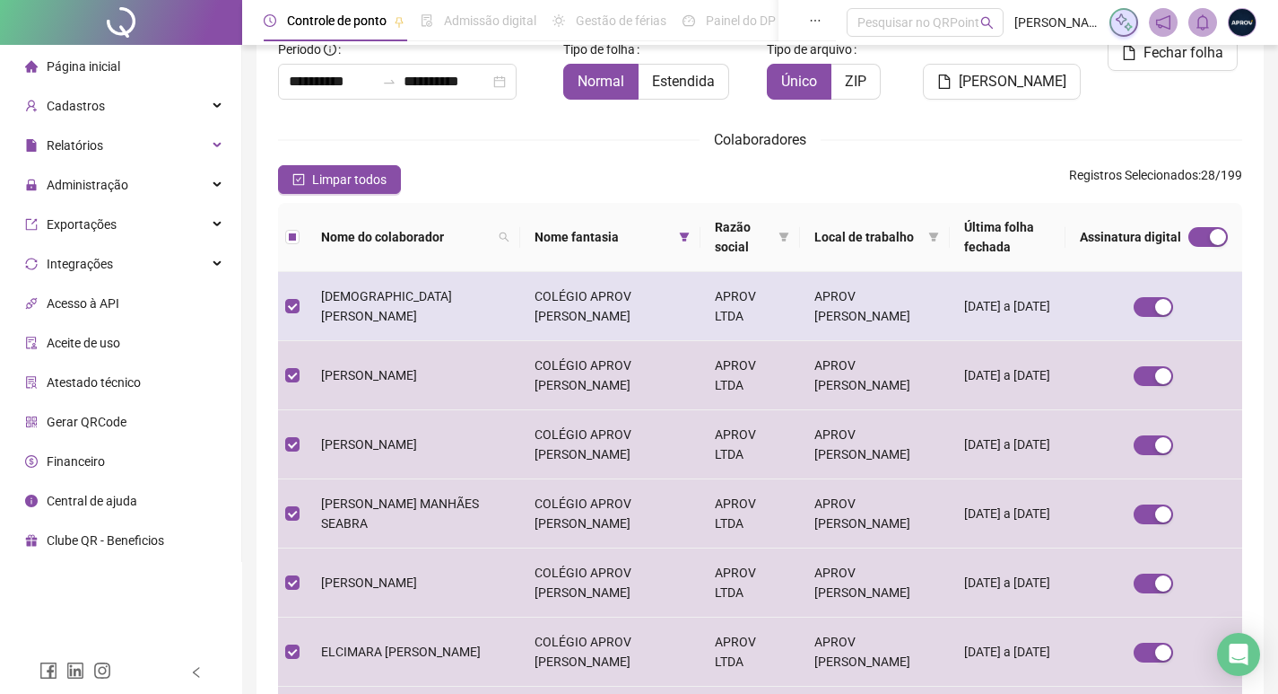
scroll to position [555, 0]
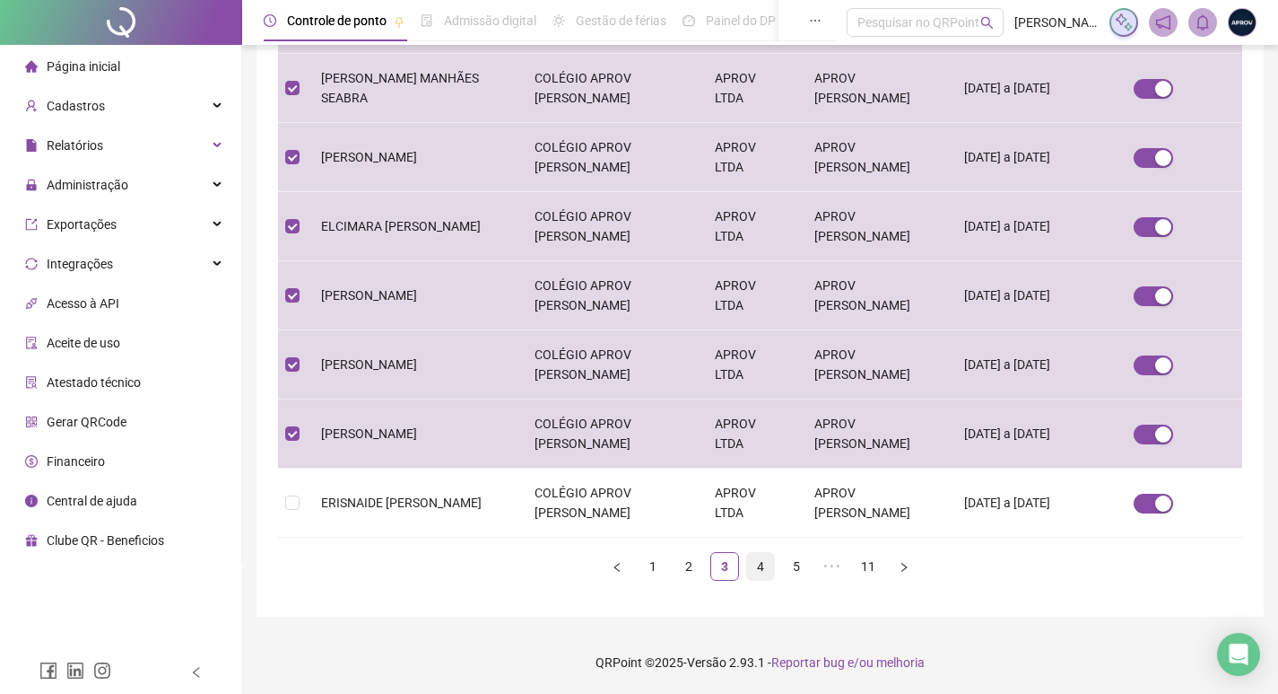
click at [768, 560] on link "4" at bounding box center [760, 566] width 27 height 27
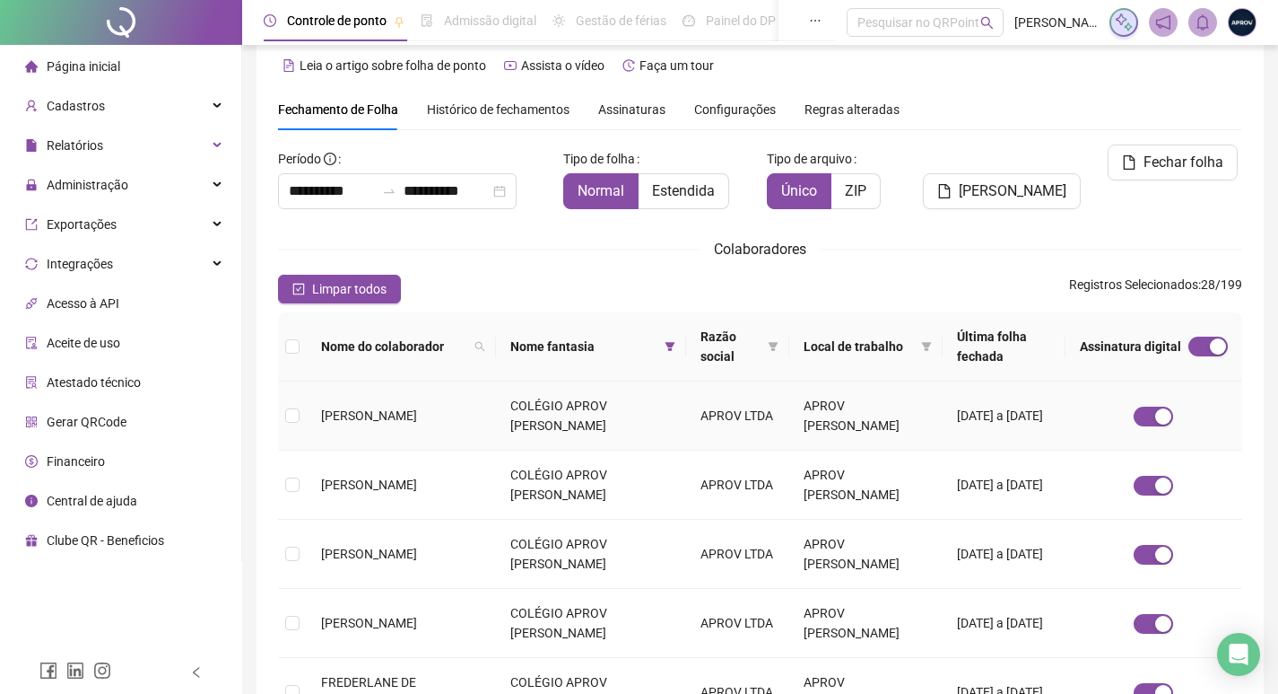
click at [473, 407] on td "[PERSON_NAME]" at bounding box center [401, 415] width 189 height 69
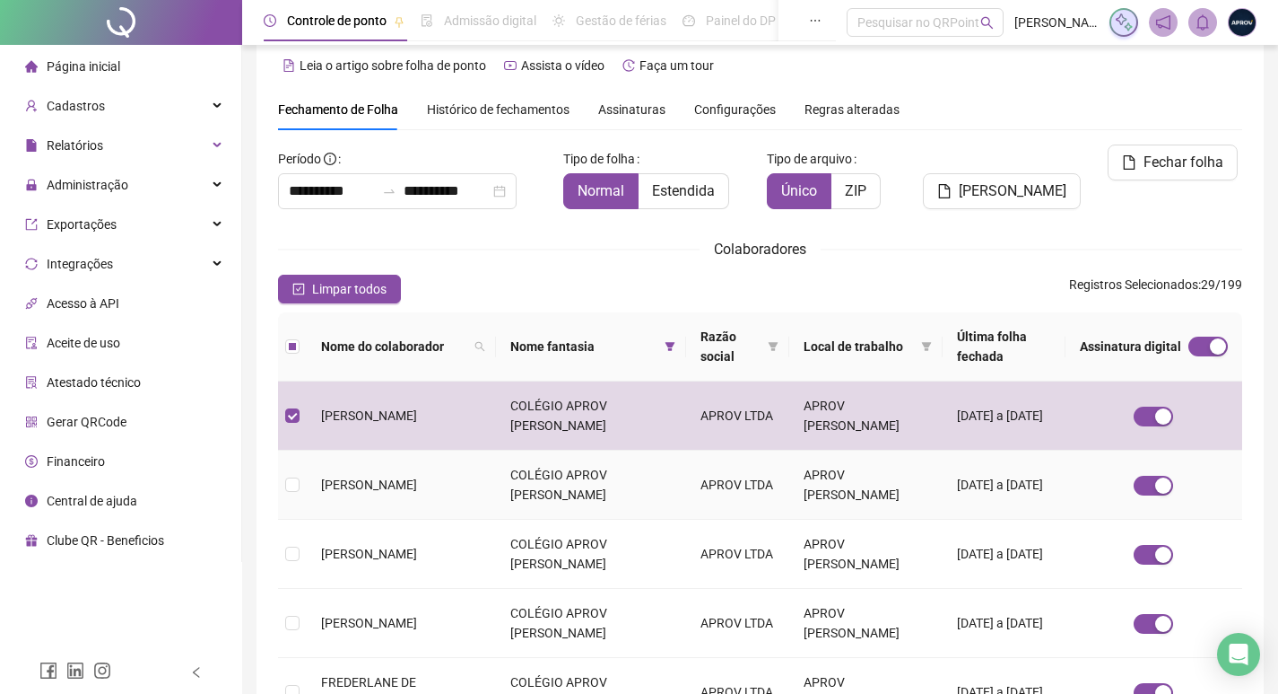
click at [406, 477] on span "[PERSON_NAME]" at bounding box center [369, 484] width 96 height 14
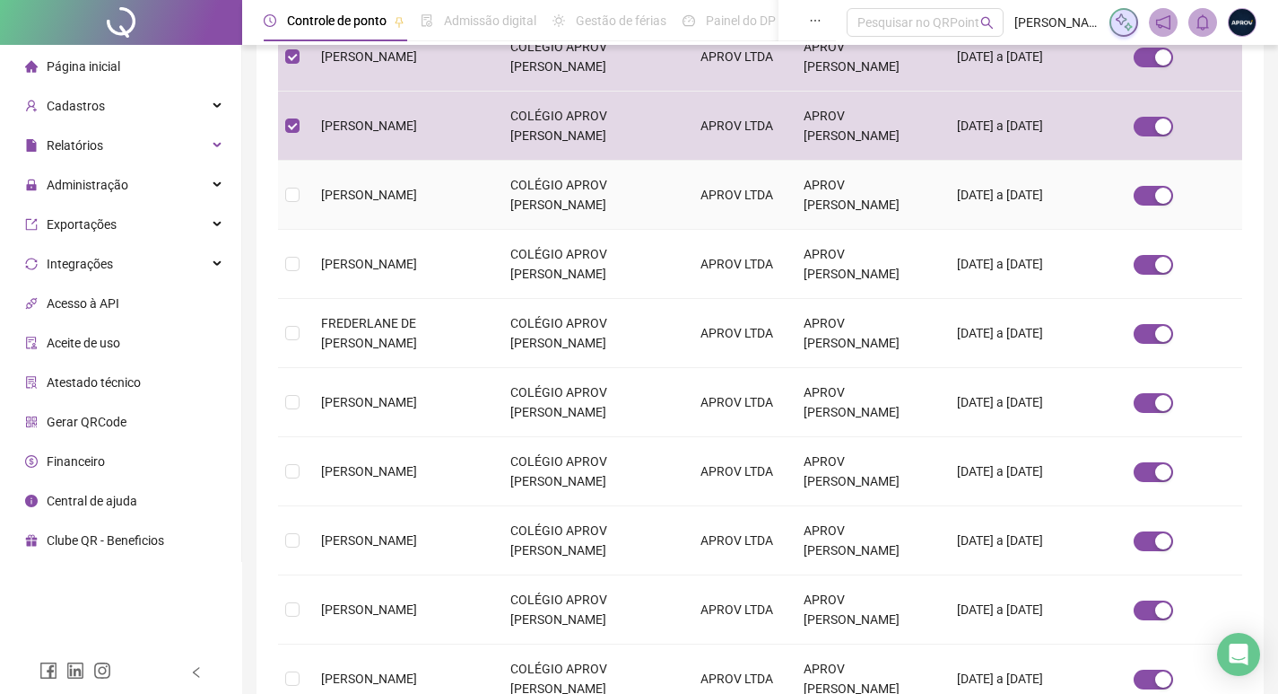
click at [417, 200] on span "[PERSON_NAME]" at bounding box center [369, 195] width 96 height 14
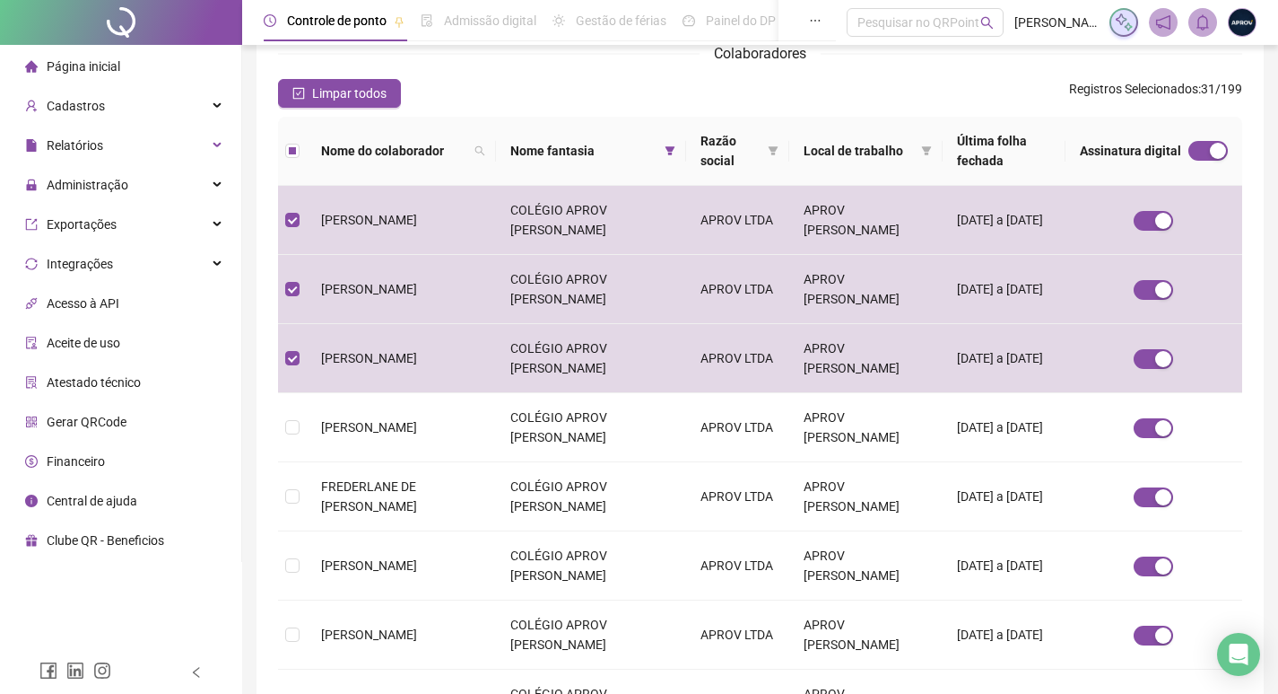
scroll to position [555, 0]
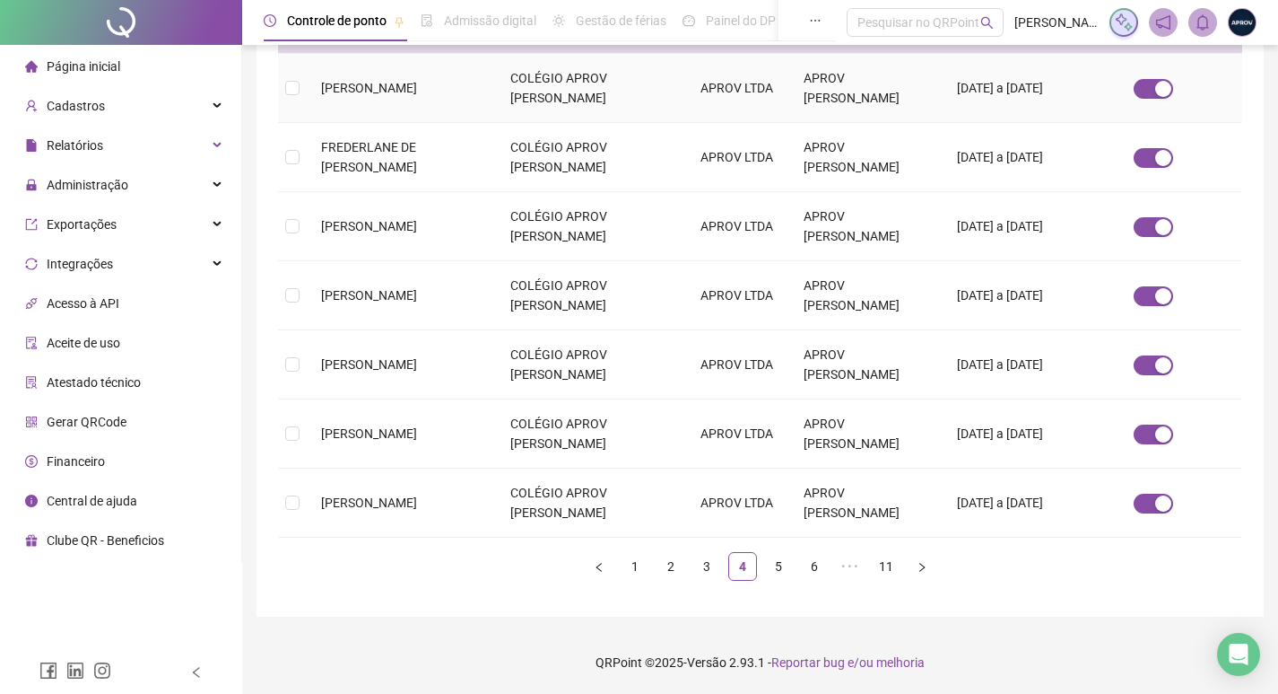
click at [417, 92] on span "[PERSON_NAME]" at bounding box center [369, 88] width 96 height 14
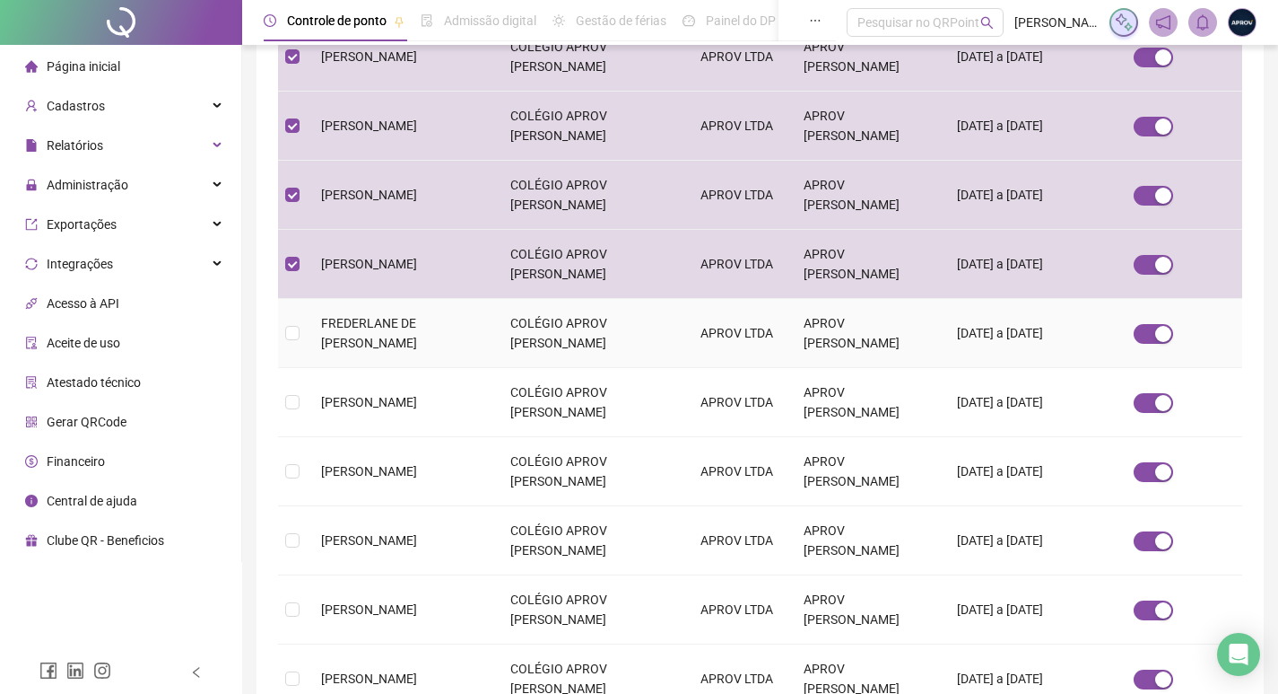
click at [417, 323] on span "FREDERLANE DE [PERSON_NAME]" at bounding box center [369, 333] width 96 height 34
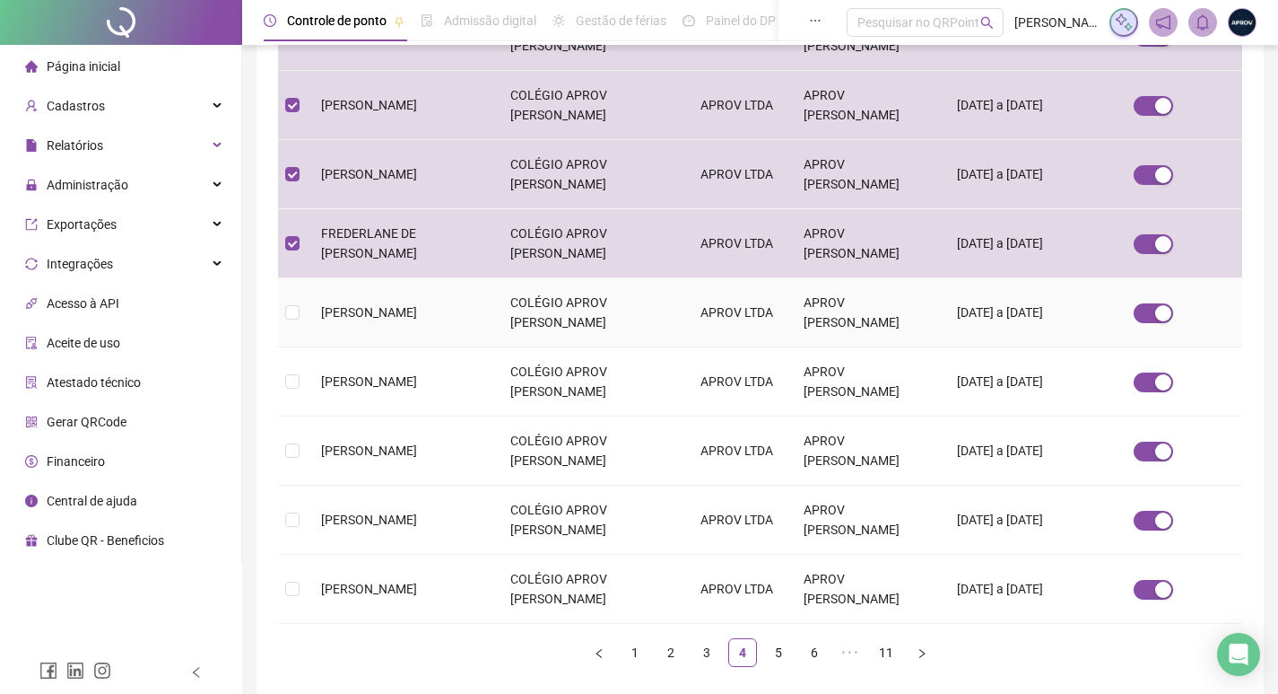
click at [397, 328] on td "[PERSON_NAME]" at bounding box center [401, 312] width 189 height 69
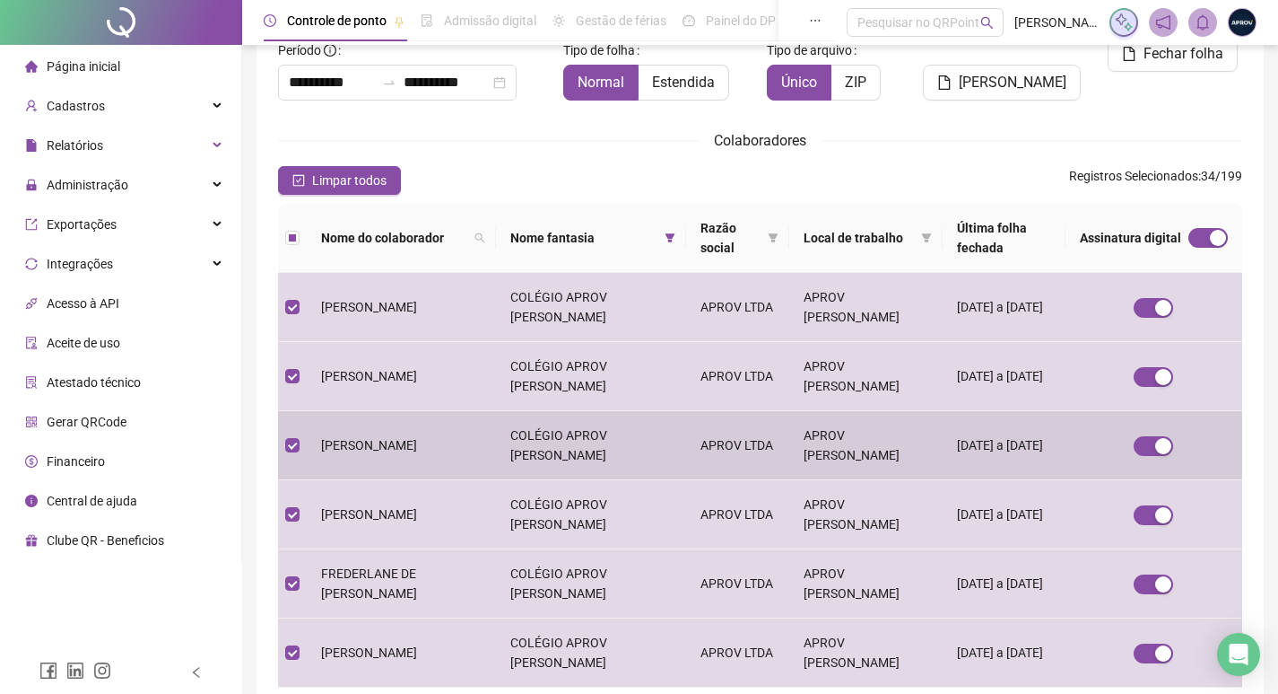
scroll to position [469, 0]
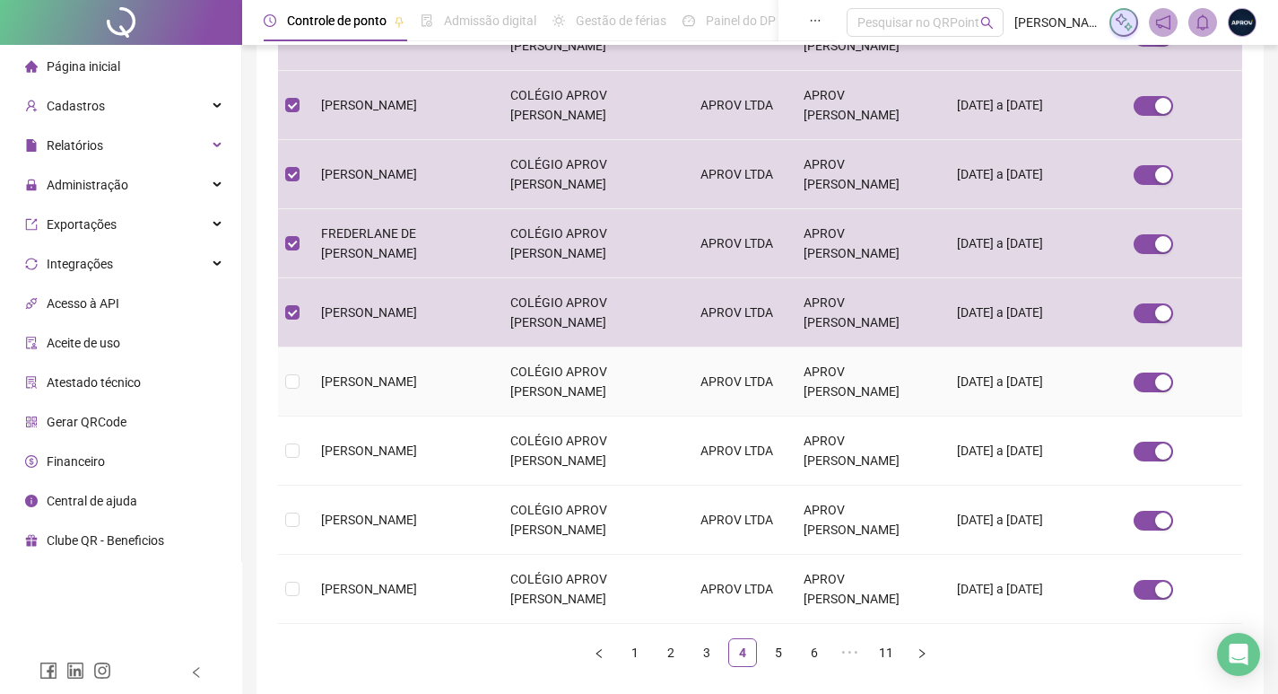
click at [417, 382] on span "[PERSON_NAME]" at bounding box center [369, 381] width 96 height 14
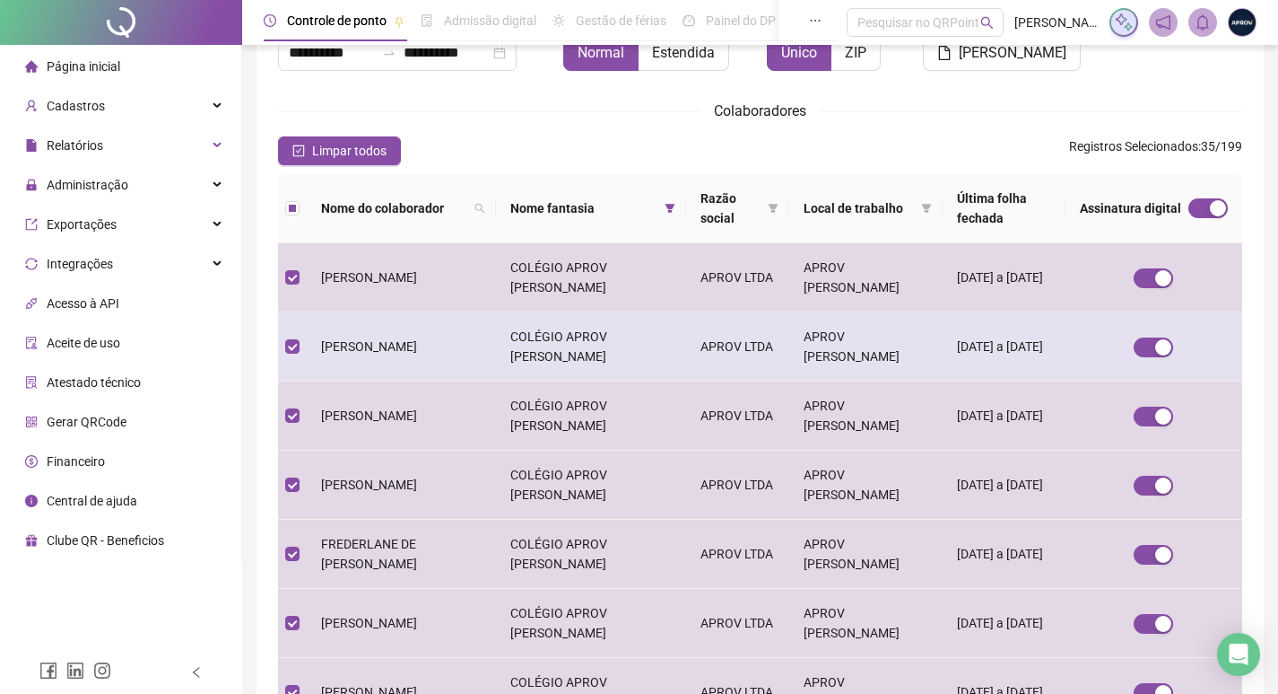
scroll to position [290, 0]
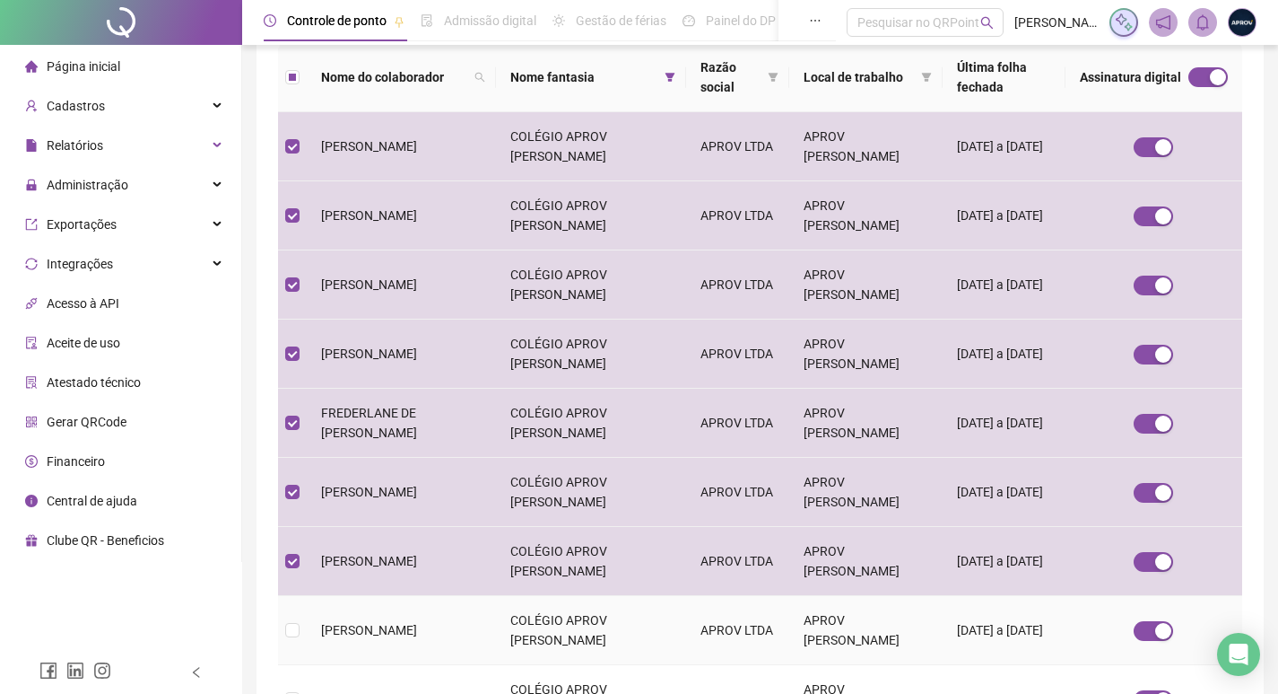
click at [412, 637] on span "[PERSON_NAME]" at bounding box center [369, 630] width 96 height 14
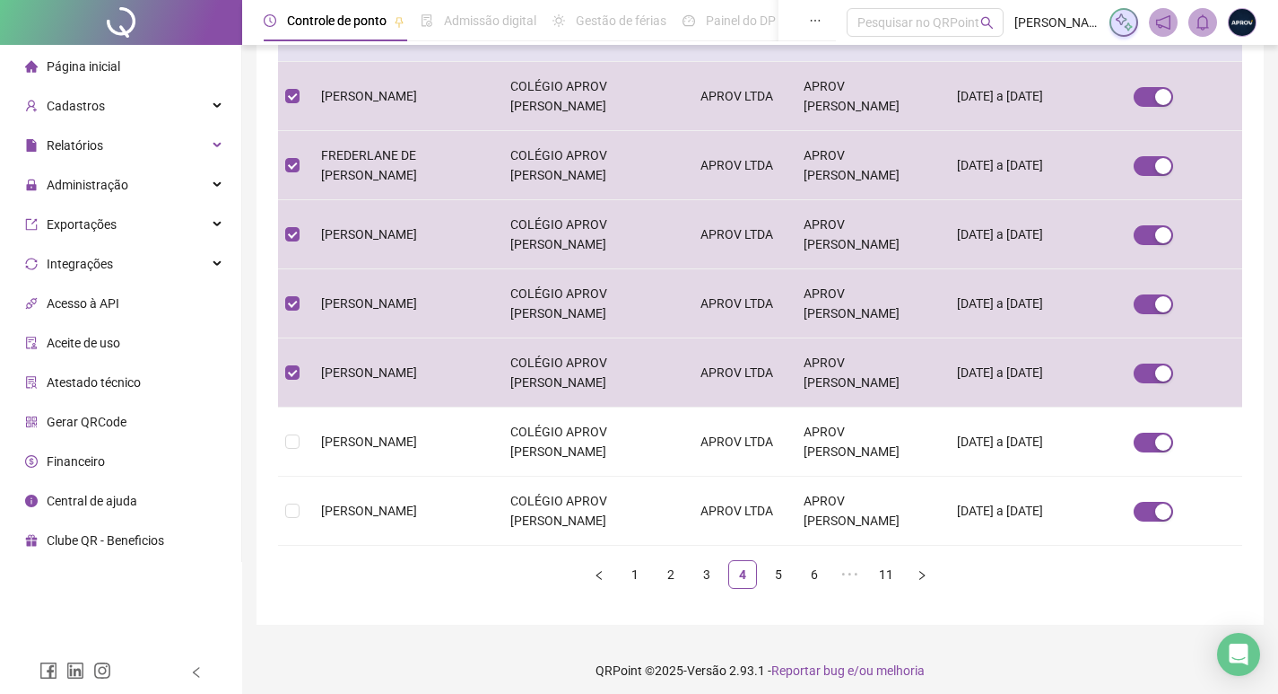
scroll to position [555, 0]
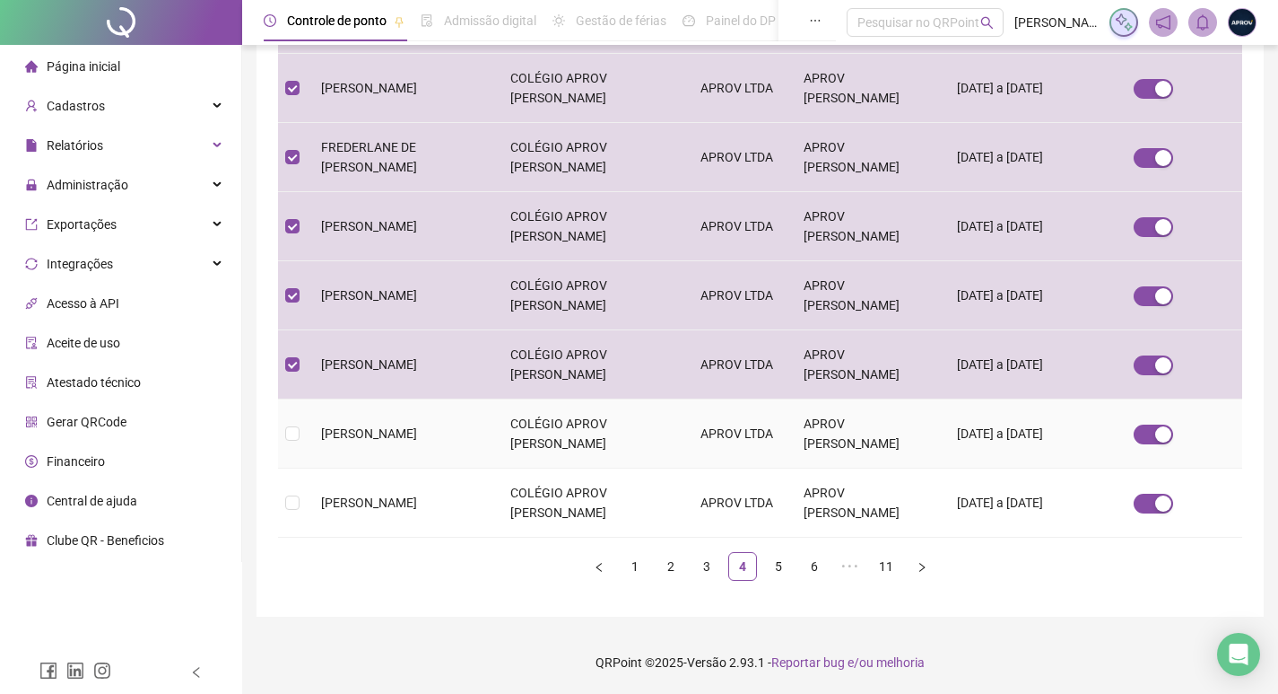
click at [424, 443] on td "[PERSON_NAME]" at bounding box center [401, 433] width 189 height 69
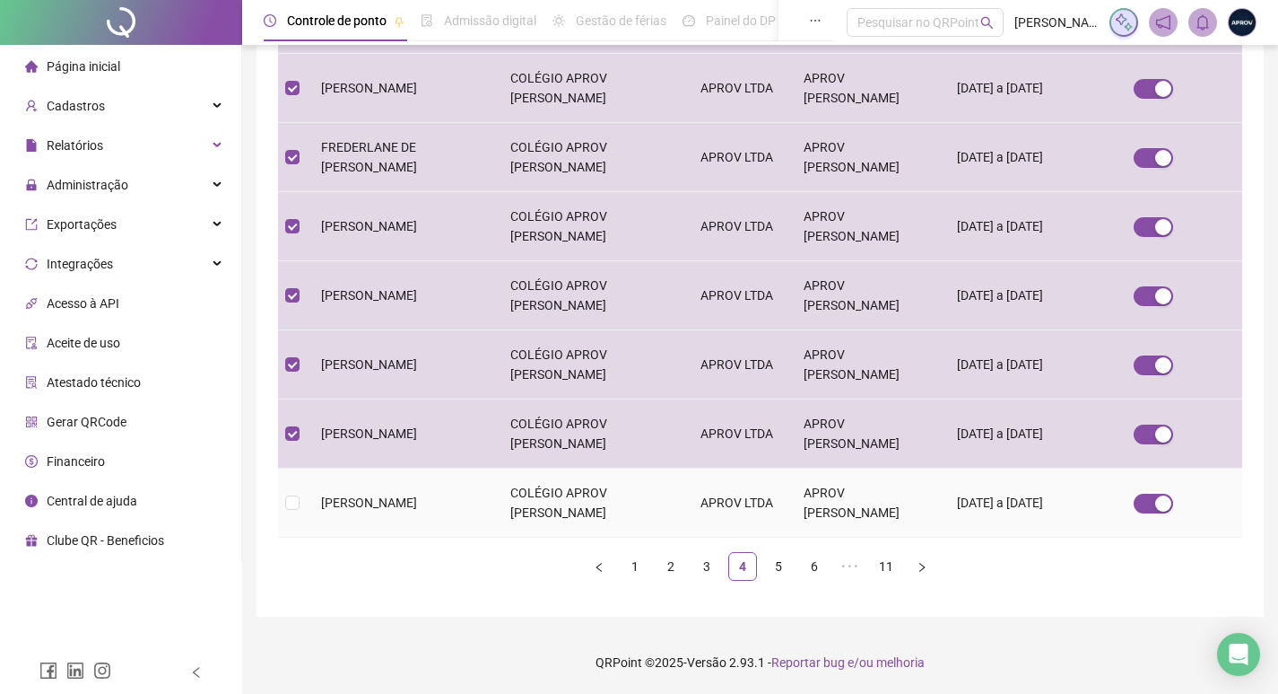
drag, startPoint x: 424, startPoint y: 502, endPoint x: 554, endPoint y: 337, distance: 210.2
click at [424, 503] on td "[PERSON_NAME]" at bounding box center [401, 502] width 189 height 69
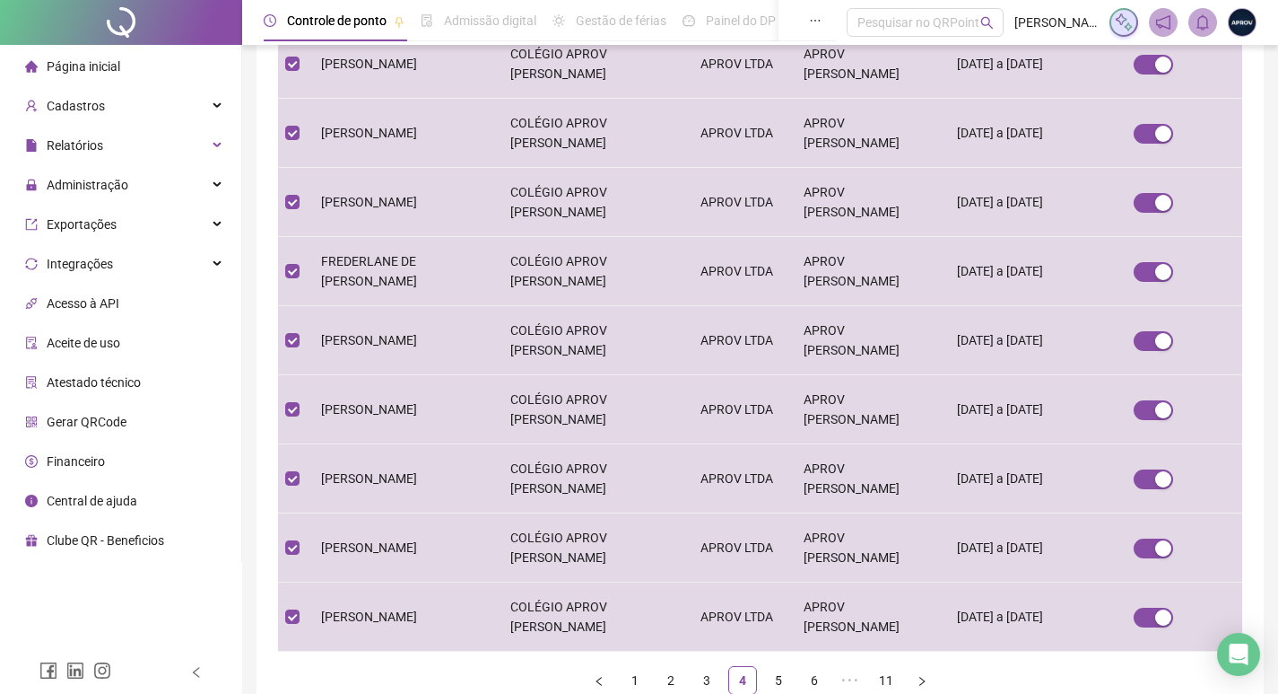
scroll to position [469, 0]
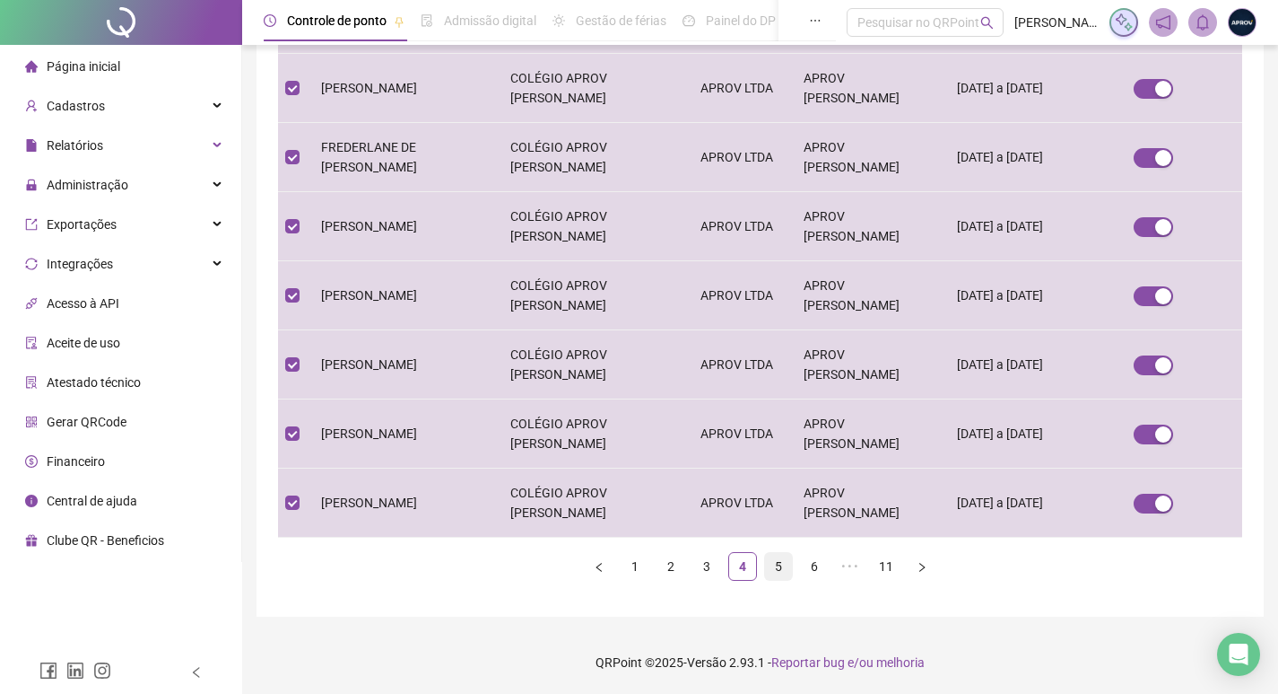
click at [775, 566] on link "5" at bounding box center [778, 566] width 27 height 27
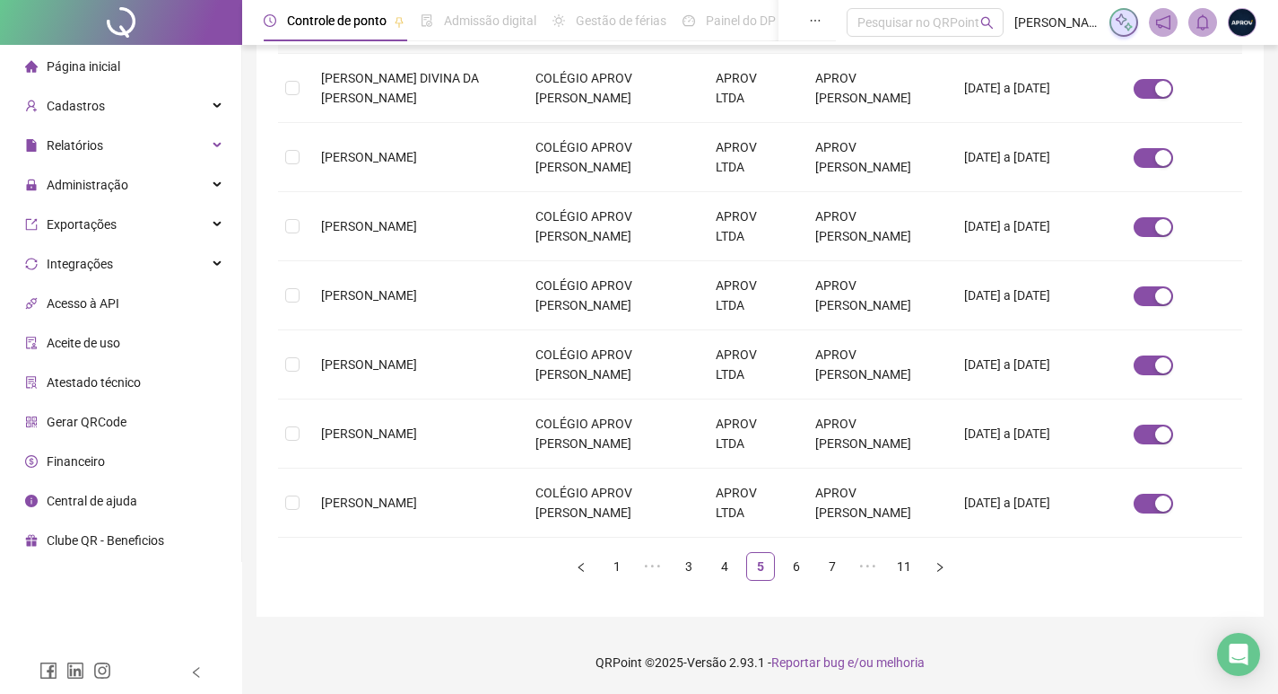
scroll to position [21, 0]
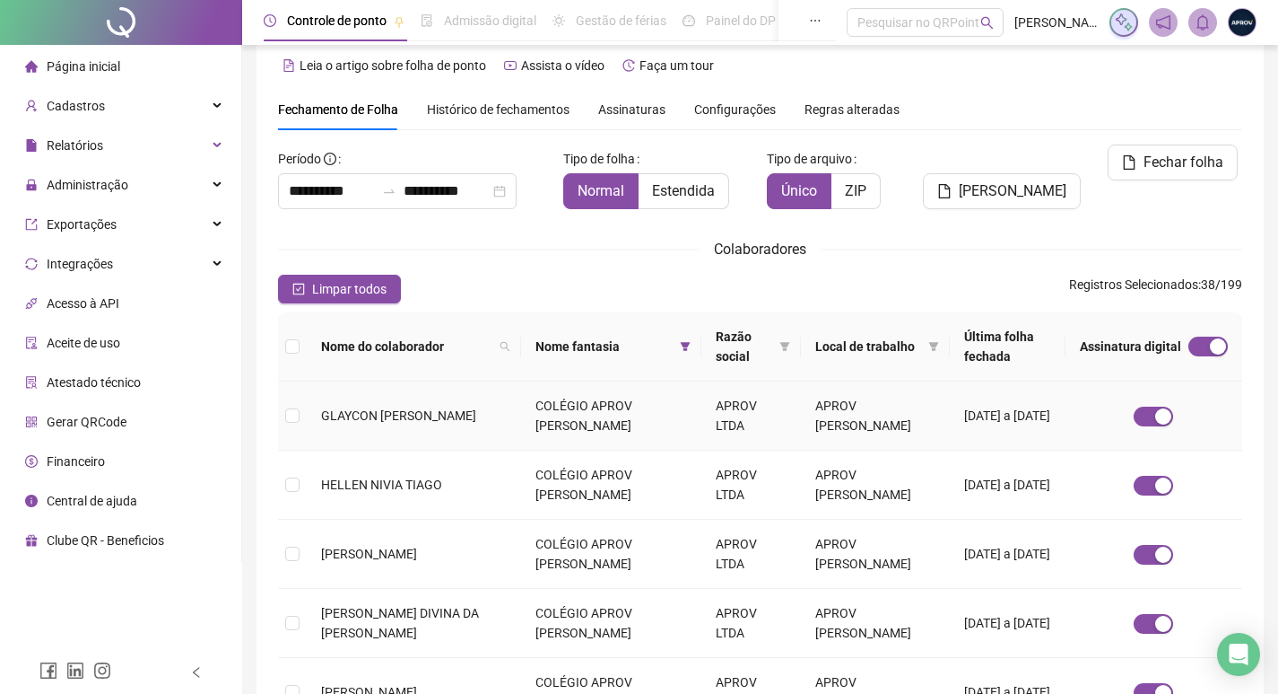
click at [441, 431] on td "GLAYCON [PERSON_NAME]" at bounding box center [414, 415] width 214 height 69
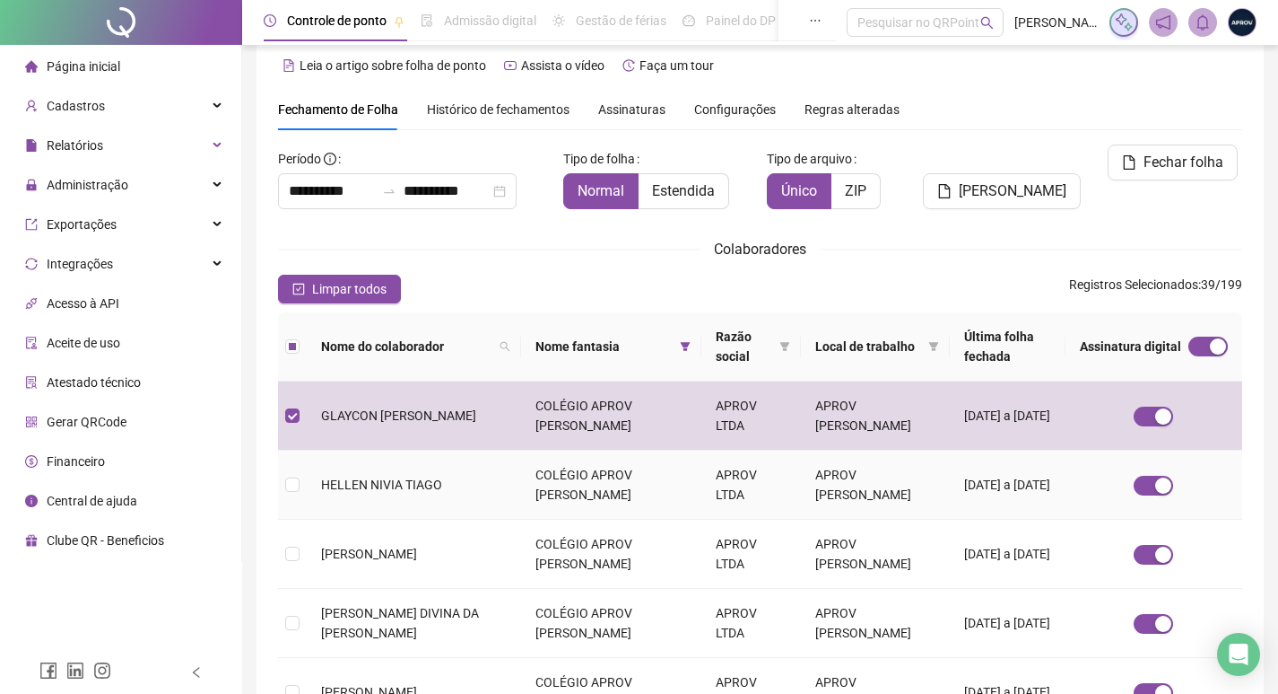
click at [439, 477] on span "HELLEN NIVIA TIAGO" at bounding box center [381, 484] width 121 height 14
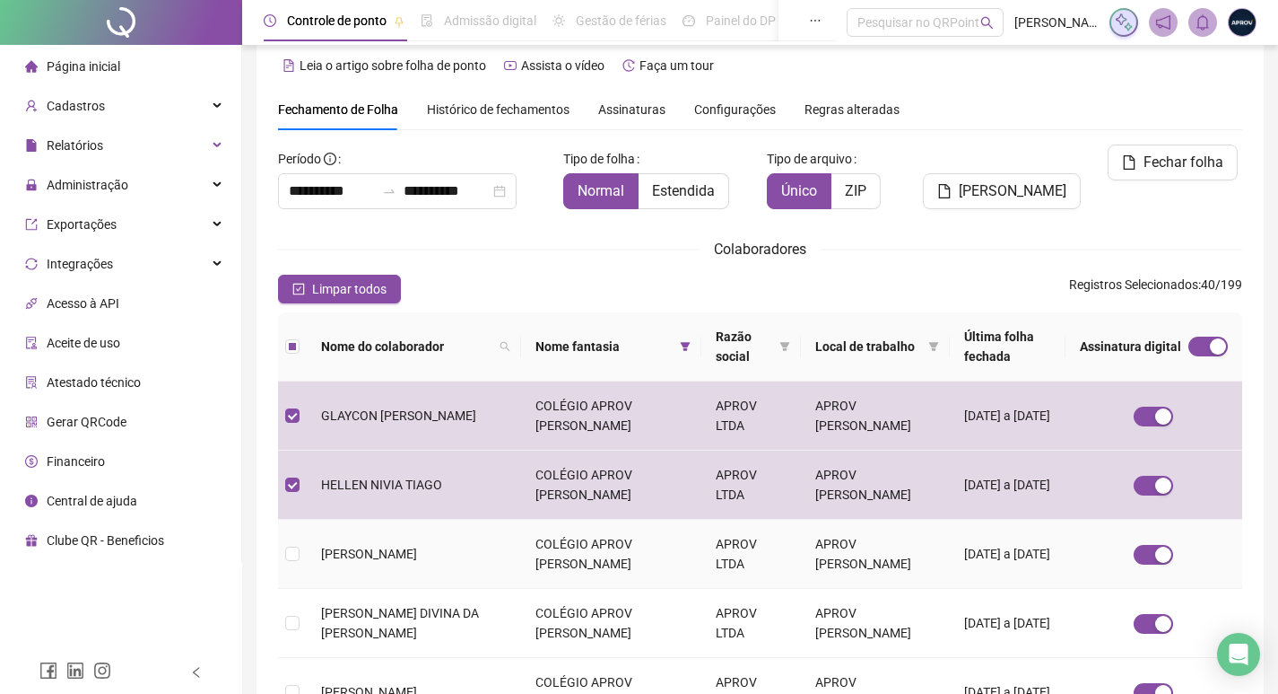
click at [417, 555] on span "[PERSON_NAME]" at bounding box center [369, 553] width 96 height 14
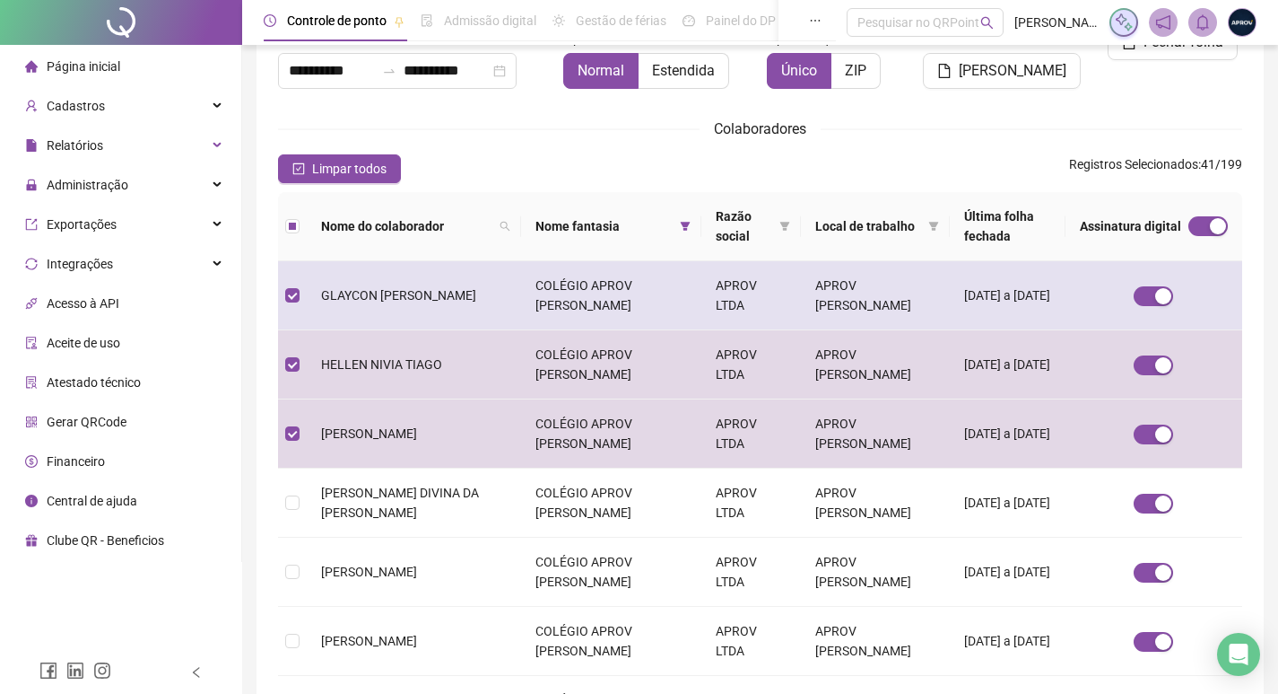
scroll to position [379, 0]
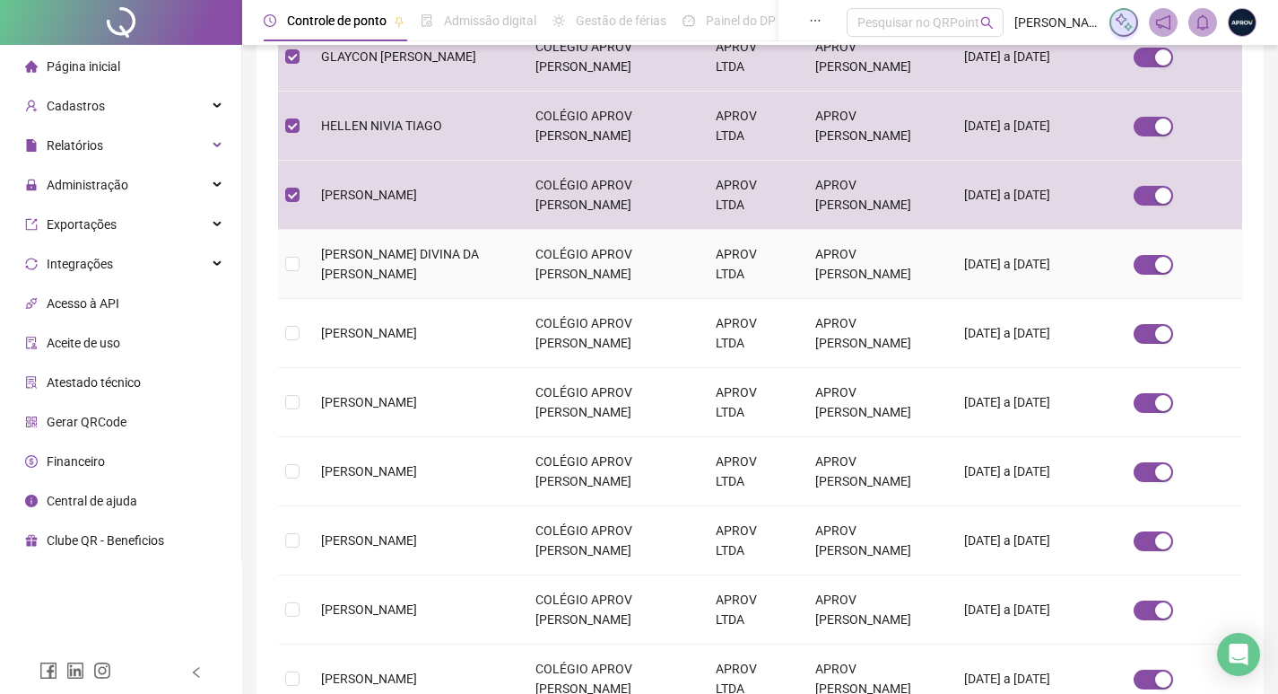
click at [449, 264] on span "[PERSON_NAME] DIVINA DA [PERSON_NAME]" at bounding box center [400, 264] width 158 height 34
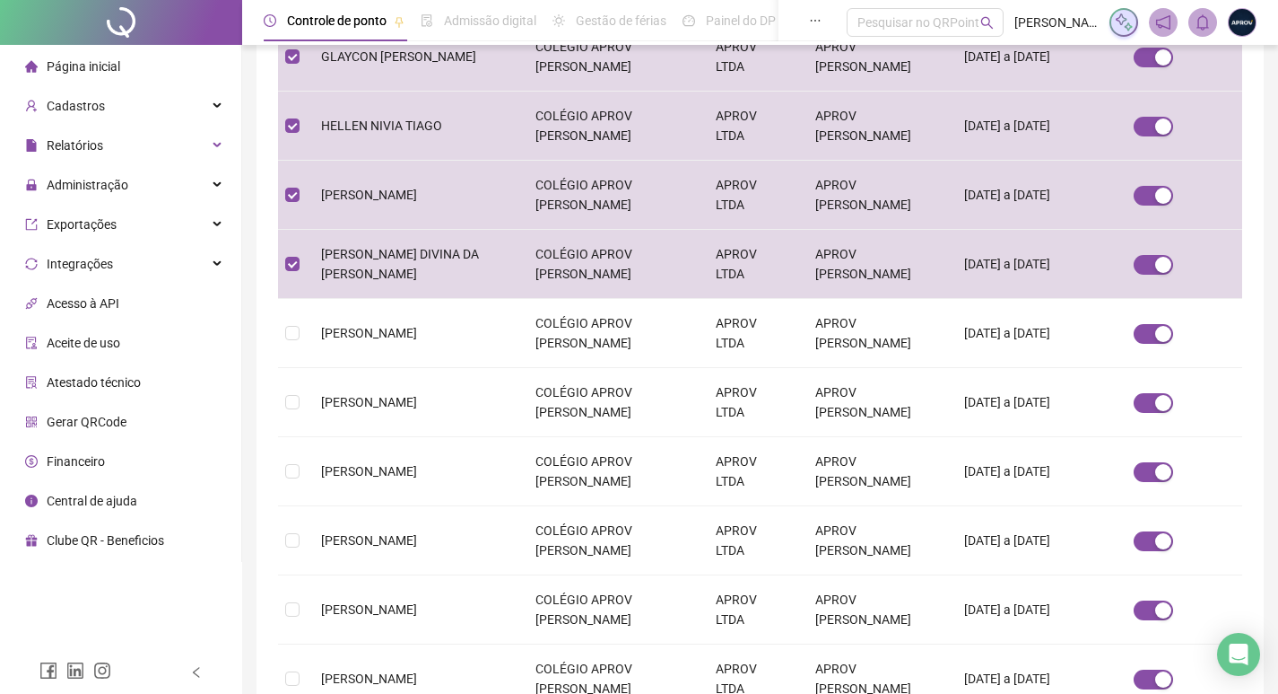
scroll to position [21, 0]
